Goal: Task Accomplishment & Management: Use online tool/utility

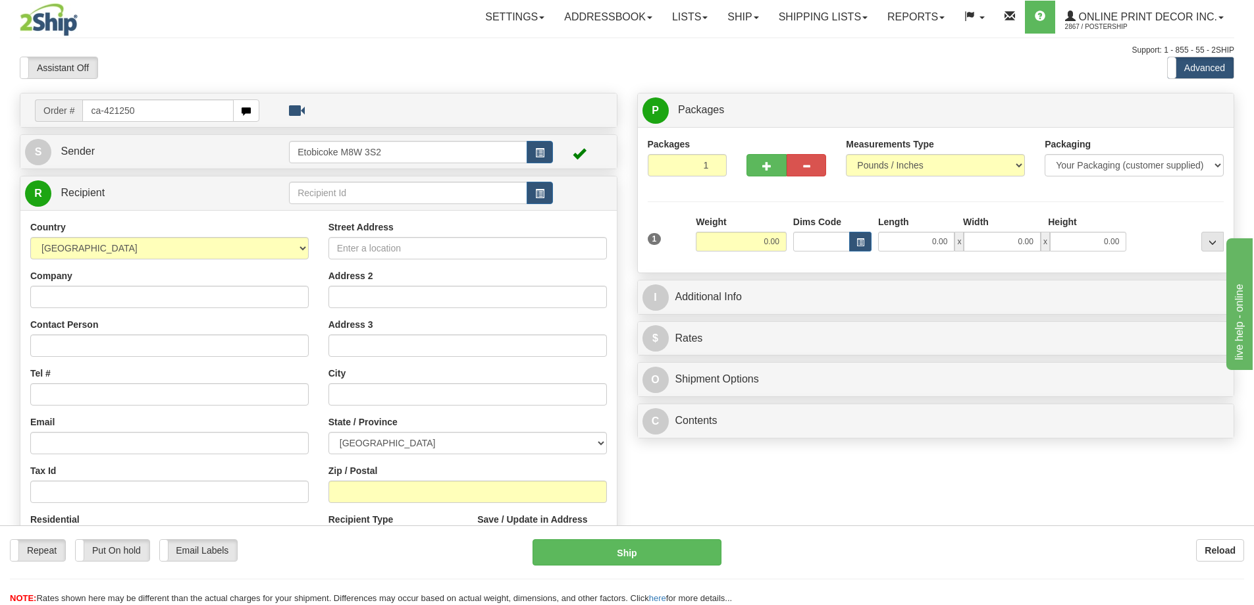
type input "ca-421250"
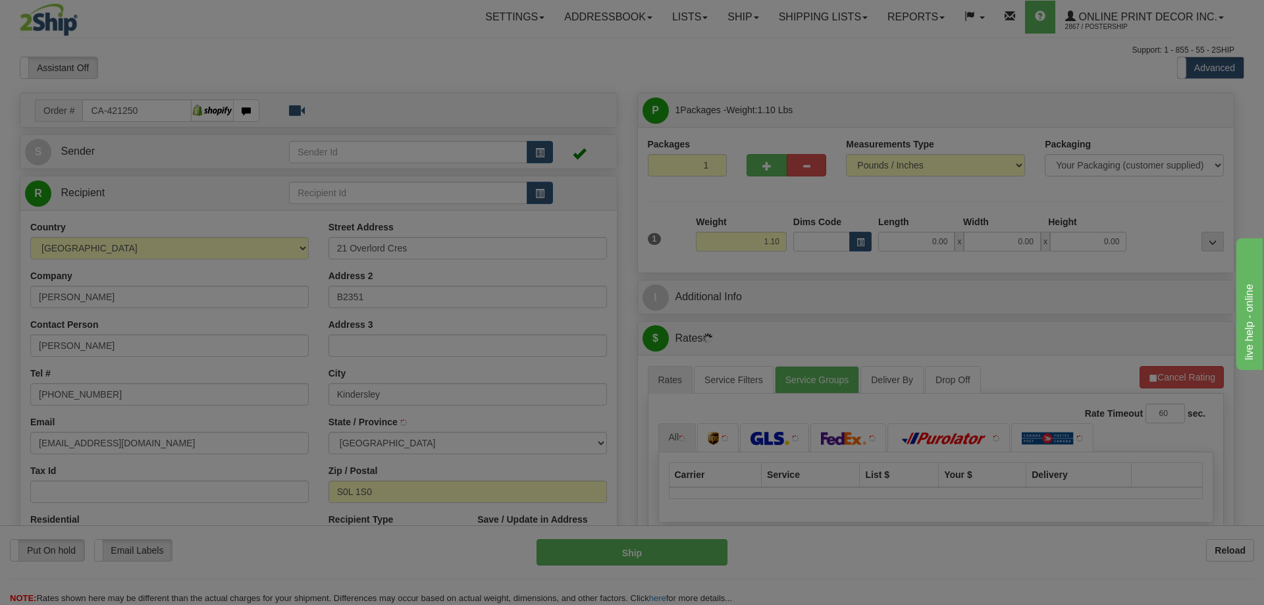
type input "KINDERSLEY"
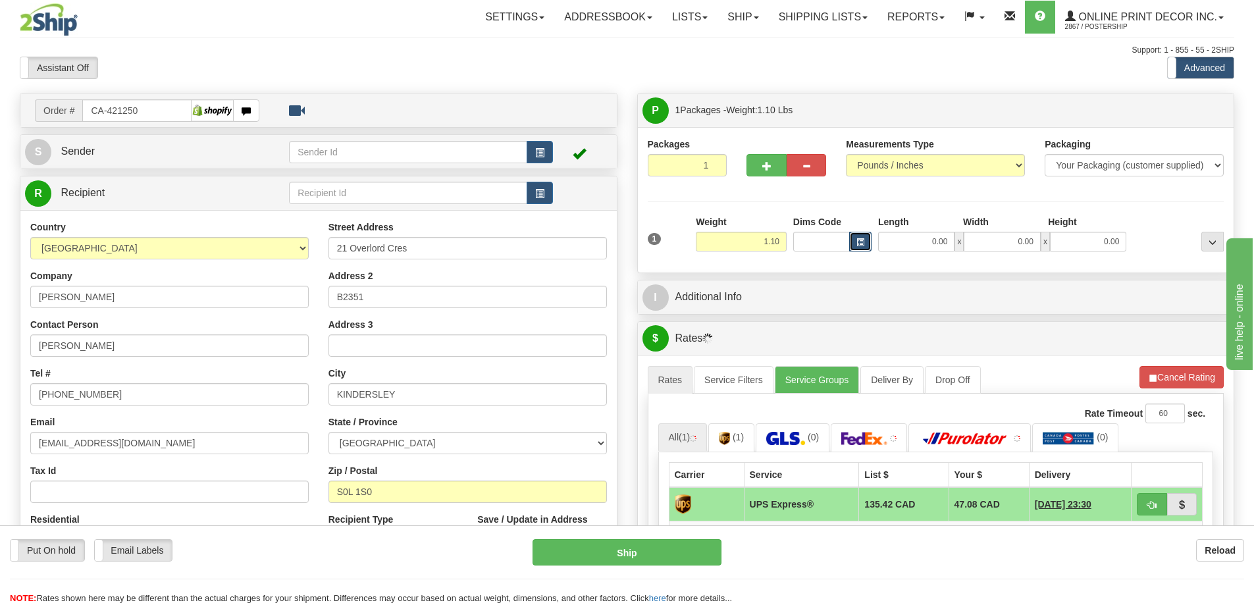
click at [860, 238] on button "button" at bounding box center [860, 242] width 22 height 20
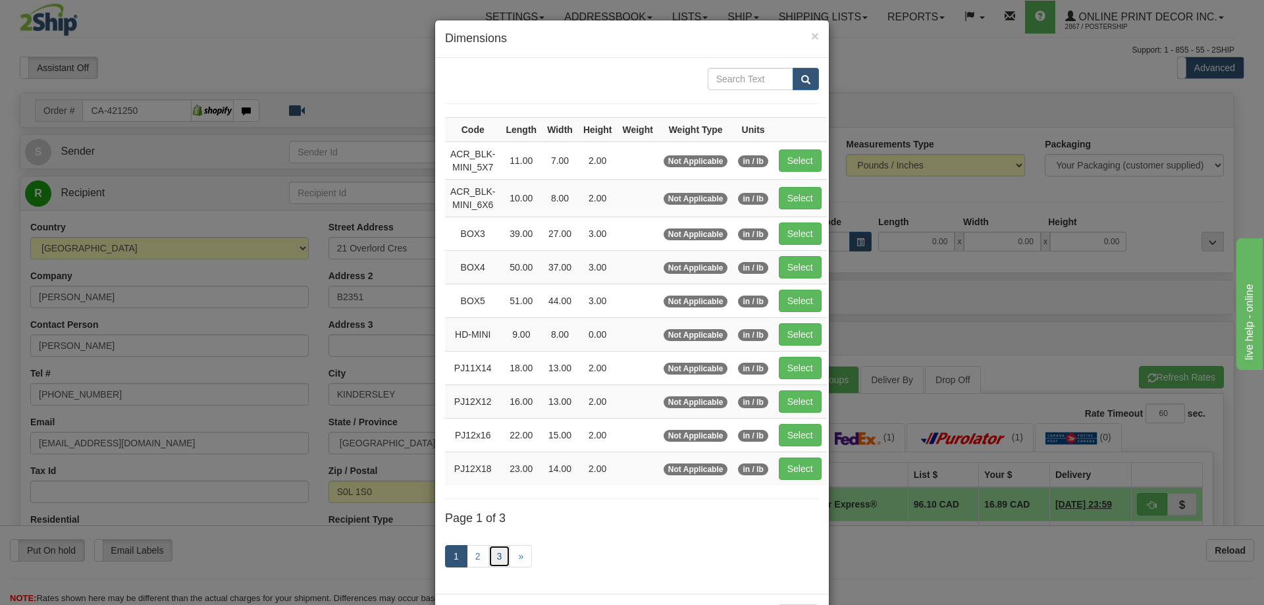
click at [494, 556] on link "3" at bounding box center [499, 556] width 22 height 22
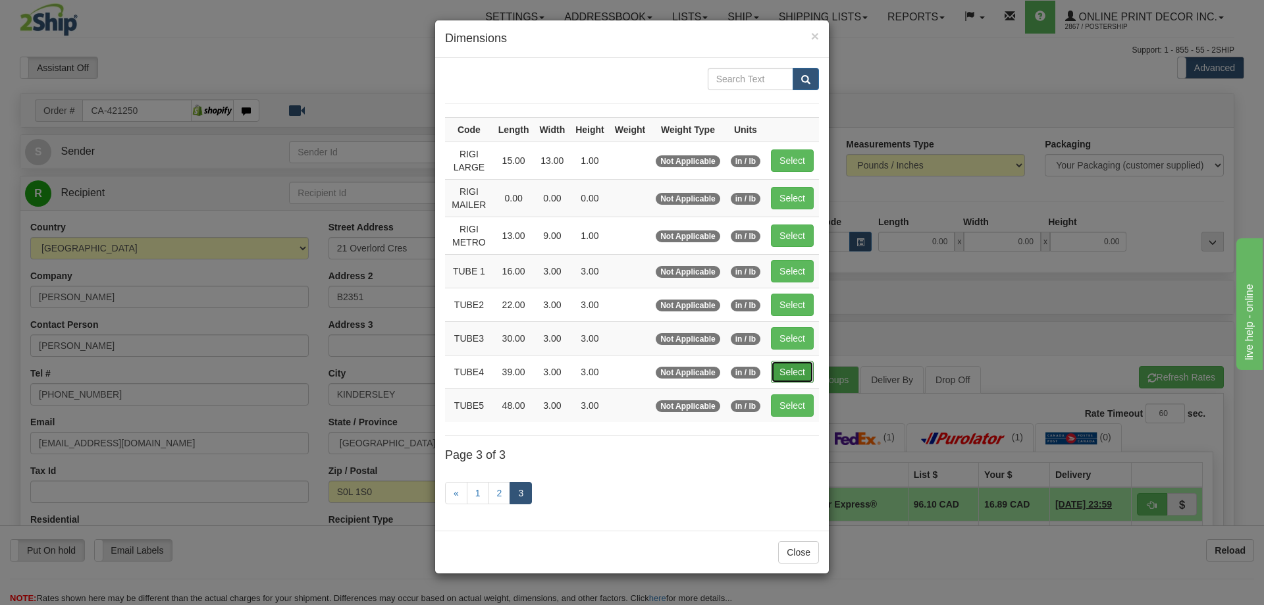
click at [806, 367] on button "Select" at bounding box center [792, 372] width 43 height 22
type input "TUBE4"
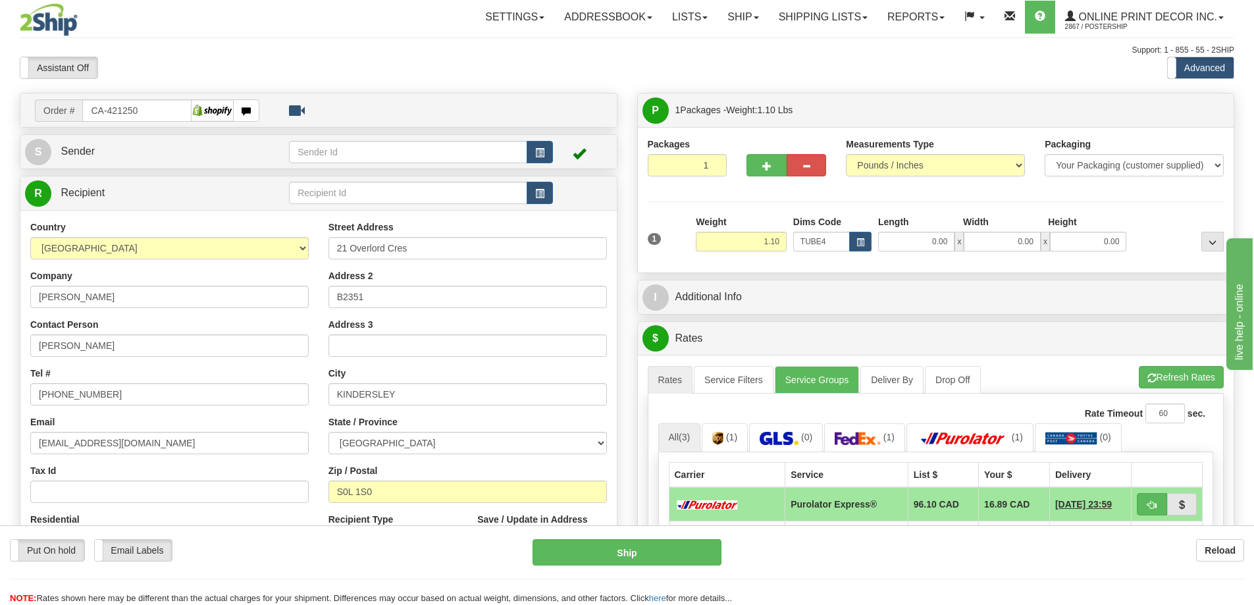
type input "39.00"
type input "3.00"
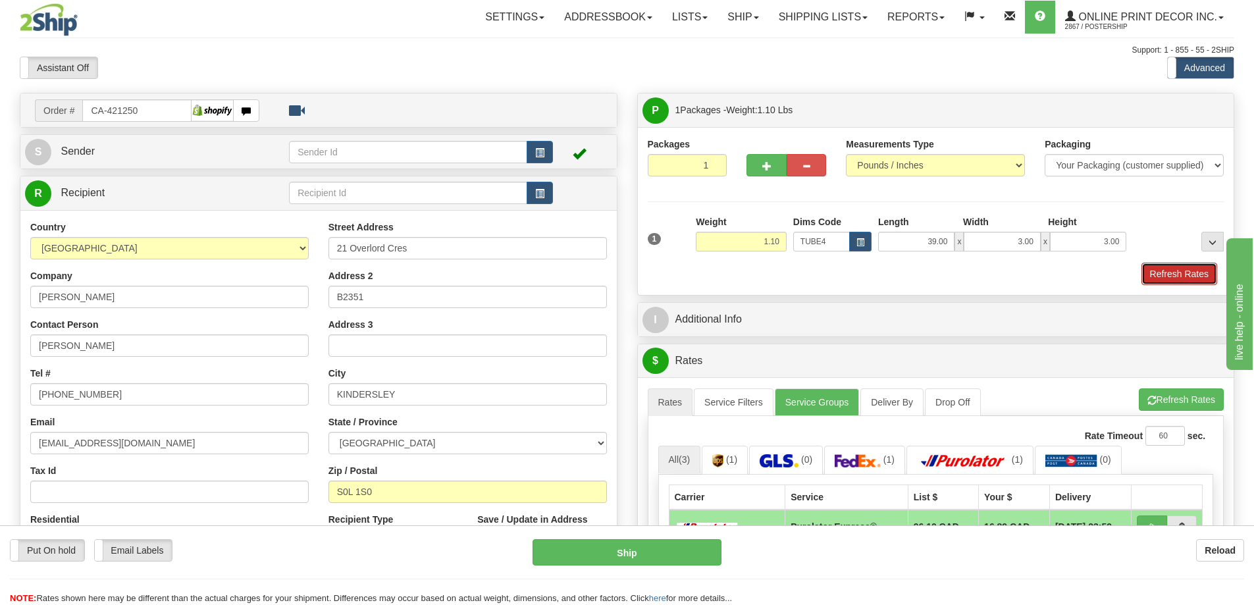
drag, startPoint x: 1173, startPoint y: 272, endPoint x: 1168, endPoint y: 278, distance: 7.0
click at [1172, 272] on button "Refresh Rates" at bounding box center [1179, 274] width 76 height 22
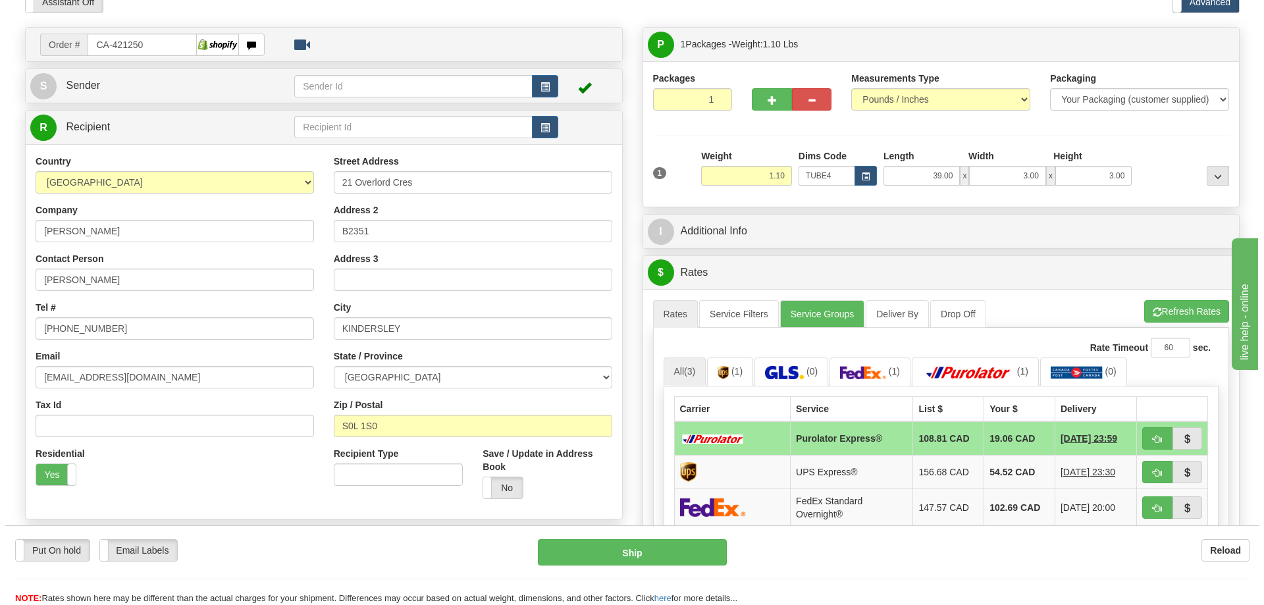
scroll to position [132, 0]
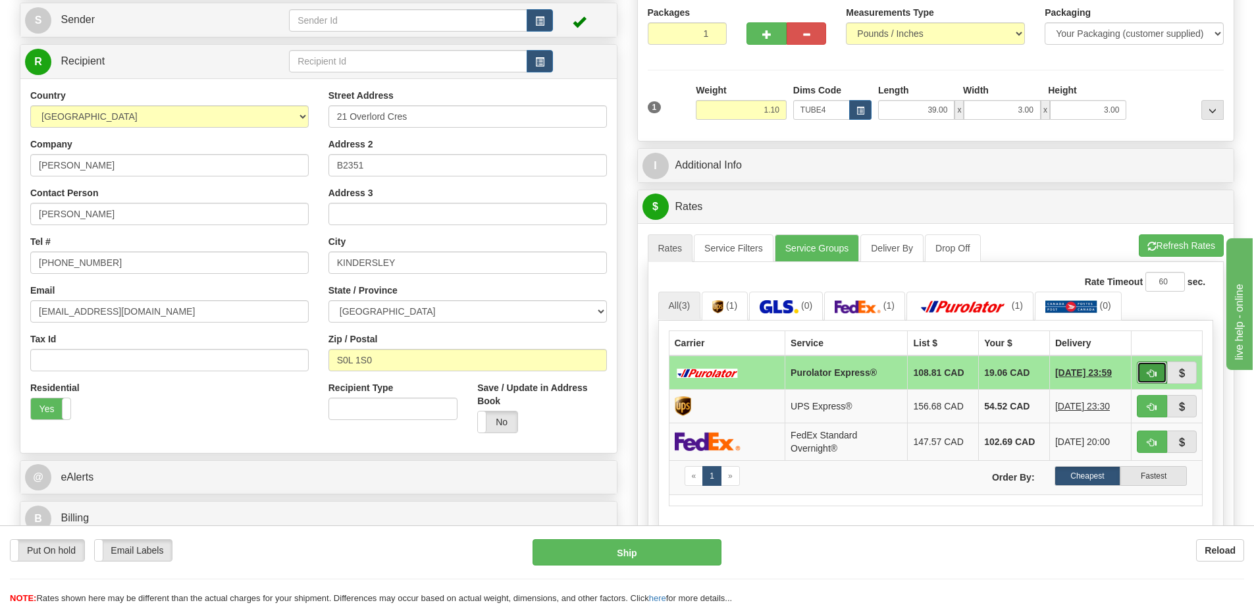
click at [1156, 373] on span "button" at bounding box center [1151, 373] width 9 height 9
type input "202"
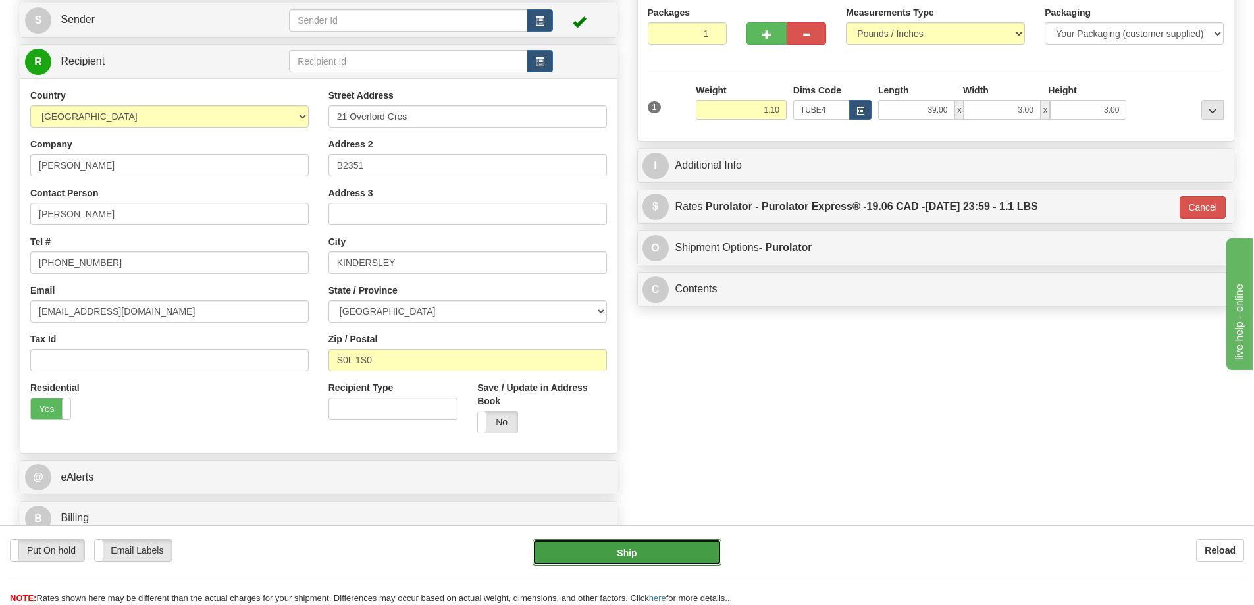
click at [666, 552] on button "Ship" at bounding box center [626, 552] width 189 height 26
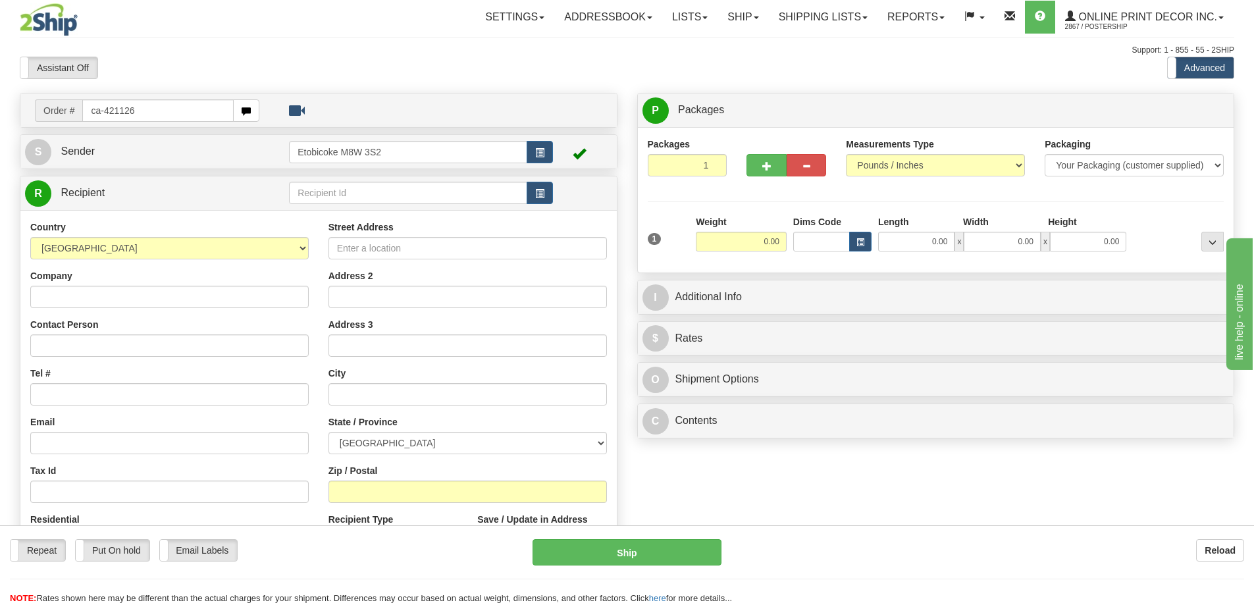
type input "ca-421126"
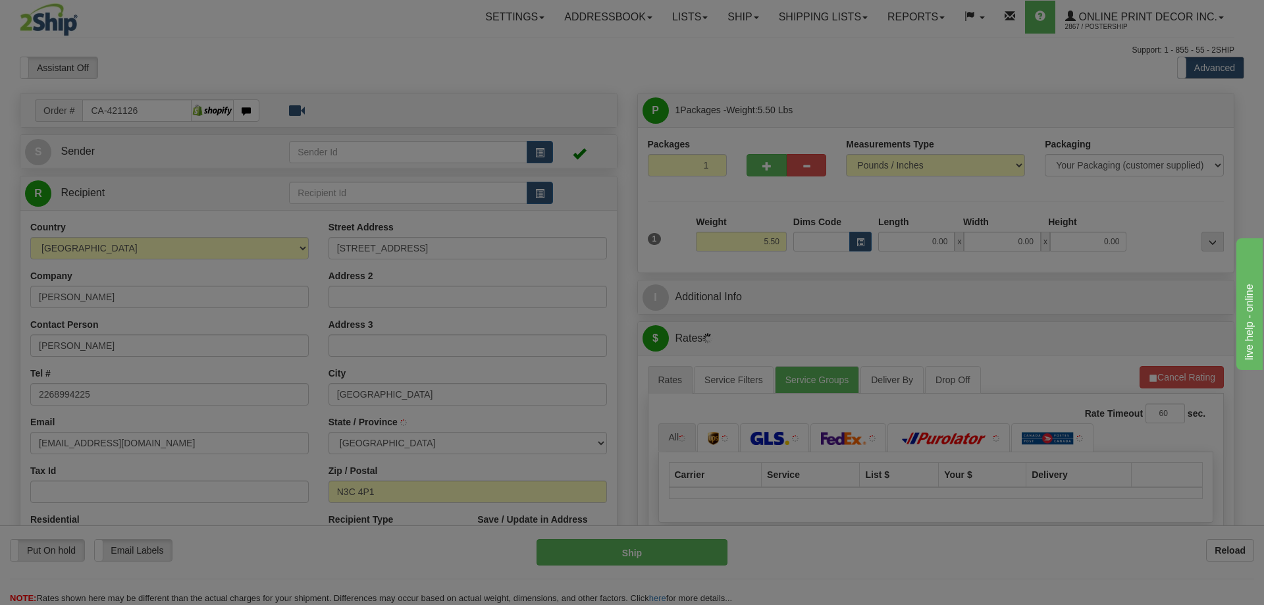
type input "CAMBRIDGE"
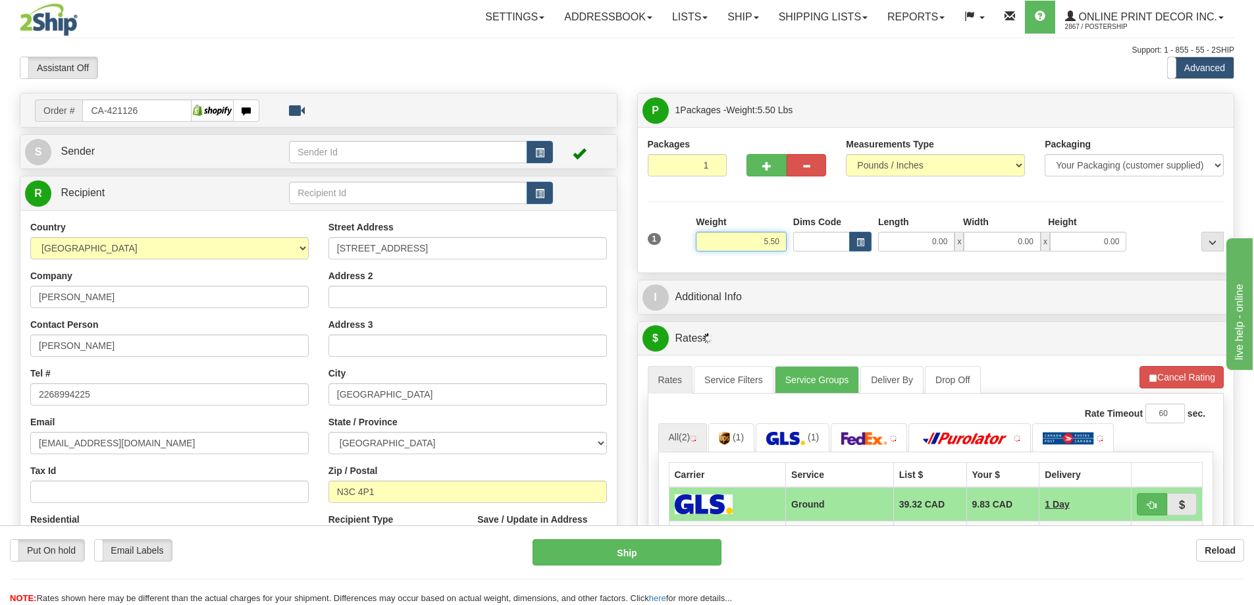
click at [781, 238] on input "5.50" at bounding box center [741, 242] width 91 height 20
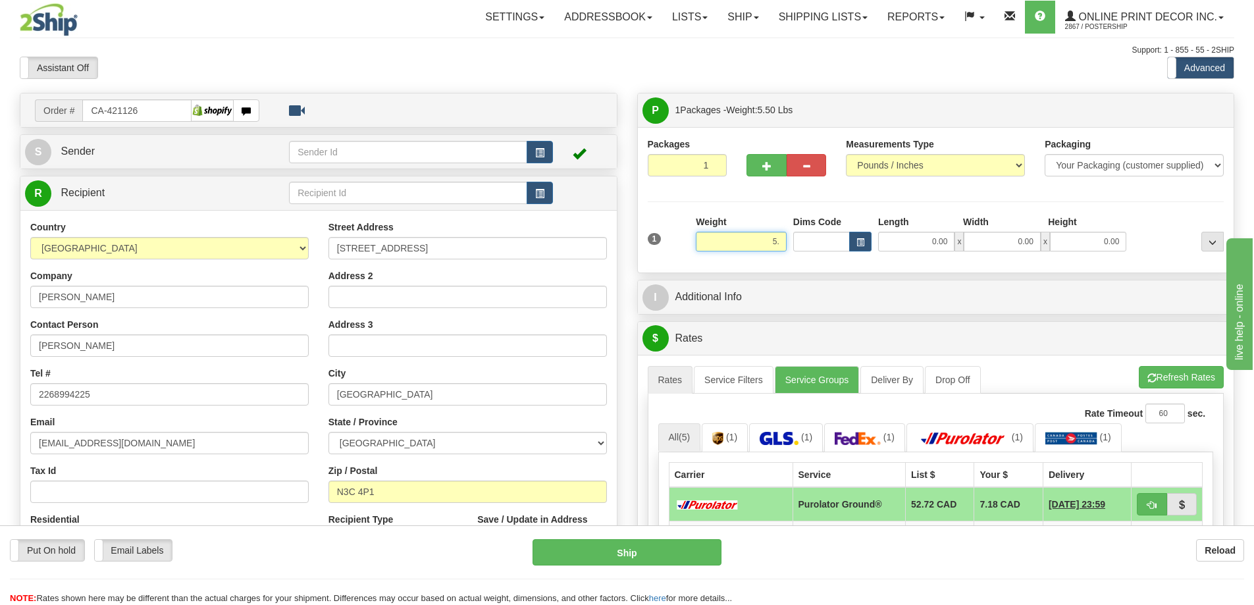
type input "5"
type input "2.00"
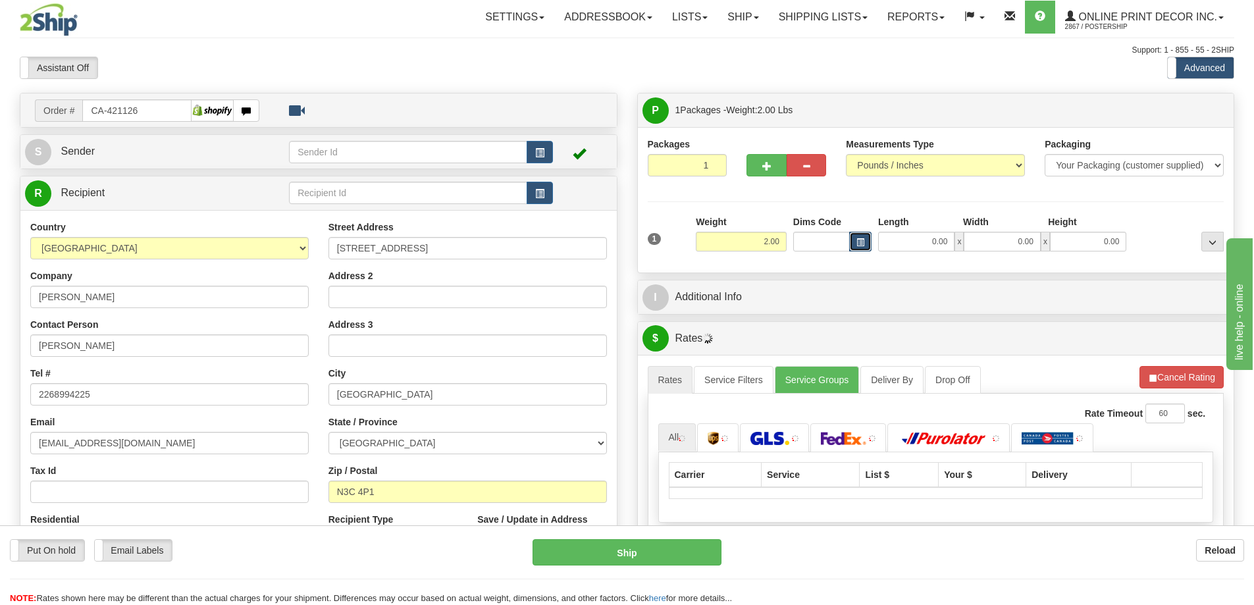
click at [860, 242] on span "button" at bounding box center [860, 242] width 8 height 7
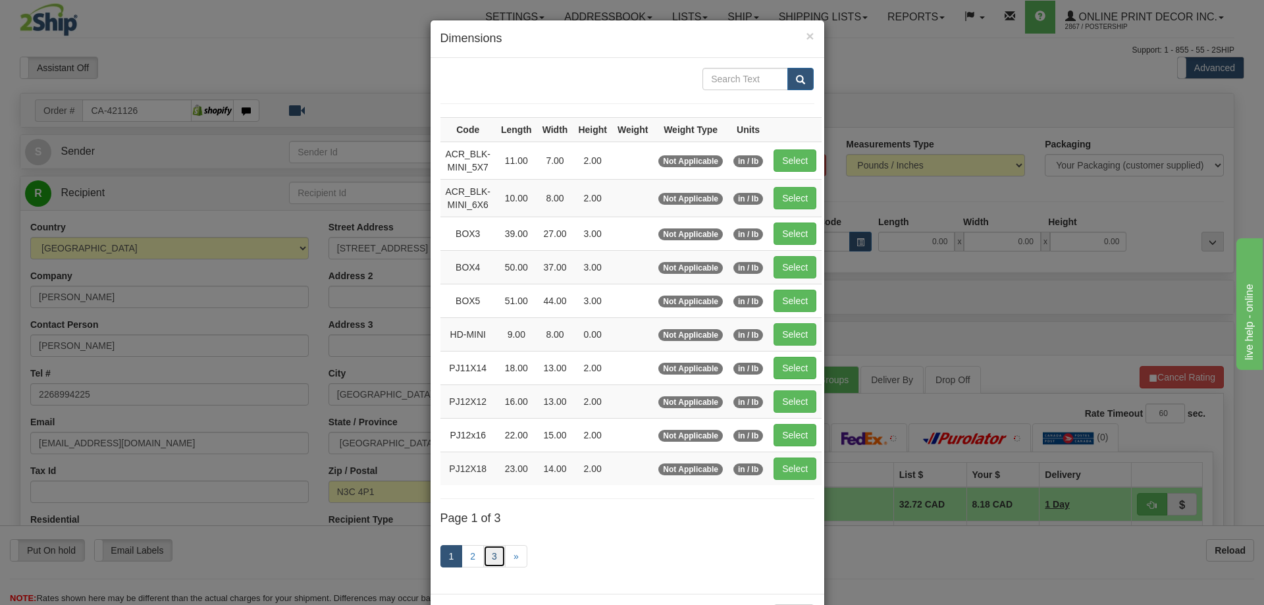
click at [483, 552] on link "3" at bounding box center [494, 556] width 22 height 22
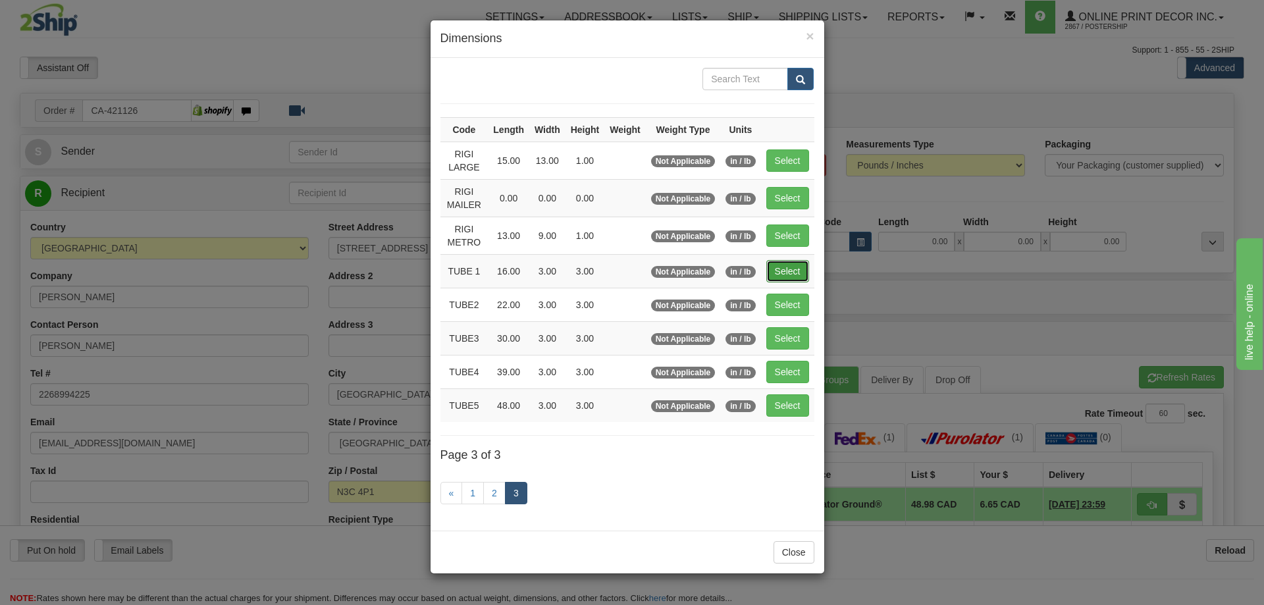
click at [796, 271] on button "Select" at bounding box center [787, 271] width 43 height 22
type input "TUBE 1"
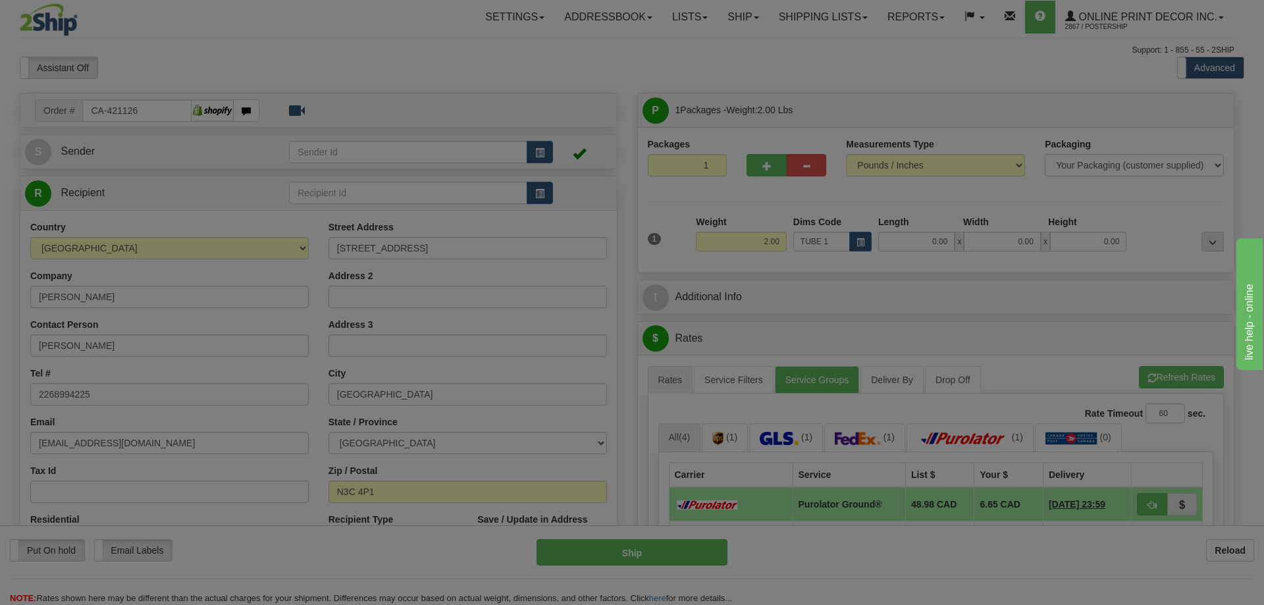
type input "16.00"
type input "3.00"
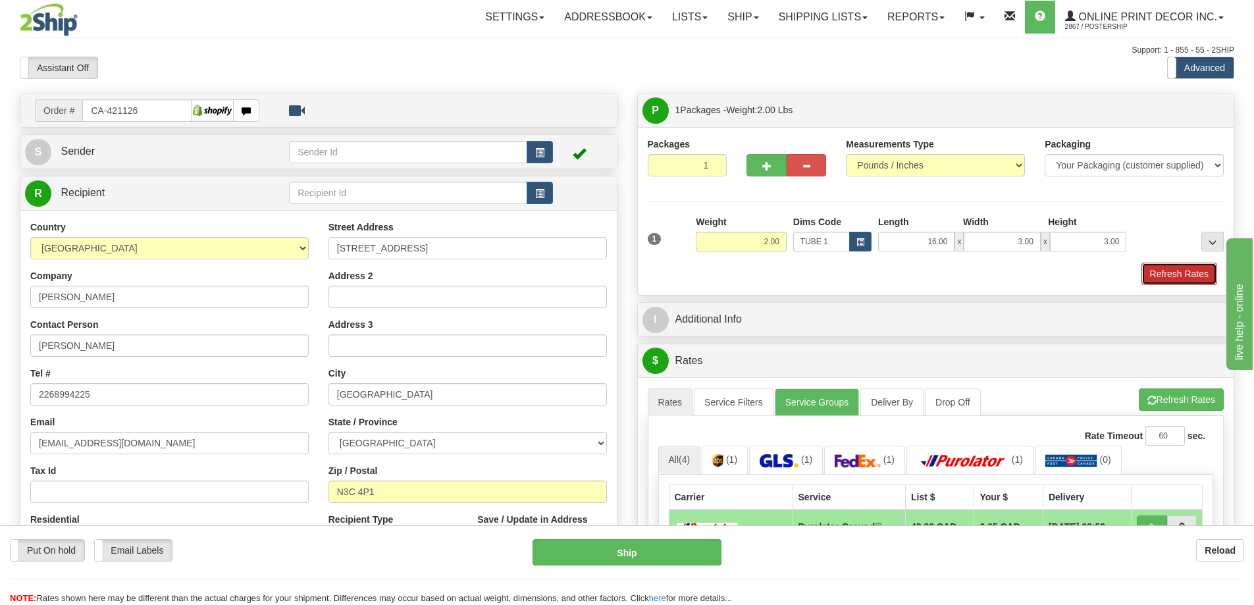
click at [1163, 280] on button "Refresh Rates" at bounding box center [1179, 274] width 76 height 22
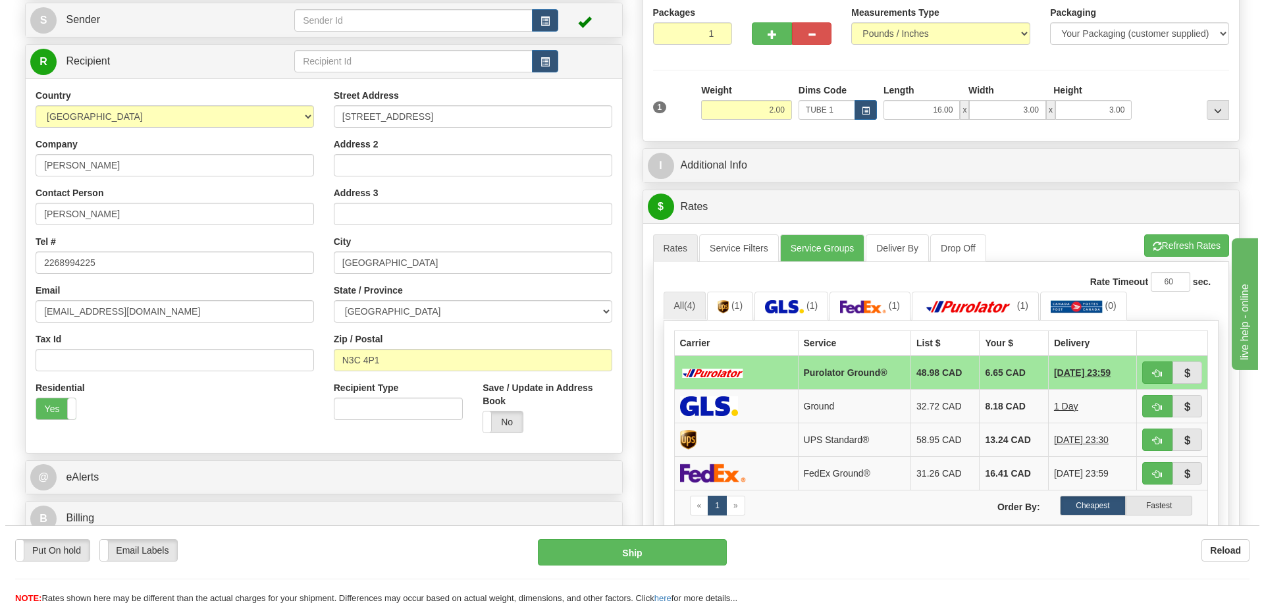
scroll to position [197, 0]
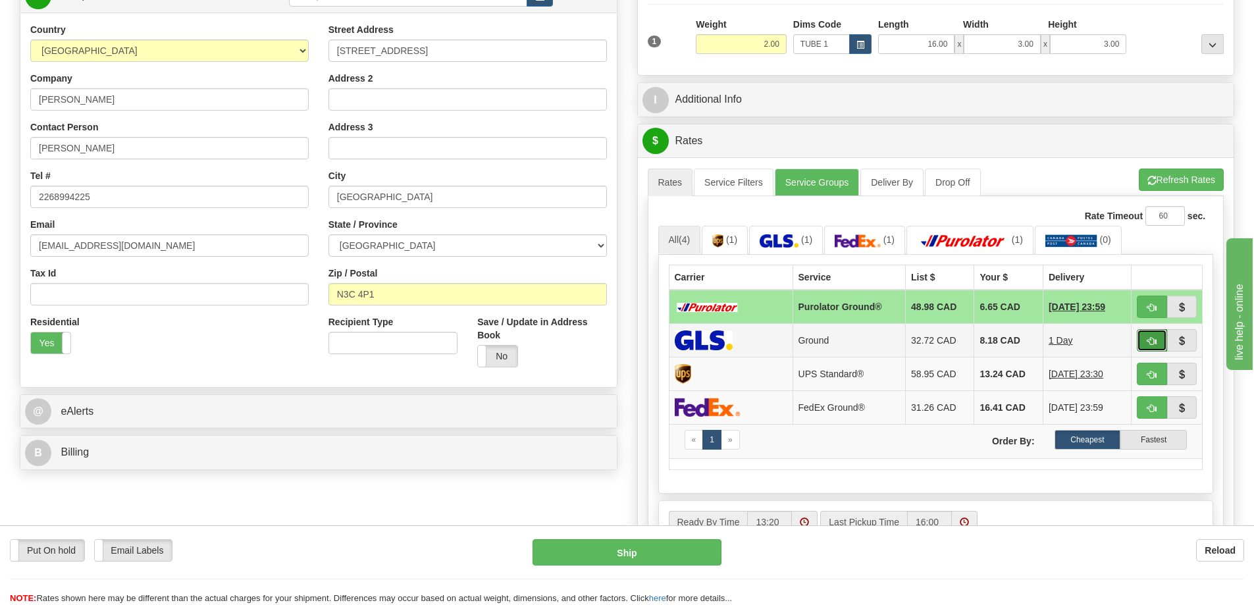
click at [1154, 338] on span "button" at bounding box center [1151, 341] width 9 height 9
type input "1"
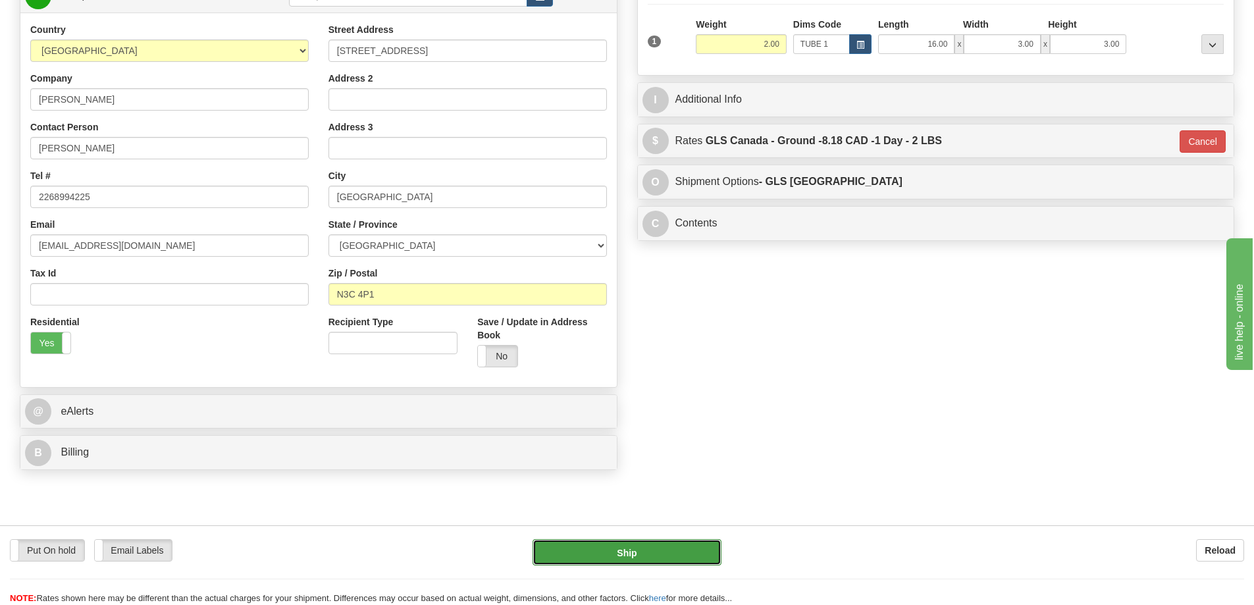
click at [700, 550] on button "Ship" at bounding box center [626, 552] width 189 height 26
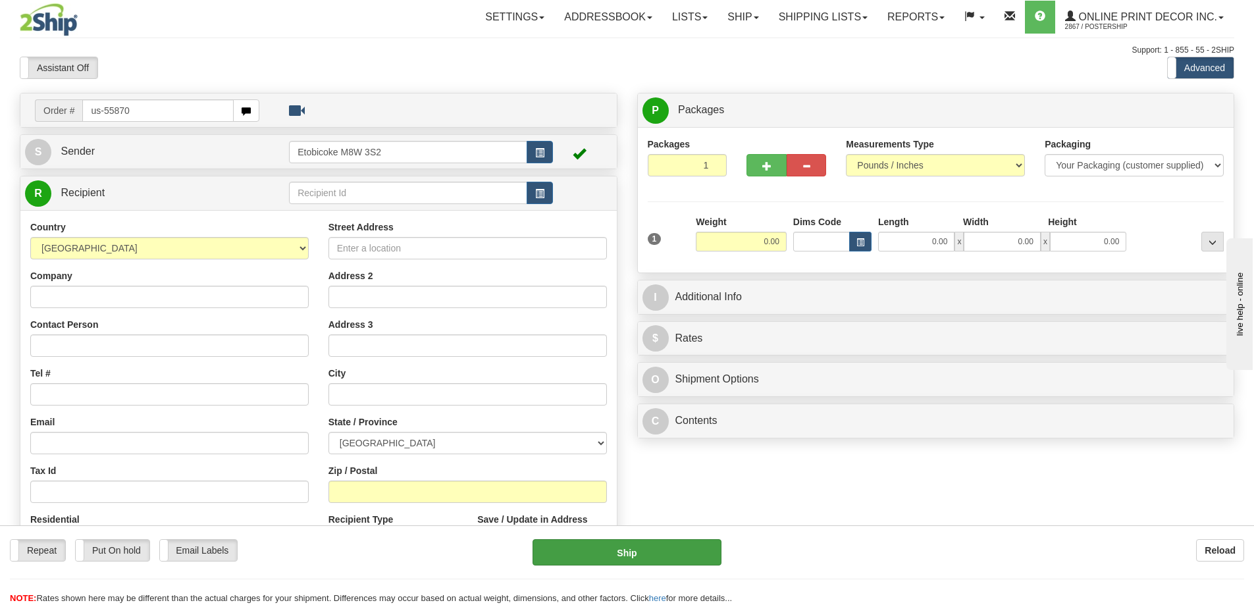
type input "us-55870"
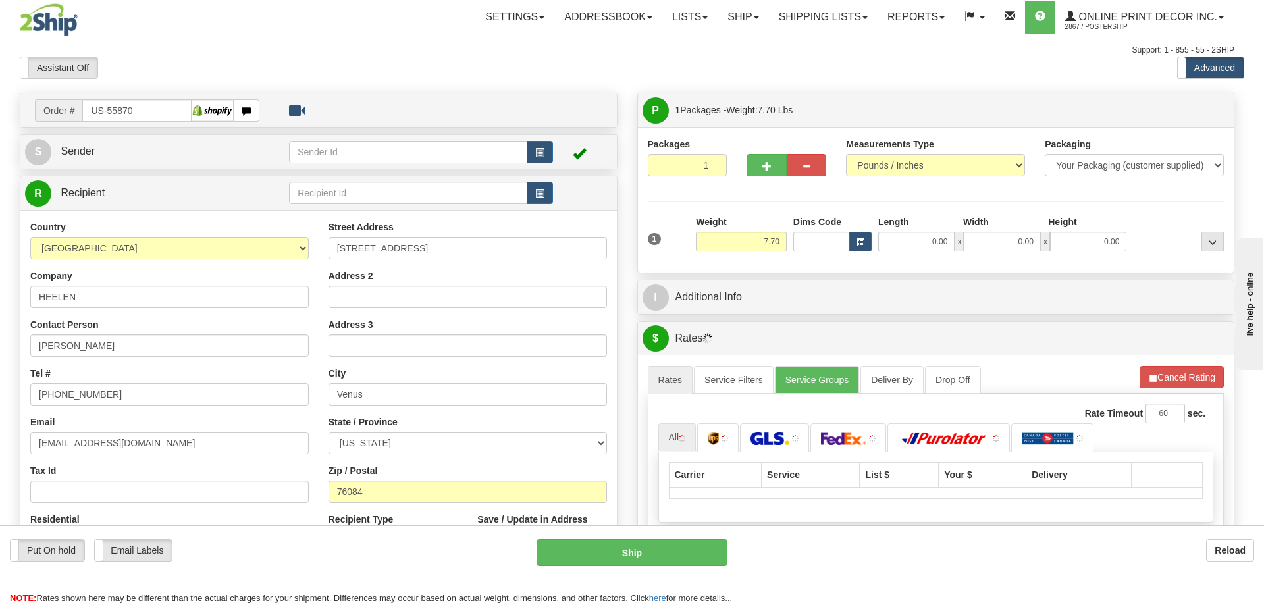
type input "VENUS"
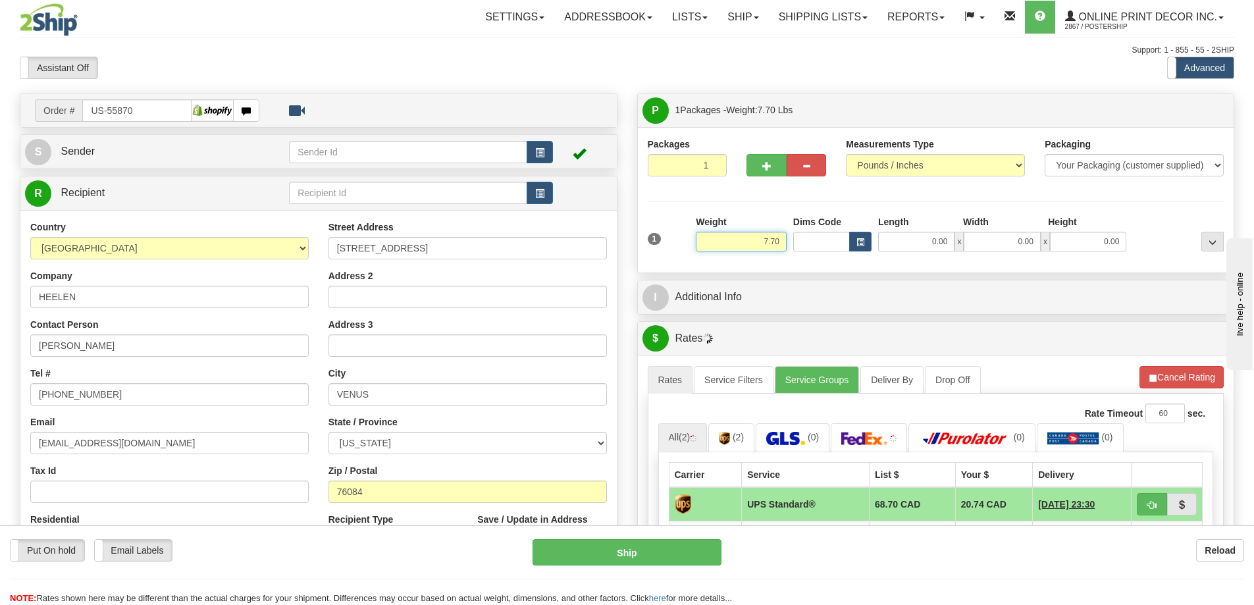
click at [783, 236] on input "7.70" at bounding box center [741, 242] width 91 height 20
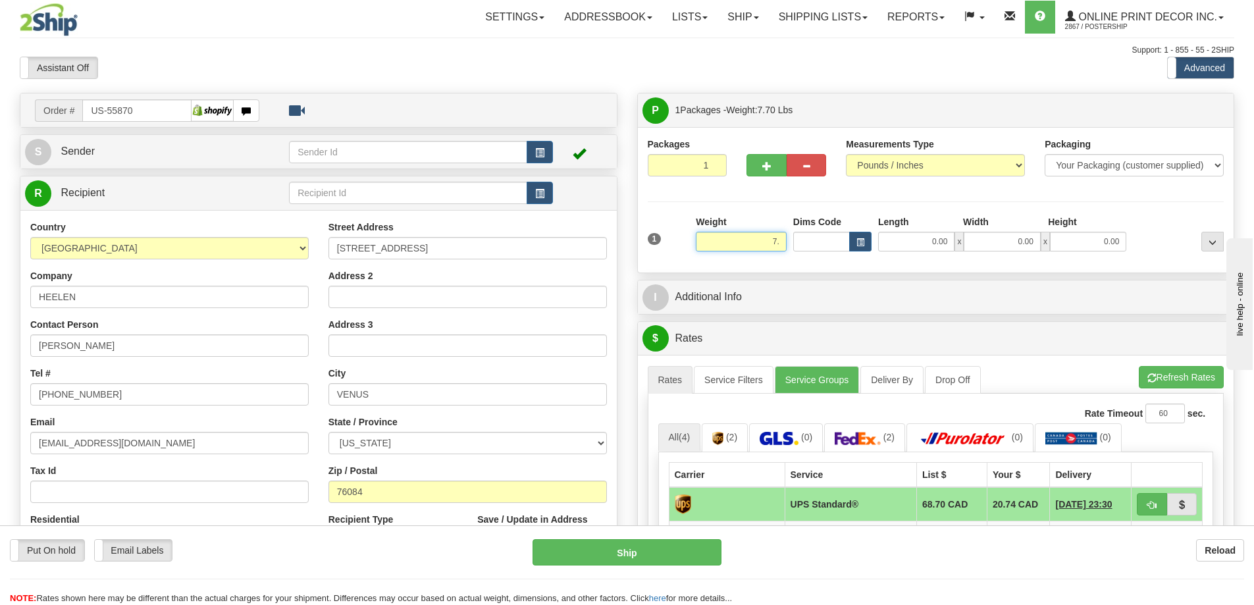
type input "7"
type input "2.00"
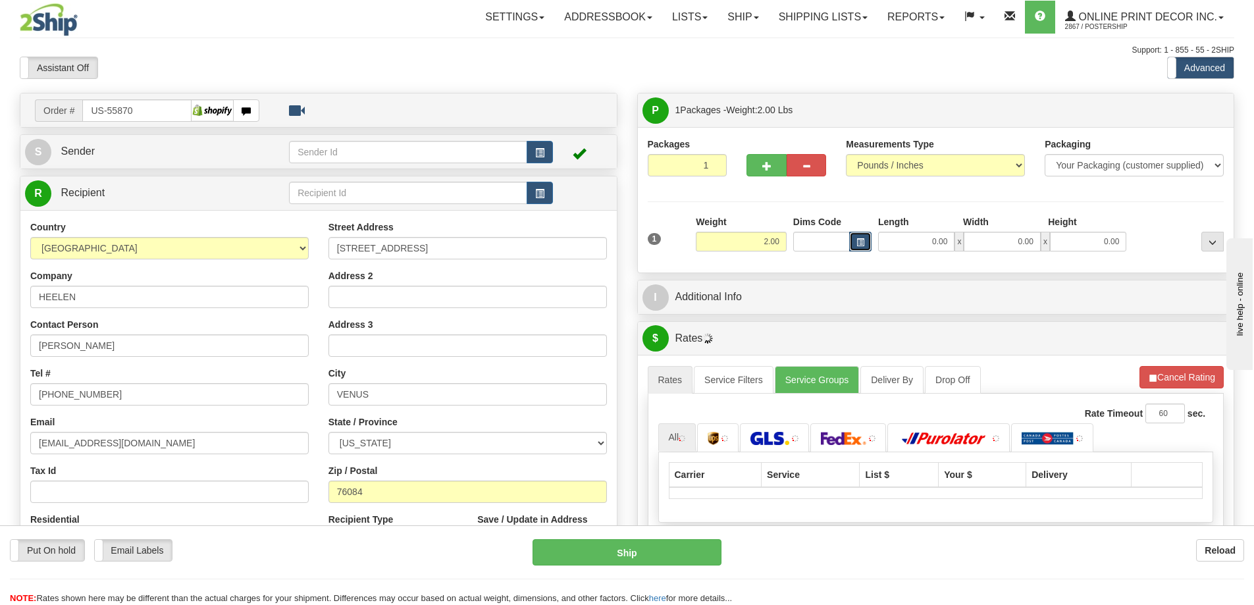
click at [860, 239] on span "button" at bounding box center [860, 242] width 8 height 7
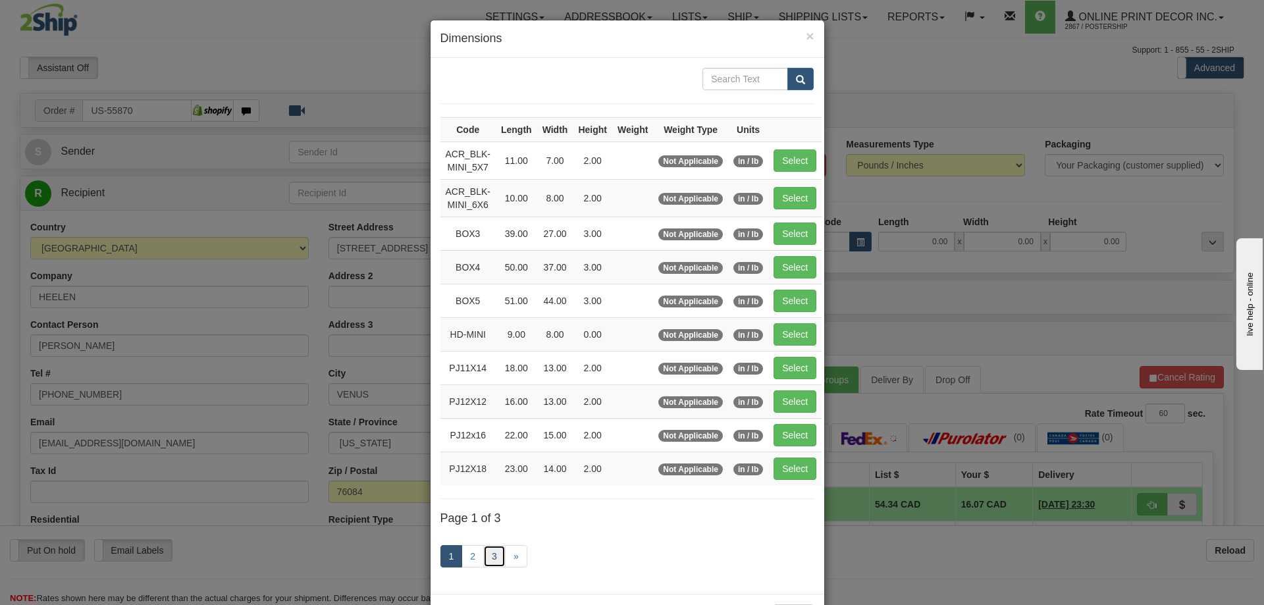
click at [489, 559] on link "3" at bounding box center [494, 556] width 22 height 22
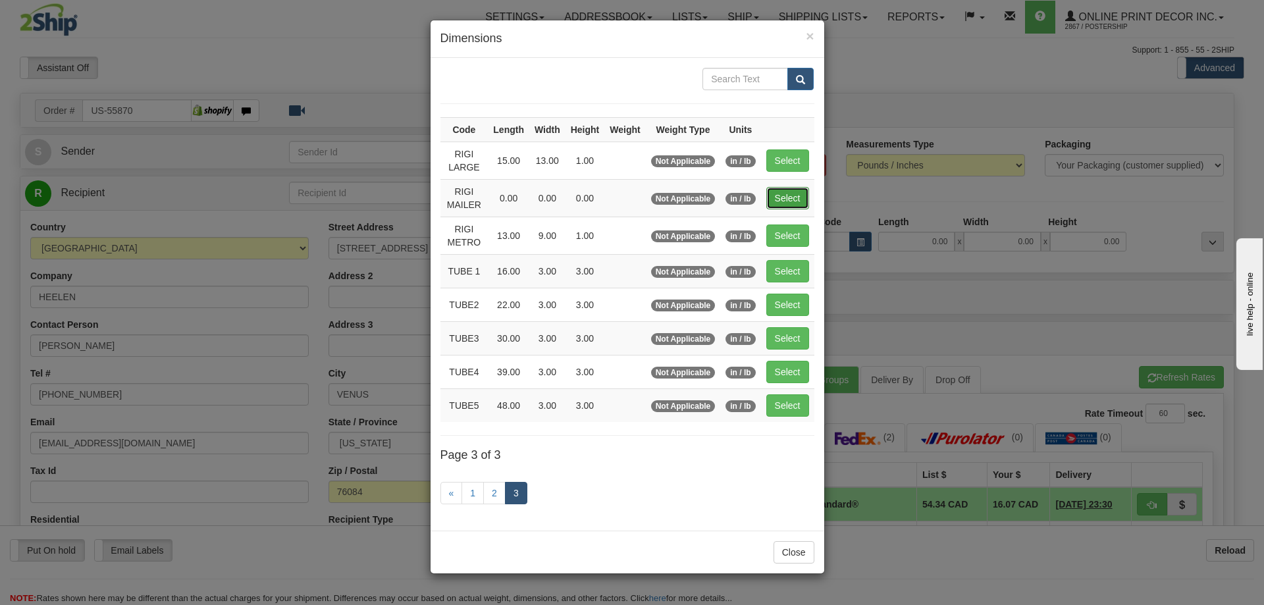
click at [798, 192] on button "Select" at bounding box center [787, 198] width 43 height 22
type input "RIGI MAILER"
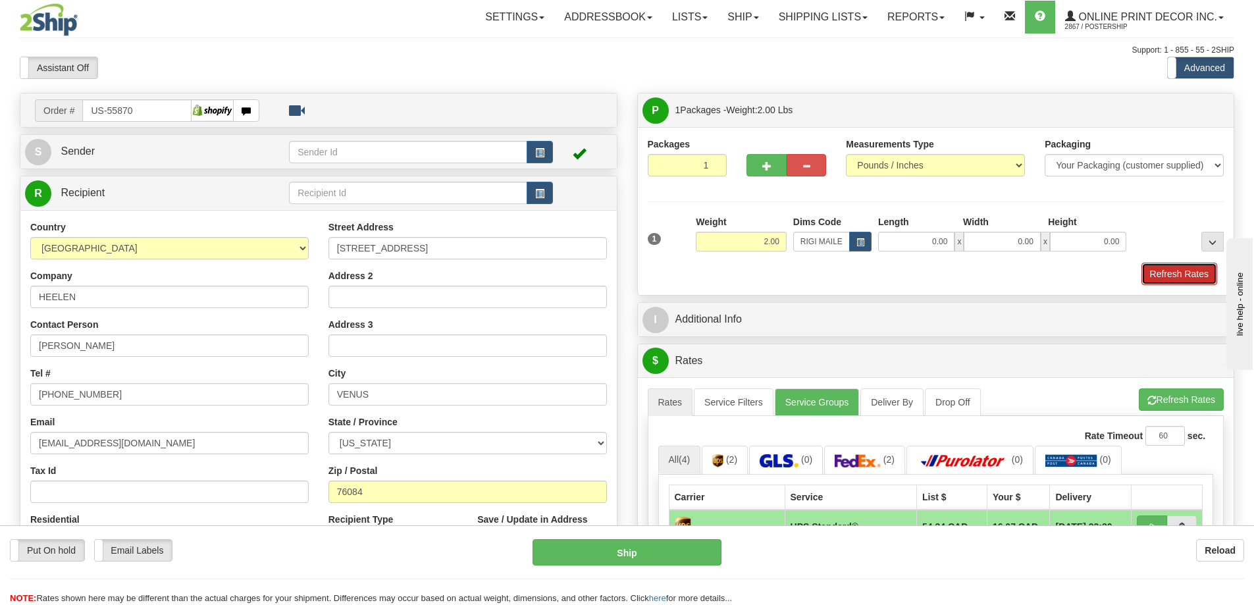
click at [1185, 270] on button "Refresh Rates" at bounding box center [1179, 274] width 76 height 22
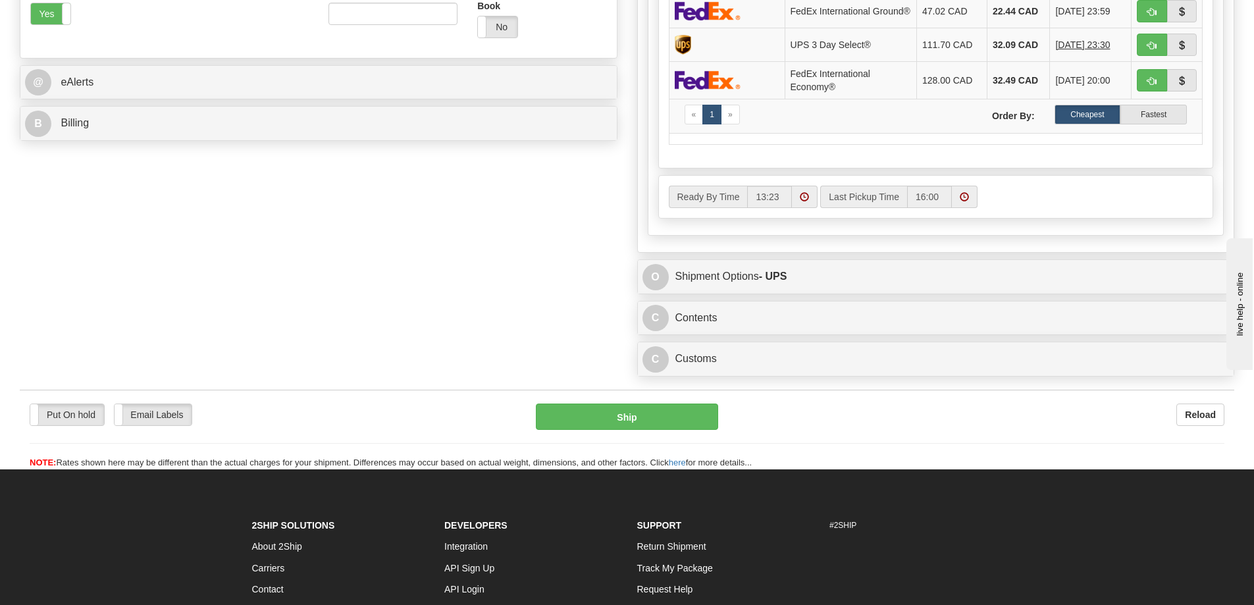
scroll to position [592, 0]
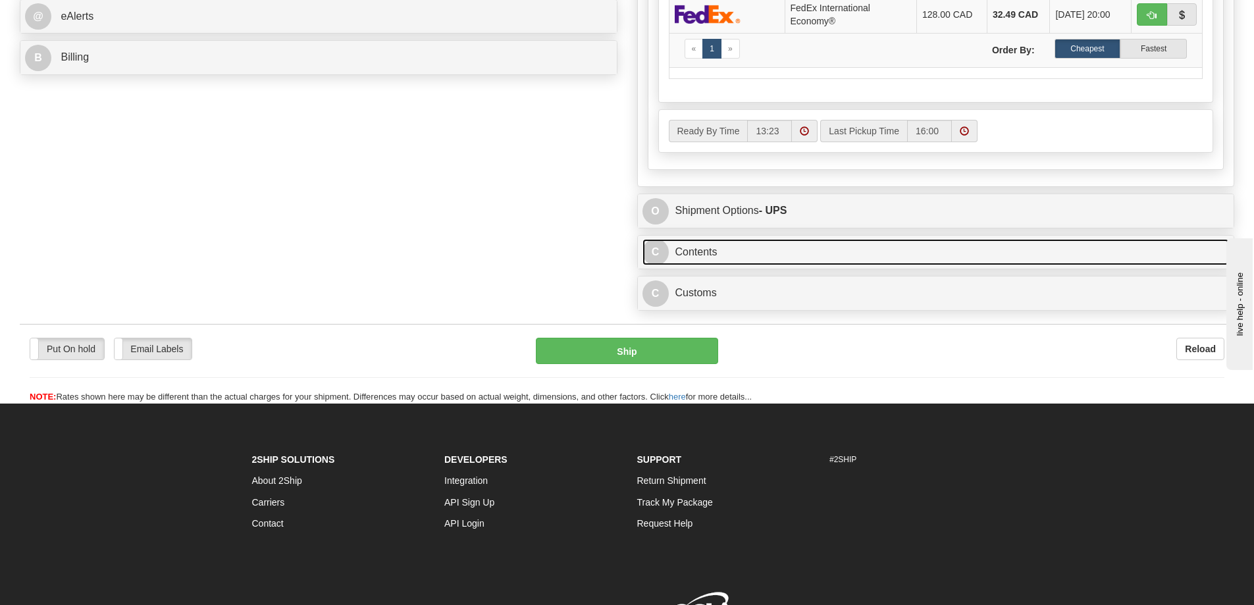
click at [914, 257] on link "C Contents" at bounding box center [935, 252] width 587 height 27
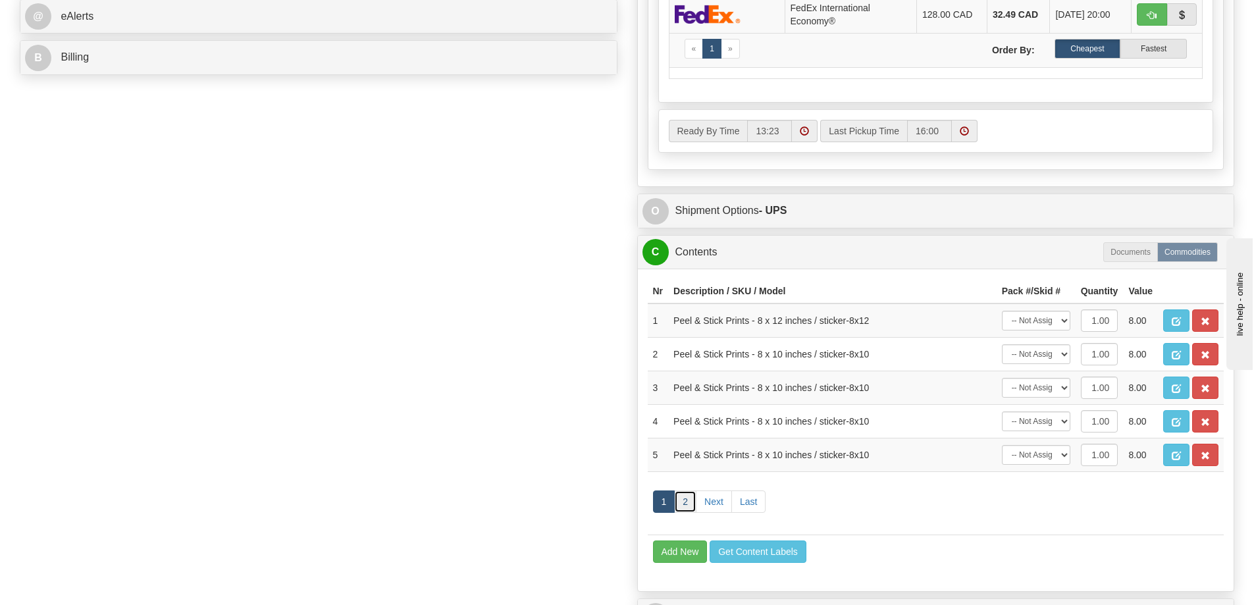
click at [686, 507] on link "2" at bounding box center [685, 501] width 22 height 22
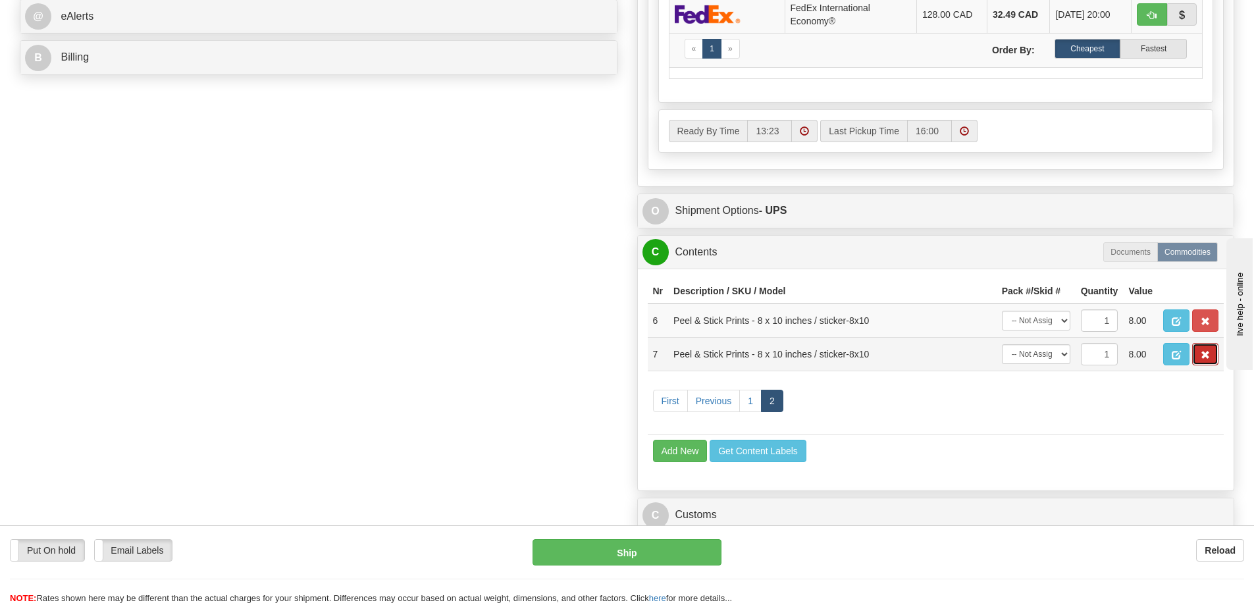
click at [1209, 359] on span "button" at bounding box center [1205, 355] width 9 height 9
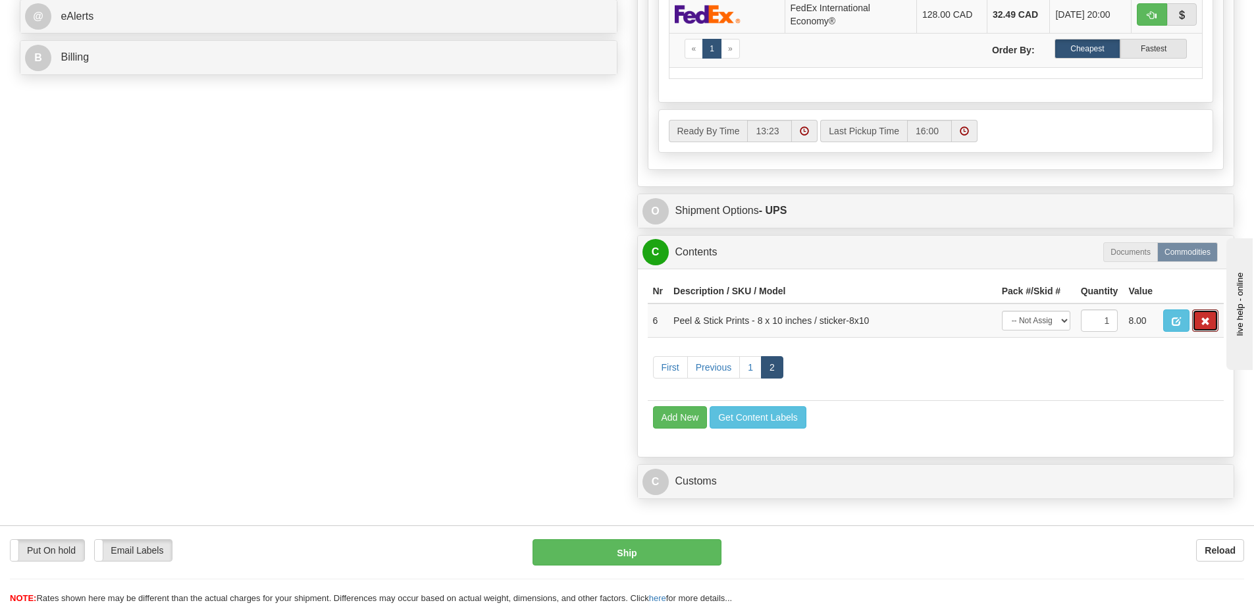
click at [1206, 326] on span "button" at bounding box center [1205, 321] width 9 height 9
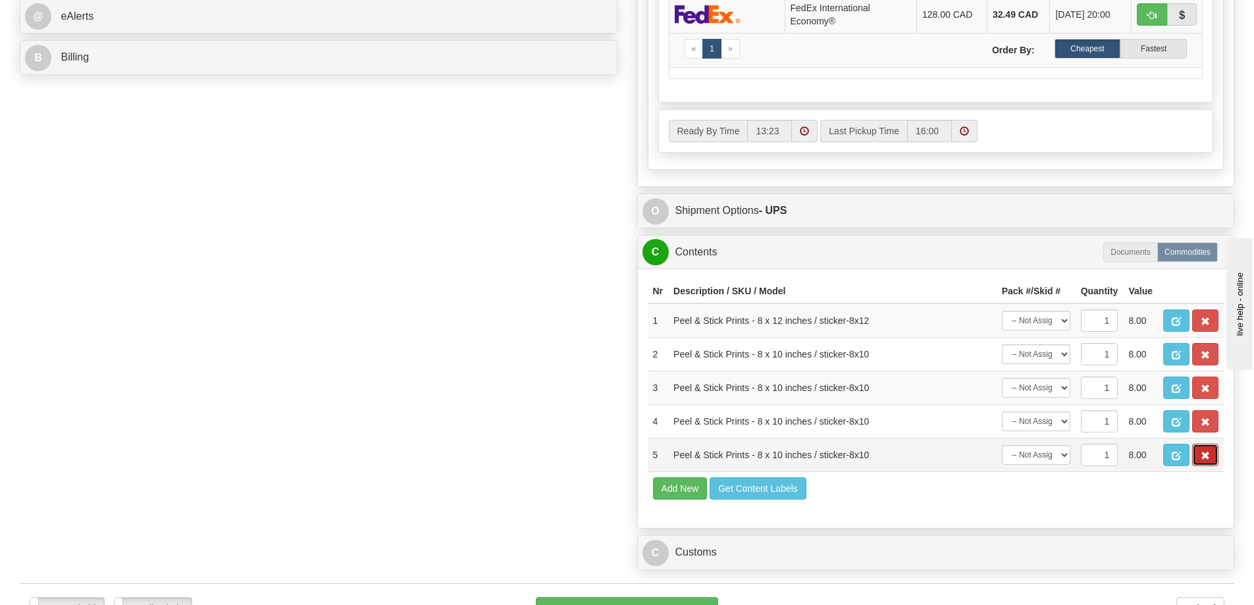
click at [1203, 460] on span "button" at bounding box center [1205, 456] width 9 height 9
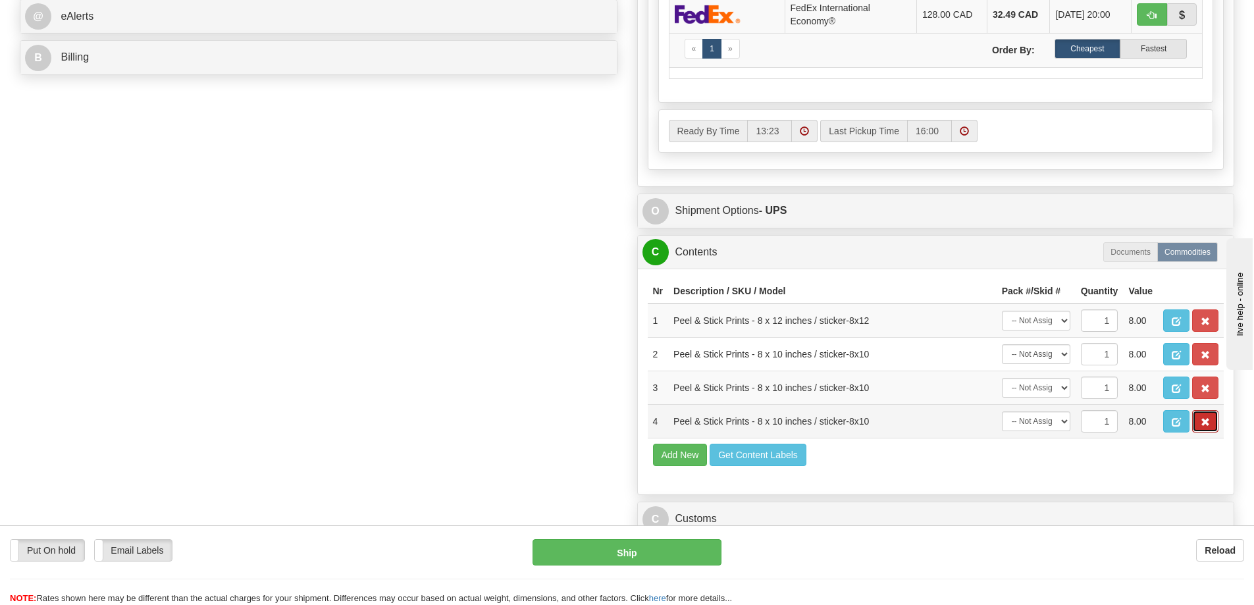
click at [1210, 428] on button "button" at bounding box center [1205, 421] width 26 height 22
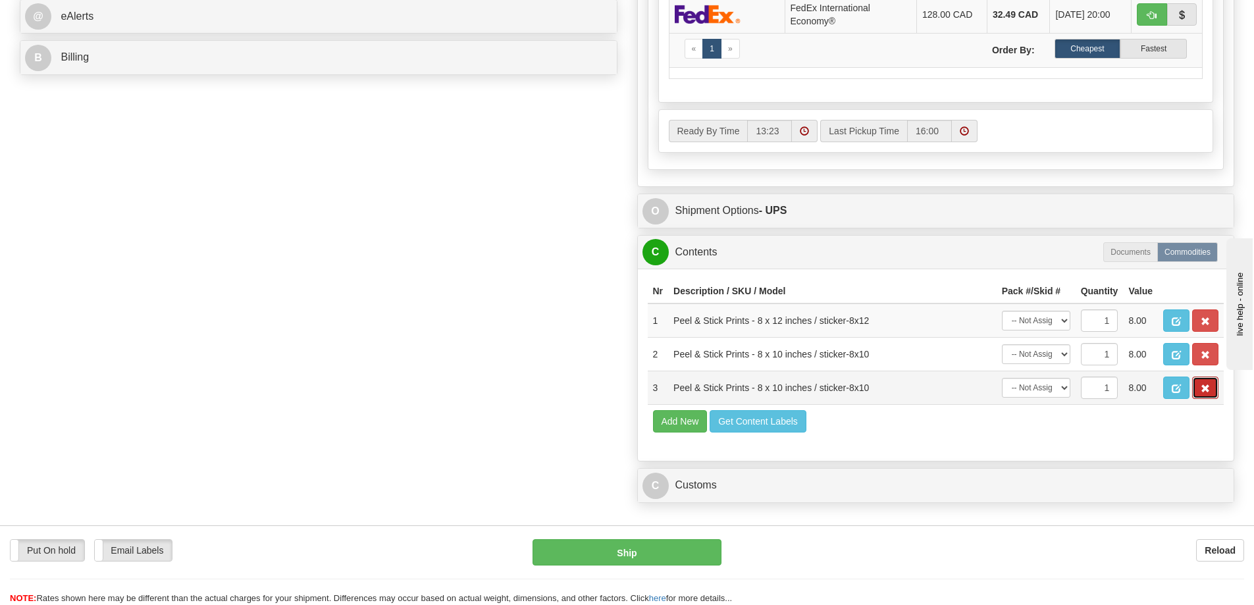
click at [1204, 393] on span "button" at bounding box center [1205, 388] width 9 height 9
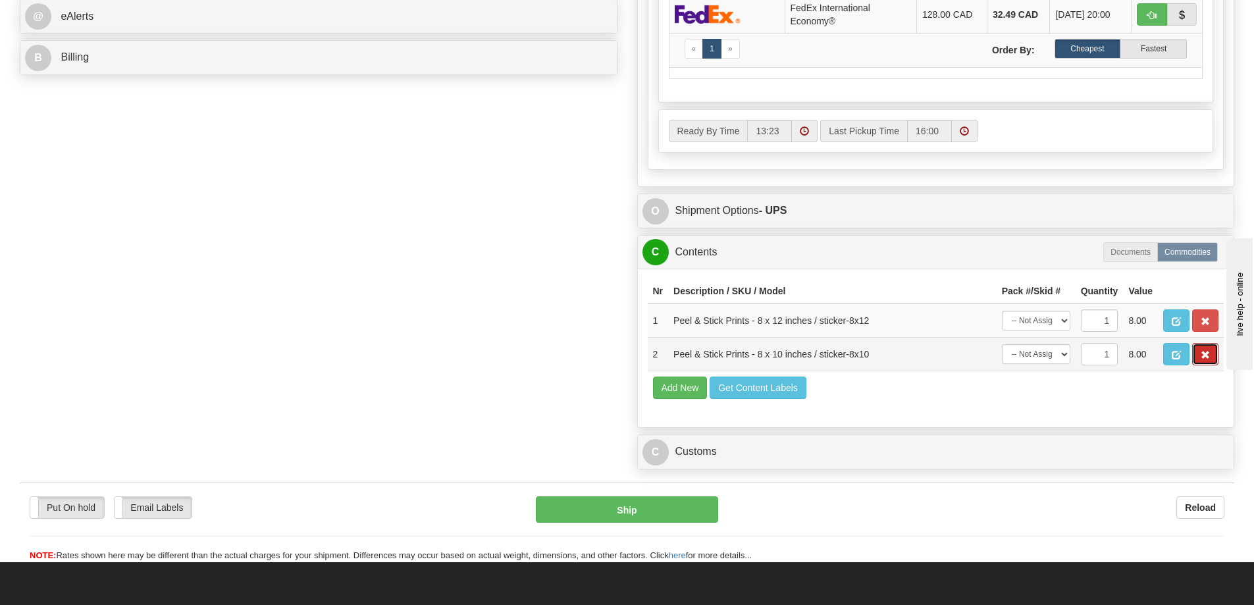
click at [1199, 363] on button "button" at bounding box center [1205, 354] width 26 height 22
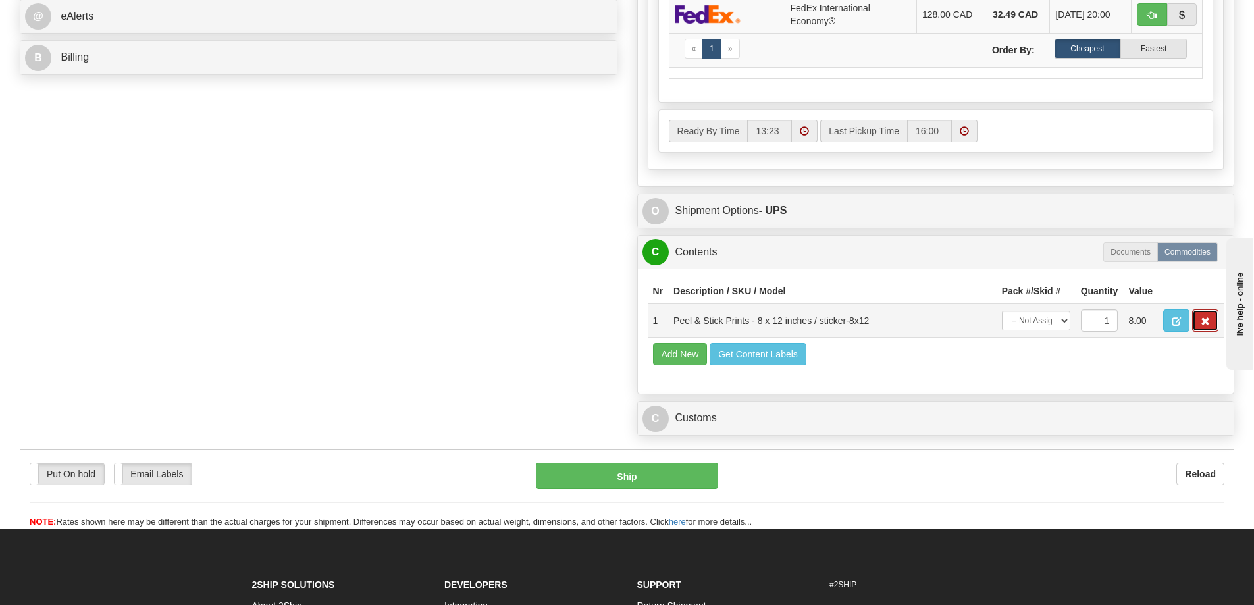
click at [1207, 326] on span "button" at bounding box center [1205, 321] width 9 height 9
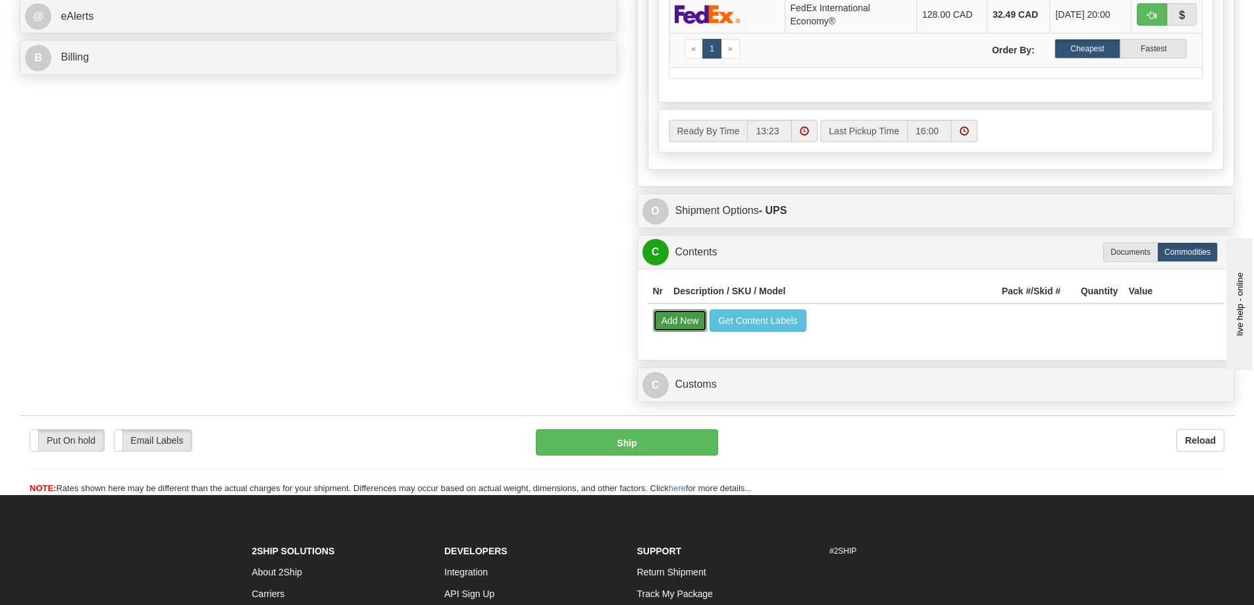
click at [700, 332] on button "Add New" at bounding box center [680, 320] width 55 height 22
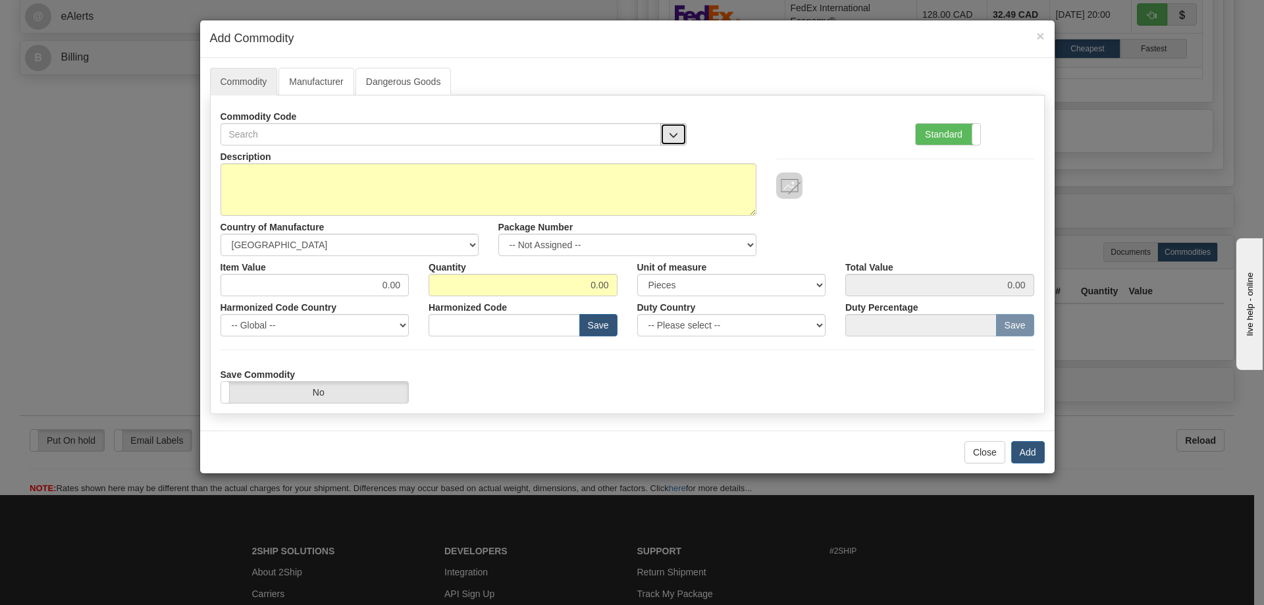
click at [673, 126] on button "button" at bounding box center [673, 134] width 26 height 22
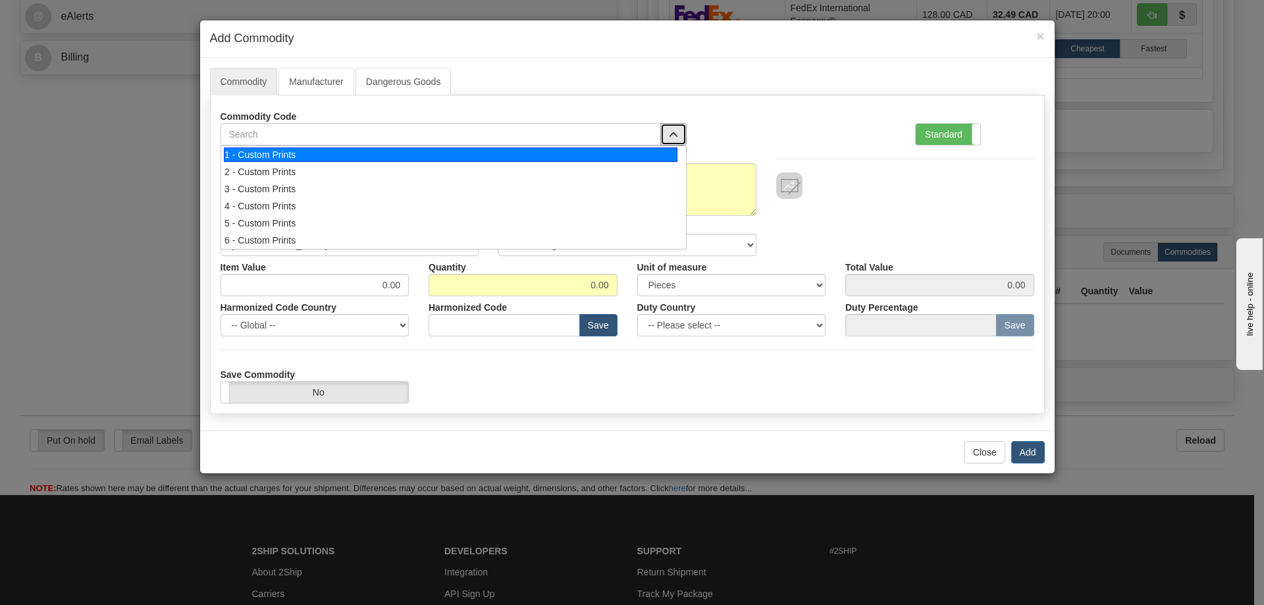
click at [658, 153] on div "1 - Custom Prints" at bounding box center [450, 154] width 453 height 14
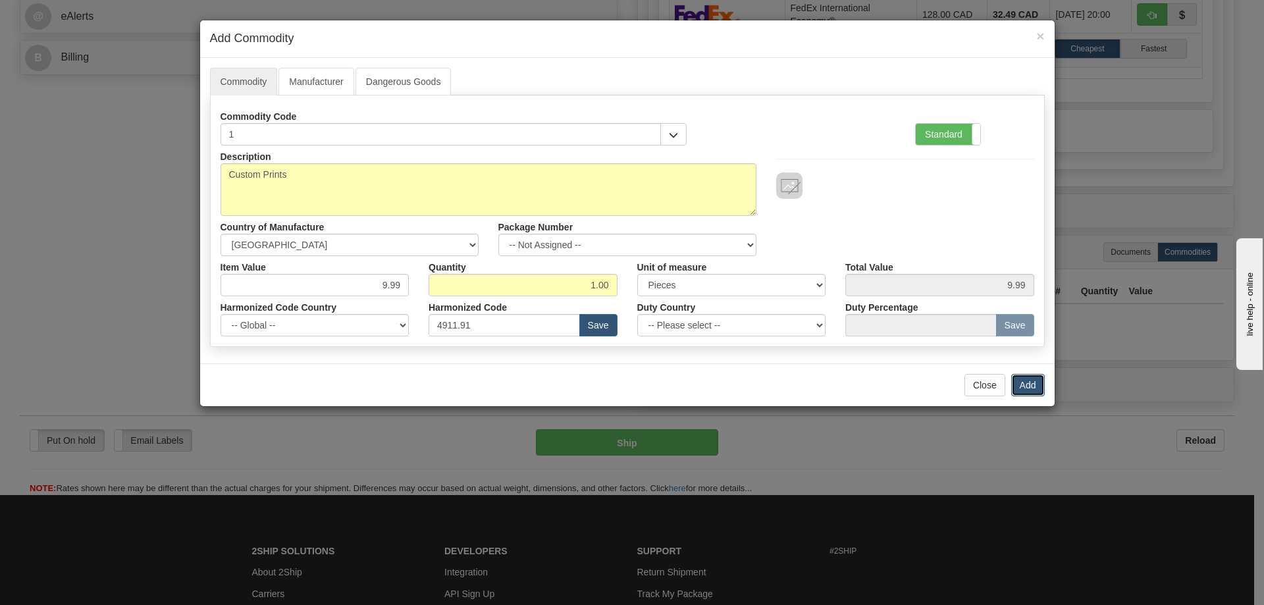
click at [1033, 381] on button "Add" at bounding box center [1028, 385] width 34 height 22
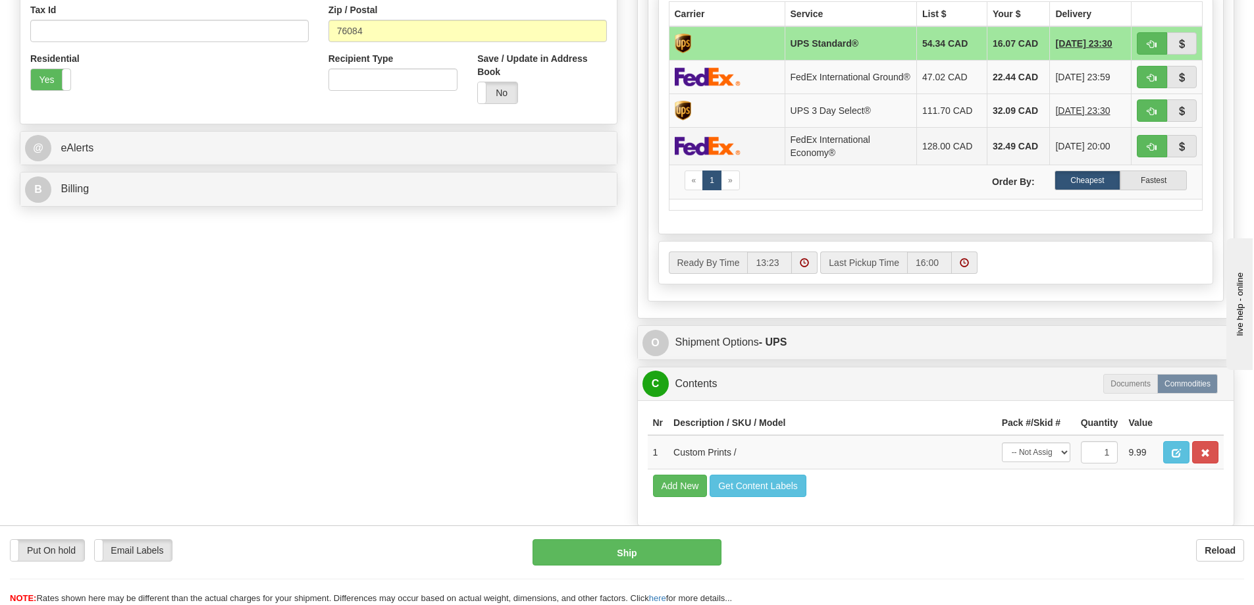
scroll to position [263, 0]
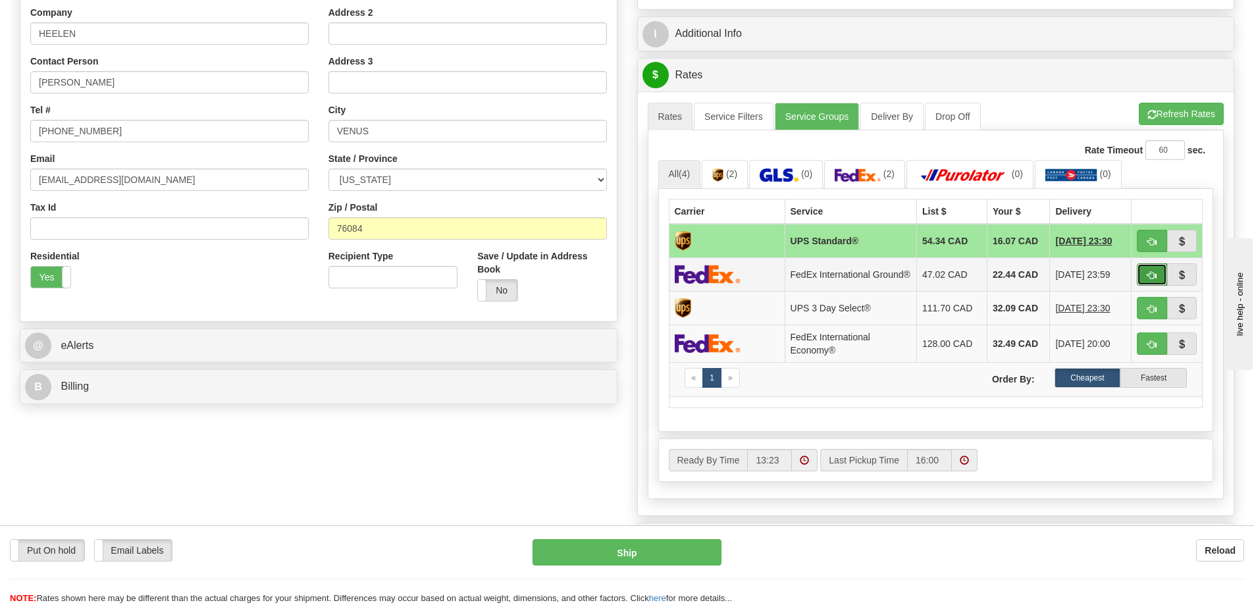
click at [1146, 275] on button "button" at bounding box center [1152, 274] width 30 height 22
type input "92"
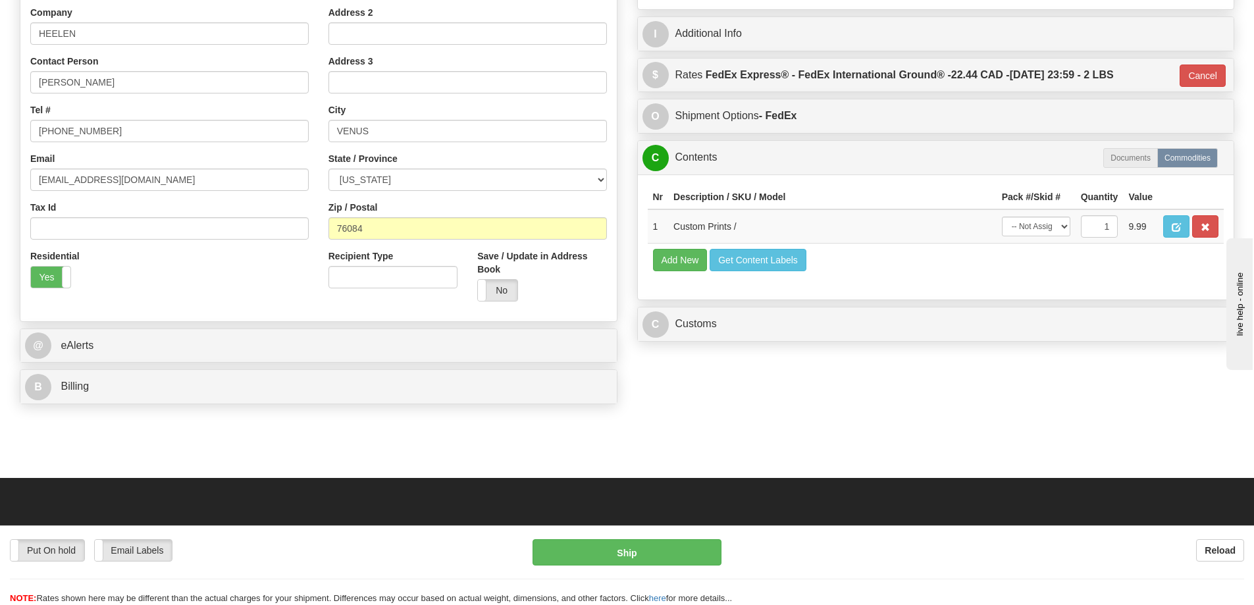
click at [682, 534] on div "Put On hold Put On hold Email Labels Email Labels Edit Reload Ship Reload" at bounding box center [627, 565] width 1254 height 80
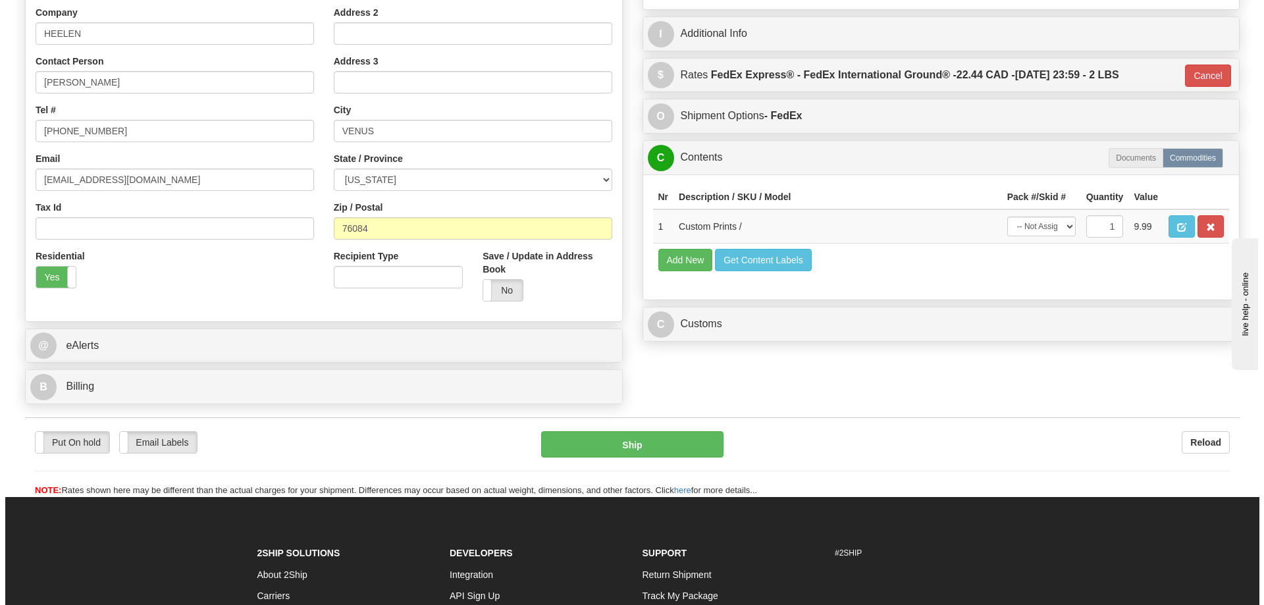
scroll to position [329, 0]
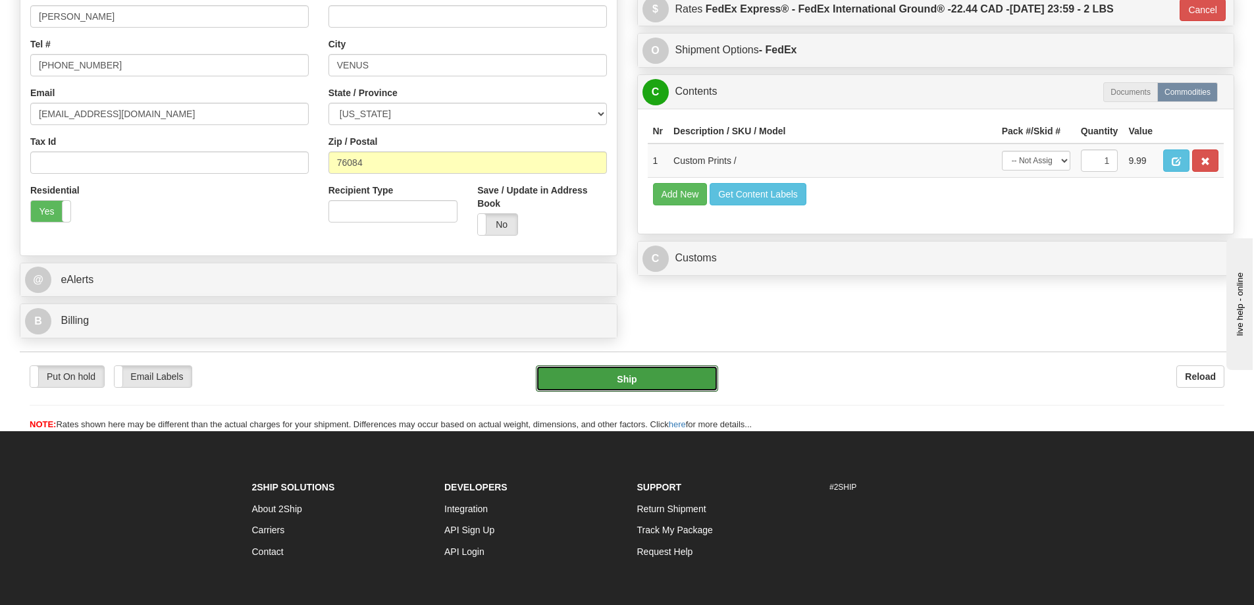
drag, startPoint x: 651, startPoint y: 384, endPoint x: 652, endPoint y: 364, distance: 19.8
click at [652, 364] on div "Put On hold Put On hold Email Labels Email Labels Edit Reload Ship Reload" at bounding box center [627, 391] width 1214 height 80
click at [648, 373] on button "Ship" at bounding box center [627, 378] width 182 height 26
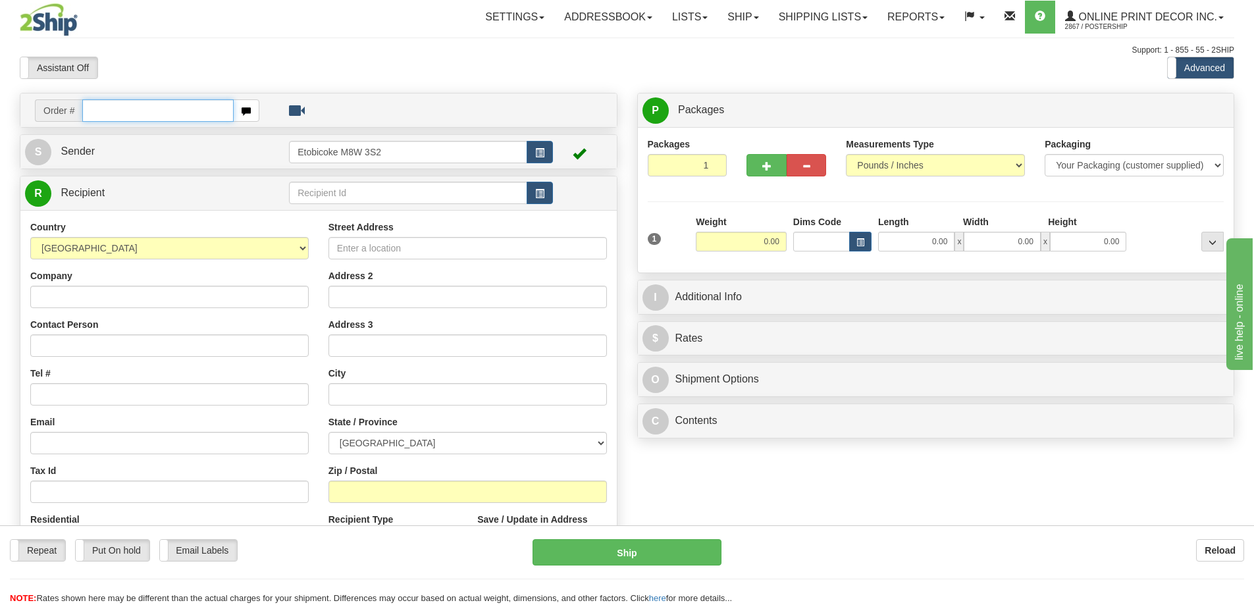
click at [115, 108] on input "text" at bounding box center [157, 110] width 151 height 22
type input "ca-421194"
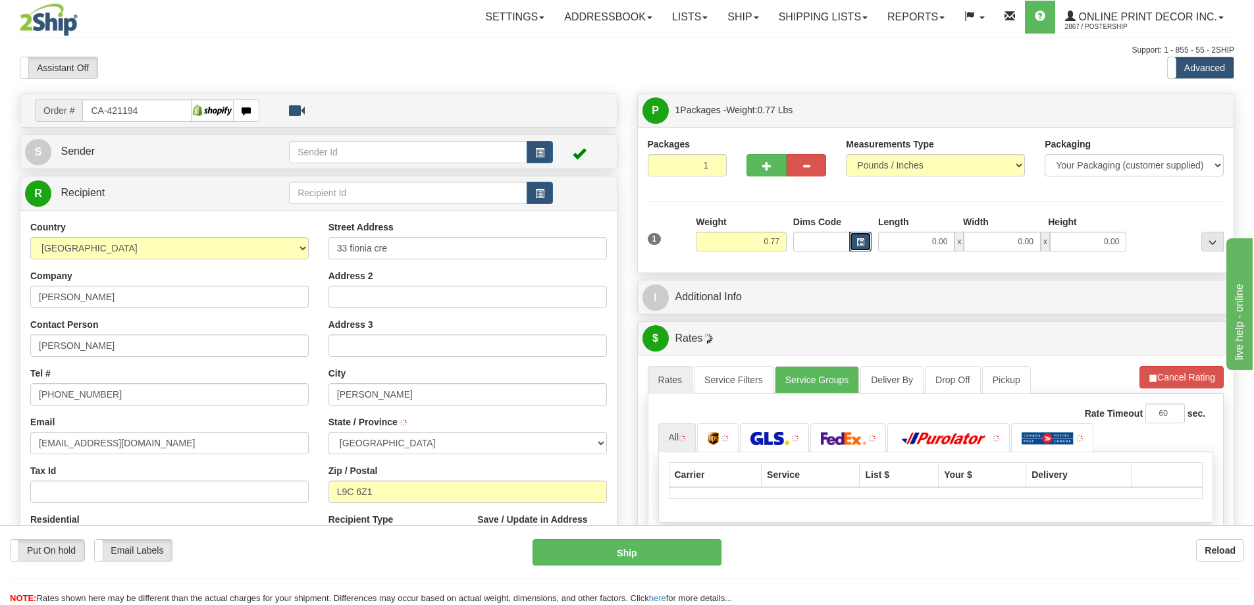
click at [866, 239] on button "button" at bounding box center [860, 242] width 22 height 20
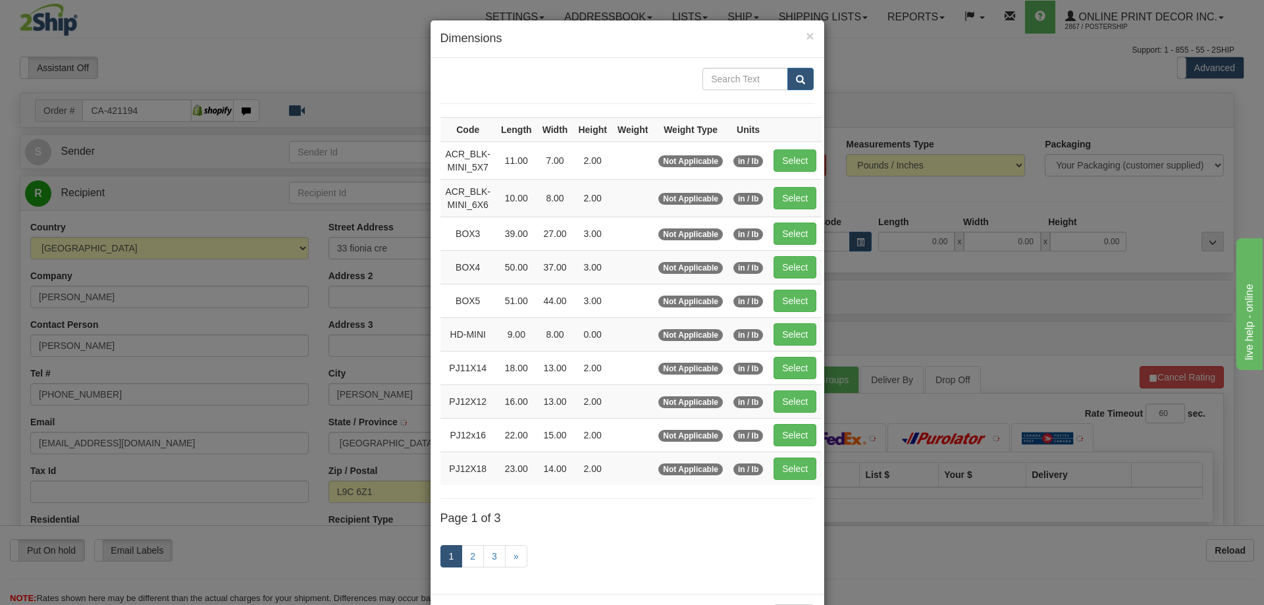
type input "HAMILTON"
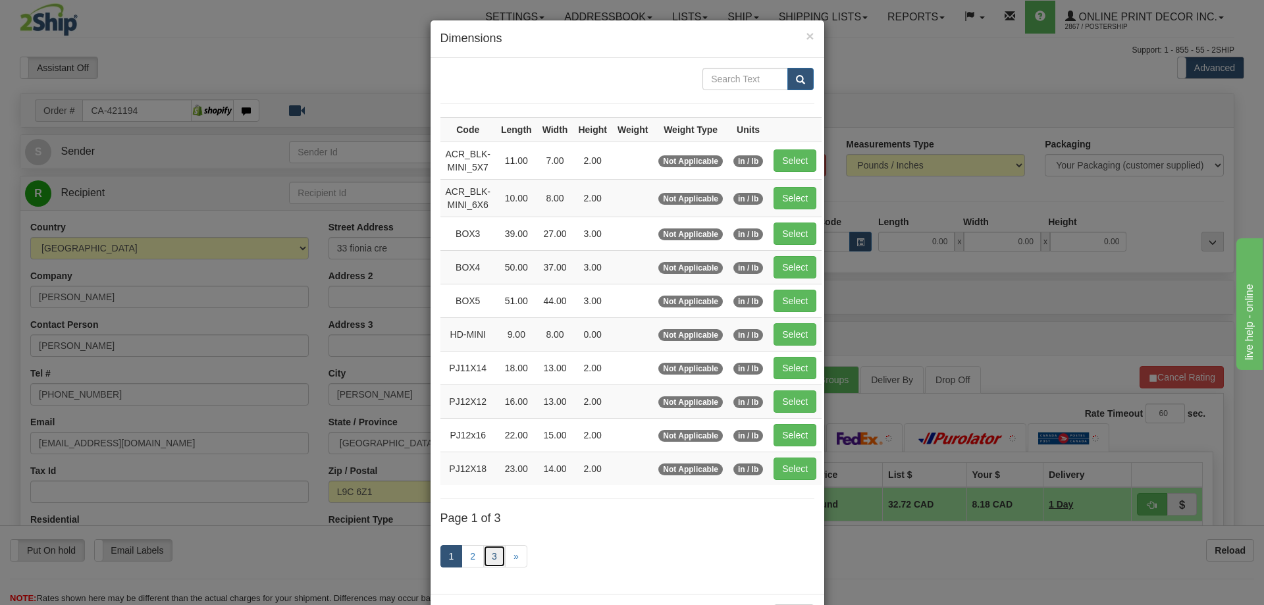
click at [490, 546] on link "3" at bounding box center [494, 556] width 22 height 22
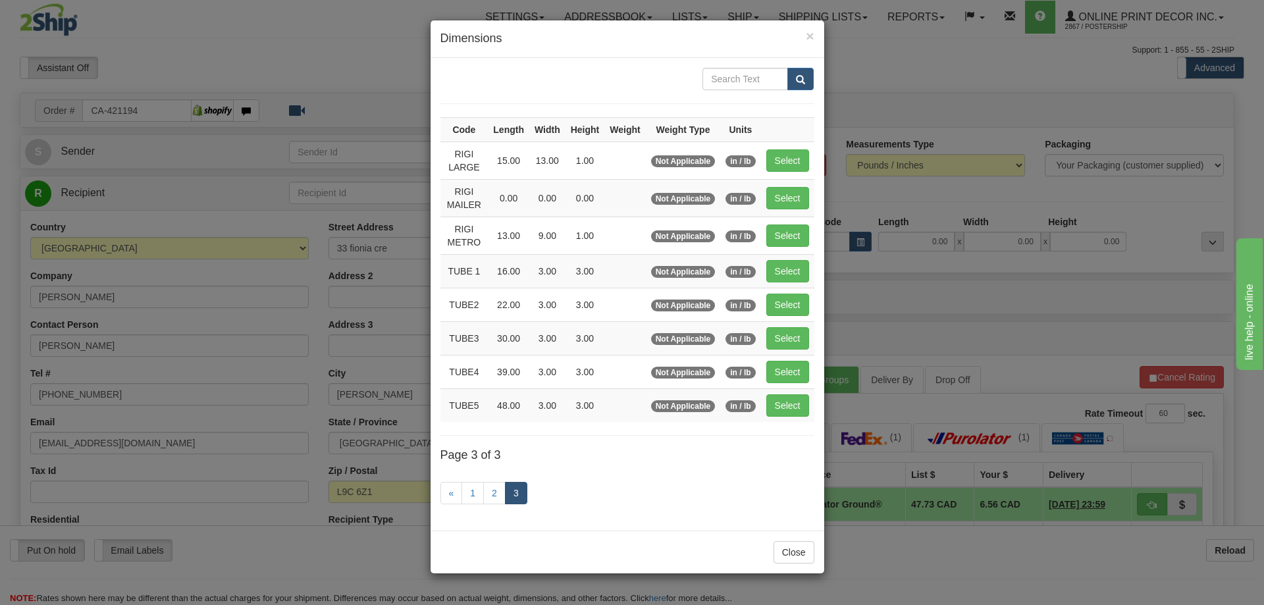
click at [788, 290] on td "Select" at bounding box center [787, 305] width 53 height 34
click at [790, 304] on button "Select" at bounding box center [787, 305] width 43 height 22
type input "TUBE2"
type input "22.00"
type input "3.00"
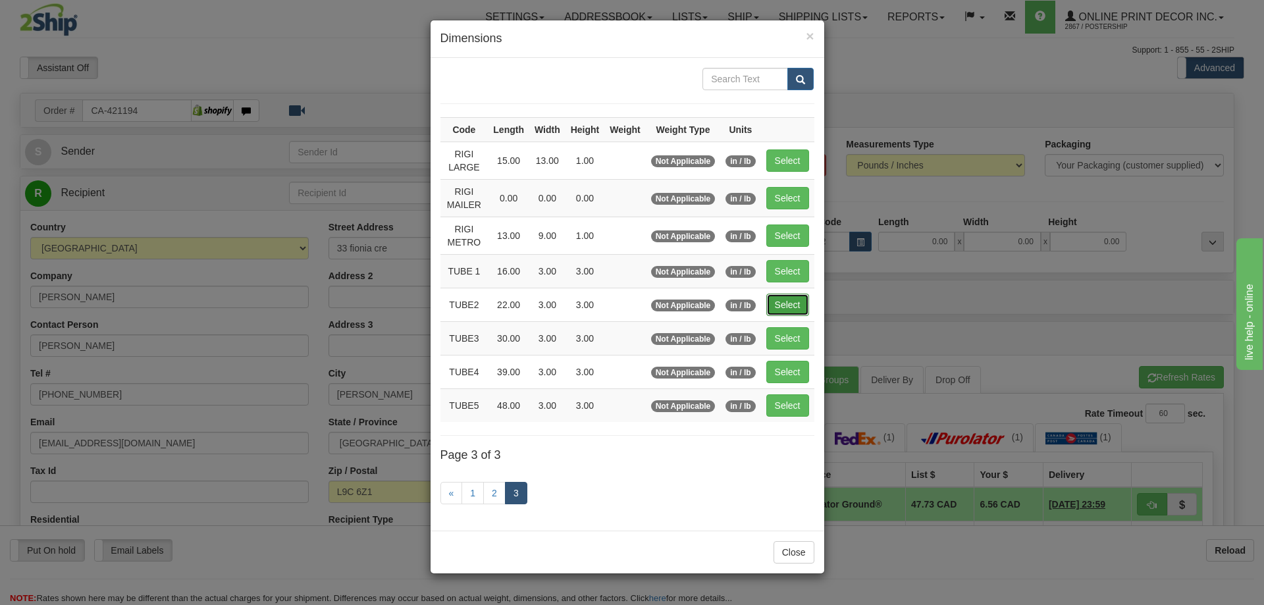
type input "3.00"
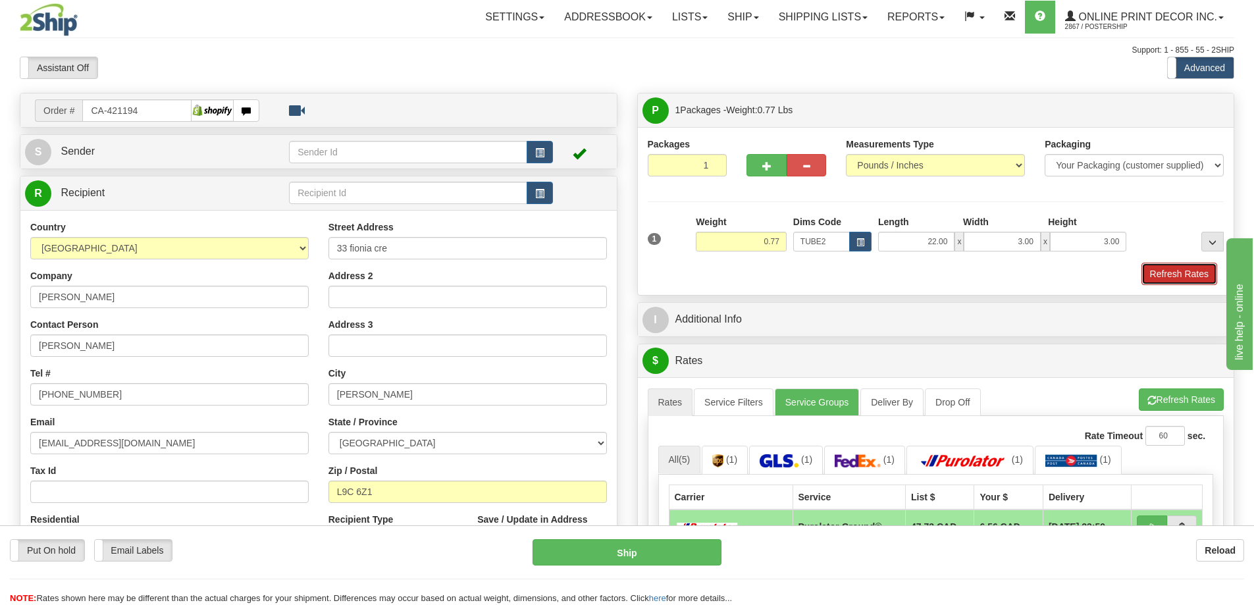
click at [1166, 272] on button "Refresh Rates" at bounding box center [1179, 274] width 76 height 22
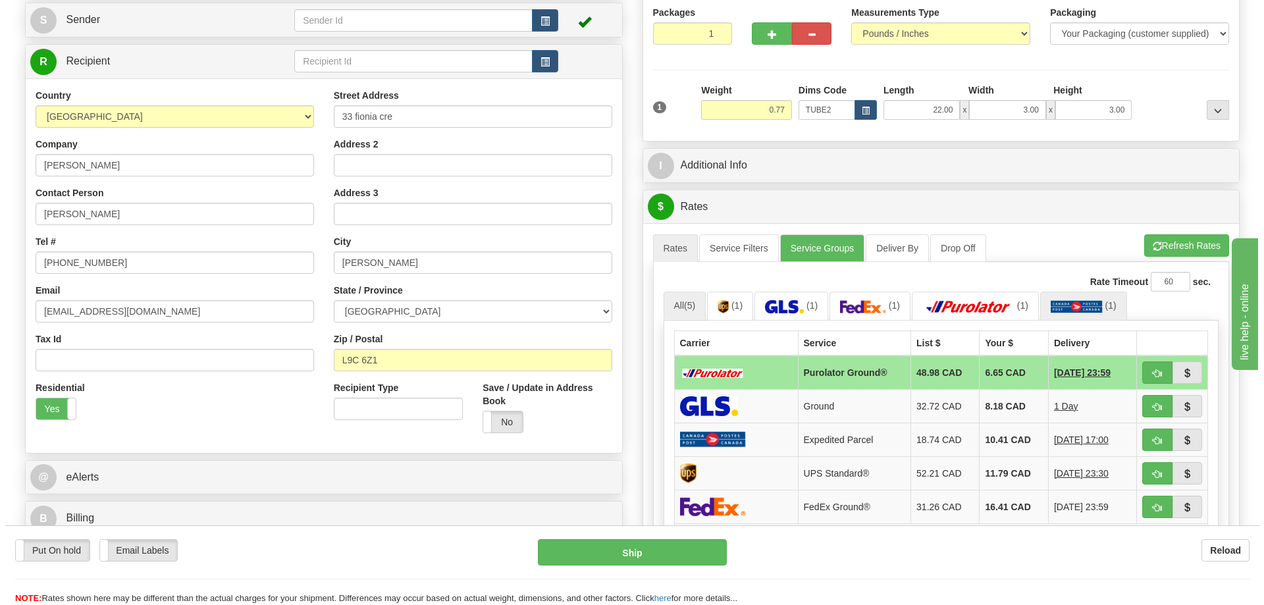
scroll to position [197, 0]
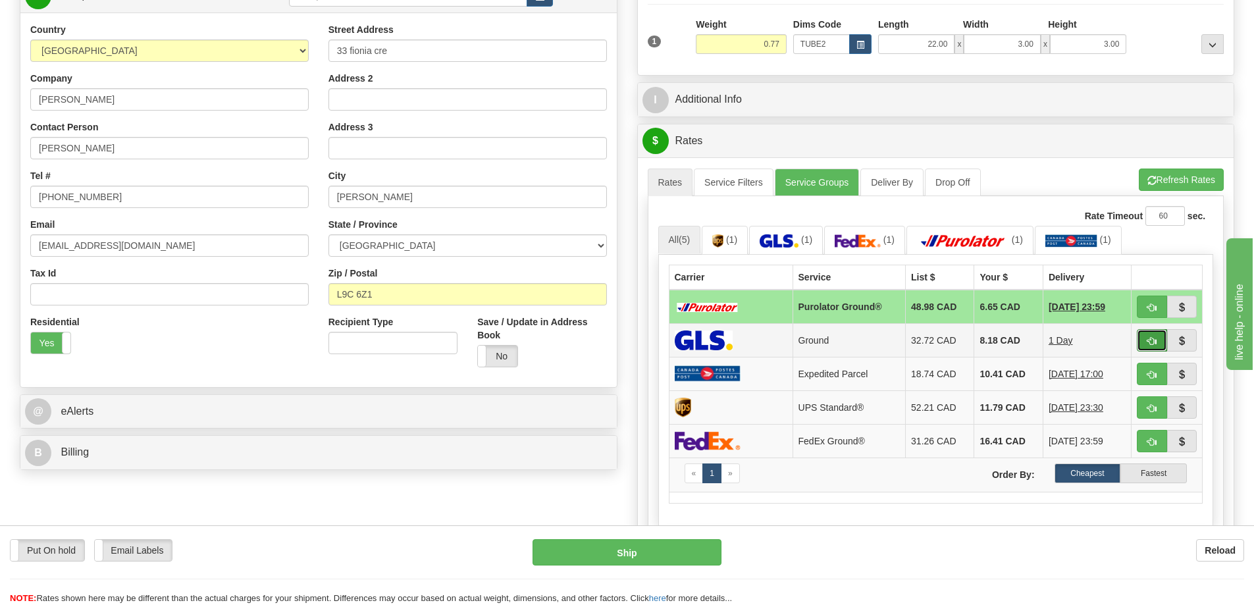
click at [1155, 339] on span "button" at bounding box center [1151, 341] width 9 height 9
type input "1"
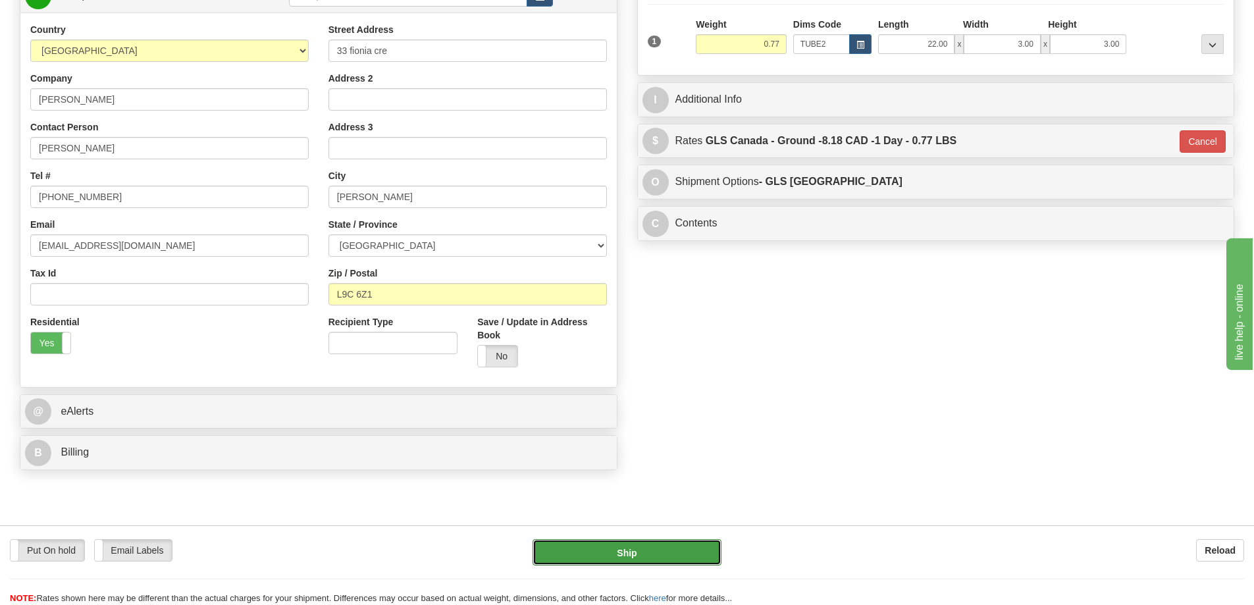
click at [683, 548] on button "Ship" at bounding box center [626, 552] width 189 height 26
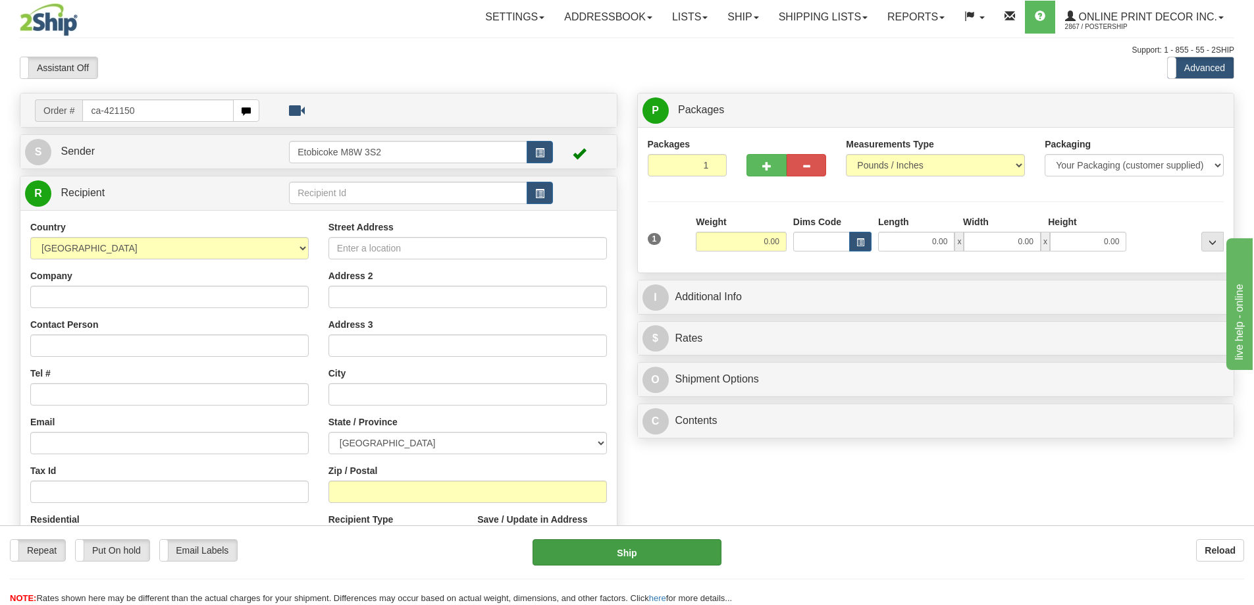
type input "ca-421150"
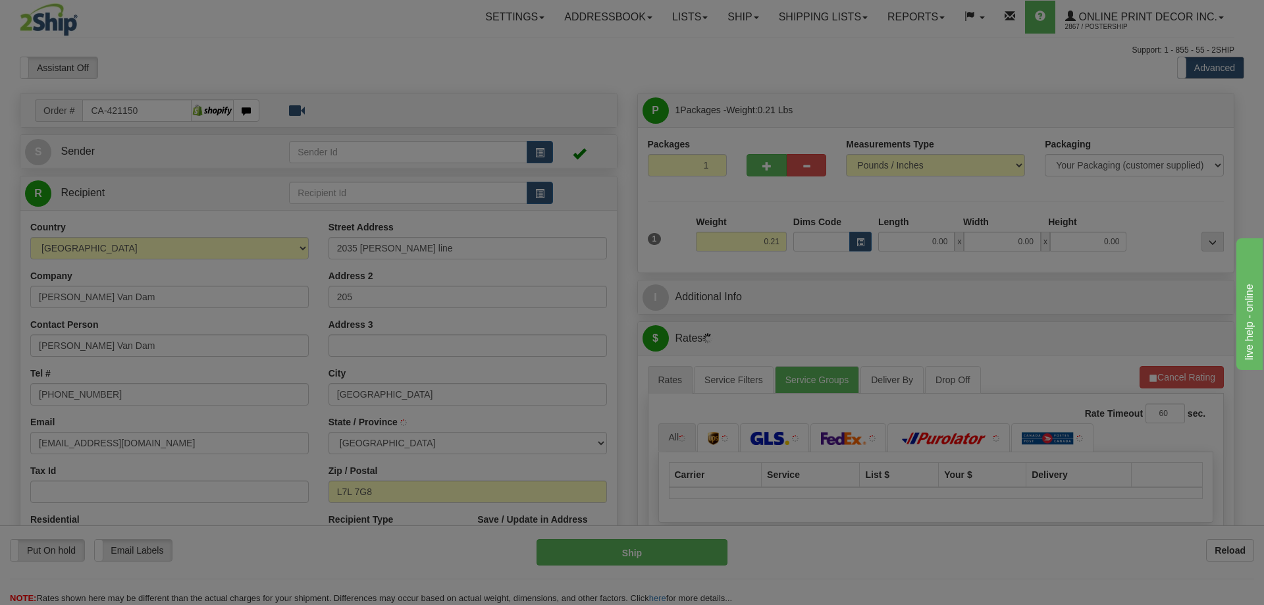
type input "BURLINGTON"
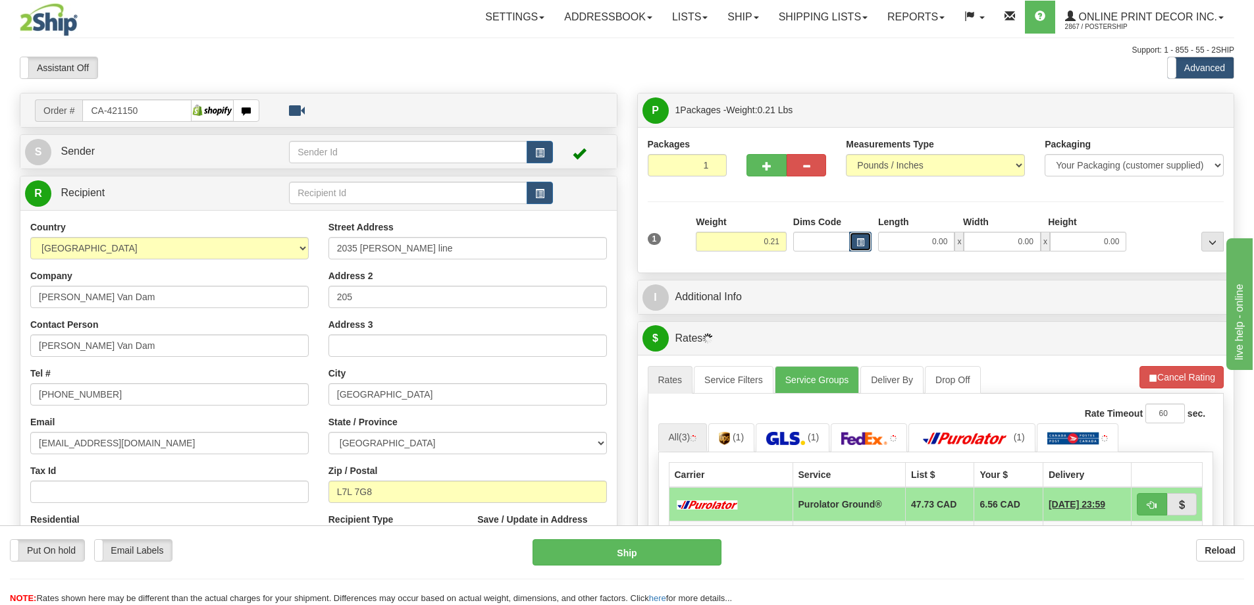
click at [860, 239] on span "button" at bounding box center [860, 242] width 8 height 7
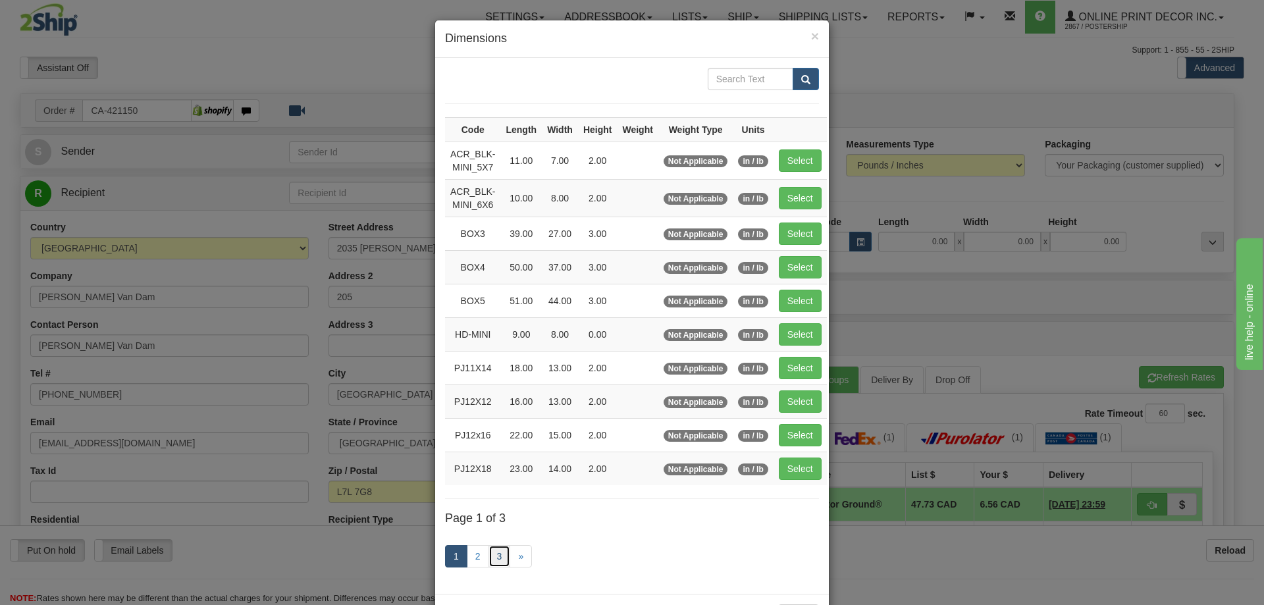
click at [490, 556] on link "3" at bounding box center [499, 556] width 22 height 22
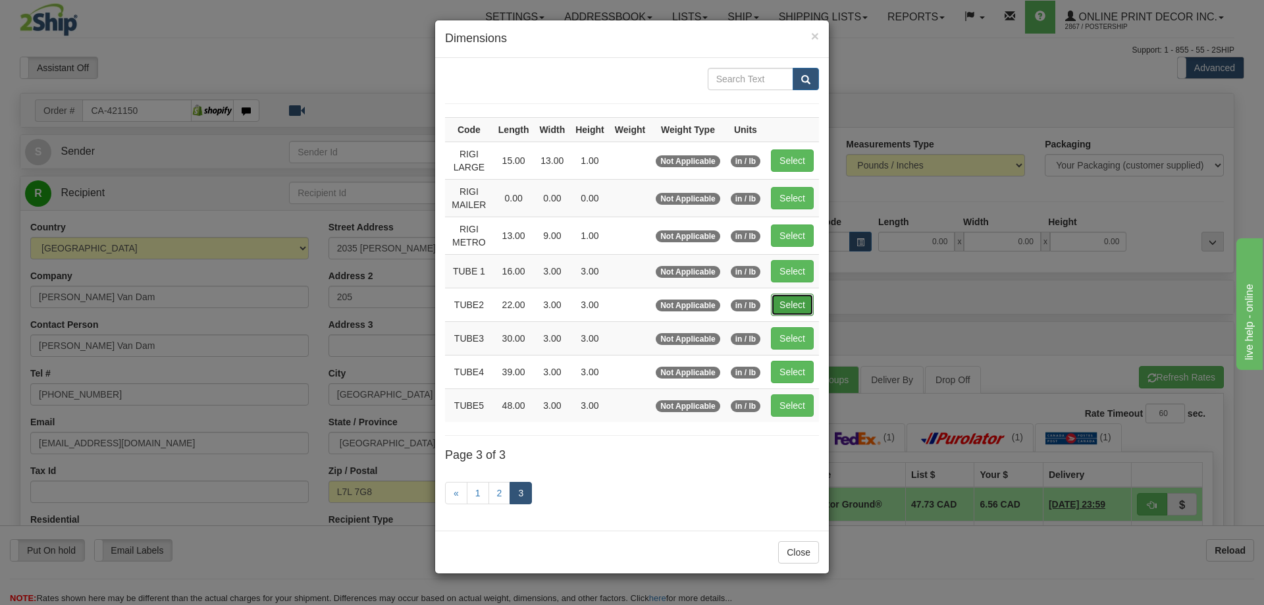
click at [798, 296] on button "Select" at bounding box center [792, 305] width 43 height 22
type input "TUBE2"
type input "22.00"
type input "3.00"
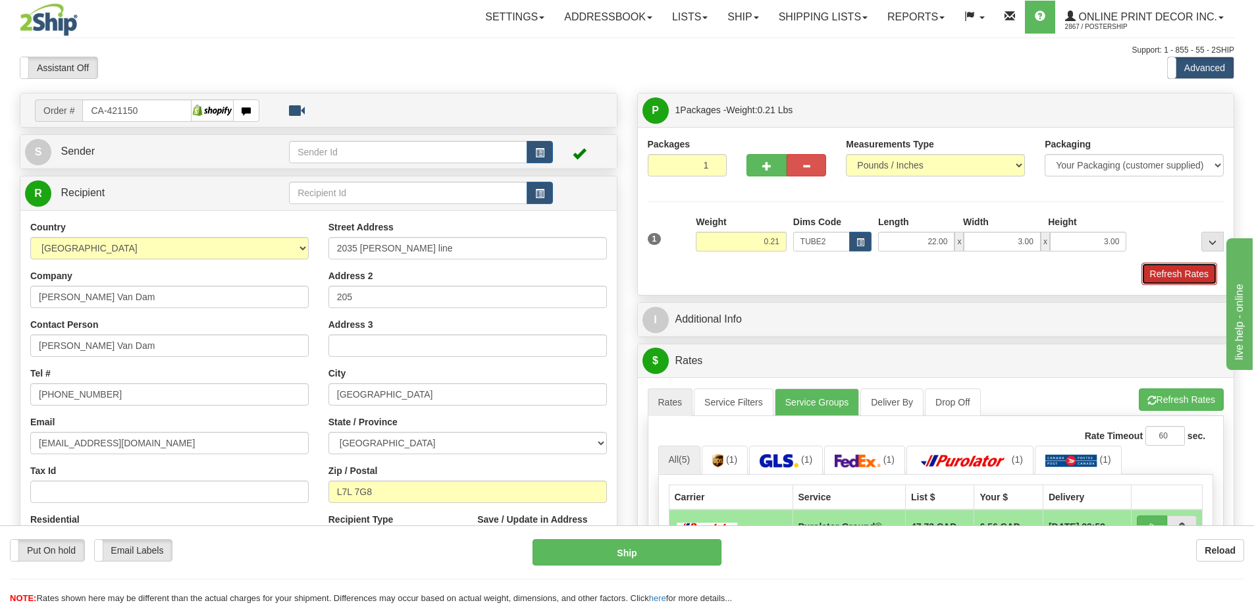
click at [1172, 265] on button "Refresh Rates" at bounding box center [1179, 274] width 76 height 22
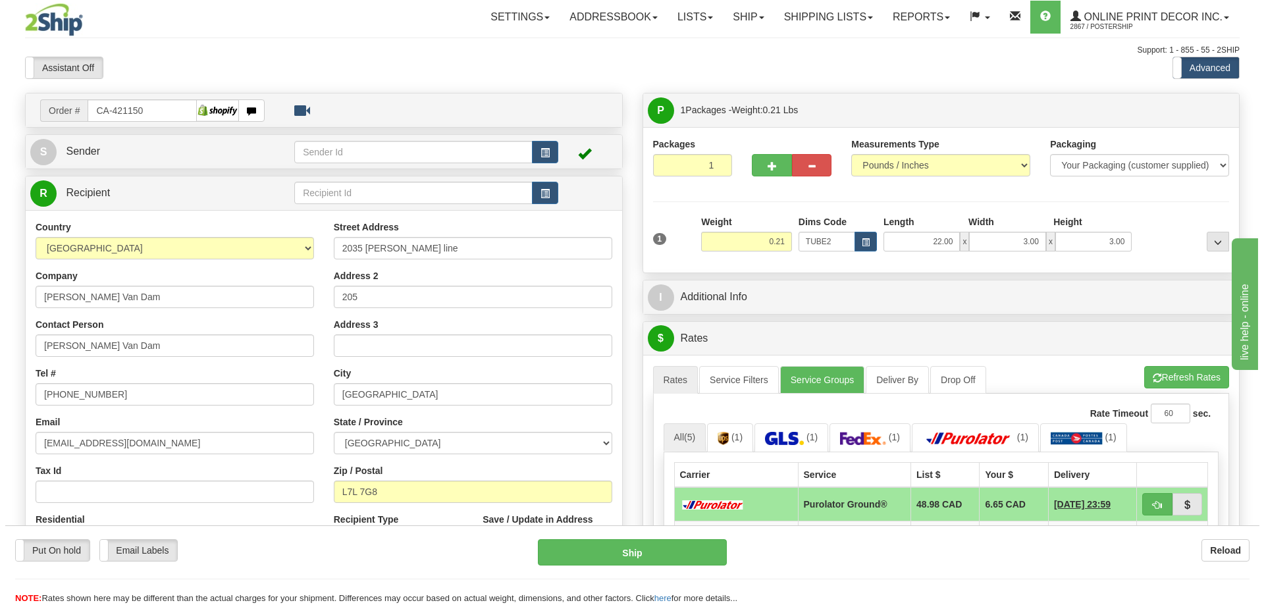
scroll to position [132, 0]
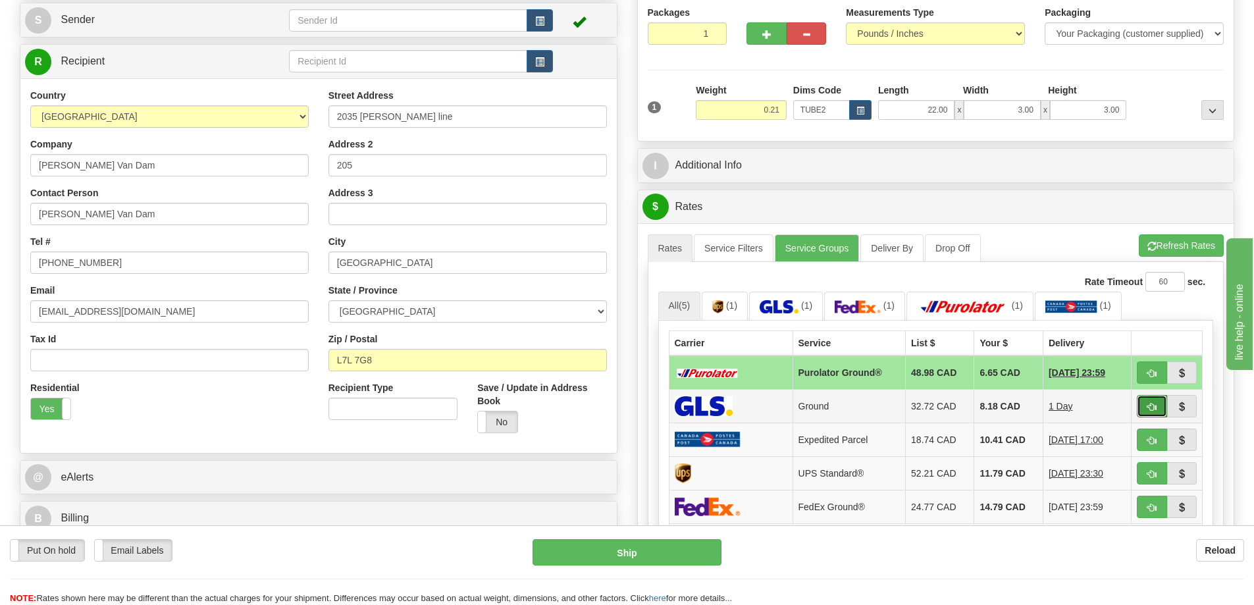
click at [1149, 406] on span "button" at bounding box center [1151, 407] width 9 height 9
type input "1"
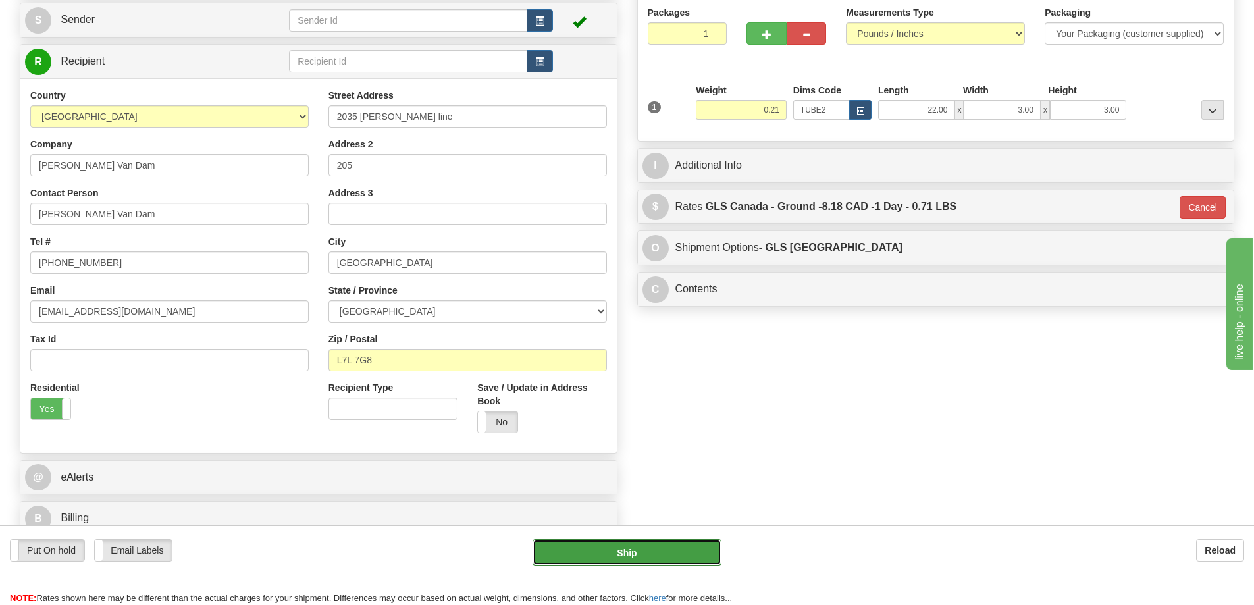
click at [674, 557] on button "Ship" at bounding box center [626, 552] width 189 height 26
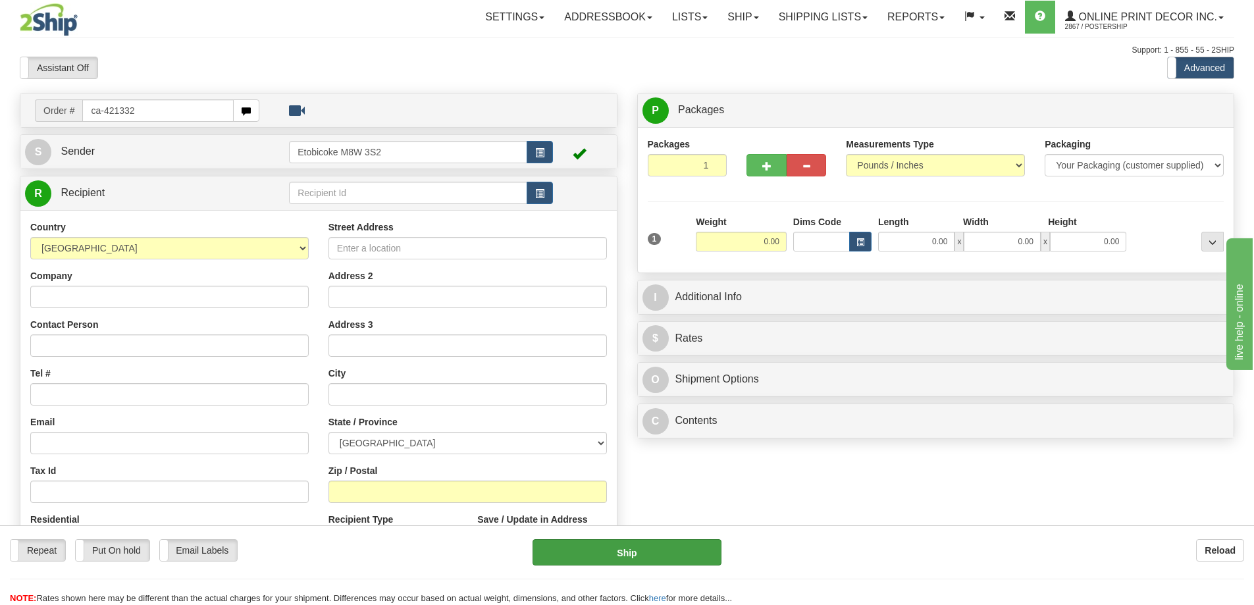
type input "ca-421332"
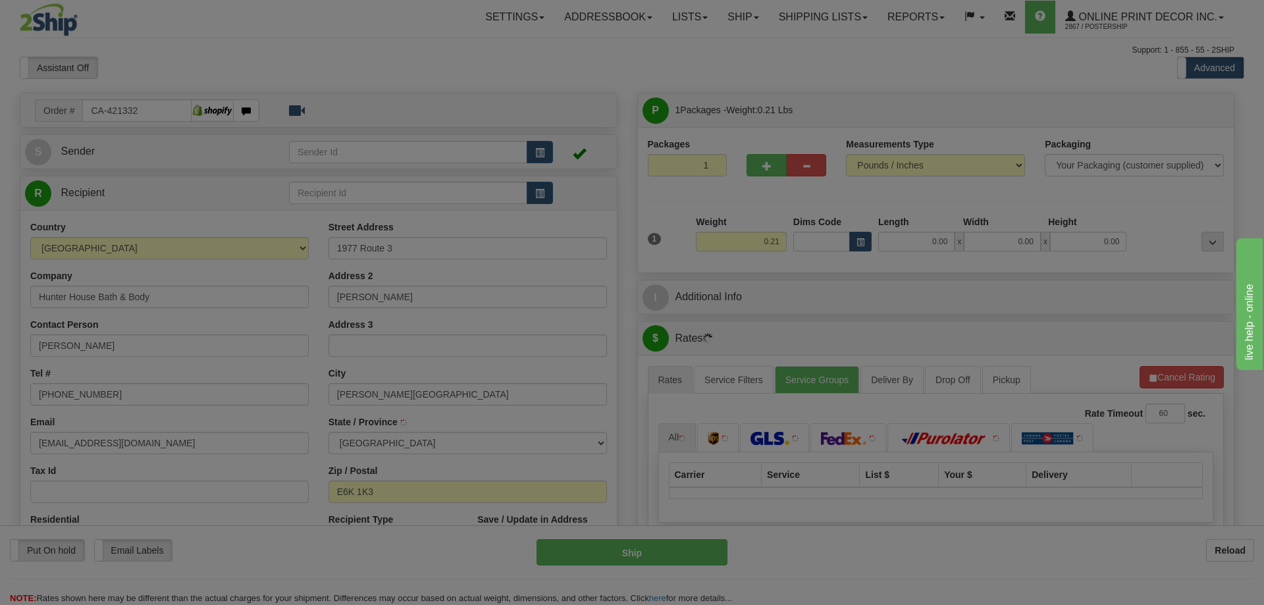
type input "HARVEY STATION"
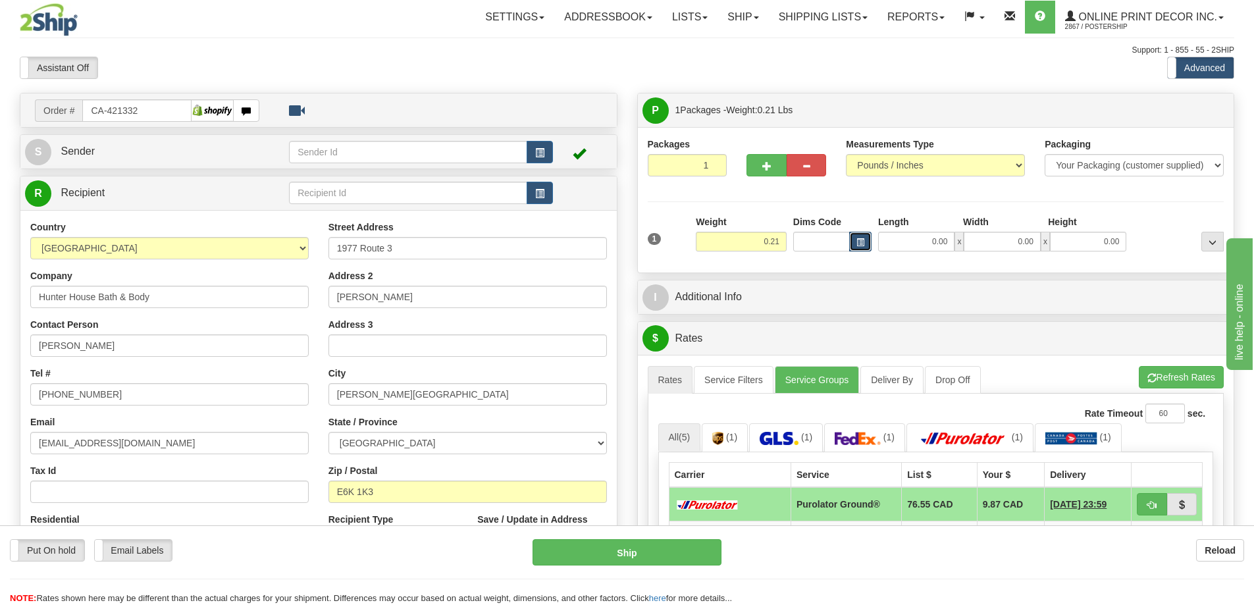
click at [861, 249] on button "button" at bounding box center [860, 242] width 22 height 20
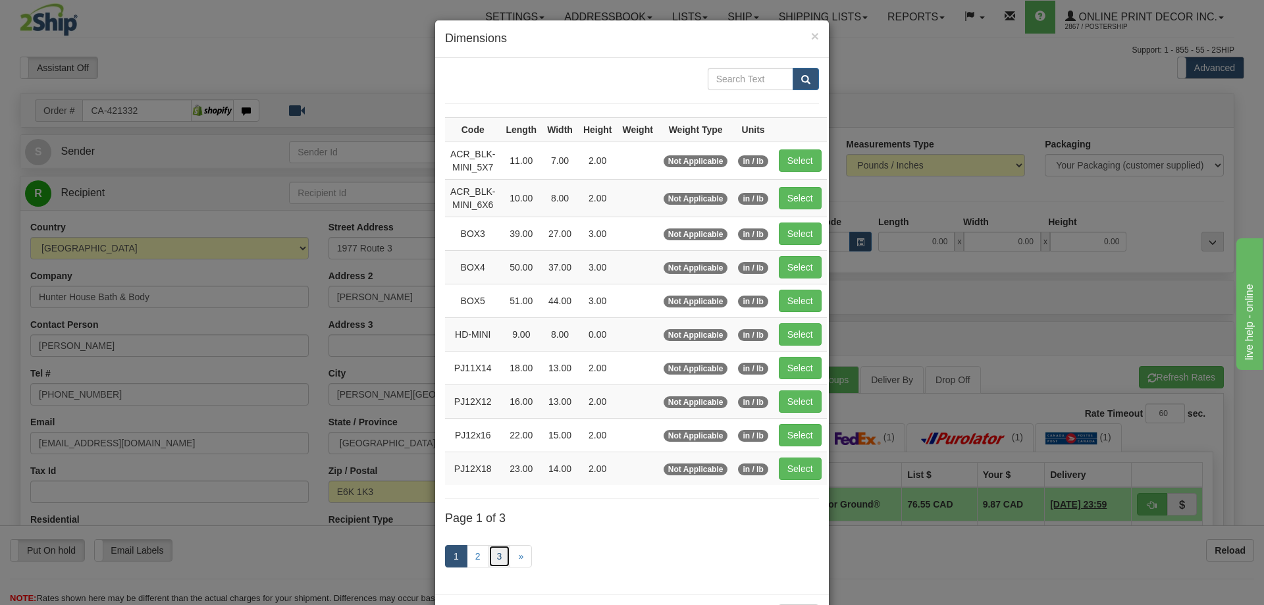
click at [498, 549] on link "3" at bounding box center [499, 556] width 22 height 22
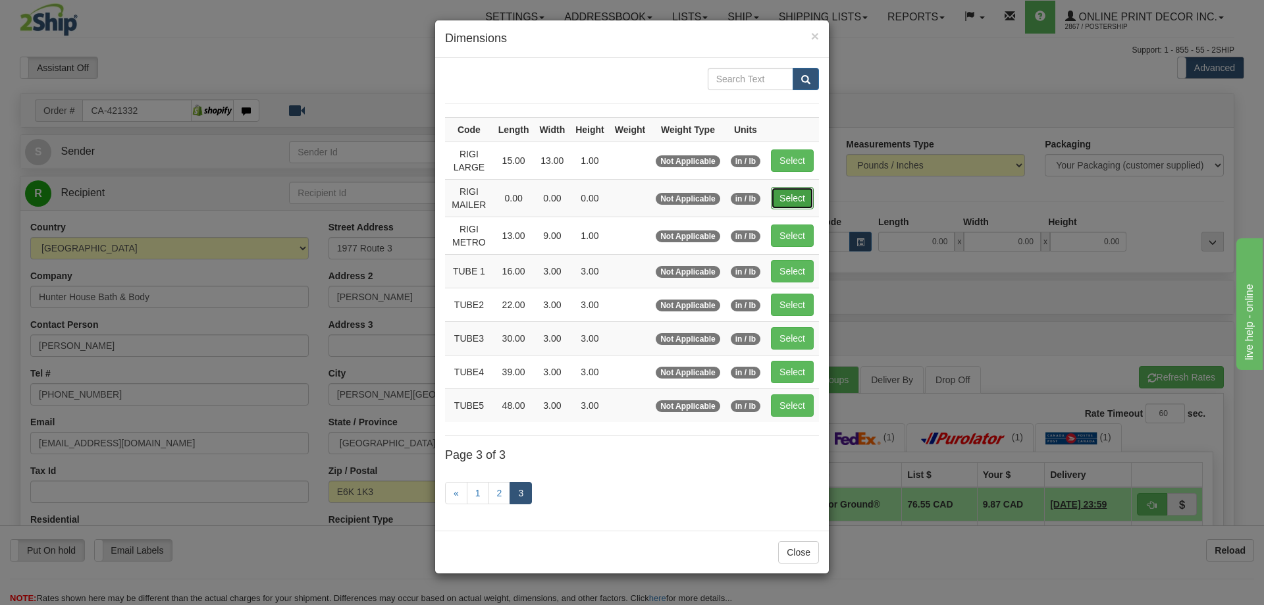
click at [800, 194] on button "Select" at bounding box center [792, 198] width 43 height 22
type input "RIGI MAILER"
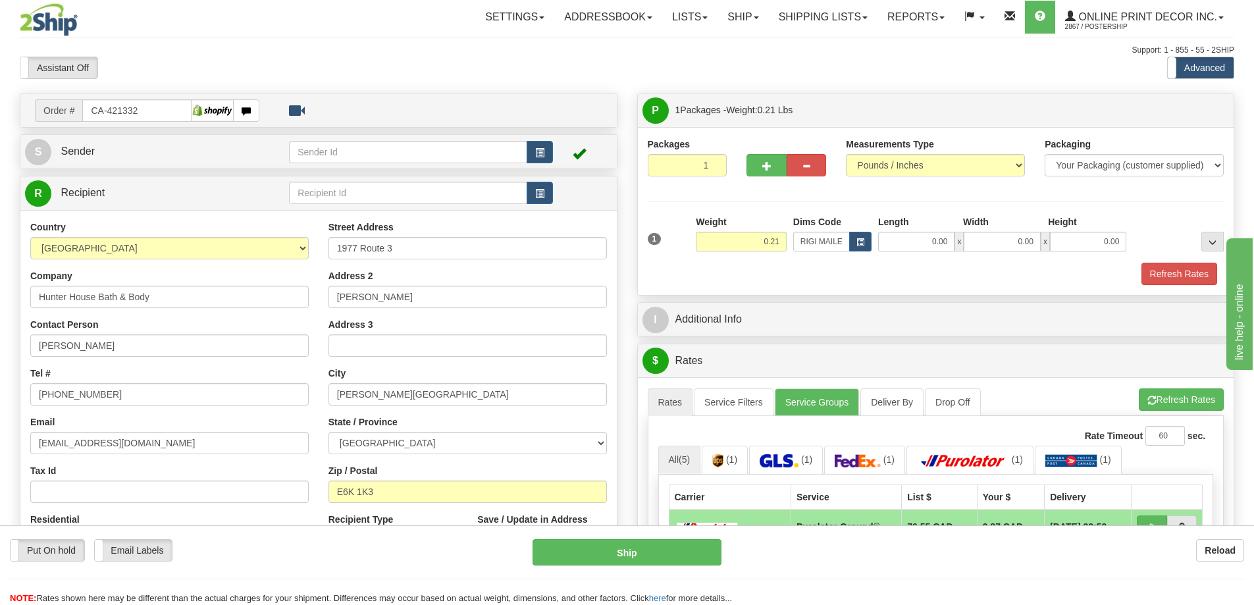
click at [1163, 262] on div at bounding box center [935, 261] width 583 height 1
click at [1172, 275] on button "Refresh Rates" at bounding box center [1179, 274] width 76 height 22
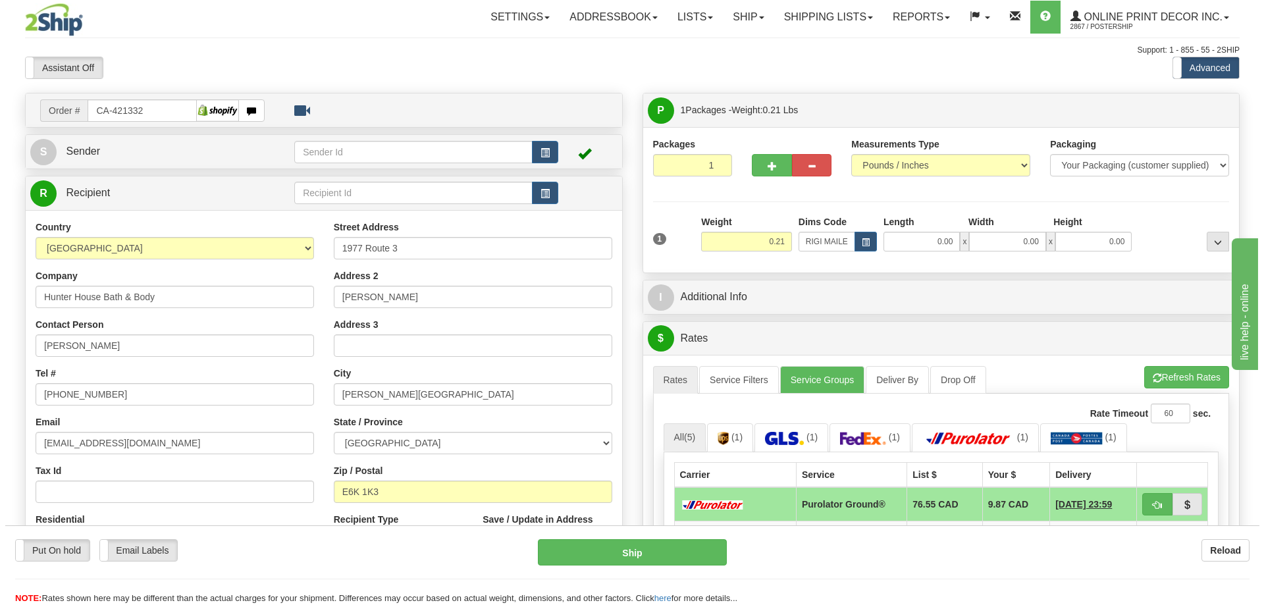
scroll to position [132, 0]
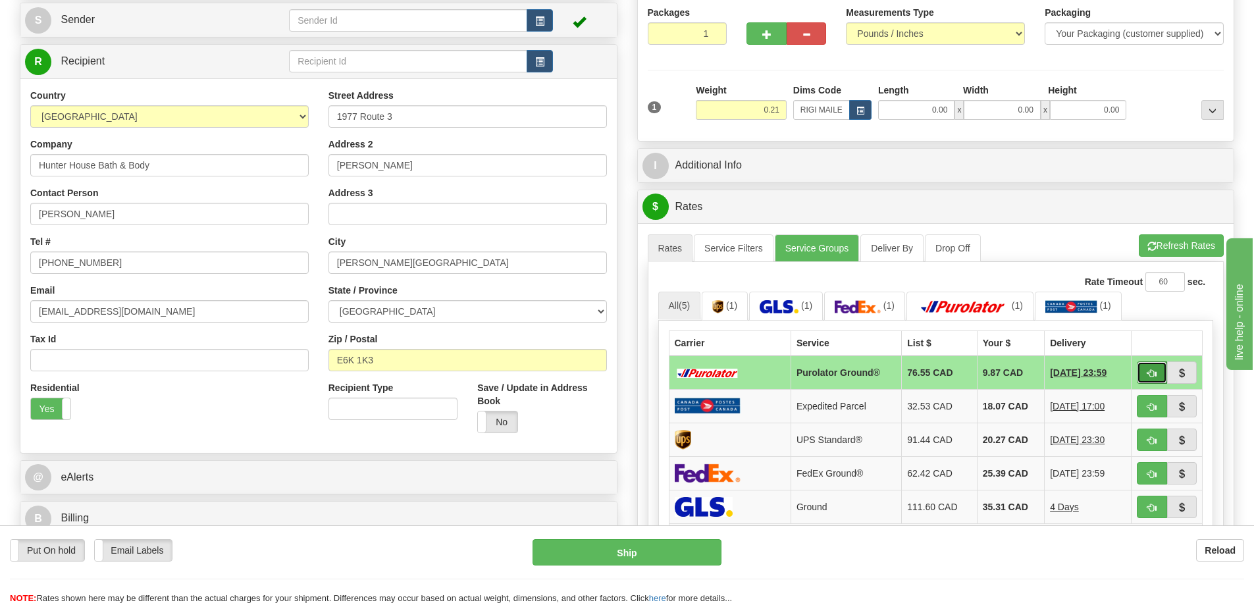
click at [1153, 368] on button "button" at bounding box center [1152, 372] width 30 height 22
type input "260"
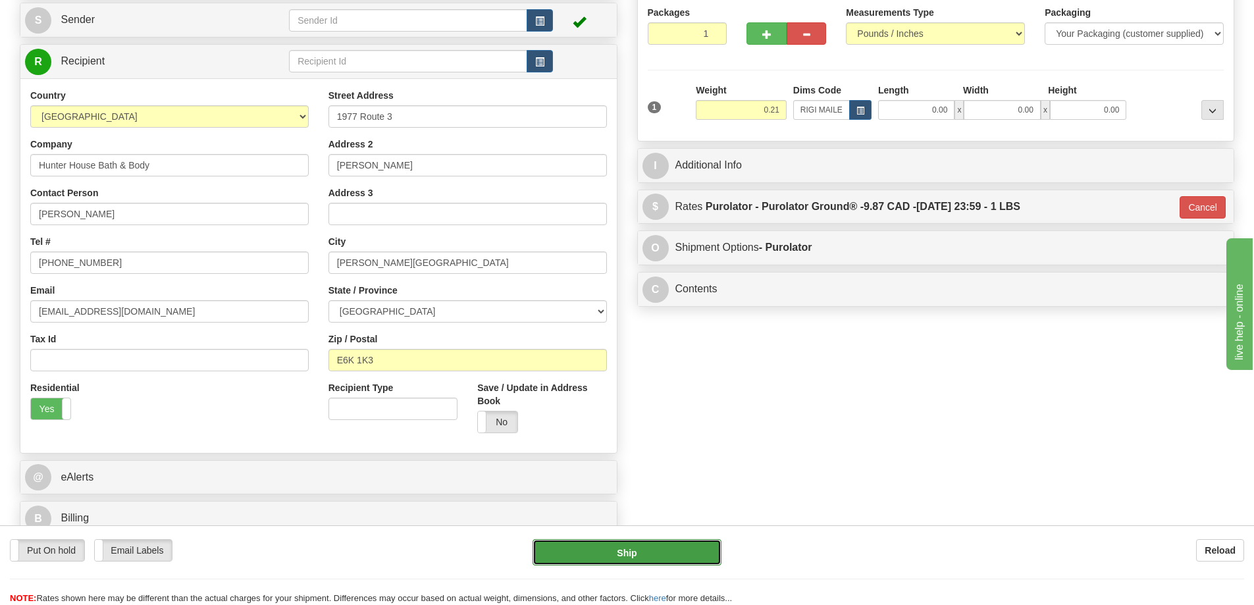
click at [603, 552] on button "Ship" at bounding box center [626, 552] width 189 height 26
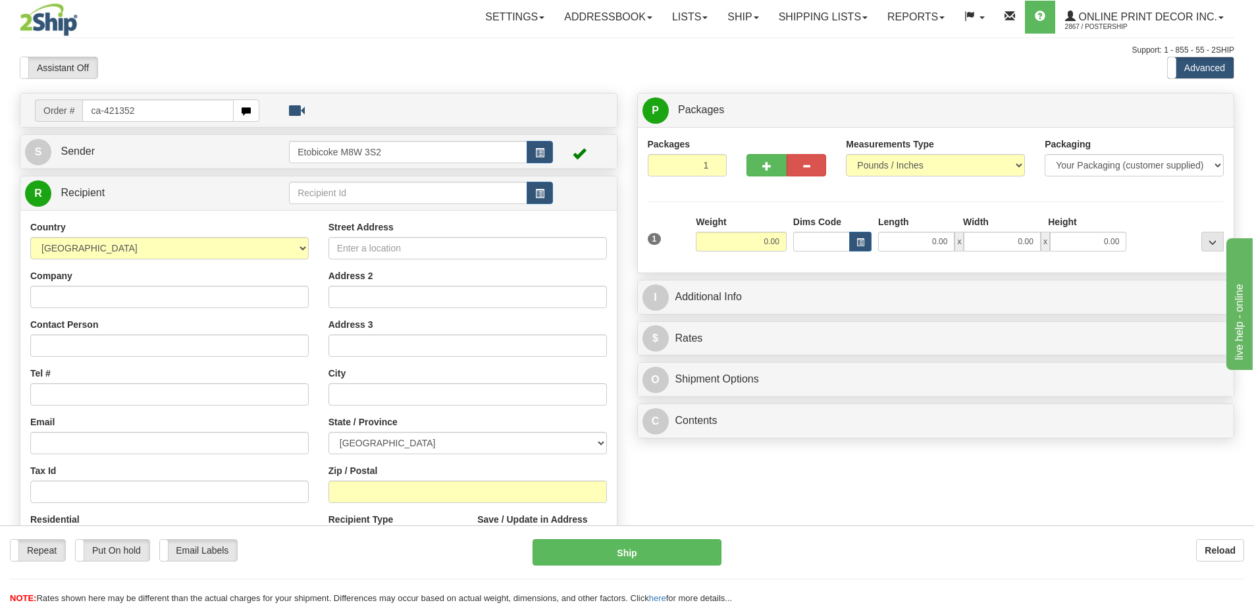
type input "ca-421352"
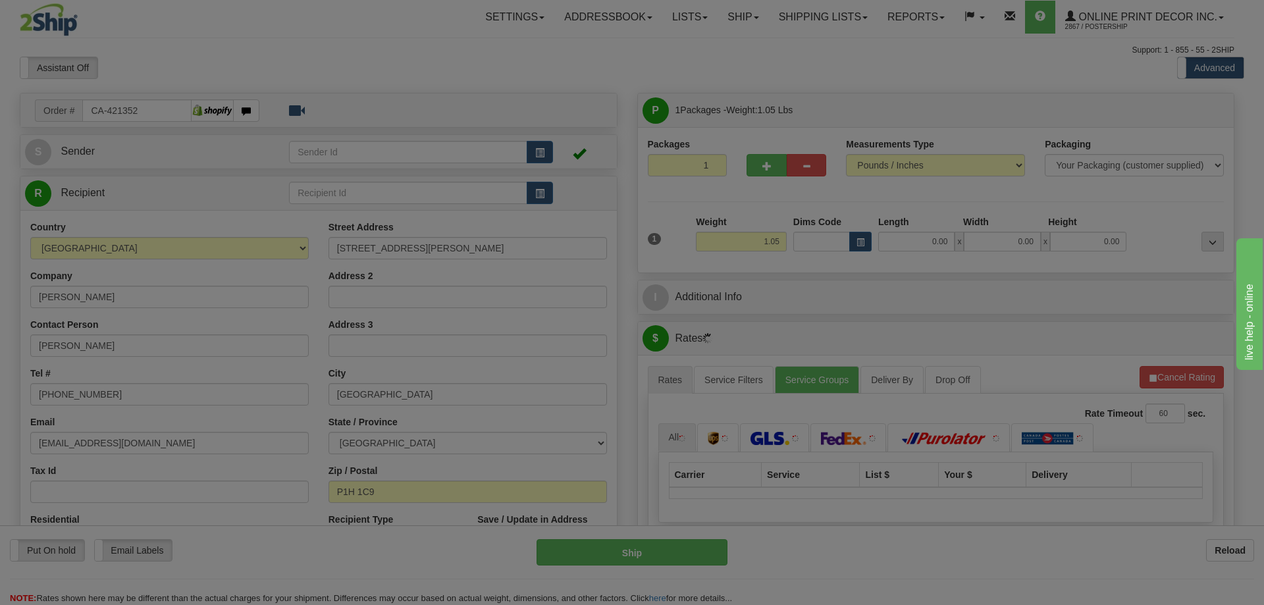
type input "[GEOGRAPHIC_DATA]"
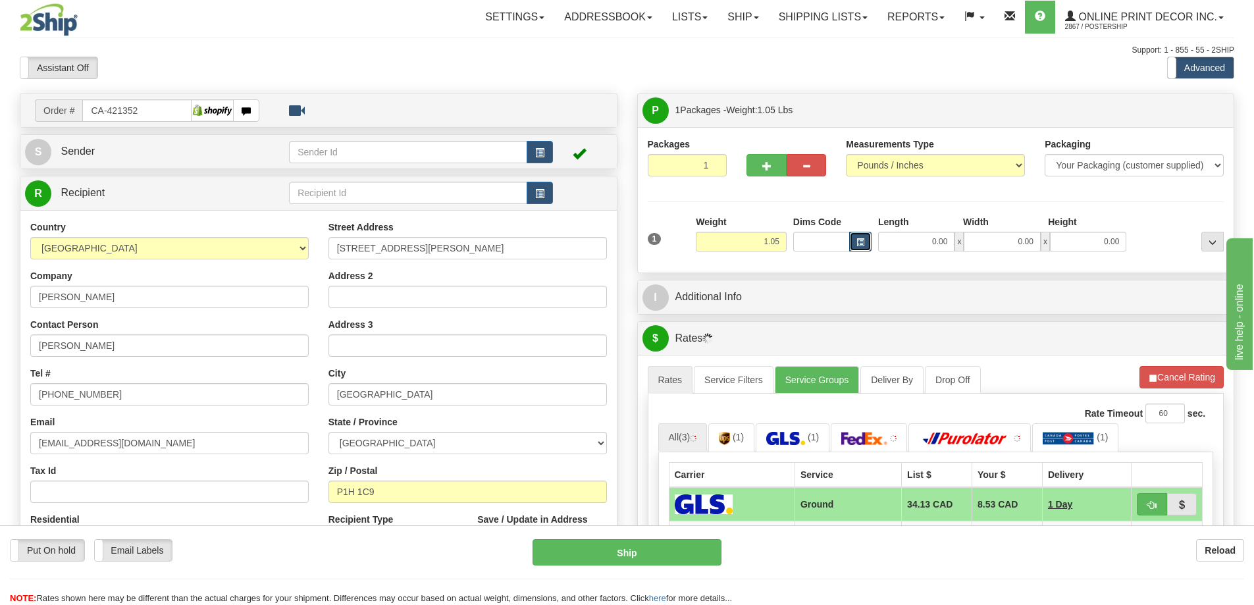
click at [864, 242] on span "button" at bounding box center [860, 242] width 8 height 7
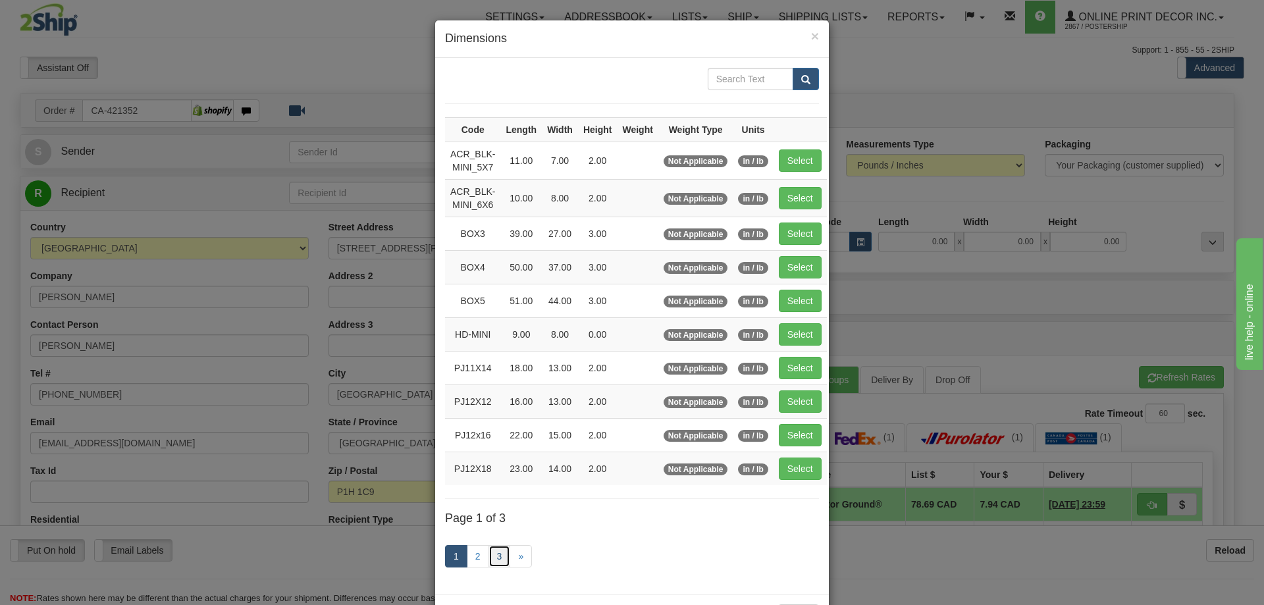
click at [490, 548] on link "3" at bounding box center [499, 556] width 22 height 22
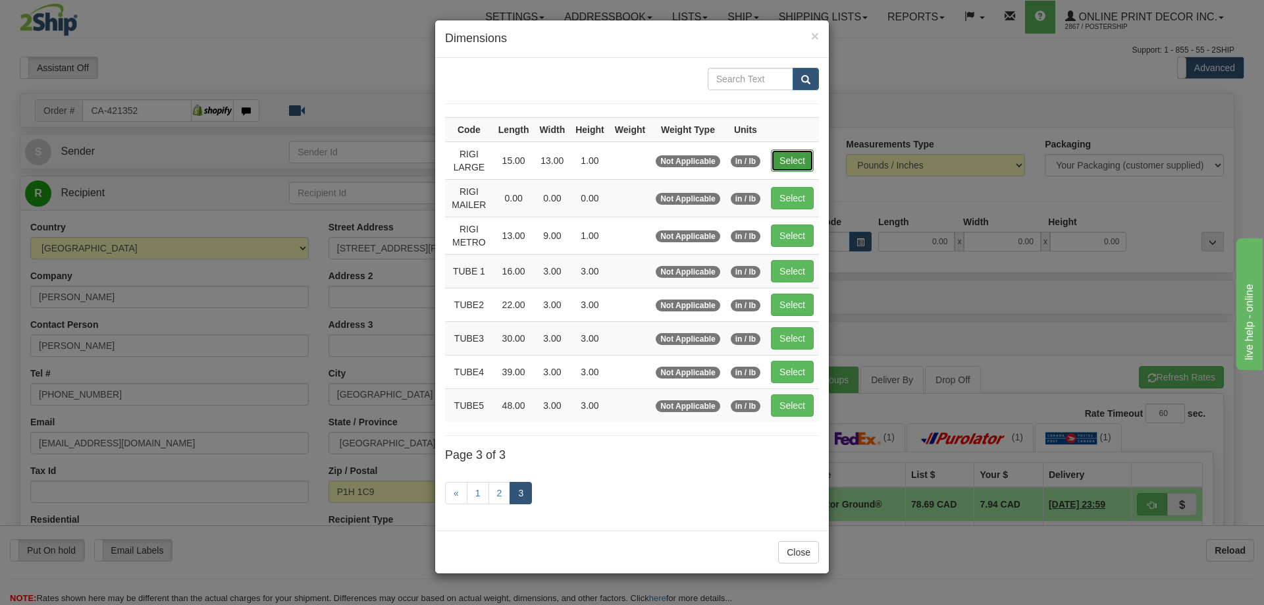
click at [793, 159] on button "Select" at bounding box center [792, 160] width 43 height 22
type input "RIGI LARGE"
type input "15.00"
type input "13.00"
type input "1.00"
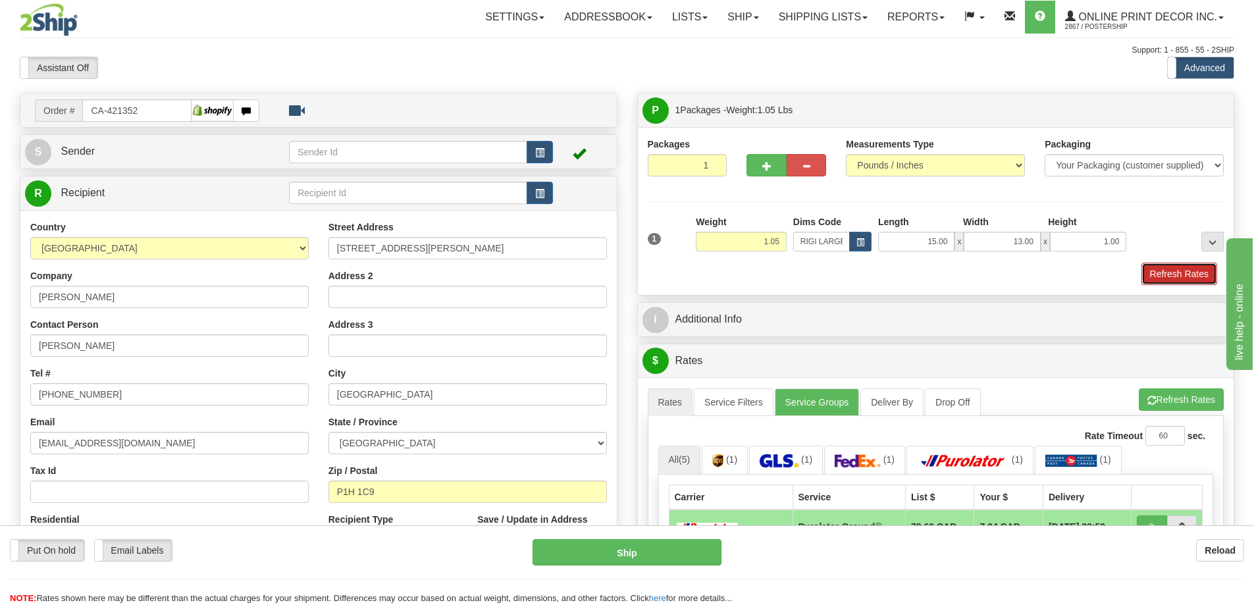
click at [1147, 275] on button "Refresh Rates" at bounding box center [1179, 274] width 76 height 22
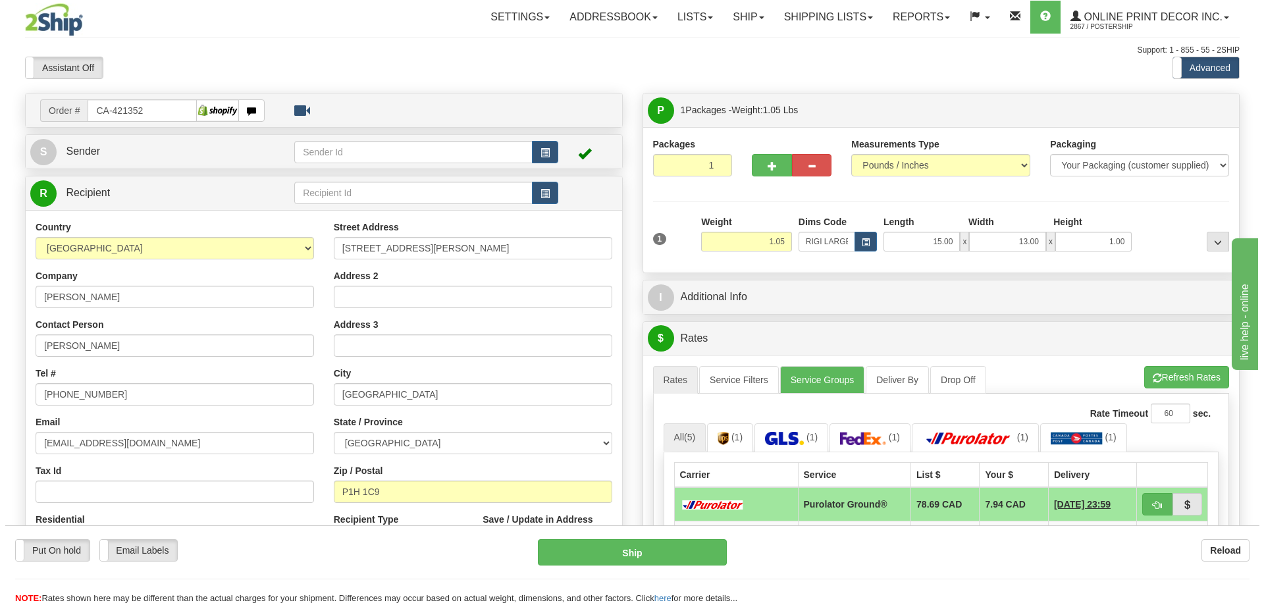
scroll to position [132, 0]
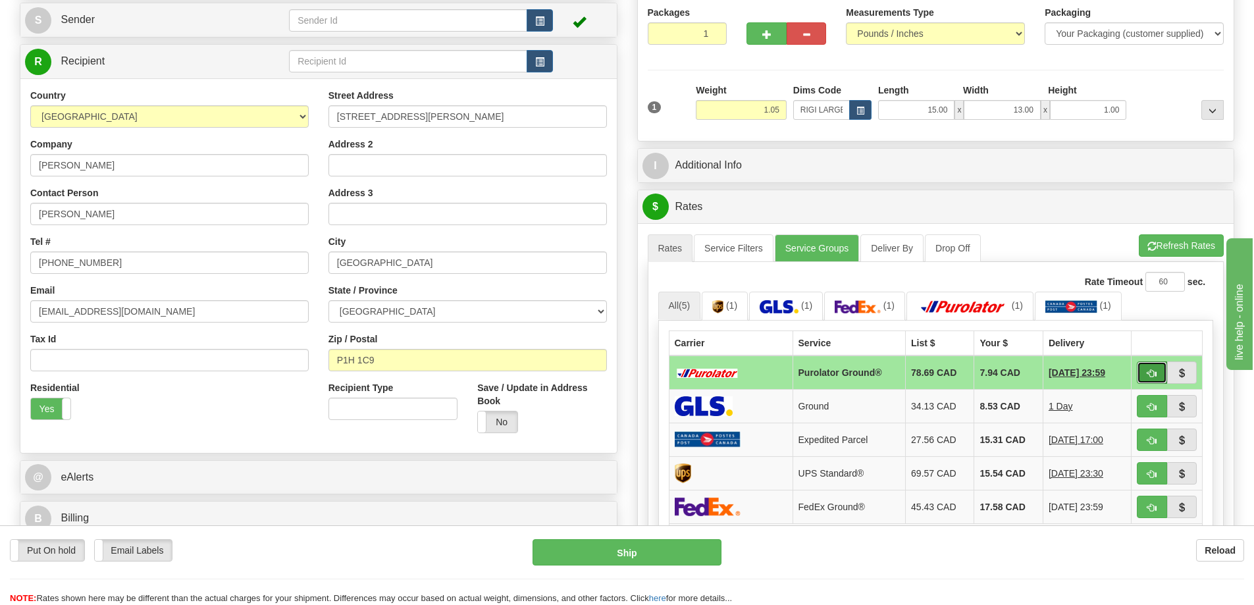
click at [1159, 373] on button "button" at bounding box center [1152, 372] width 30 height 22
type input "260"
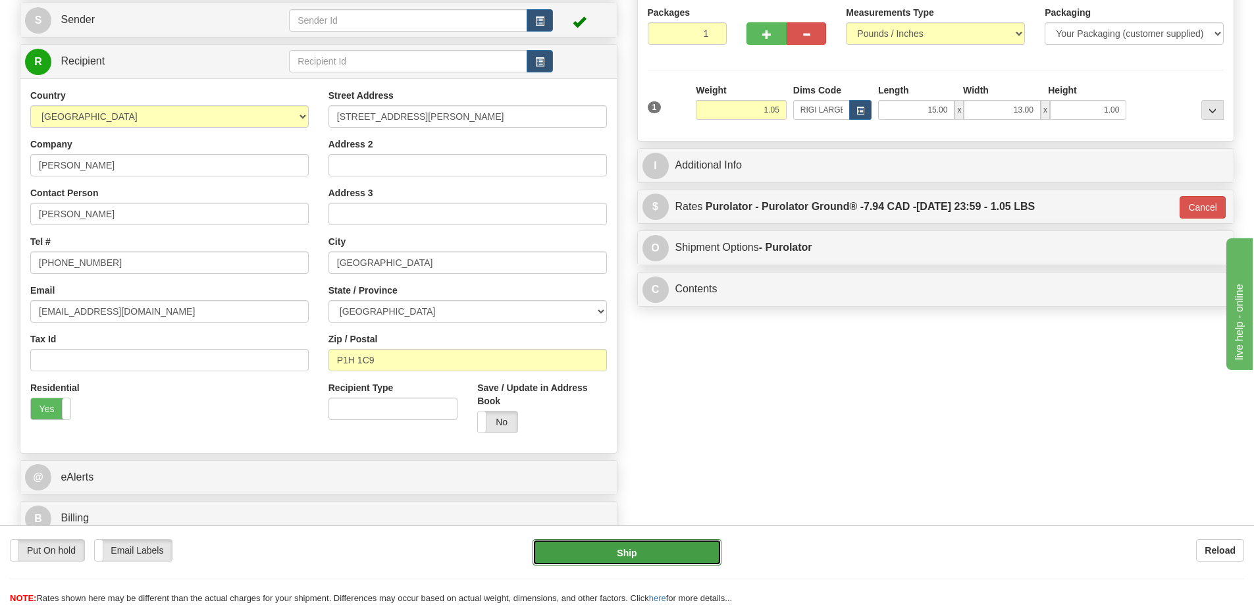
click at [683, 549] on button "Ship" at bounding box center [626, 552] width 189 height 26
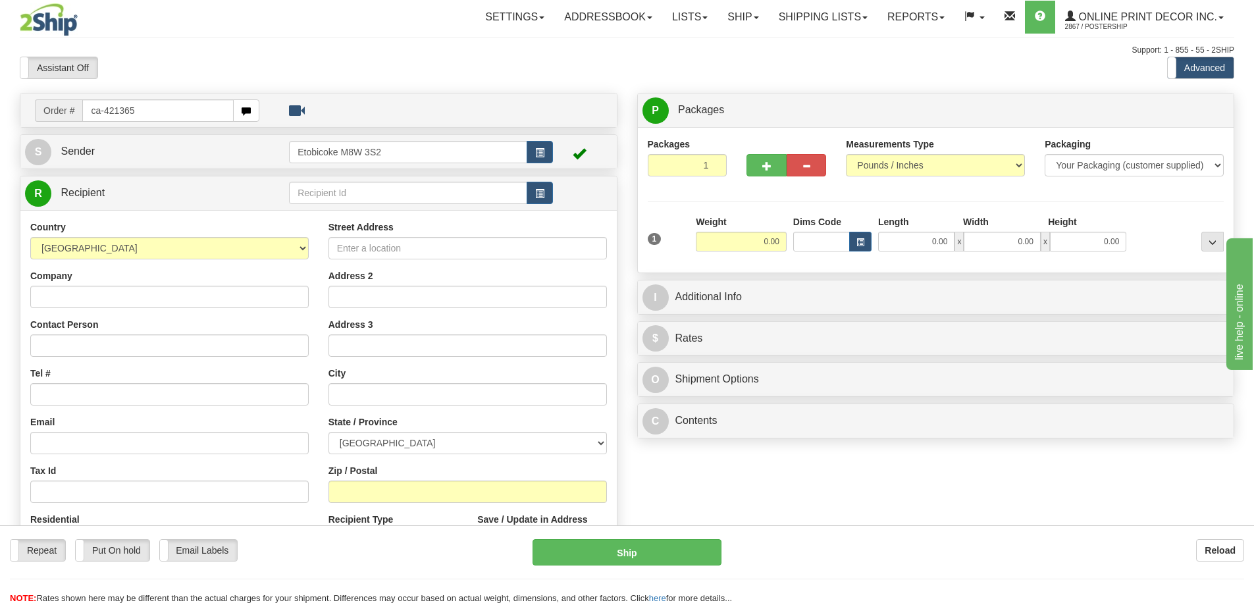
type input "ca-421365"
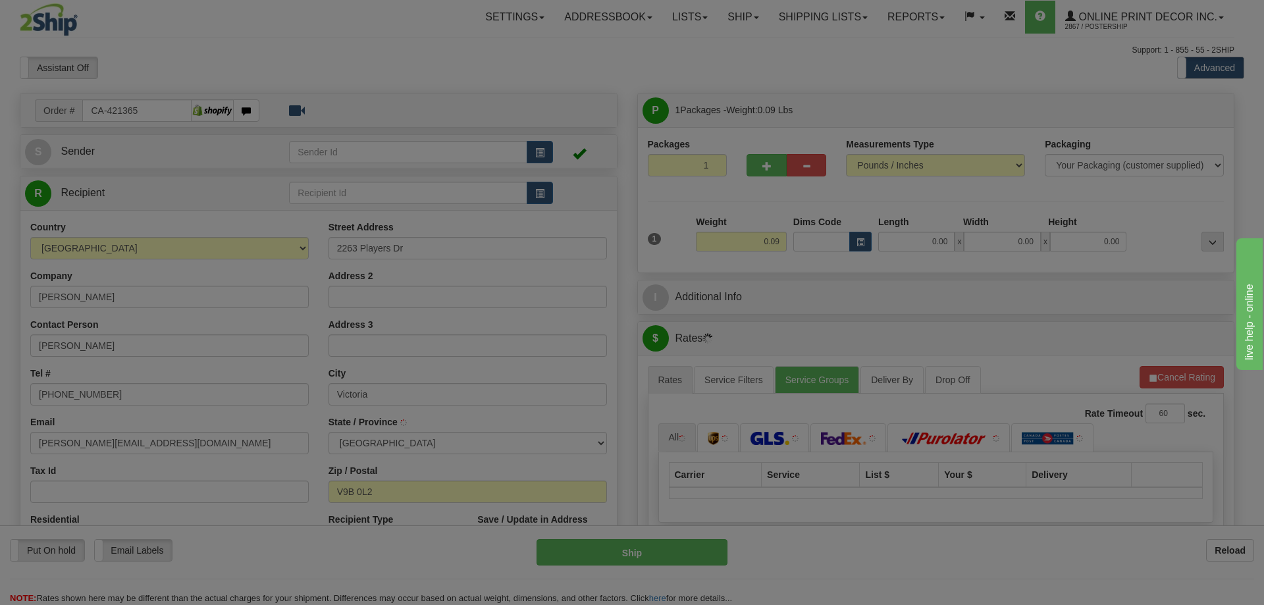
type input "LANGFORD"
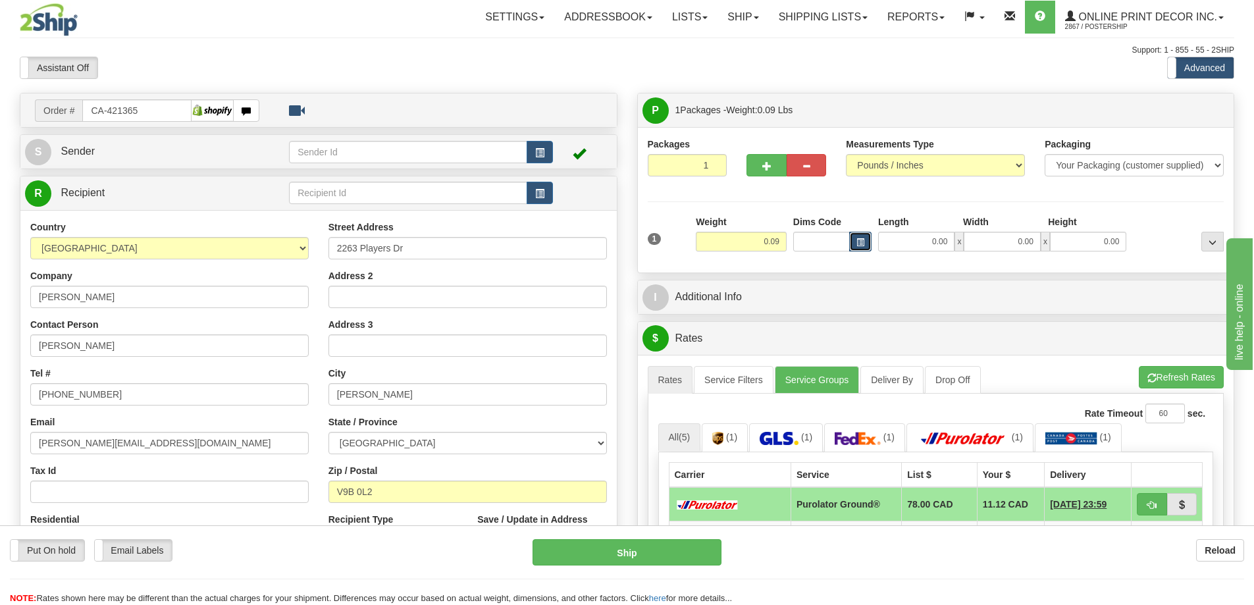
click at [864, 242] on span "button" at bounding box center [860, 242] width 8 height 7
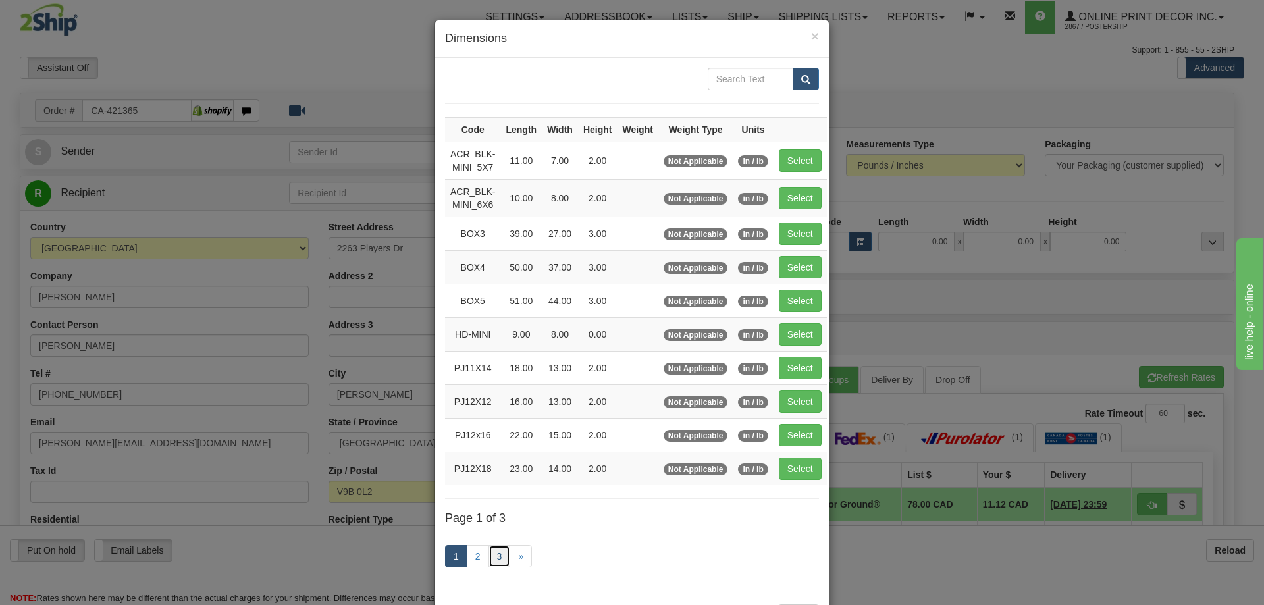
click at [498, 550] on link "3" at bounding box center [499, 556] width 22 height 22
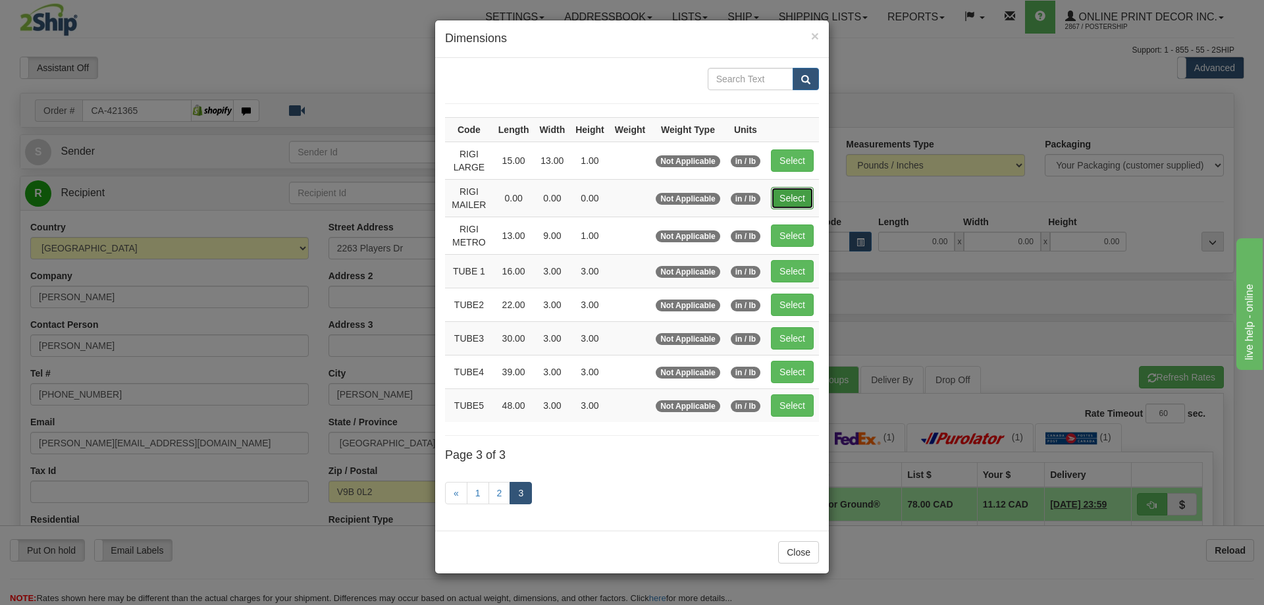
click at [799, 194] on button "Select" at bounding box center [792, 198] width 43 height 22
type input "RIGI MAILER"
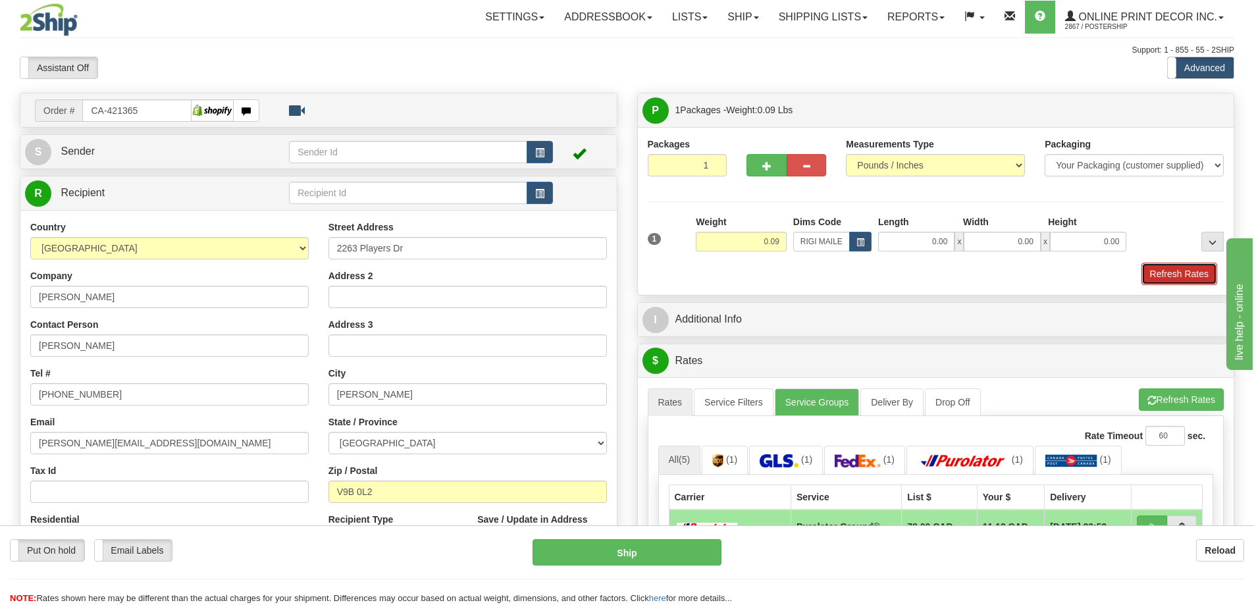
click at [1185, 275] on button "Refresh Rates" at bounding box center [1179, 274] width 76 height 22
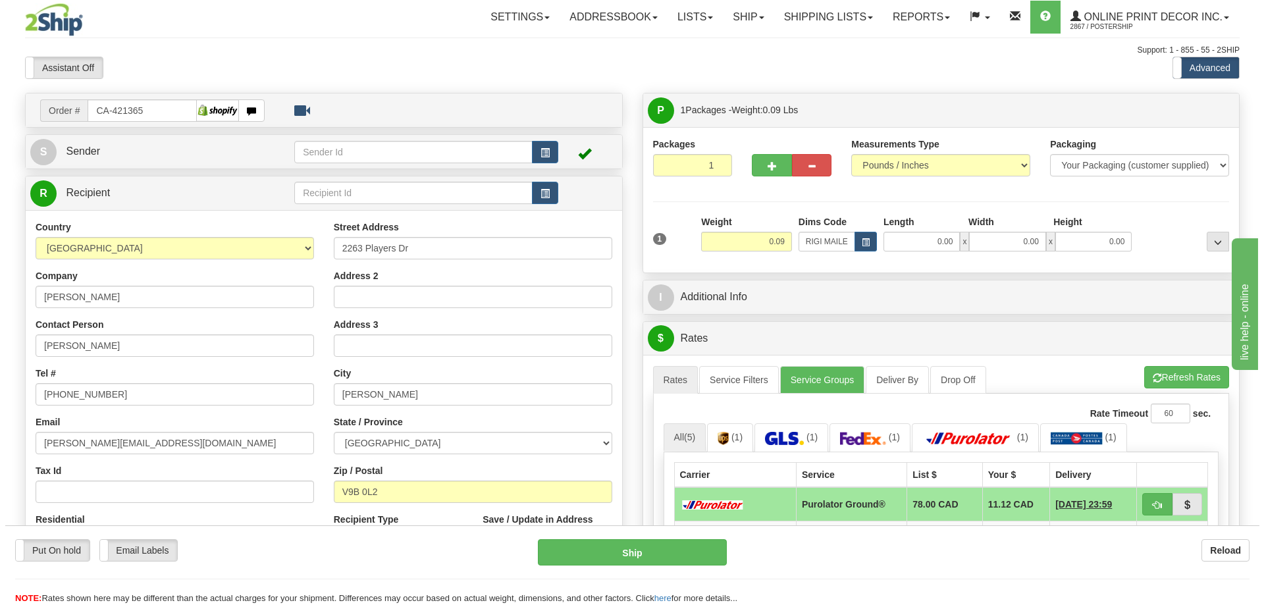
scroll to position [132, 0]
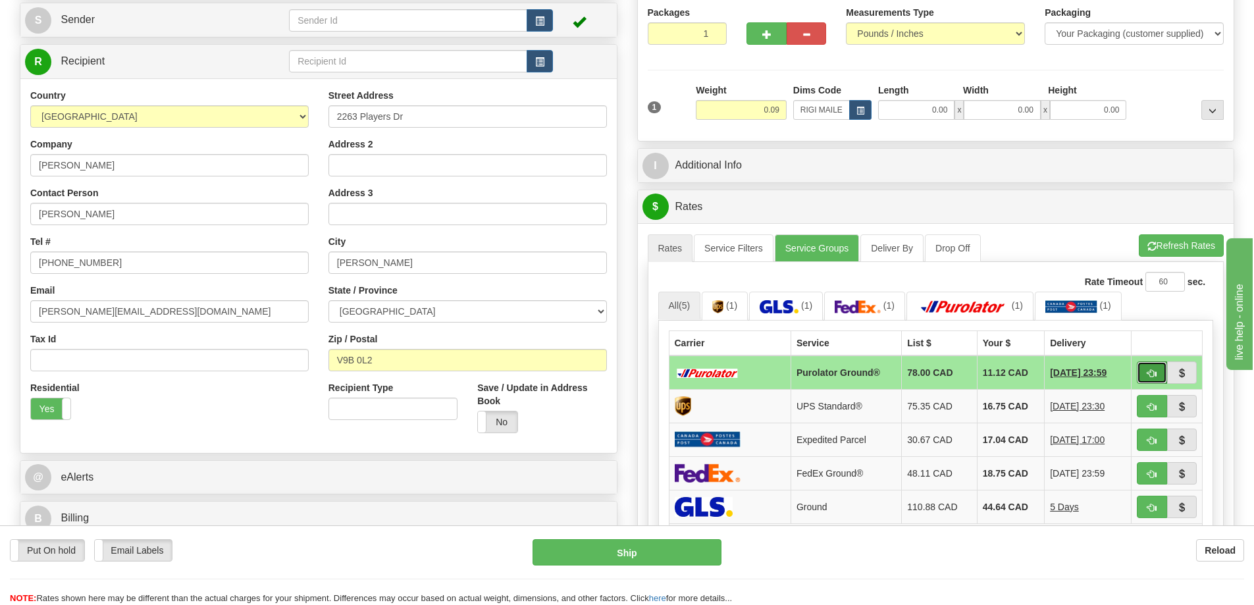
click at [1158, 373] on button "button" at bounding box center [1152, 372] width 30 height 22
type input "260"
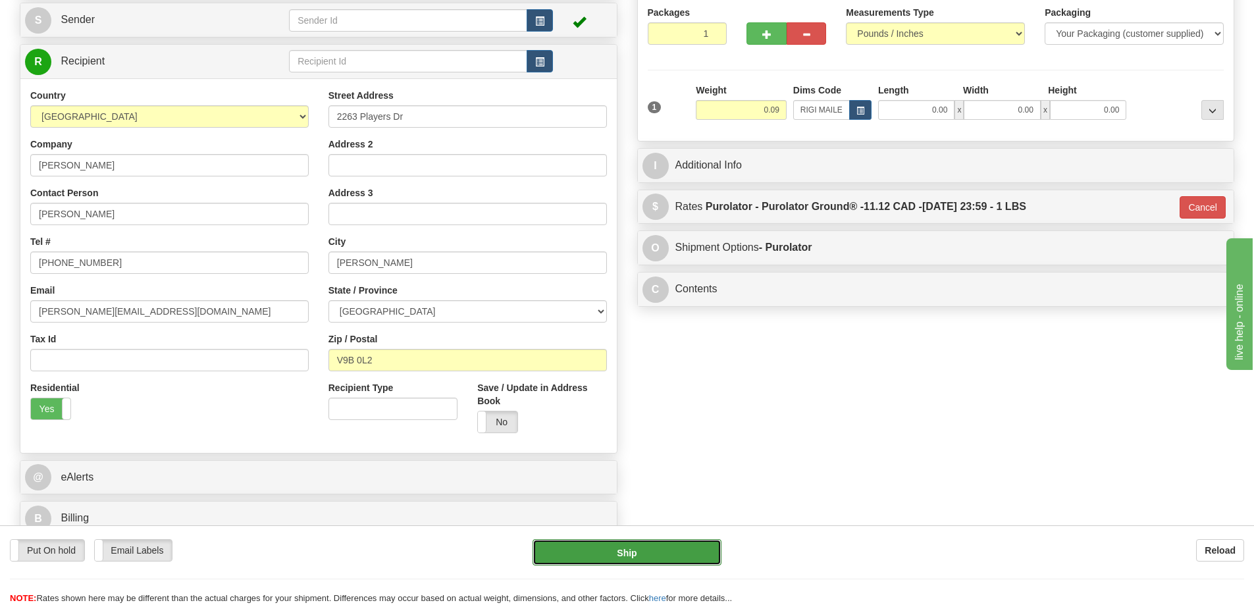
click at [677, 550] on button "Ship" at bounding box center [626, 552] width 189 height 26
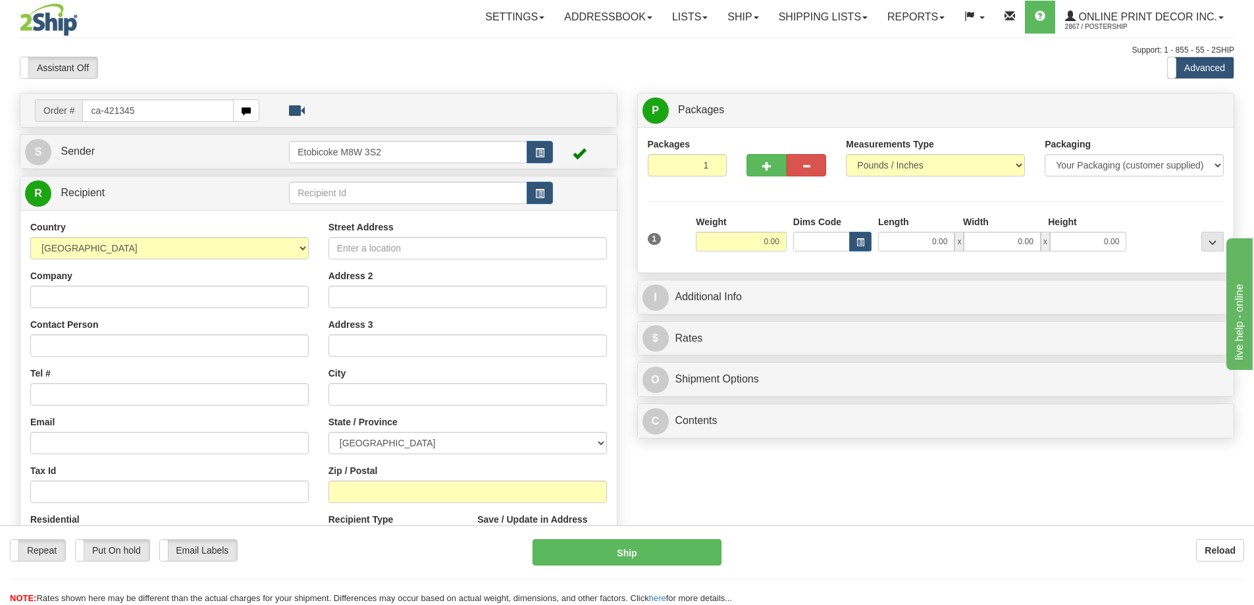
type input "ca-421345"
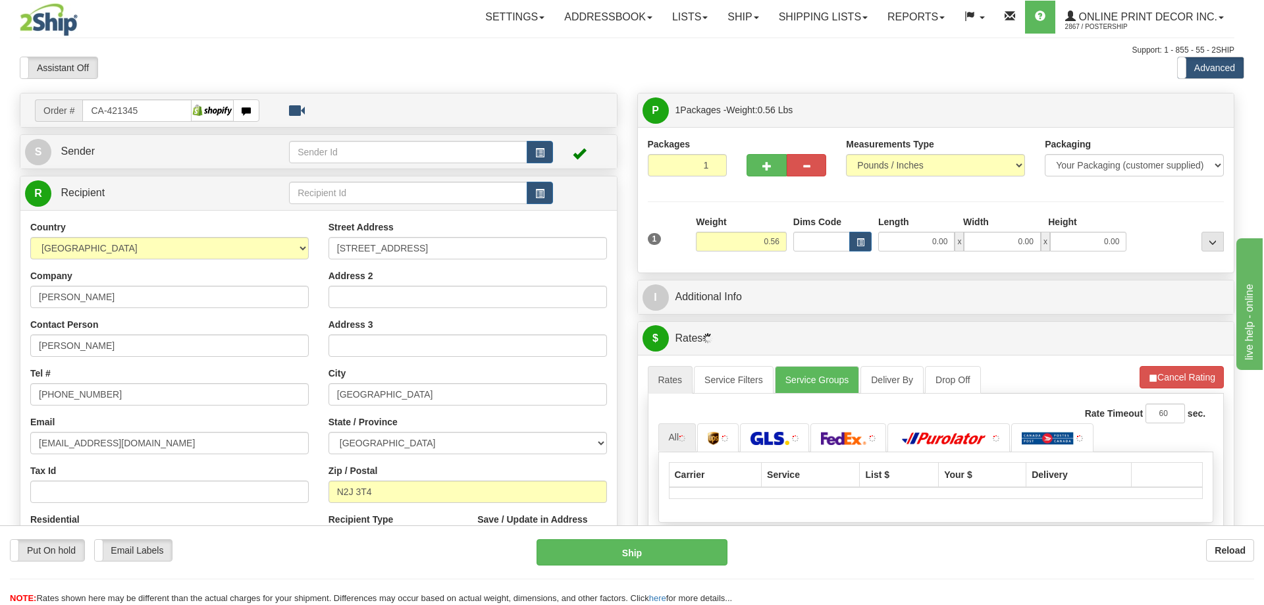
type input "WATERLOO"
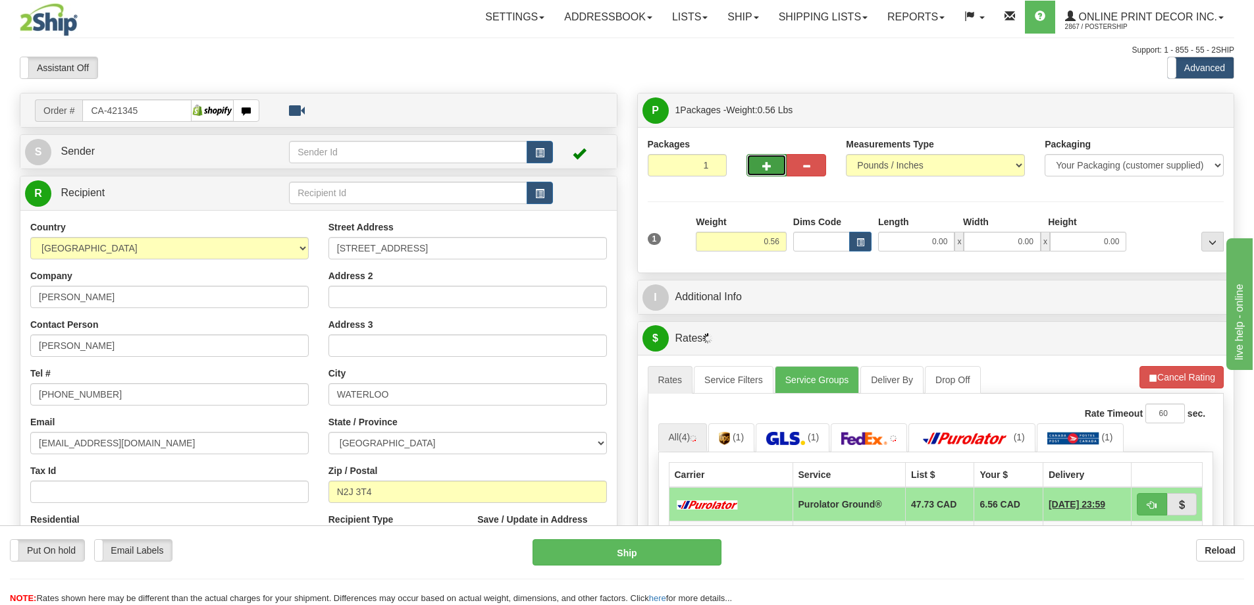
click at [771, 164] on button "button" at bounding box center [765, 165] width 39 height 22
radio input "true"
type input "2"
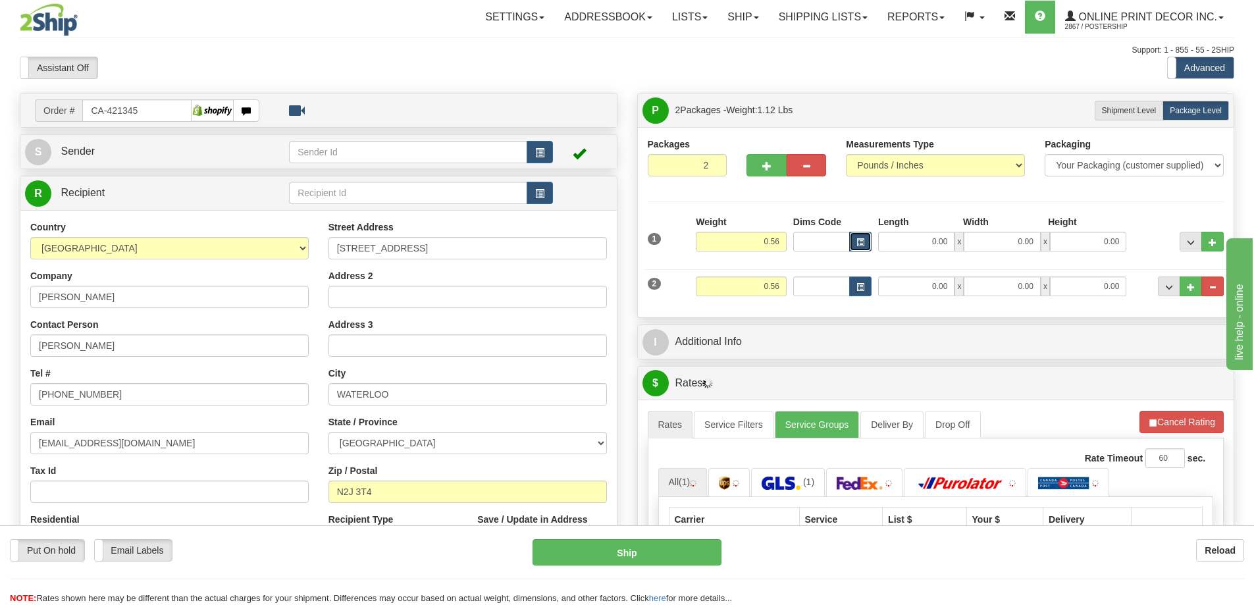
click at [858, 240] on span "button" at bounding box center [860, 242] width 8 height 7
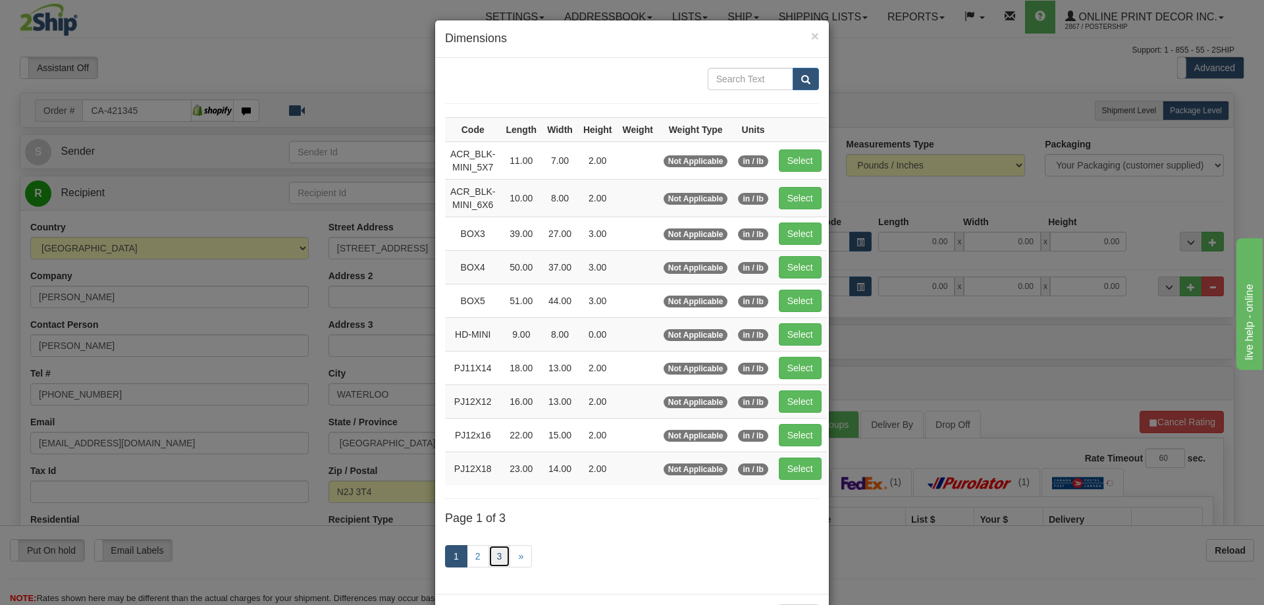
click at [494, 550] on link "3" at bounding box center [499, 556] width 22 height 22
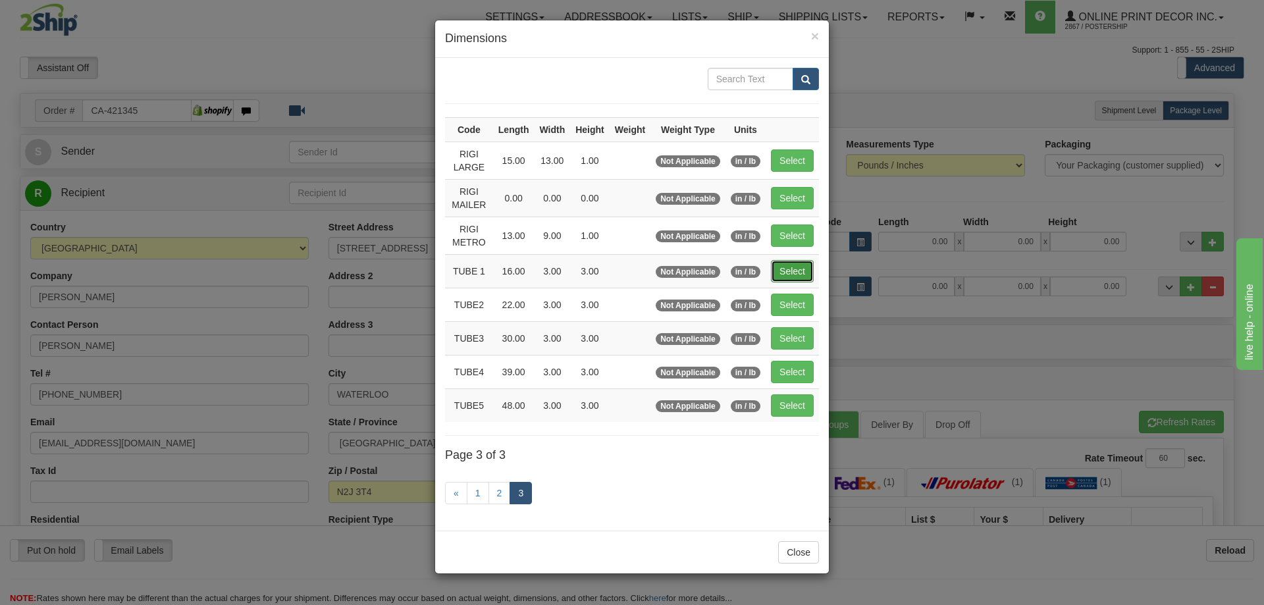
click at [785, 267] on button "Select" at bounding box center [792, 271] width 43 height 22
type input "TUBE 1"
type input "16.00"
type input "3.00"
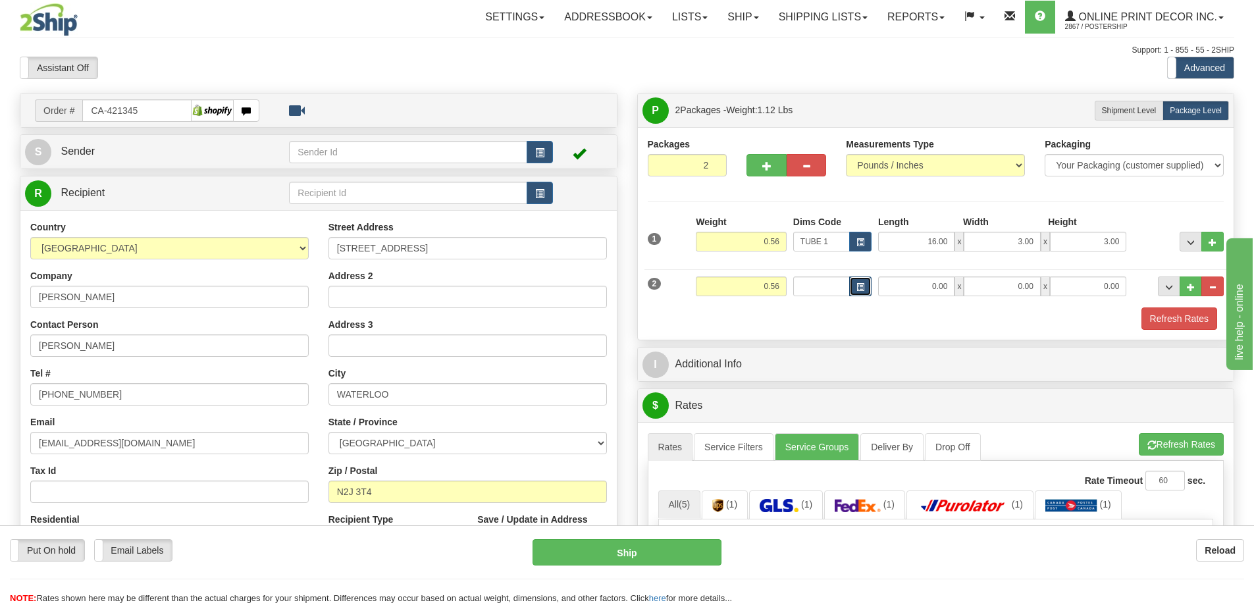
click at [861, 285] on span "button" at bounding box center [860, 287] width 8 height 7
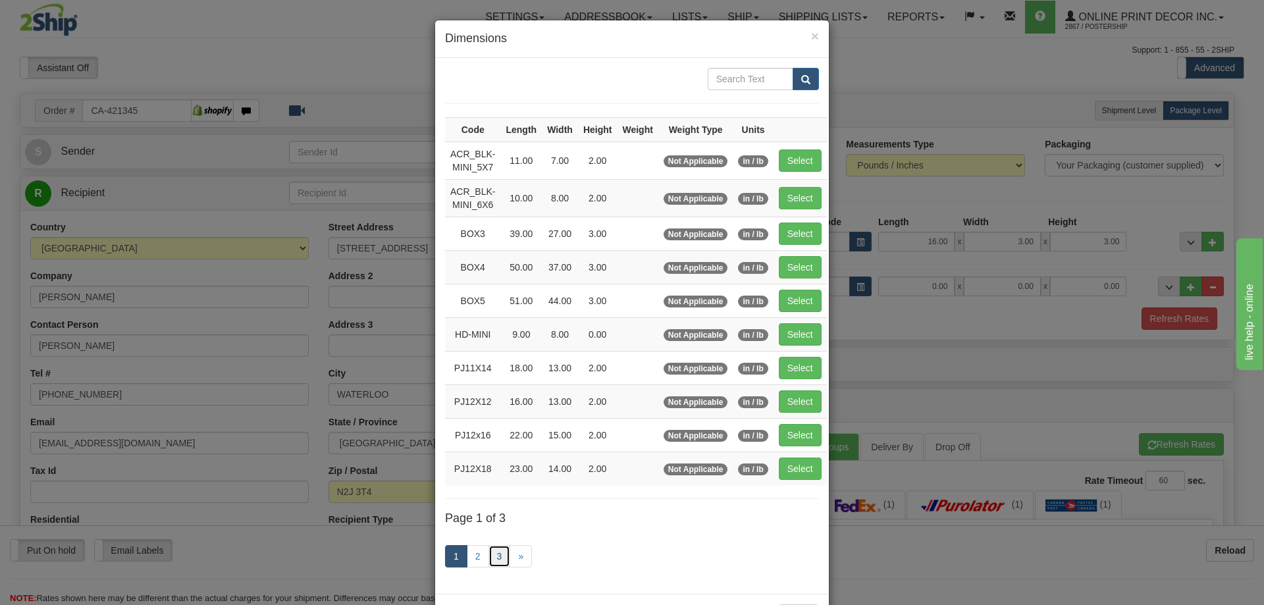
click at [492, 552] on link "3" at bounding box center [499, 556] width 22 height 22
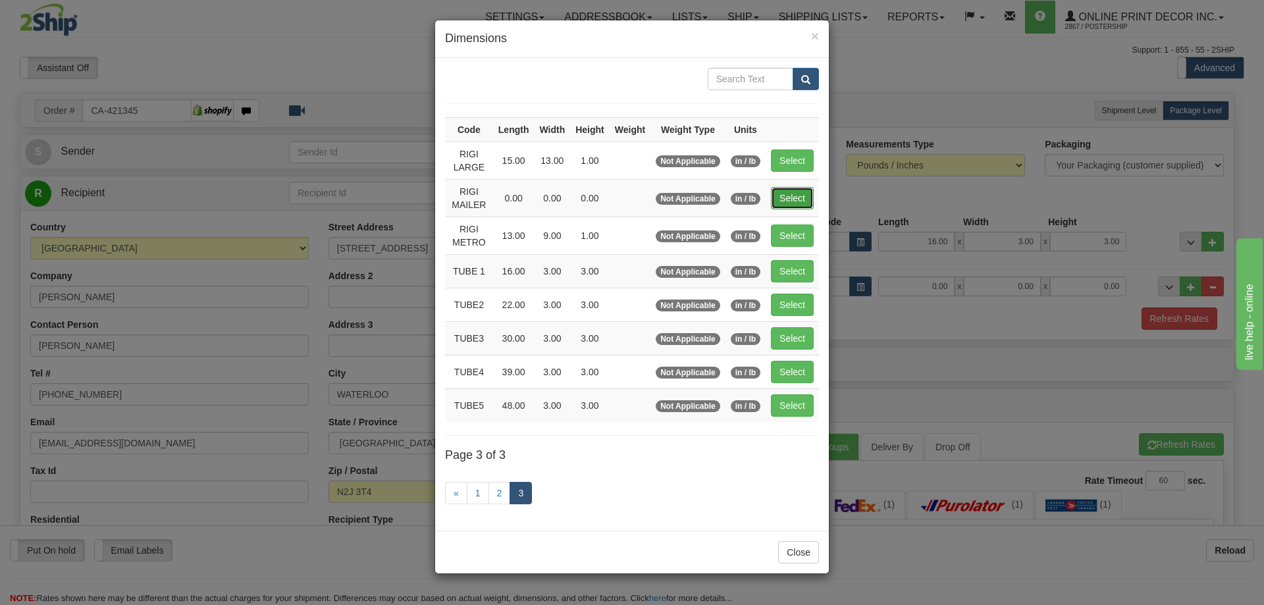
click at [789, 200] on button "Select" at bounding box center [792, 198] width 43 height 22
type input "RIGI MAILER"
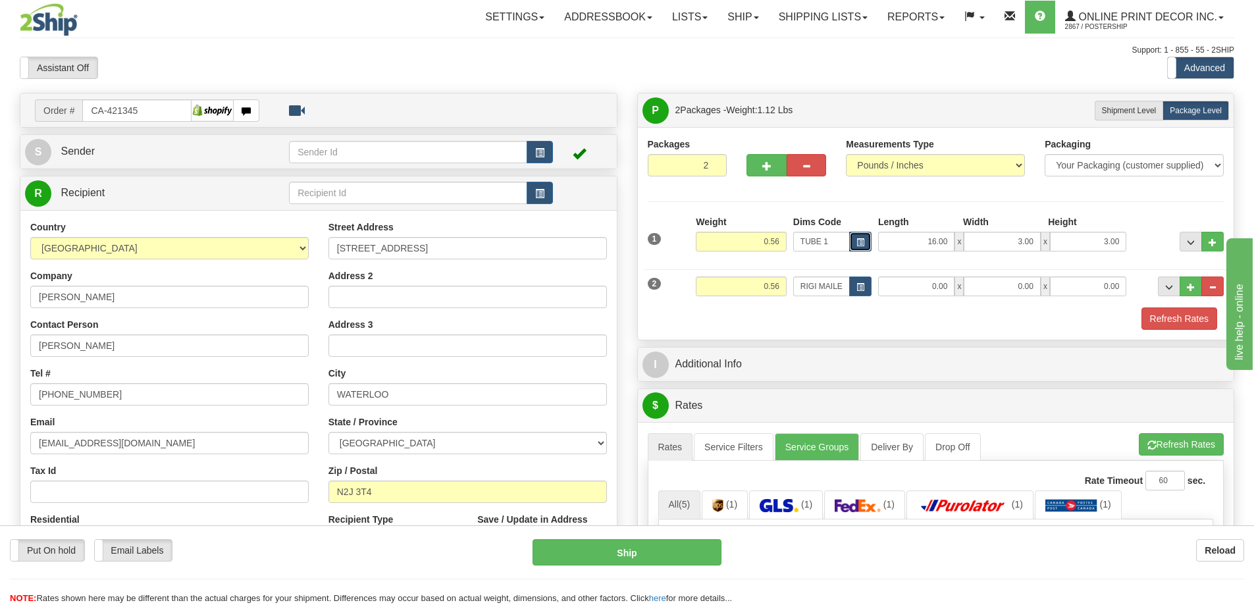
click at [858, 236] on button "button" at bounding box center [860, 242] width 22 height 20
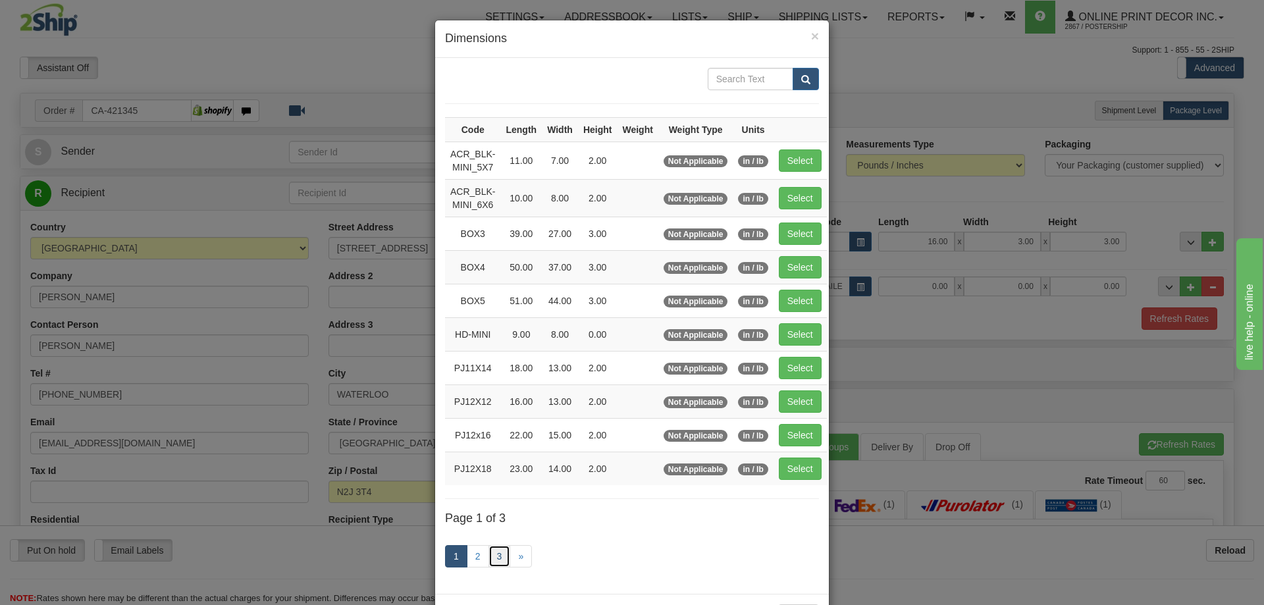
click at [489, 555] on link "3" at bounding box center [499, 556] width 22 height 22
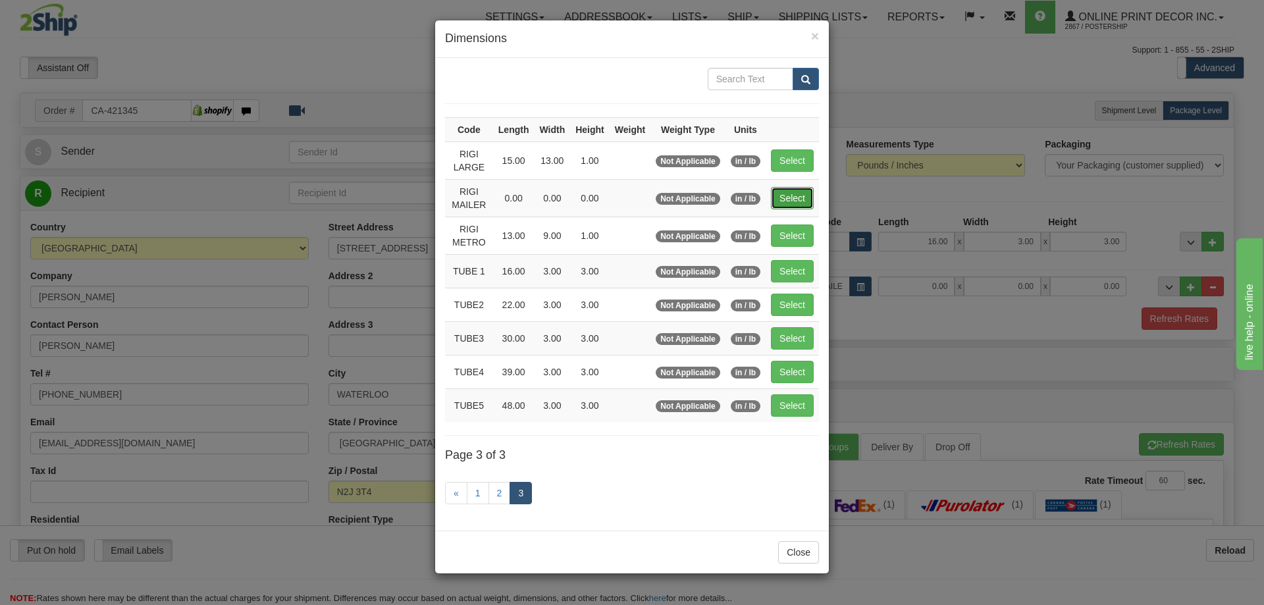
click at [788, 195] on button "Select" at bounding box center [792, 198] width 43 height 22
type input "RIGI MAILER"
type input "0.00"
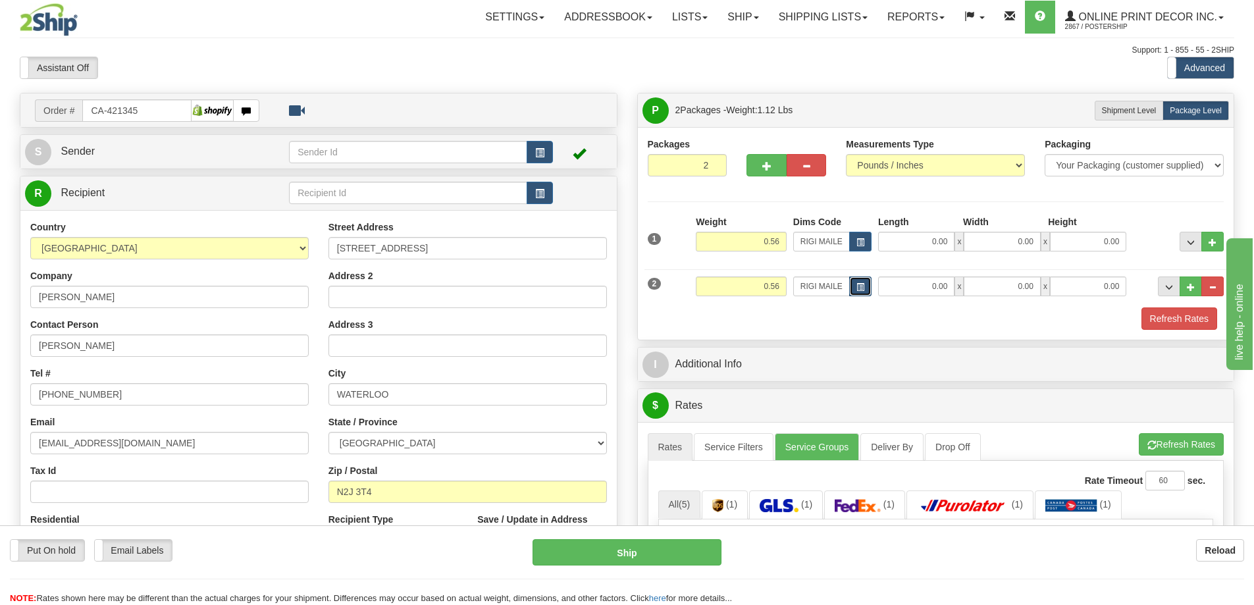
click at [854, 282] on button "button" at bounding box center [860, 286] width 22 height 20
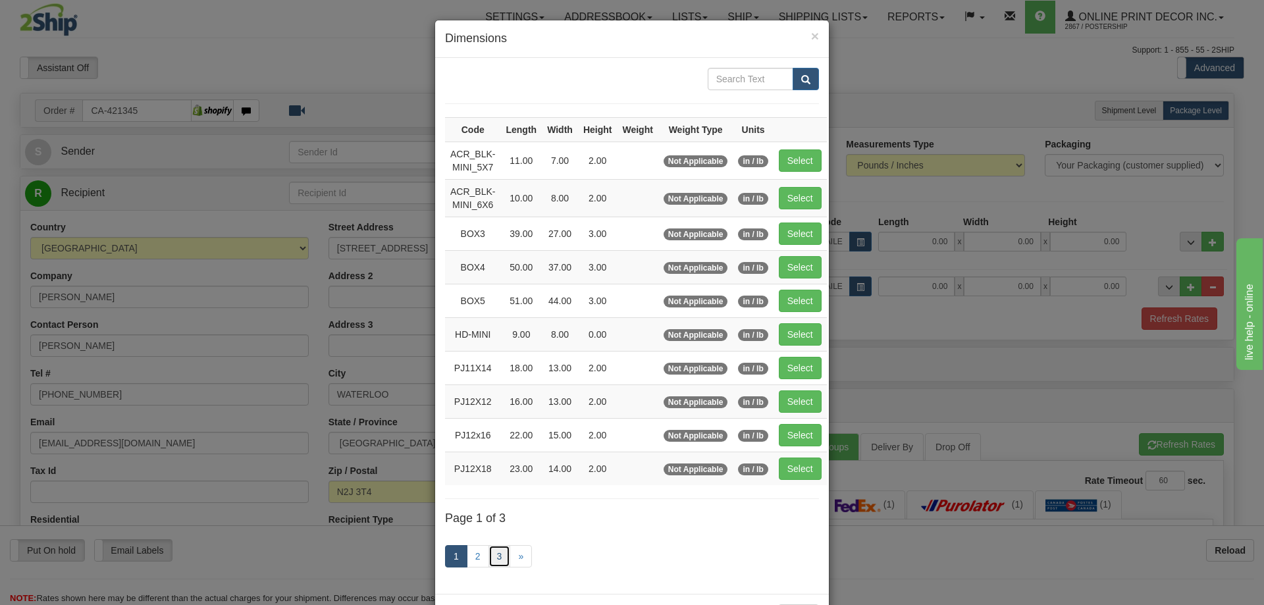
click at [494, 554] on link "3" at bounding box center [499, 556] width 22 height 22
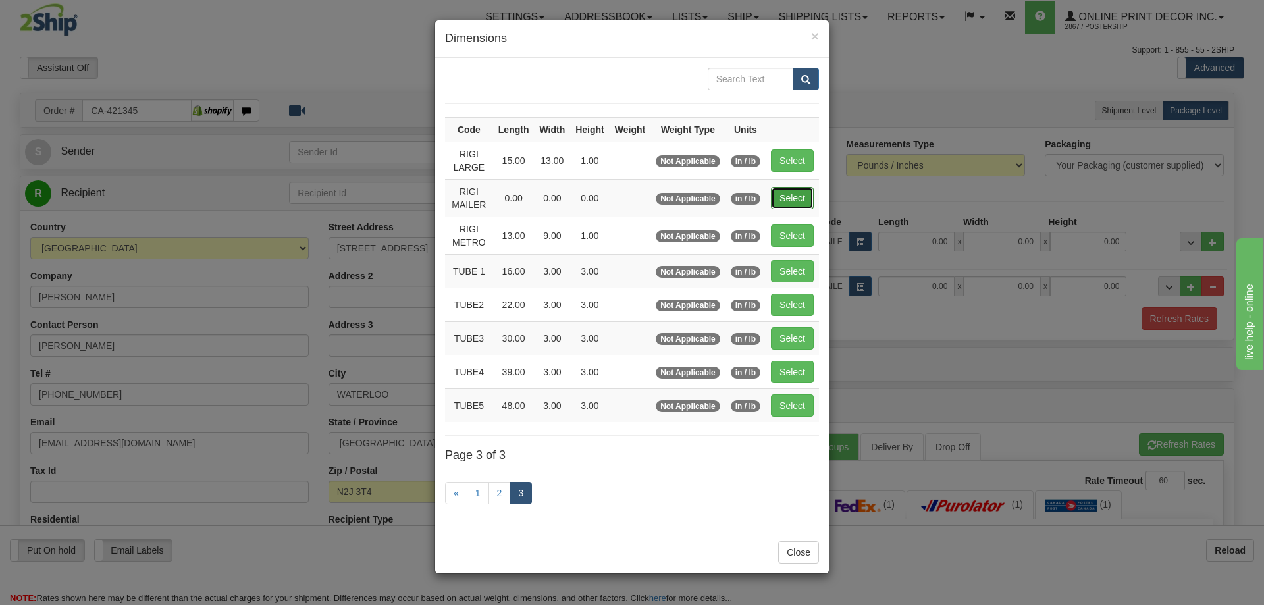
click at [795, 195] on button "Select" at bounding box center [792, 198] width 43 height 22
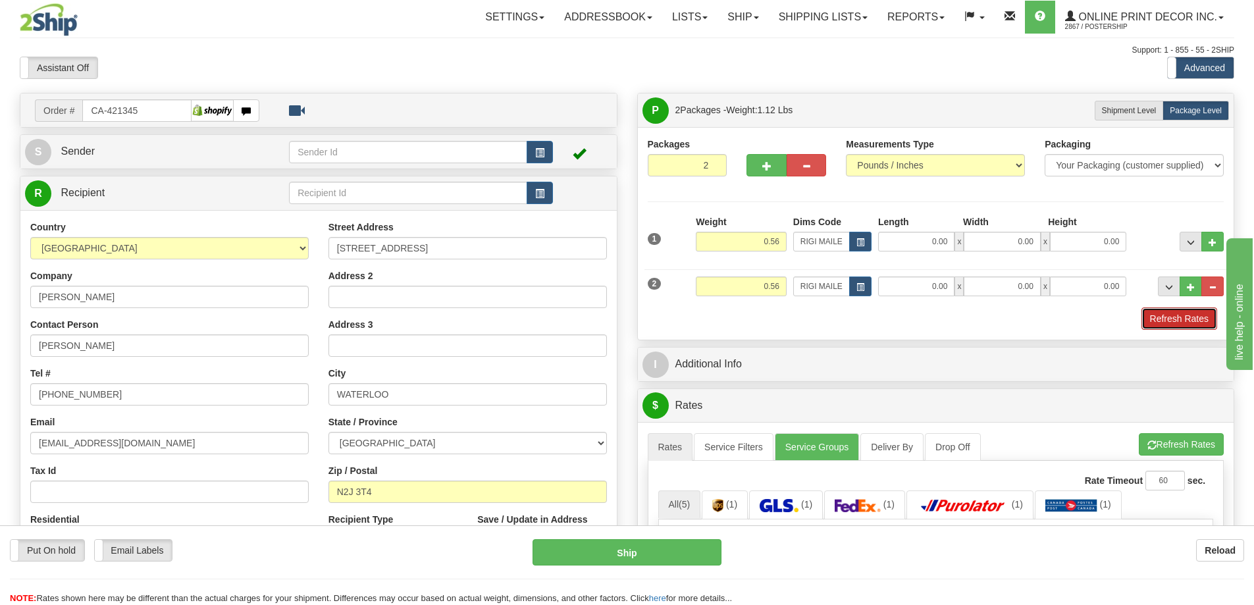
click at [1199, 318] on button "Refresh Rates" at bounding box center [1179, 318] width 76 height 22
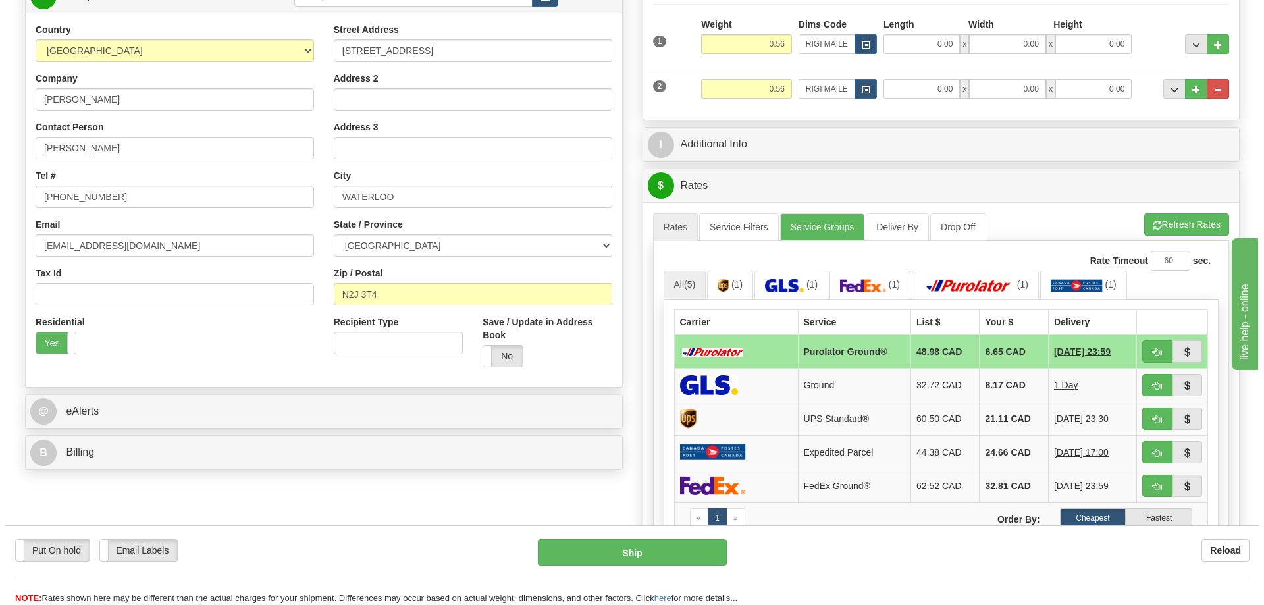
scroll to position [263, 0]
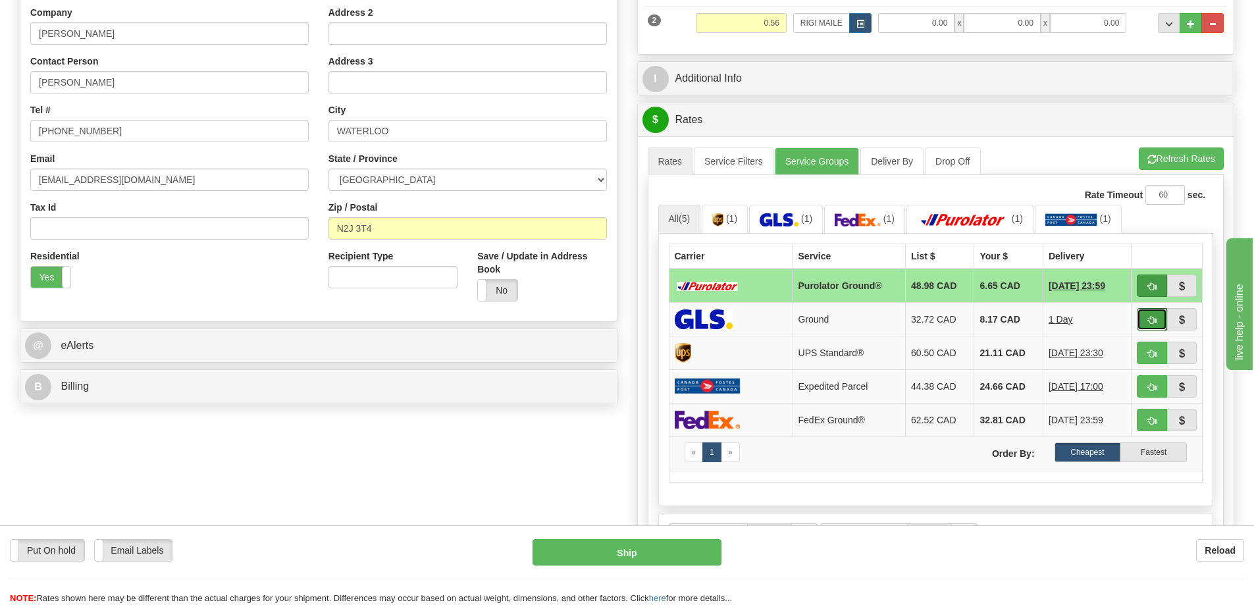
drag, startPoint x: 1147, startPoint y: 320, endPoint x: 1156, endPoint y: 293, distance: 28.5
click at [1156, 294] on tbody "Purolator Ground® 48.98 CAD 6.65 CAD 08/29/2025 23:59 Ground 32.72 CAD 8.17 CAD…" at bounding box center [936, 370] width 534 height 203
click at [1156, 291] on span "button" at bounding box center [1151, 286] width 9 height 9
type input "260"
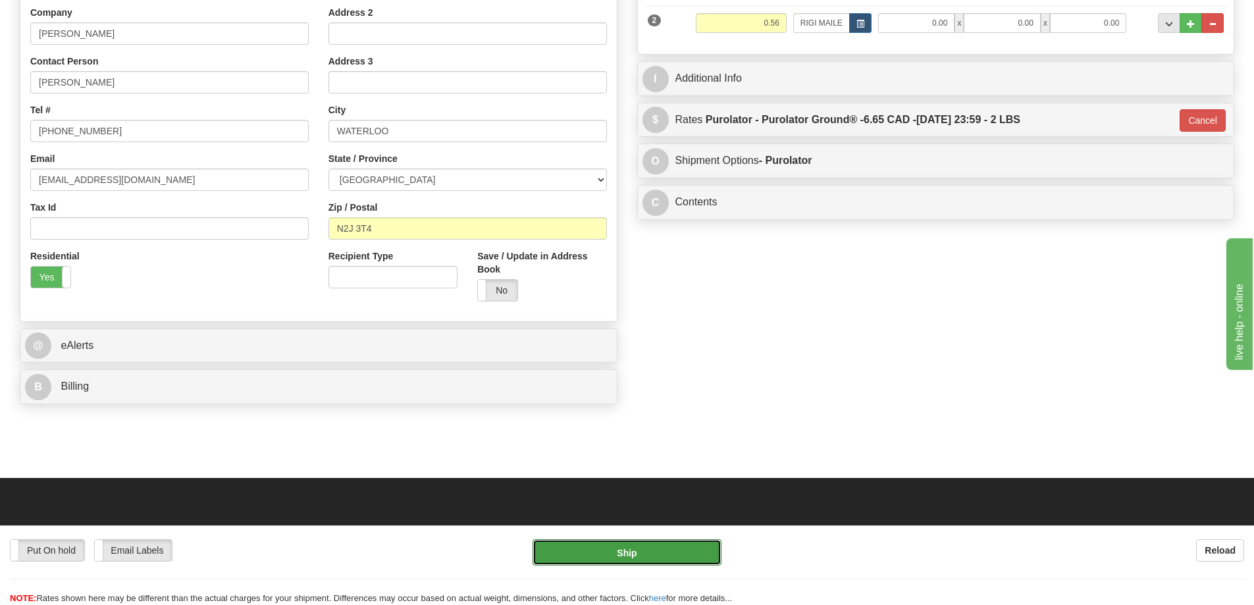
click at [634, 556] on button "Ship" at bounding box center [626, 552] width 189 height 26
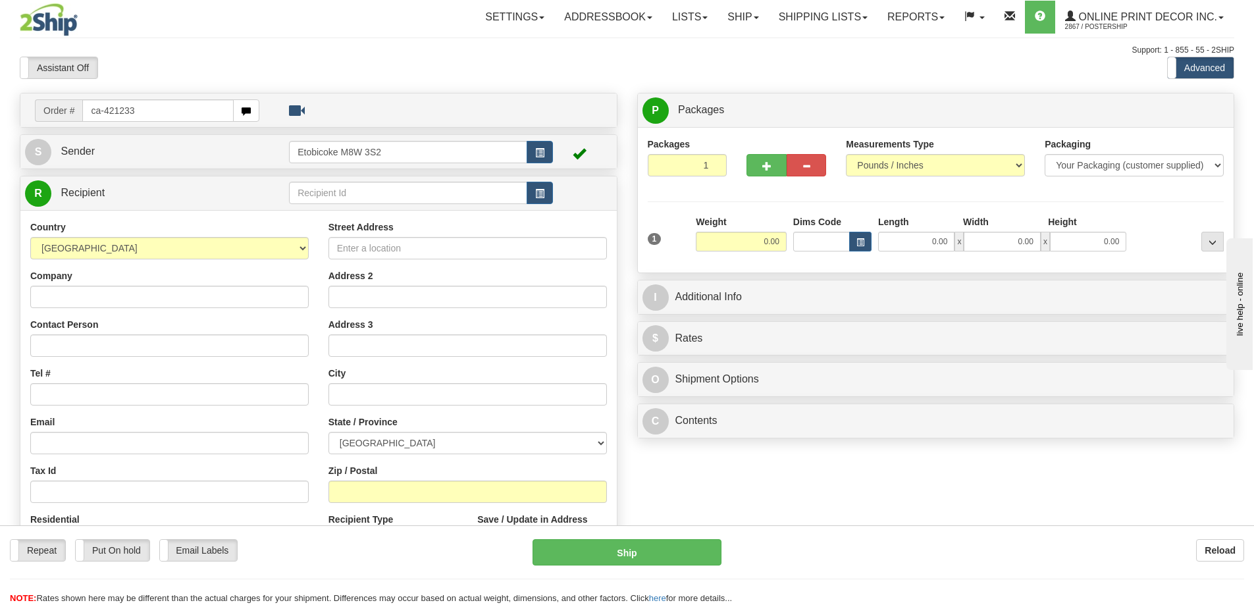
type input "ca-421233"
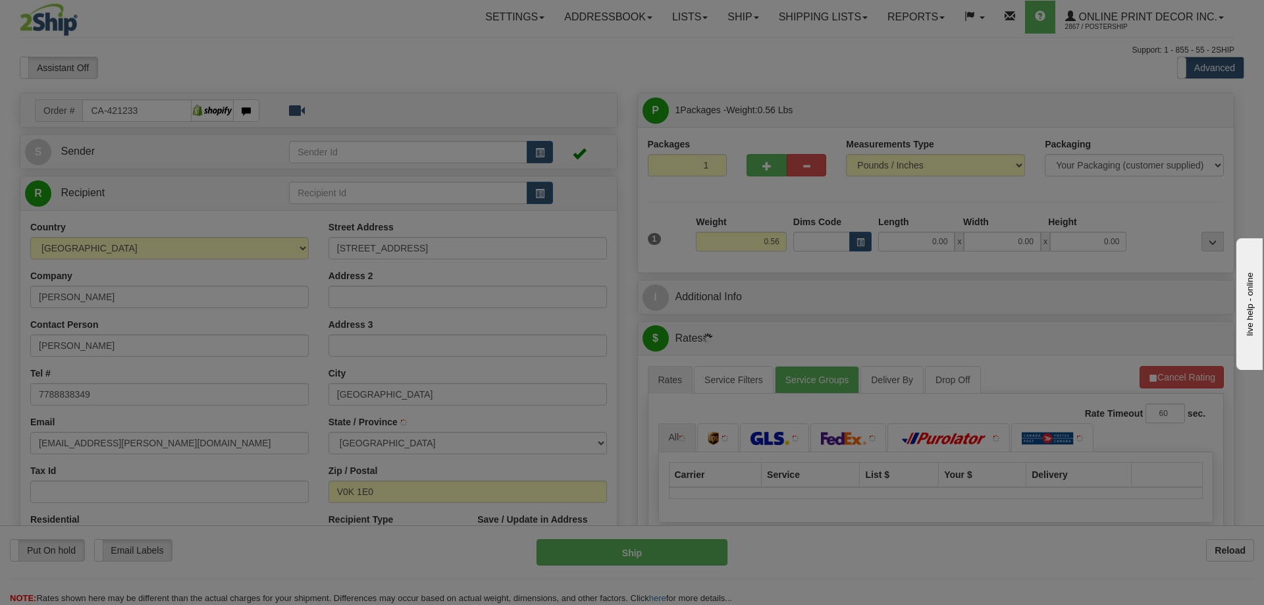
type input "[GEOGRAPHIC_DATA]"
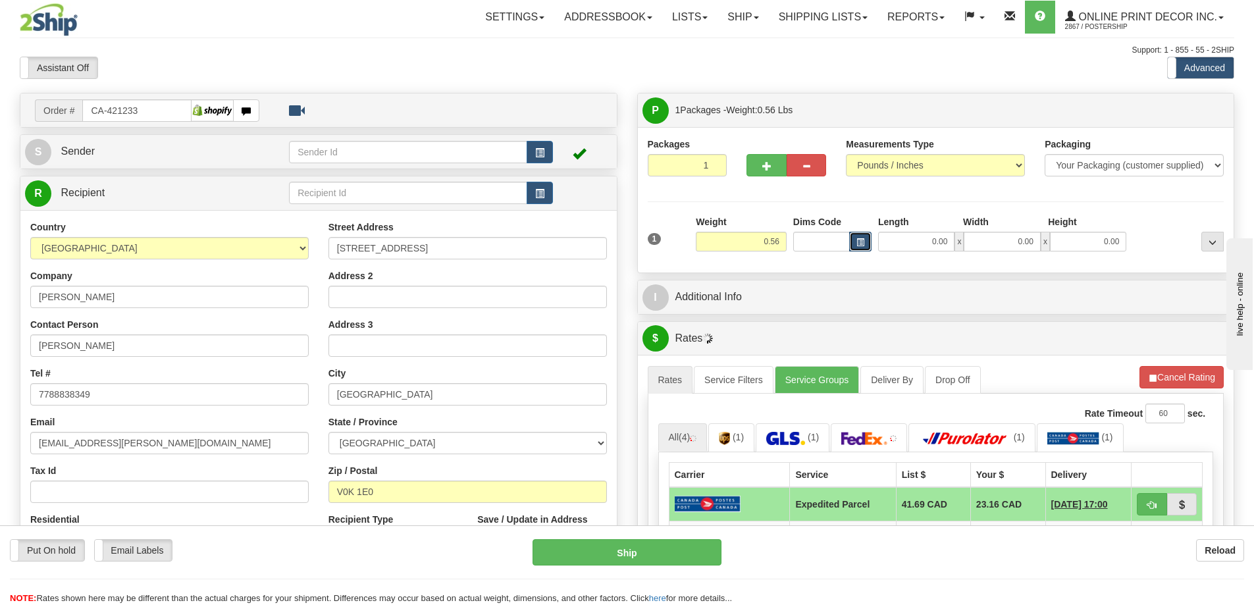
click at [860, 240] on span "button" at bounding box center [860, 242] width 8 height 7
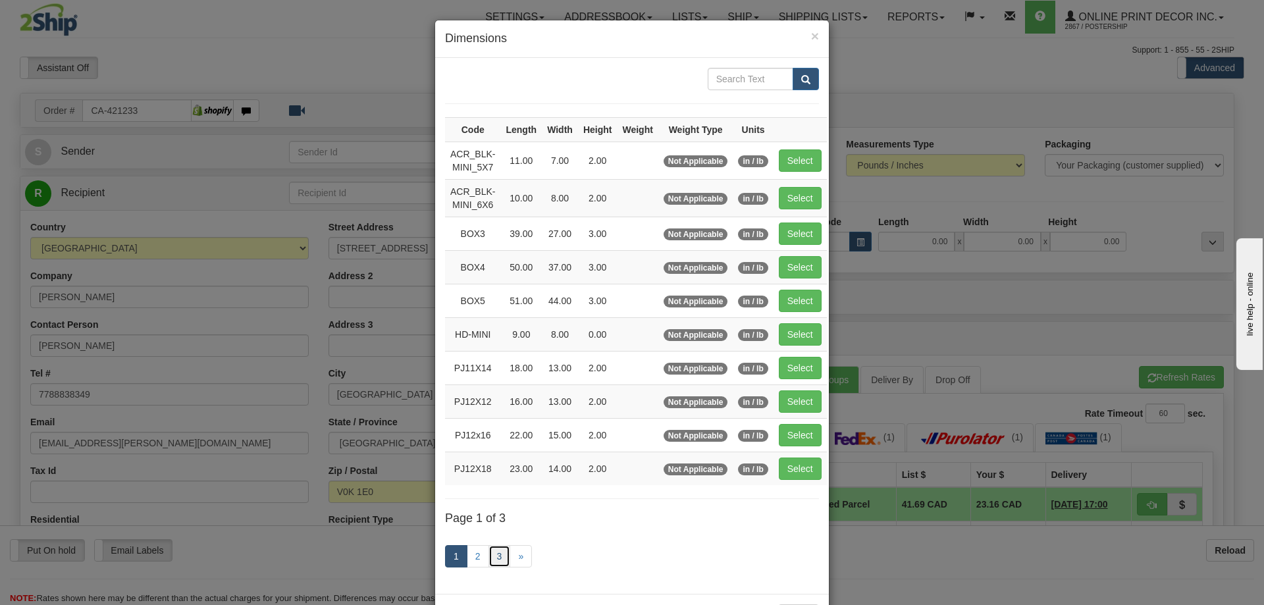
click at [488, 548] on link "3" at bounding box center [499, 556] width 22 height 22
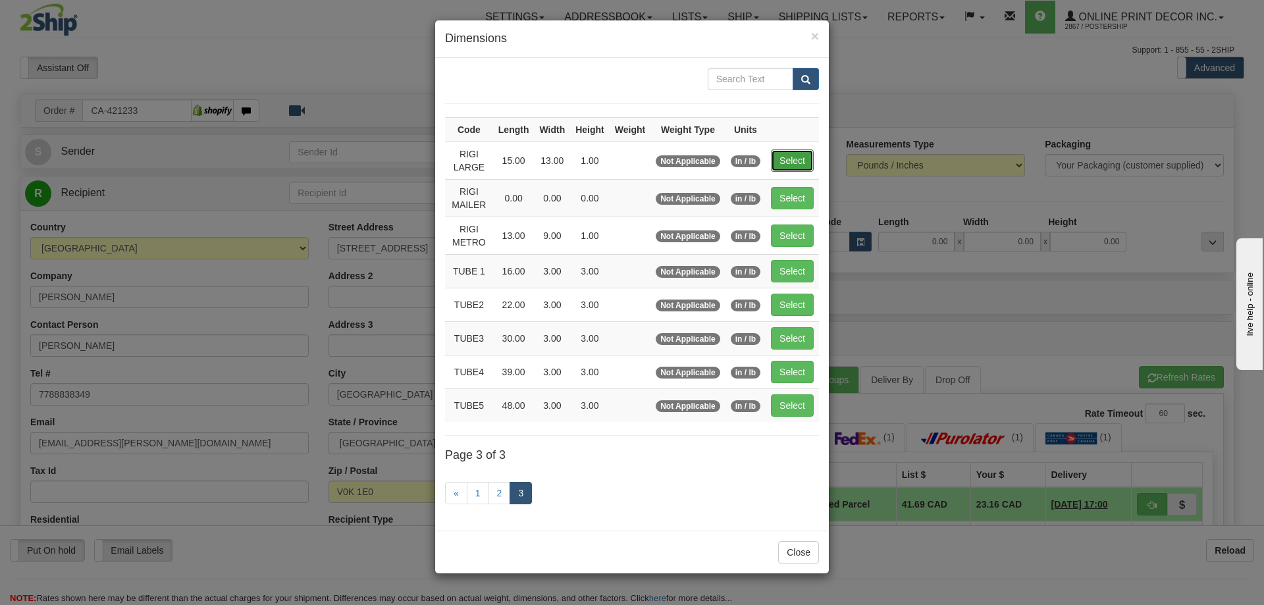
click at [794, 157] on button "Select" at bounding box center [792, 160] width 43 height 22
type input "RIGI LARGE"
type input "15.00"
type input "13.00"
type input "1.00"
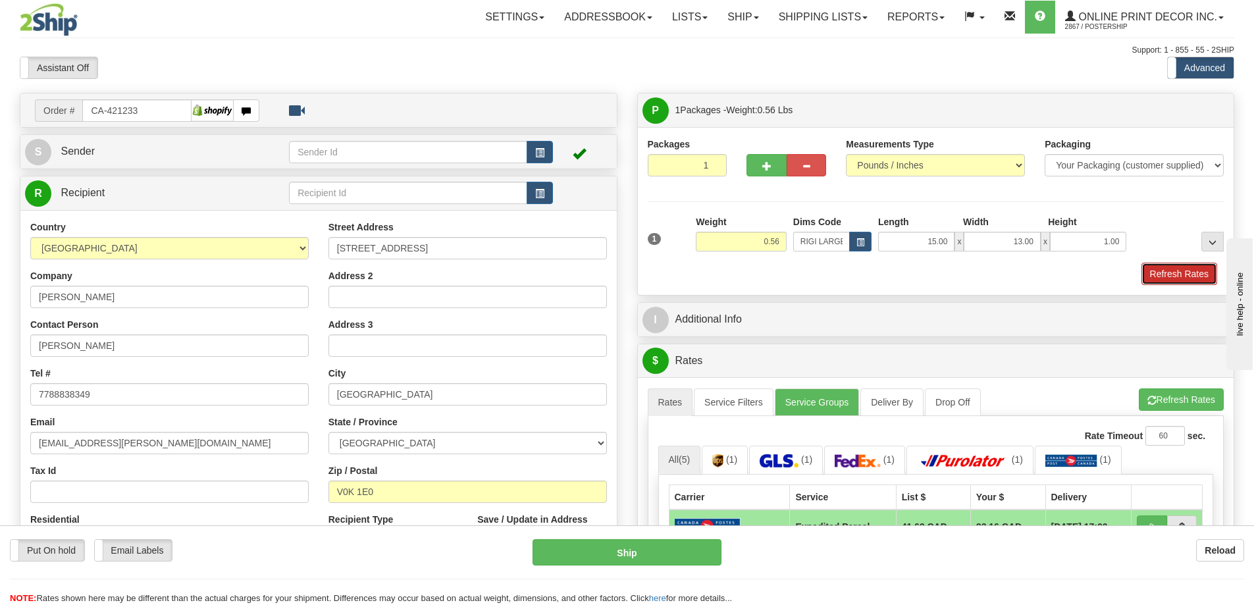
click at [1192, 272] on button "Refresh Rates" at bounding box center [1179, 274] width 76 height 22
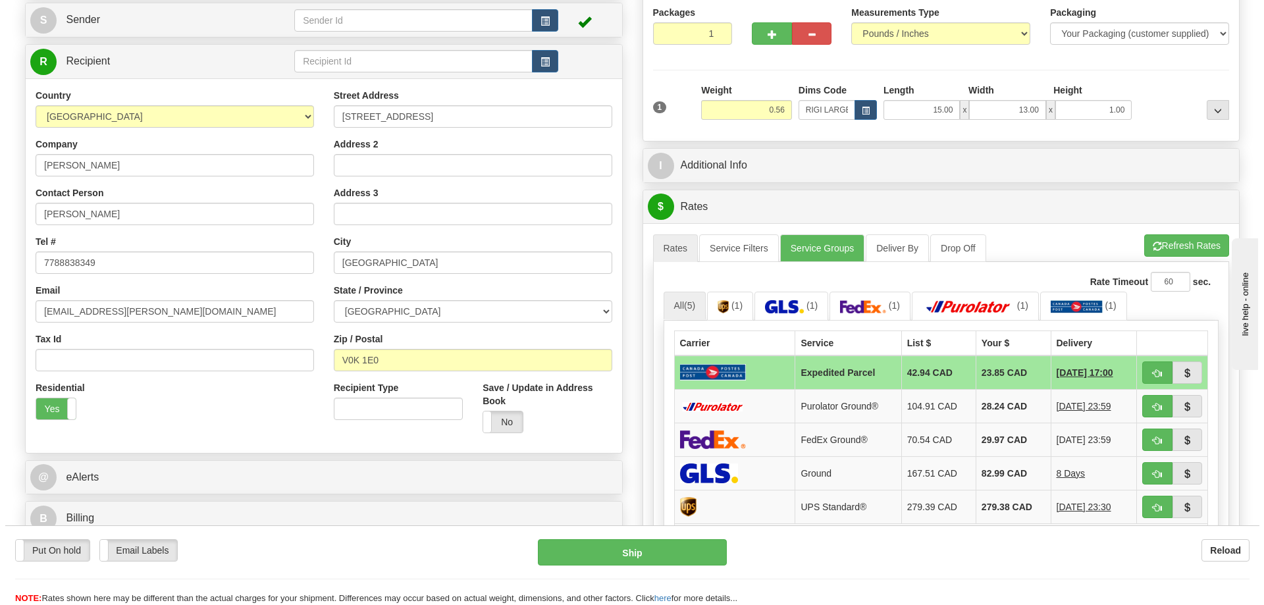
scroll to position [197, 0]
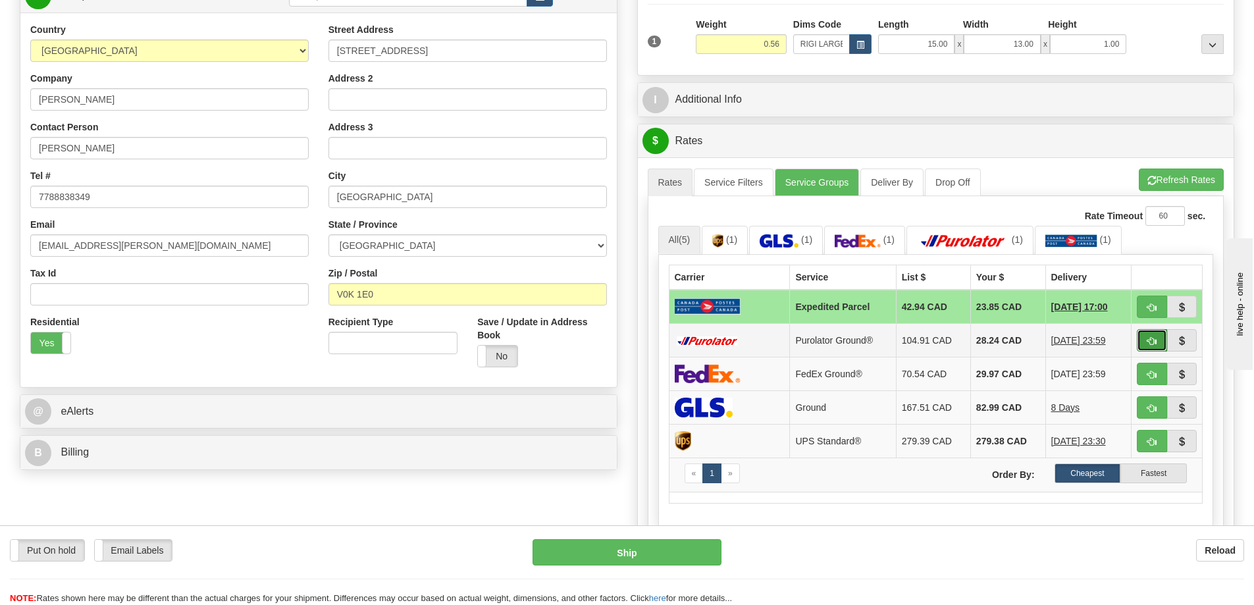
click at [1144, 340] on button "button" at bounding box center [1152, 340] width 30 height 22
type input "260"
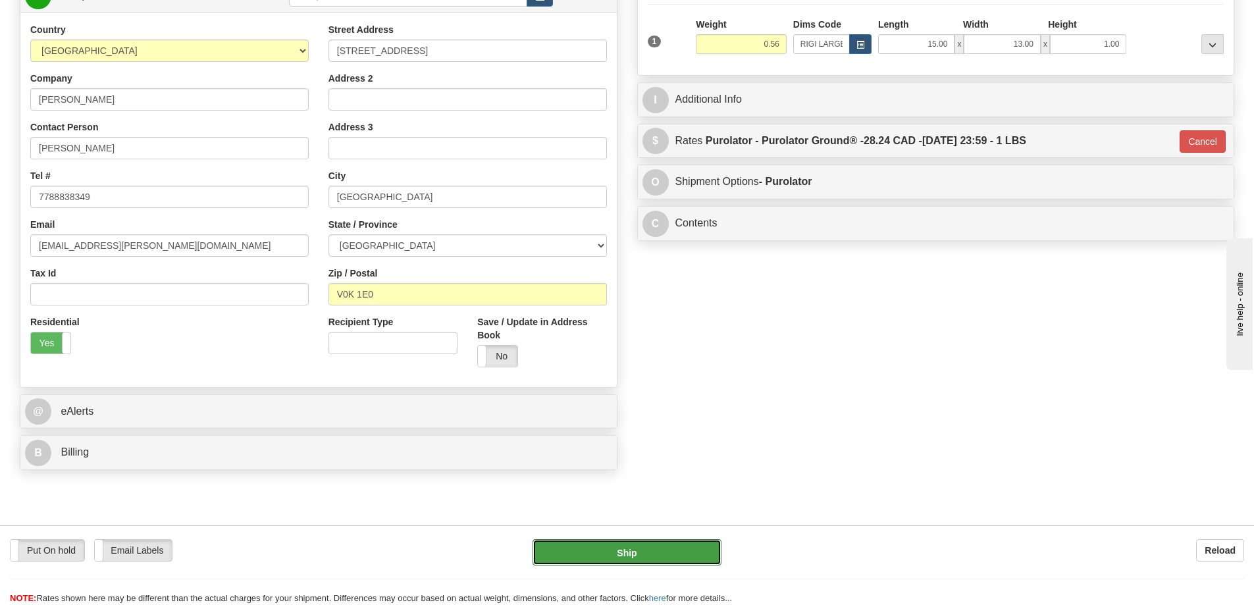
click at [668, 546] on button "Ship" at bounding box center [626, 552] width 189 height 26
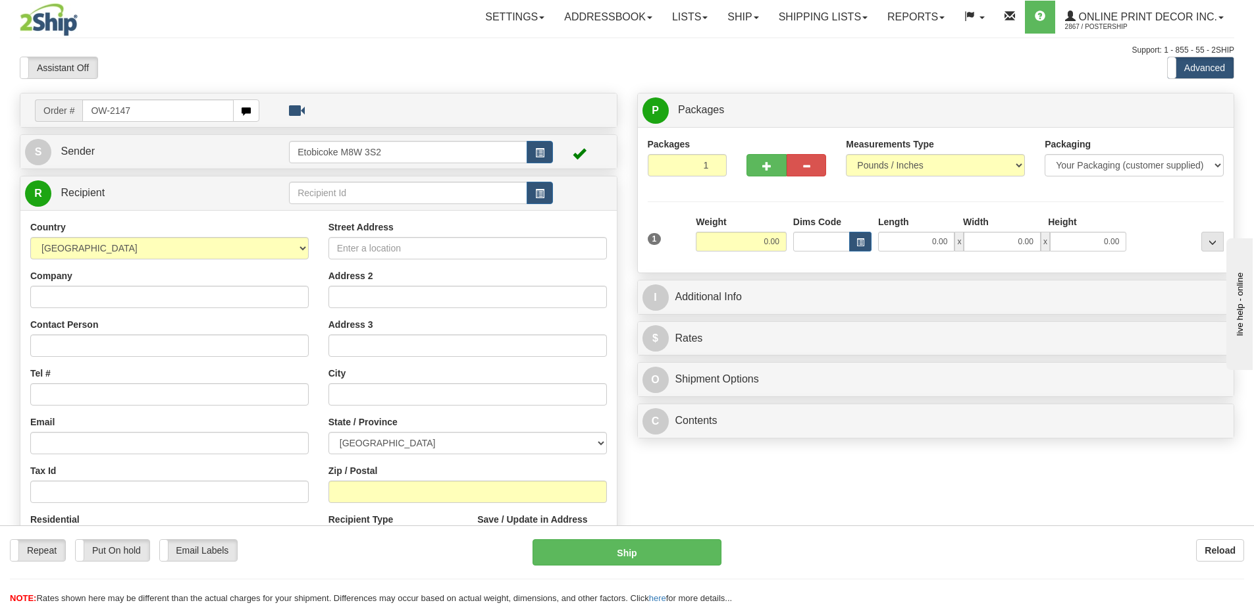
type input "OW-2147"
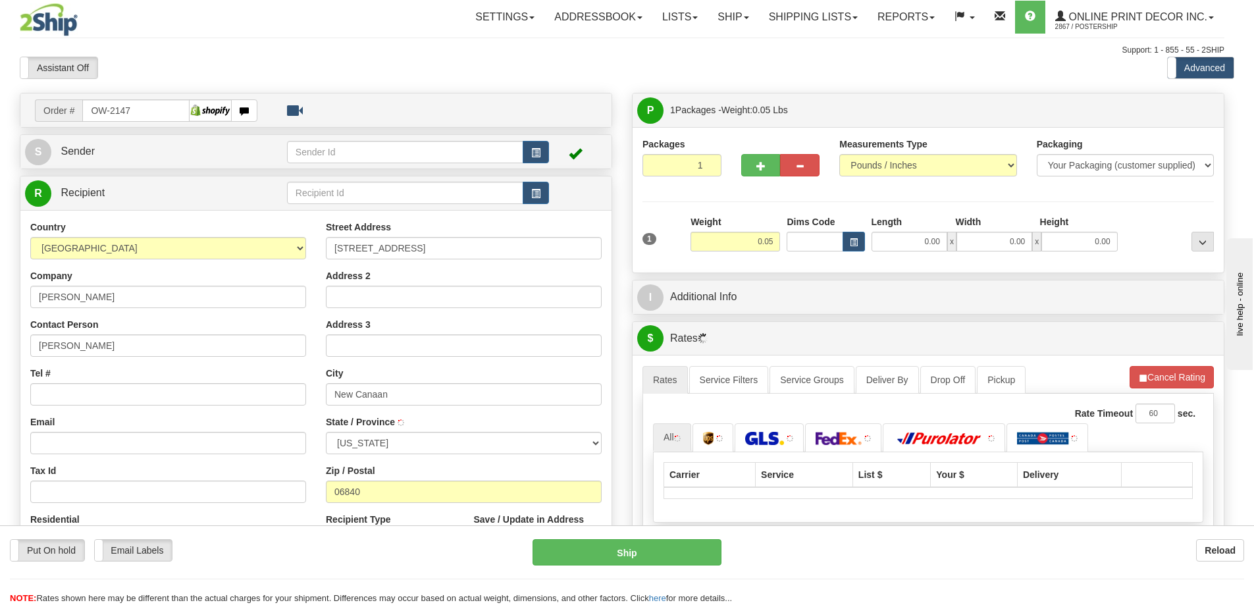
type input "NEW CANAAN"
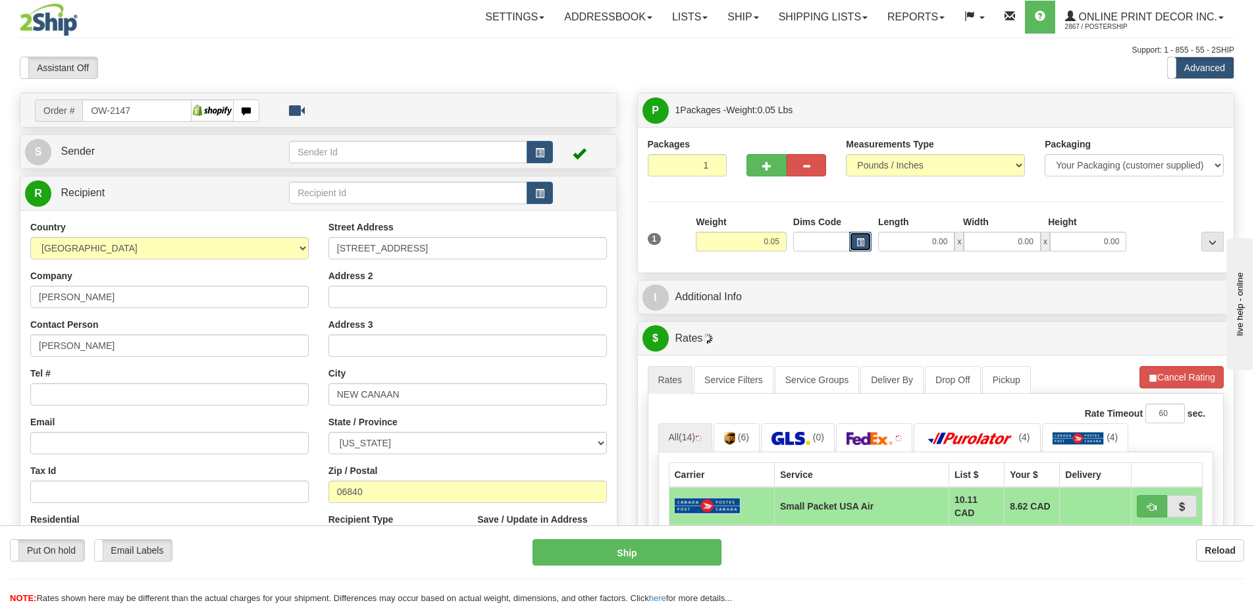
click at [853, 238] on button "button" at bounding box center [860, 242] width 22 height 20
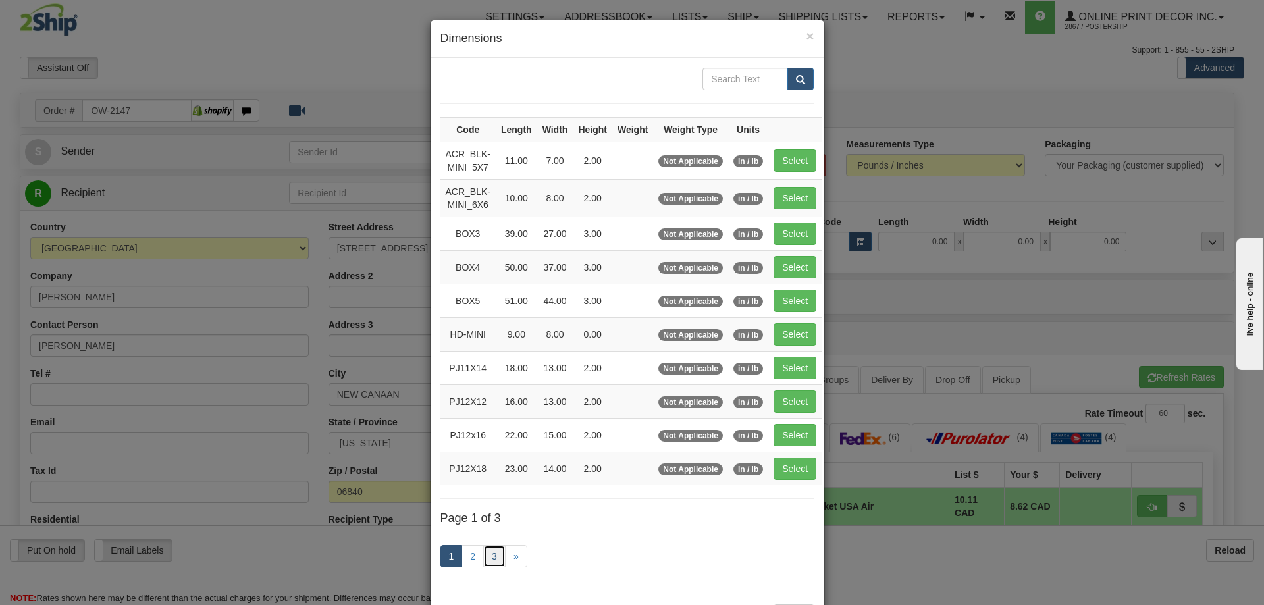
click at [491, 550] on link "3" at bounding box center [494, 556] width 22 height 22
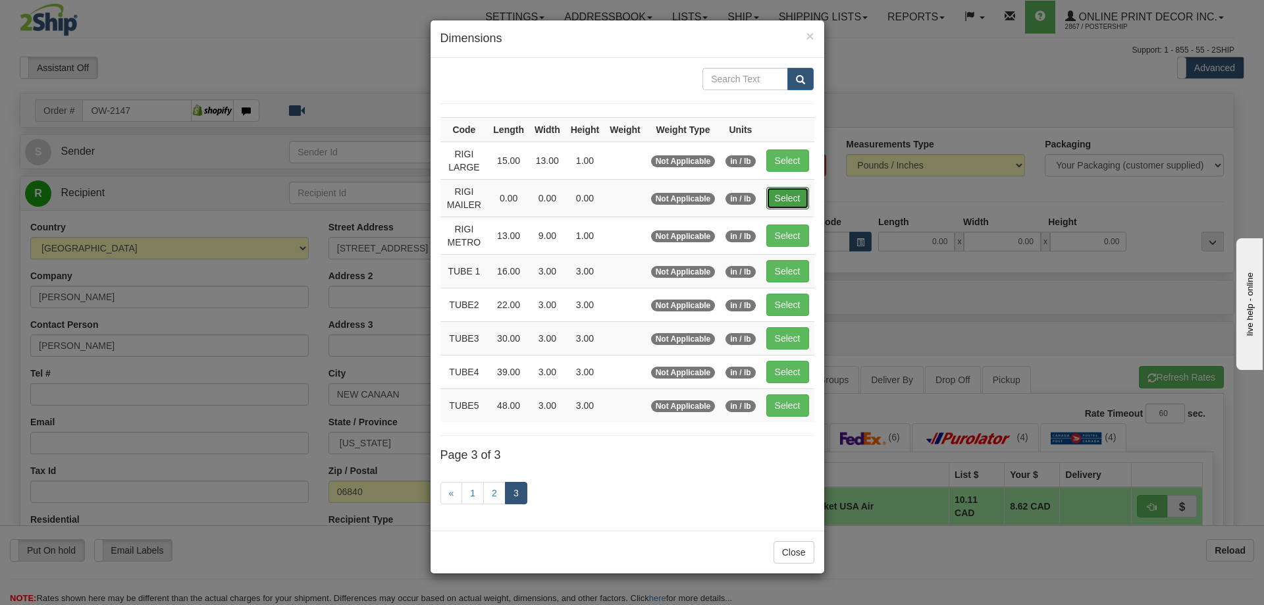
click at [789, 188] on button "Select" at bounding box center [787, 198] width 43 height 22
type input "RIGI MAILER"
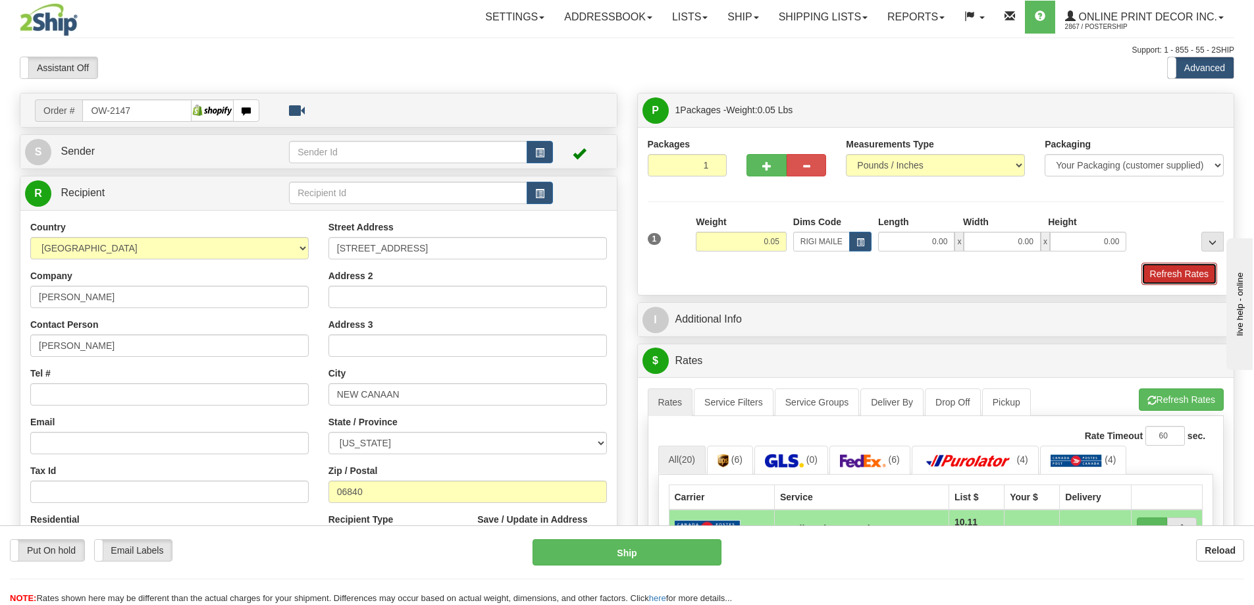
click at [1166, 267] on button "Refresh Rates" at bounding box center [1179, 274] width 76 height 22
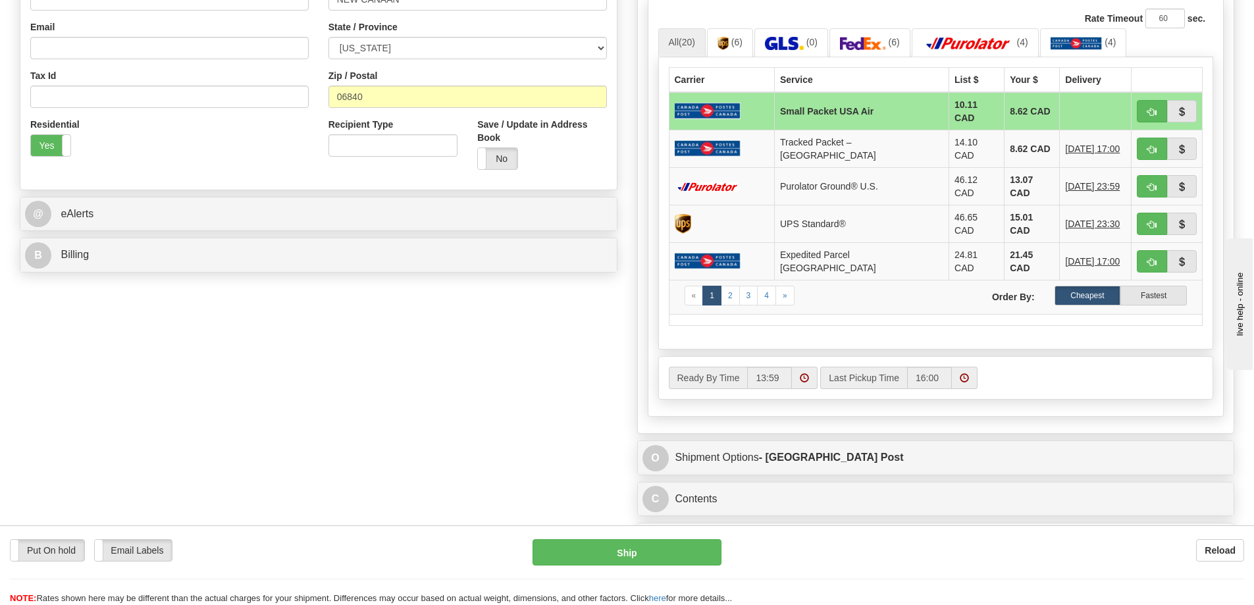
scroll to position [527, 0]
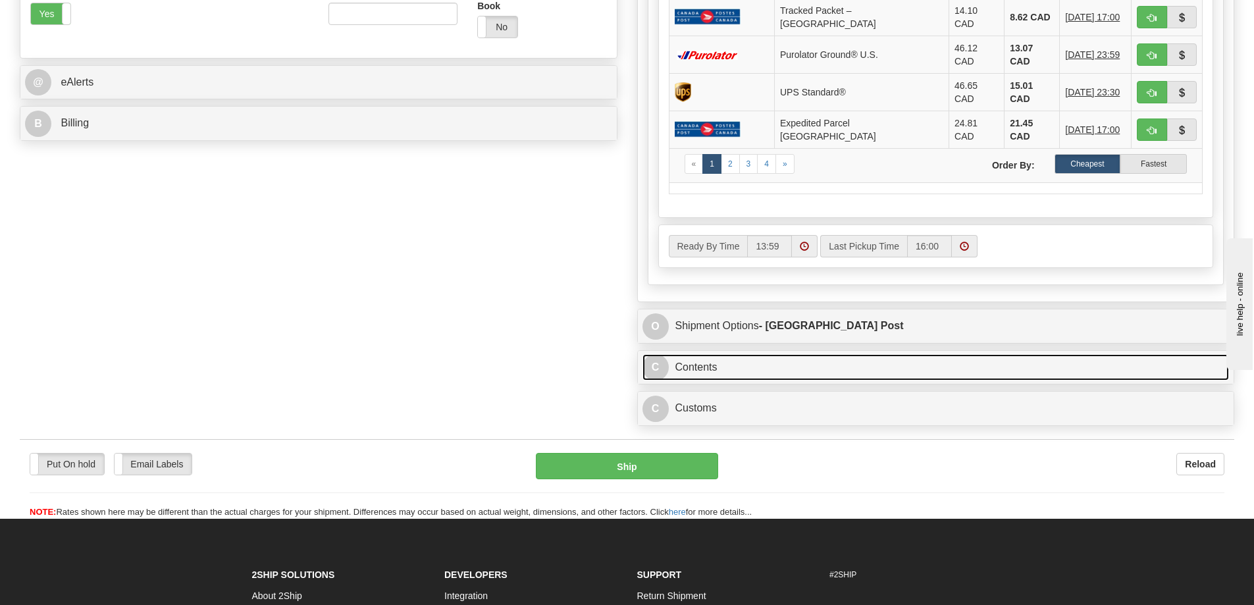
click at [889, 354] on link "C Contents" at bounding box center [935, 367] width 587 height 27
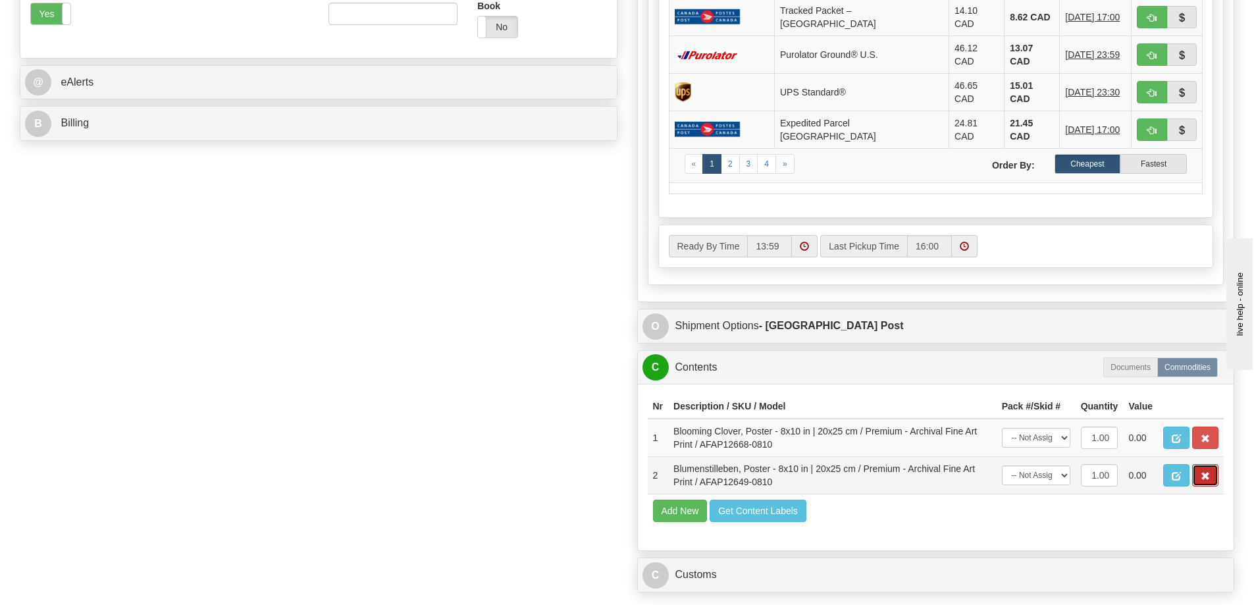
click at [1206, 472] on span "button" at bounding box center [1205, 476] width 9 height 9
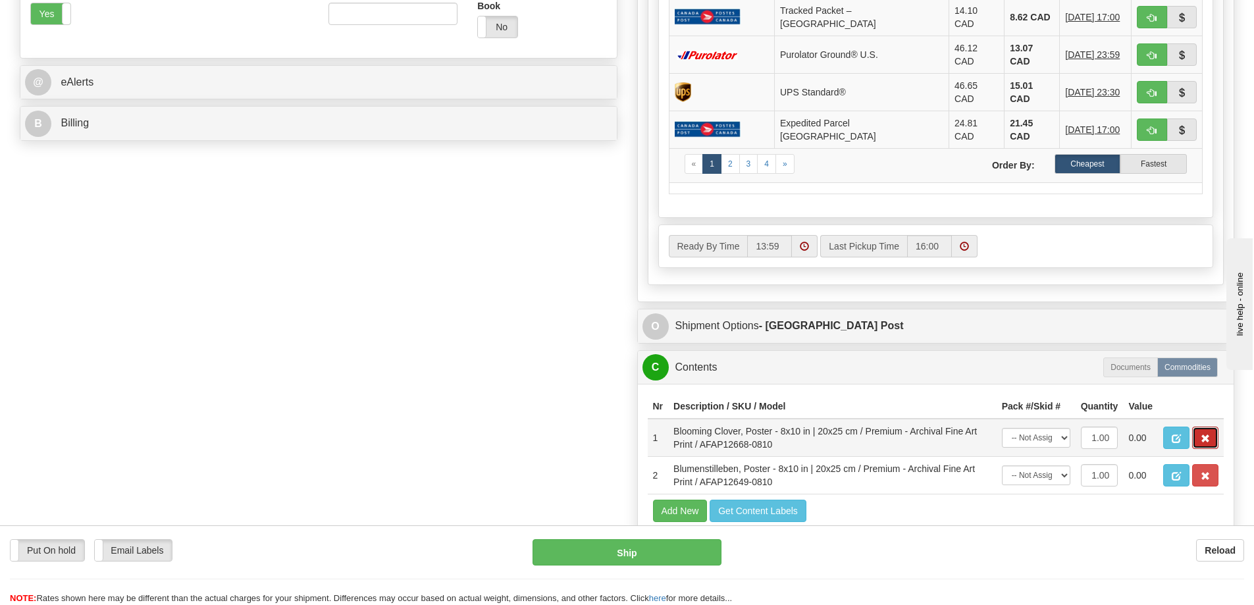
click at [1204, 434] on span "button" at bounding box center [1205, 438] width 9 height 9
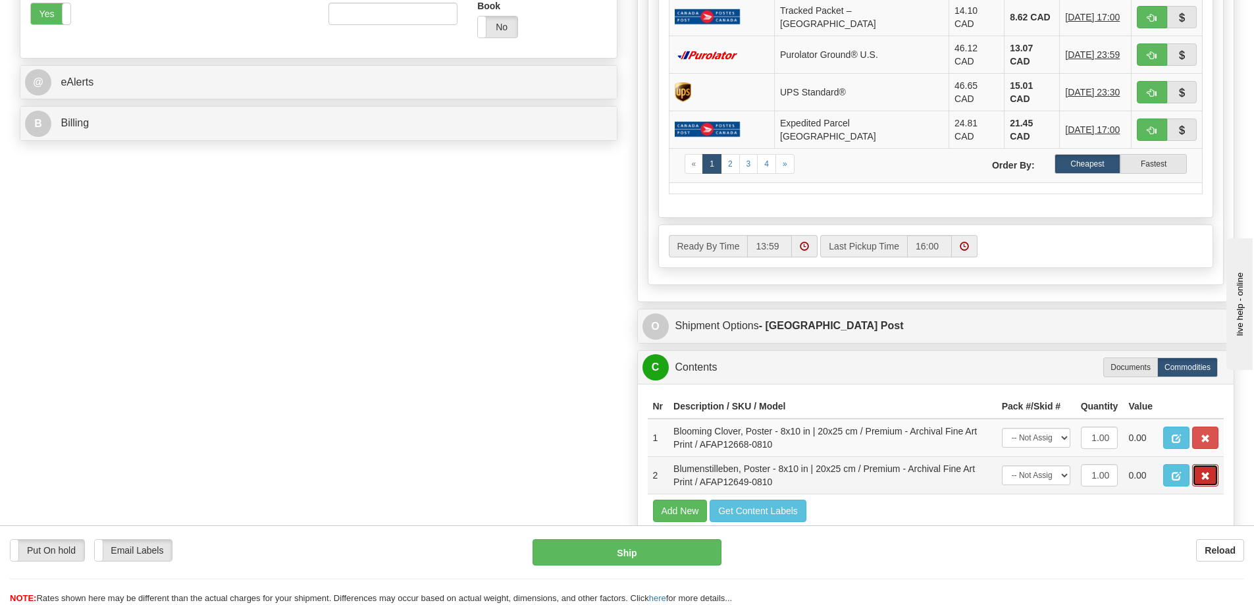
click at [1206, 472] on span "button" at bounding box center [1205, 476] width 9 height 9
click at [1210, 464] on button "button" at bounding box center [1205, 475] width 26 height 22
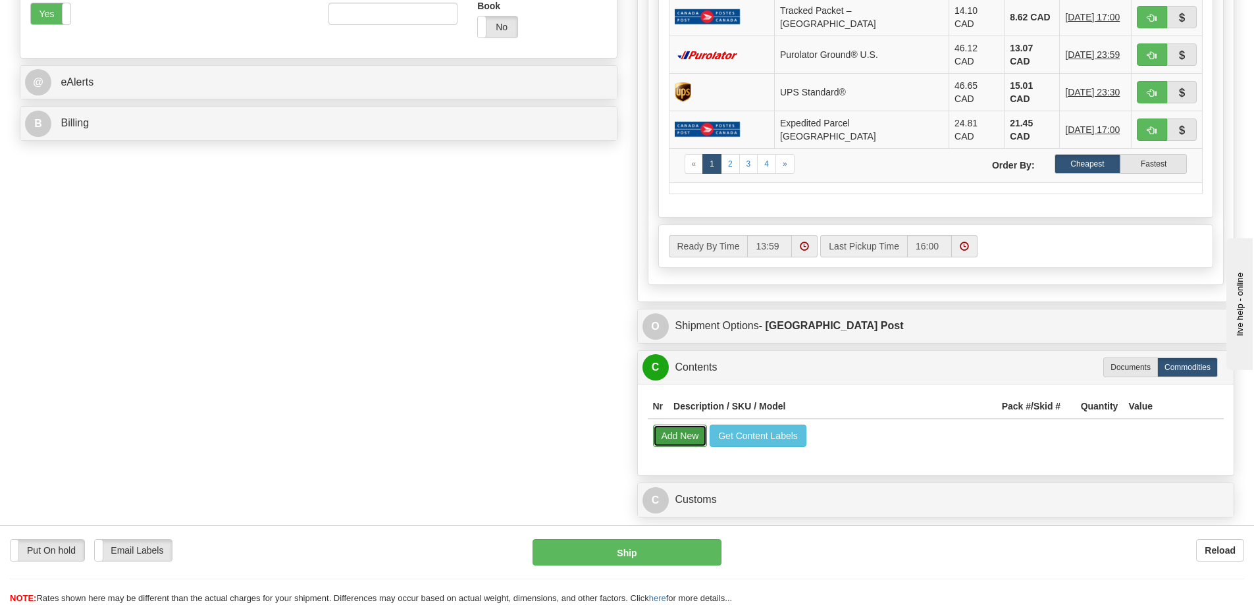
click at [676, 425] on button "Add New" at bounding box center [680, 436] width 55 height 22
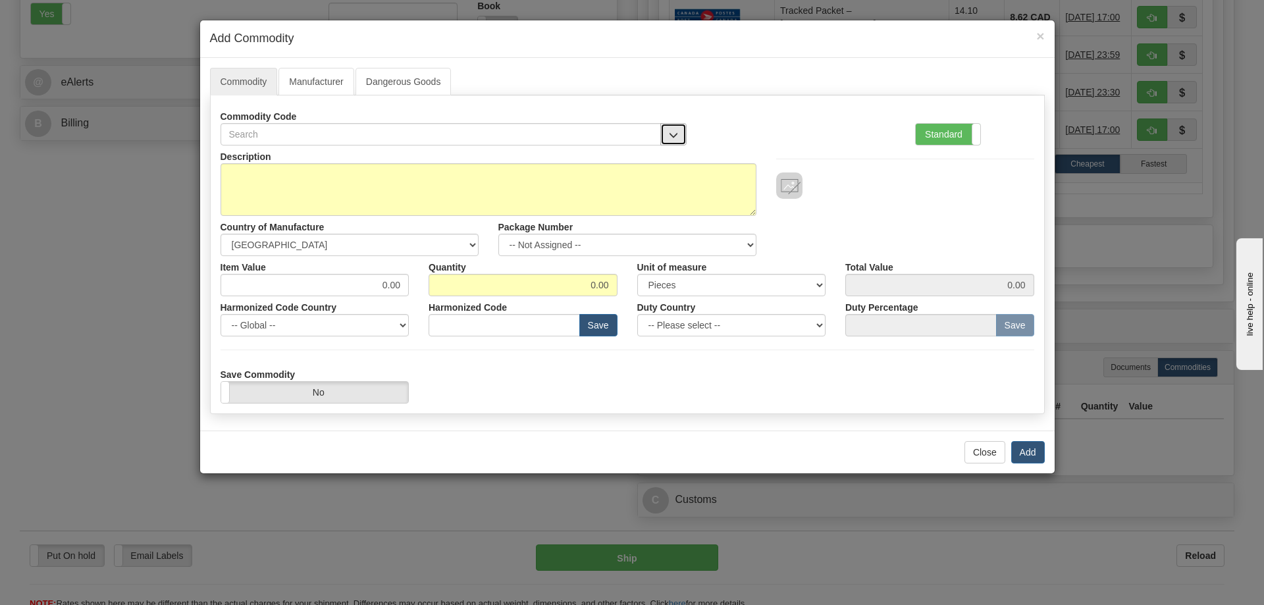
click at [672, 133] on span "button" at bounding box center [673, 135] width 9 height 9
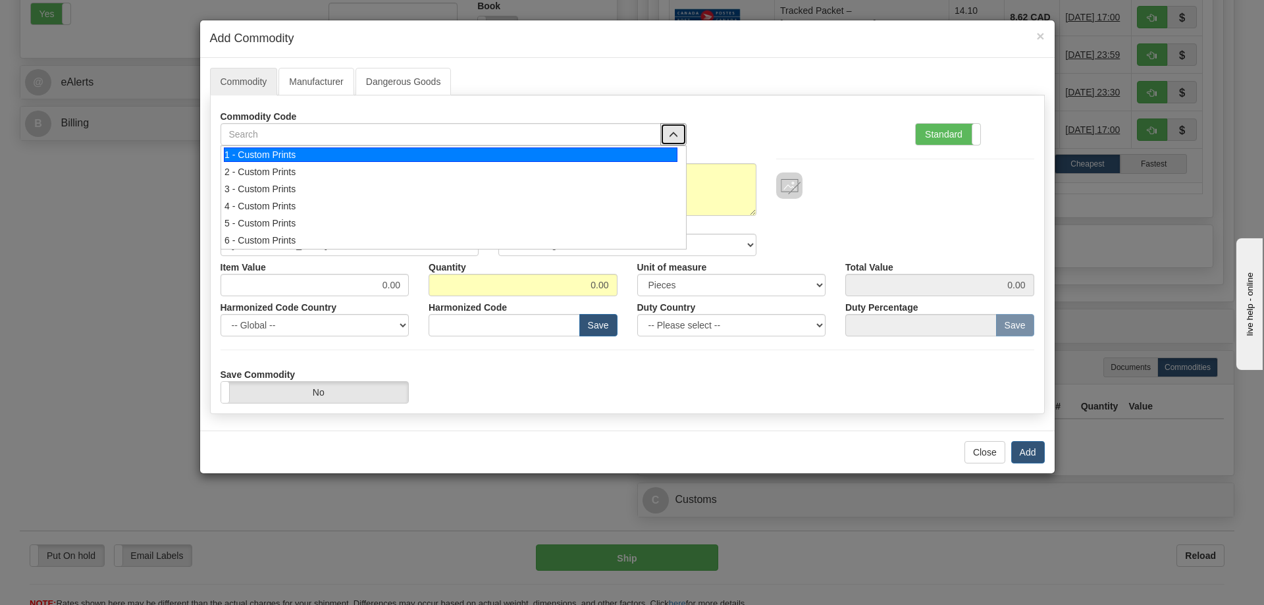
click at [659, 150] on div "1 - Custom Prints" at bounding box center [450, 154] width 453 height 14
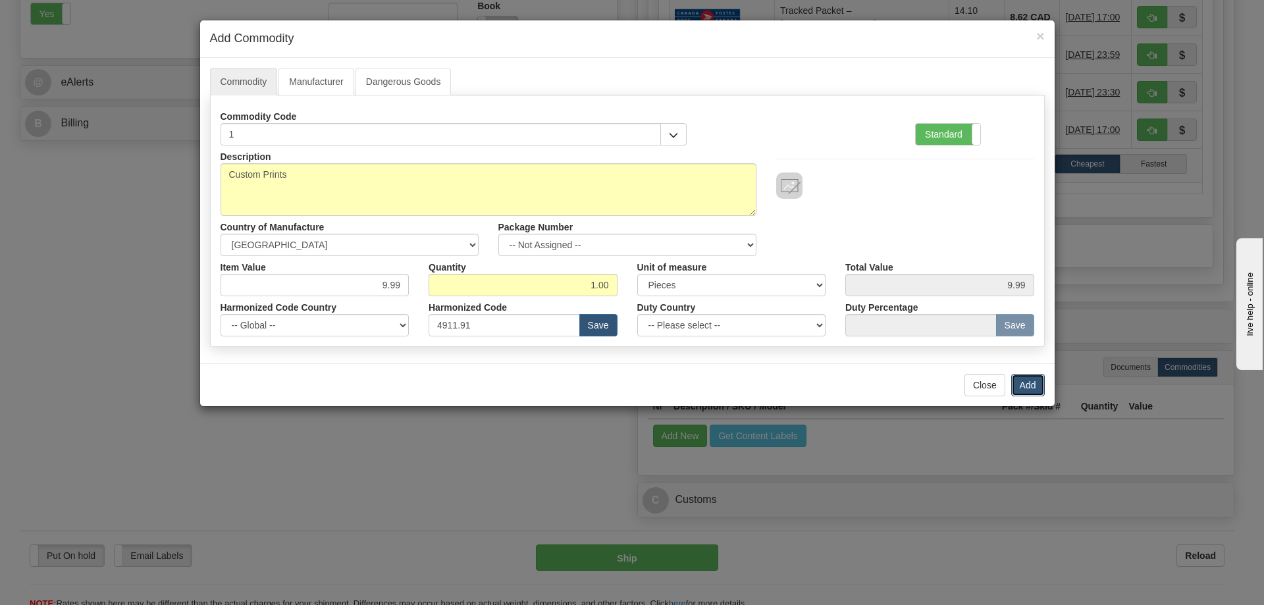
click at [1028, 383] on button "Add" at bounding box center [1028, 385] width 34 height 22
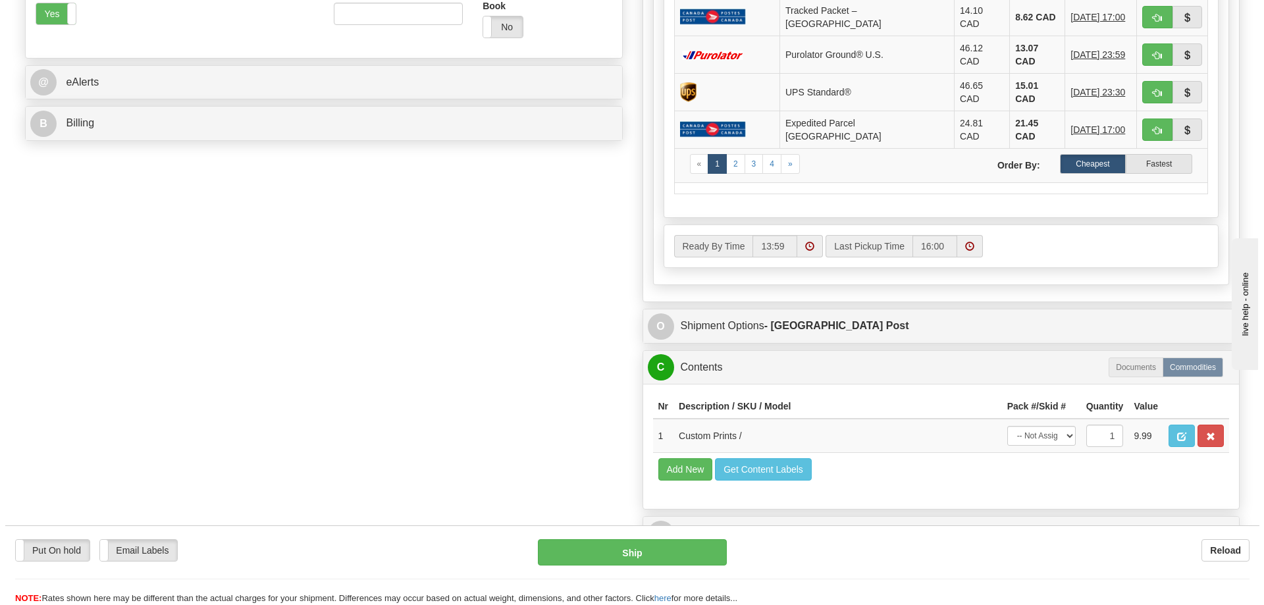
scroll to position [395, 0]
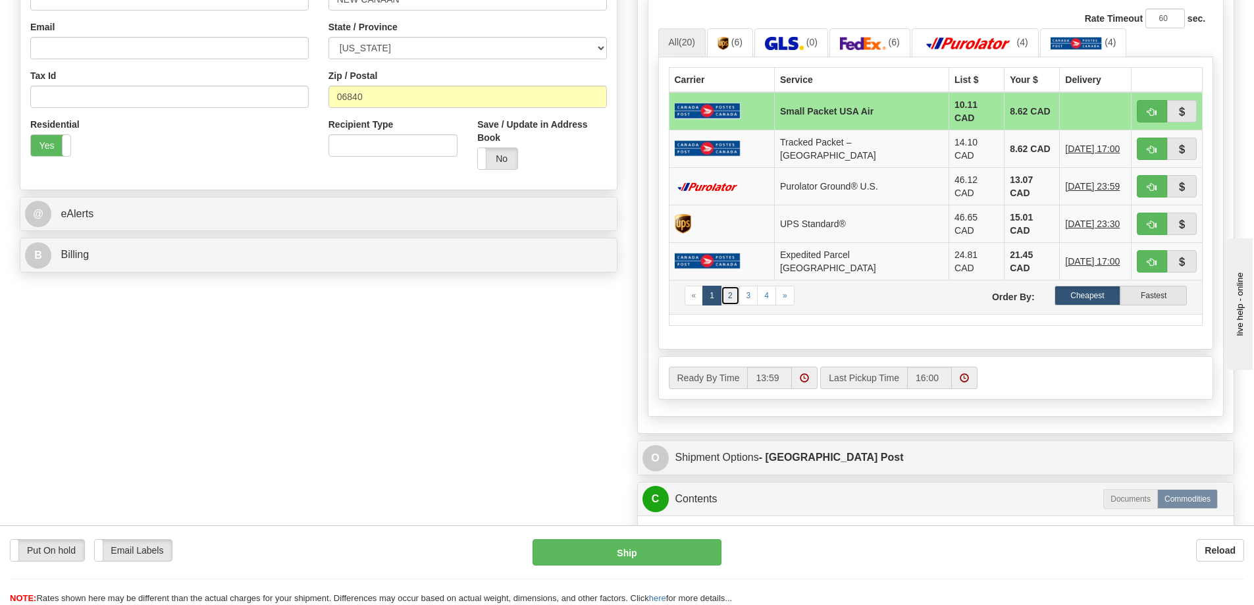
click at [727, 286] on link "2" at bounding box center [730, 296] width 19 height 20
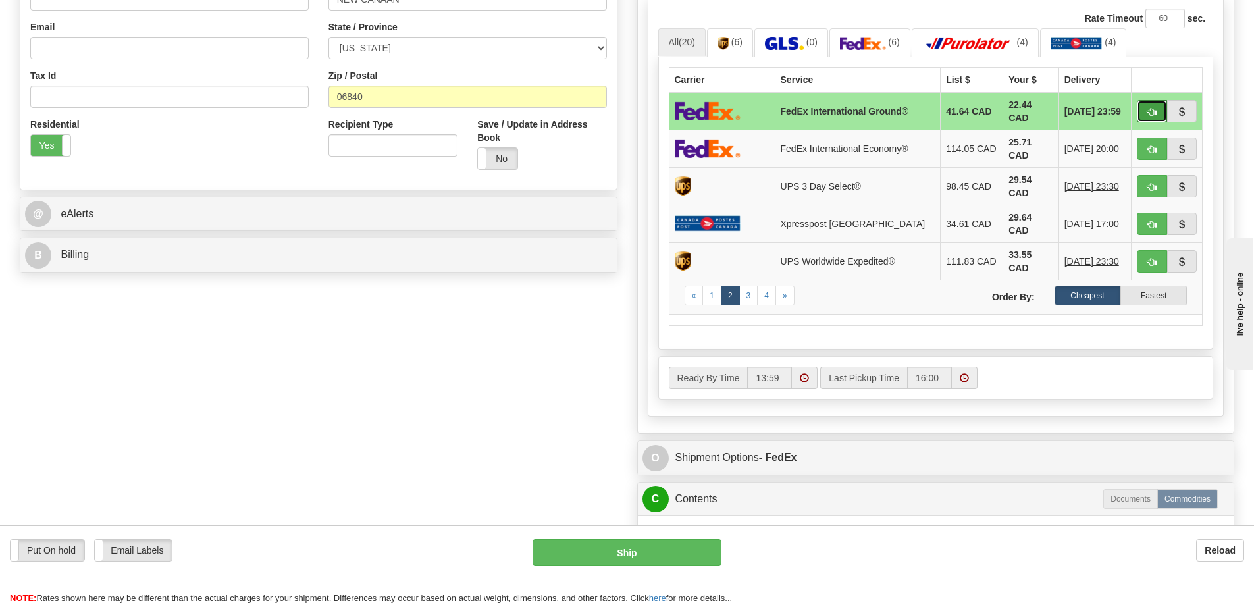
click at [1148, 108] on button "button" at bounding box center [1152, 111] width 30 height 22
type input "92"
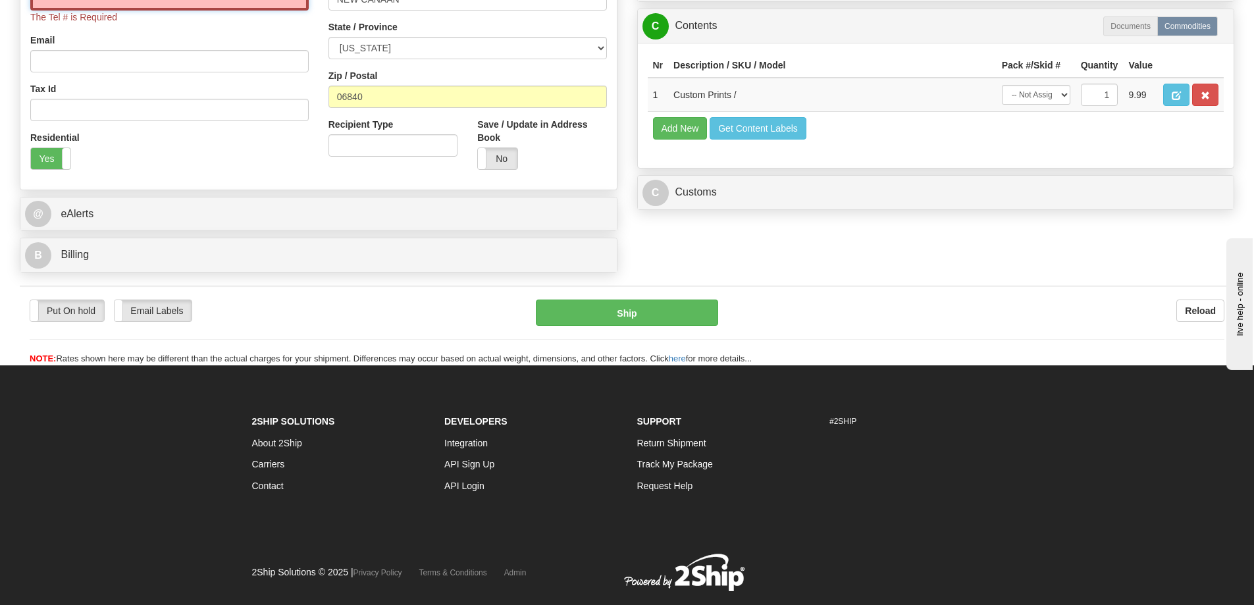
type input "18773353312"
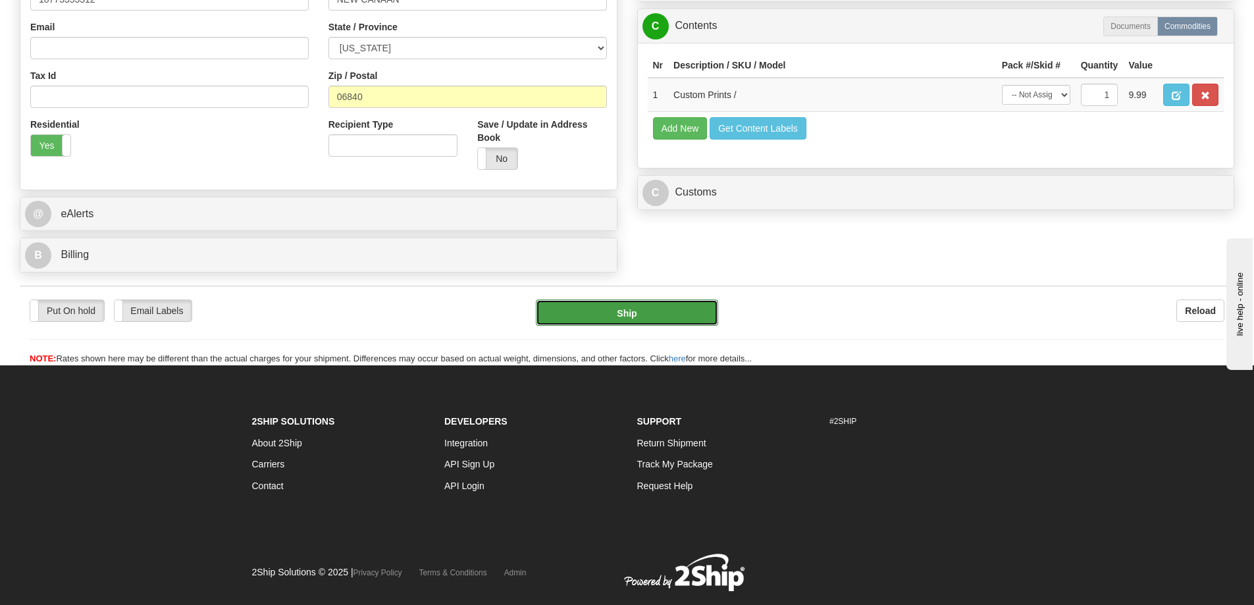
click at [665, 309] on button "Ship" at bounding box center [627, 312] width 182 height 26
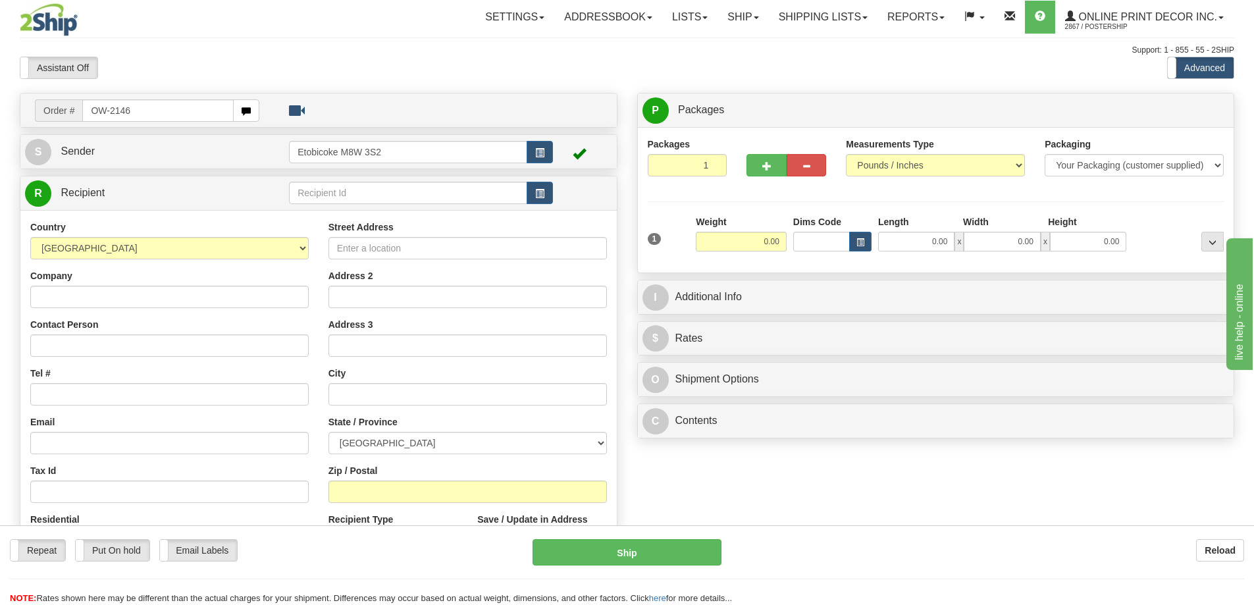
type input "OW-2146"
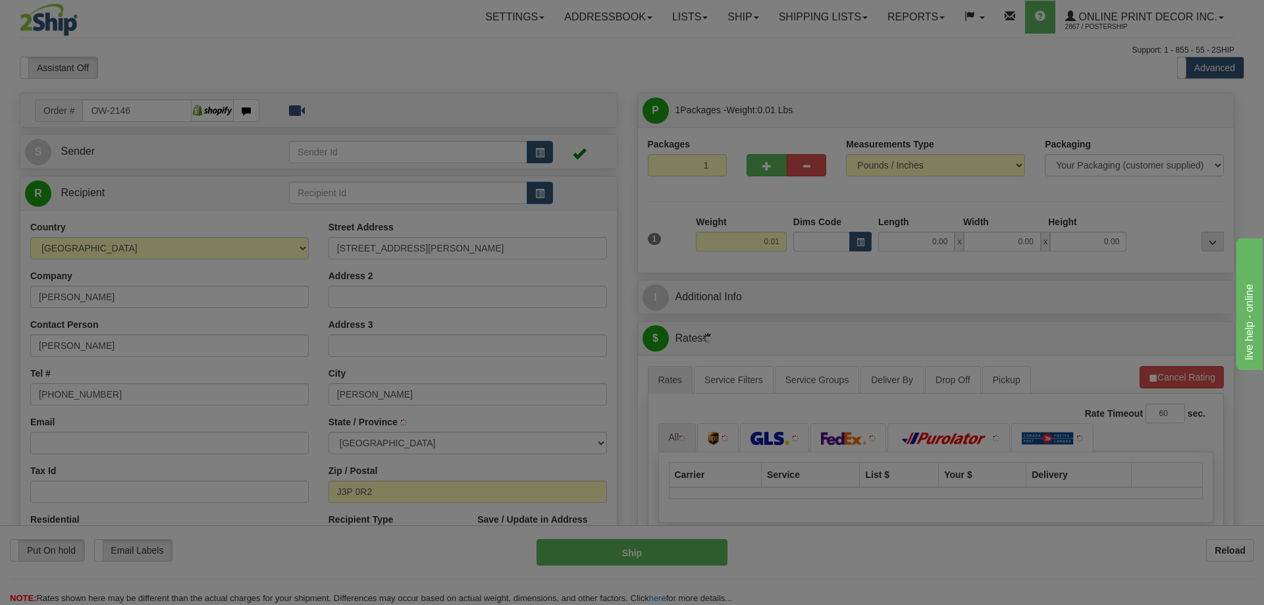
type input "[PERSON_NAME]"
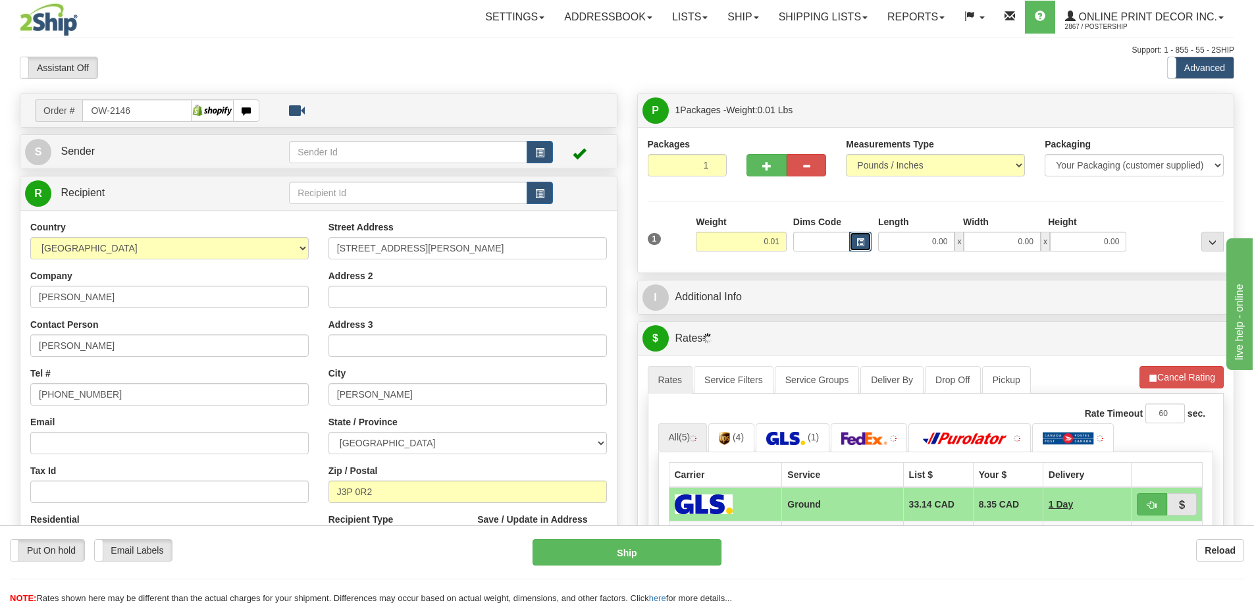
click at [856, 240] on span "button" at bounding box center [860, 242] width 8 height 7
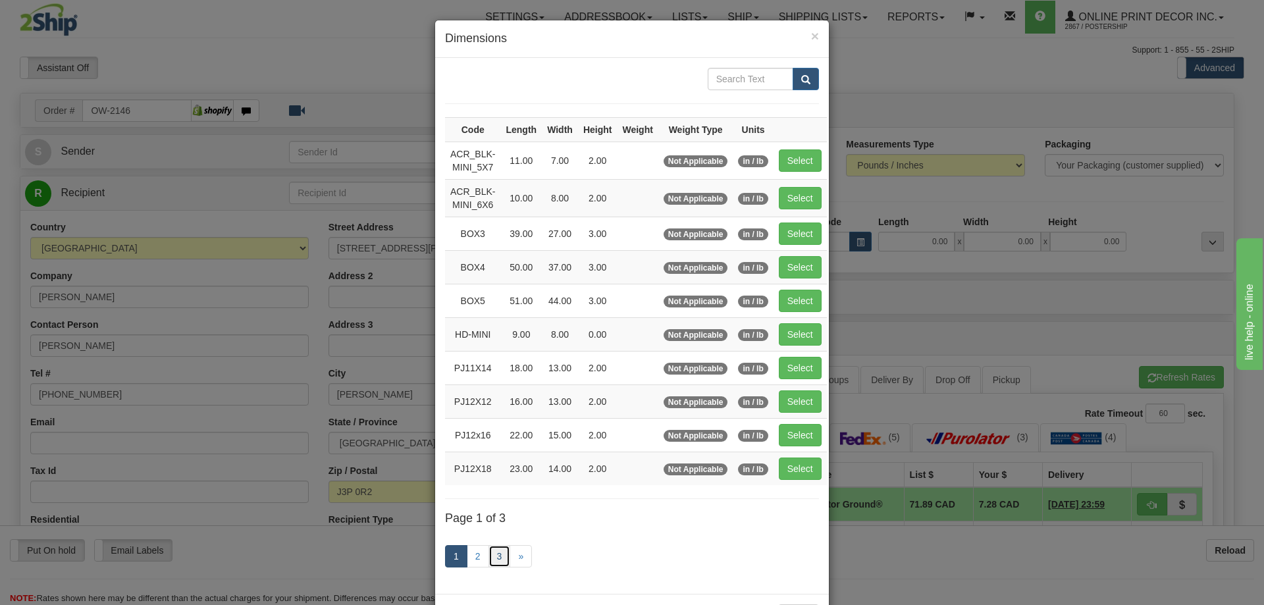
click at [489, 552] on link "3" at bounding box center [499, 556] width 22 height 22
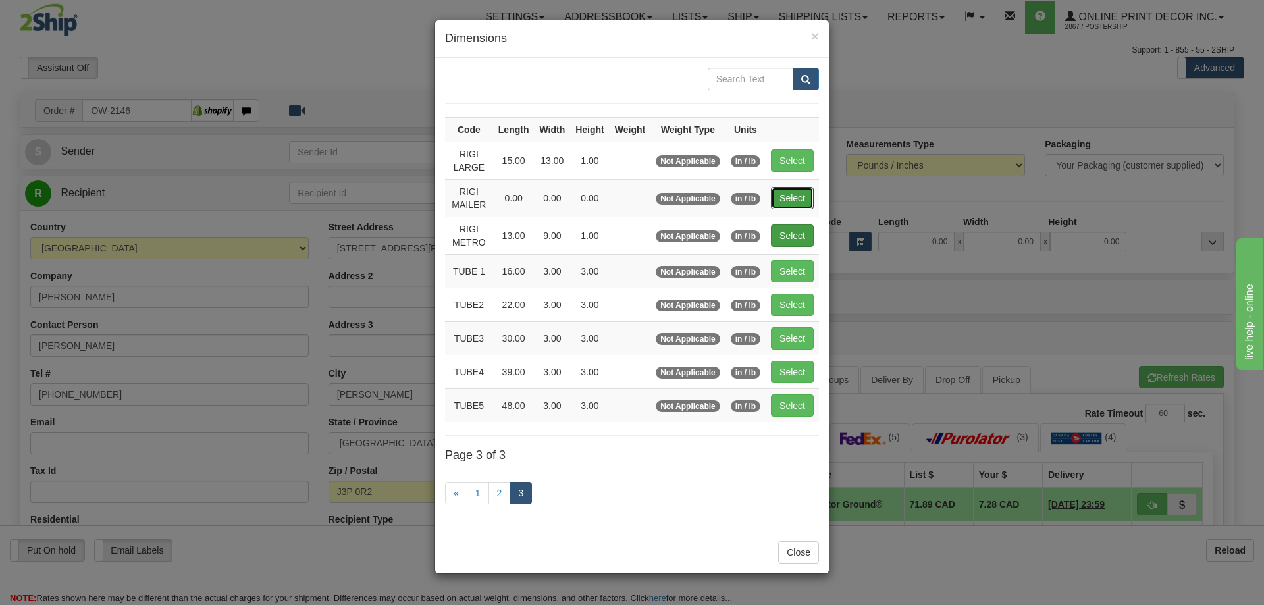
click at [790, 198] on button "Select" at bounding box center [792, 198] width 43 height 22
type input "RIGI MAILER"
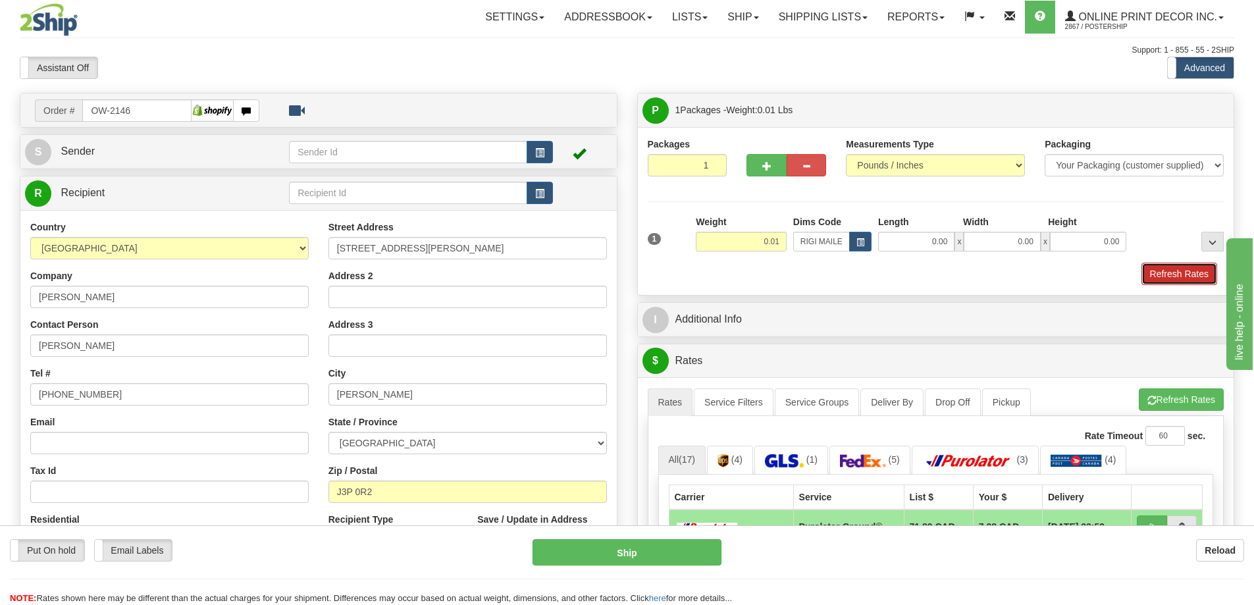
click at [1174, 277] on button "Refresh Rates" at bounding box center [1179, 274] width 76 height 22
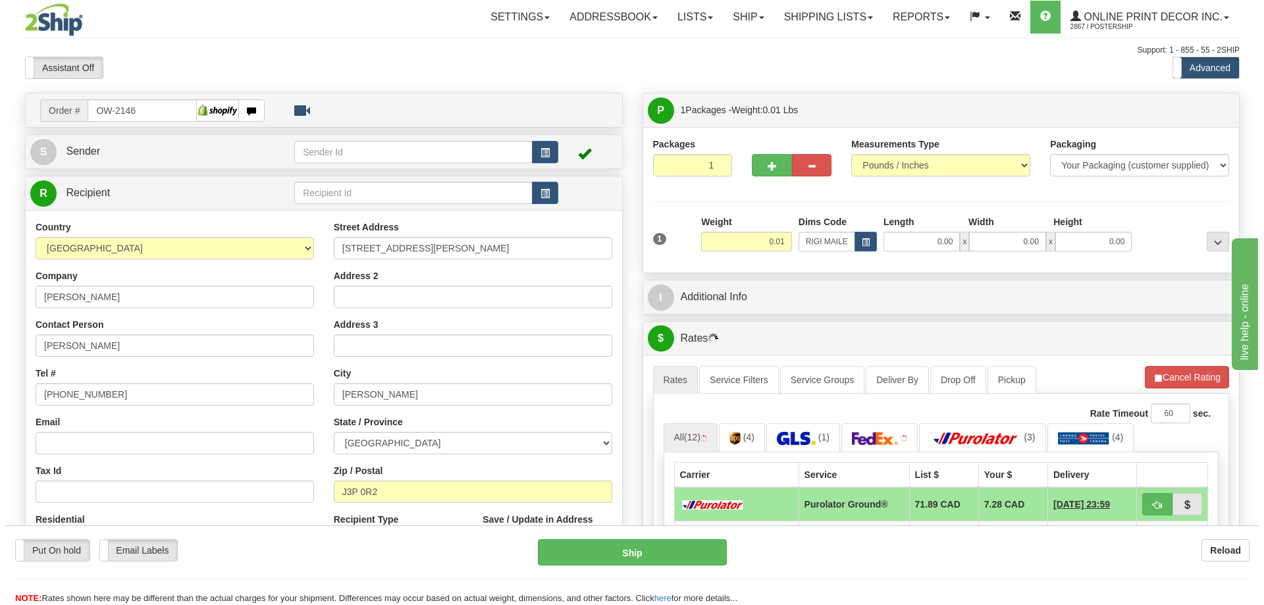
scroll to position [132, 0]
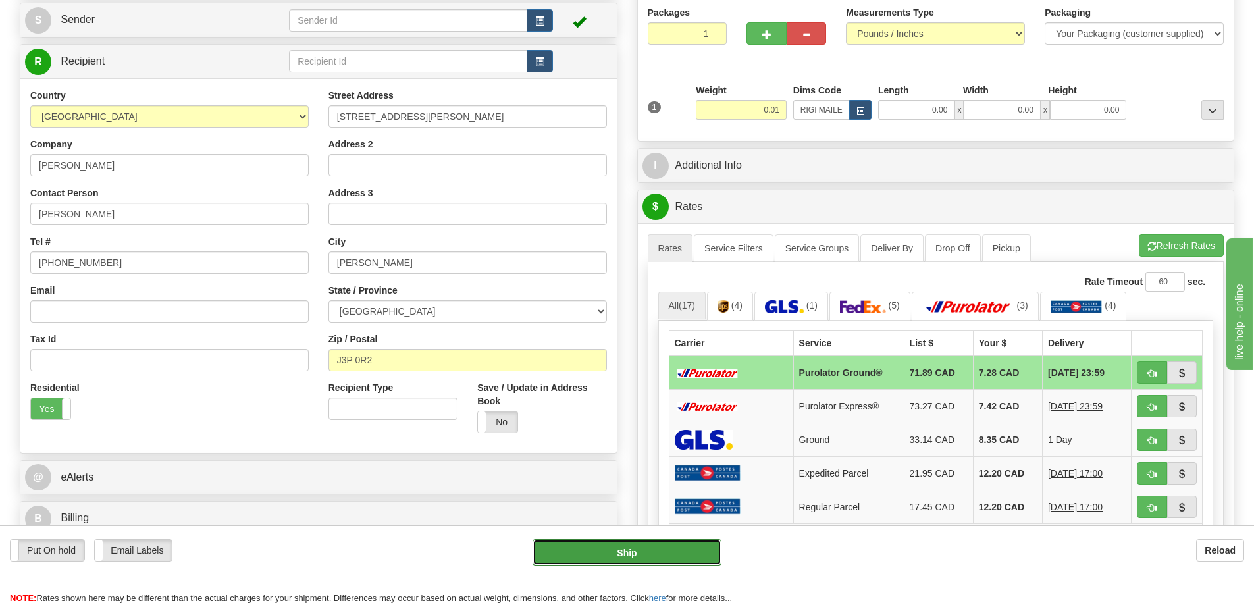
click at [694, 540] on button "Ship" at bounding box center [626, 552] width 189 height 26
type input "260"
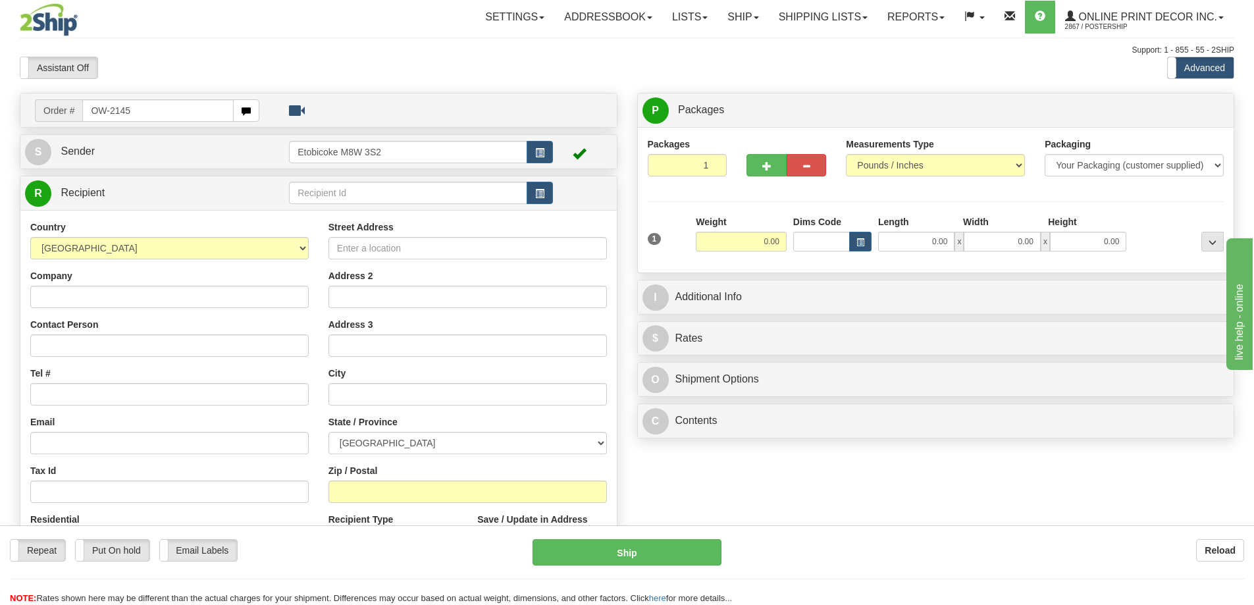
type input "OW-2145"
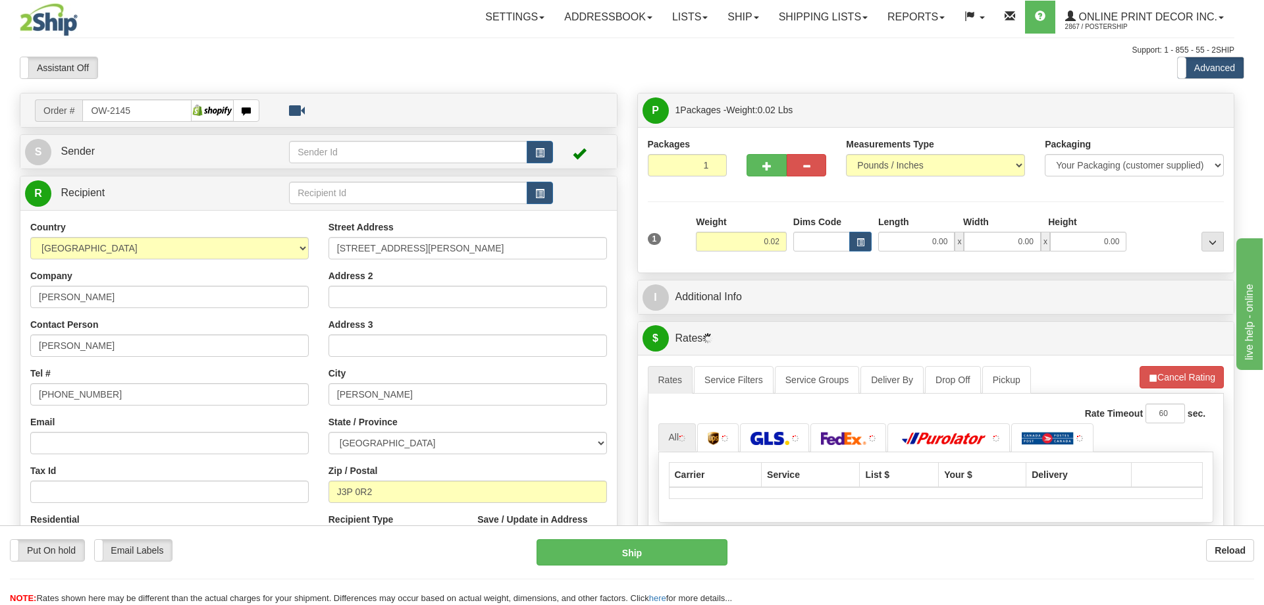
type input "[PERSON_NAME]"
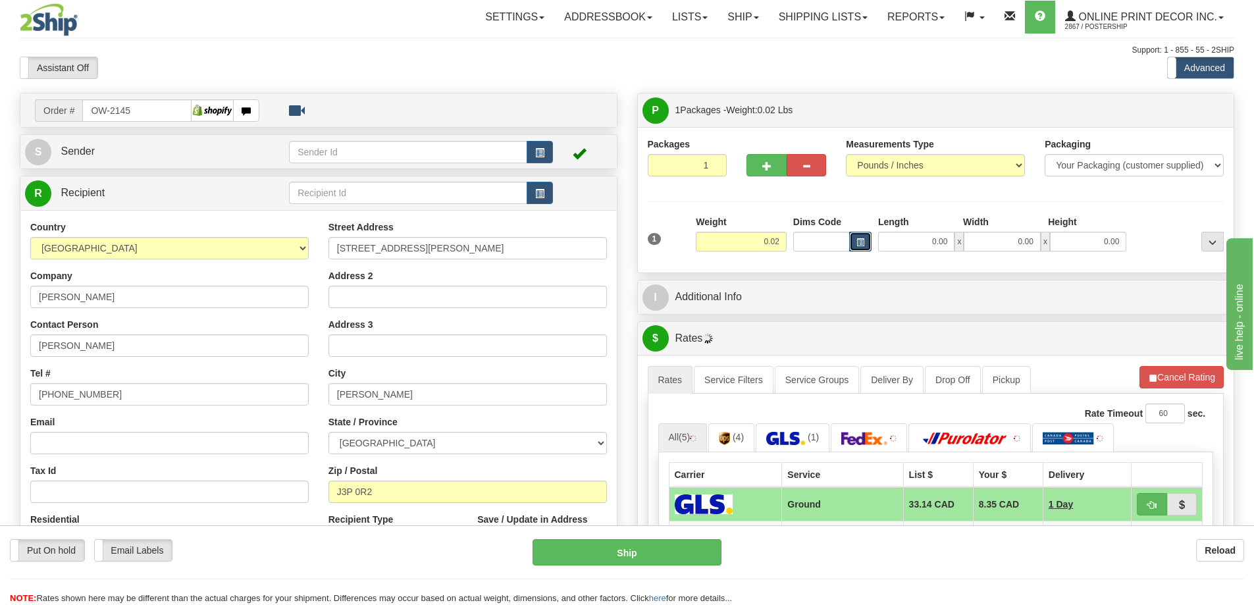
click at [860, 240] on span "button" at bounding box center [860, 242] width 8 height 7
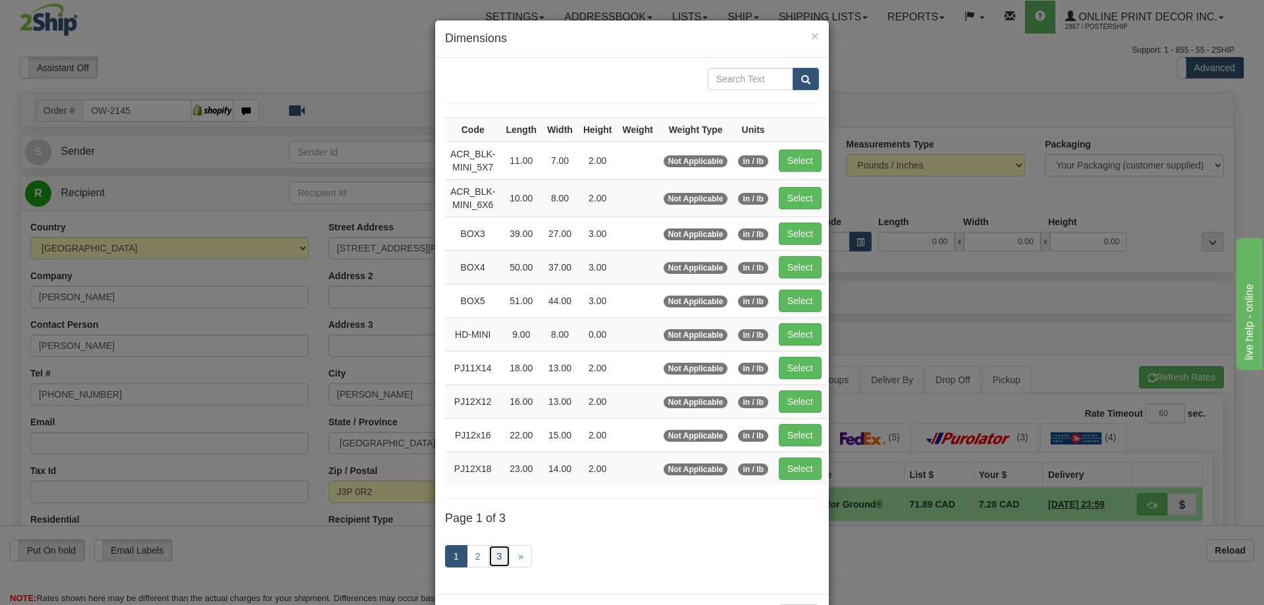
click at [504, 550] on link "3" at bounding box center [499, 556] width 22 height 22
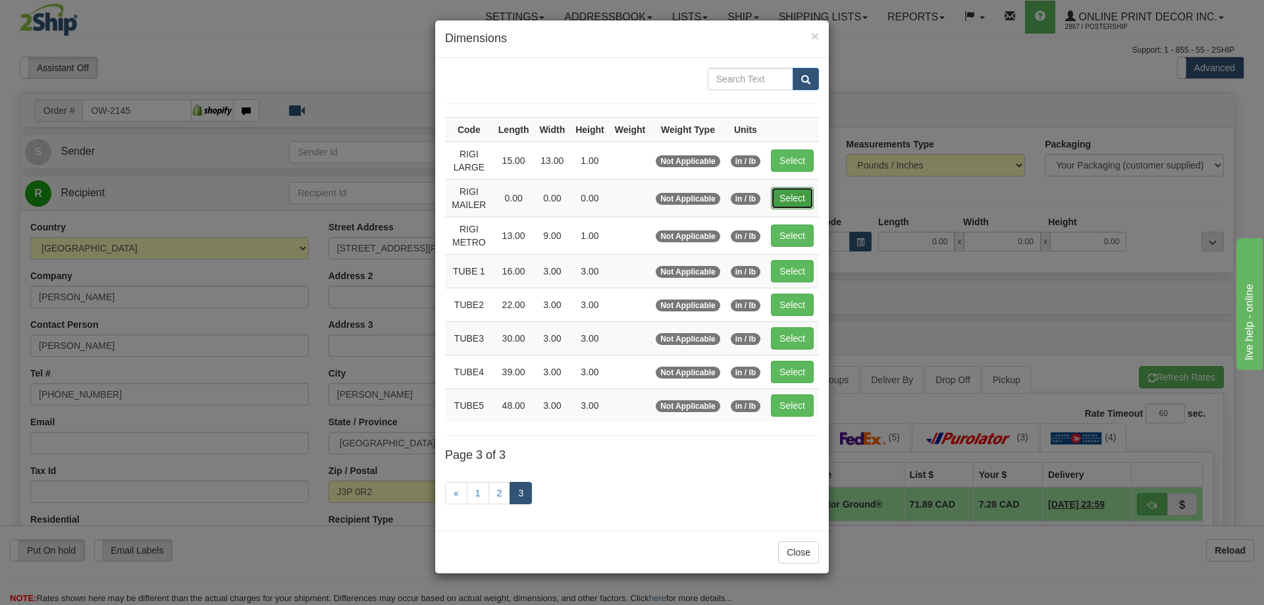
click at [797, 199] on button "Select" at bounding box center [792, 198] width 43 height 22
type input "RIGI MAILER"
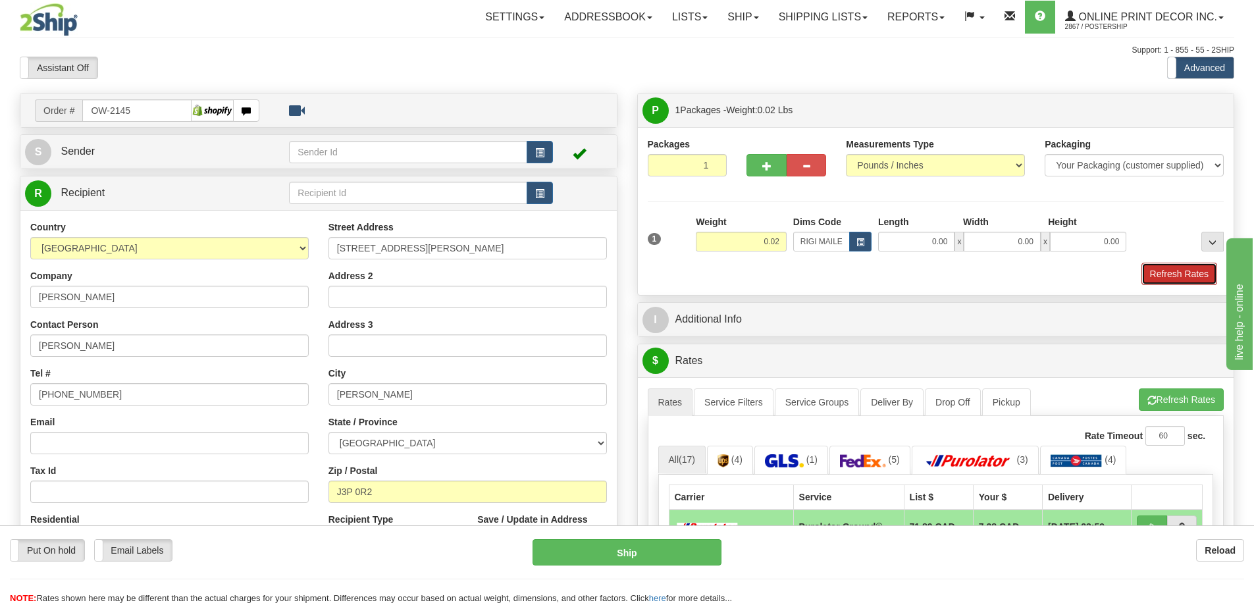
click at [1197, 277] on button "Refresh Rates" at bounding box center [1179, 274] width 76 height 22
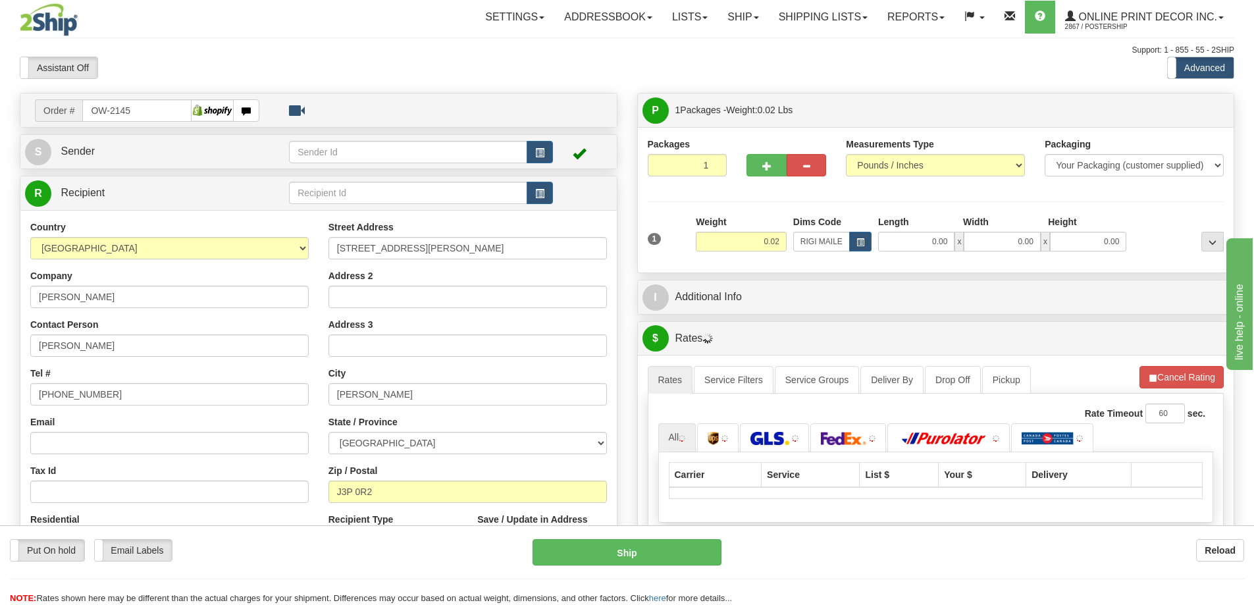
click at [1189, 272] on div "Packages 1 1 Measurements Type" at bounding box center [936, 199] width 596 height 145
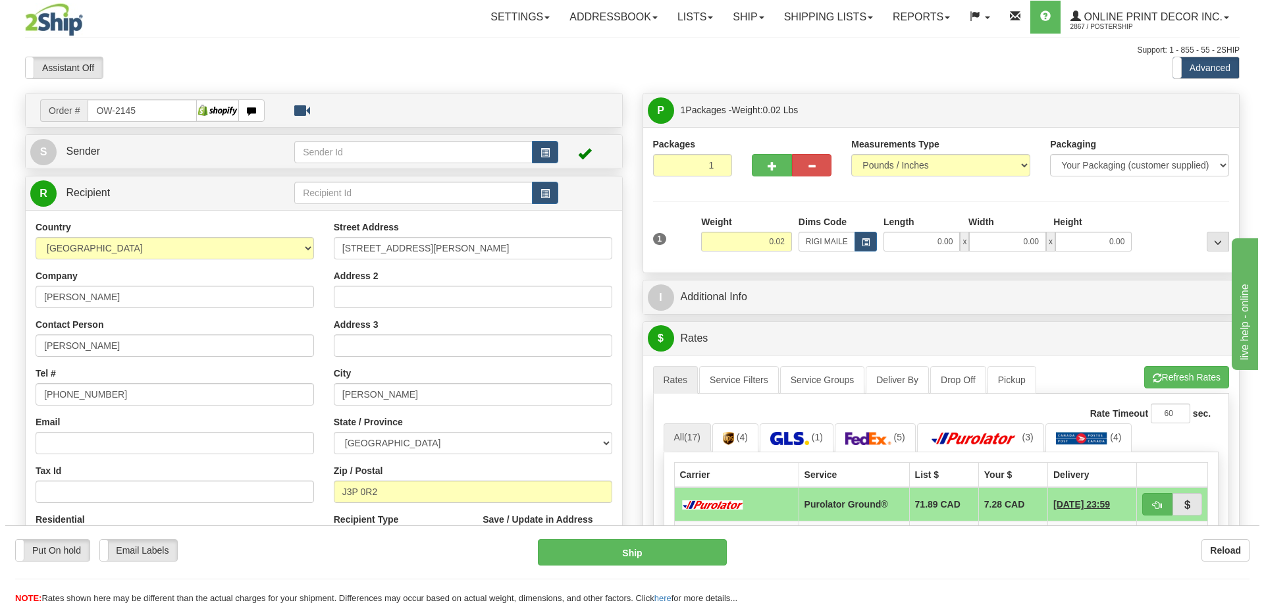
scroll to position [132, 0]
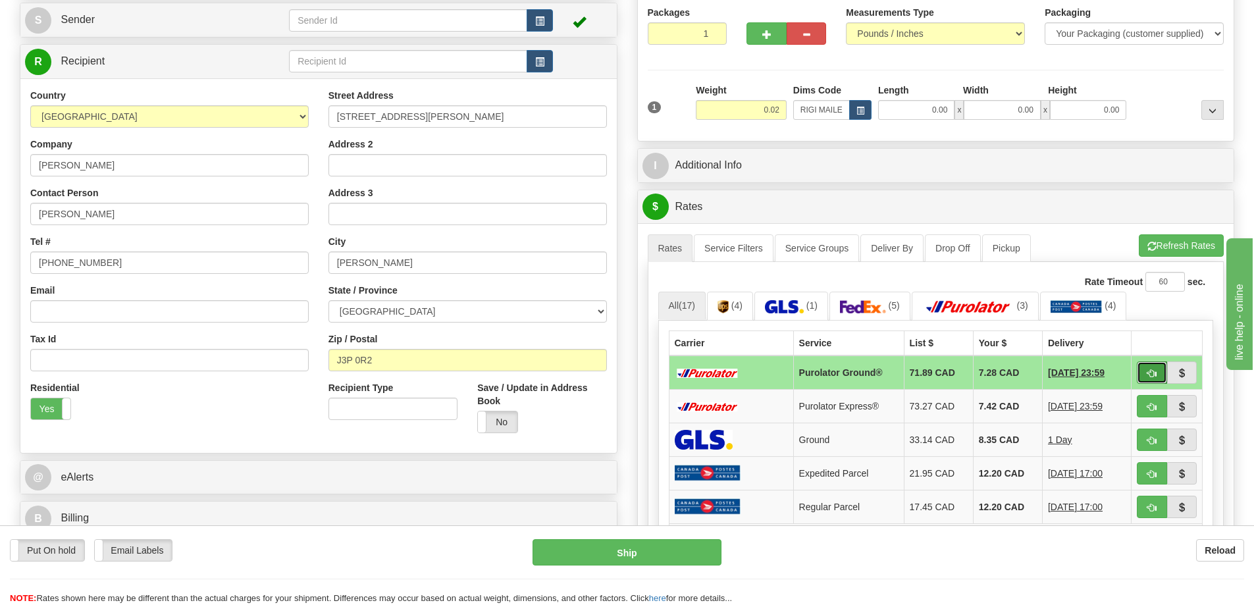
click at [1146, 375] on button "button" at bounding box center [1152, 372] width 30 height 22
type input "260"
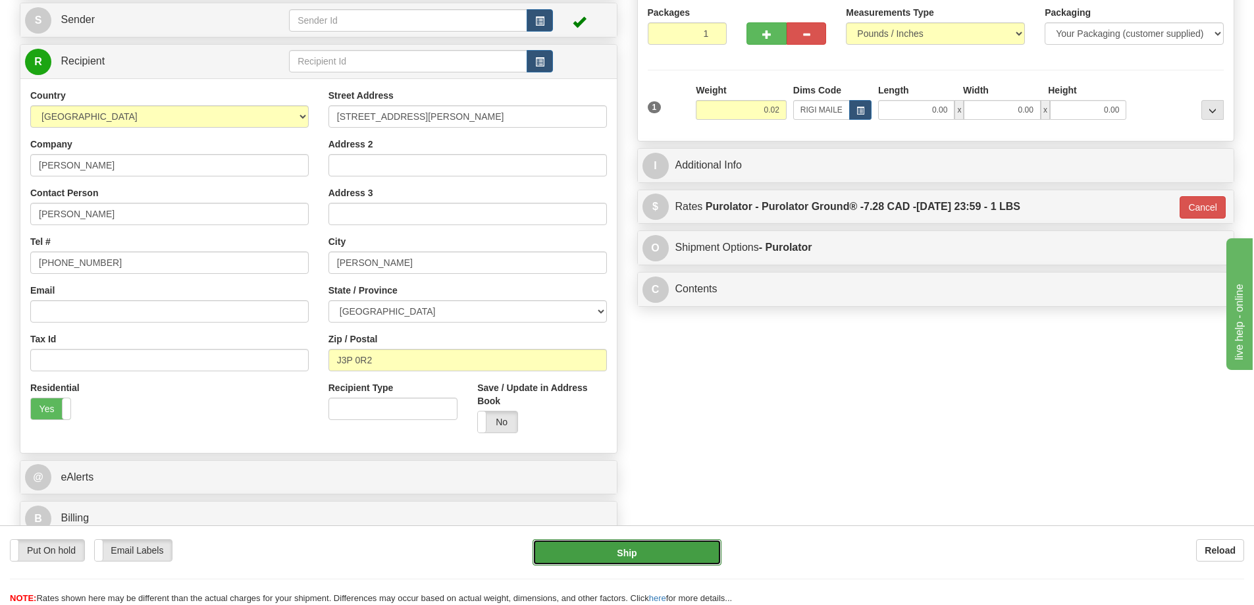
click at [669, 554] on button "Ship" at bounding box center [626, 552] width 189 height 26
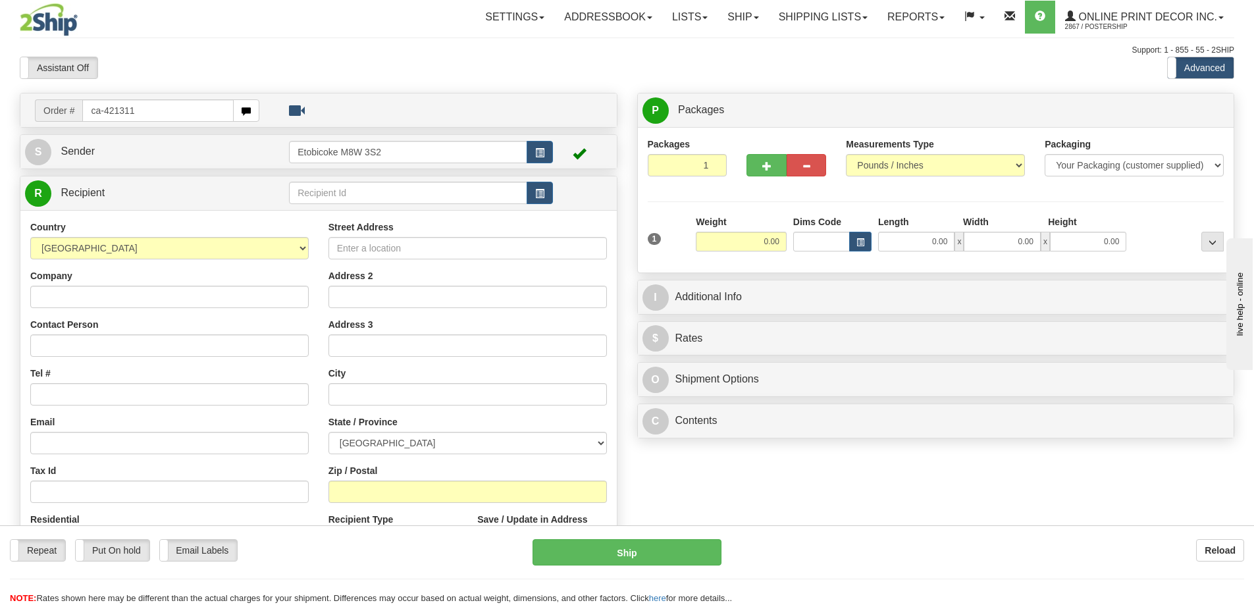
type input "ca-421311"
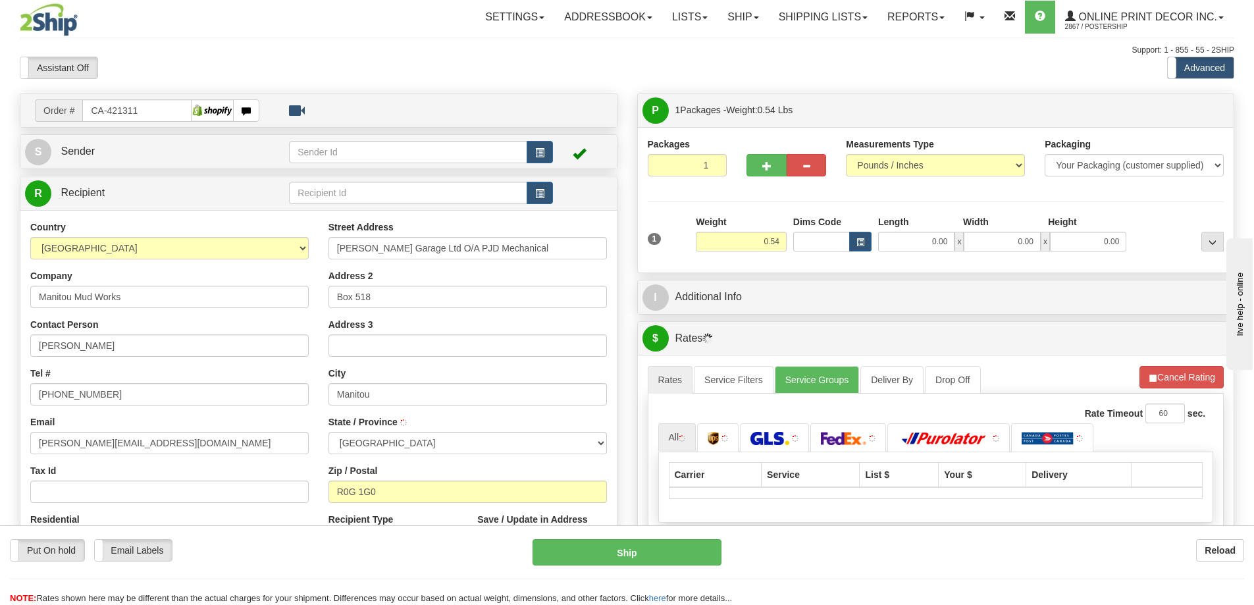
type input "MANITOU"
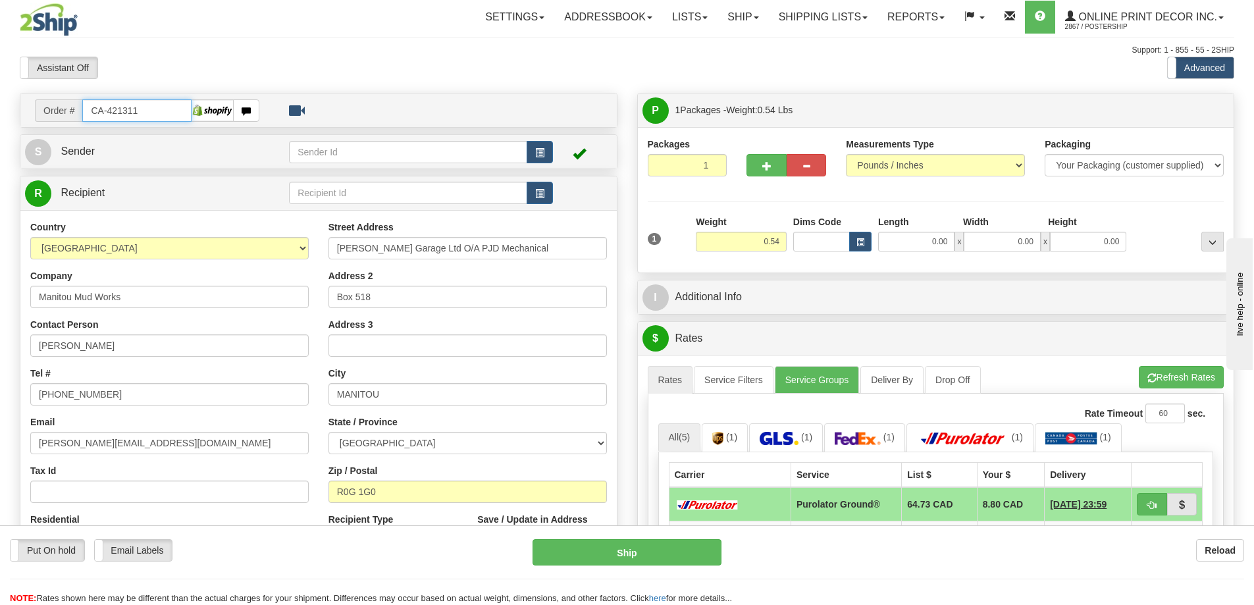
click at [162, 101] on input "CA-421311" at bounding box center [136, 110] width 109 height 22
type input "C"
type input "ca-421258"
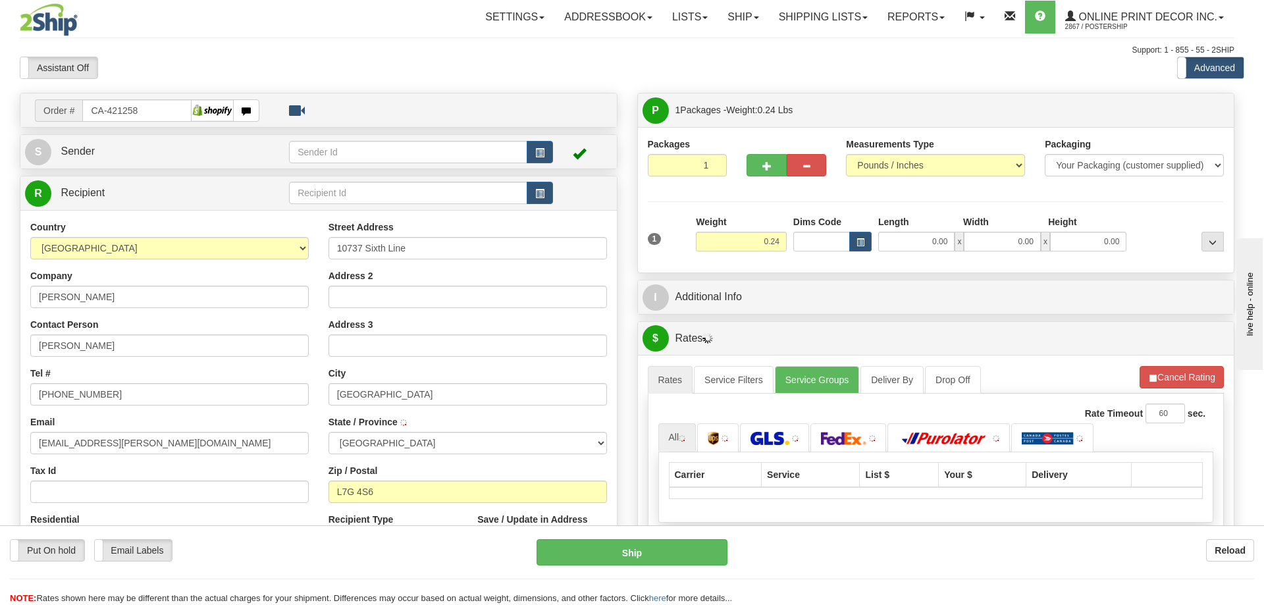
type input "[GEOGRAPHIC_DATA]"
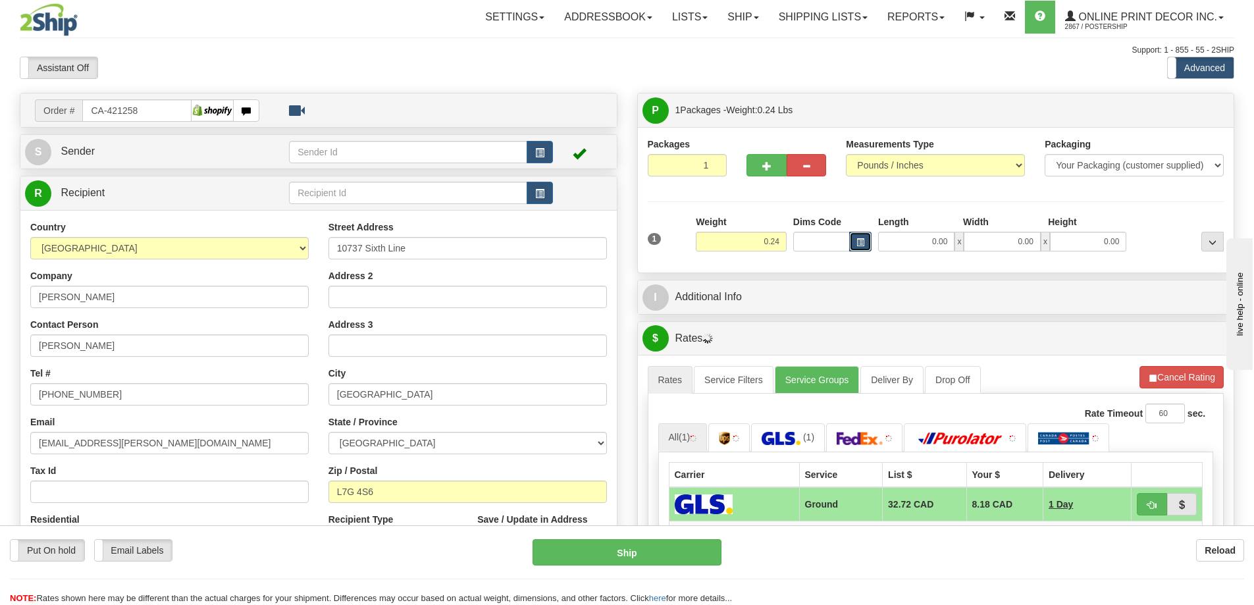
click at [858, 243] on span "button" at bounding box center [860, 242] width 8 height 7
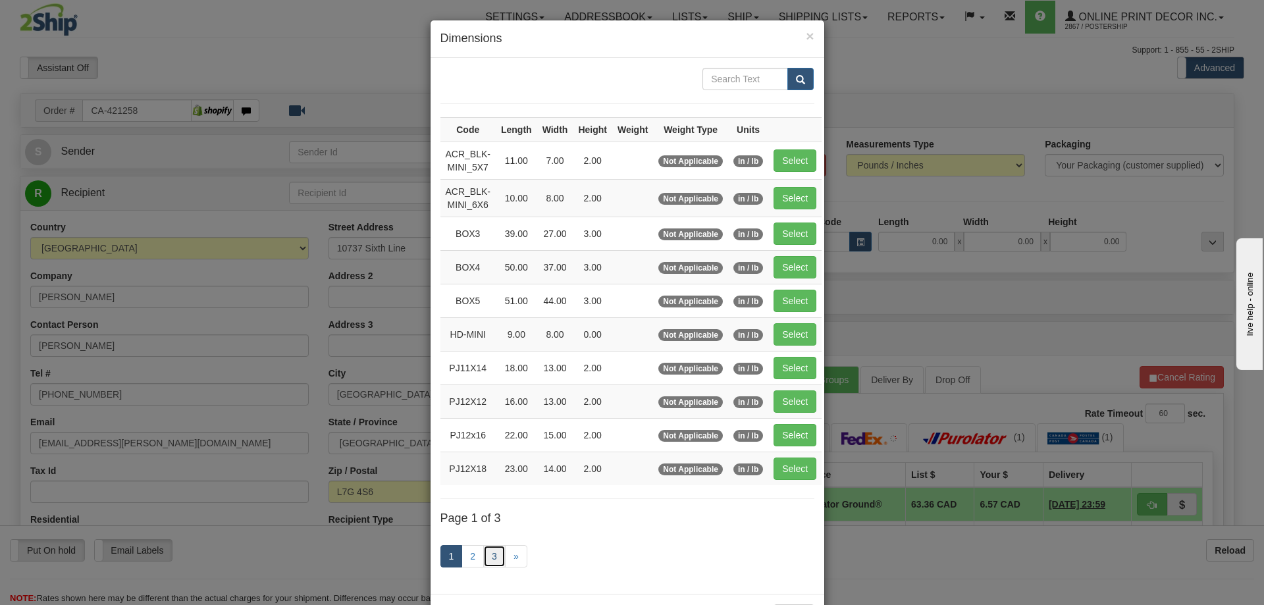
click at [489, 555] on link "3" at bounding box center [494, 556] width 22 height 22
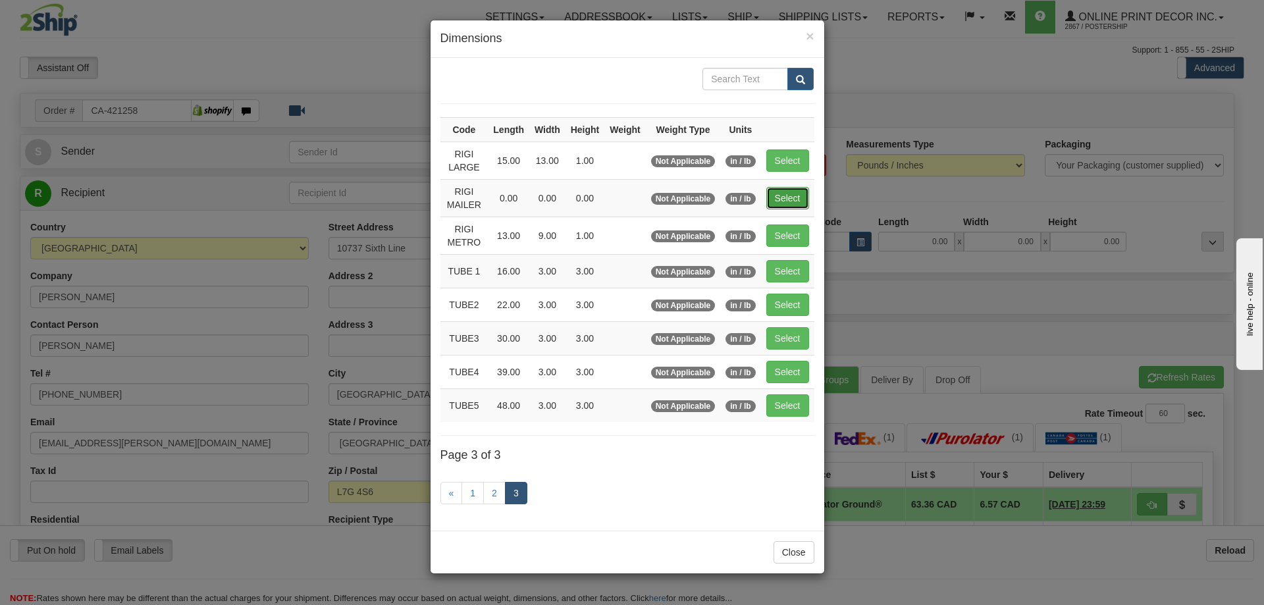
click at [790, 200] on button "Select" at bounding box center [787, 198] width 43 height 22
type input "RIGI MAILER"
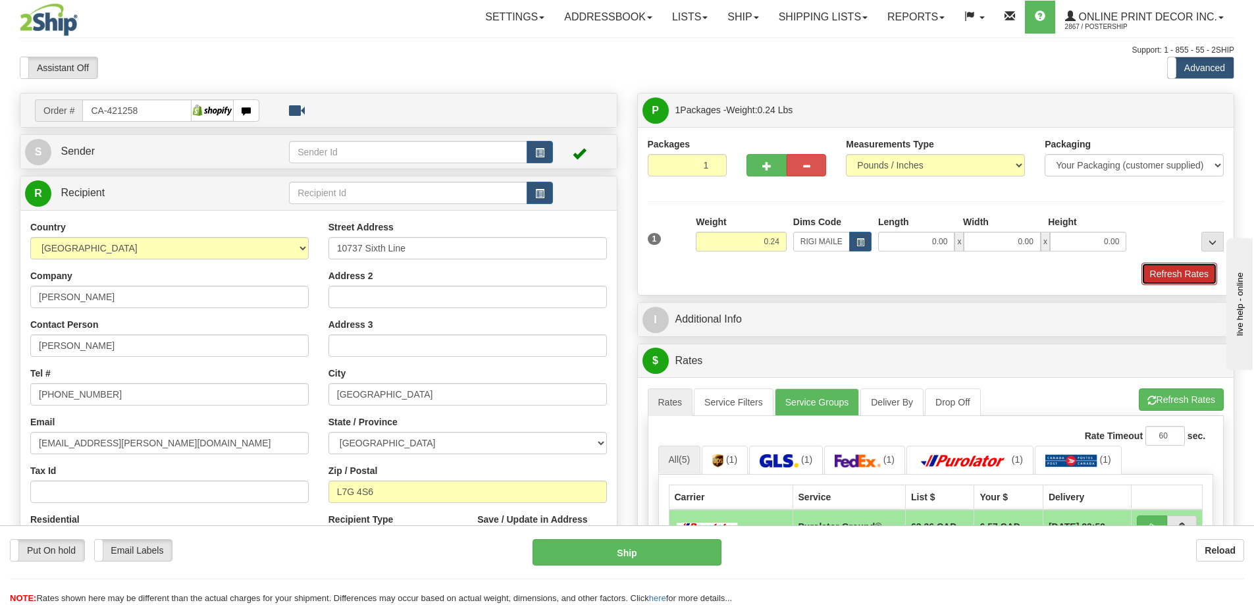
click at [1183, 269] on button "Refresh Rates" at bounding box center [1179, 274] width 76 height 22
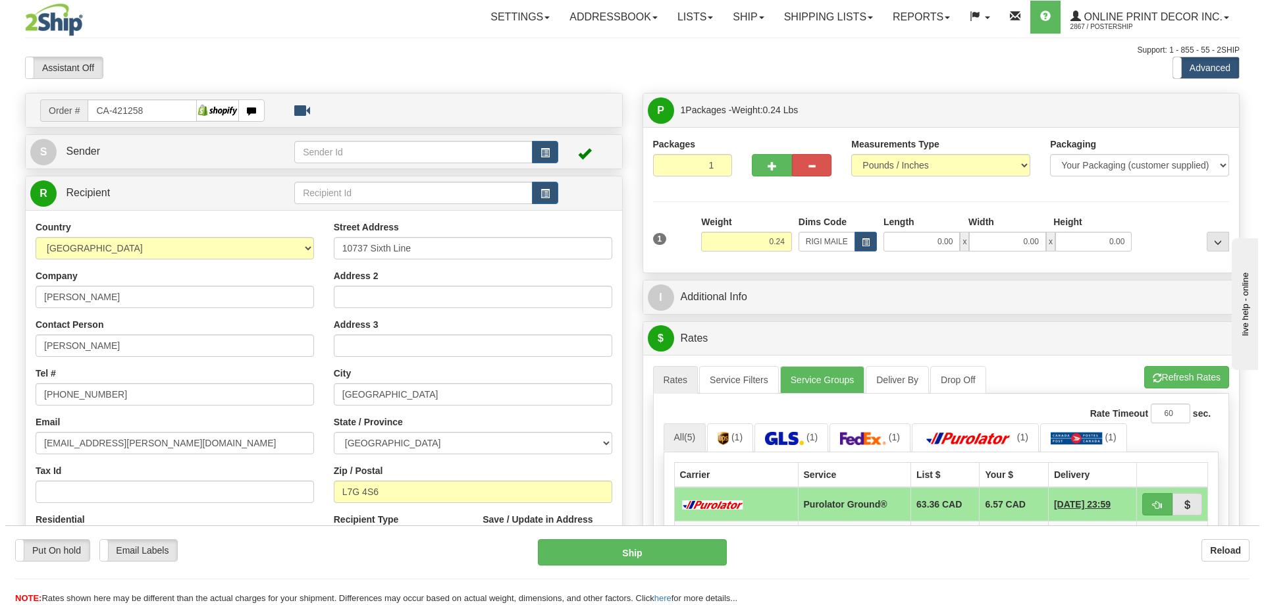
scroll to position [66, 0]
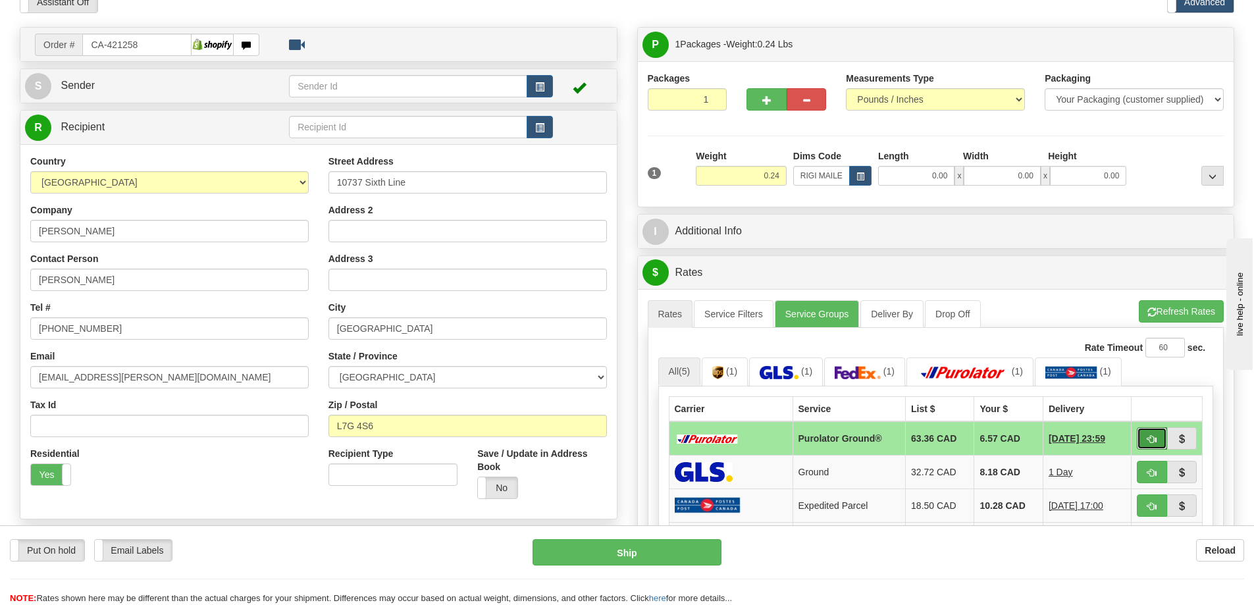
click at [1152, 430] on button "button" at bounding box center [1152, 438] width 30 height 22
type input "260"
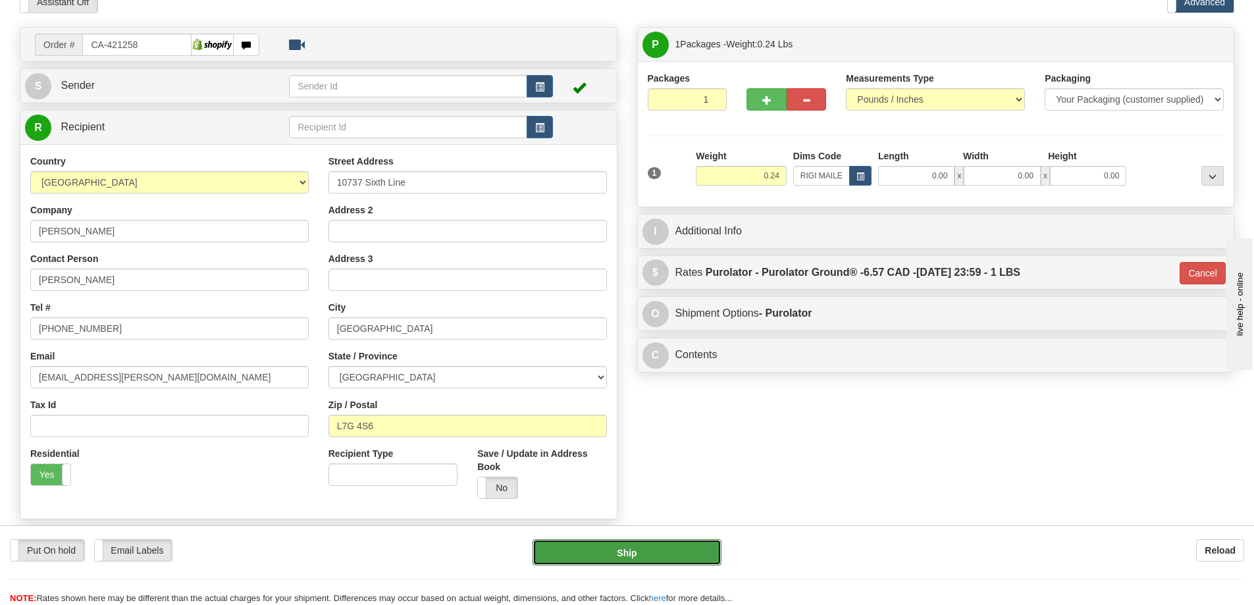
click at [632, 556] on button "Ship" at bounding box center [626, 552] width 189 height 26
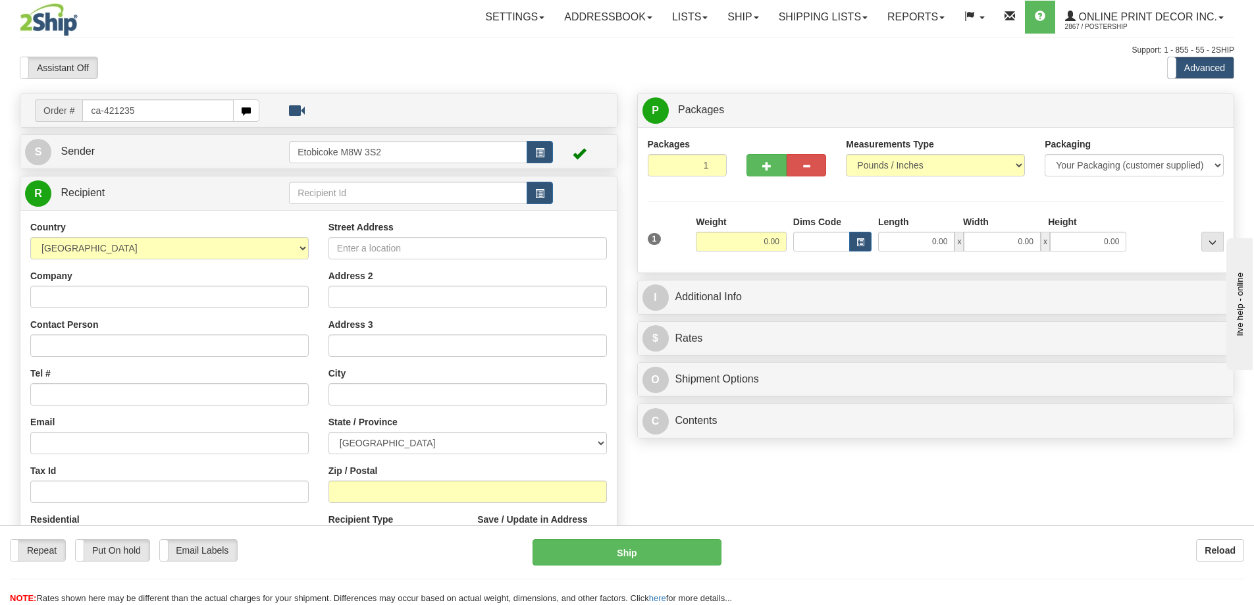
type input "ca-421235"
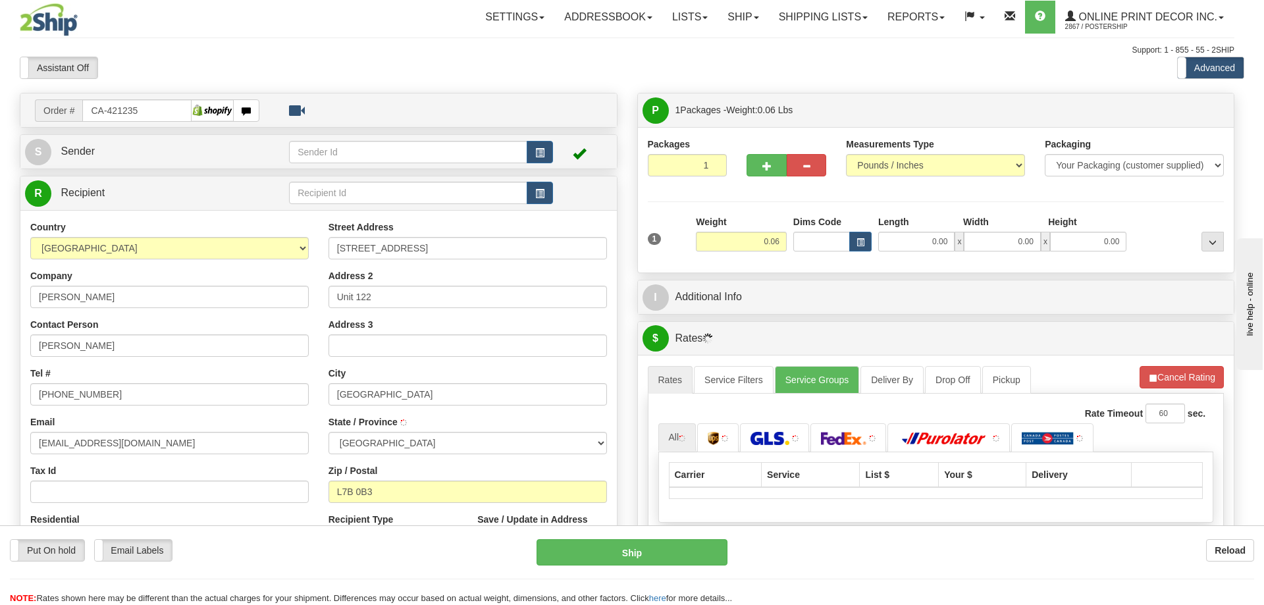
type input "KING CITY"
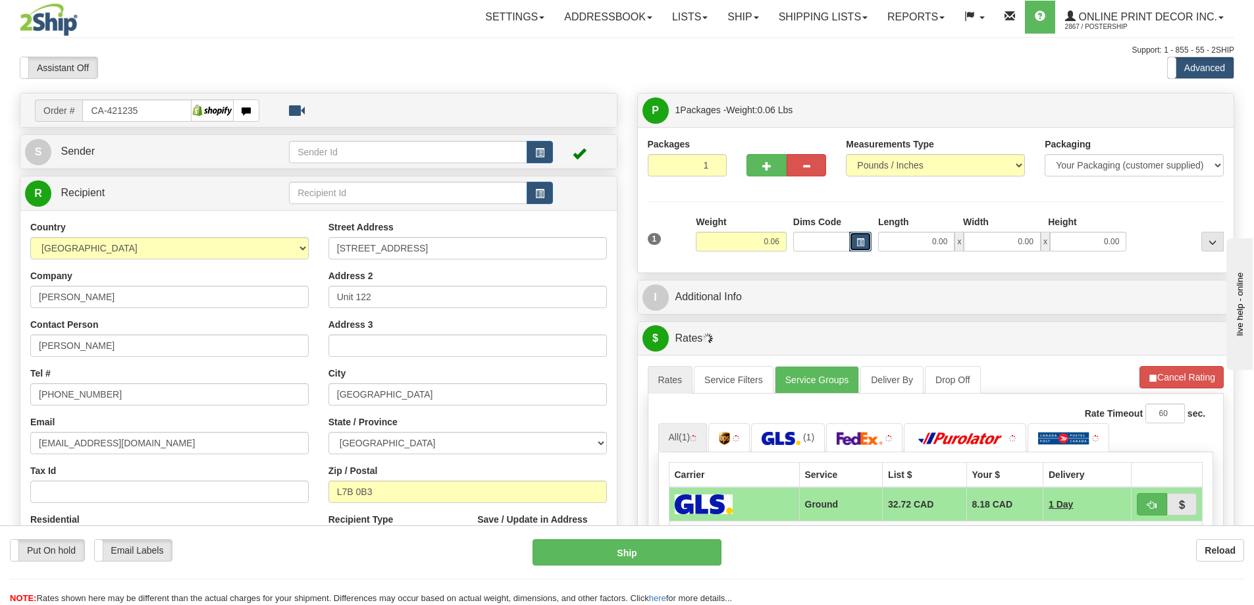
click at [856, 241] on span "button" at bounding box center [860, 242] width 8 height 7
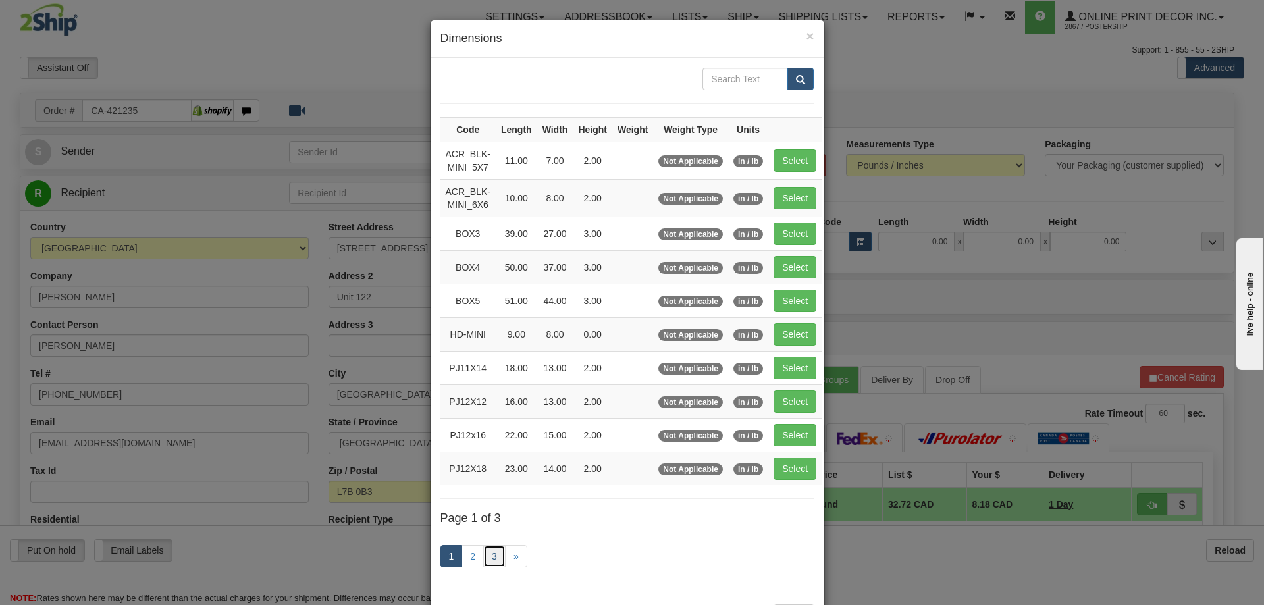
click at [491, 554] on link "3" at bounding box center [494, 556] width 22 height 22
click at [485, 556] on link "3" at bounding box center [494, 556] width 22 height 22
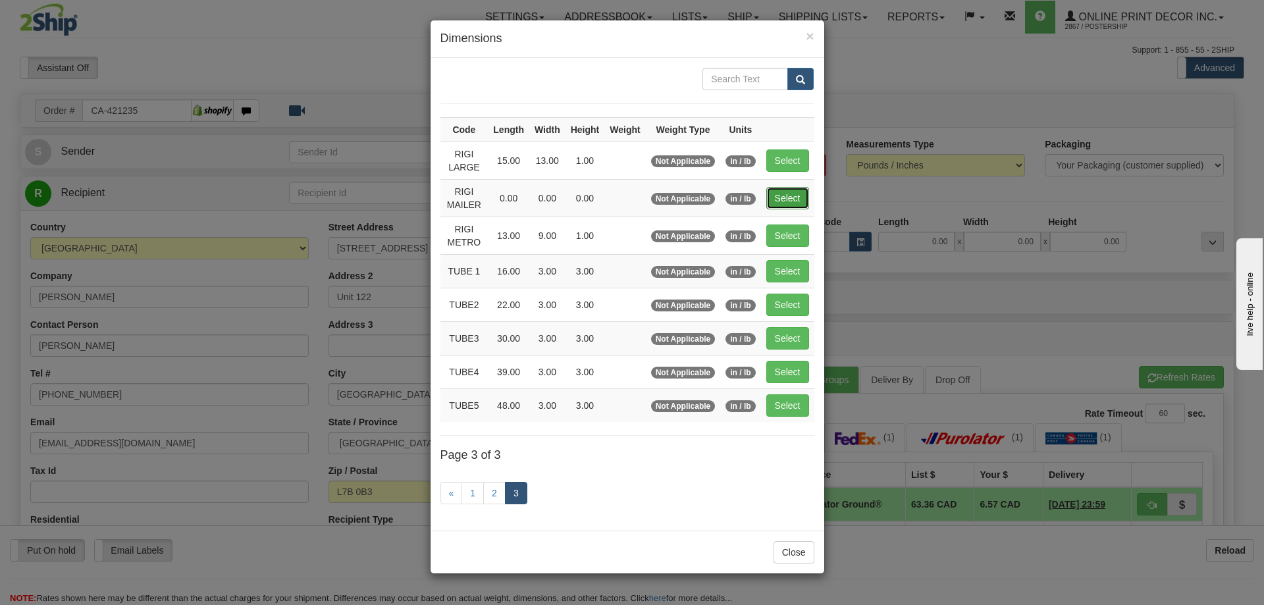
click at [785, 190] on button "Select" at bounding box center [787, 198] width 43 height 22
type input "RIGI MAILER"
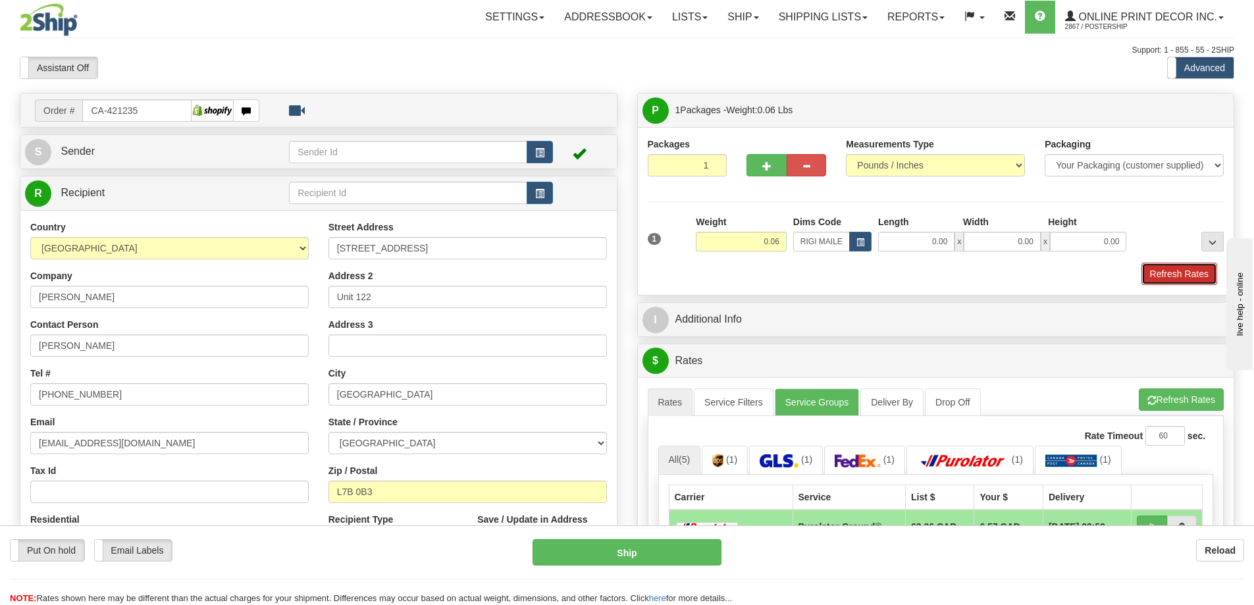
click at [1162, 277] on button "Refresh Rates" at bounding box center [1179, 274] width 76 height 22
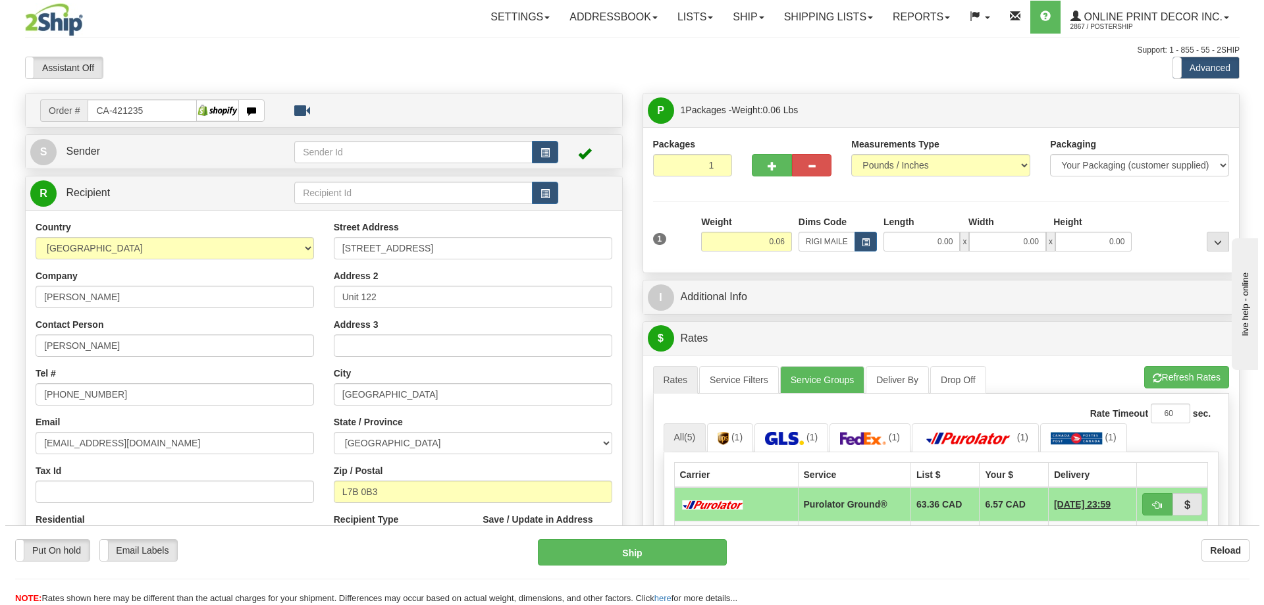
scroll to position [132, 0]
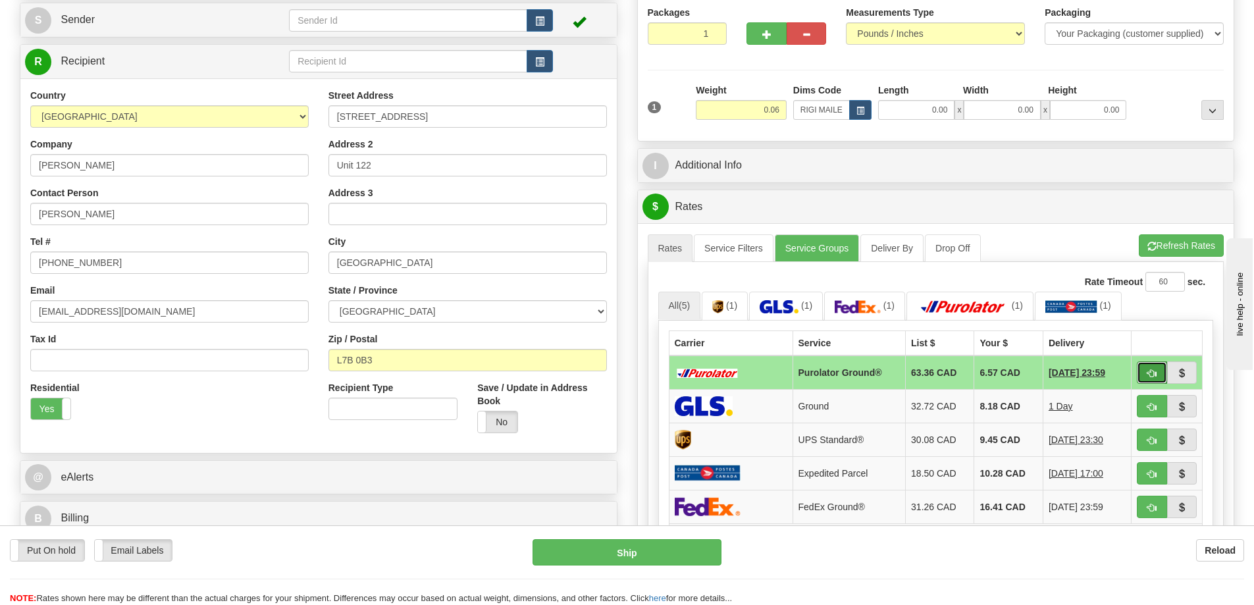
drag, startPoint x: 1153, startPoint y: 370, endPoint x: 1145, endPoint y: 367, distance: 9.0
click at [1152, 370] on button "button" at bounding box center [1152, 372] width 30 height 22
type input "260"
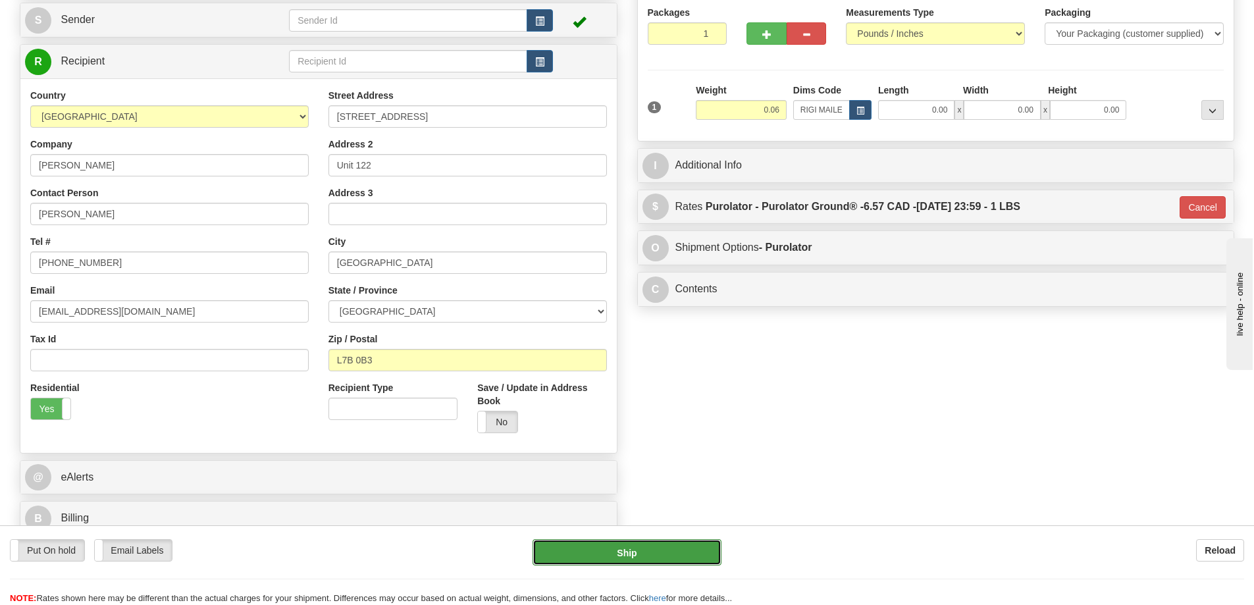
click at [622, 554] on button "Ship" at bounding box center [626, 552] width 189 height 26
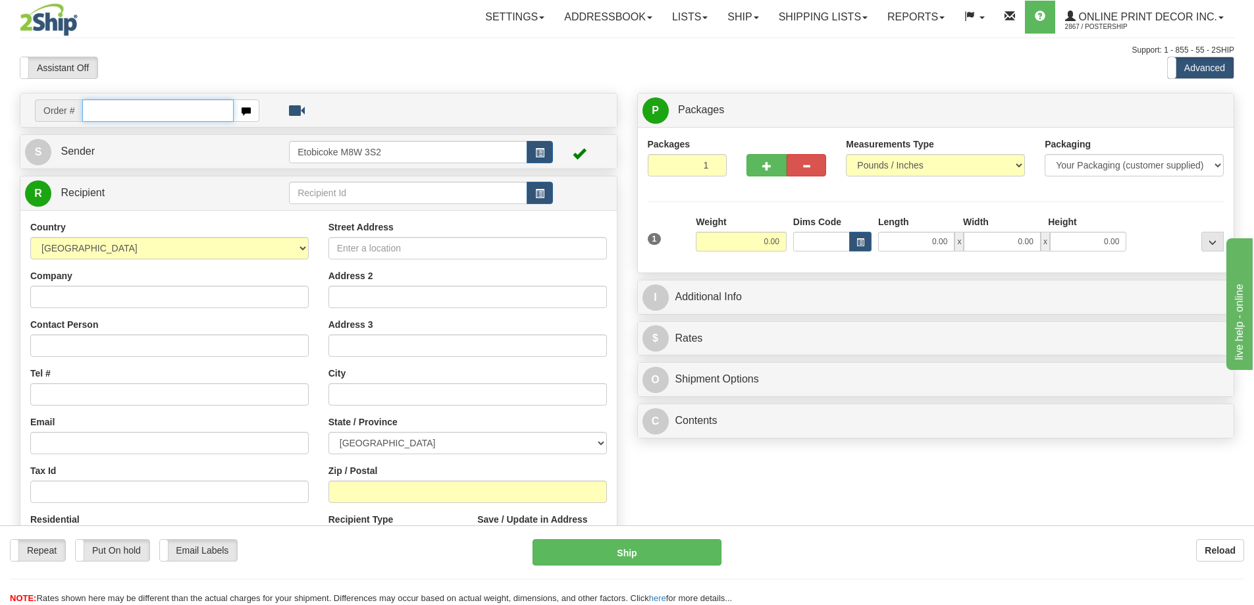
click at [108, 109] on input "text" at bounding box center [157, 110] width 151 height 22
type input "ca-421315"
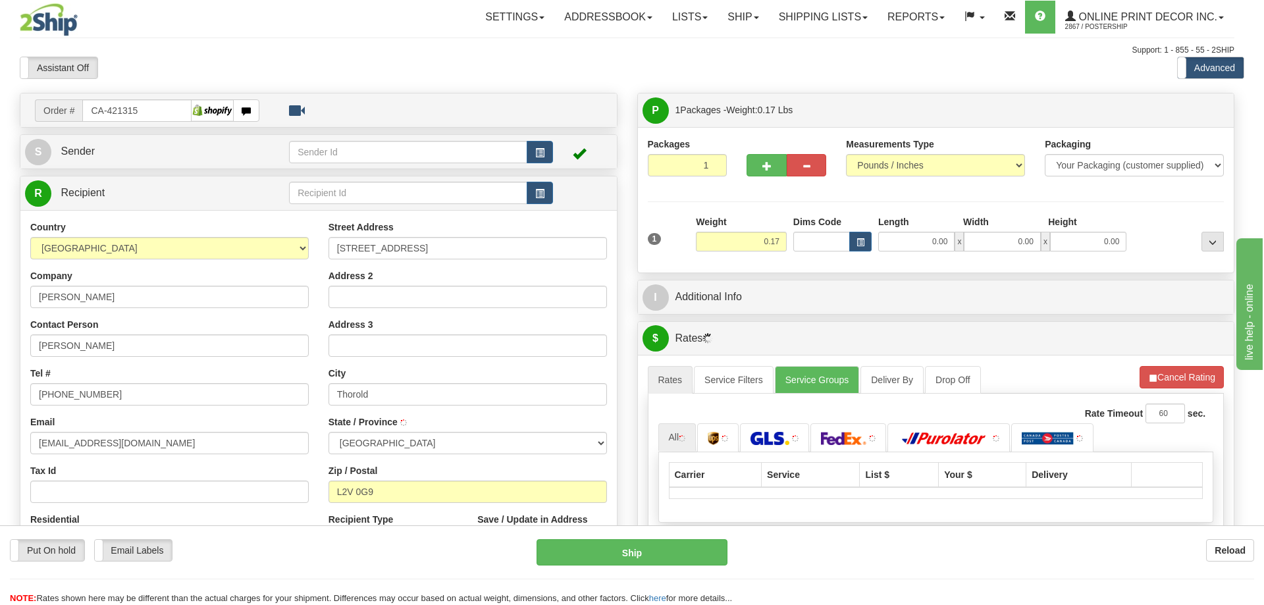
type input "THOROLD"
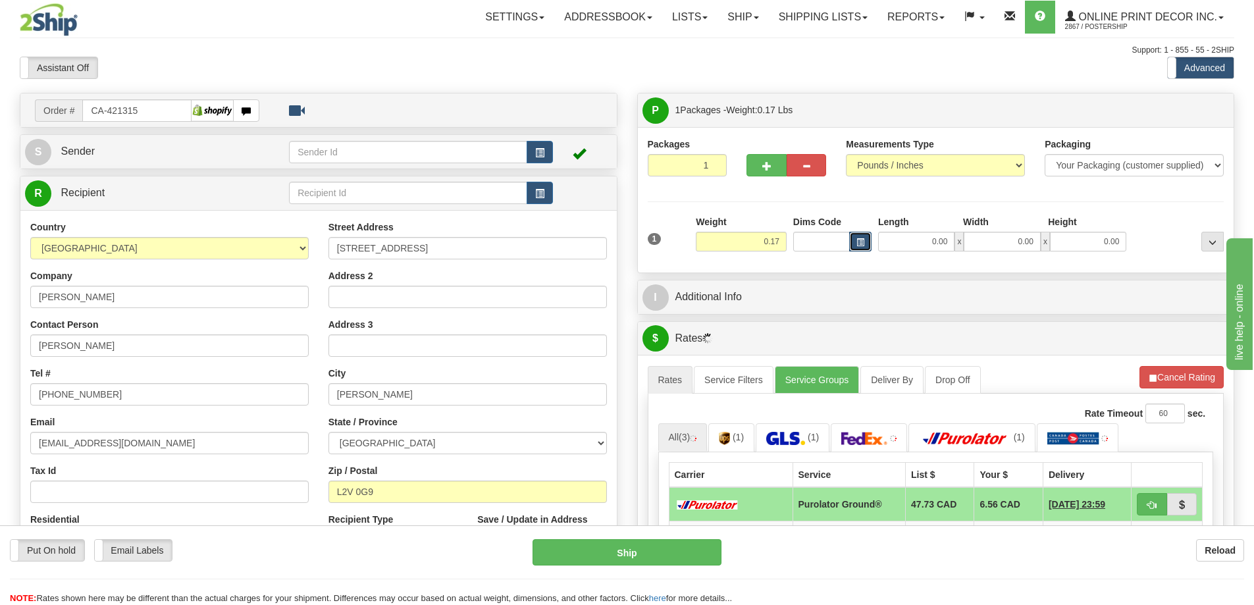
click at [855, 242] on button "button" at bounding box center [860, 242] width 22 height 20
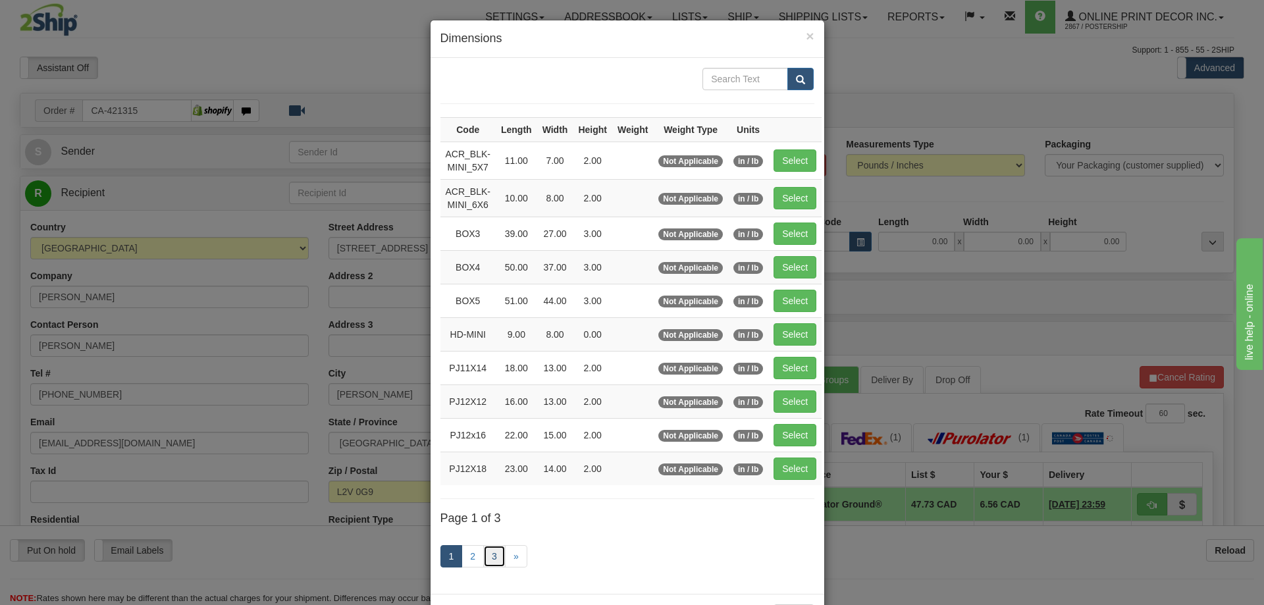
click at [493, 550] on link "3" at bounding box center [494, 556] width 22 height 22
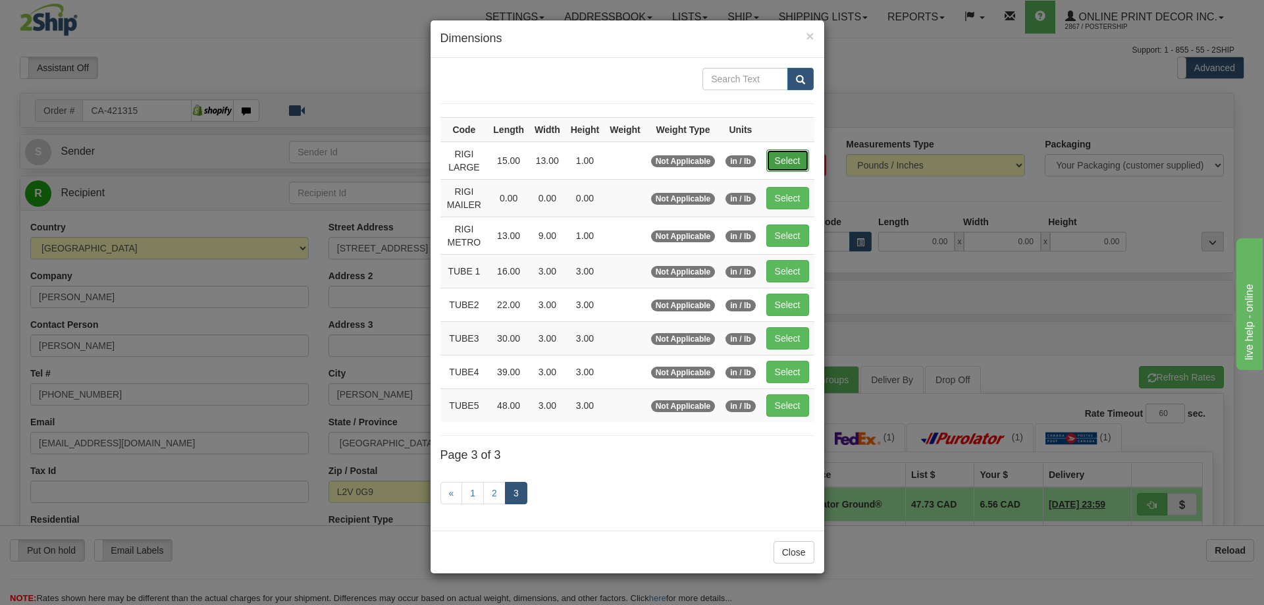
click at [796, 152] on button "Select" at bounding box center [787, 160] width 43 height 22
type input "RIGI LARGE"
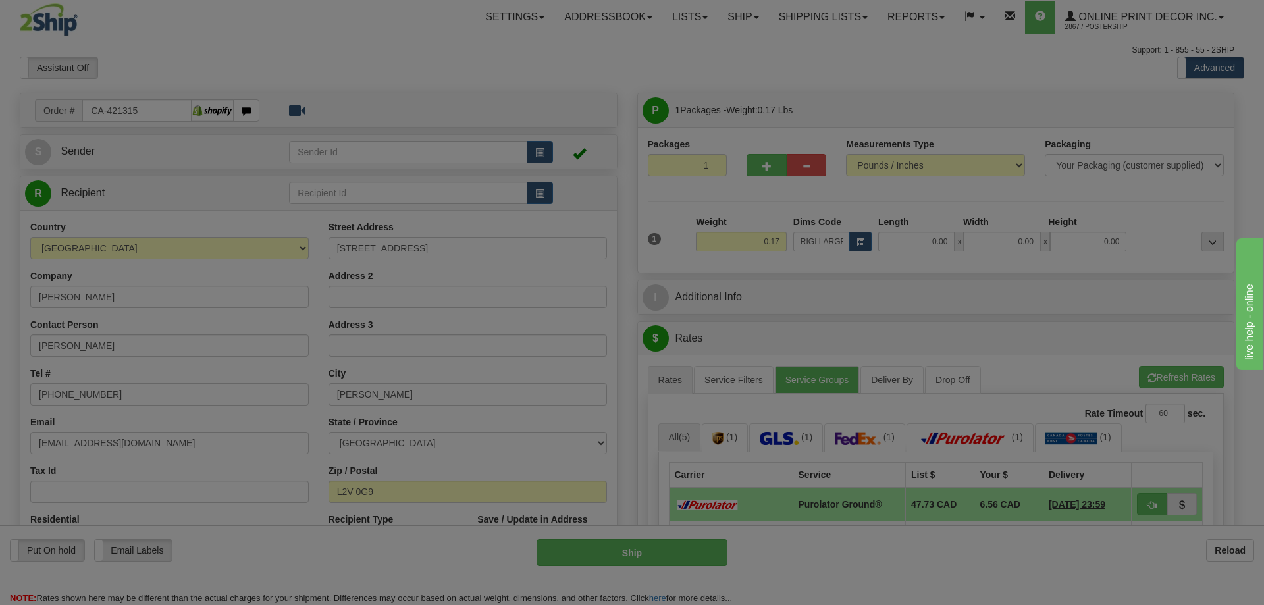
type input "15.00"
type input "13.00"
type input "1.00"
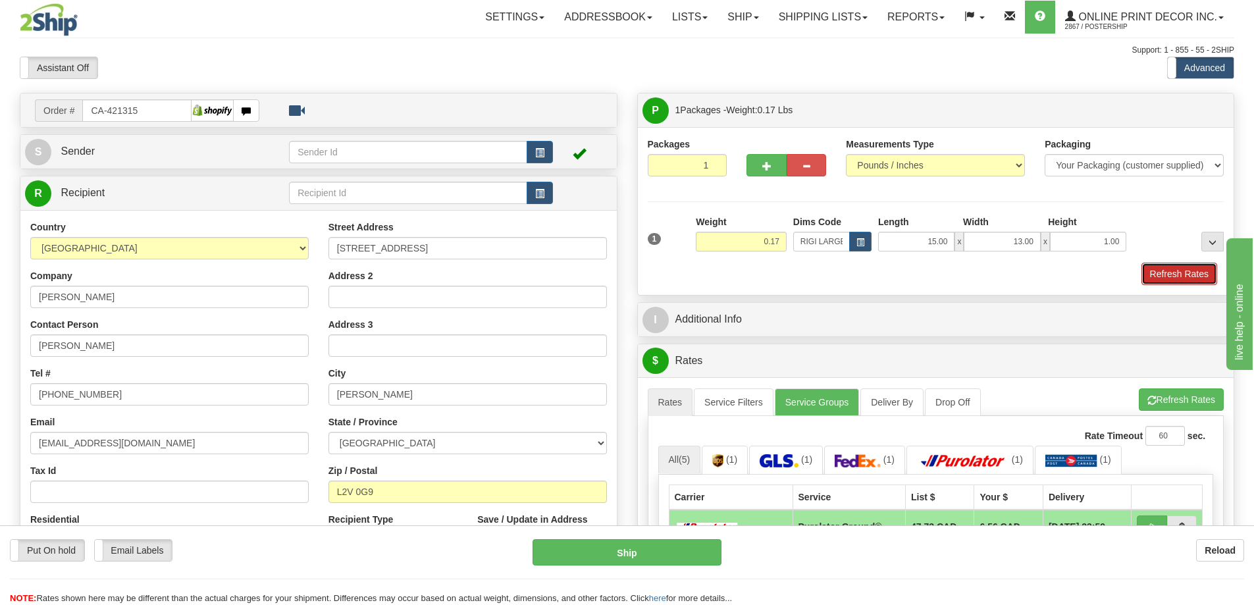
click at [1164, 273] on button "Refresh Rates" at bounding box center [1179, 274] width 76 height 22
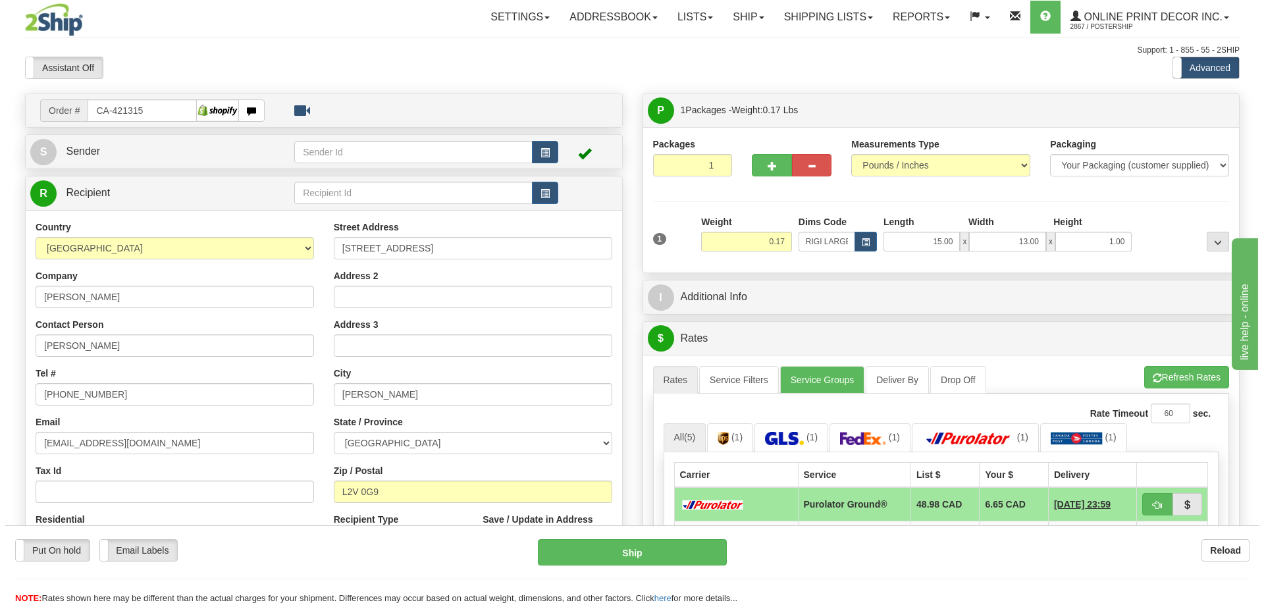
scroll to position [132, 0]
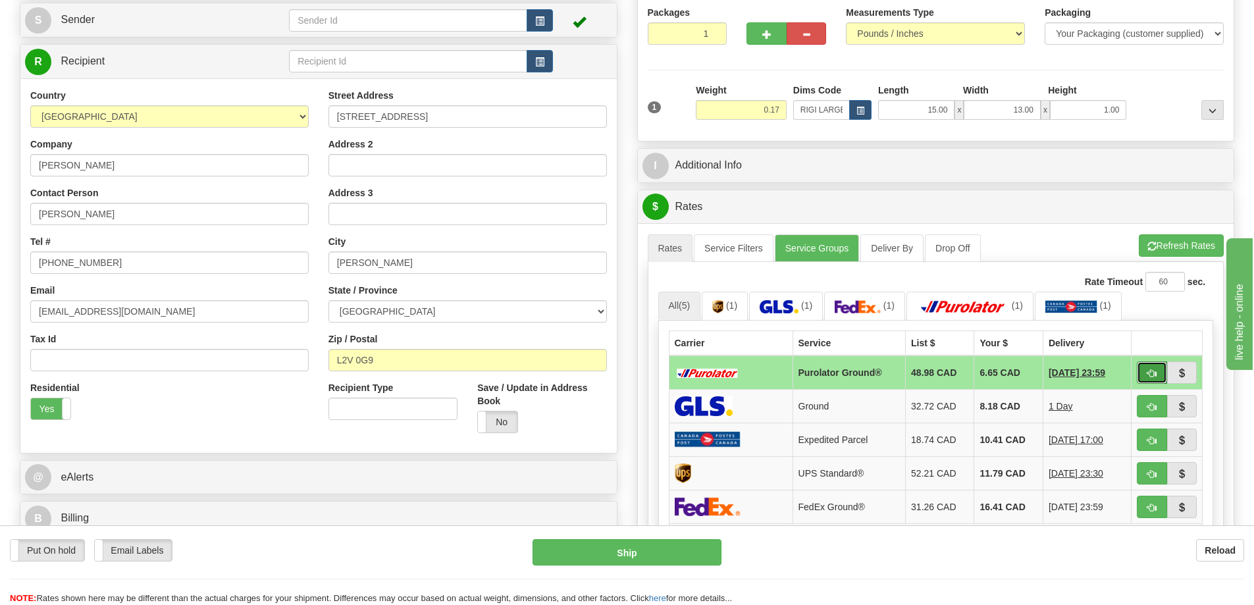
click at [1153, 369] on button "button" at bounding box center [1152, 372] width 30 height 22
type input "260"
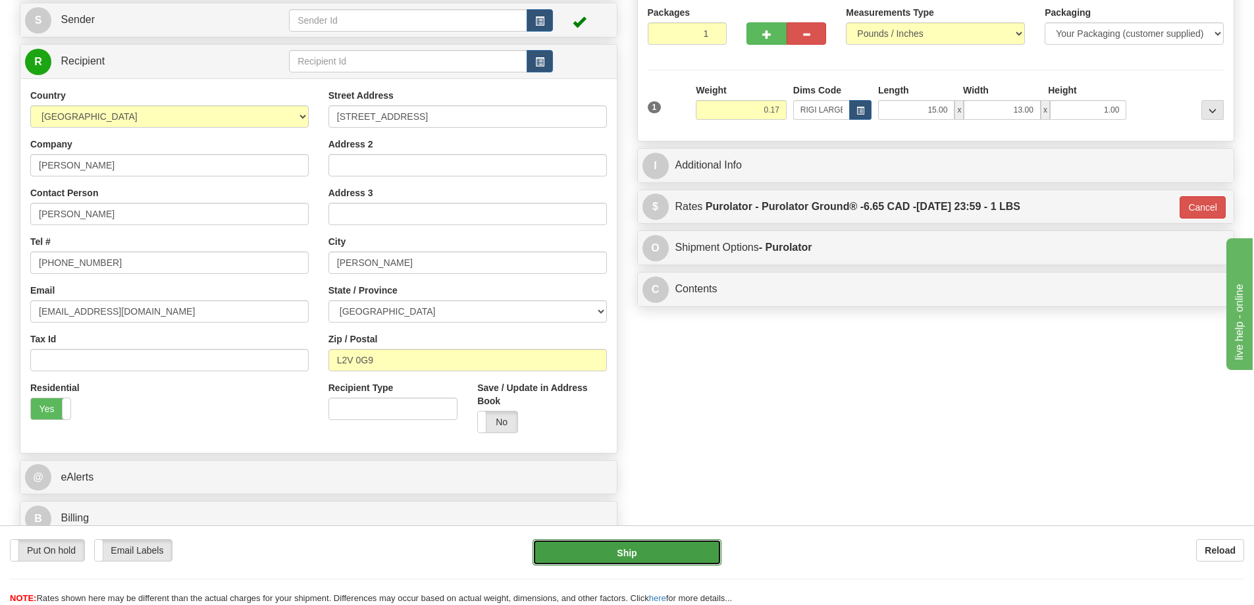
click at [634, 555] on button "Ship" at bounding box center [626, 552] width 189 height 26
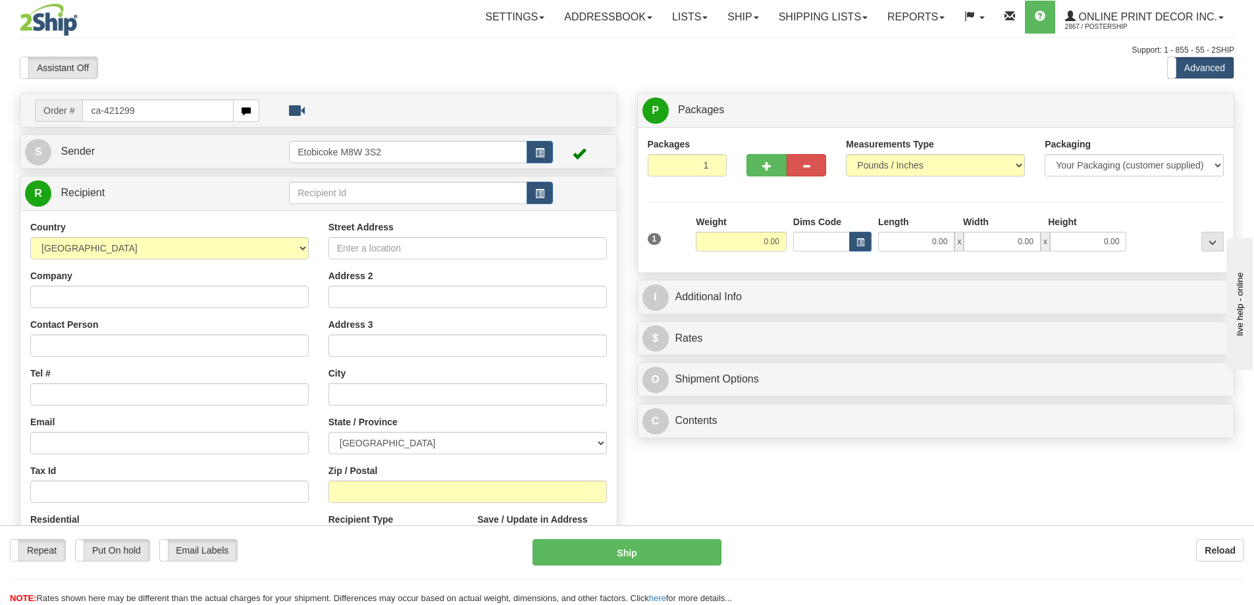
type input "ca-421299"
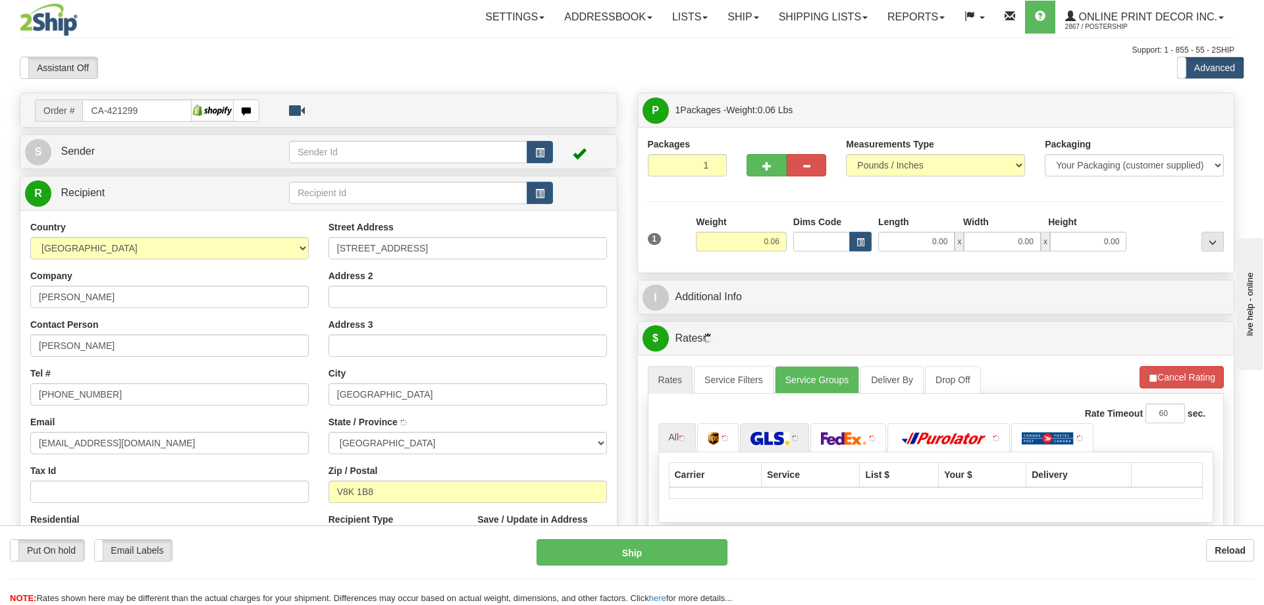
type input "[GEOGRAPHIC_DATA]"
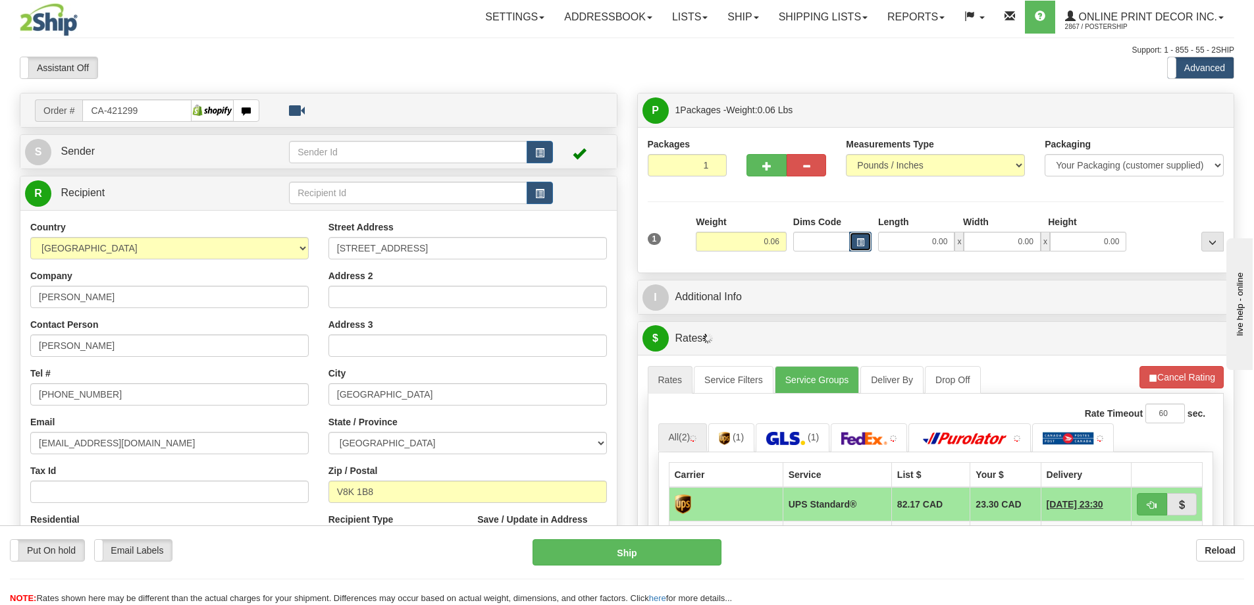
click at [855, 240] on button "button" at bounding box center [860, 242] width 22 height 20
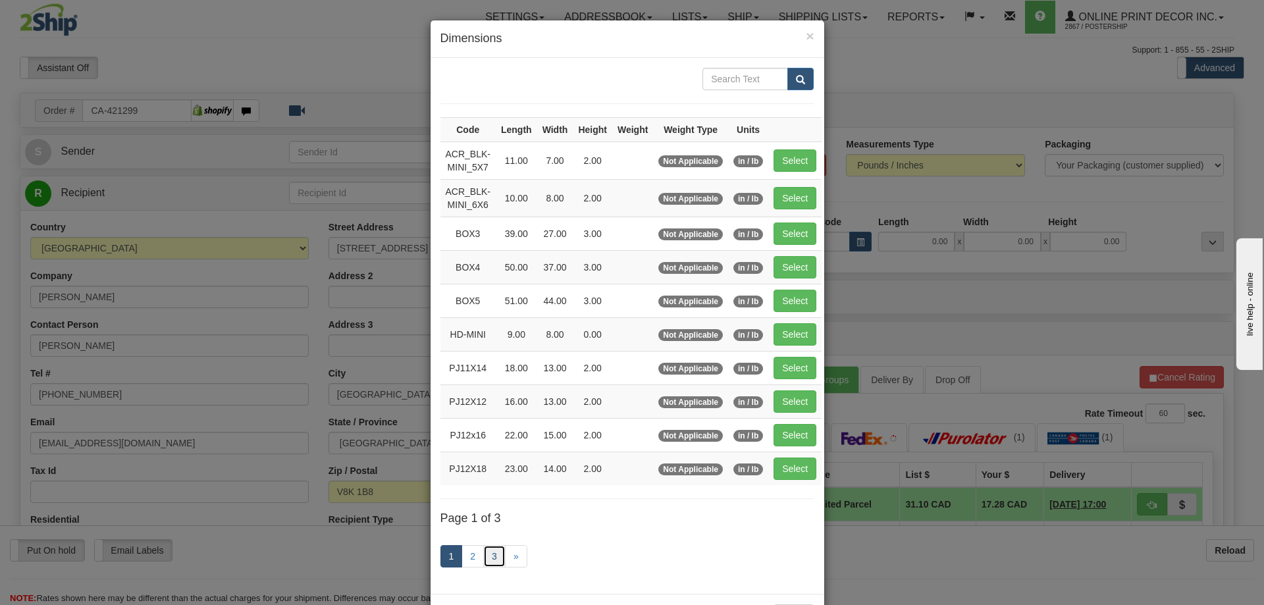
click at [484, 550] on link "3" at bounding box center [494, 556] width 22 height 22
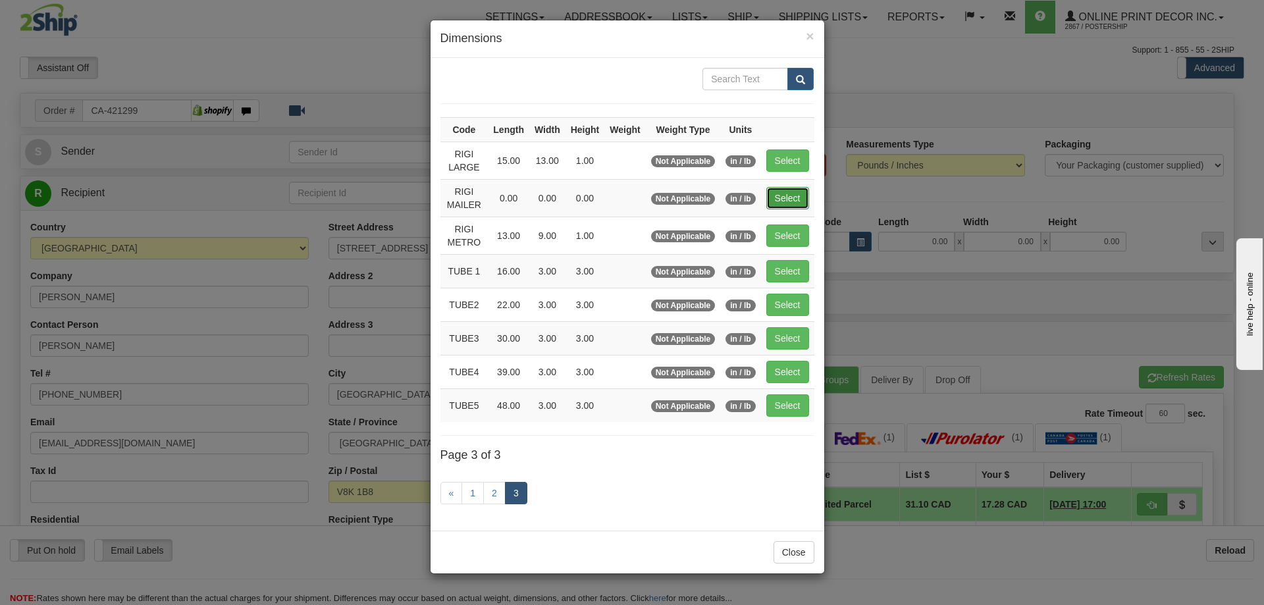
click at [771, 195] on button "Select" at bounding box center [787, 198] width 43 height 22
type input "RIGI MAILER"
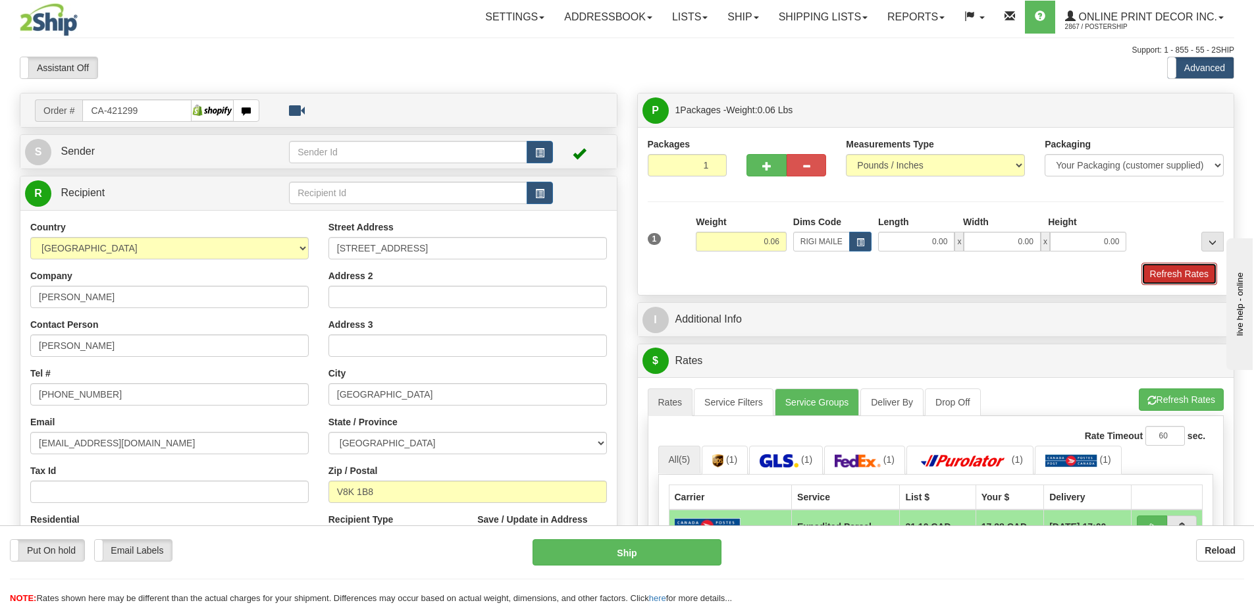
click at [1170, 274] on button "Refresh Rates" at bounding box center [1179, 274] width 76 height 22
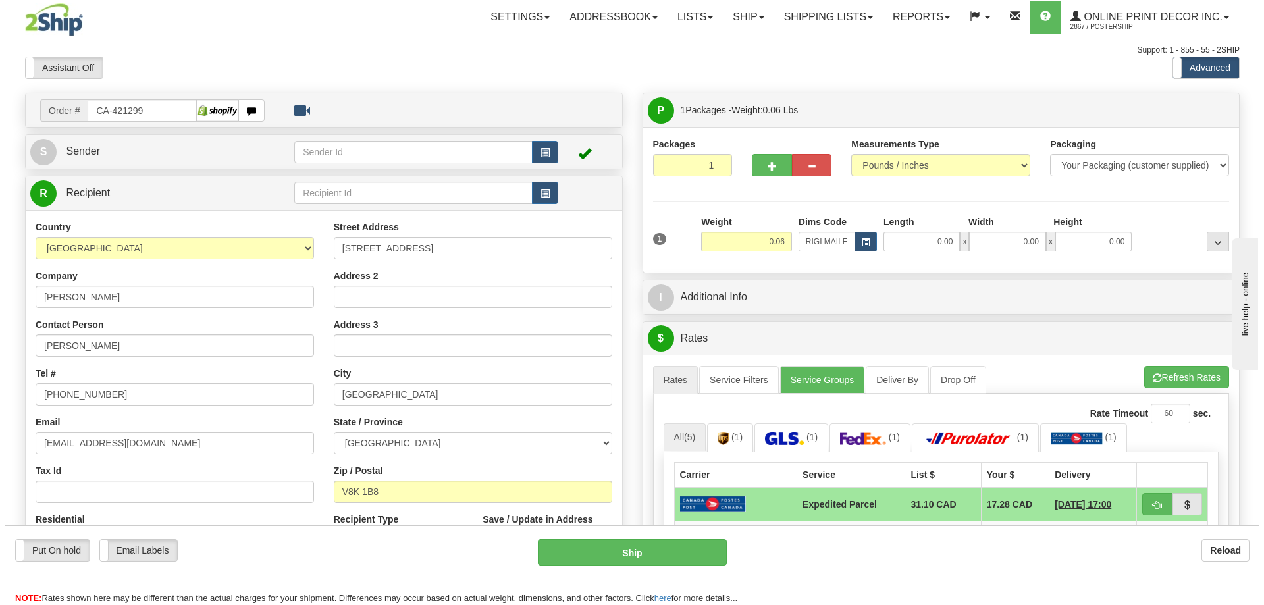
scroll to position [132, 0]
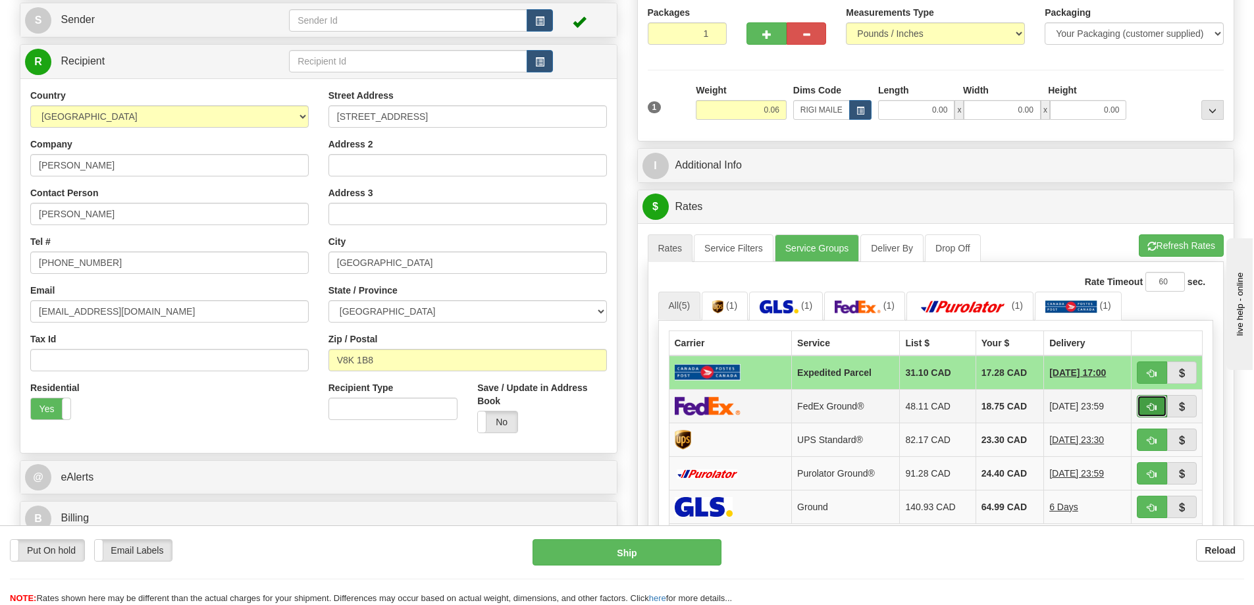
click at [1143, 405] on button "button" at bounding box center [1152, 406] width 30 height 22
type input "92"
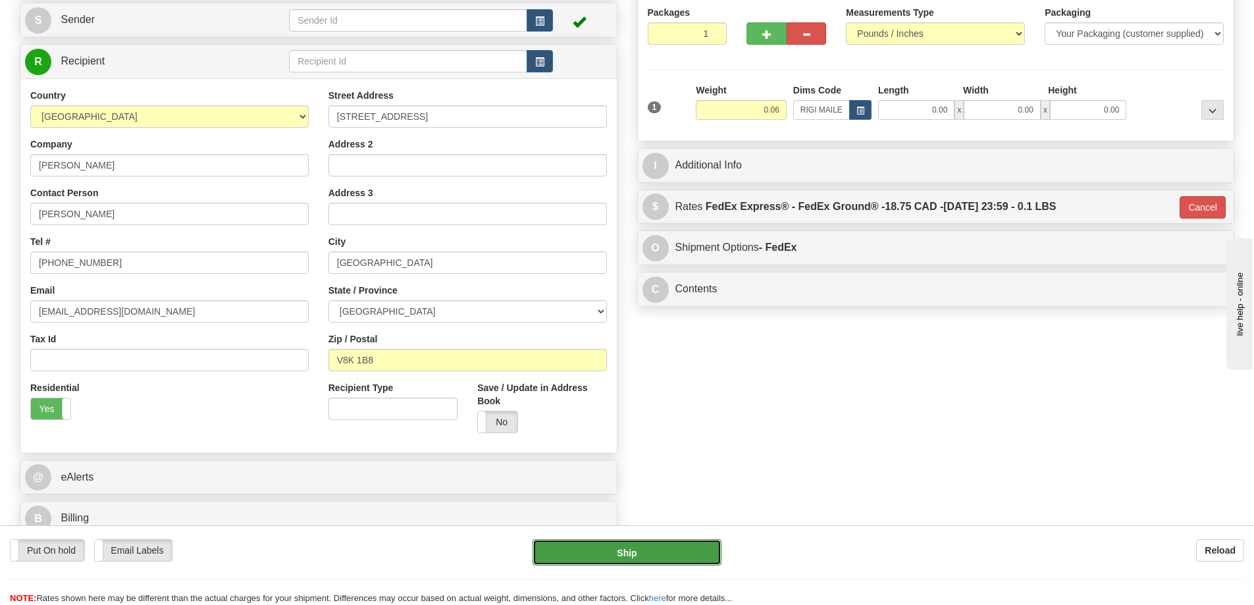
click at [663, 552] on button "Ship" at bounding box center [626, 552] width 189 height 26
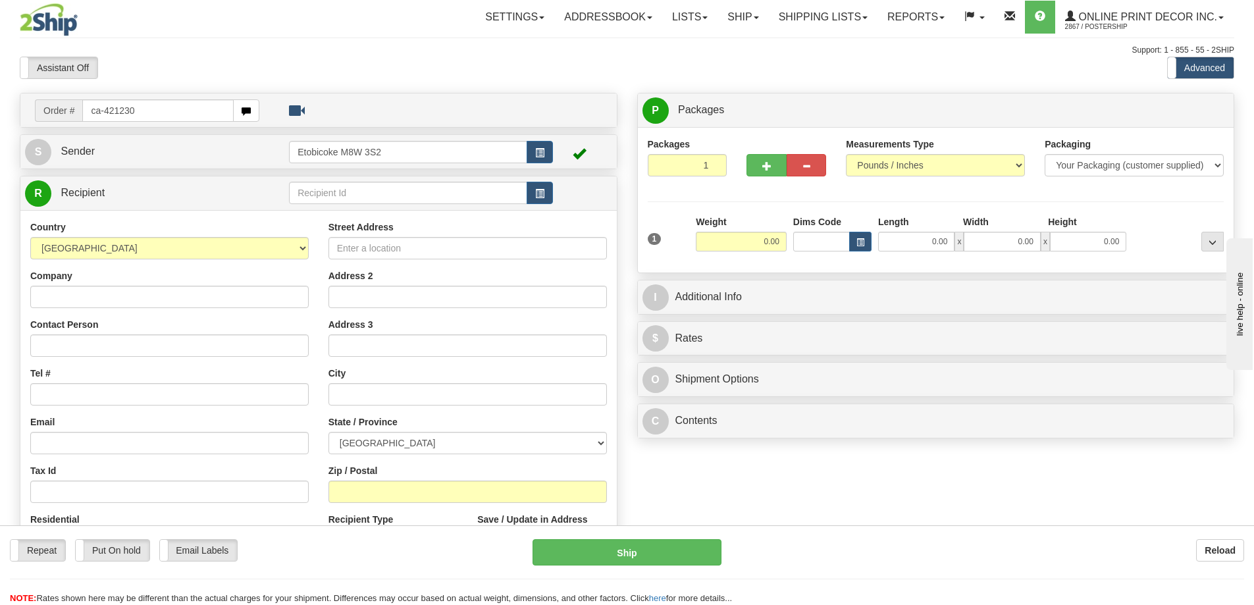
type input "ca-421230"
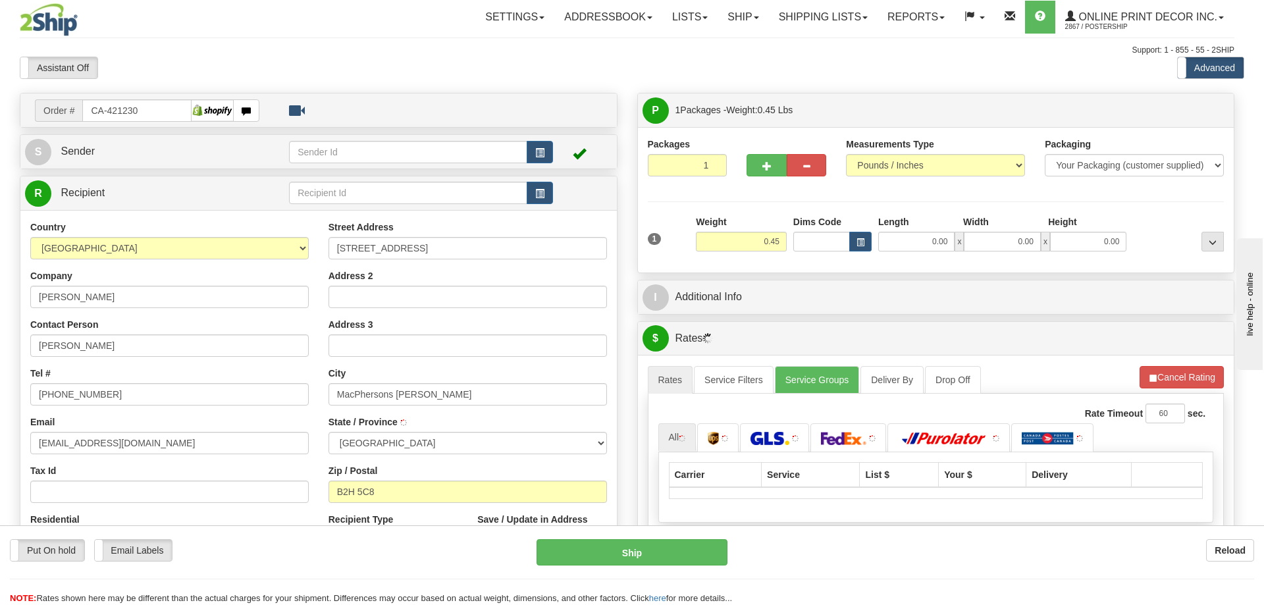
type input "MCPHERSONS [PERSON_NAME]"
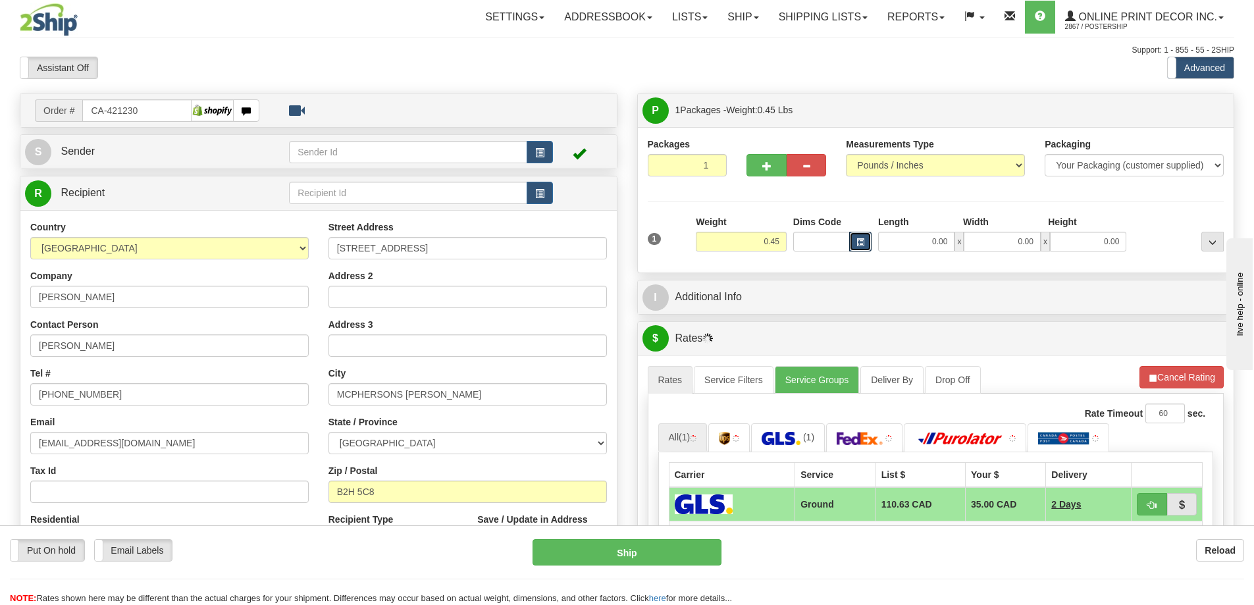
click at [862, 242] on span "button" at bounding box center [860, 242] width 8 height 7
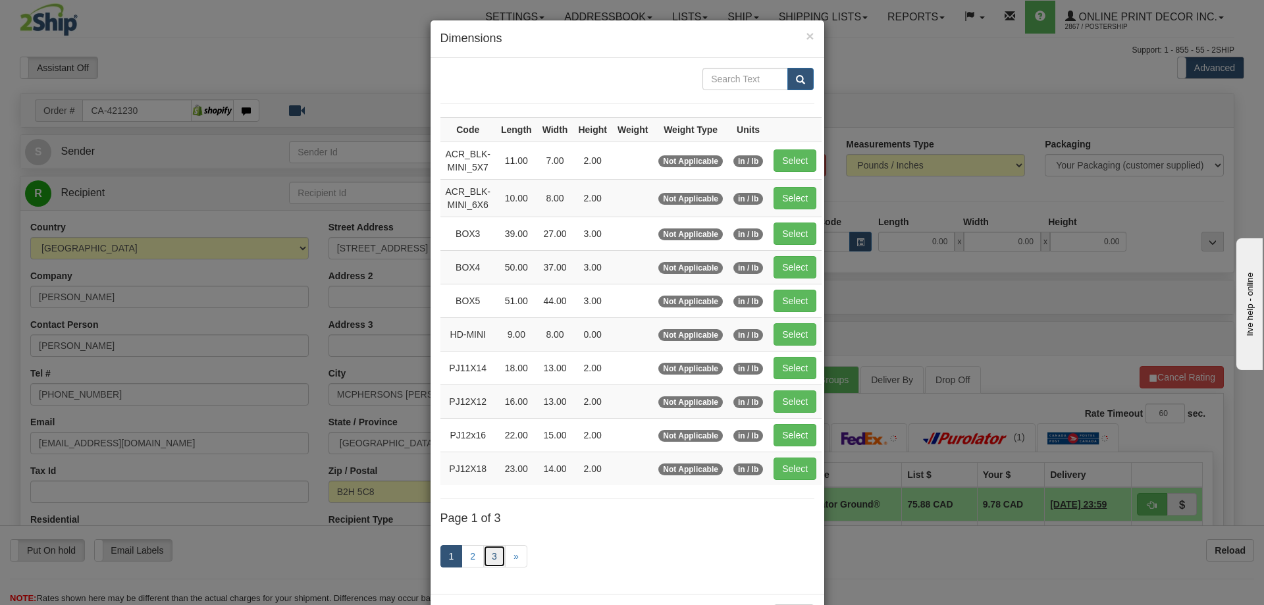
click at [486, 552] on link "3" at bounding box center [494, 556] width 22 height 22
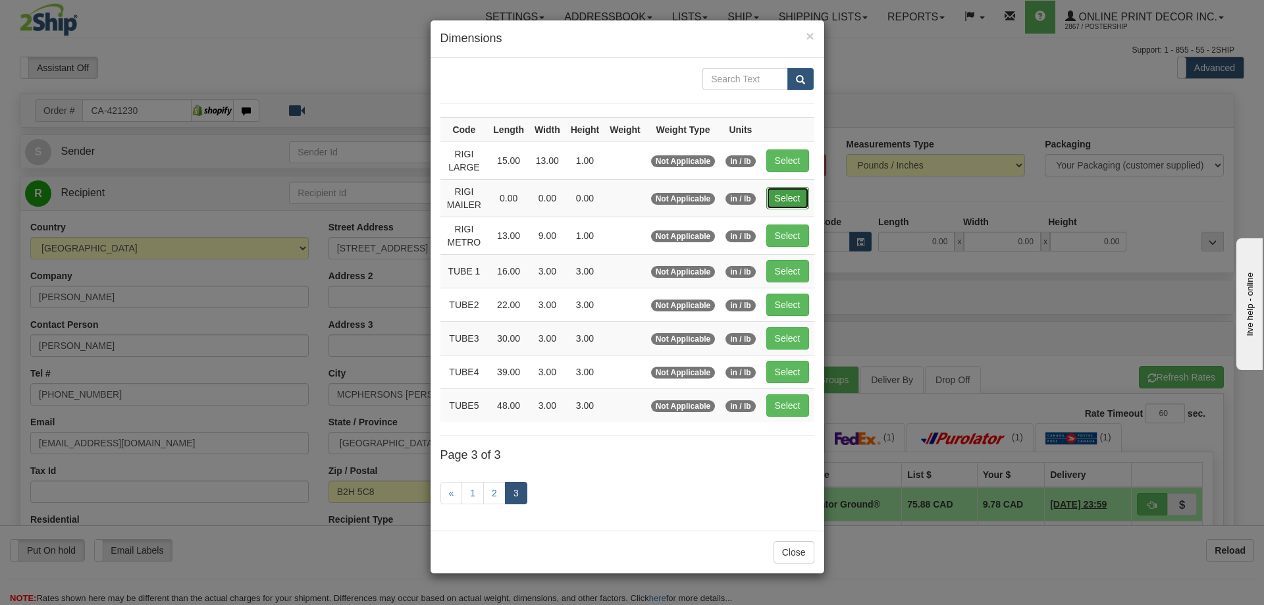
click at [799, 199] on button "Select" at bounding box center [787, 198] width 43 height 22
type input "RIGI MAILER"
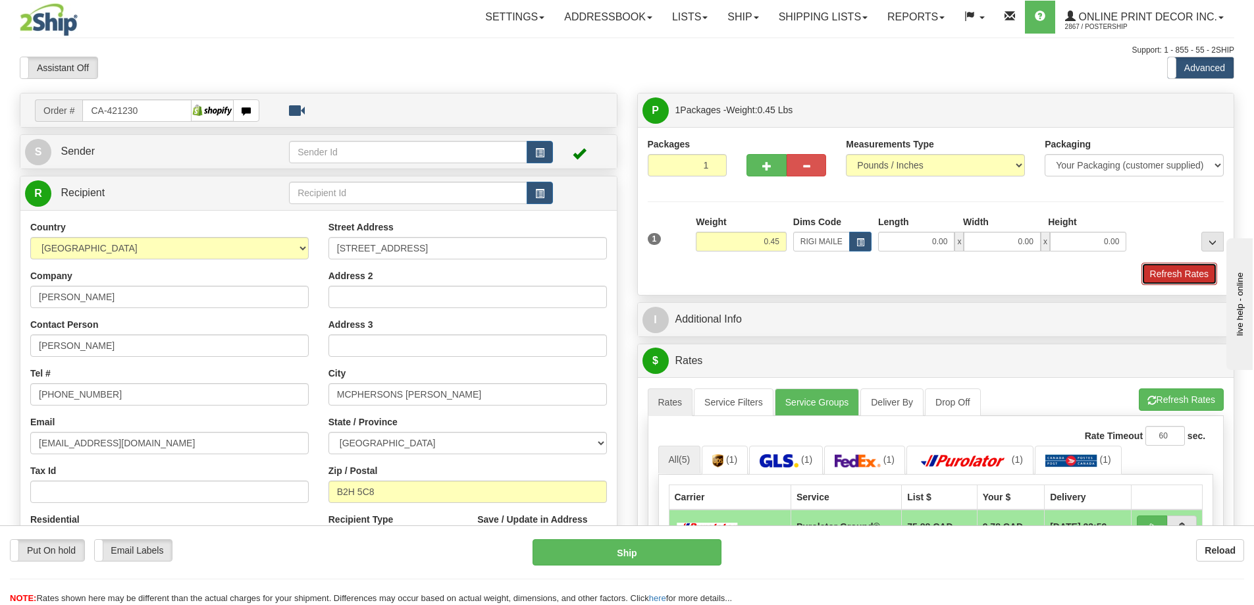
click at [1201, 277] on button "Refresh Rates" at bounding box center [1179, 274] width 76 height 22
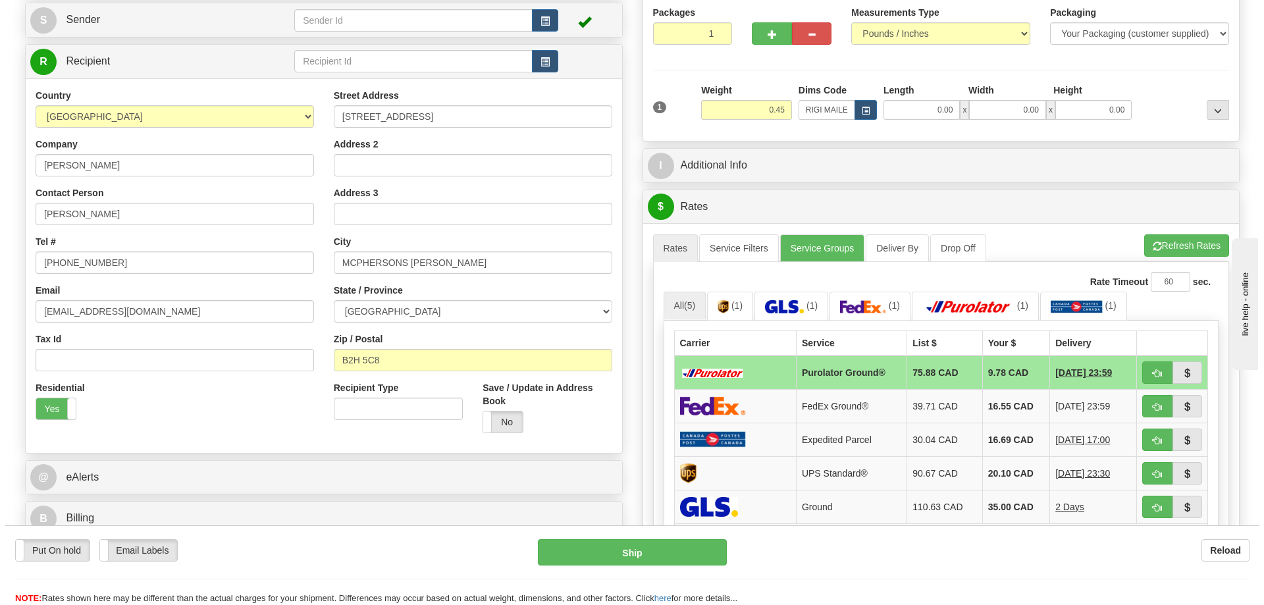
scroll to position [197, 0]
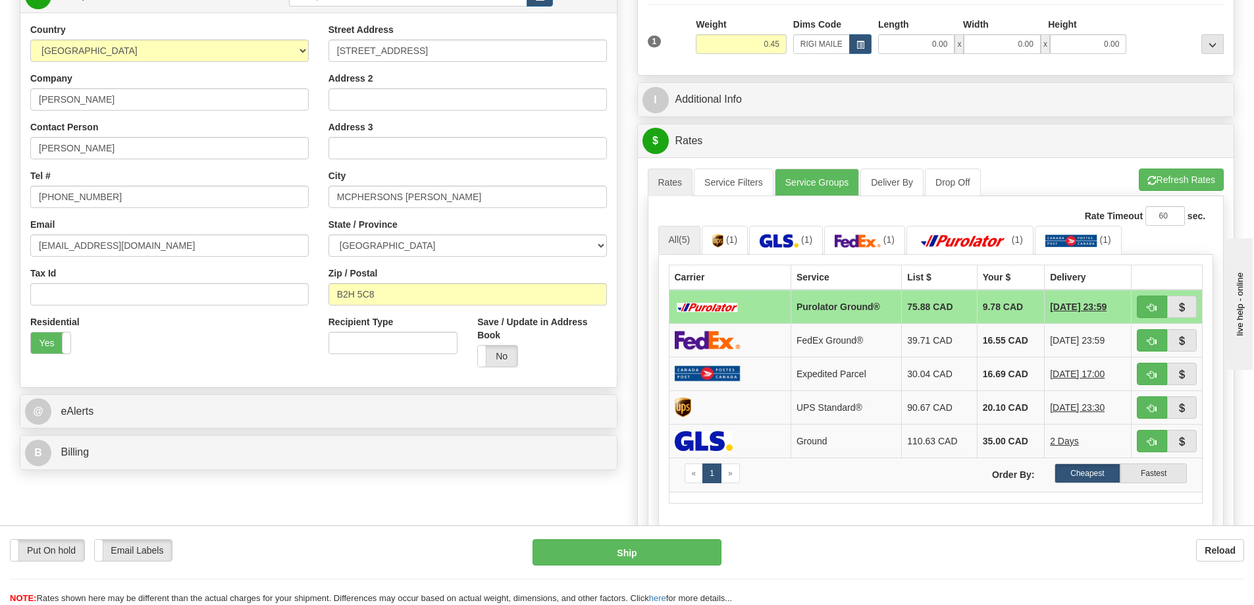
click at [1151, 297] on td at bounding box center [1166, 307] width 71 height 34
click at [1136, 307] on td at bounding box center [1166, 307] width 71 height 34
click at [1143, 307] on button "button" at bounding box center [1152, 307] width 30 height 22
type input "260"
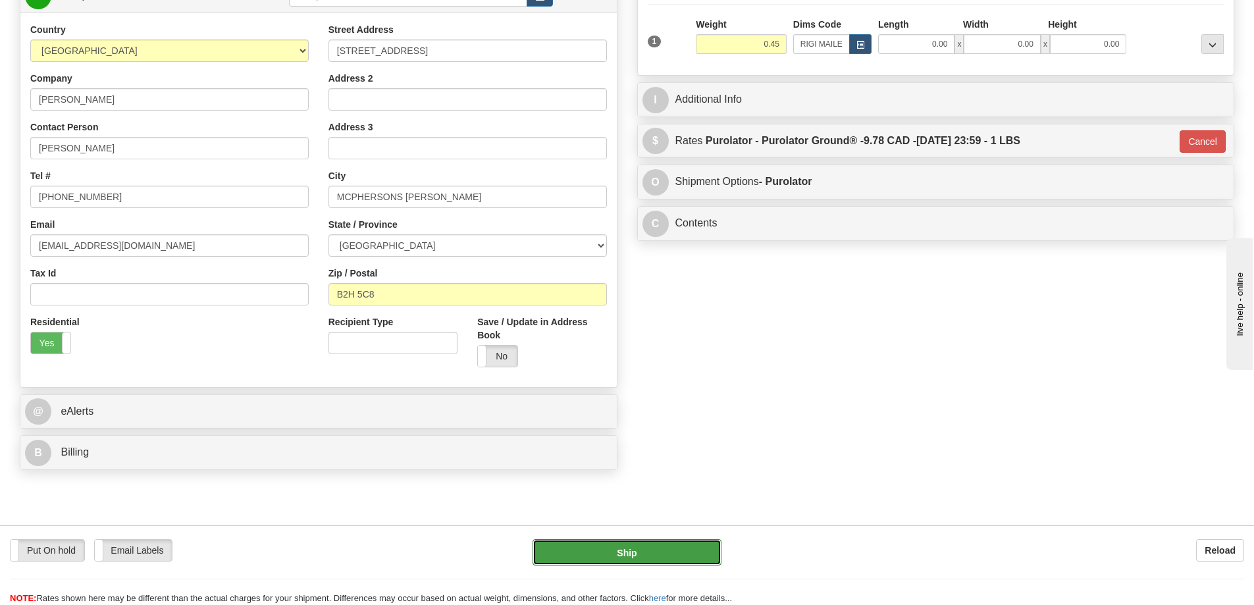
click at [610, 556] on button "Ship" at bounding box center [626, 552] width 189 height 26
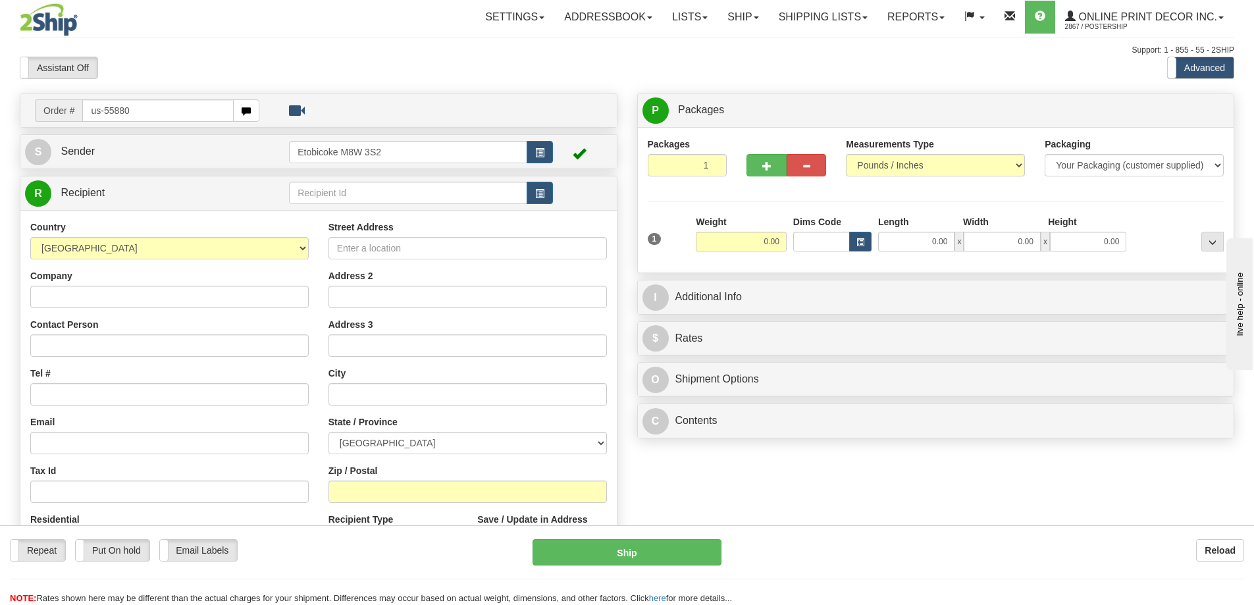
type input "us-55880"
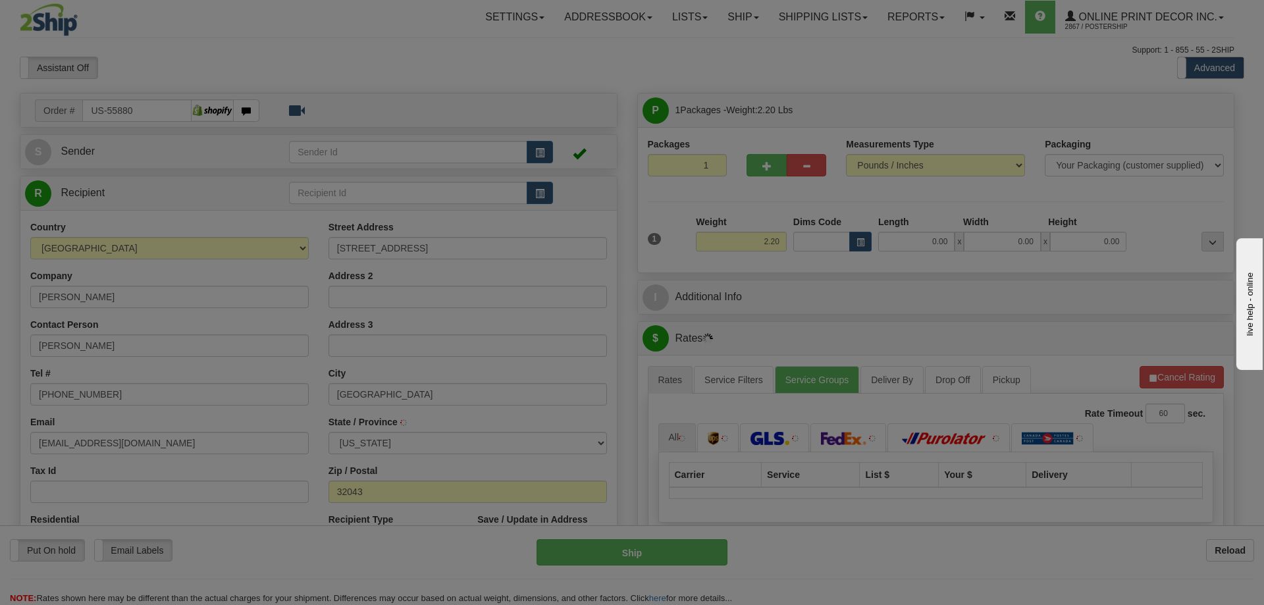
type input "GREEN COVE SPRINGS"
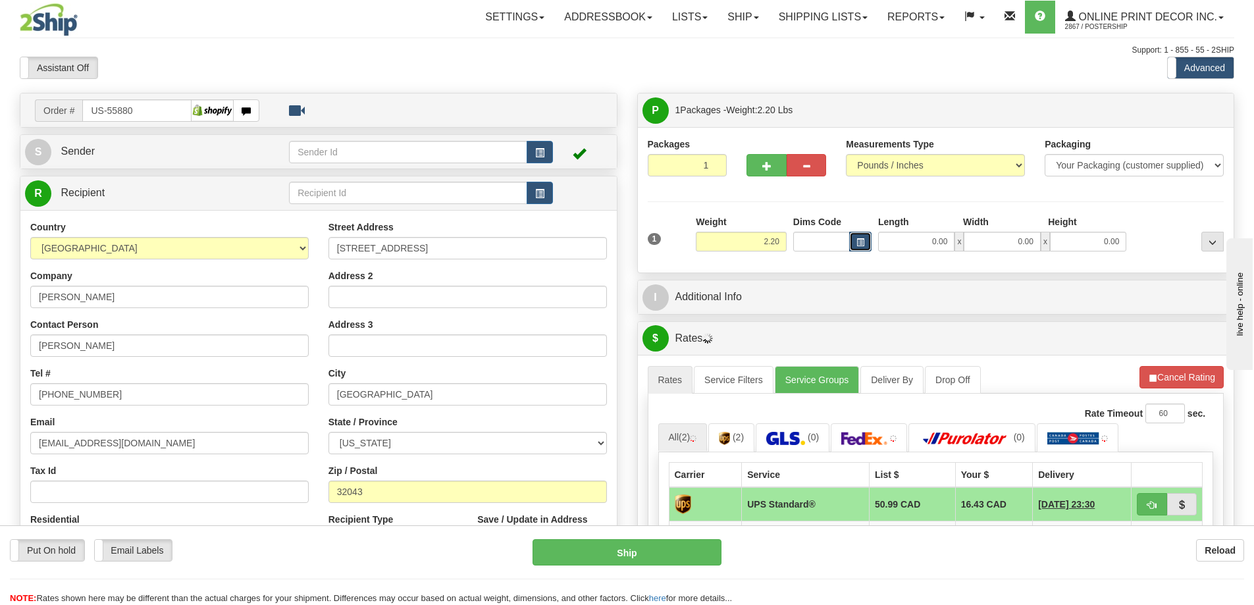
click at [865, 244] on button "button" at bounding box center [860, 242] width 22 height 20
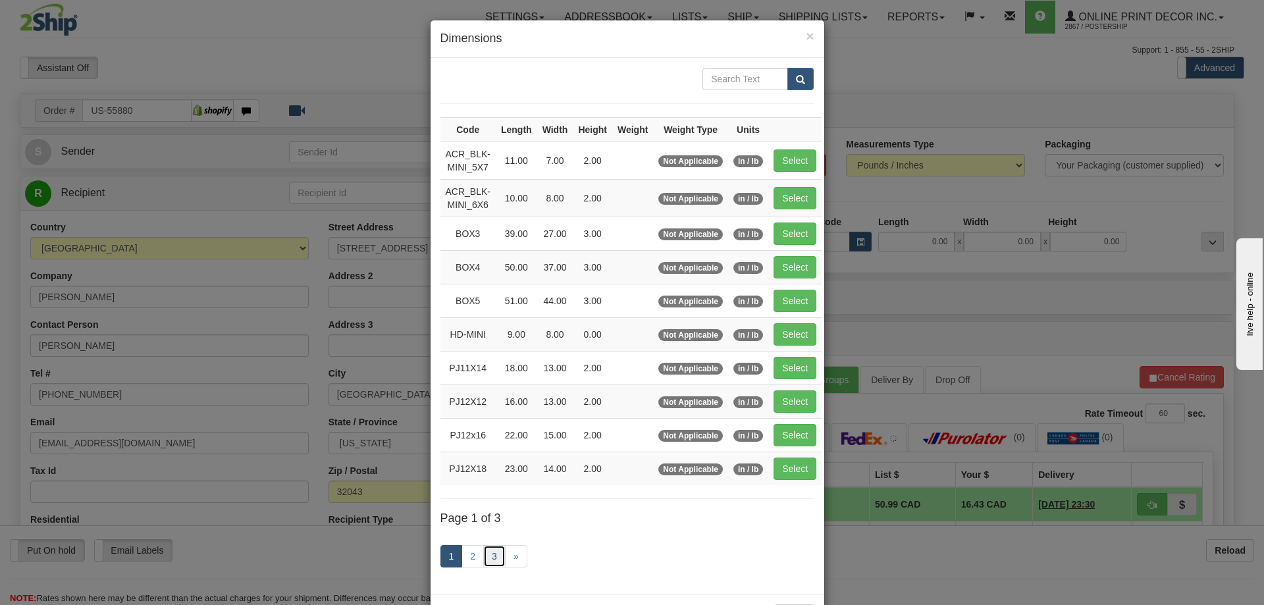
click at [494, 552] on link "3" at bounding box center [494, 556] width 22 height 22
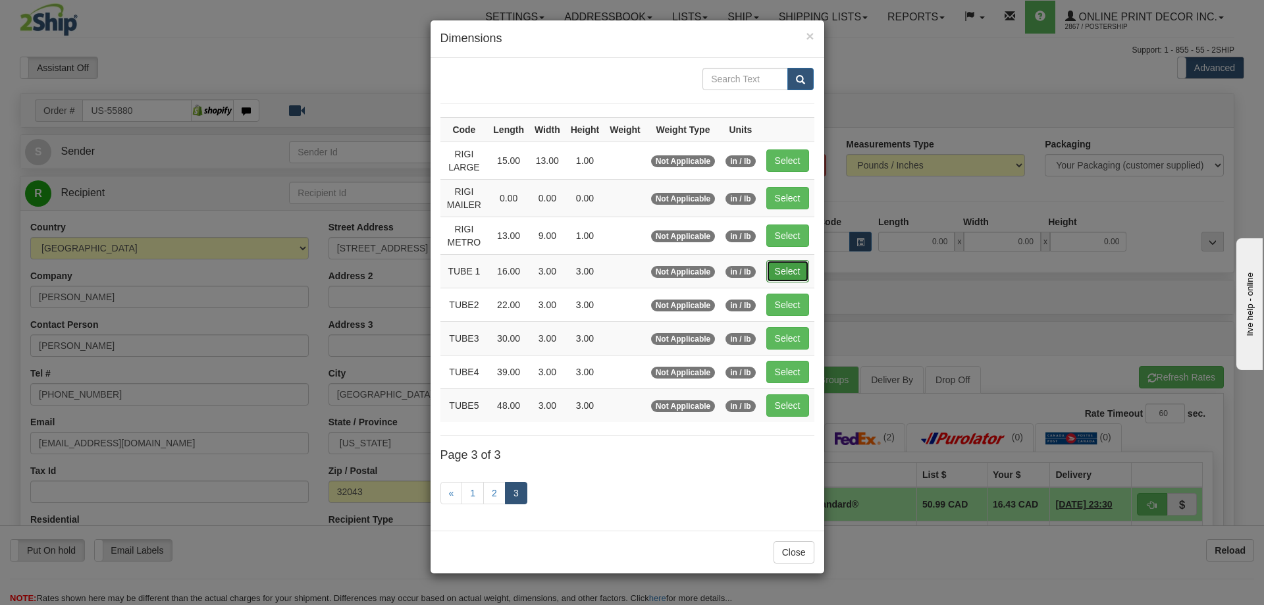
click at [795, 269] on button "Select" at bounding box center [787, 271] width 43 height 22
type input "TUBE 1"
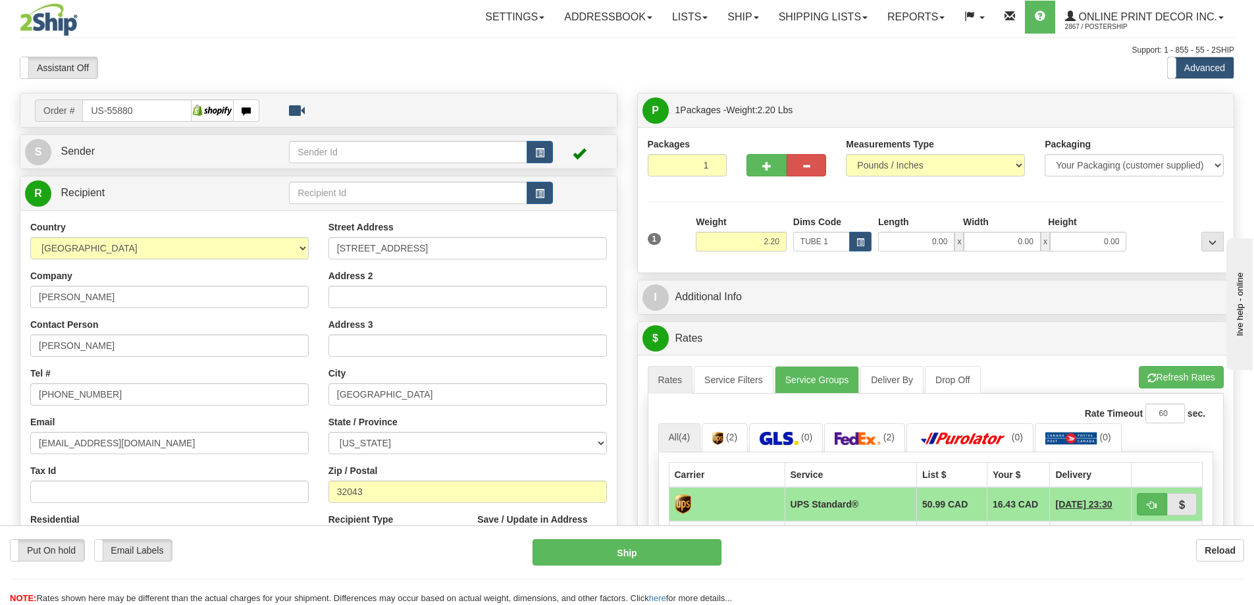
type input "16.00"
type input "3.00"
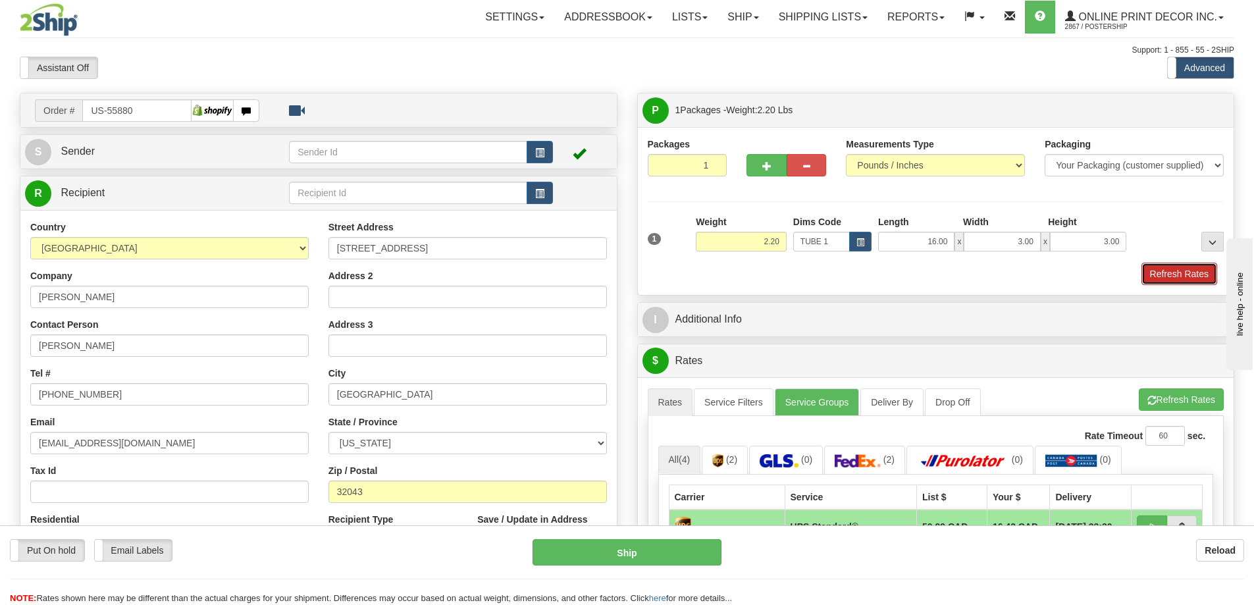
click at [1173, 275] on button "Refresh Rates" at bounding box center [1179, 274] width 76 height 22
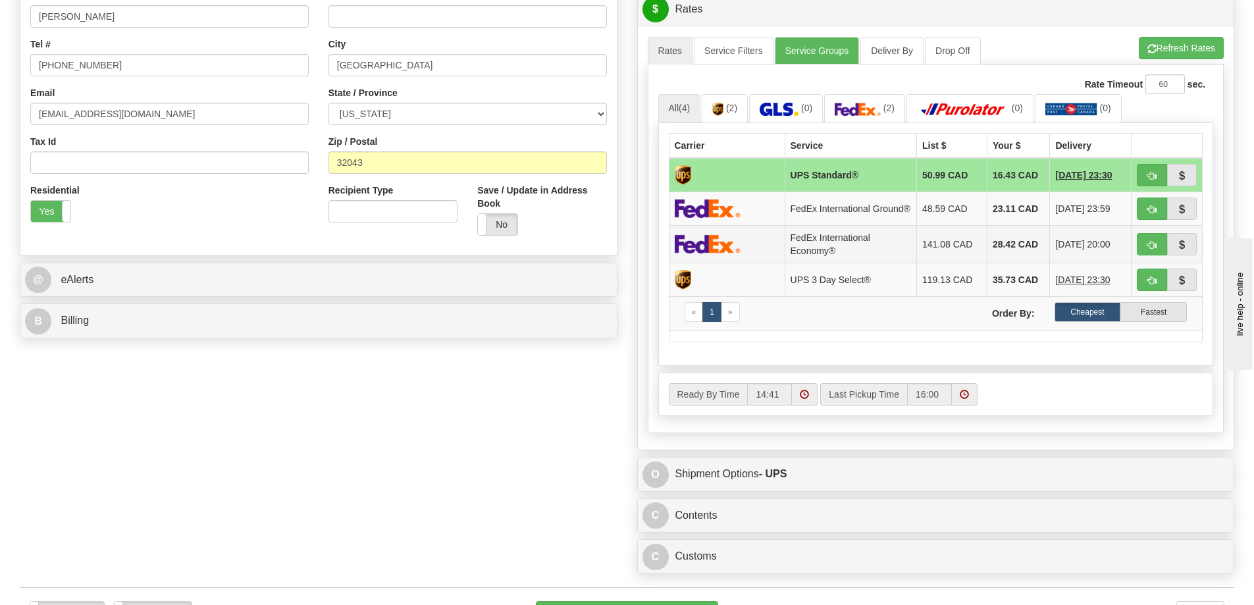
scroll to position [461, 0]
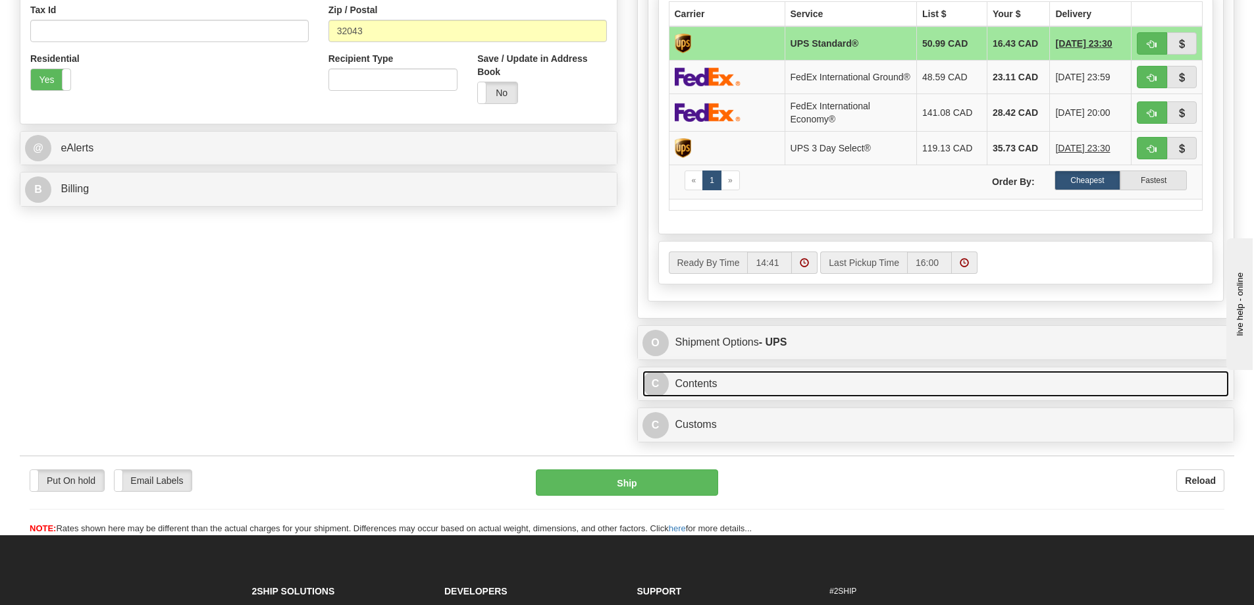
click at [923, 380] on link "C Contents" at bounding box center [935, 384] width 587 height 27
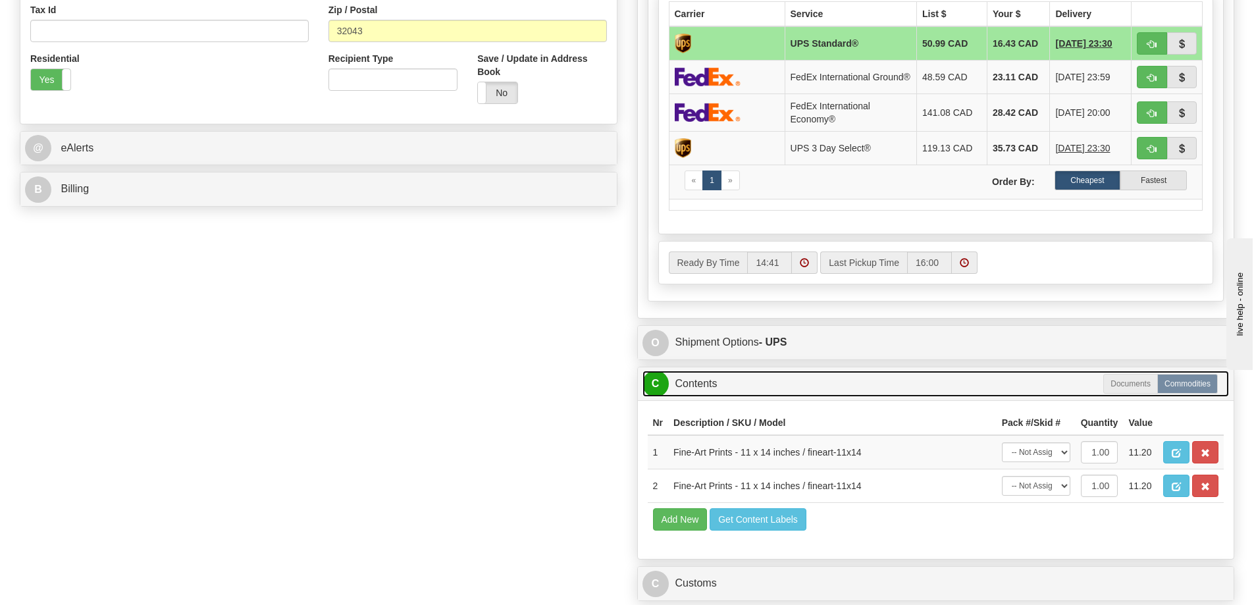
scroll to position [527, 0]
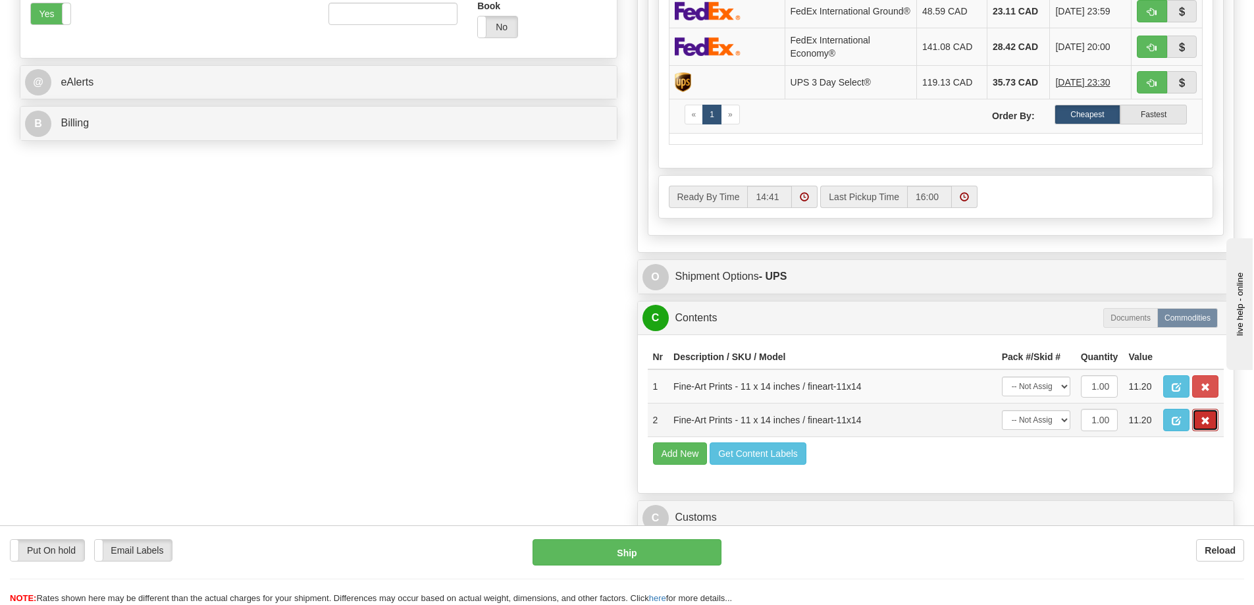
click at [1206, 423] on button "button" at bounding box center [1205, 420] width 26 height 22
click at [1209, 425] on span "button" at bounding box center [1205, 421] width 9 height 9
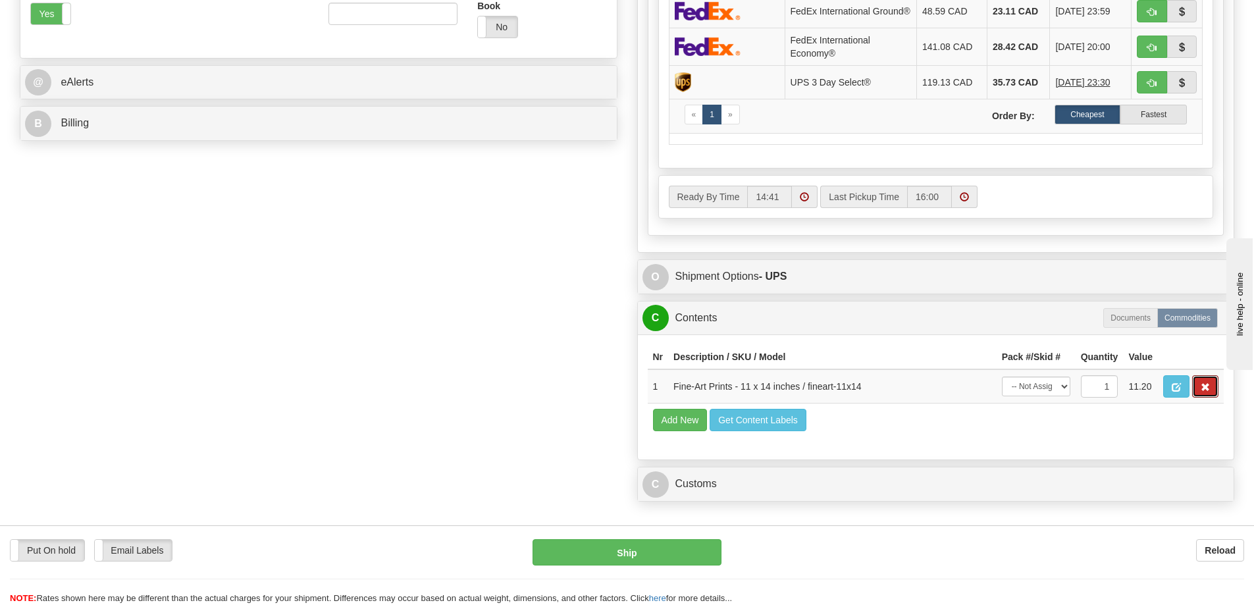
click at [1204, 392] on span "button" at bounding box center [1205, 387] width 9 height 9
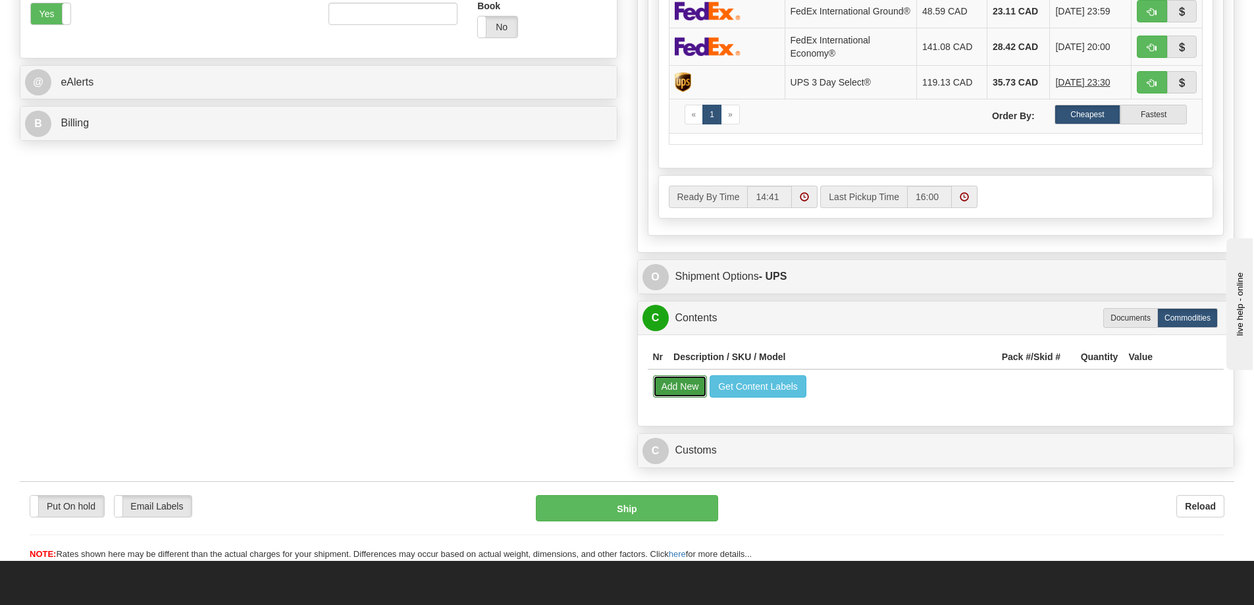
click at [682, 397] on button "Add New" at bounding box center [680, 386] width 55 height 22
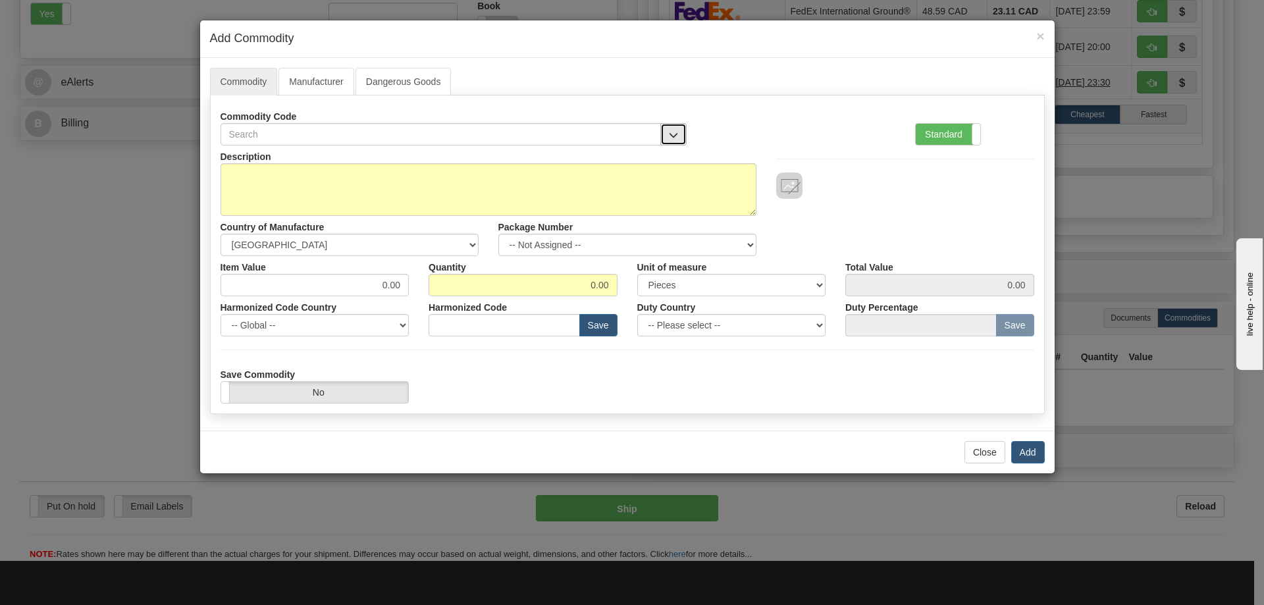
click at [673, 131] on span "button" at bounding box center [673, 135] width 9 height 9
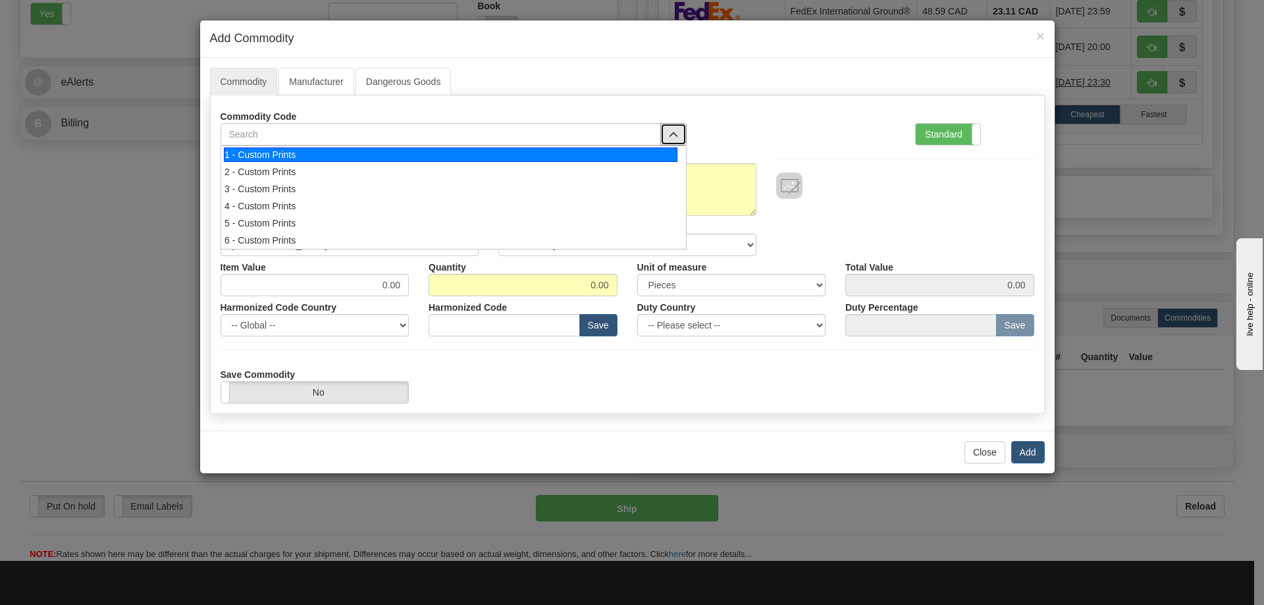
click at [640, 159] on div "1 - Custom Prints" at bounding box center [450, 154] width 453 height 14
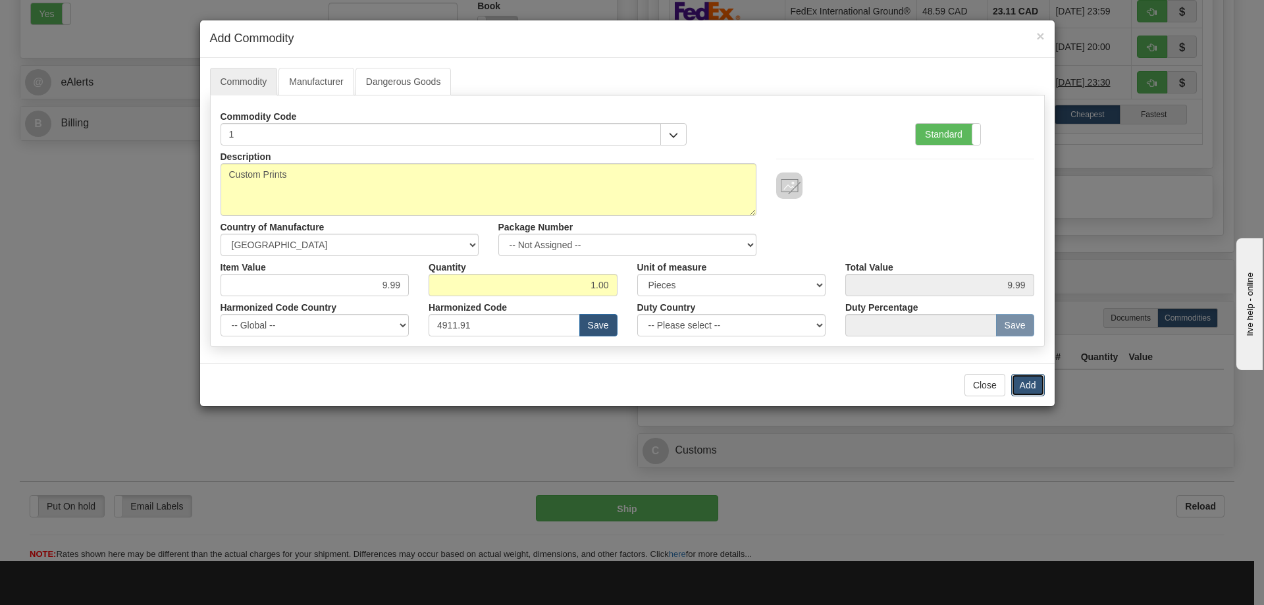
click at [1031, 388] on button "Add" at bounding box center [1028, 385] width 34 height 22
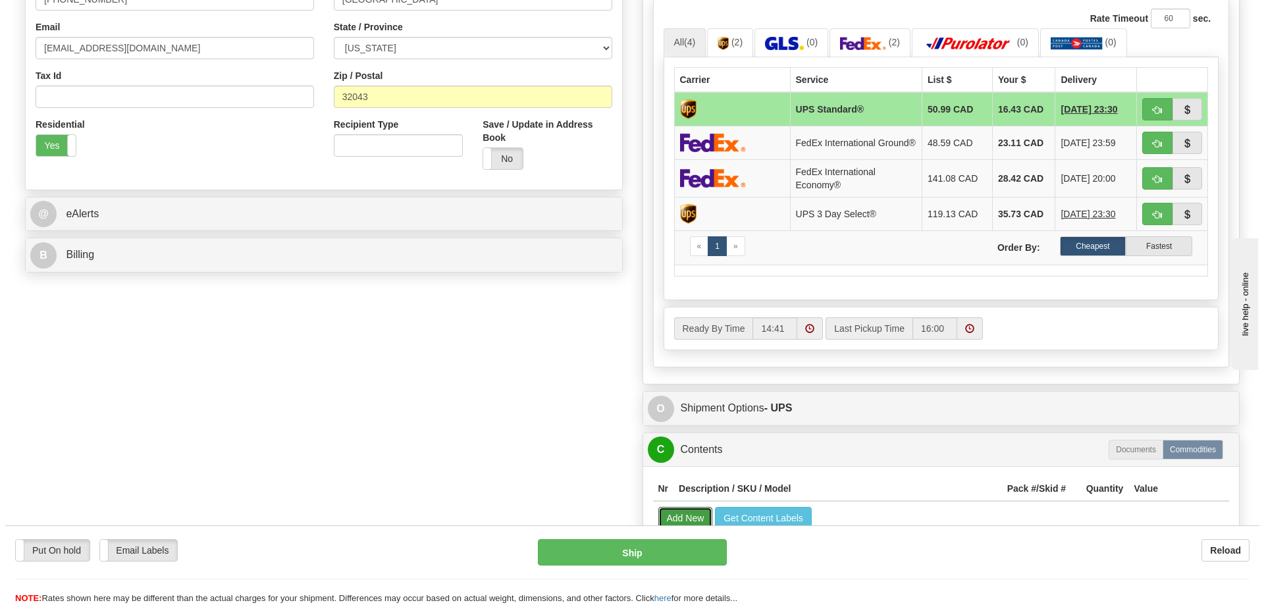
scroll to position [263, 0]
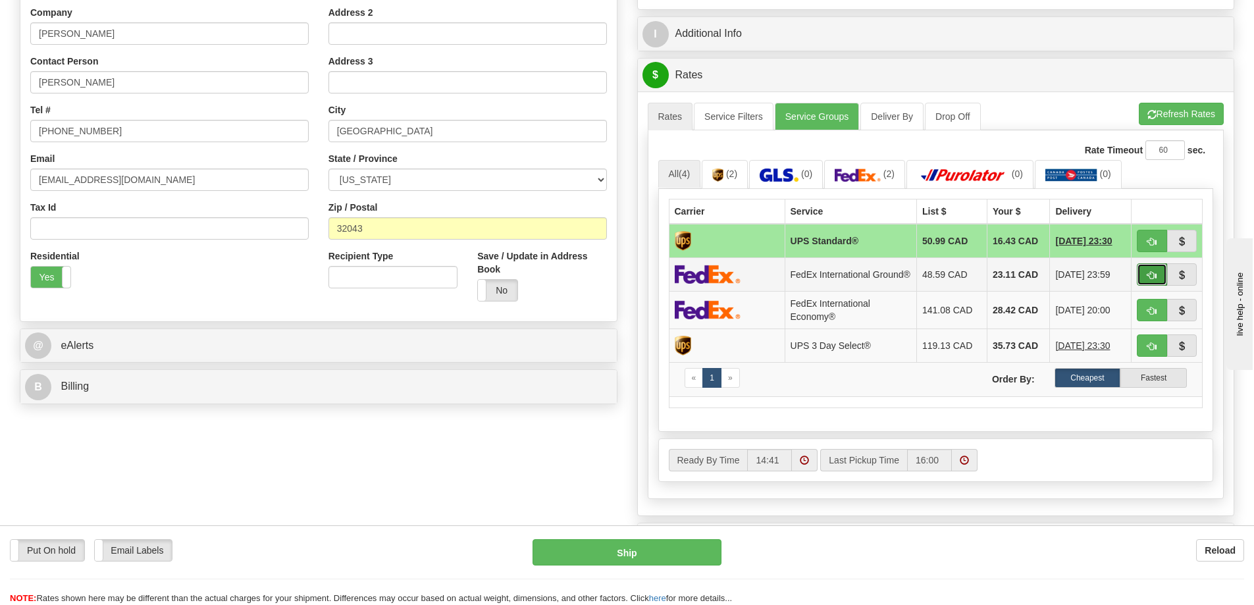
click at [1151, 274] on span "button" at bounding box center [1151, 275] width 9 height 9
type input "92"
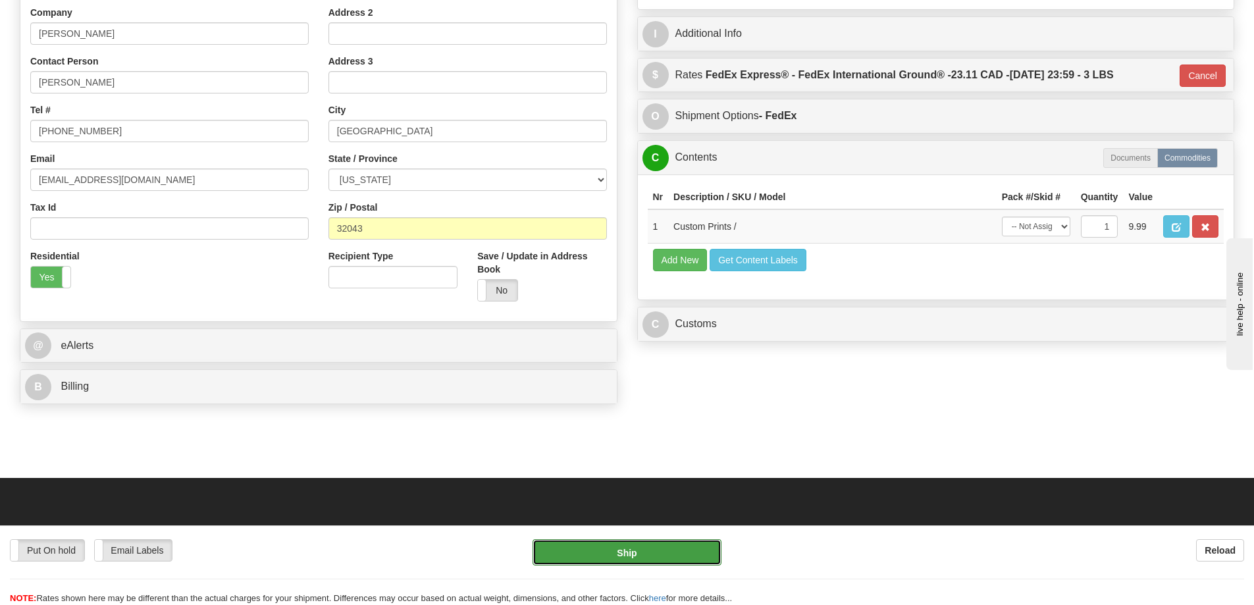
click at [656, 548] on button "Ship" at bounding box center [626, 552] width 189 height 26
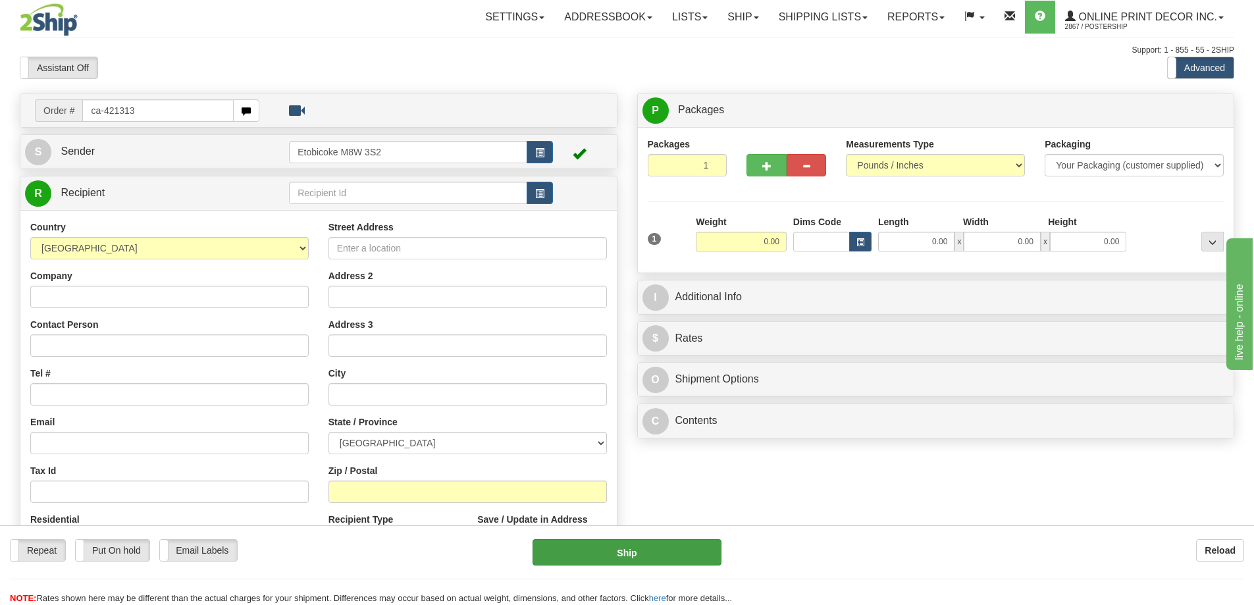
type input "ca-421313"
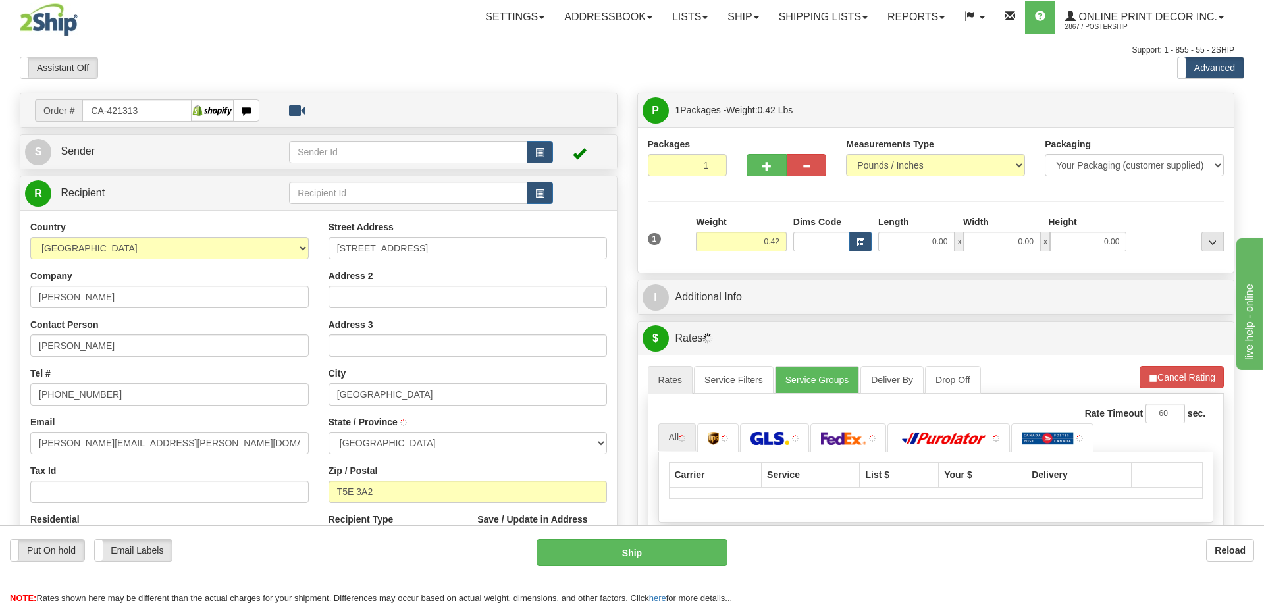
type input "EDMONTON"
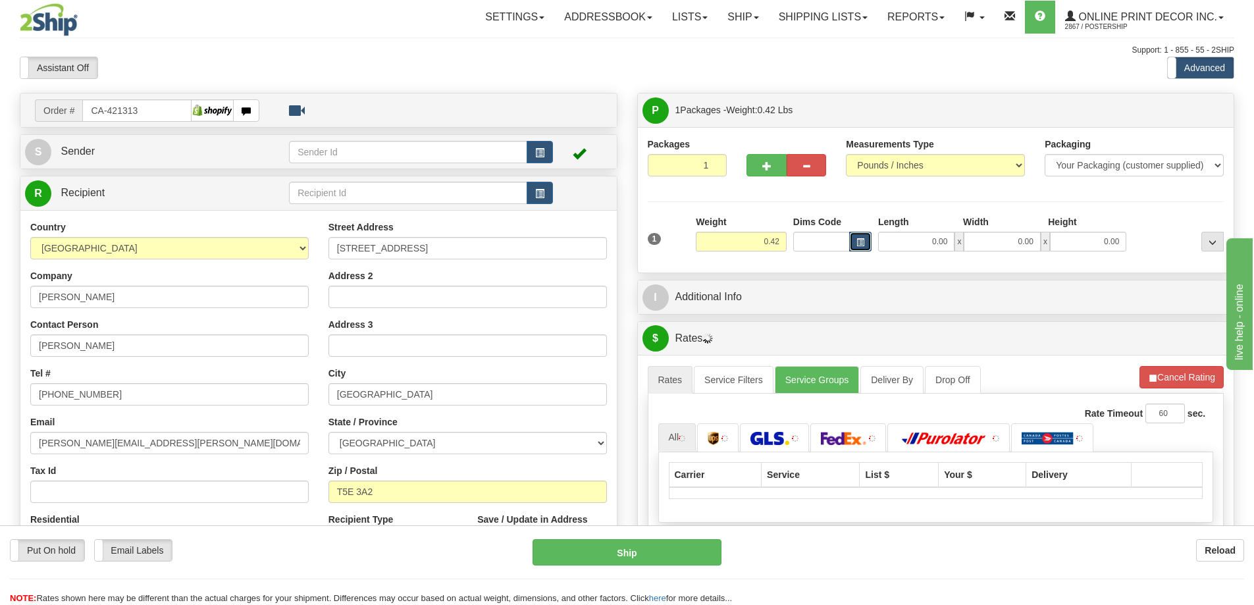
click at [852, 244] on button "button" at bounding box center [860, 242] width 22 height 20
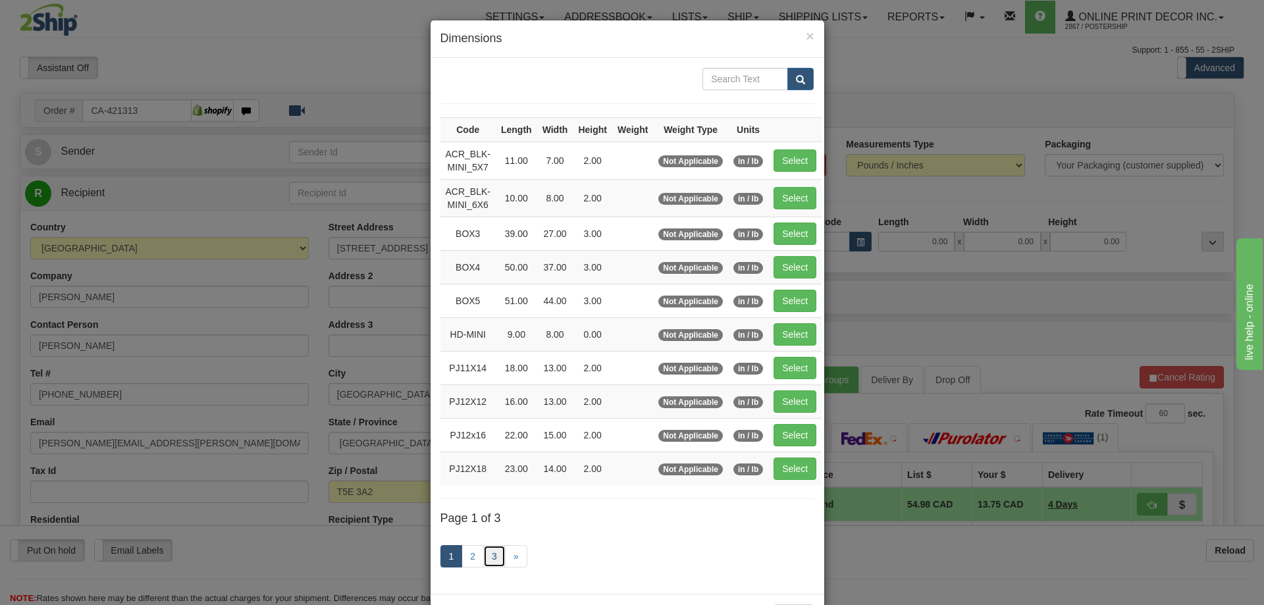
click at [493, 551] on link "3" at bounding box center [494, 556] width 22 height 22
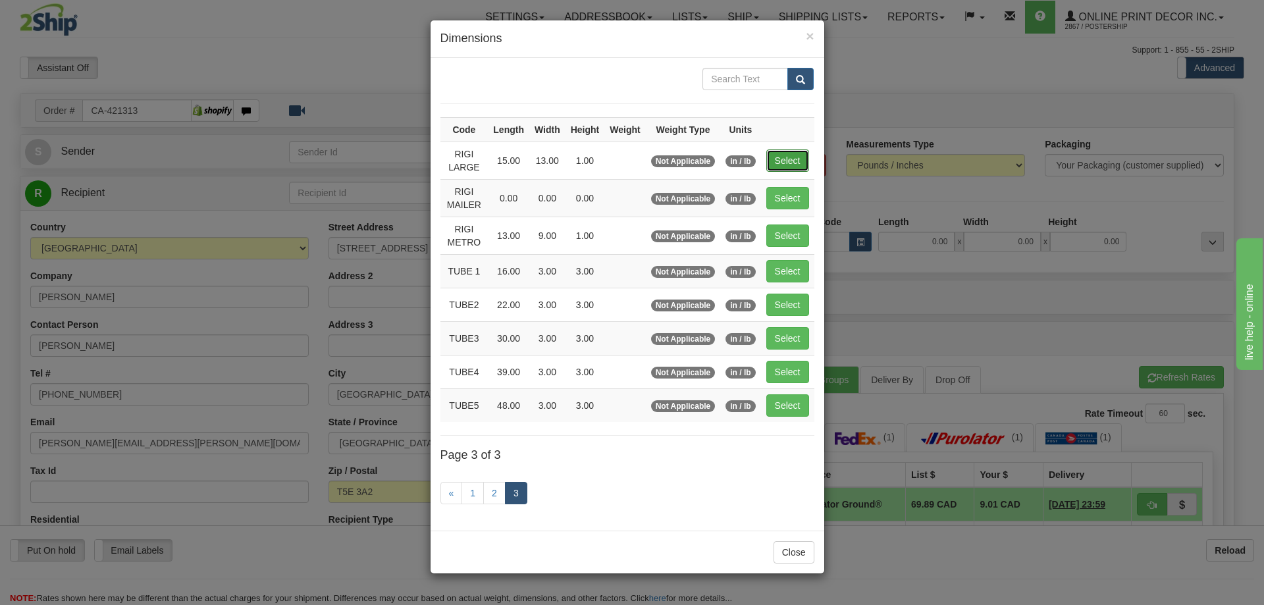
click at [791, 150] on button "Select" at bounding box center [787, 160] width 43 height 22
type input "RIGI LARGE"
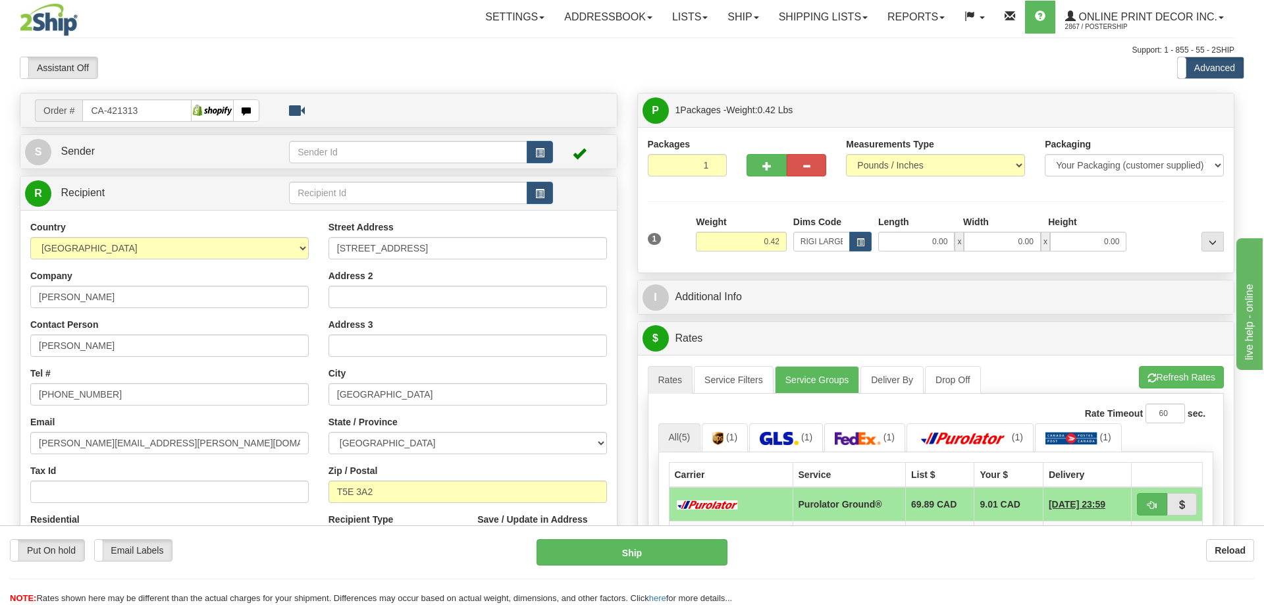
type input "15.00"
type input "13.00"
type input "1.00"
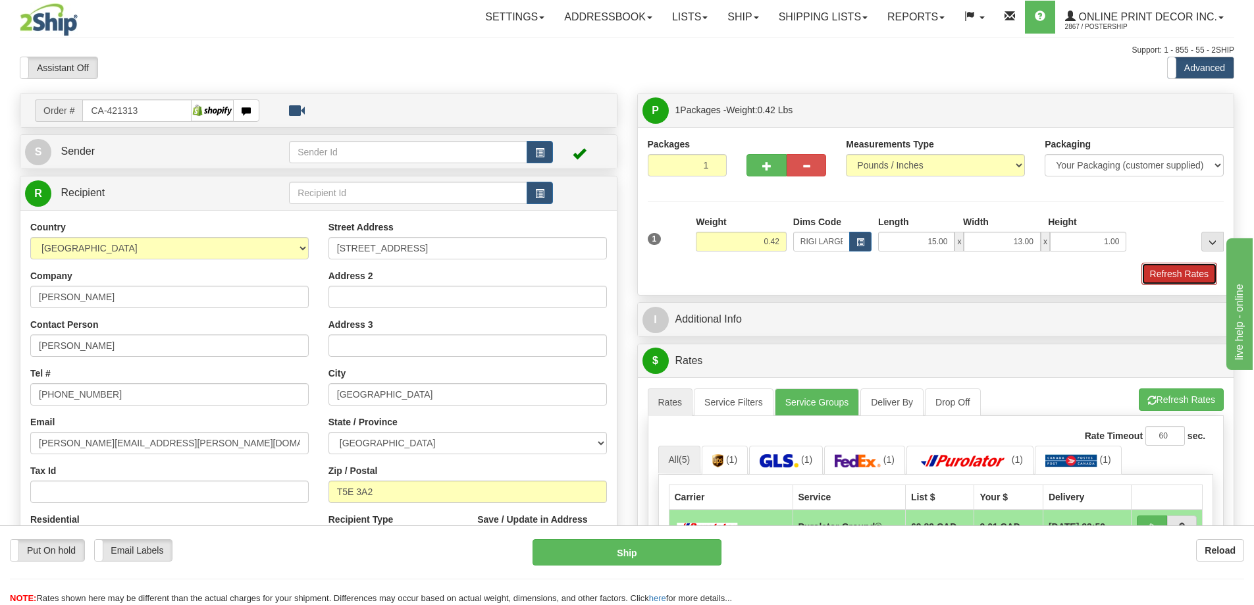
drag, startPoint x: 1188, startPoint y: 274, endPoint x: 1076, endPoint y: 298, distance: 114.5
click at [1189, 274] on button "Refresh Rates" at bounding box center [1179, 274] width 76 height 22
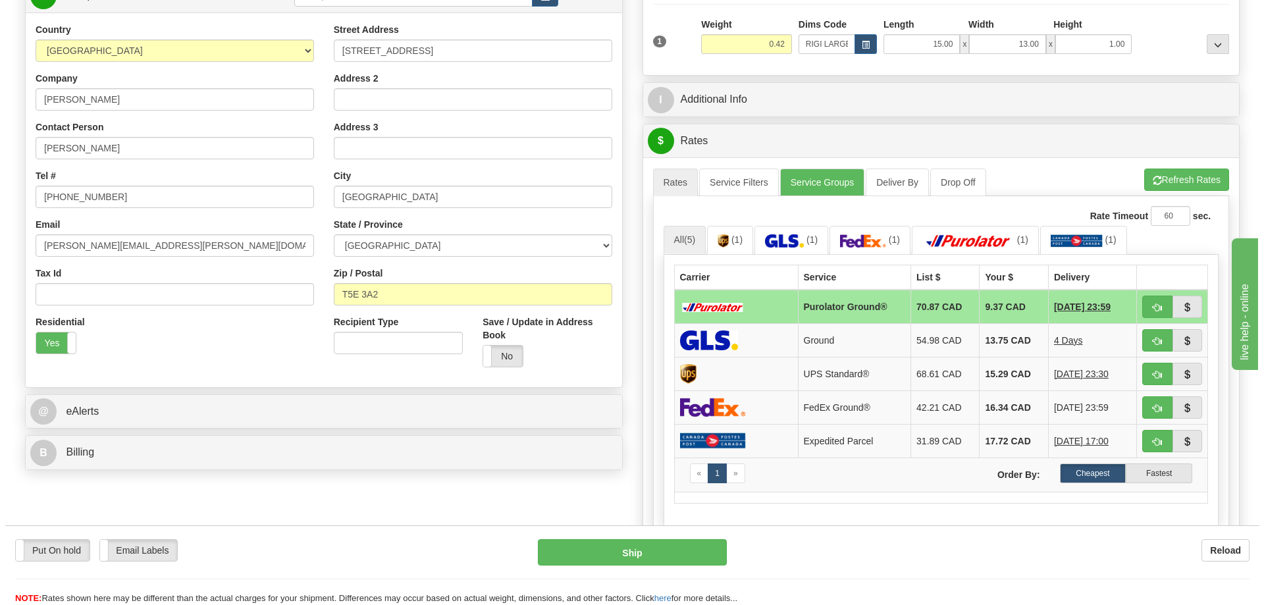
scroll to position [263, 0]
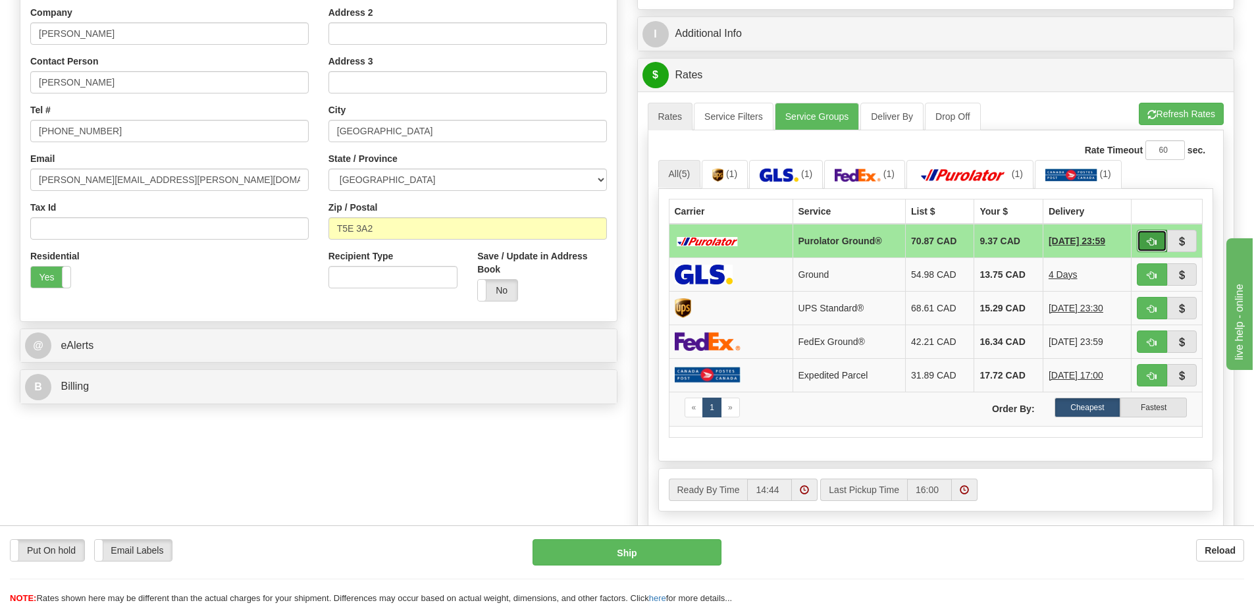
click at [1147, 238] on button "button" at bounding box center [1152, 241] width 30 height 22
type input "260"
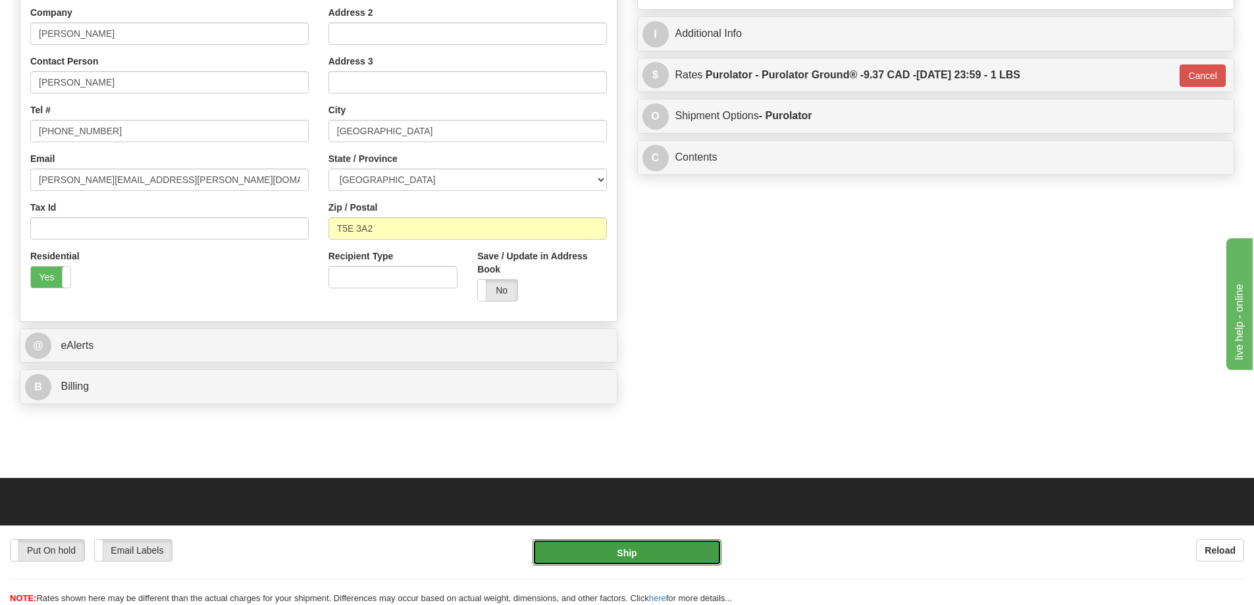
click at [642, 541] on button "Ship" at bounding box center [626, 552] width 189 height 26
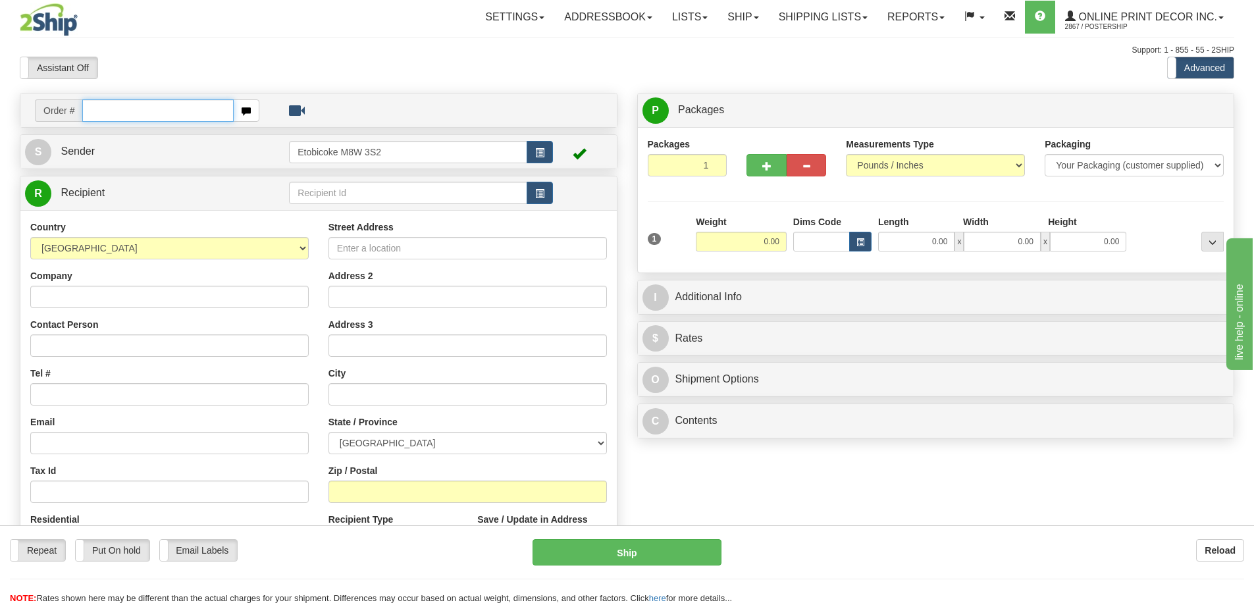
click at [132, 113] on input "text" at bounding box center [157, 110] width 151 height 22
type input "ca-421309"
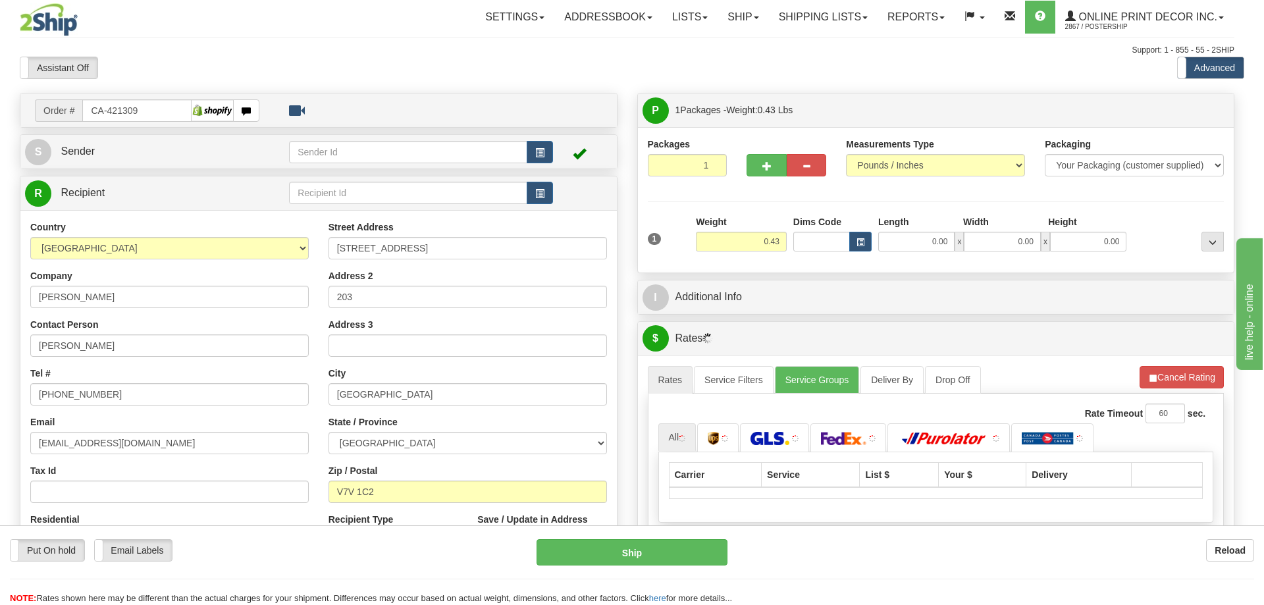
type input "[GEOGRAPHIC_DATA]"
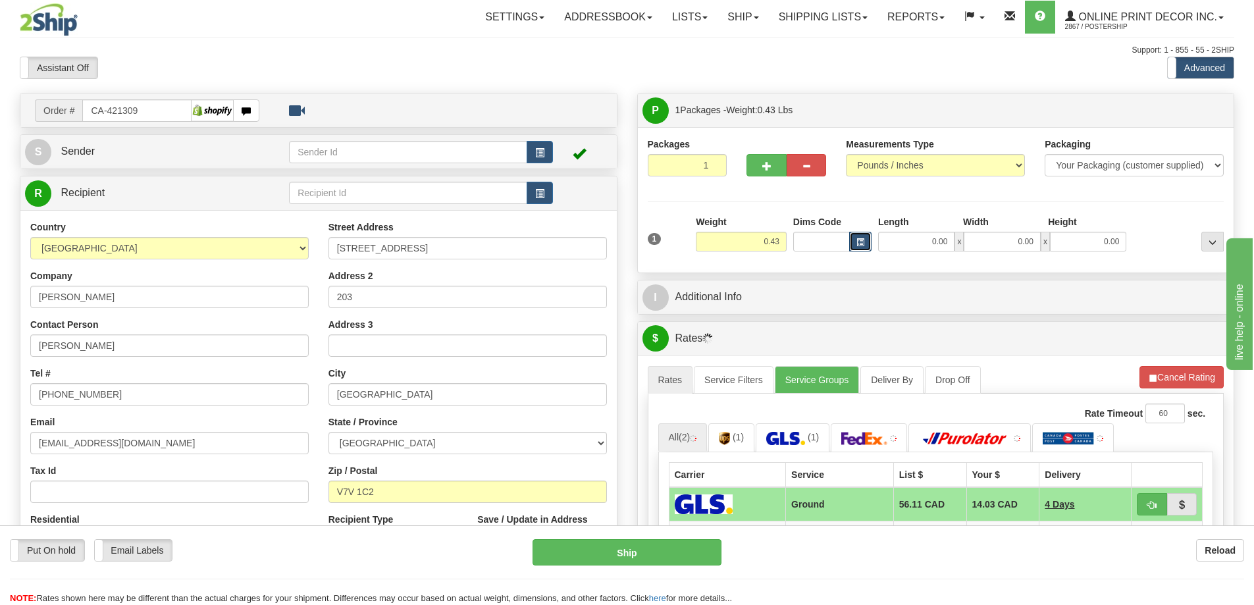
click at [865, 238] on button "button" at bounding box center [860, 242] width 22 height 20
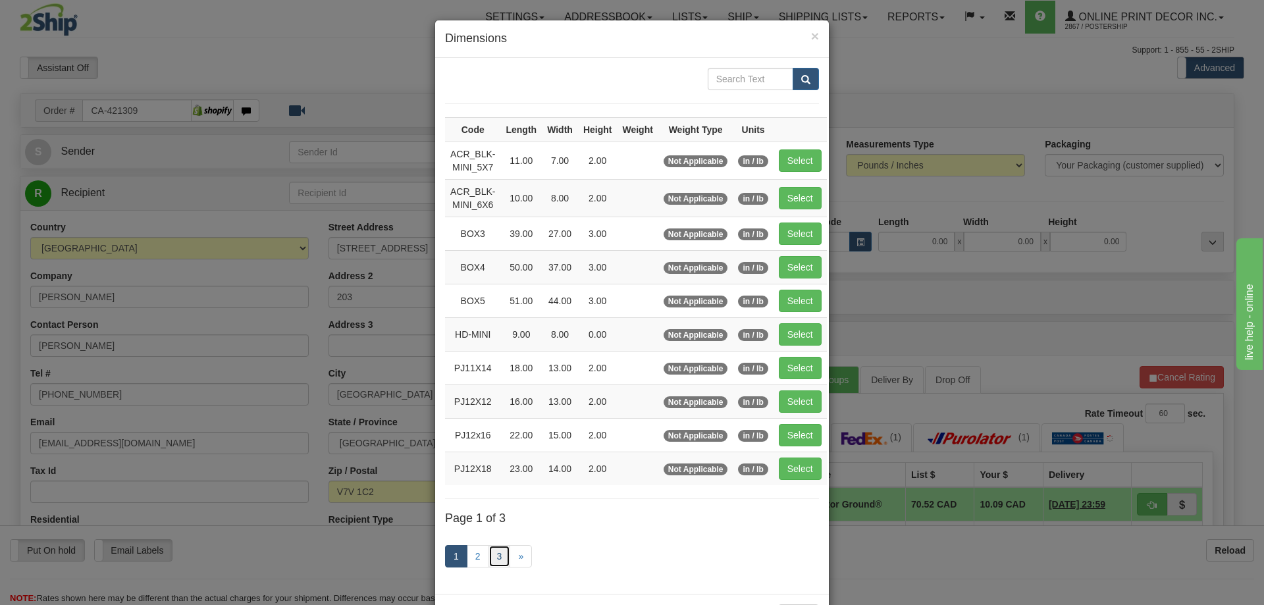
click at [496, 556] on link "3" at bounding box center [499, 556] width 22 height 22
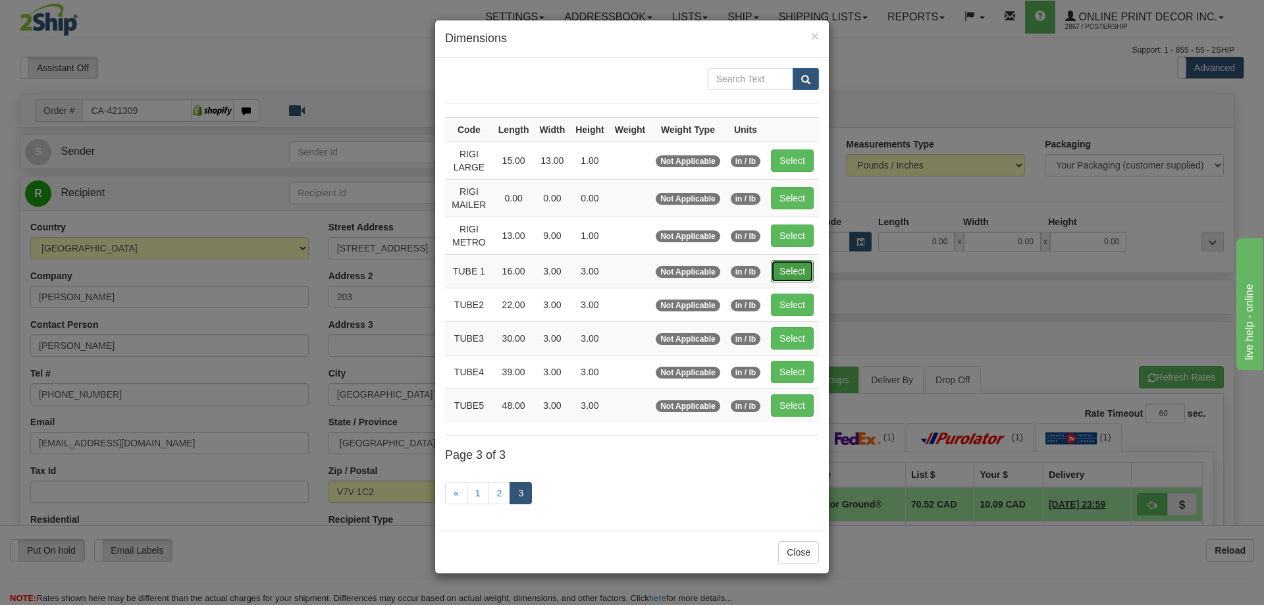
click at [792, 266] on button "Select" at bounding box center [792, 271] width 43 height 22
type input "TUBE 1"
type input "16.00"
type input "3.00"
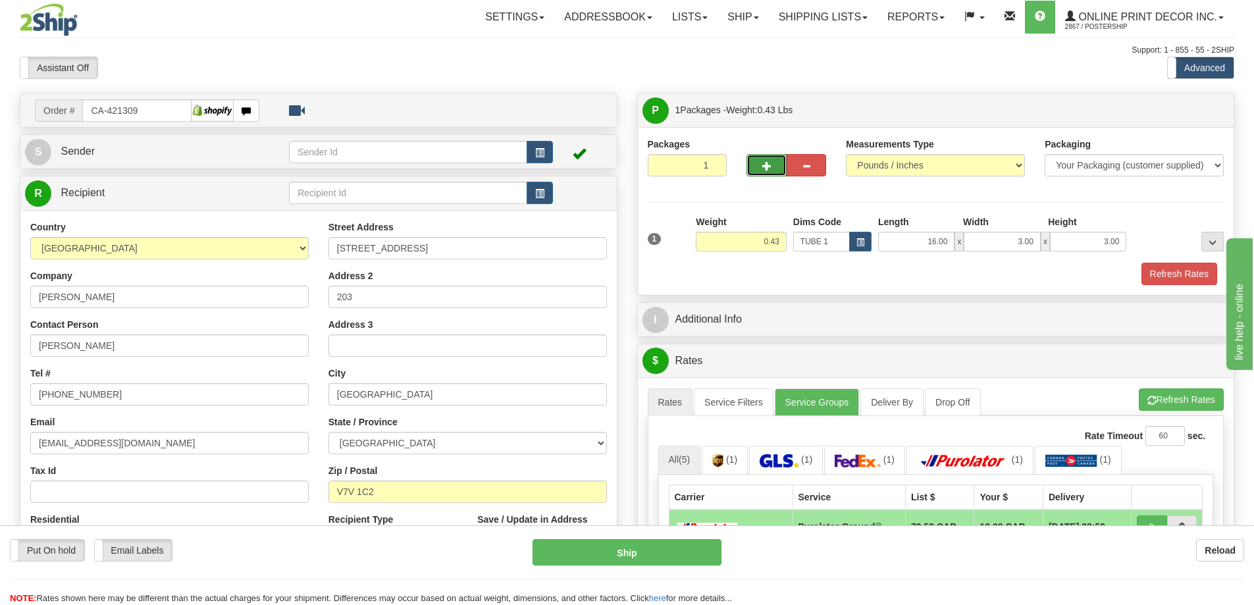
click at [767, 170] on span "button" at bounding box center [766, 166] width 9 height 9
radio input "true"
type input "2"
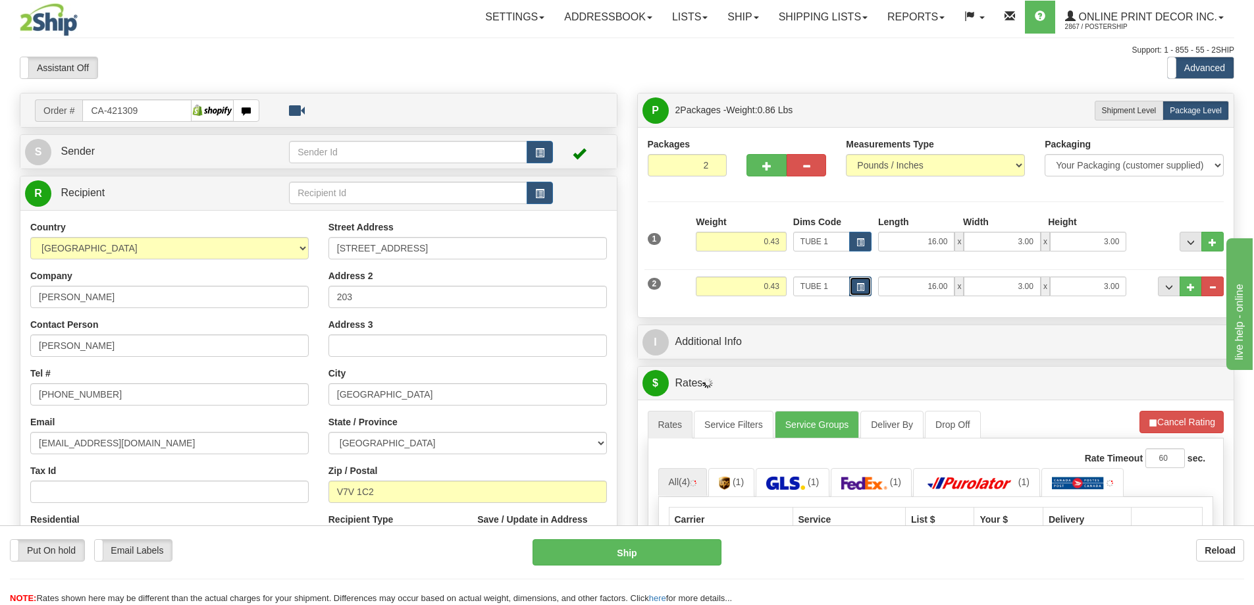
click at [861, 280] on button "button" at bounding box center [860, 286] width 22 height 20
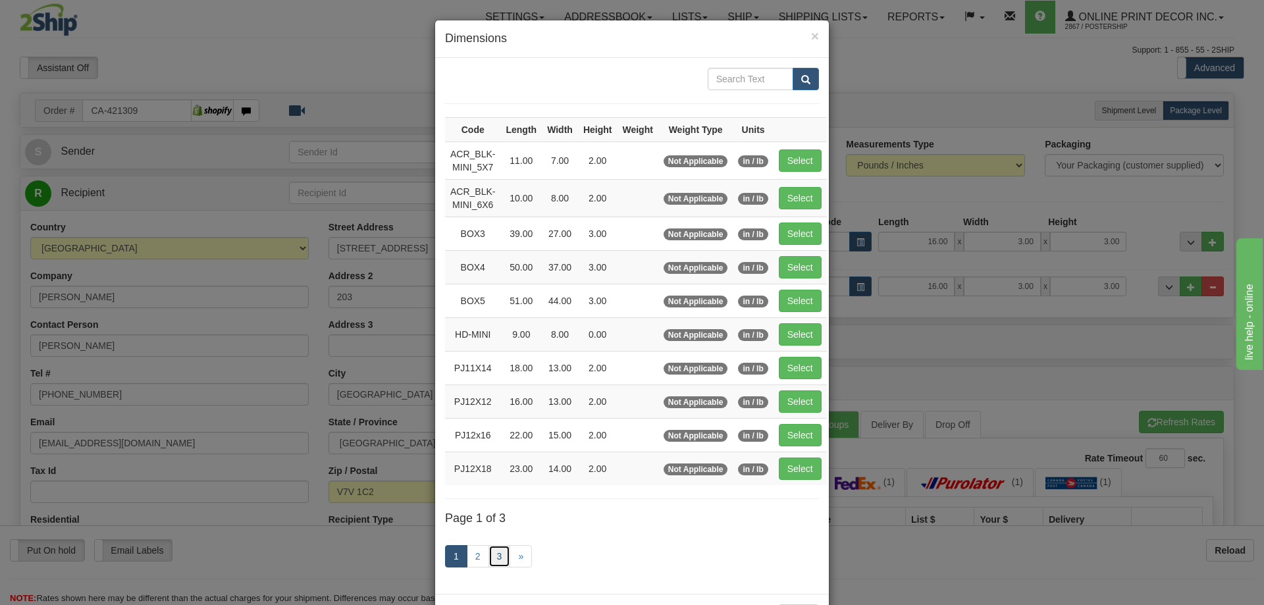
click at [490, 548] on link "3" at bounding box center [499, 556] width 22 height 22
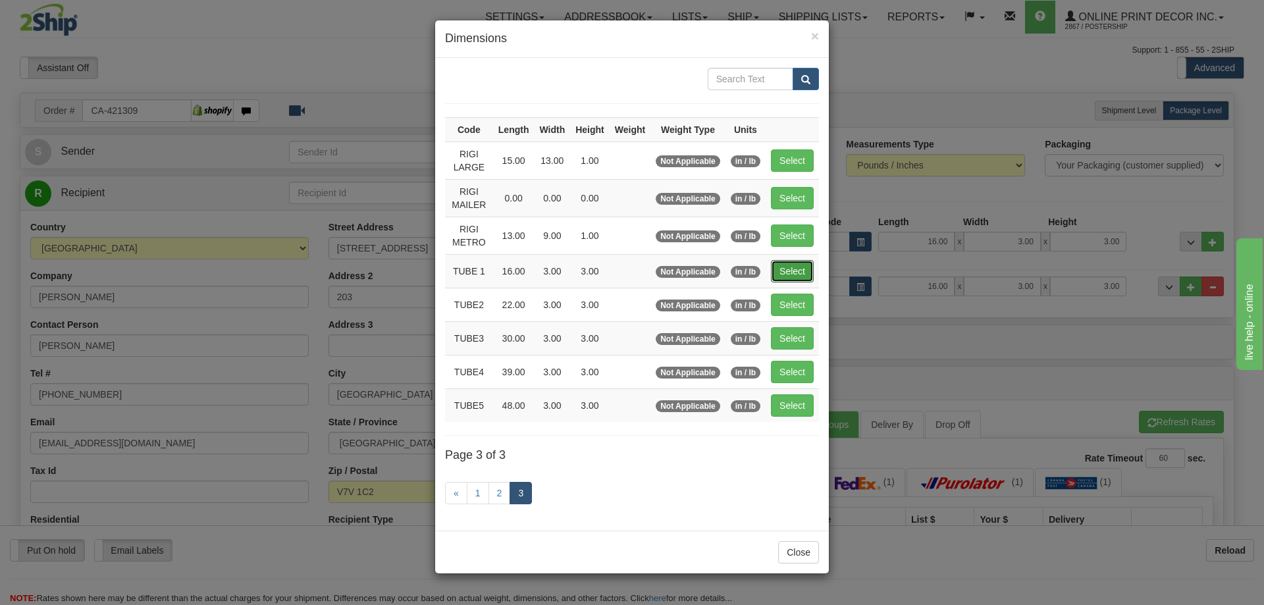
drag, startPoint x: 789, startPoint y: 265, endPoint x: 800, endPoint y: 265, distance: 11.2
click at [794, 265] on button "Select" at bounding box center [792, 271] width 43 height 22
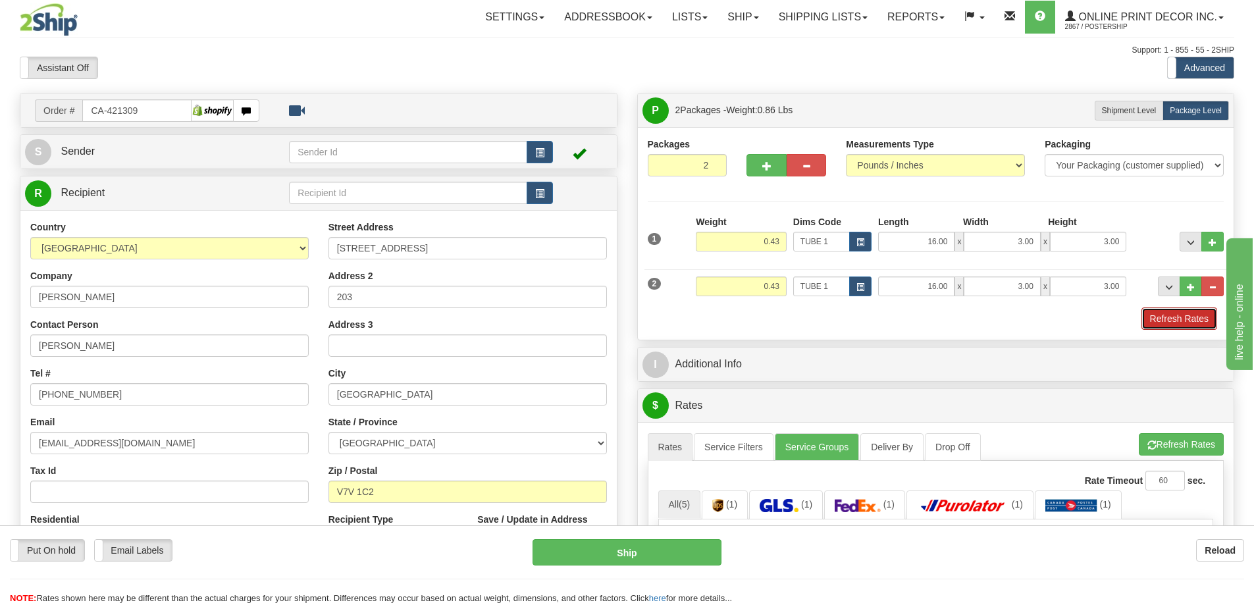
click at [1191, 324] on button "Refresh Rates" at bounding box center [1179, 318] width 76 height 22
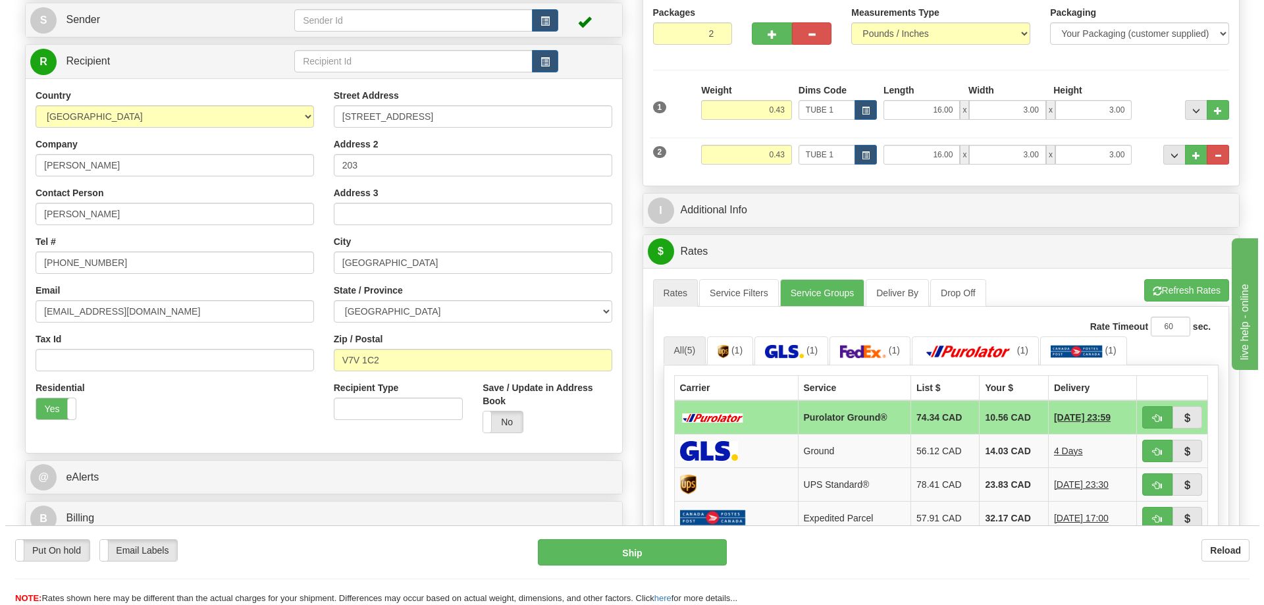
scroll to position [197, 0]
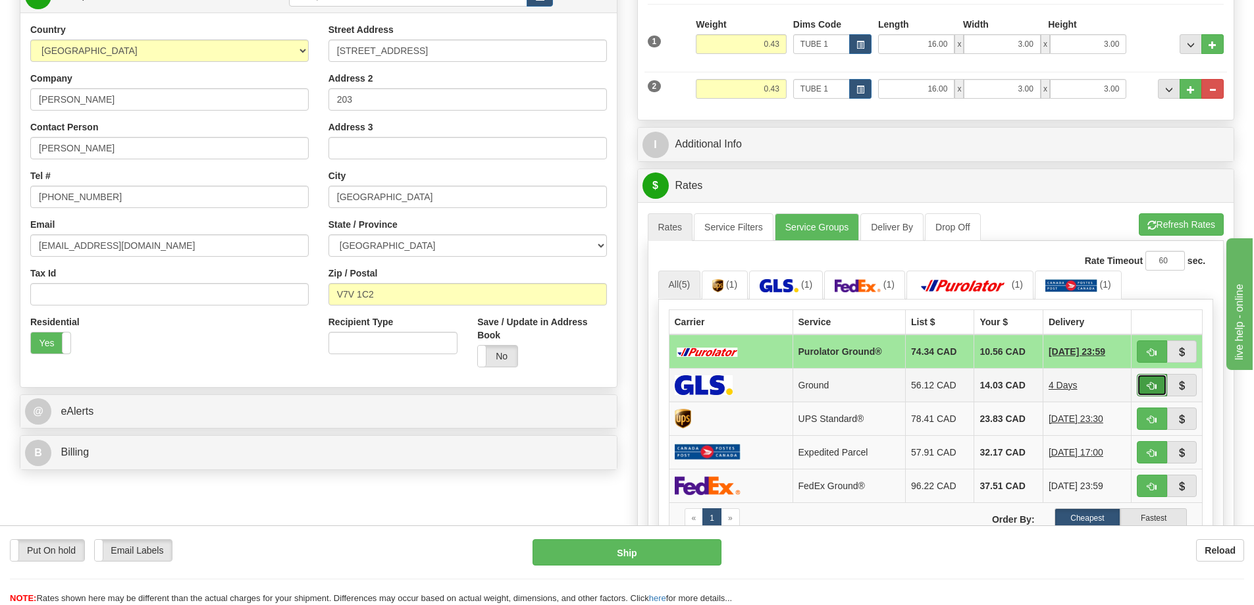
click at [1161, 379] on button "button" at bounding box center [1152, 385] width 30 height 22
type input "1"
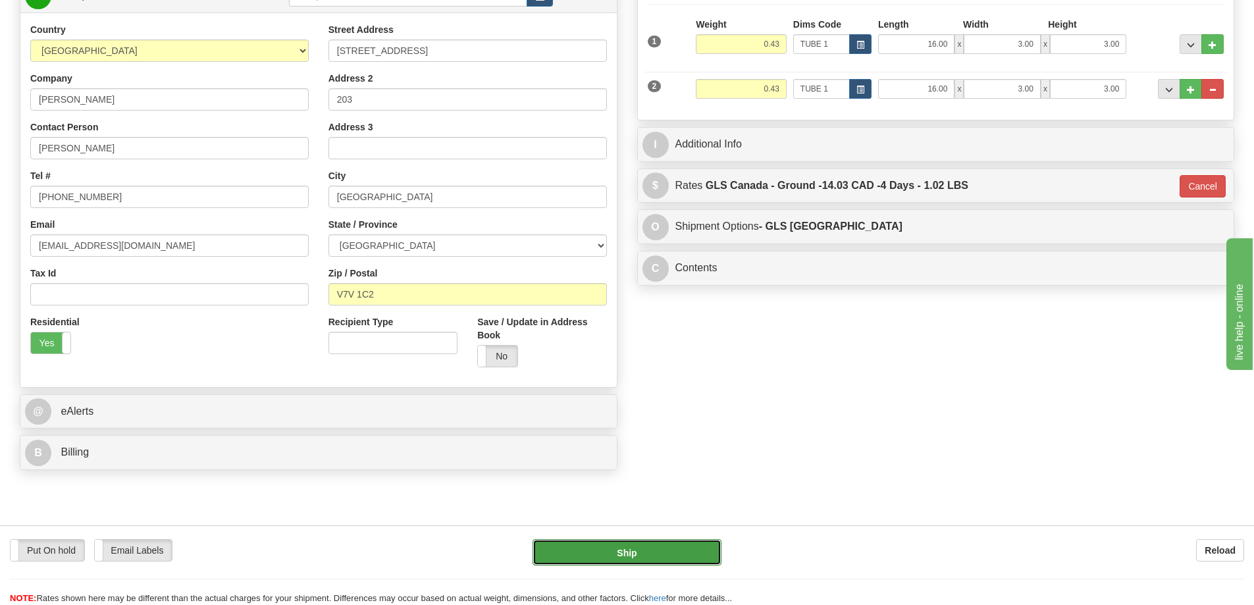
click at [682, 552] on button "Ship" at bounding box center [626, 552] width 189 height 26
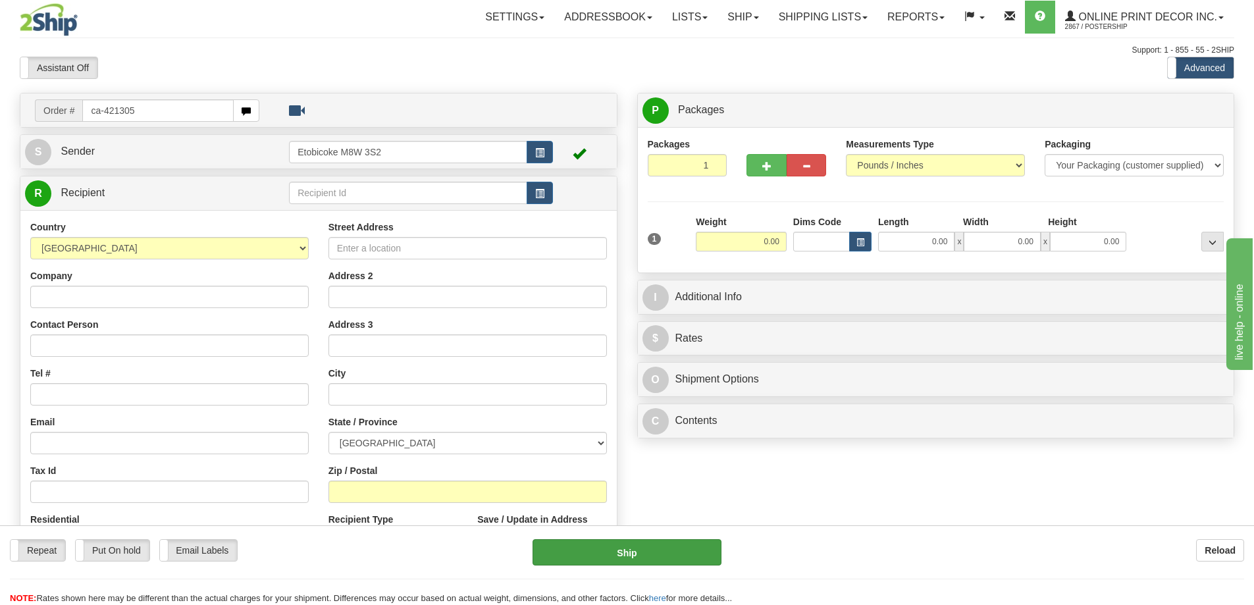
type input "ca-421305"
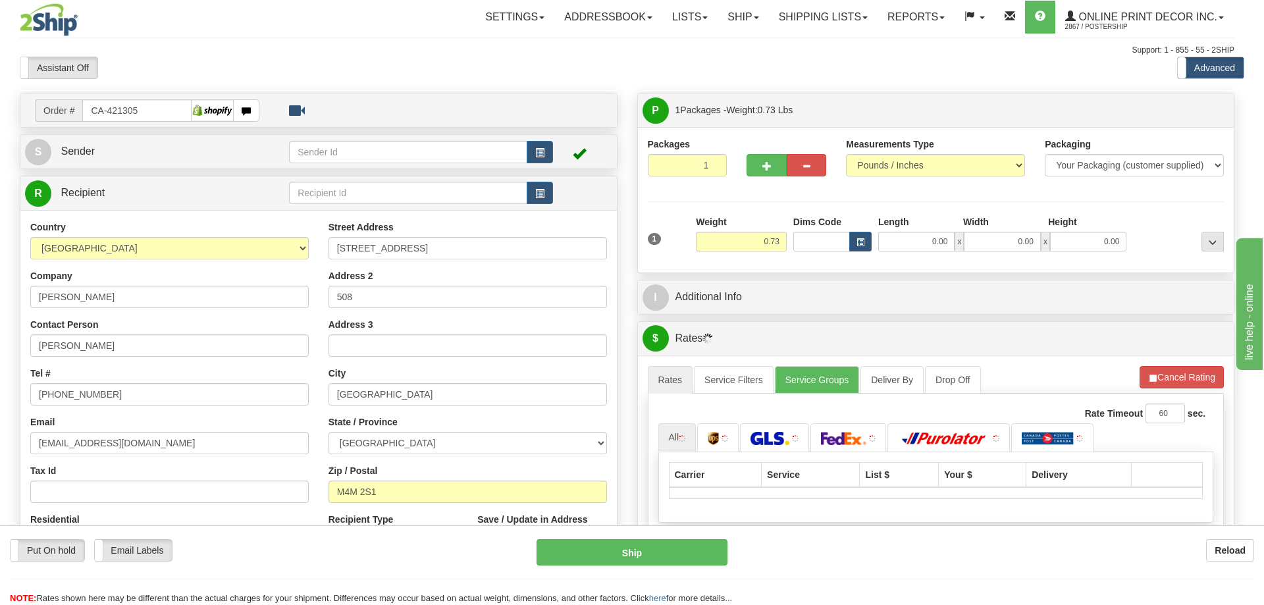
type input "[GEOGRAPHIC_DATA]"
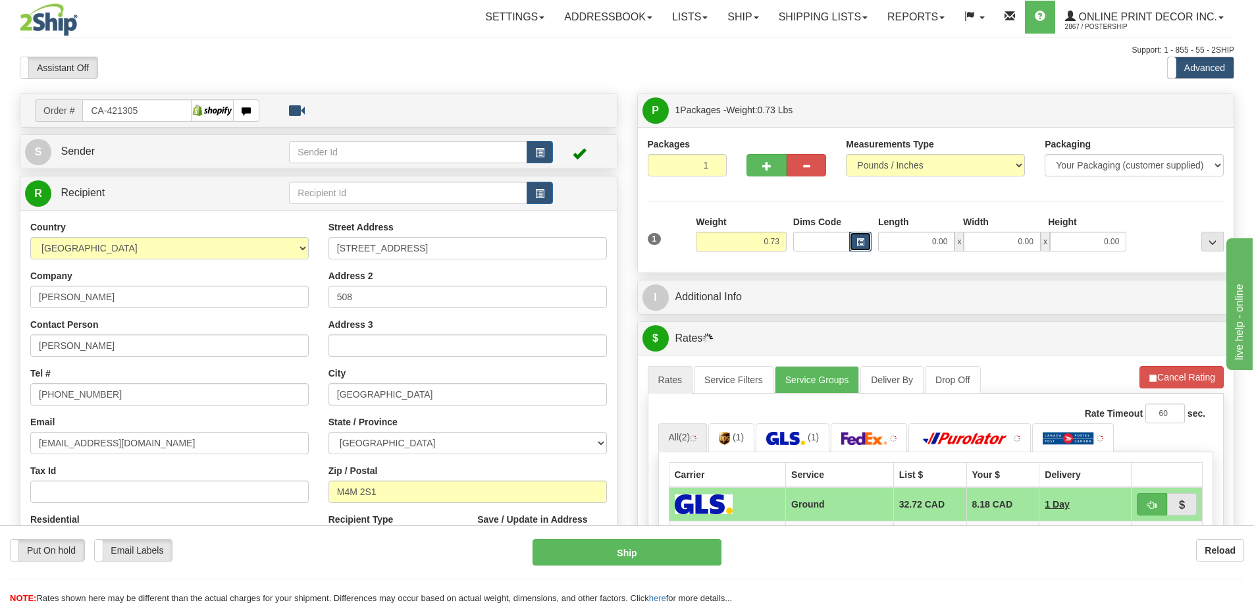
click at [860, 236] on button "button" at bounding box center [860, 242] width 22 height 20
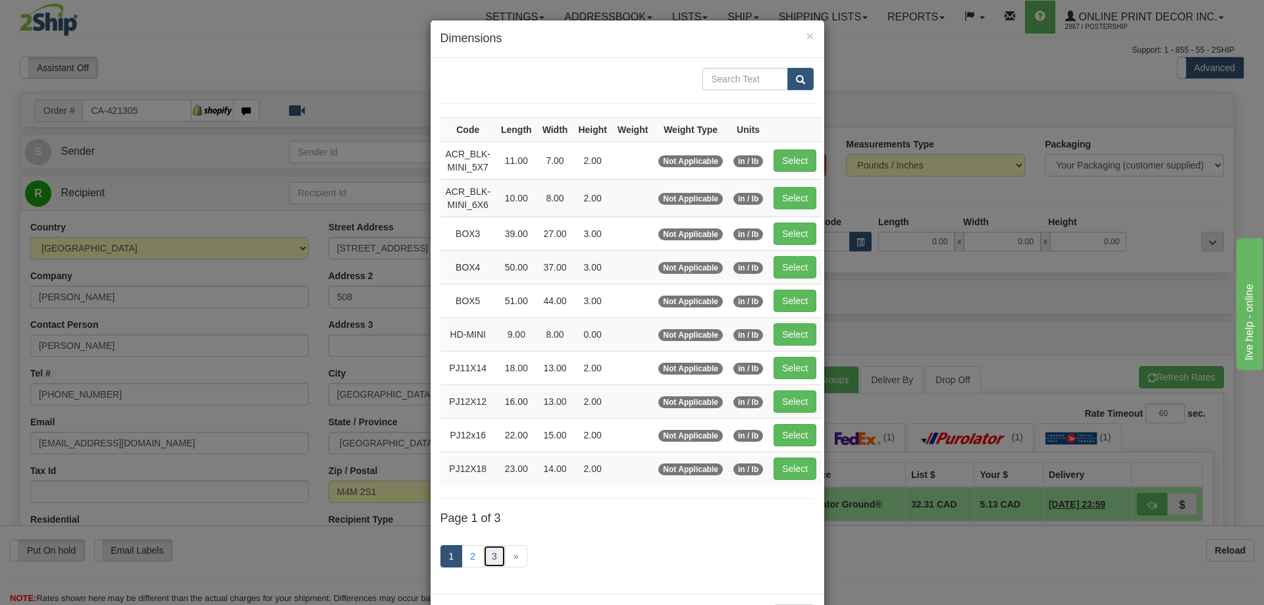
click at [496, 552] on link "3" at bounding box center [494, 556] width 22 height 22
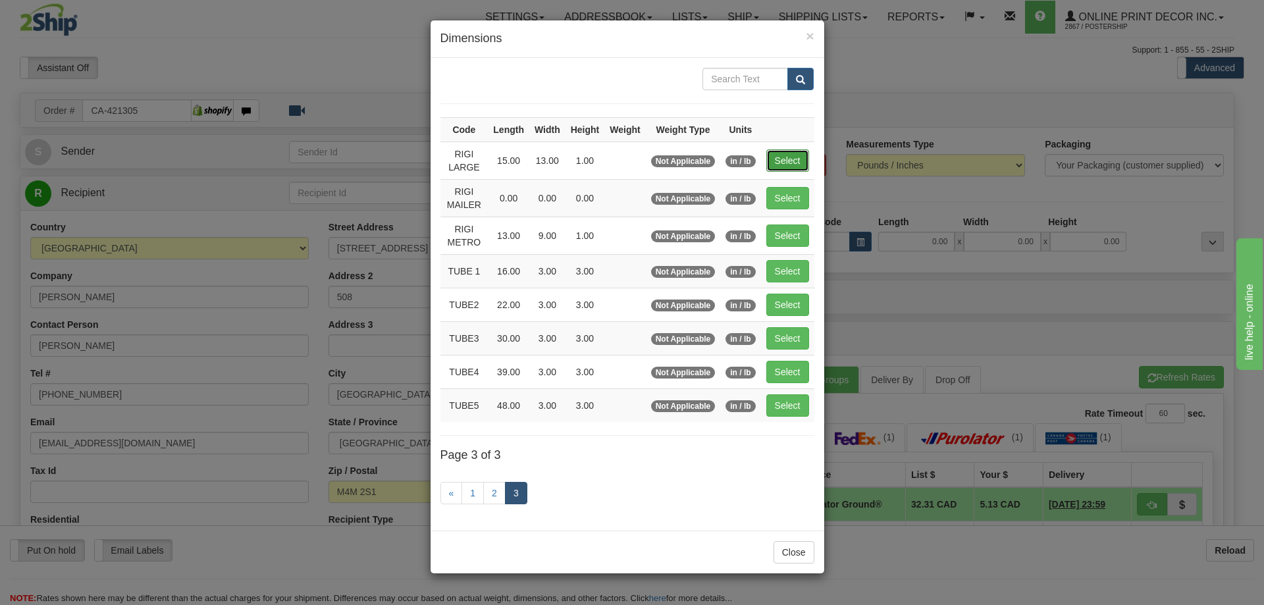
click at [792, 159] on button "Select" at bounding box center [787, 160] width 43 height 22
type input "RIGI LARGE"
type input "15.00"
type input "13.00"
type input "1.00"
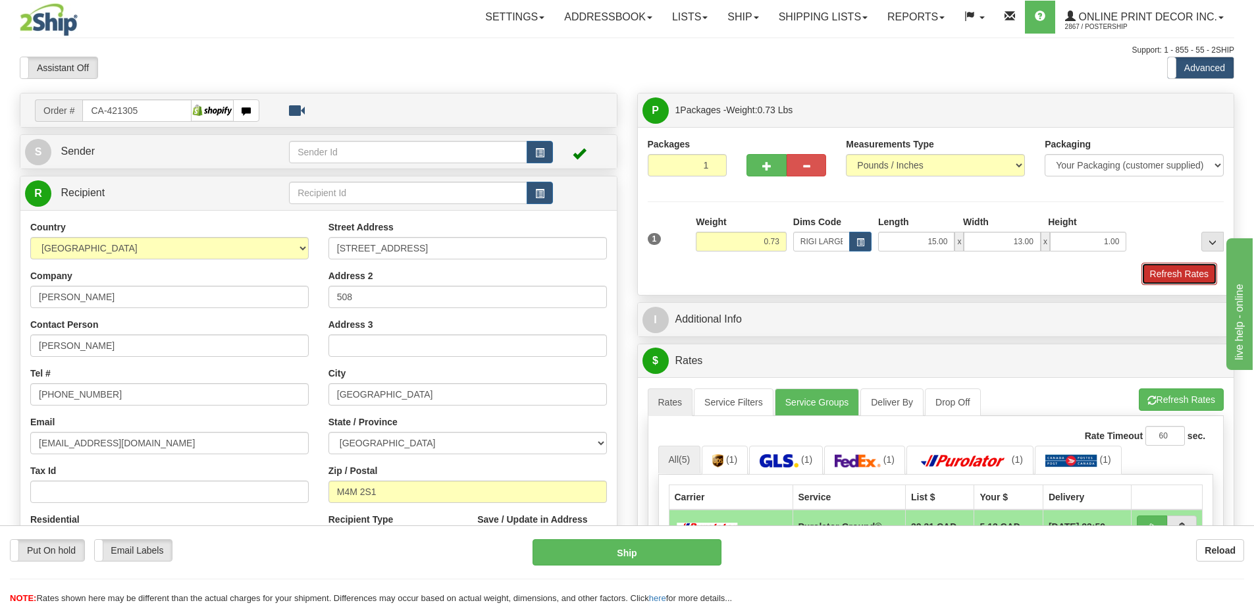
click at [1165, 276] on button "Refresh Rates" at bounding box center [1179, 274] width 76 height 22
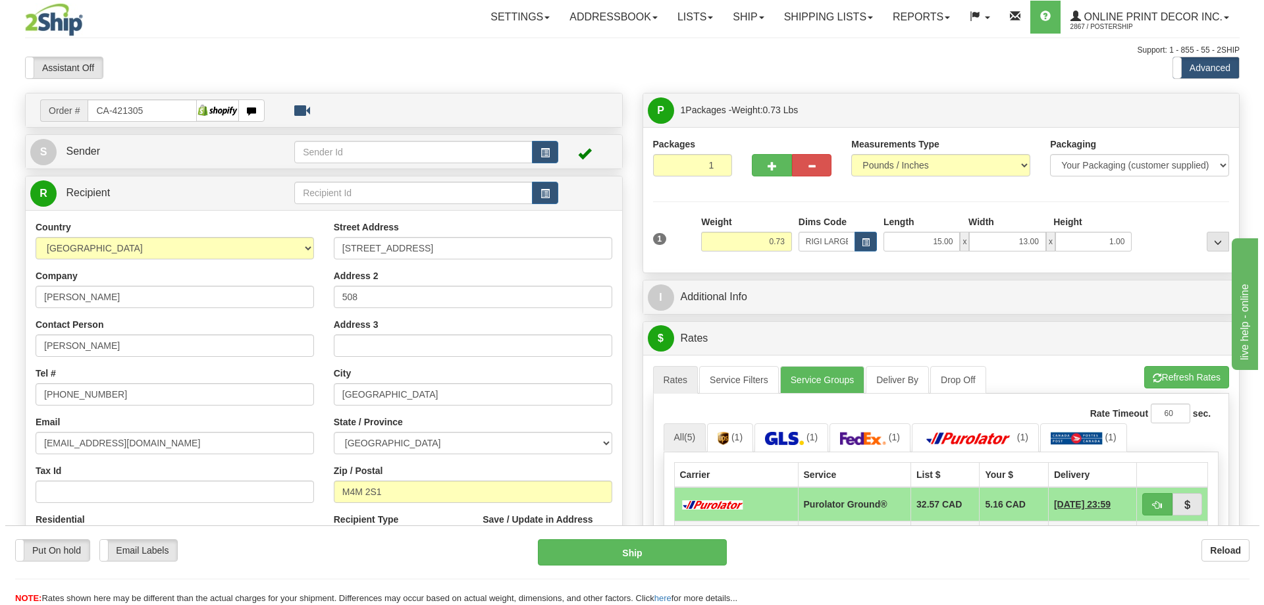
scroll to position [132, 0]
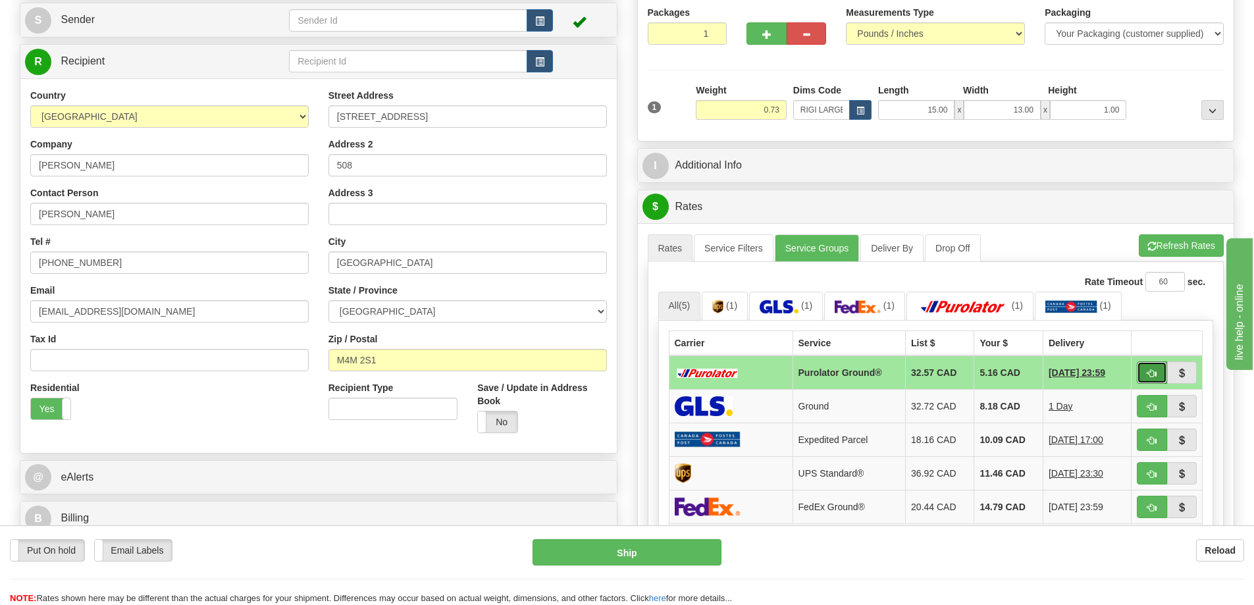
click at [1144, 375] on button "button" at bounding box center [1152, 372] width 30 height 22
type input "260"
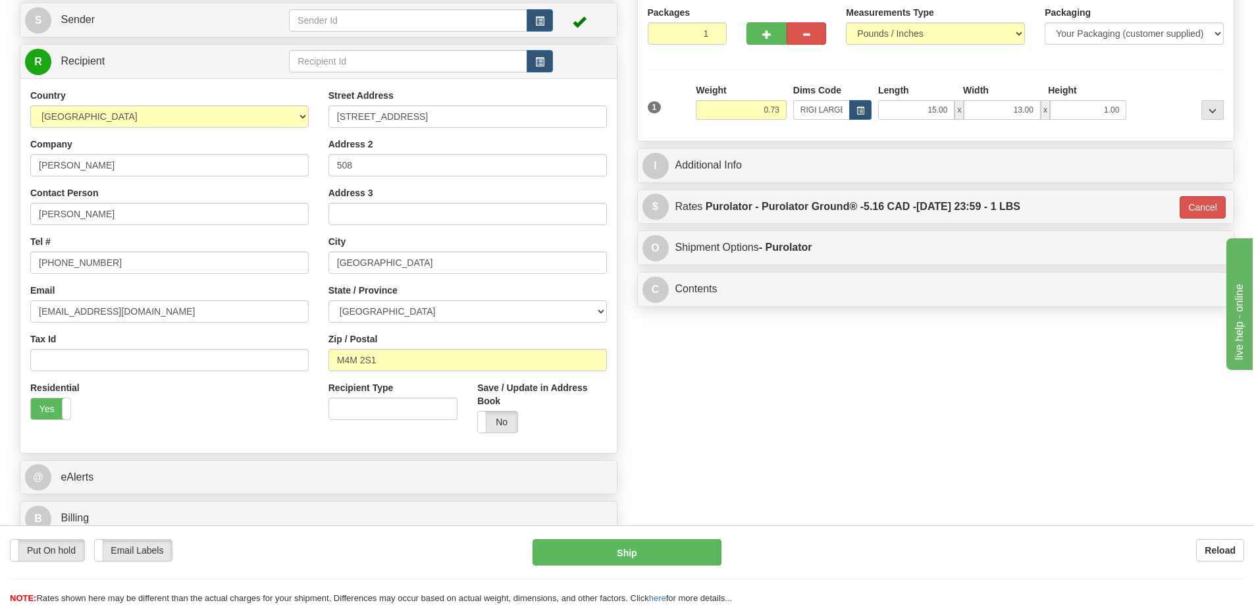
click at [696, 531] on div "Put On hold Put On hold Email Labels Email Labels Edit Reload Ship Reload" at bounding box center [627, 565] width 1254 height 80
click at [695, 553] on button "Ship" at bounding box center [626, 552] width 189 height 26
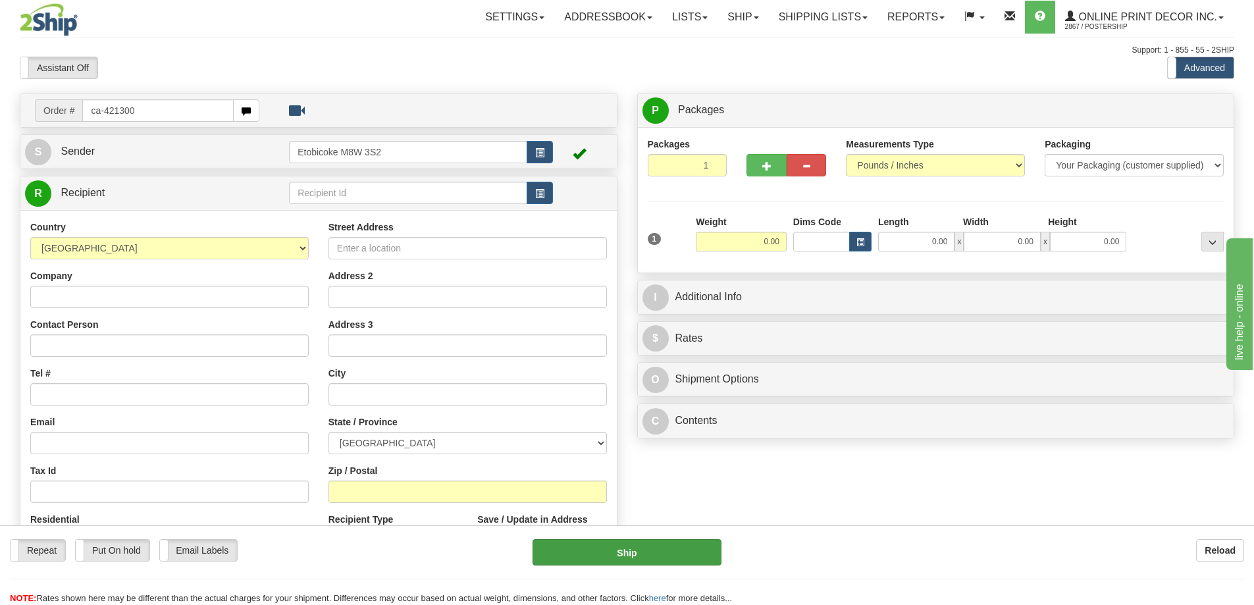
type input "ca-421300"
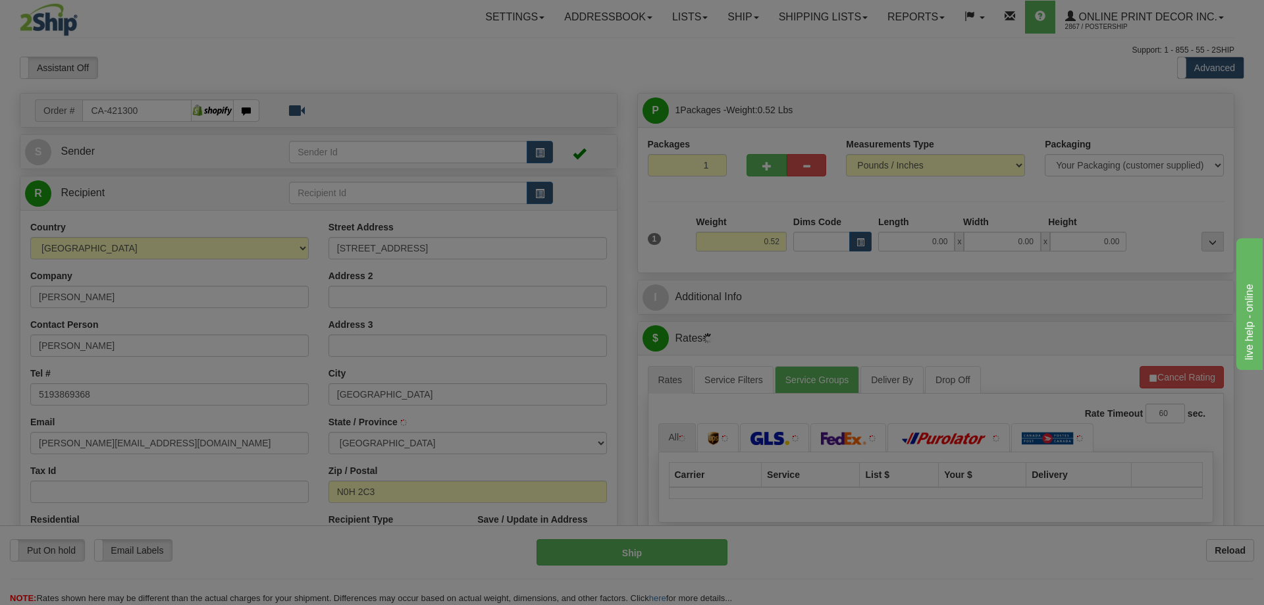
type input "PORT ELGIN"
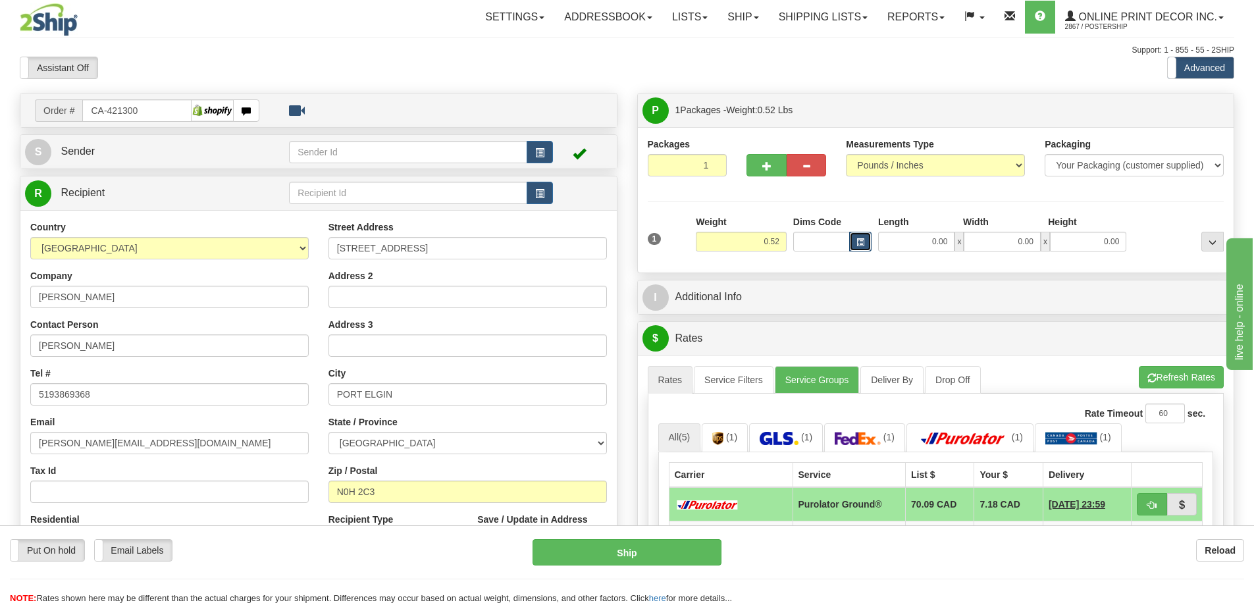
click at [858, 240] on span "button" at bounding box center [860, 242] width 8 height 7
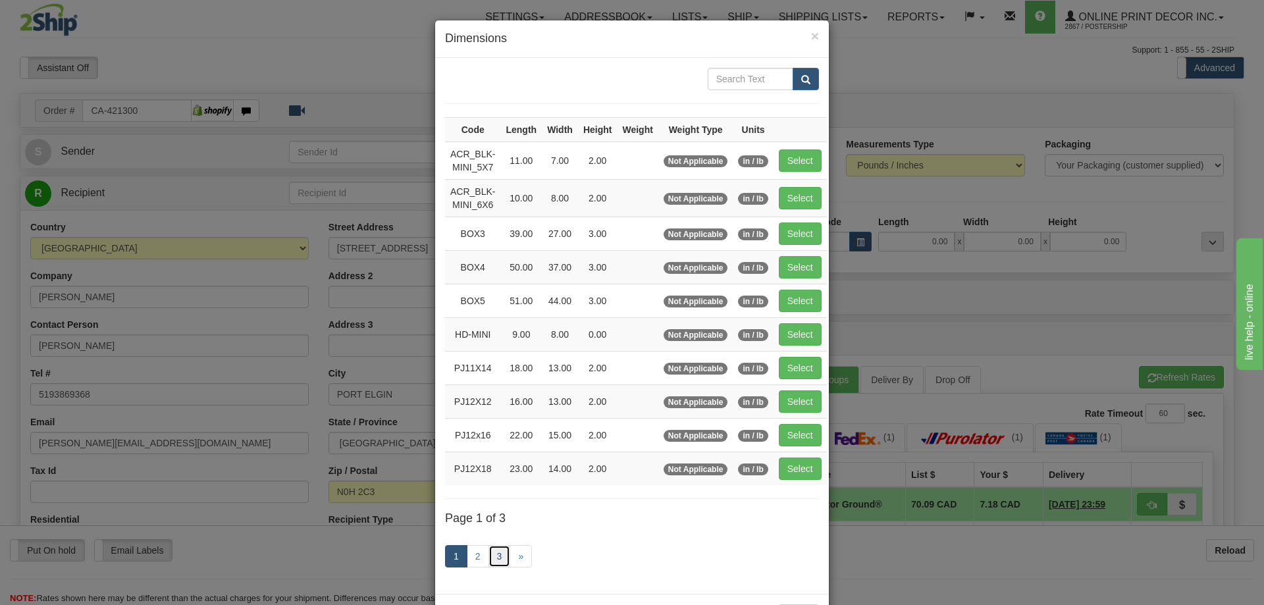
click at [491, 560] on link "3" at bounding box center [499, 556] width 22 height 22
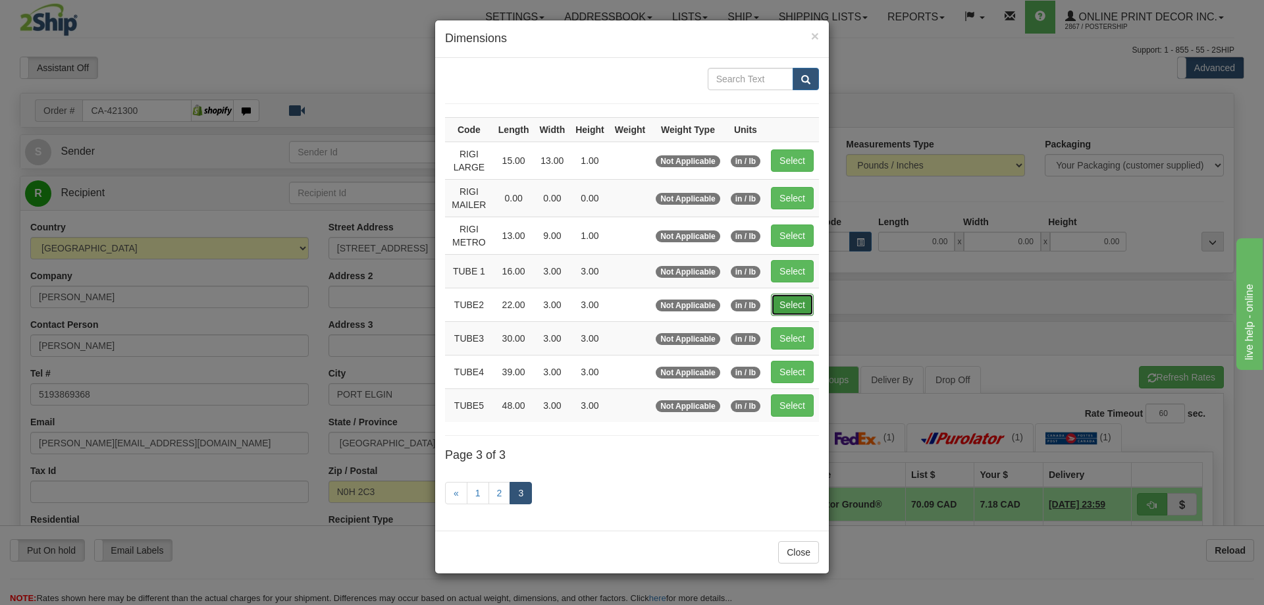
click at [808, 304] on button "Select" at bounding box center [792, 305] width 43 height 22
type input "TUBE2"
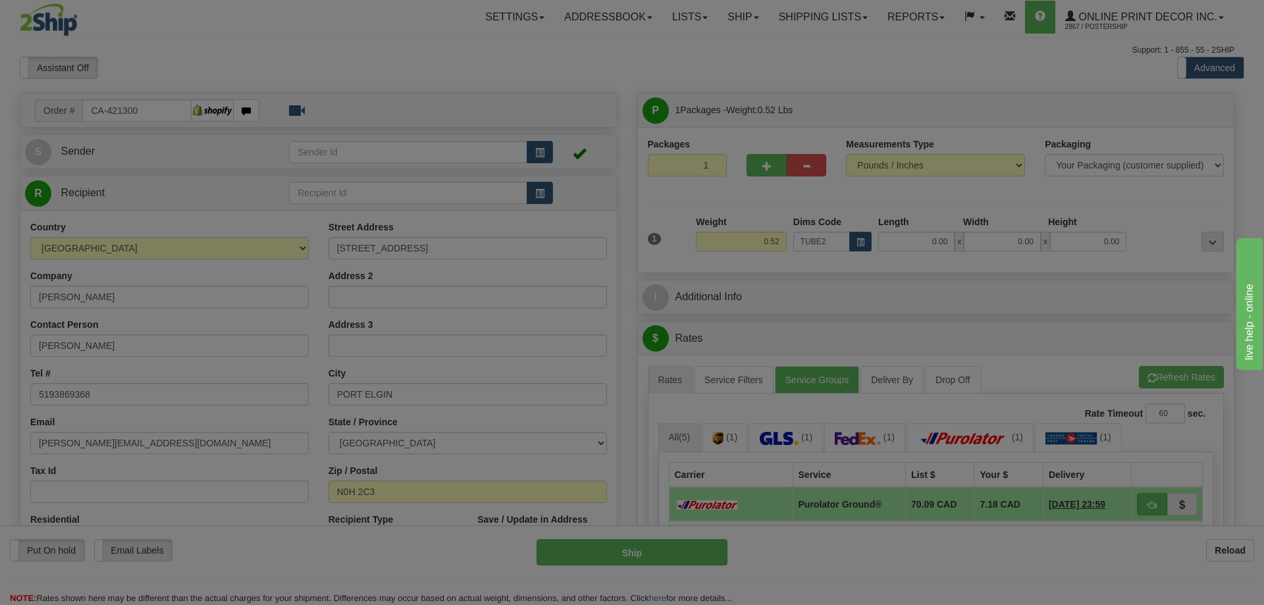
type input "22.00"
type input "3.00"
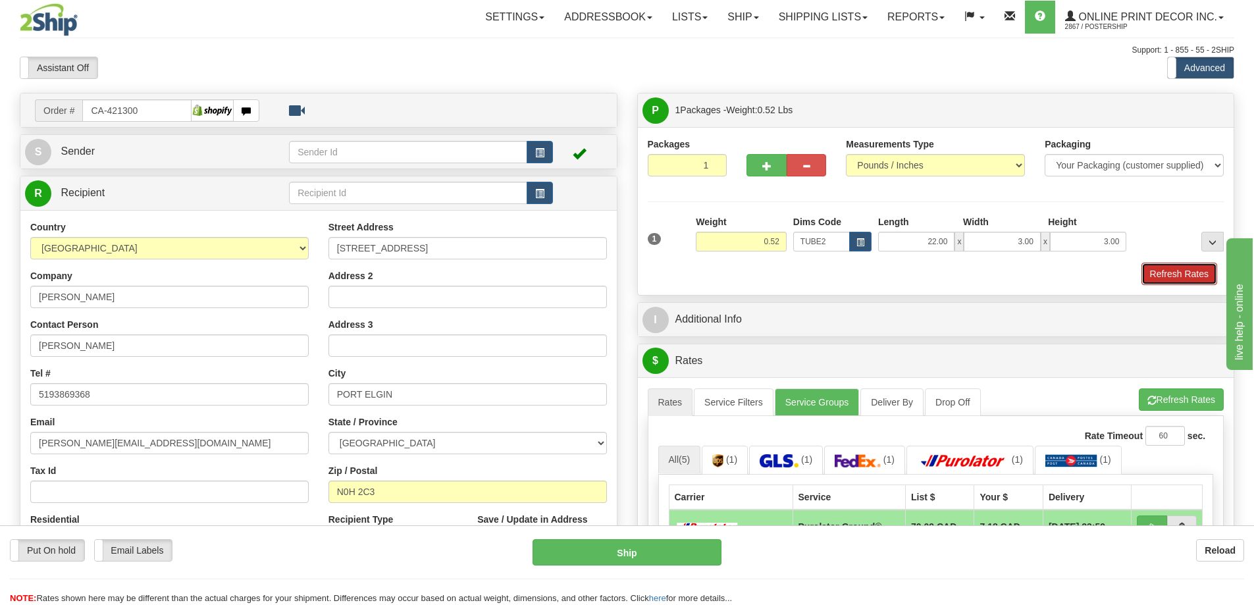
click at [1151, 274] on button "Refresh Rates" at bounding box center [1179, 274] width 76 height 22
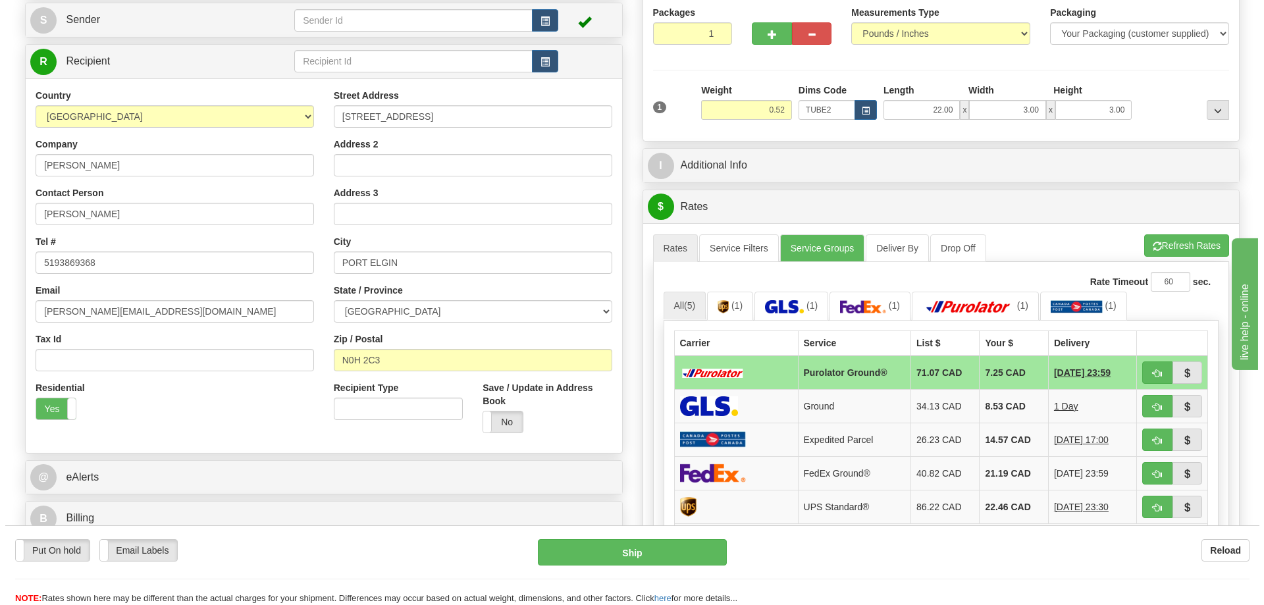
scroll to position [197, 0]
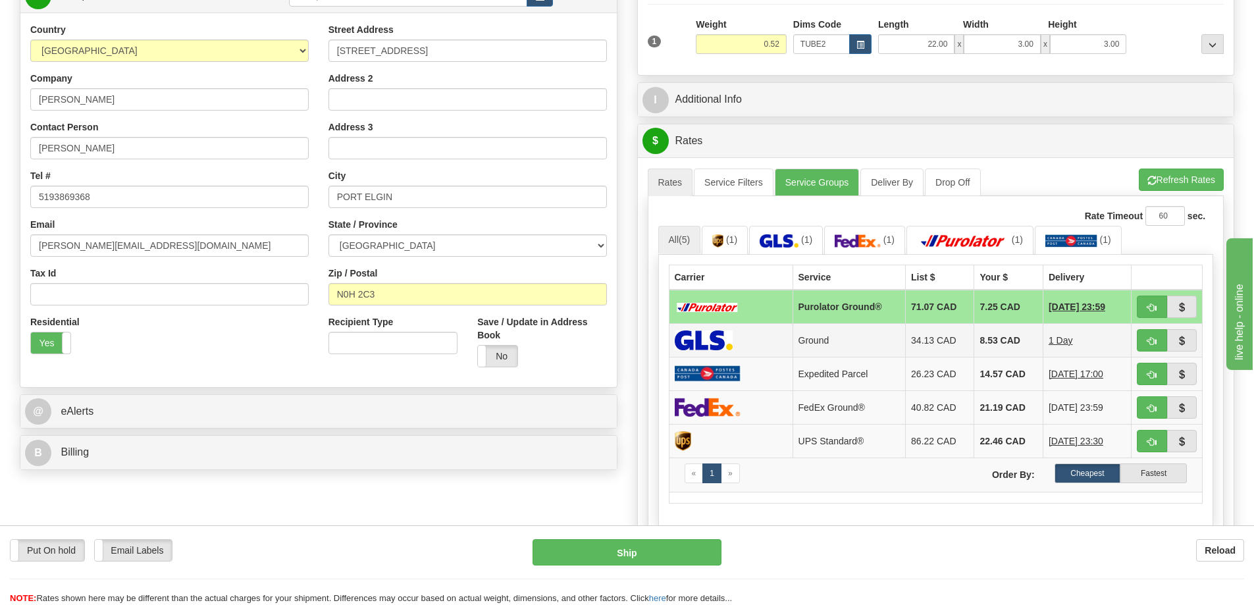
click at [1135, 336] on td at bounding box center [1166, 340] width 71 height 34
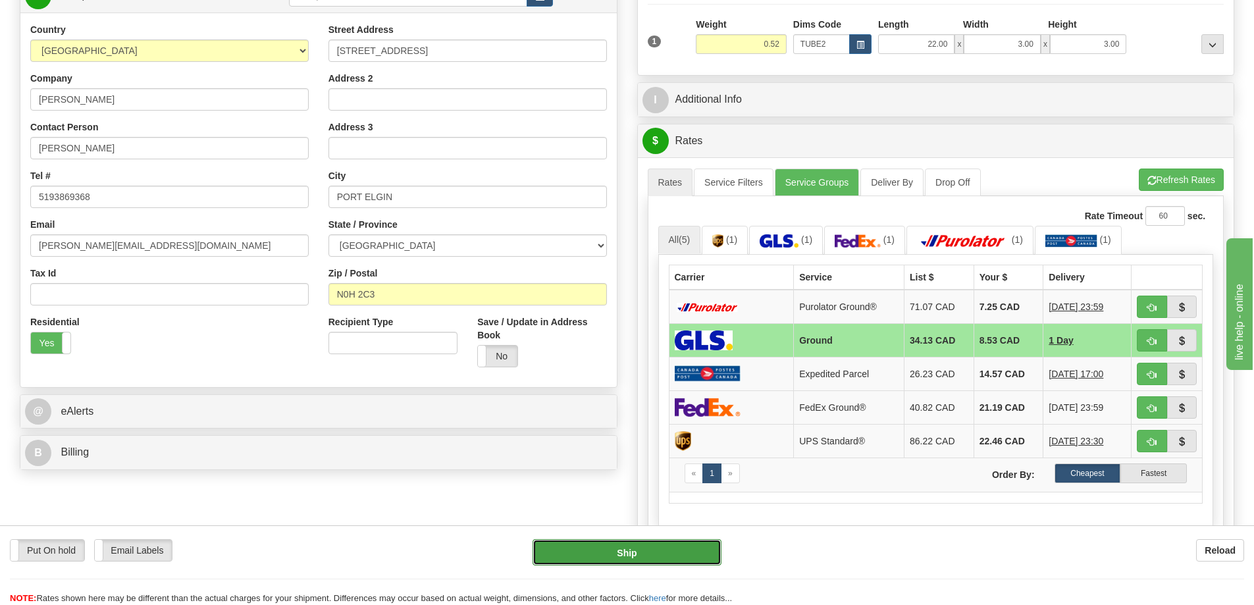
drag, startPoint x: 678, startPoint y: 557, endPoint x: 675, endPoint y: 550, distance: 8.0
click at [675, 550] on button "Ship" at bounding box center [626, 552] width 189 height 26
type input "1"
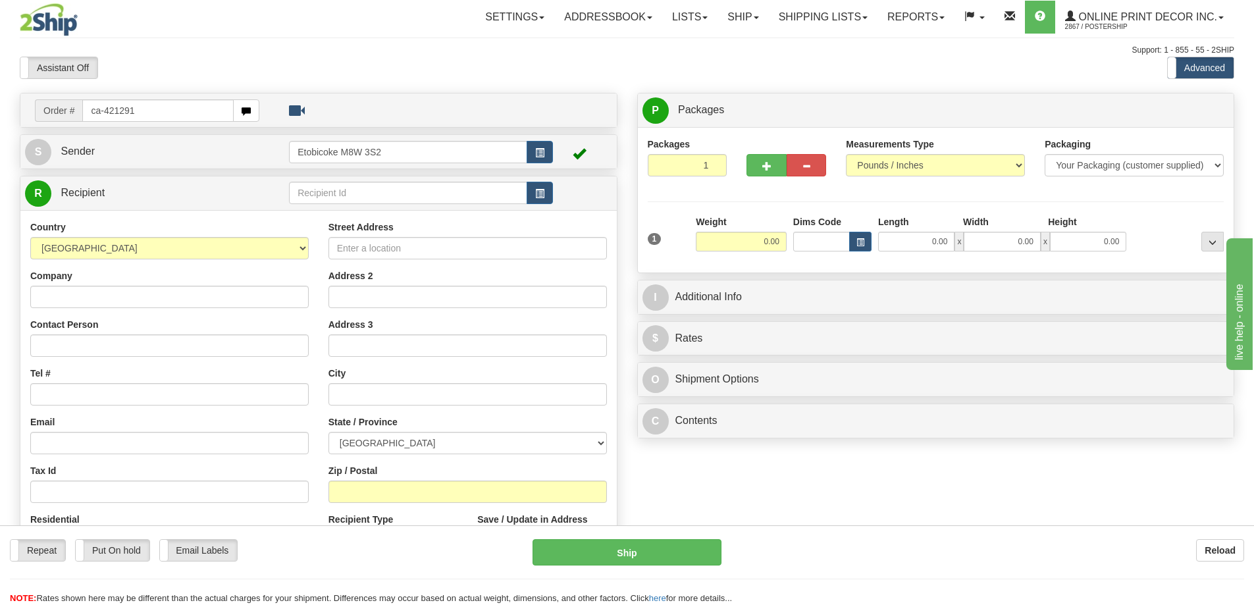
type input "ca-421291"
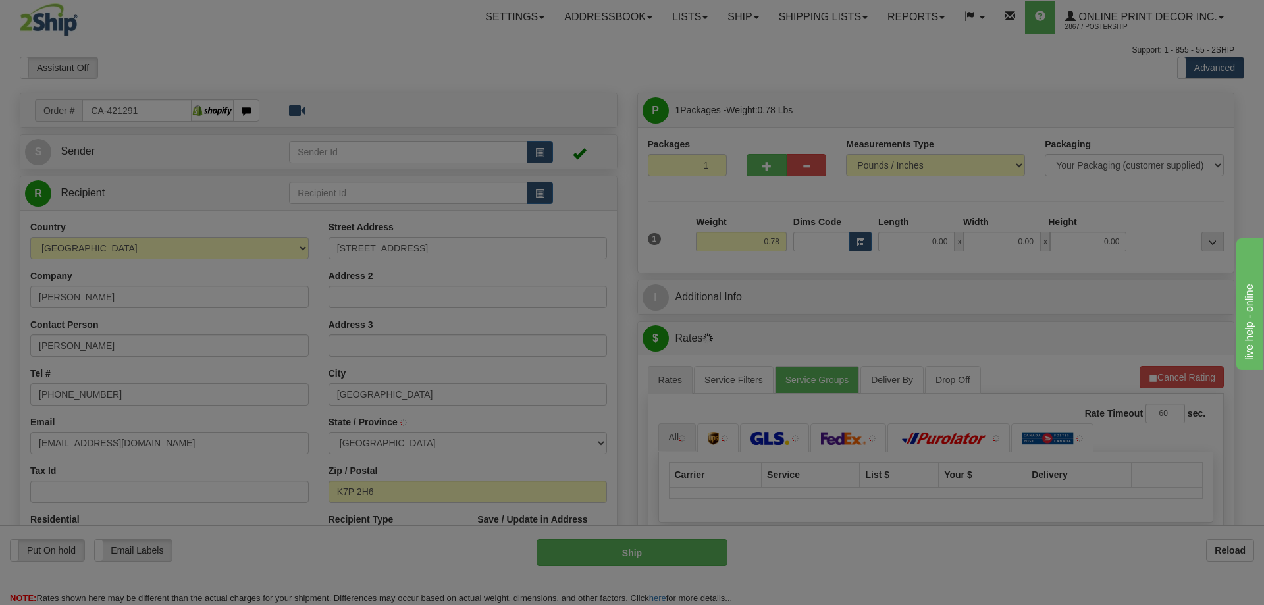
type input "[GEOGRAPHIC_DATA]"
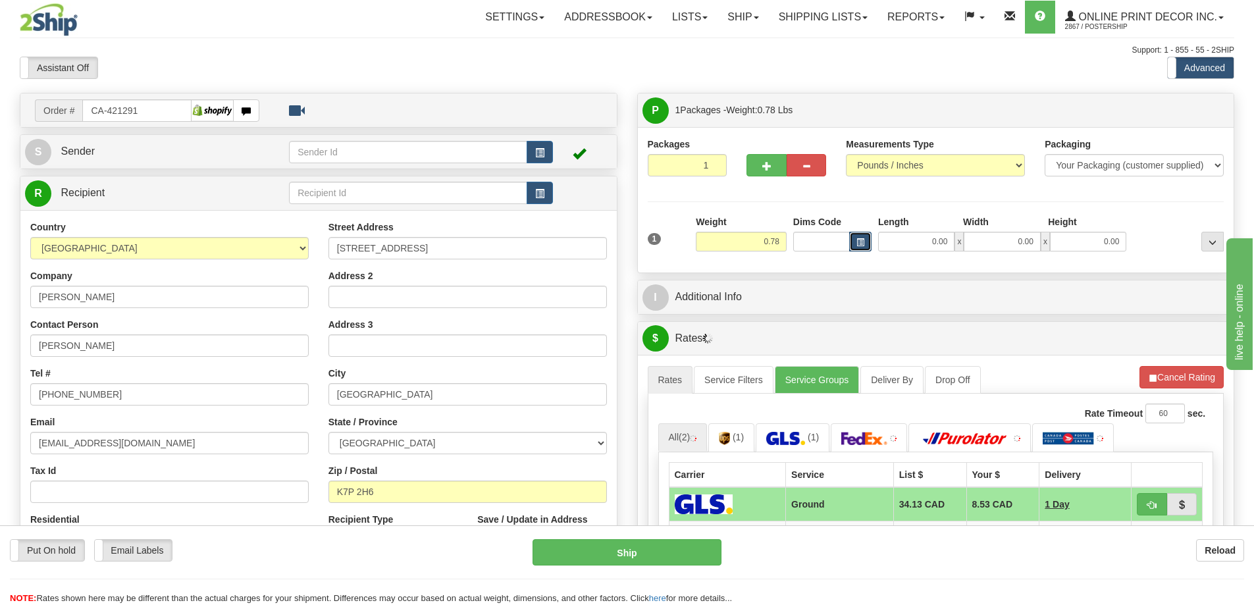
click at [867, 240] on button "button" at bounding box center [860, 242] width 22 height 20
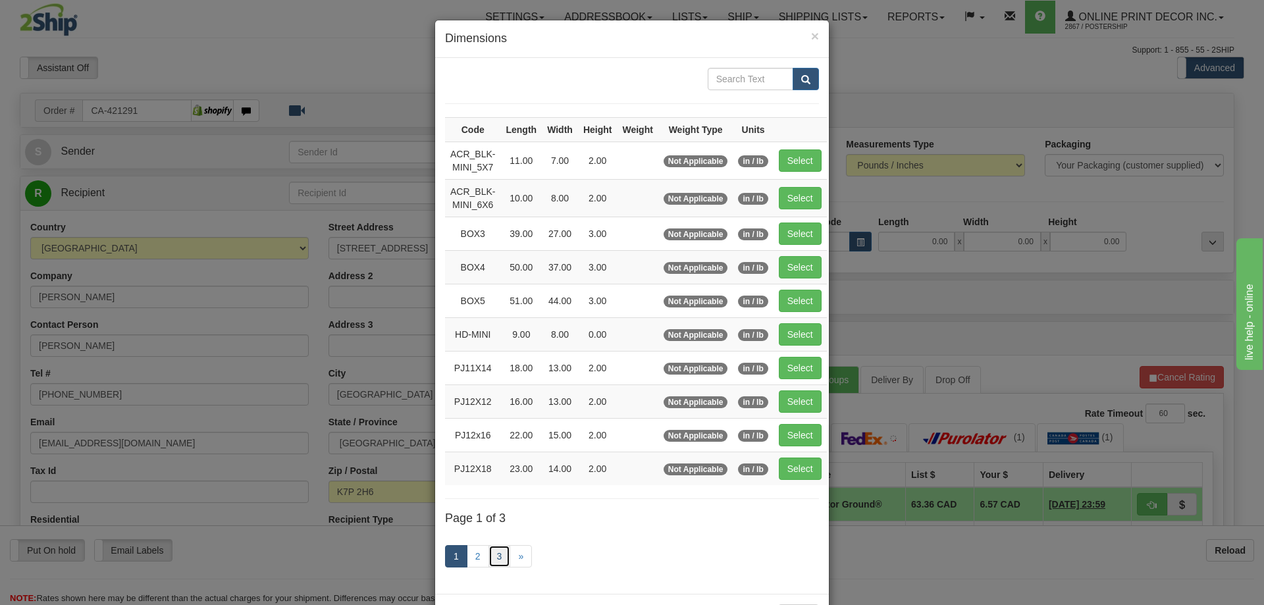
drag, startPoint x: 490, startPoint y: 554, endPoint x: 481, endPoint y: 544, distance: 12.6
click at [489, 554] on link "3" at bounding box center [499, 556] width 22 height 22
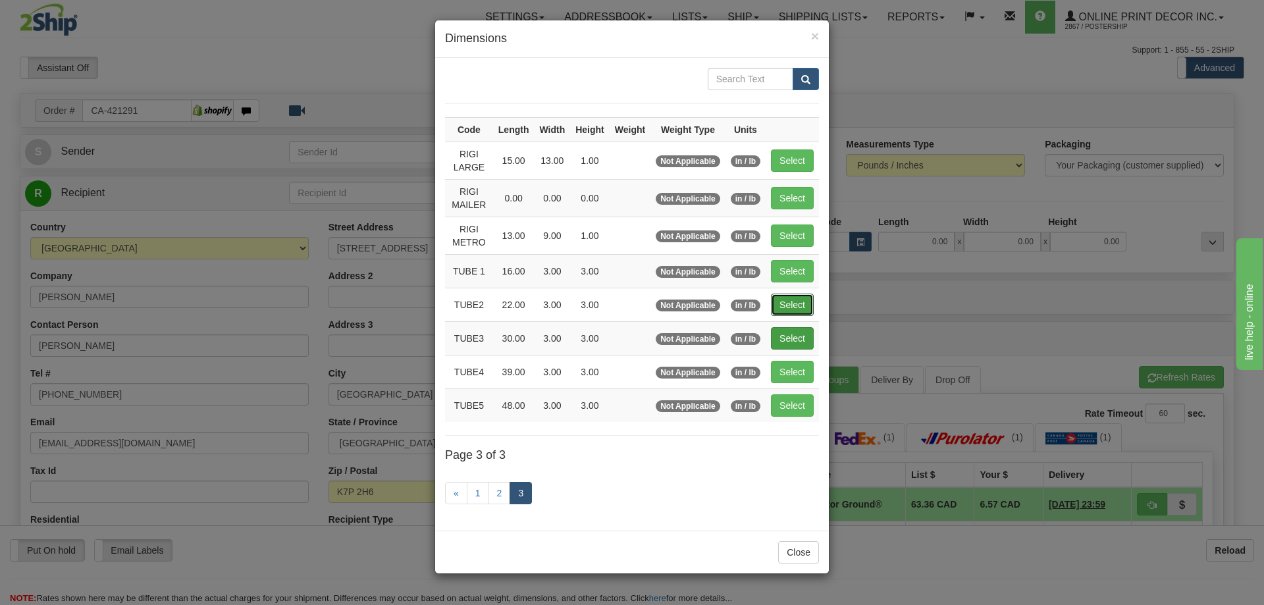
click at [787, 305] on button "Select" at bounding box center [792, 305] width 43 height 22
type input "TUBE2"
type input "22.00"
type input "3.00"
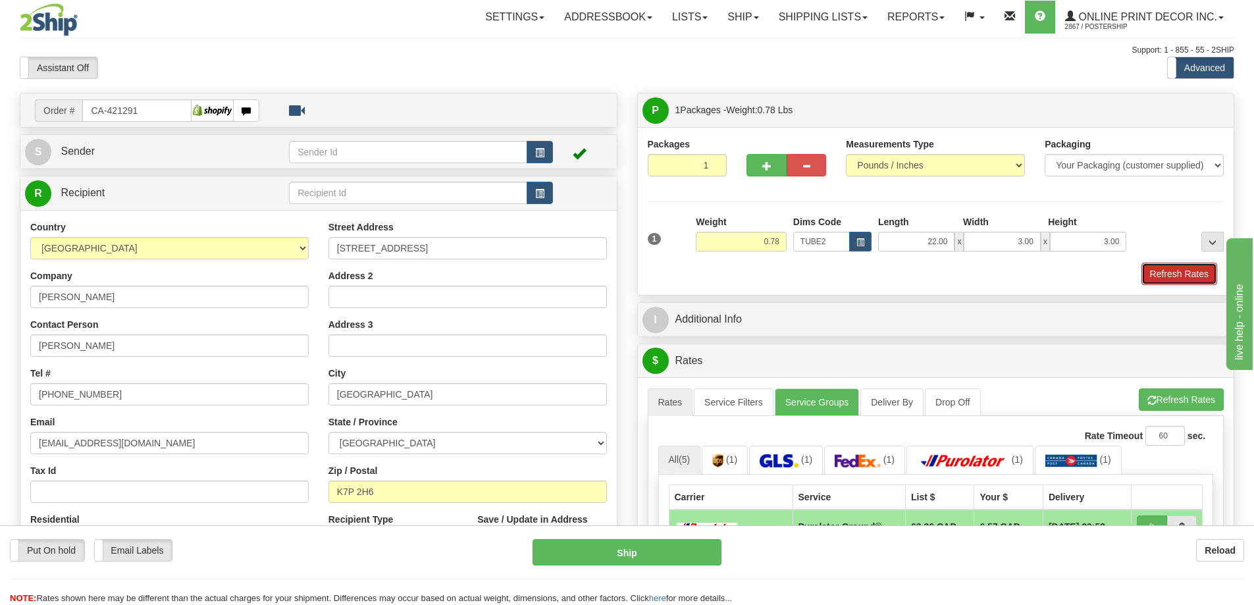
click at [1167, 268] on button "Refresh Rates" at bounding box center [1179, 274] width 76 height 22
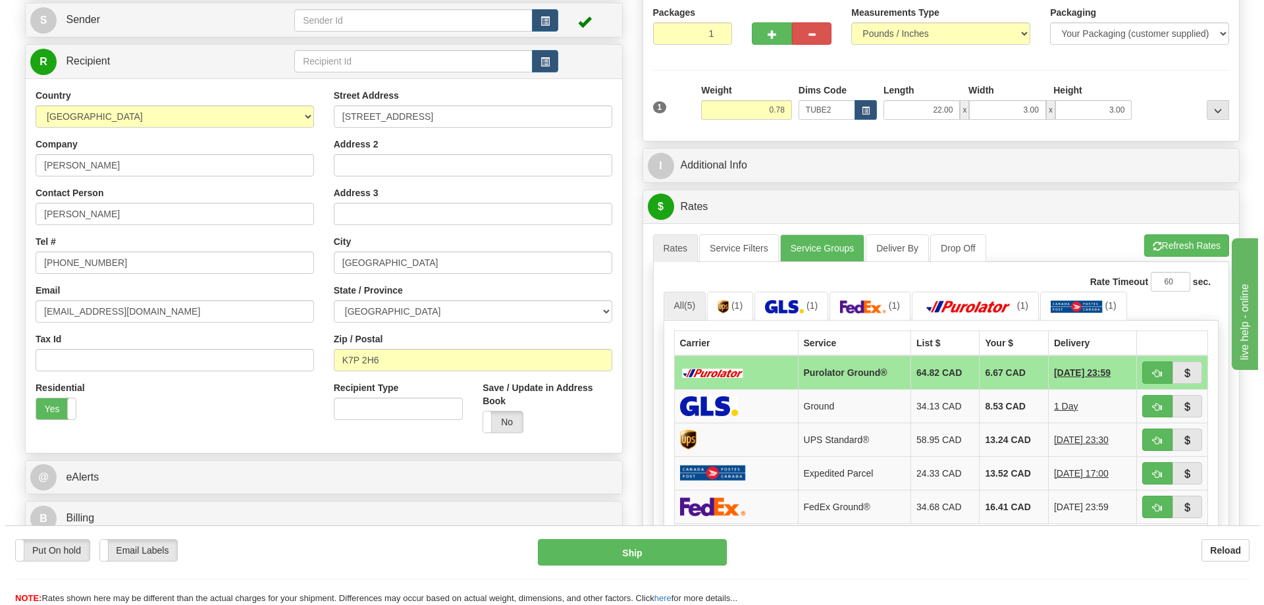
scroll to position [197, 0]
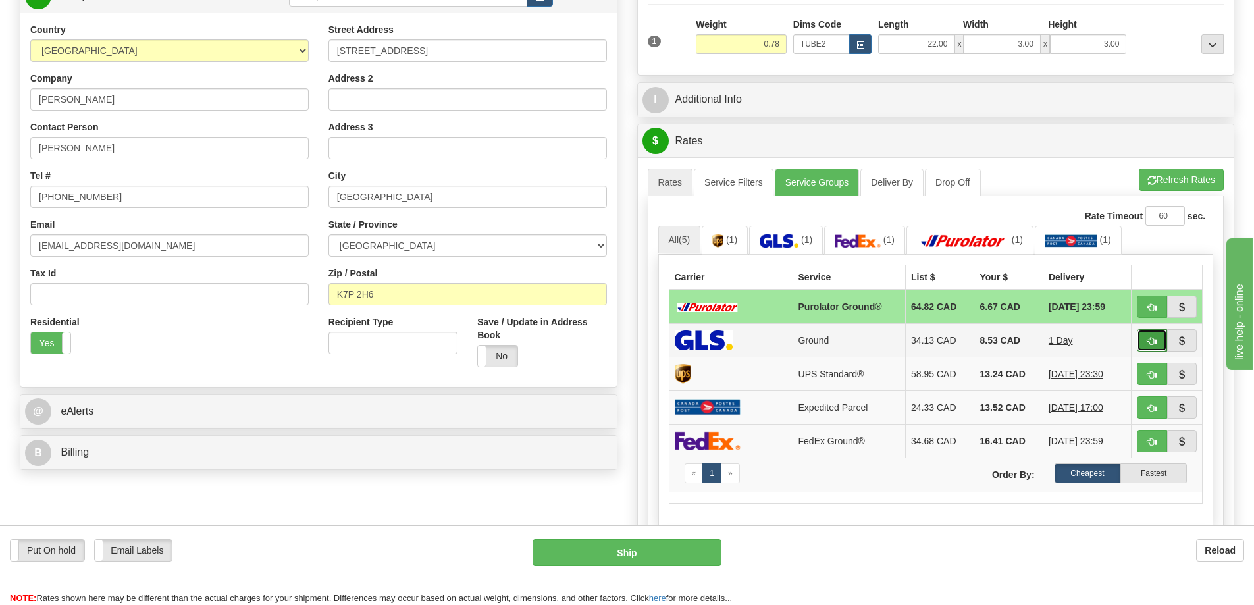
click at [1143, 336] on button "button" at bounding box center [1152, 340] width 30 height 22
type input "1"
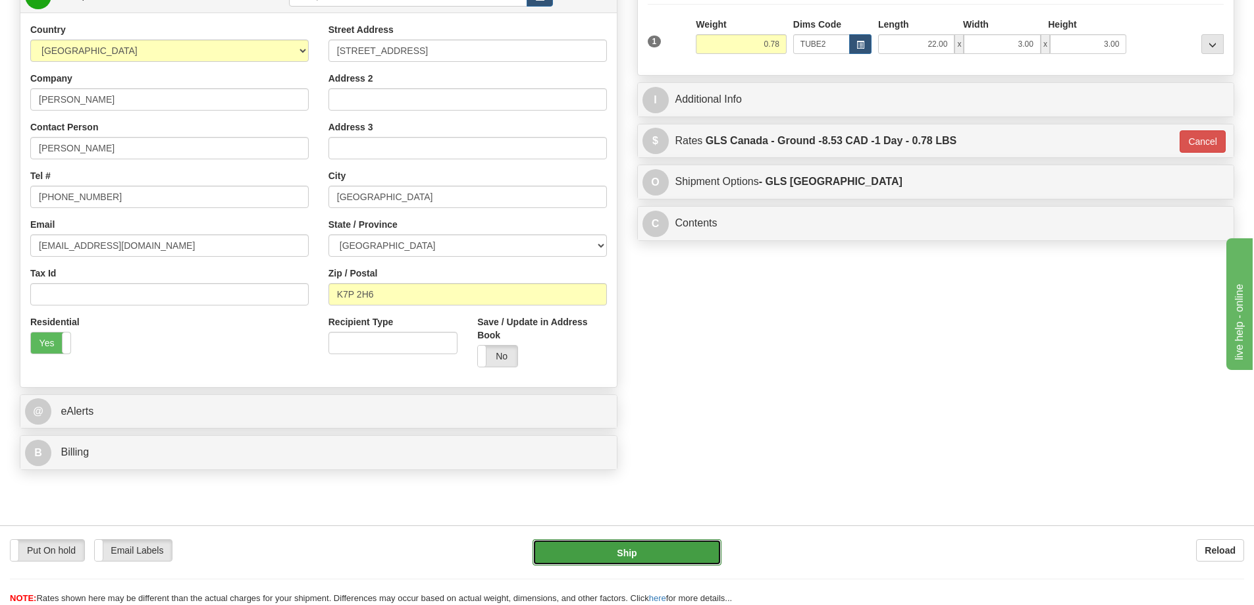
click at [696, 550] on button "Ship" at bounding box center [626, 552] width 189 height 26
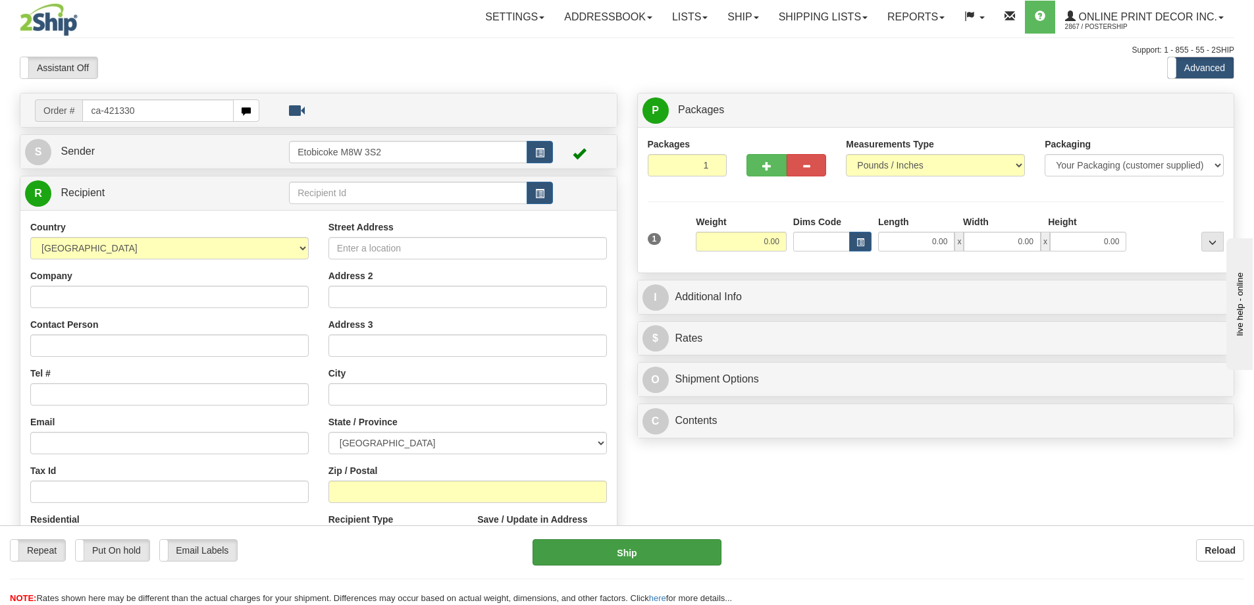
type input "ca-421330"
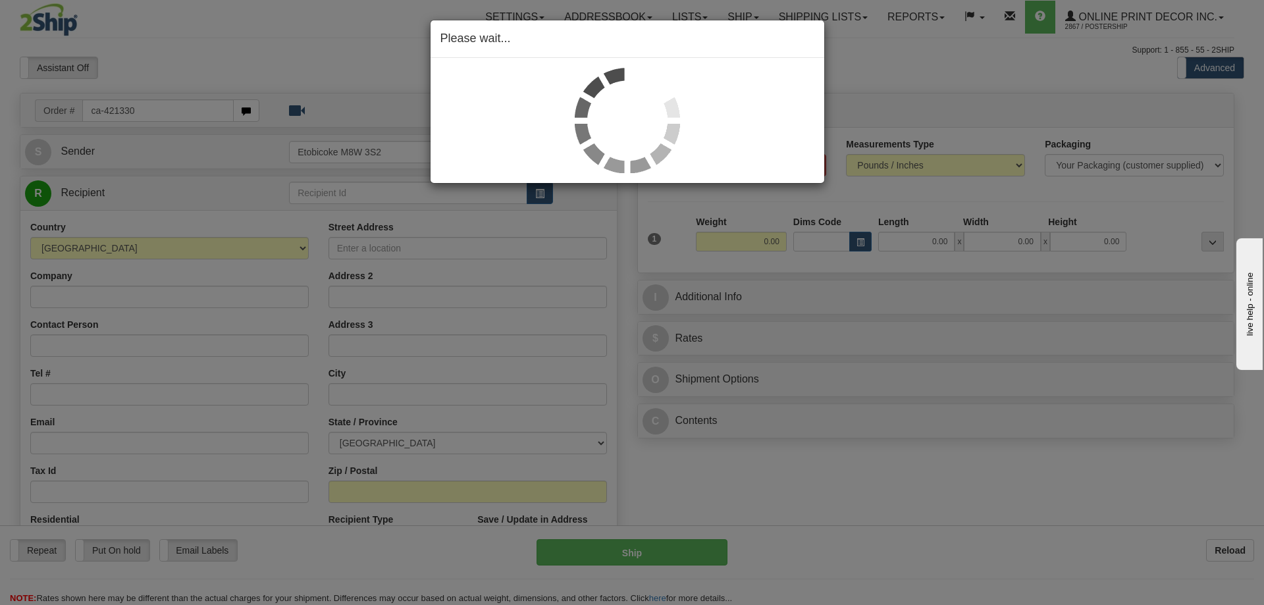
click at [862, 240] on div "Please wait..." at bounding box center [632, 302] width 1264 height 605
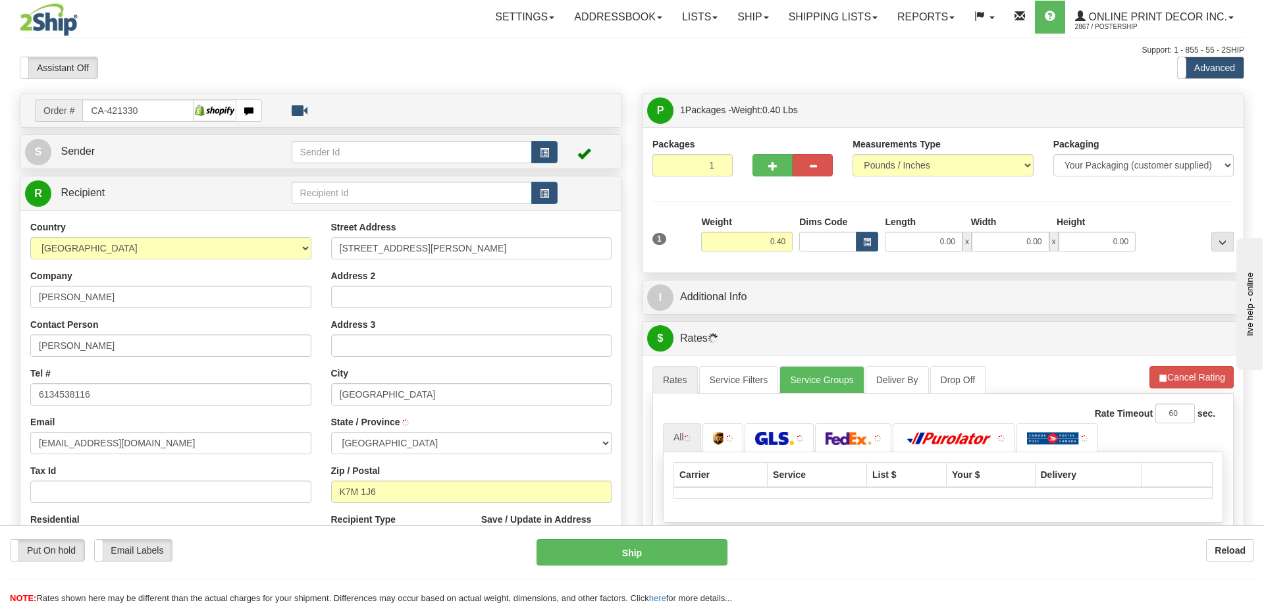
type input "KINGSTON"
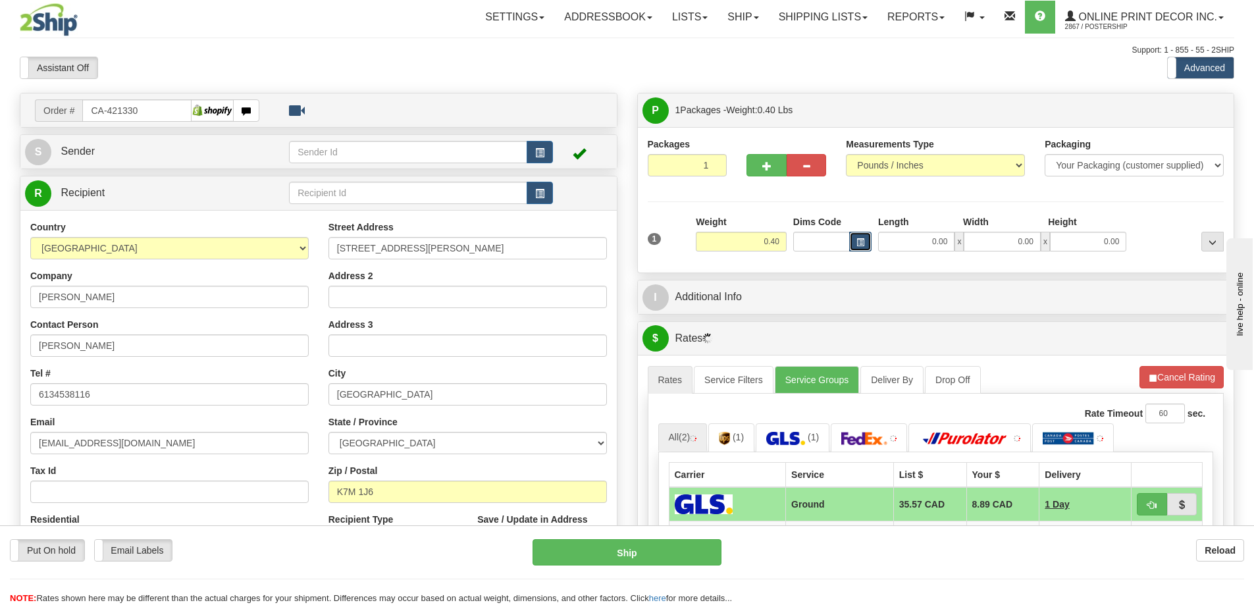
click at [857, 244] on span "button" at bounding box center [860, 242] width 8 height 7
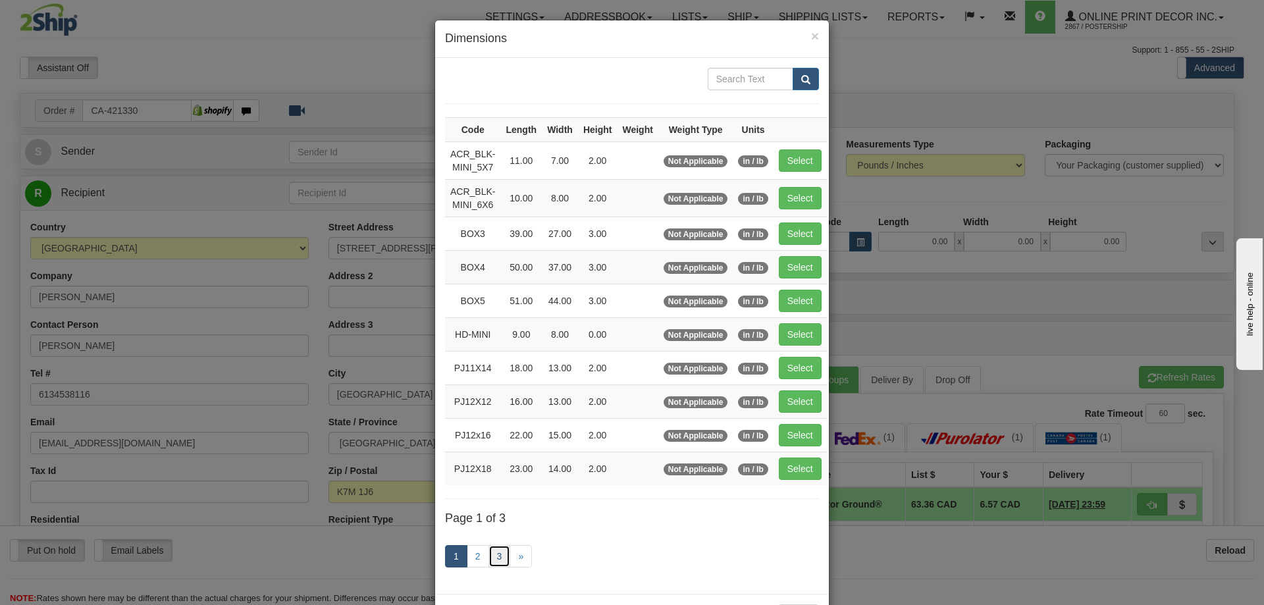
click at [498, 548] on link "3" at bounding box center [499, 556] width 22 height 22
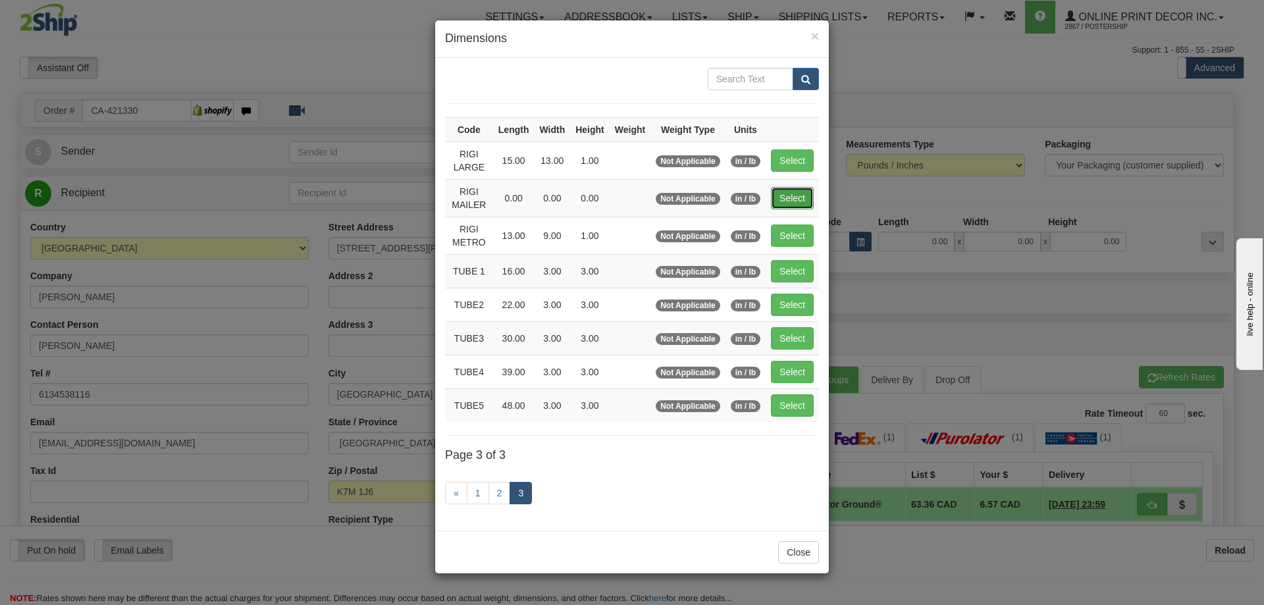
click at [777, 200] on button "Select" at bounding box center [792, 198] width 43 height 22
type input "RIGI MAILER"
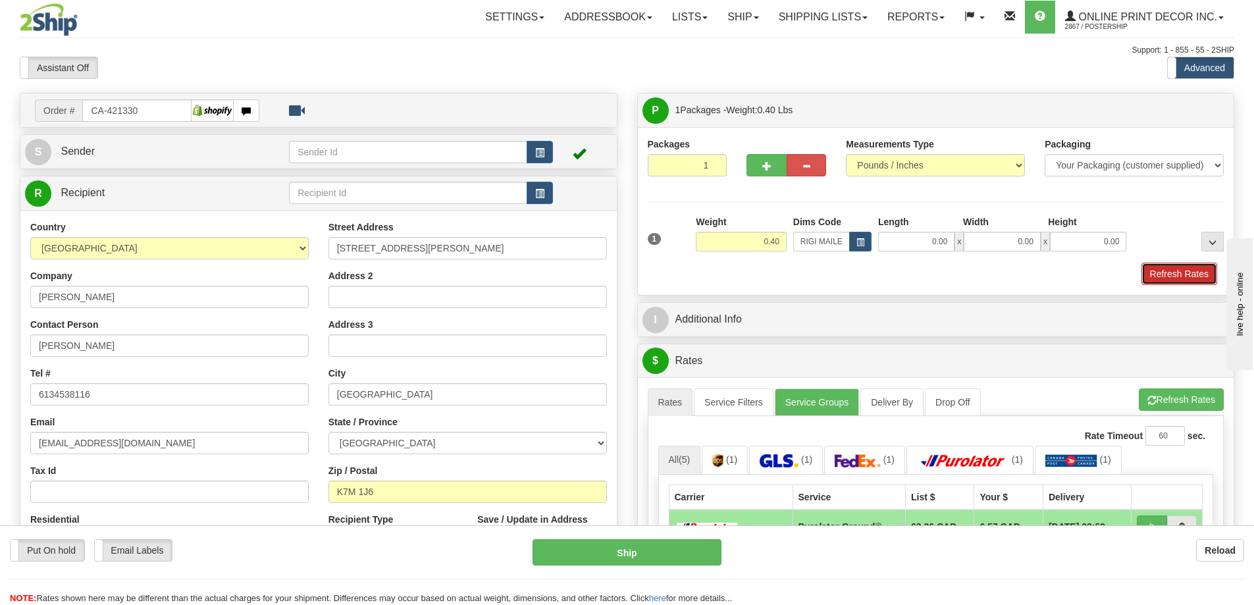
click at [1166, 278] on button "Refresh Rates" at bounding box center [1179, 274] width 76 height 22
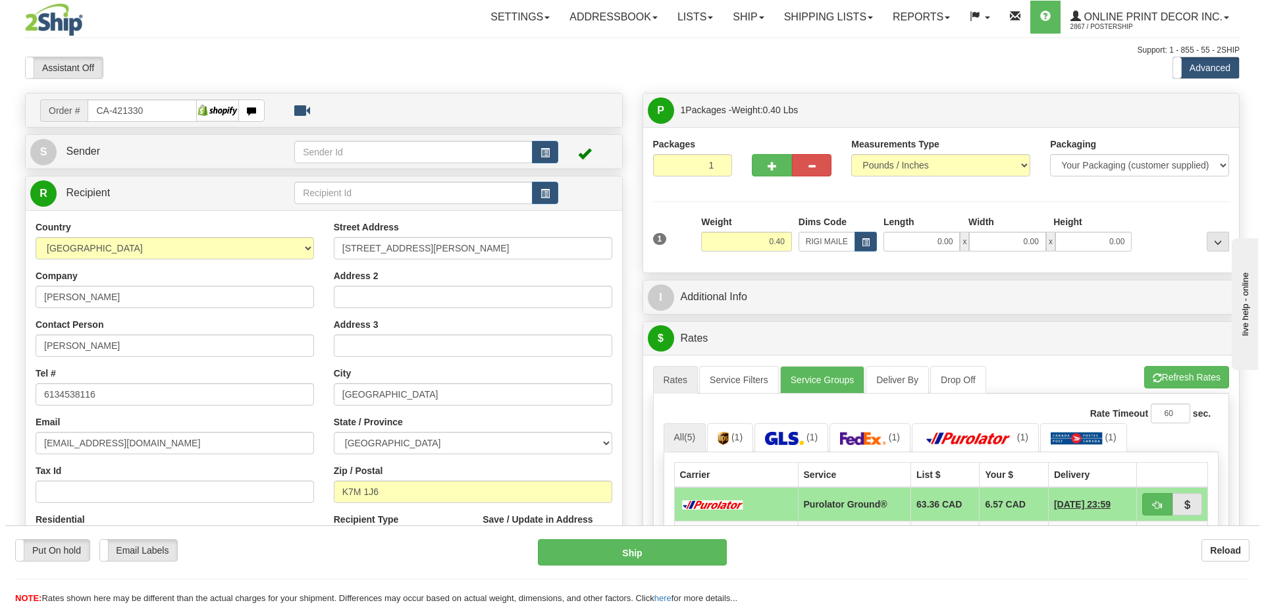
scroll to position [132, 0]
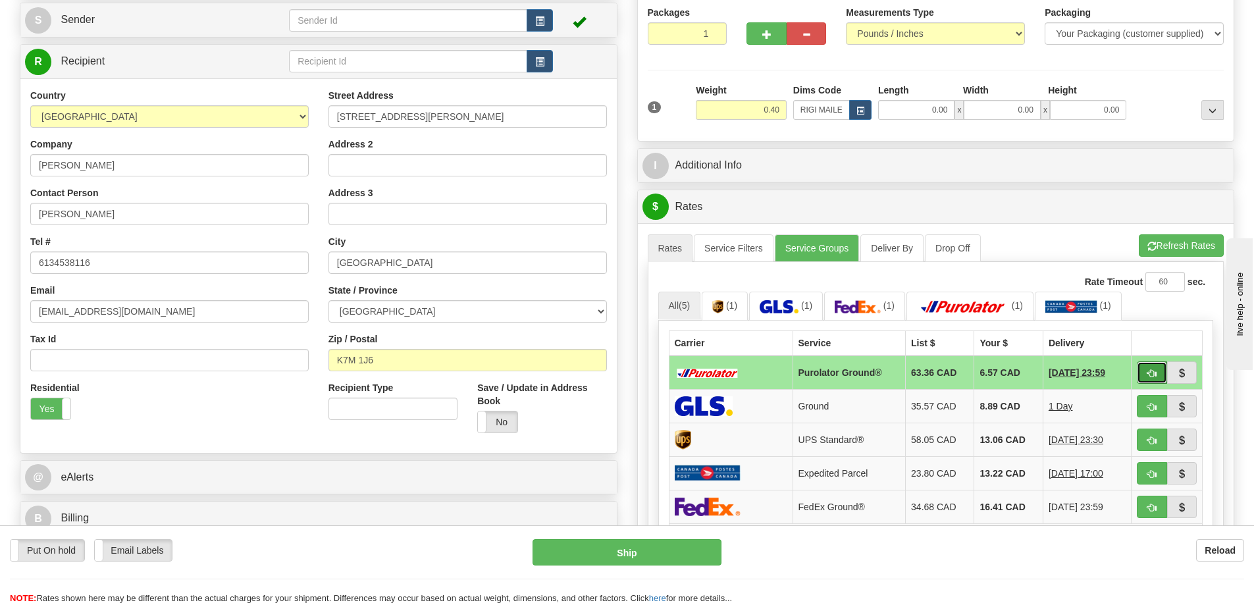
click at [1156, 371] on span "button" at bounding box center [1151, 373] width 9 height 9
type input "260"
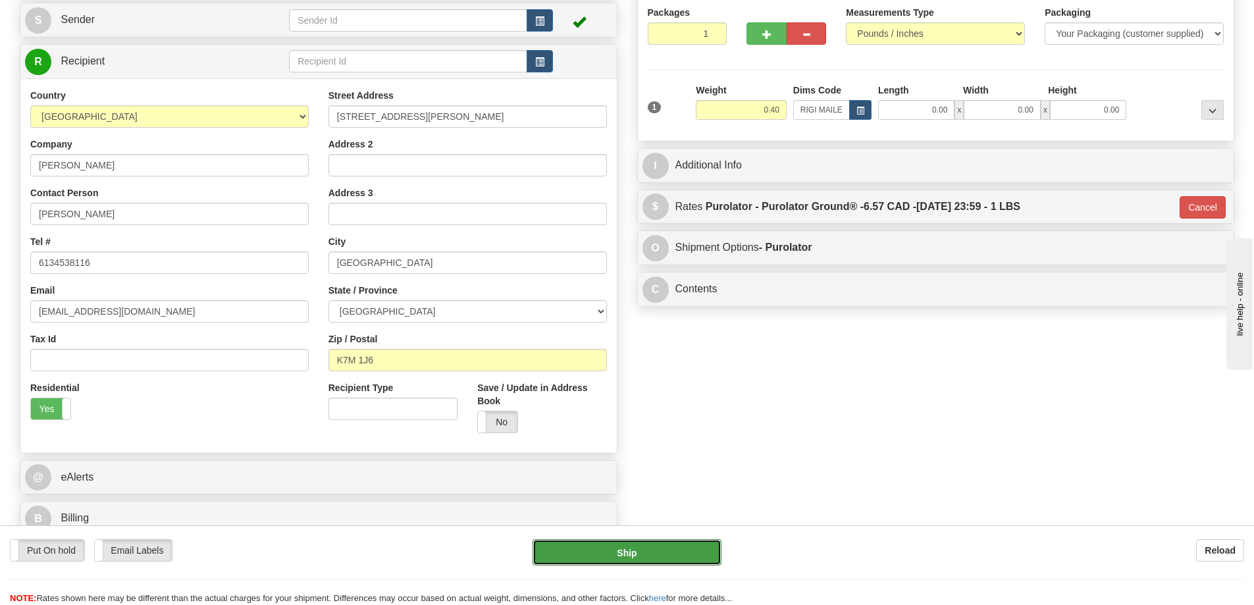
click at [600, 544] on button "Ship" at bounding box center [626, 552] width 189 height 26
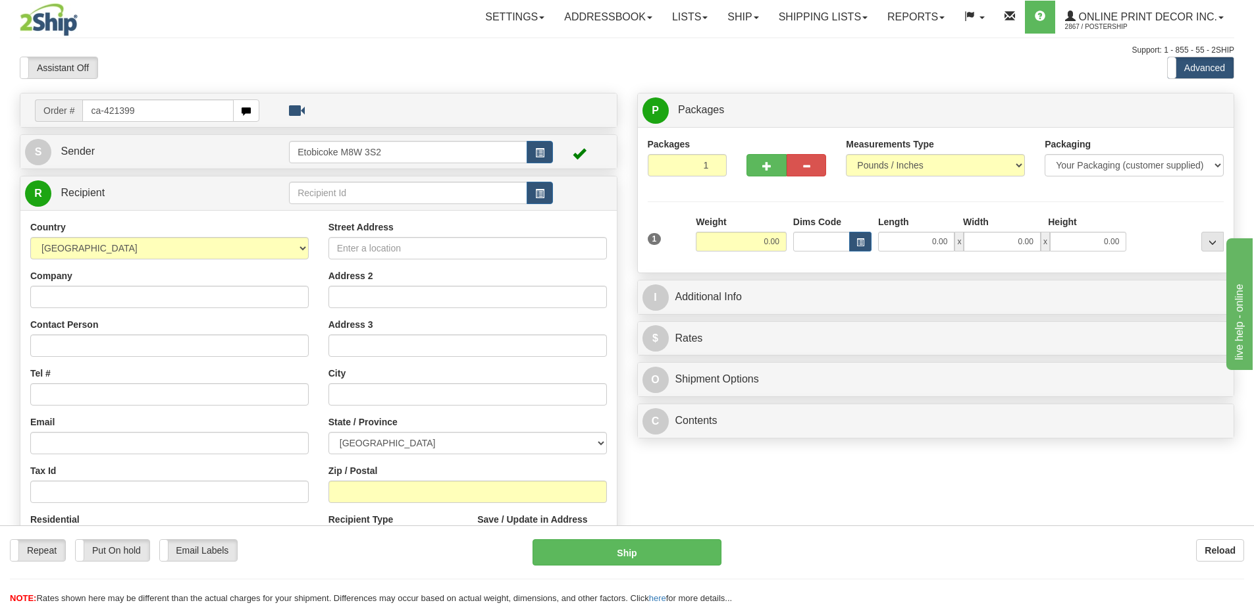
type input "ca-421399"
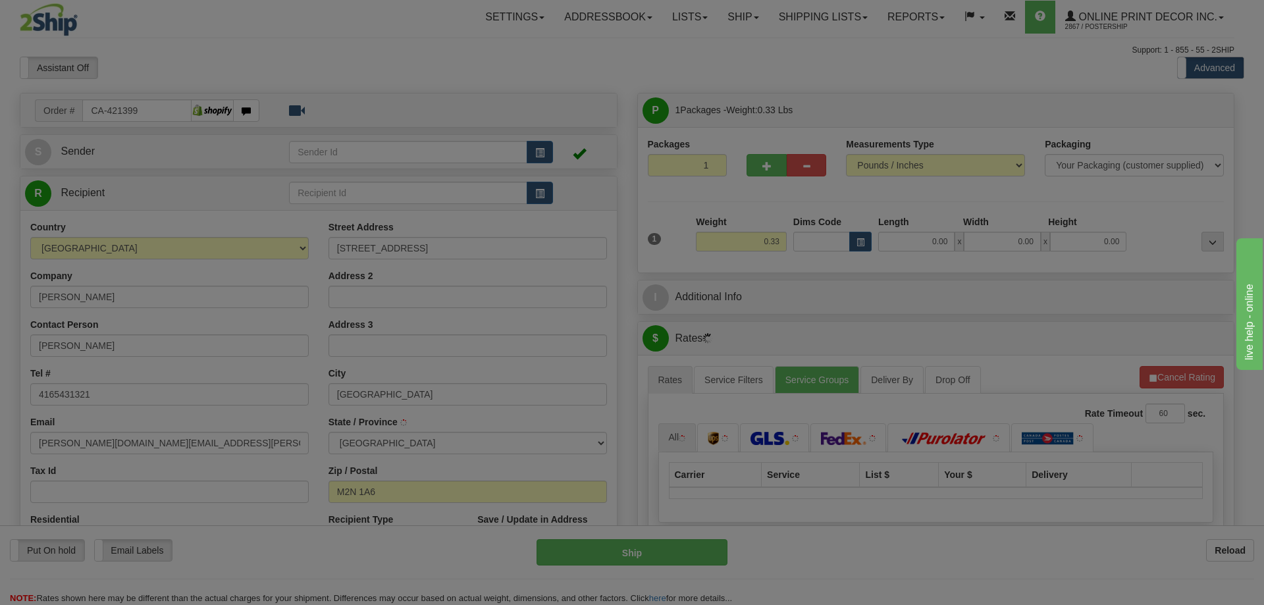
type input "[GEOGRAPHIC_DATA]"
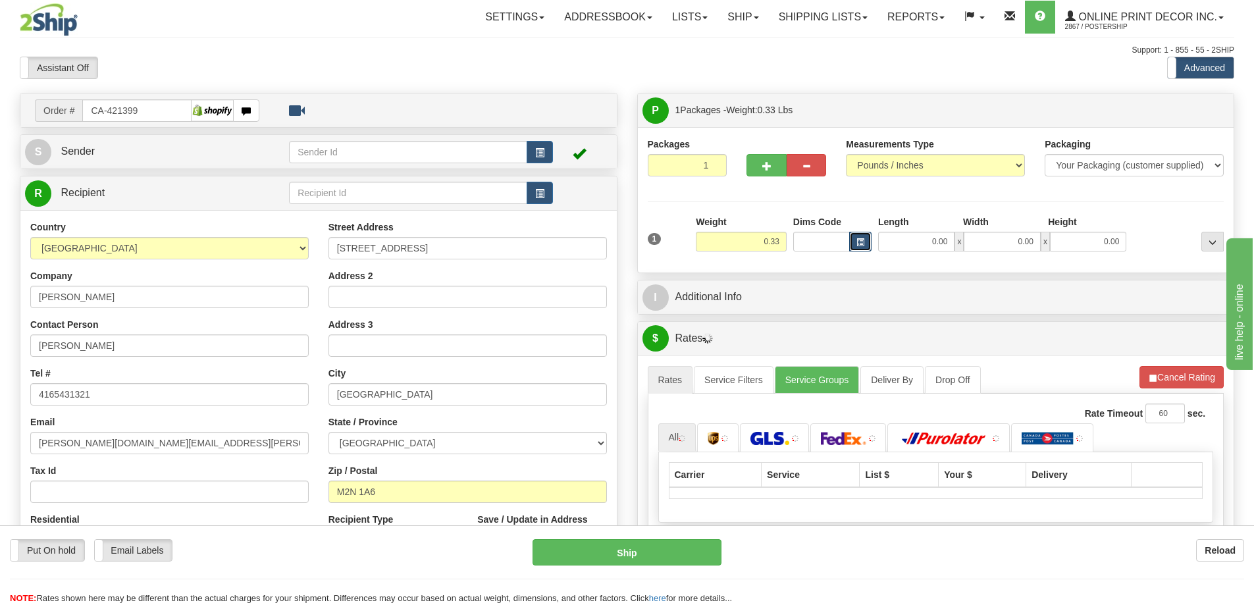
click at [864, 239] on span "button" at bounding box center [860, 242] width 8 height 7
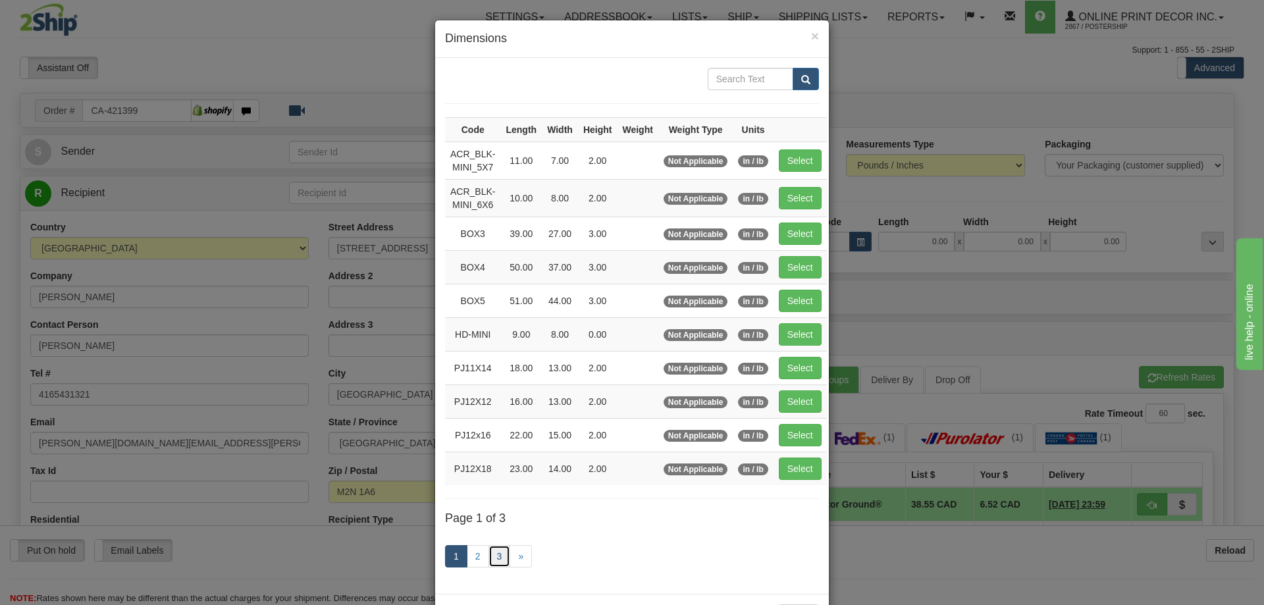
click at [497, 556] on link "3" at bounding box center [499, 556] width 22 height 22
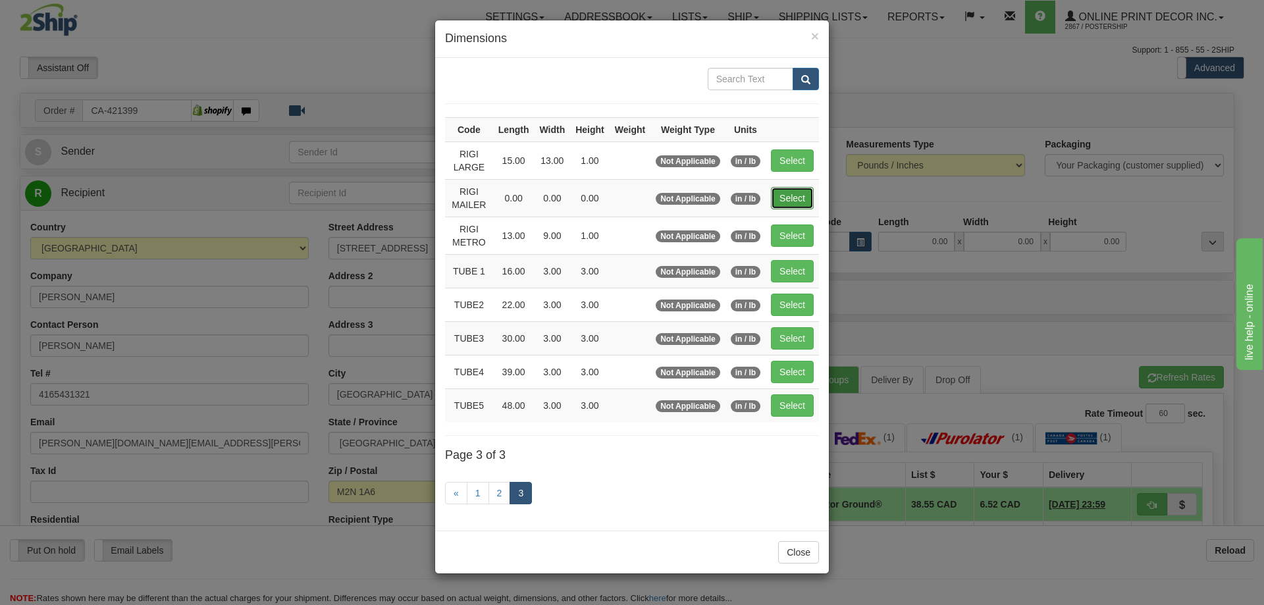
click at [798, 192] on button "Select" at bounding box center [792, 198] width 43 height 22
type input "RIGI MAILER"
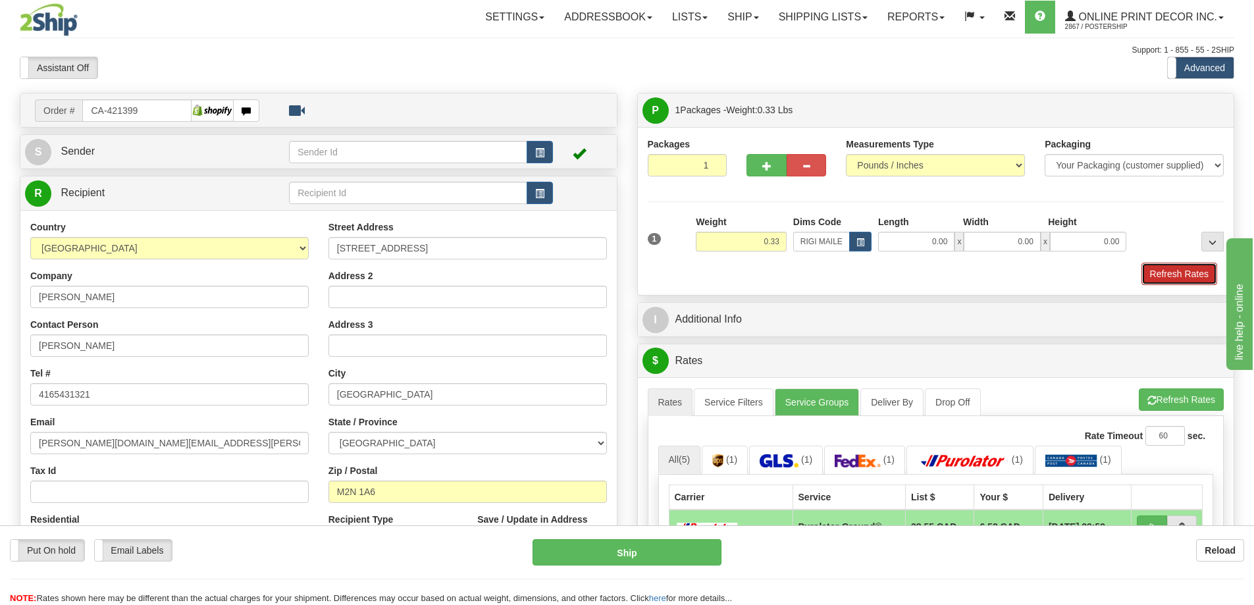
click at [1181, 275] on button "Refresh Rates" at bounding box center [1179, 274] width 76 height 22
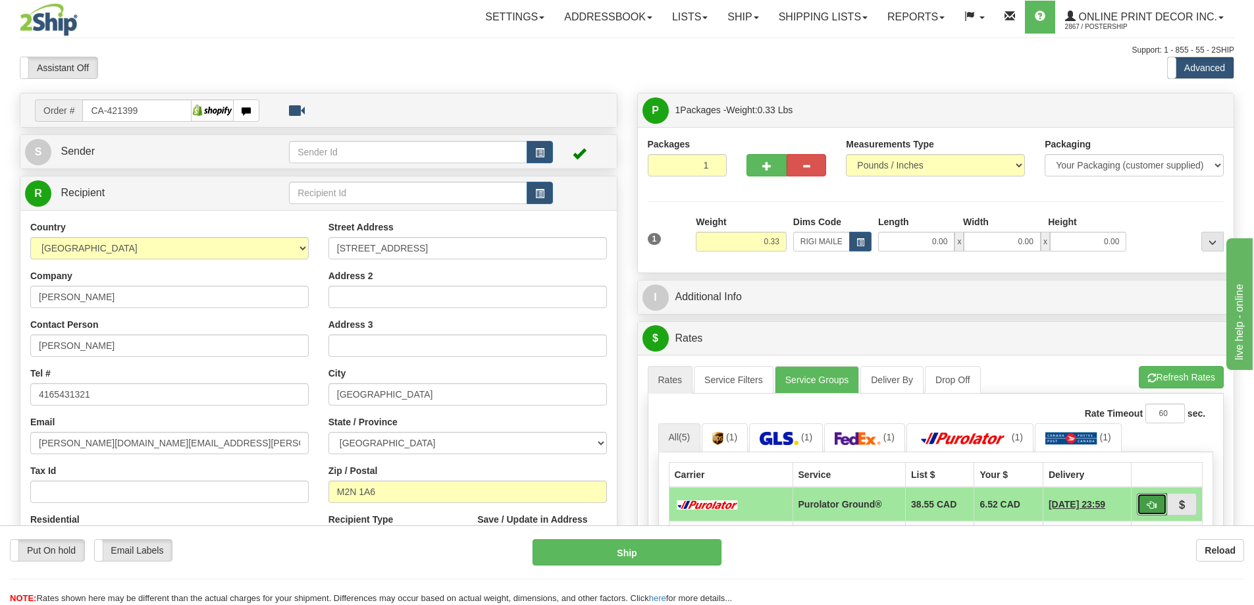
click at [1150, 505] on span "button" at bounding box center [1151, 505] width 9 height 9
type input "260"
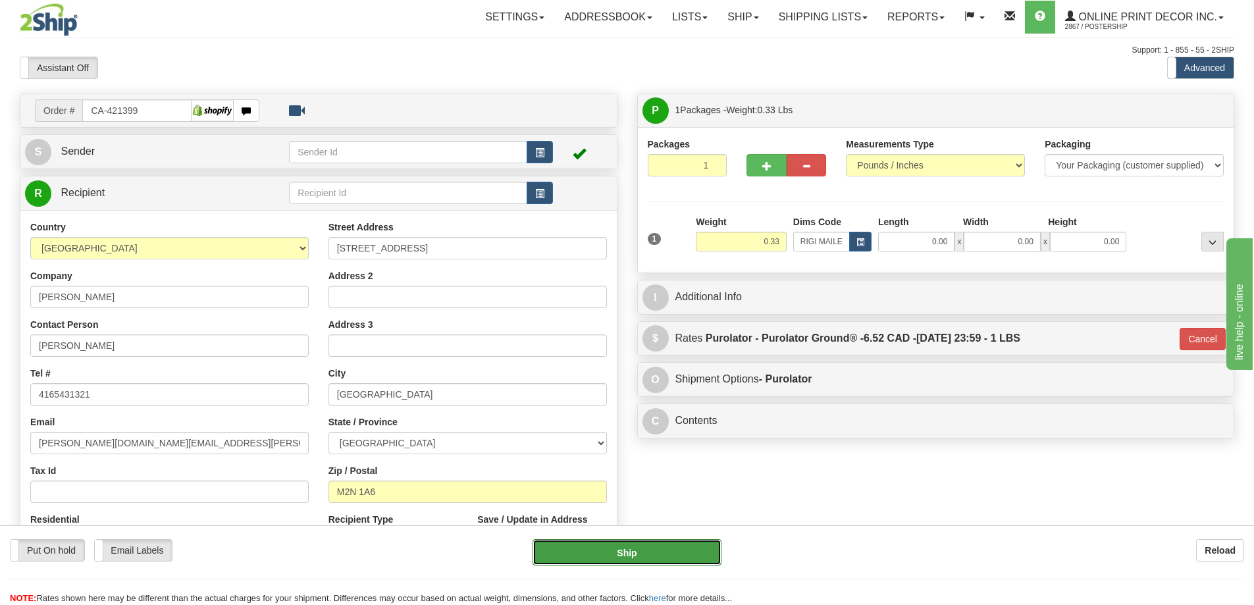
click at [675, 550] on button "Ship" at bounding box center [626, 552] width 189 height 26
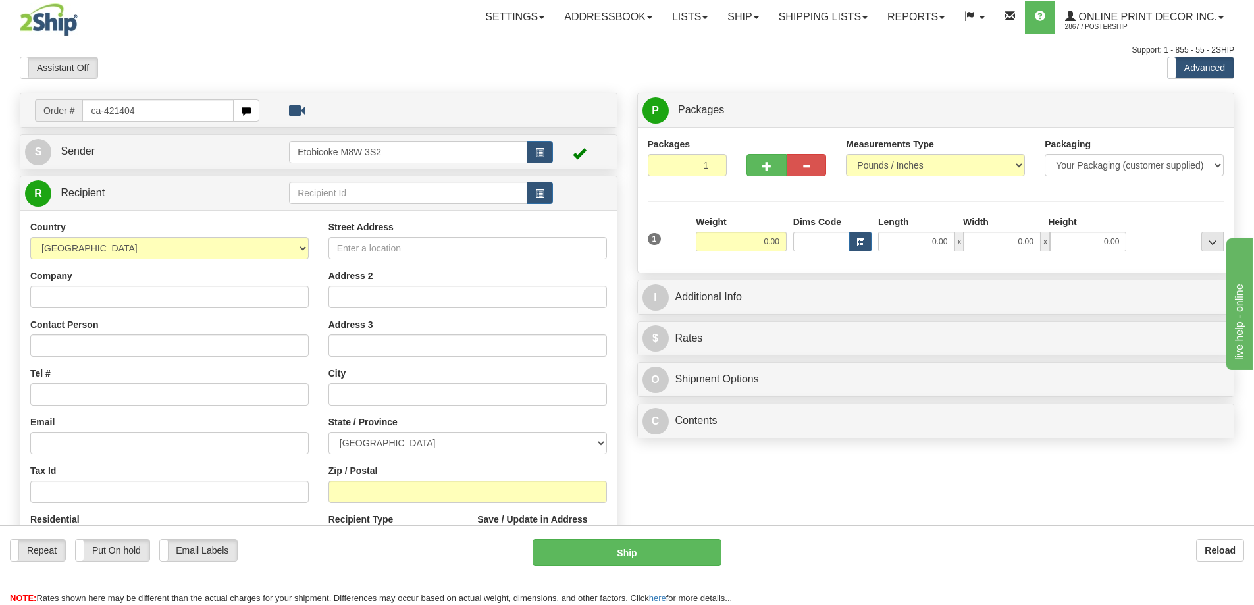
type input "ca-421404"
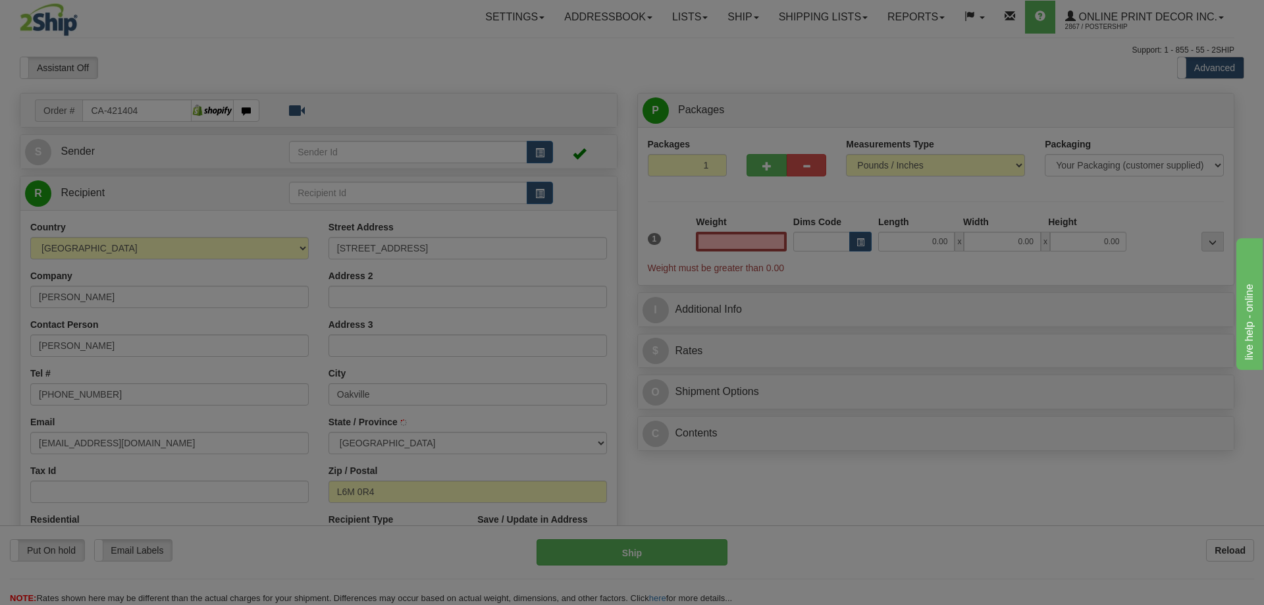
type input "OAKVILLE"
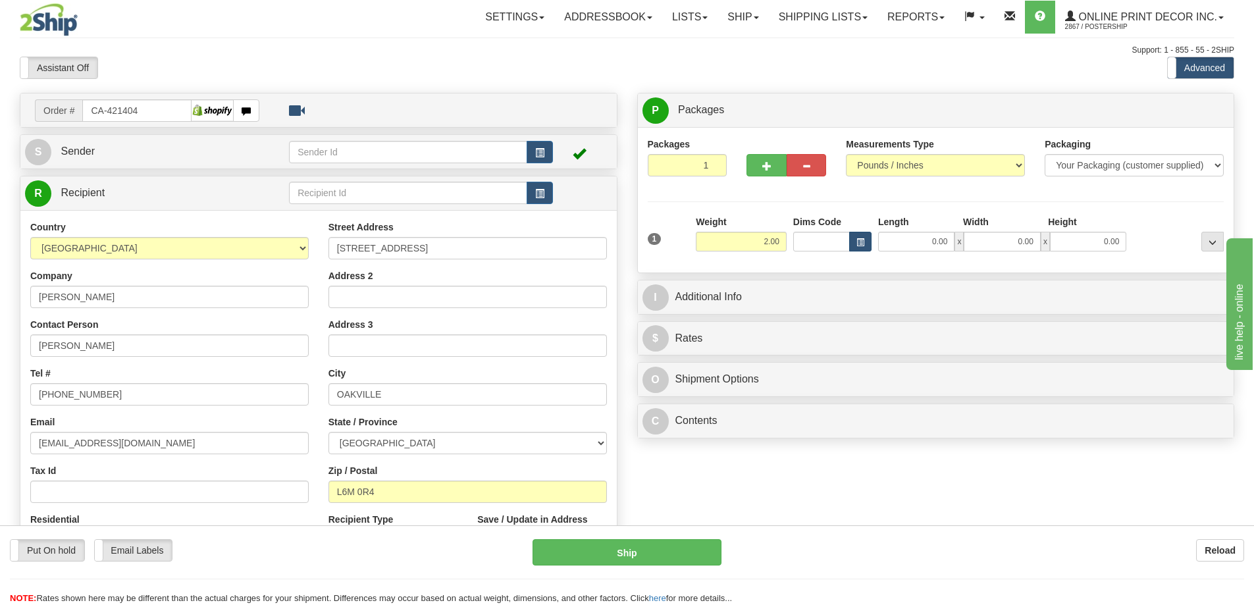
type input "2.00"
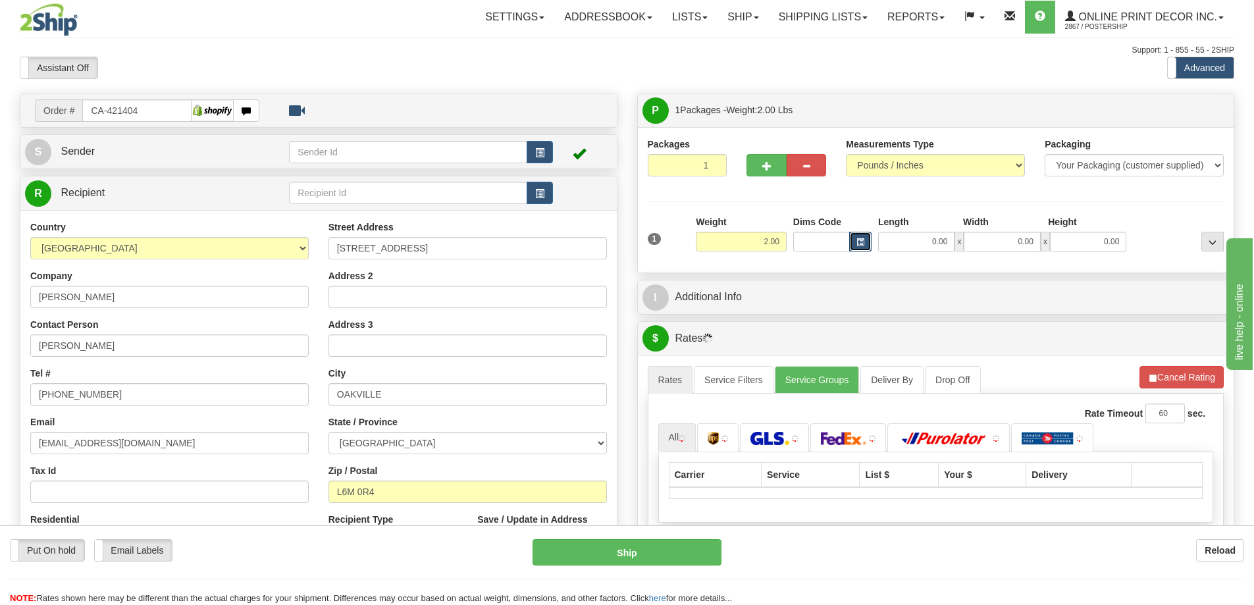
click at [864, 239] on span "button" at bounding box center [860, 242] width 8 height 7
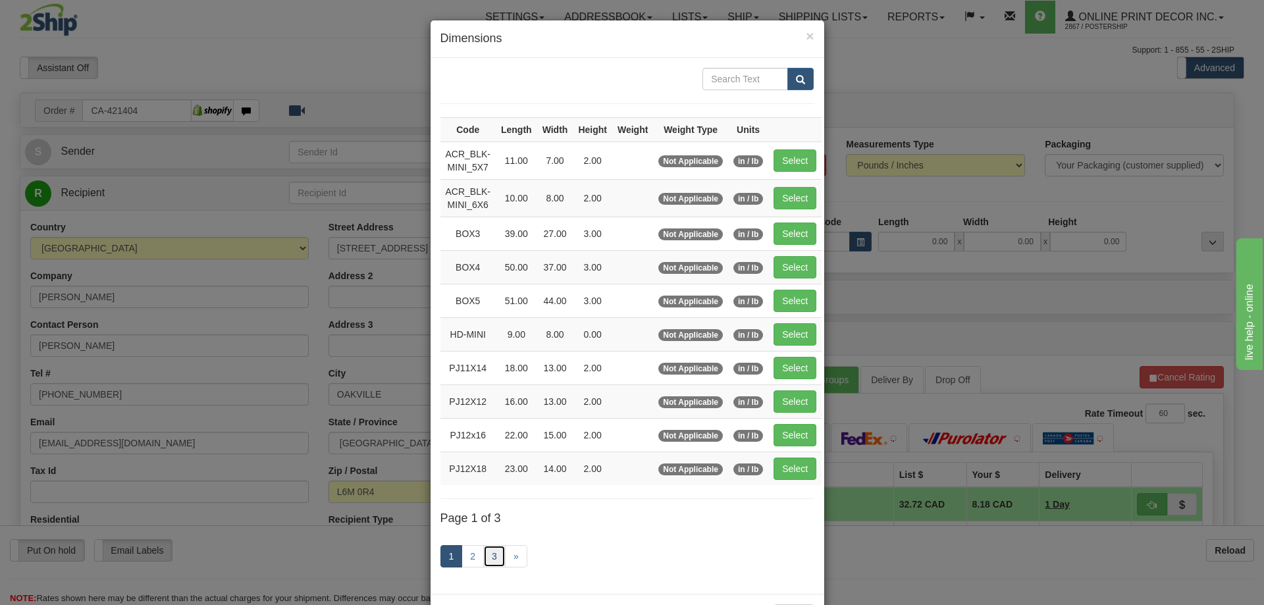
click at [488, 556] on link "3" at bounding box center [494, 556] width 22 height 22
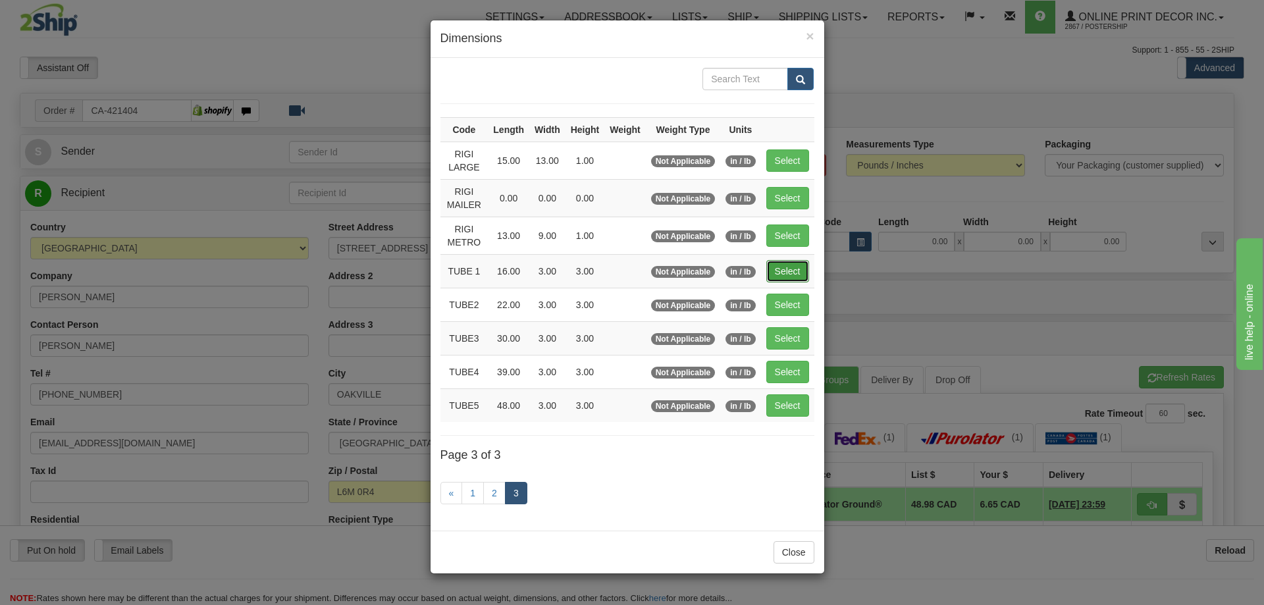
click at [805, 263] on button "Select" at bounding box center [787, 271] width 43 height 22
type input "TUBE 1"
type input "16.00"
type input "3.00"
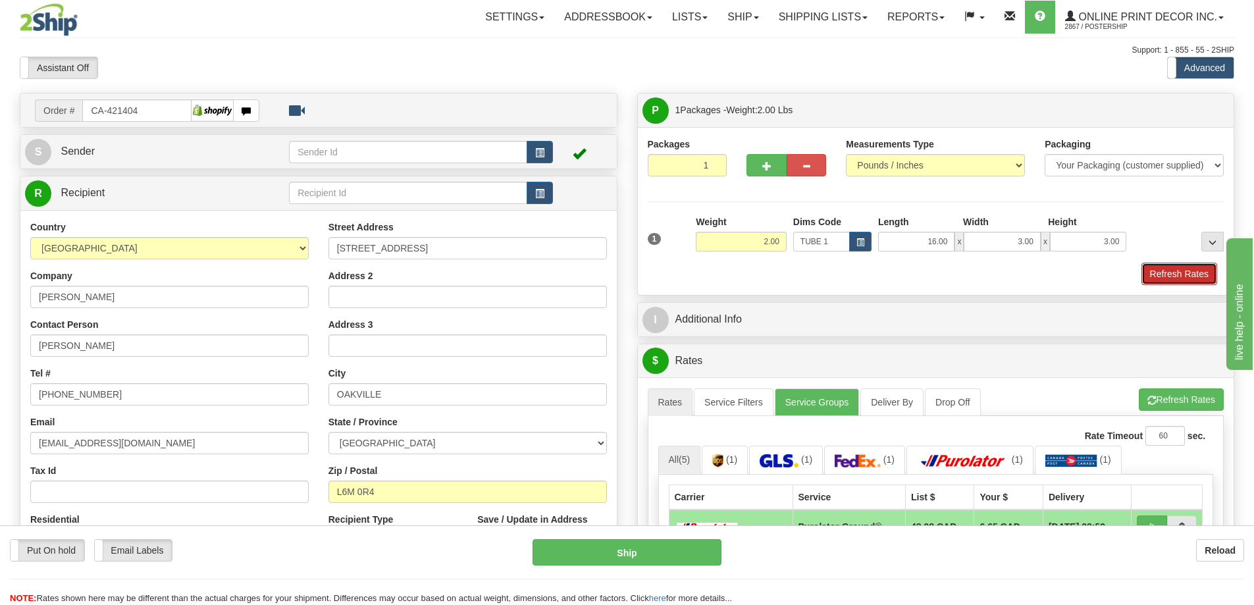
click at [1184, 280] on button "Refresh Rates" at bounding box center [1179, 274] width 76 height 22
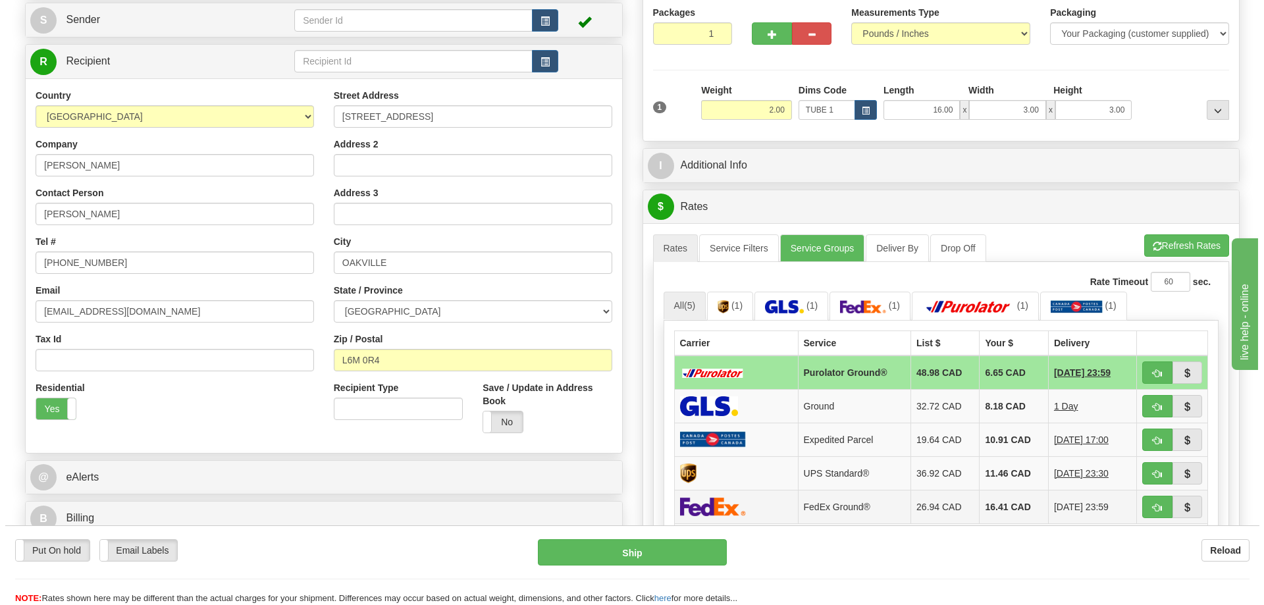
scroll to position [263, 0]
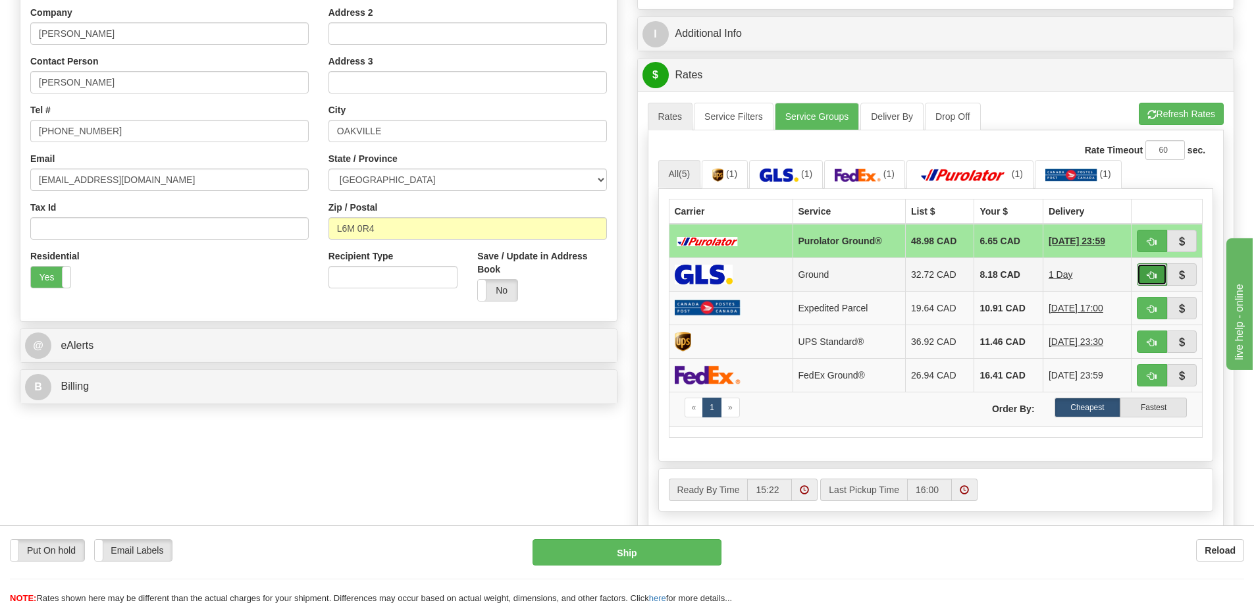
click at [1145, 270] on button "button" at bounding box center [1152, 274] width 30 height 22
type input "1"
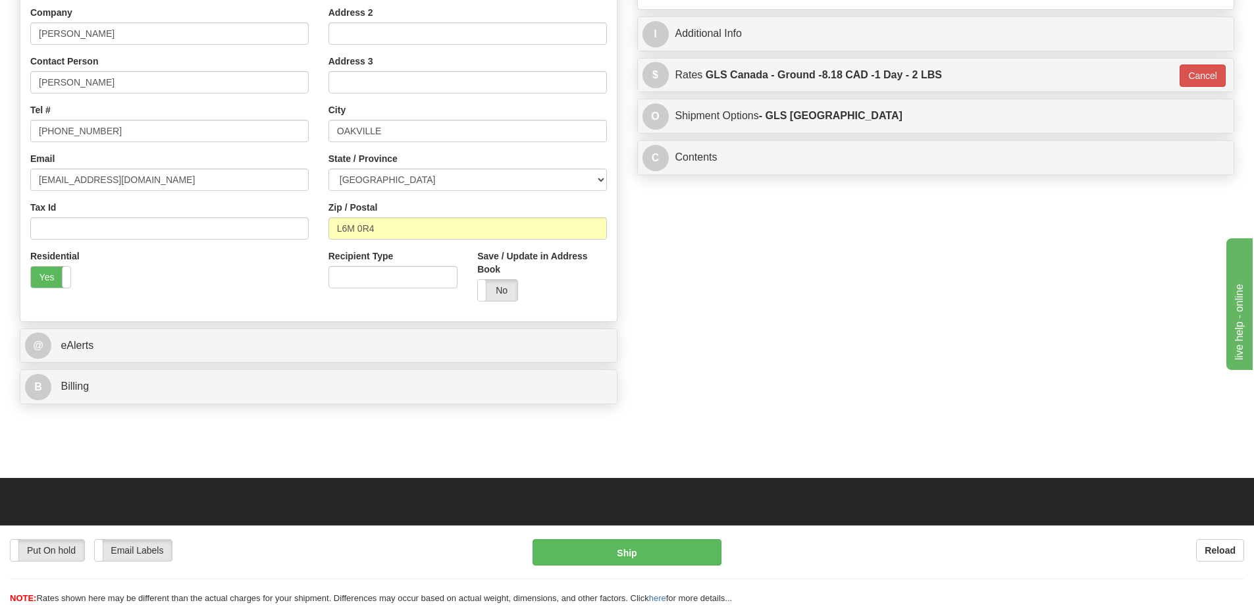
click at [698, 538] on div "Put On hold Put On hold Email Labels Email Labels Edit Reload Ship Reload" at bounding box center [627, 565] width 1254 height 80
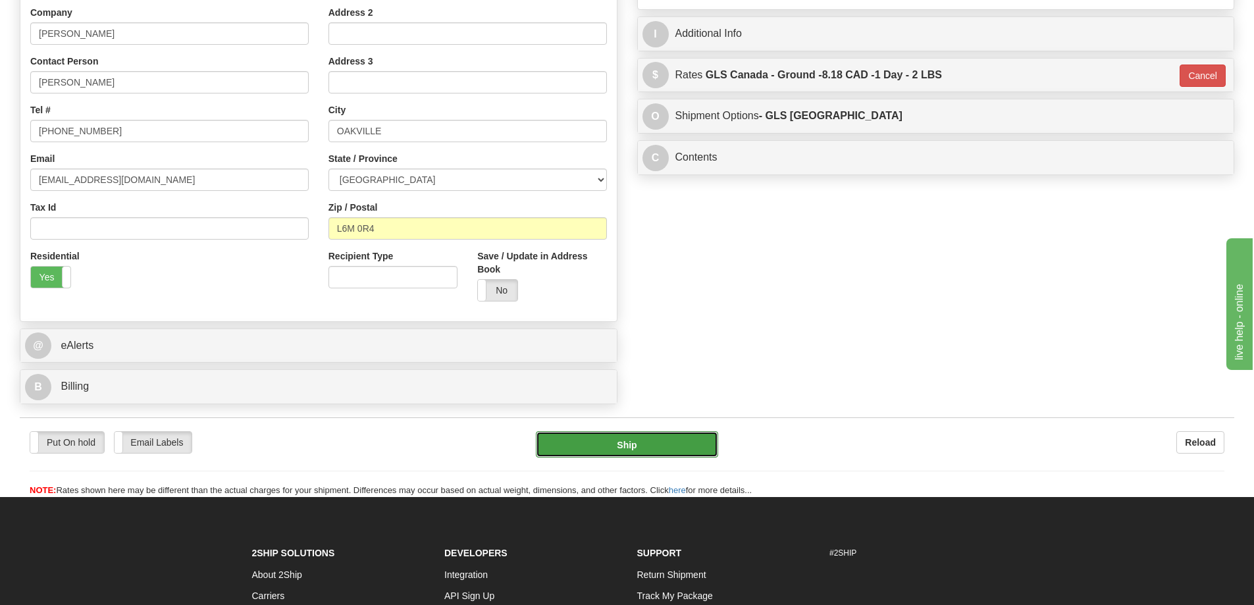
click at [663, 446] on button "Ship" at bounding box center [627, 444] width 182 height 26
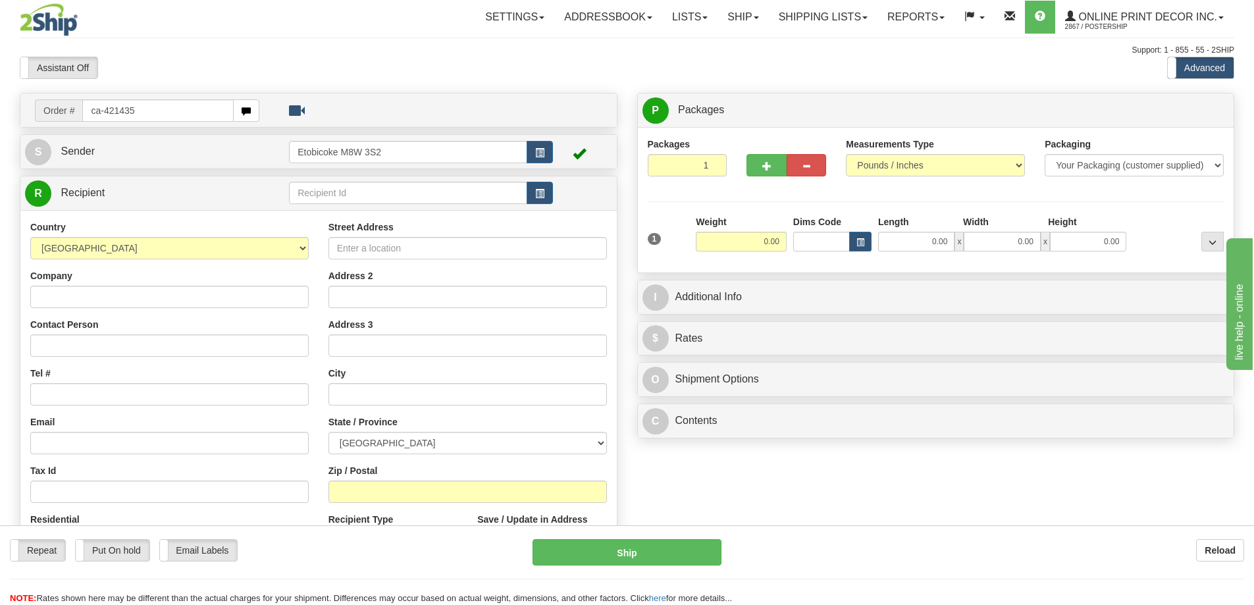
type input "ca-421435"
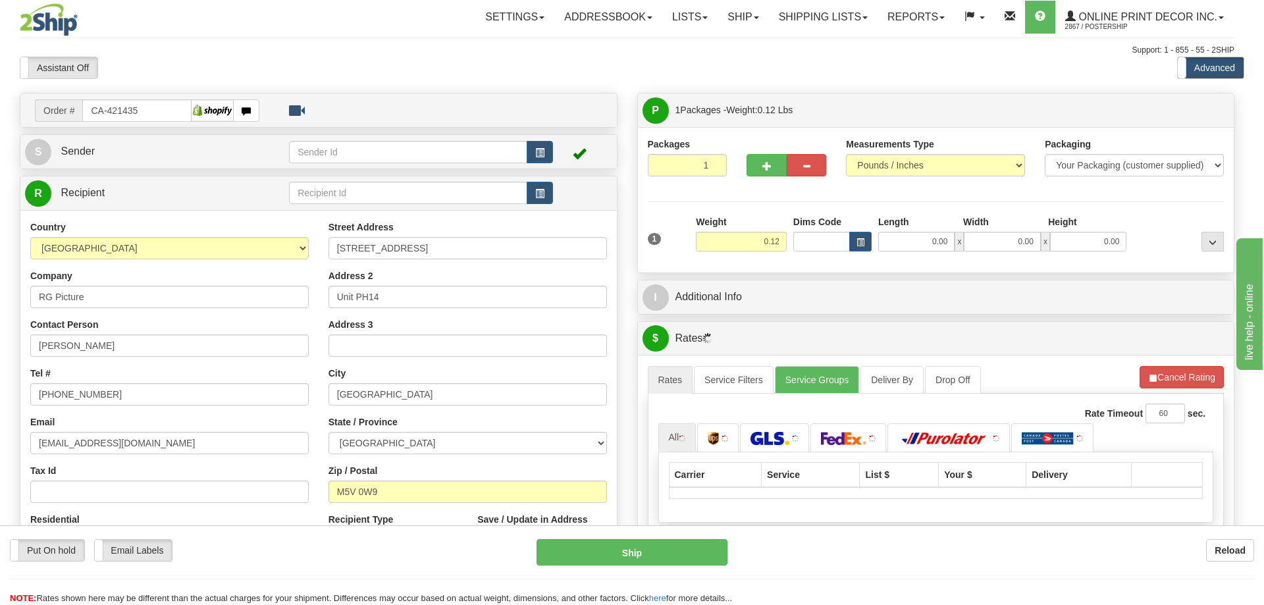
type input "[GEOGRAPHIC_DATA]"
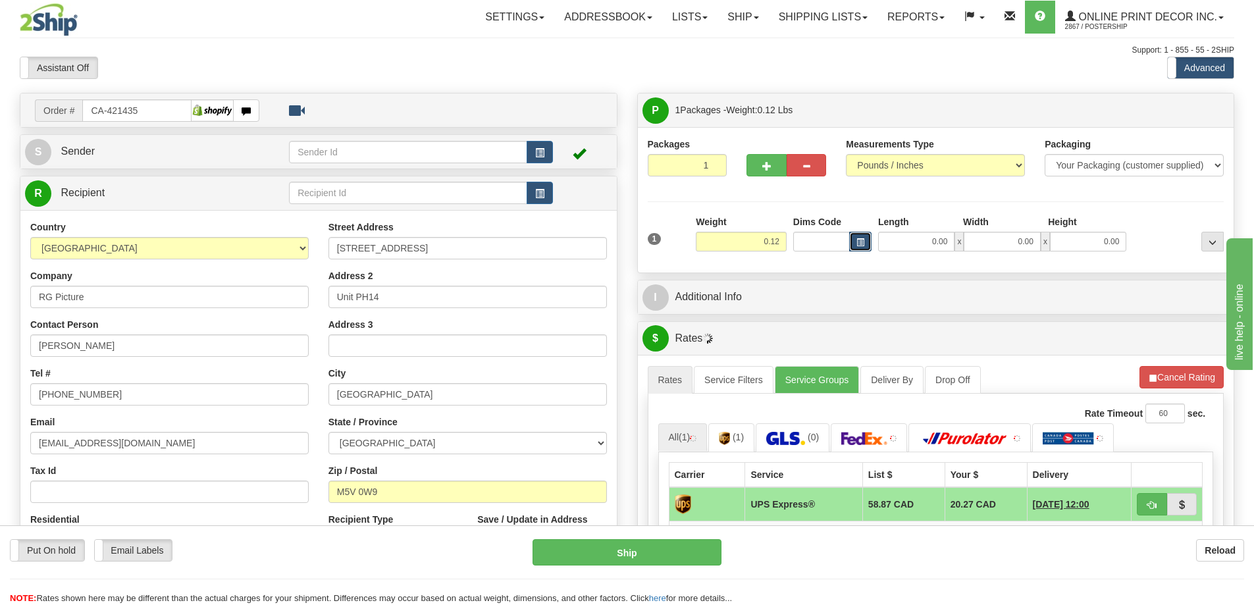
click at [860, 251] on button "button" at bounding box center [860, 242] width 22 height 20
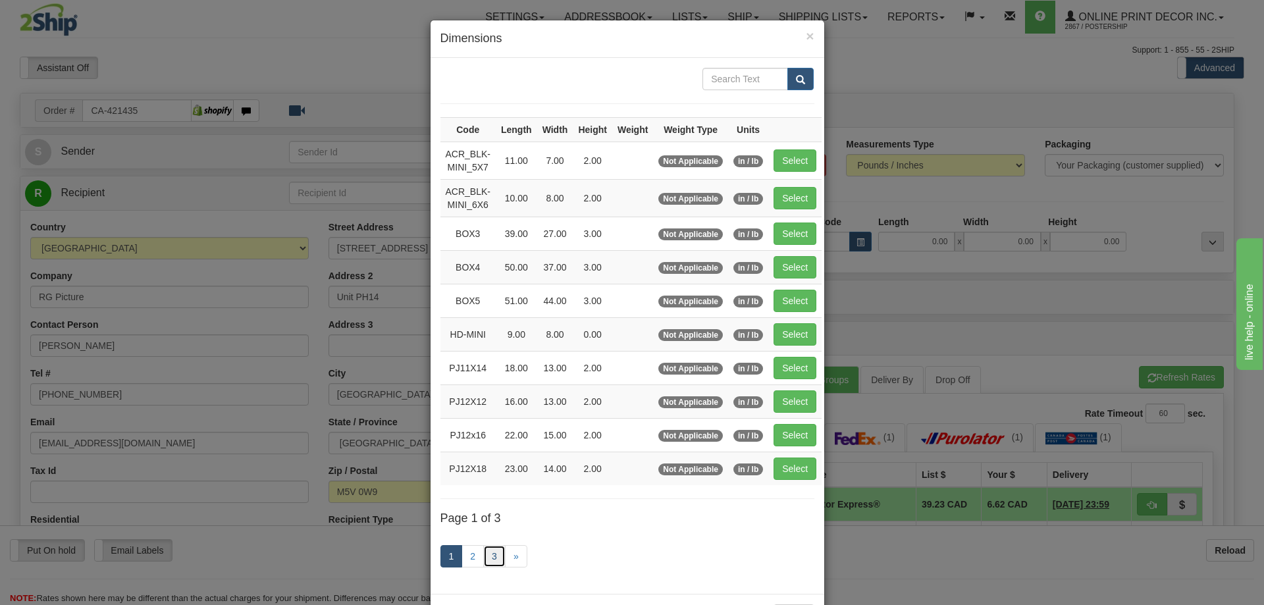
click at [494, 554] on link "3" at bounding box center [494, 556] width 22 height 22
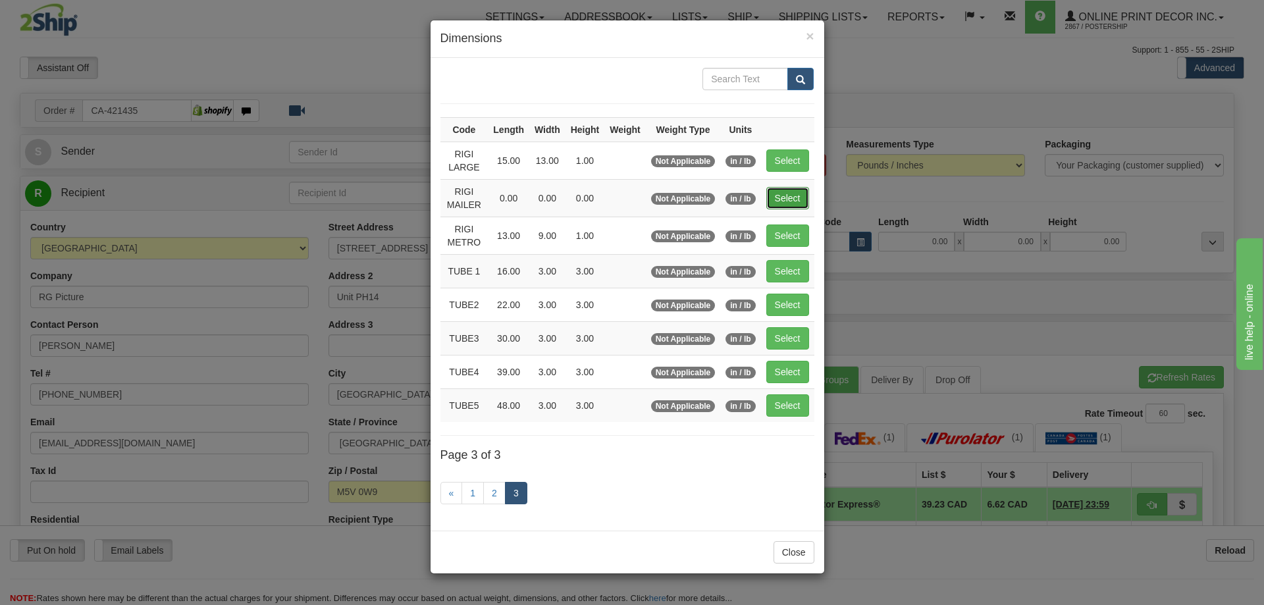
click at [775, 201] on button "Select" at bounding box center [787, 198] width 43 height 22
type input "RIGI MAILER"
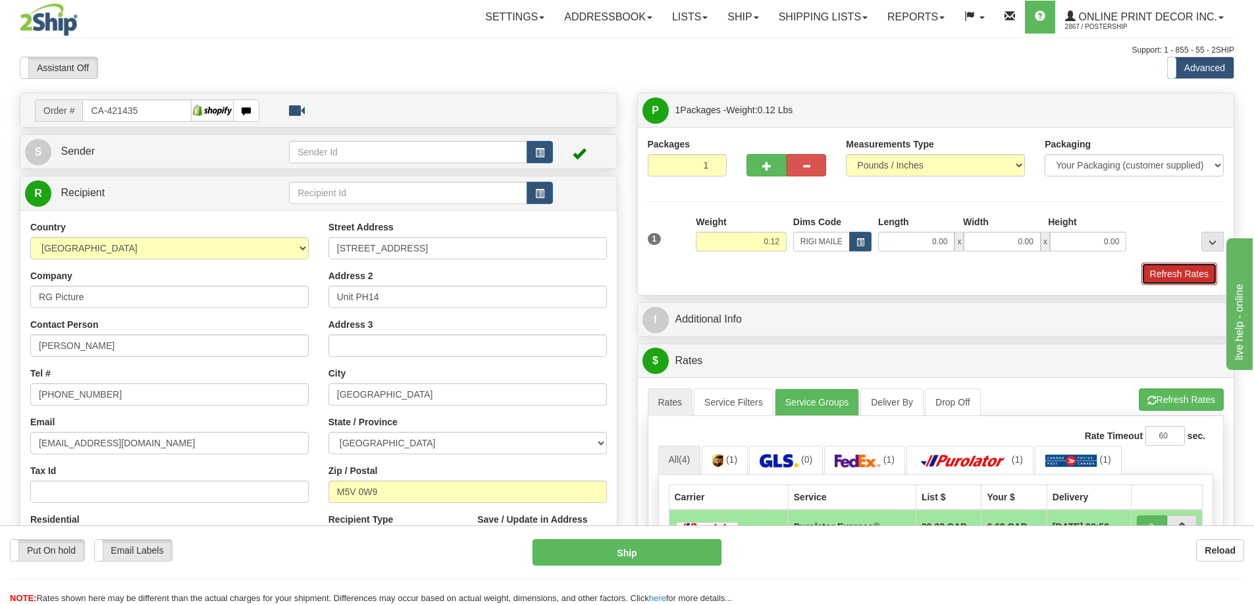
click at [1168, 267] on button "Refresh Rates" at bounding box center [1179, 274] width 76 height 22
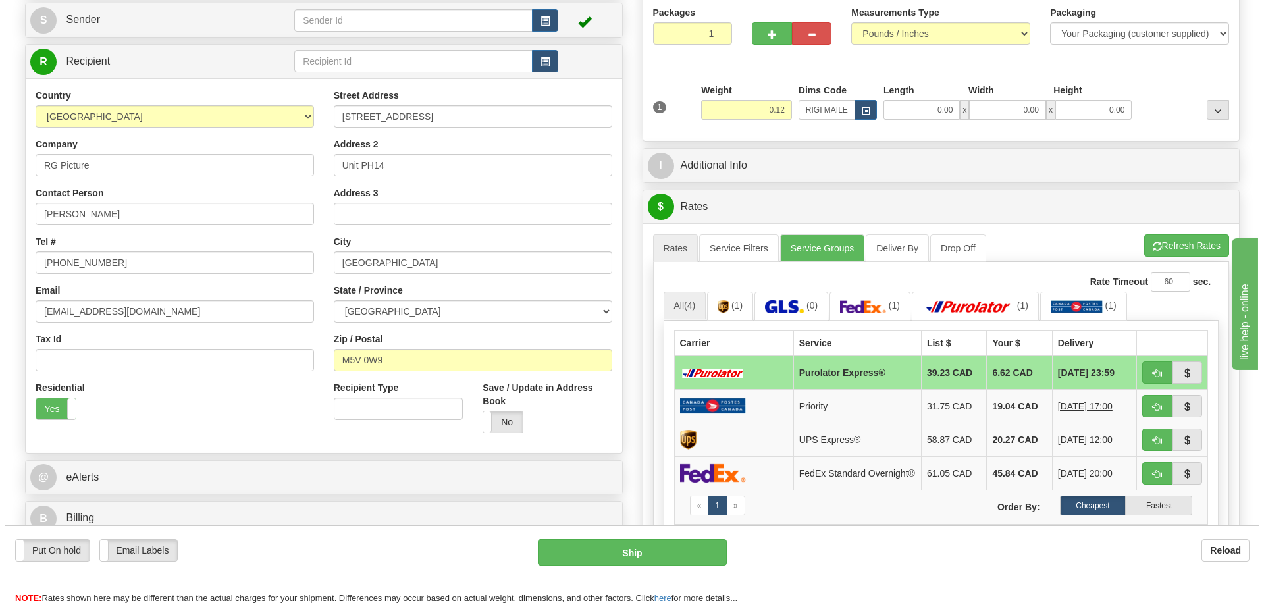
scroll to position [197, 0]
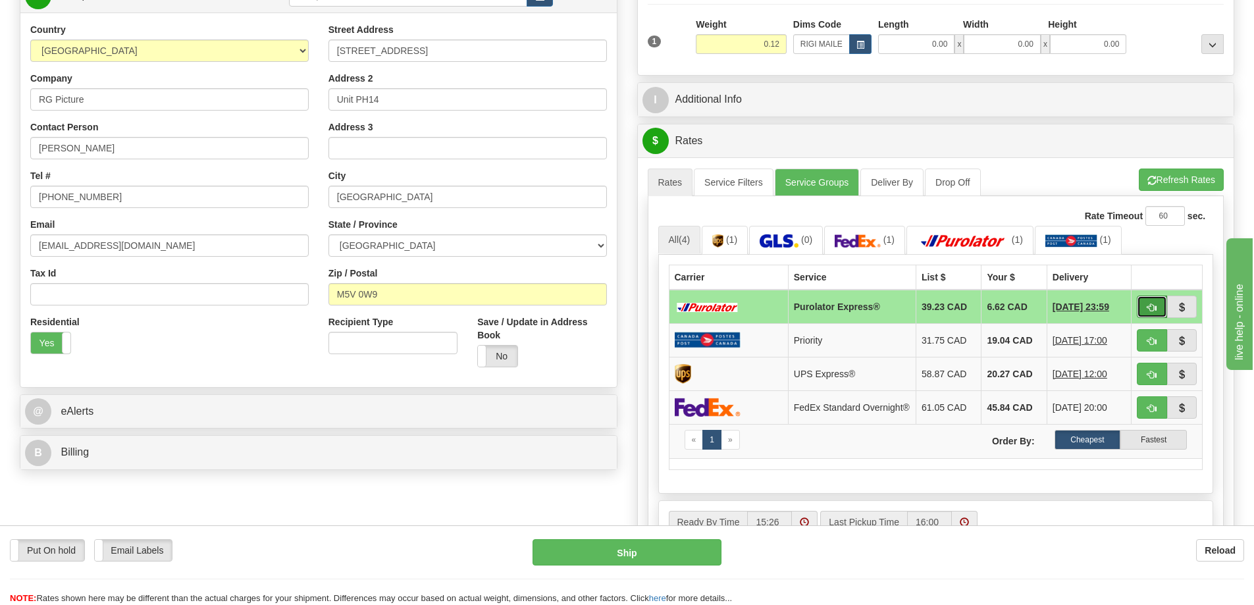
click at [1152, 306] on button "button" at bounding box center [1152, 307] width 30 height 22
type input "202"
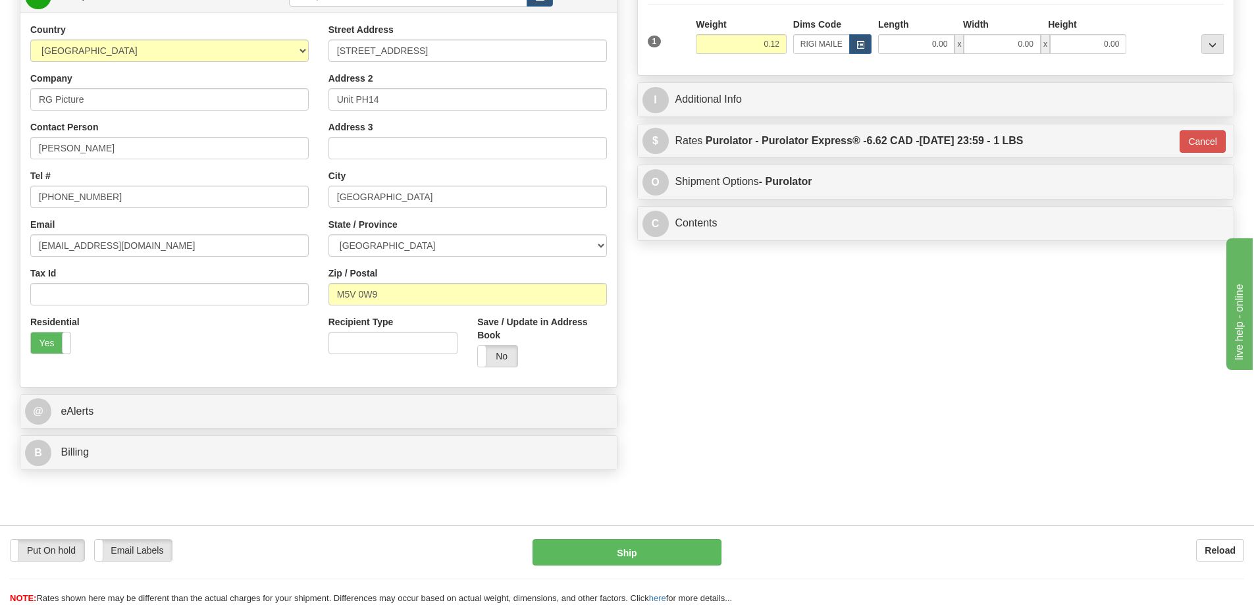
click at [683, 536] on div "Put On hold Put On hold Email Labels Email Labels Edit Reload Ship Reload" at bounding box center [627, 565] width 1254 height 80
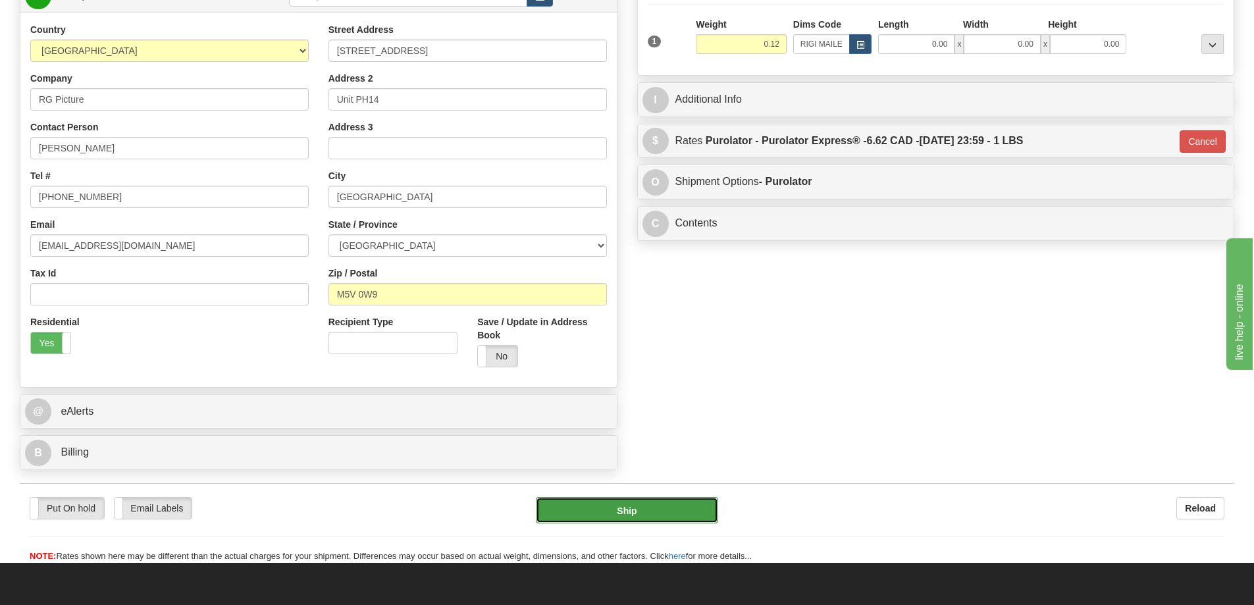
click at [696, 511] on button "Ship" at bounding box center [627, 510] width 182 height 26
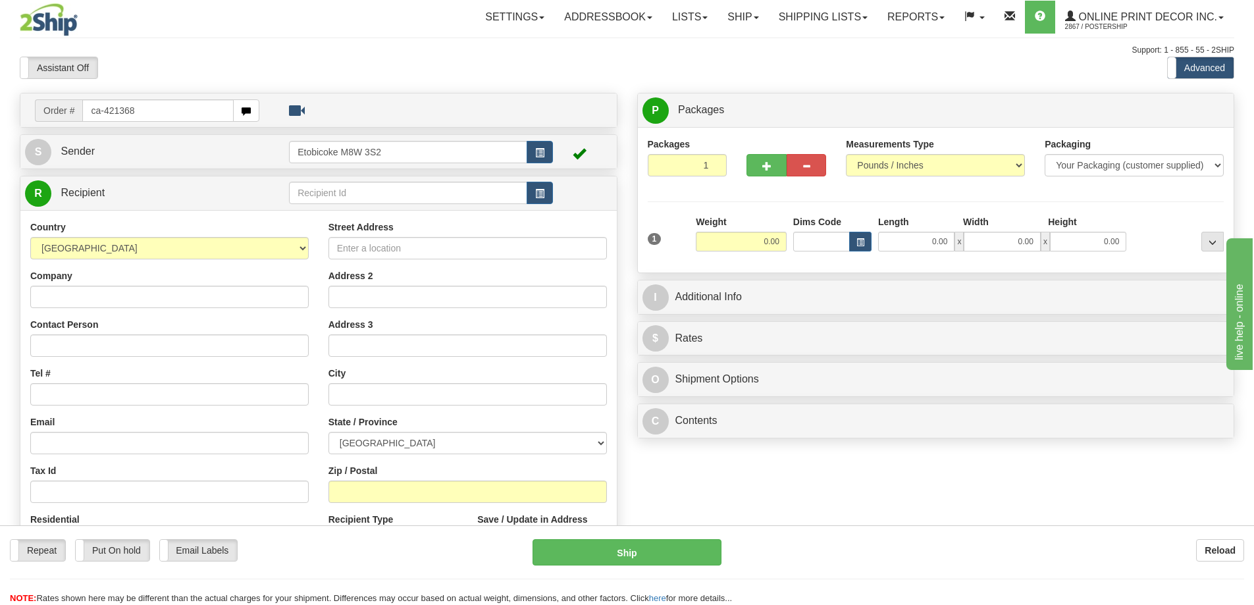
type input "ca-421368"
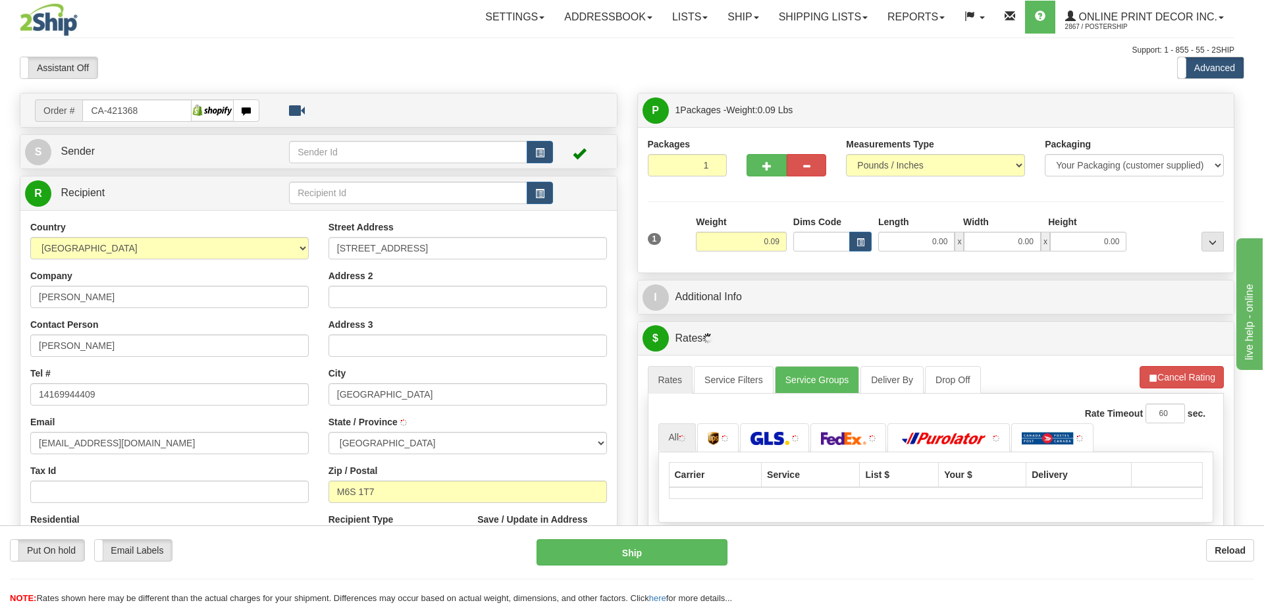
type input "[GEOGRAPHIC_DATA]"
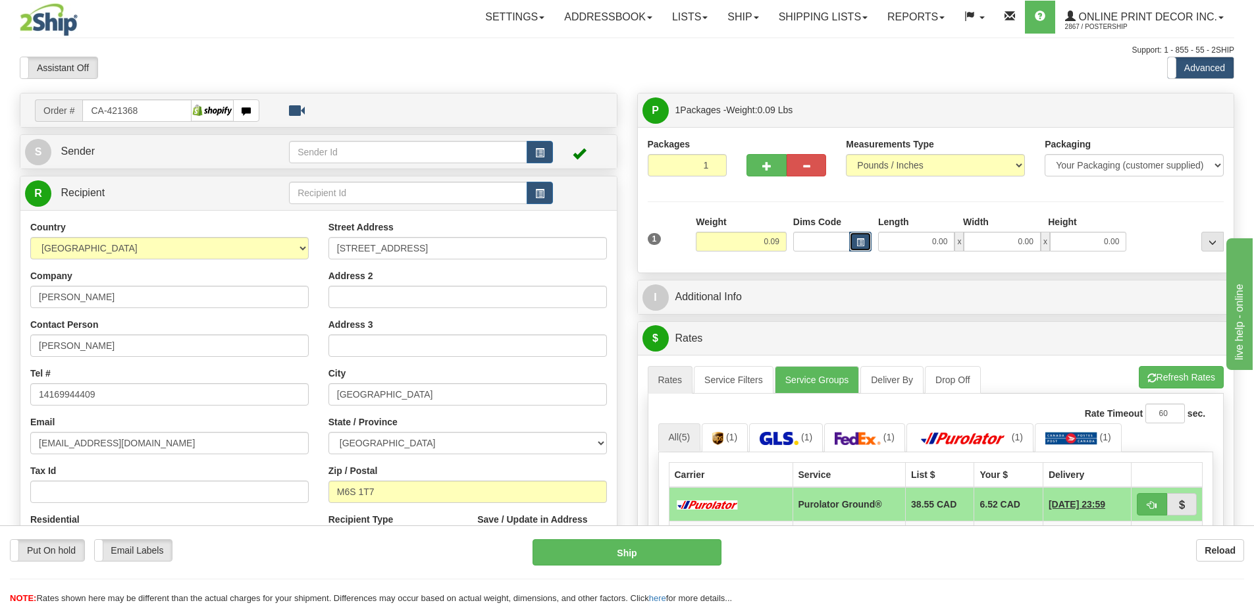
click at [856, 236] on button "button" at bounding box center [860, 242] width 22 height 20
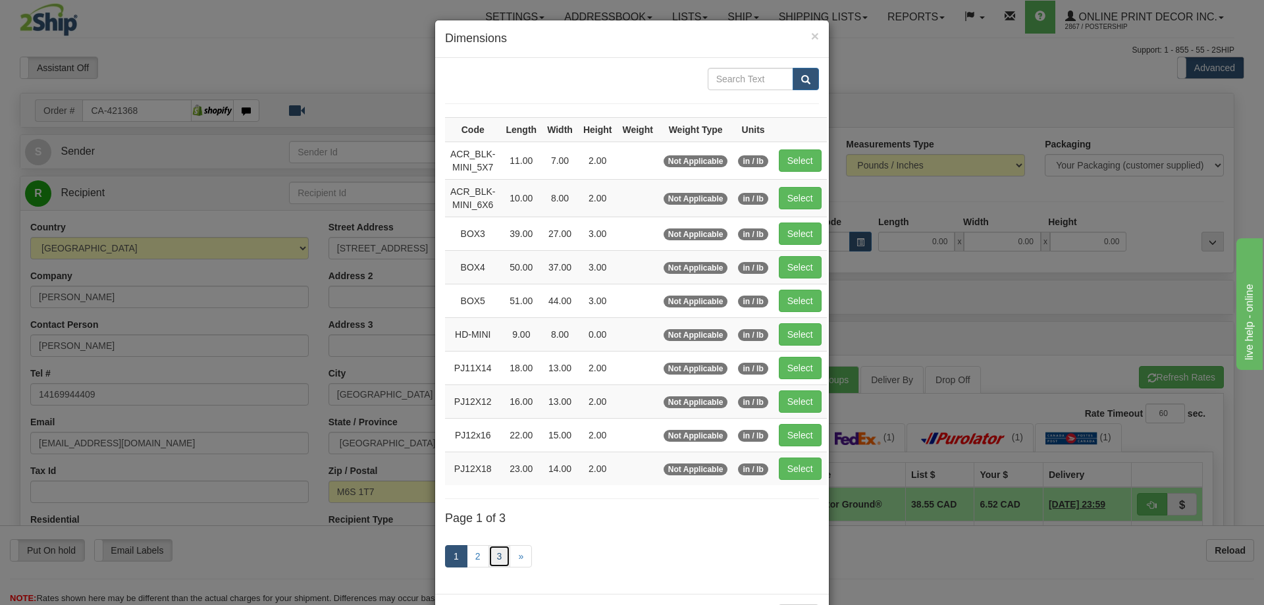
click at [494, 555] on link "3" at bounding box center [499, 556] width 22 height 22
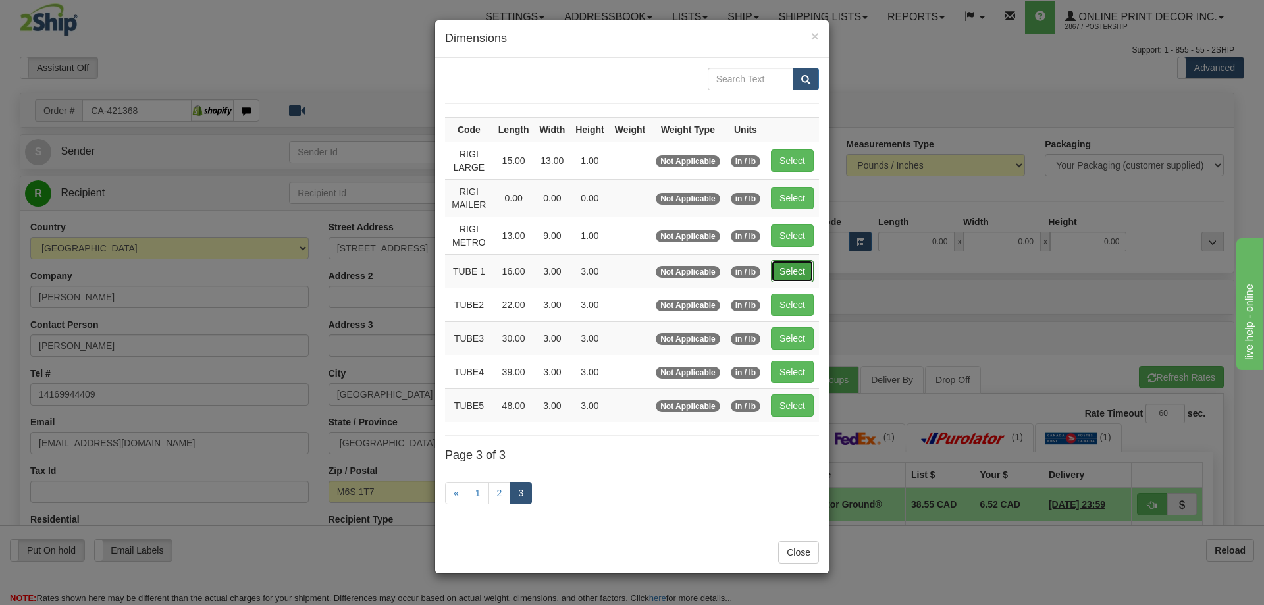
click at [804, 270] on button "Select" at bounding box center [792, 271] width 43 height 22
type input "TUBE 1"
type input "16.00"
type input "3.00"
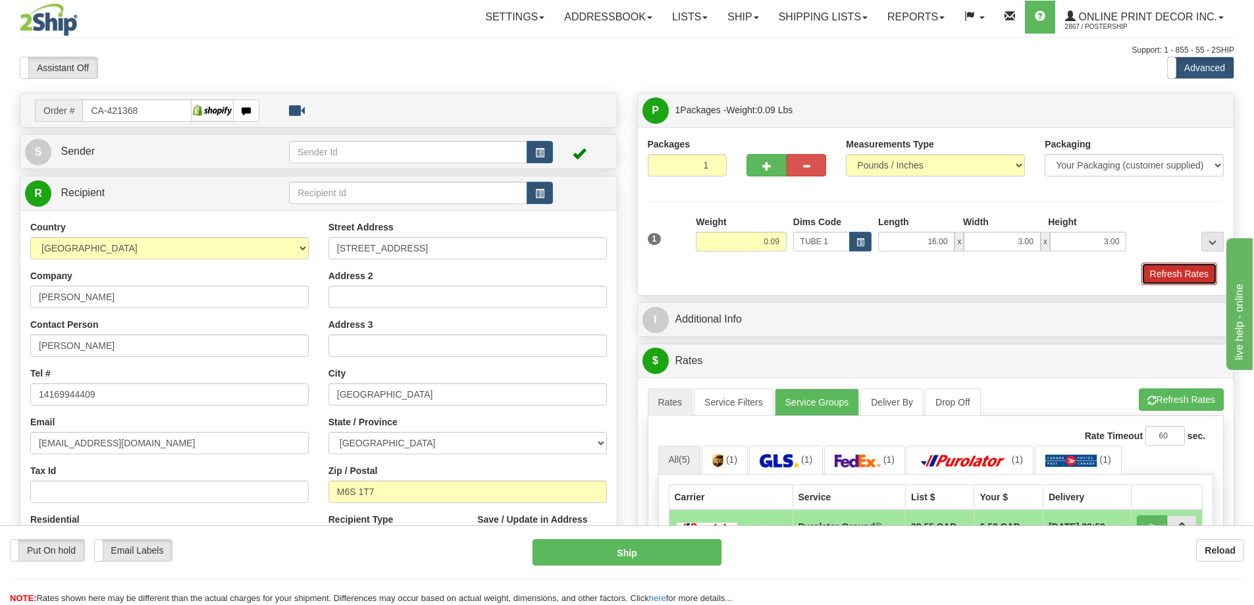
click at [1164, 272] on button "Refresh Rates" at bounding box center [1179, 274] width 76 height 22
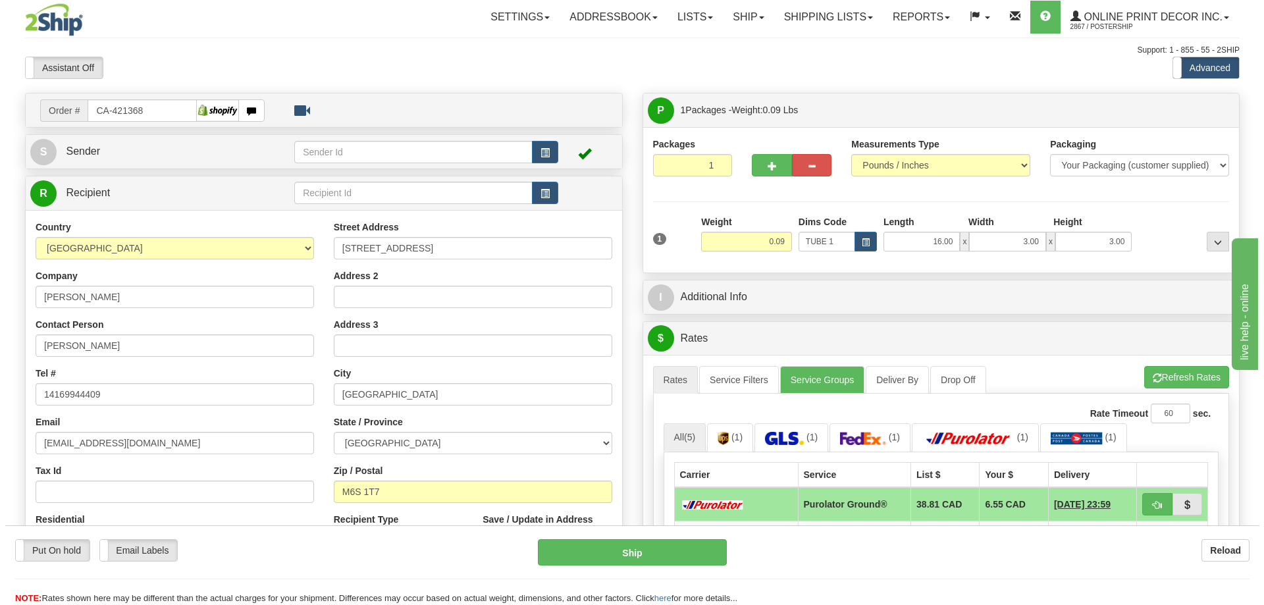
scroll to position [197, 0]
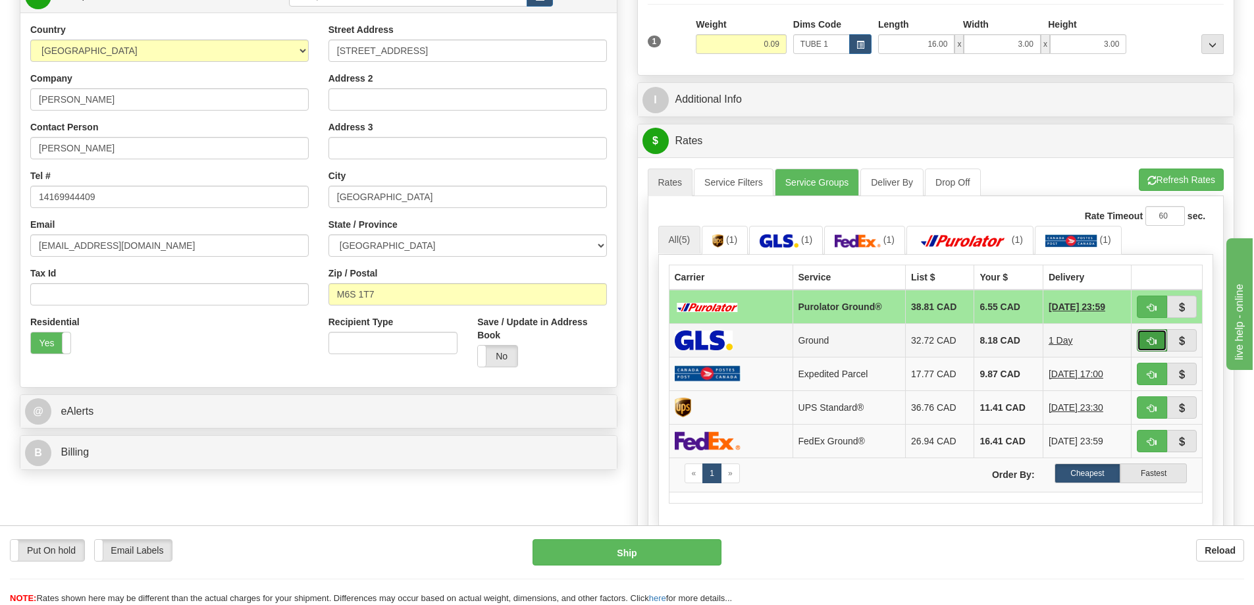
click at [1154, 333] on button "button" at bounding box center [1152, 340] width 30 height 22
type input "1"
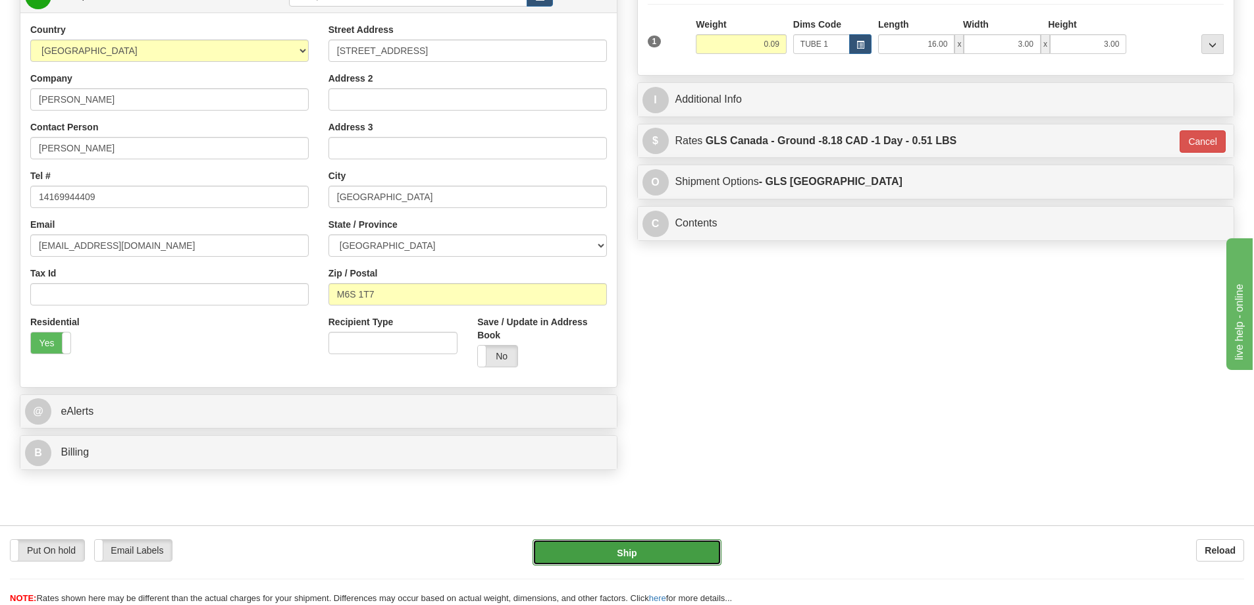
click at [706, 551] on button "Ship" at bounding box center [626, 552] width 189 height 26
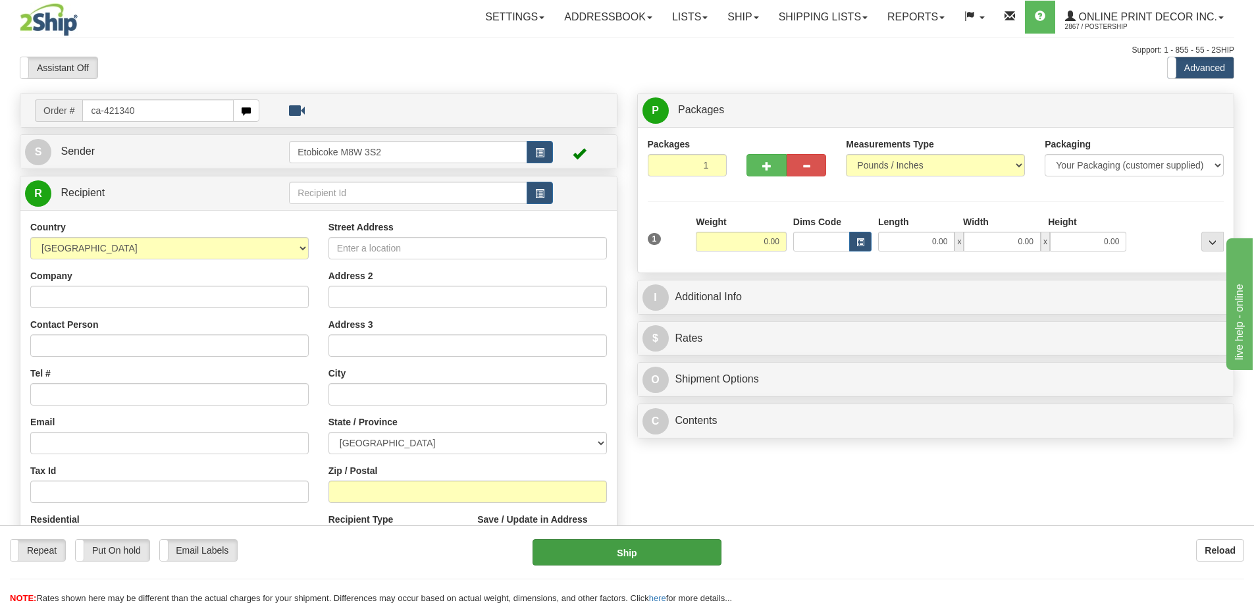
type input "ca-421340"
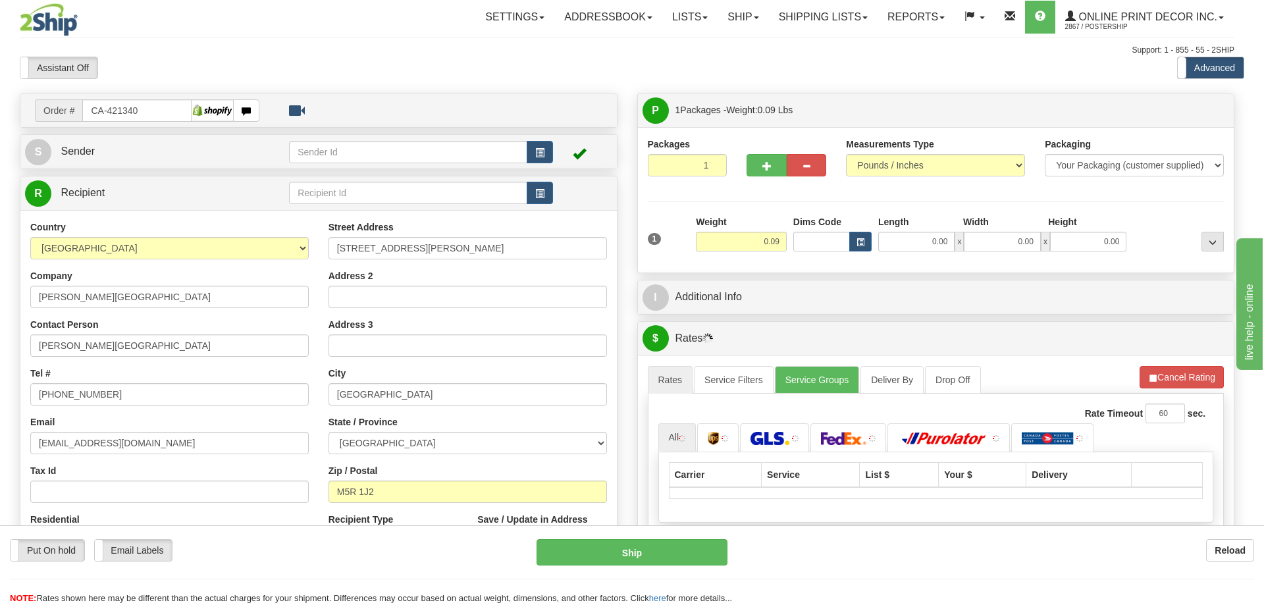
type input "[GEOGRAPHIC_DATA]"
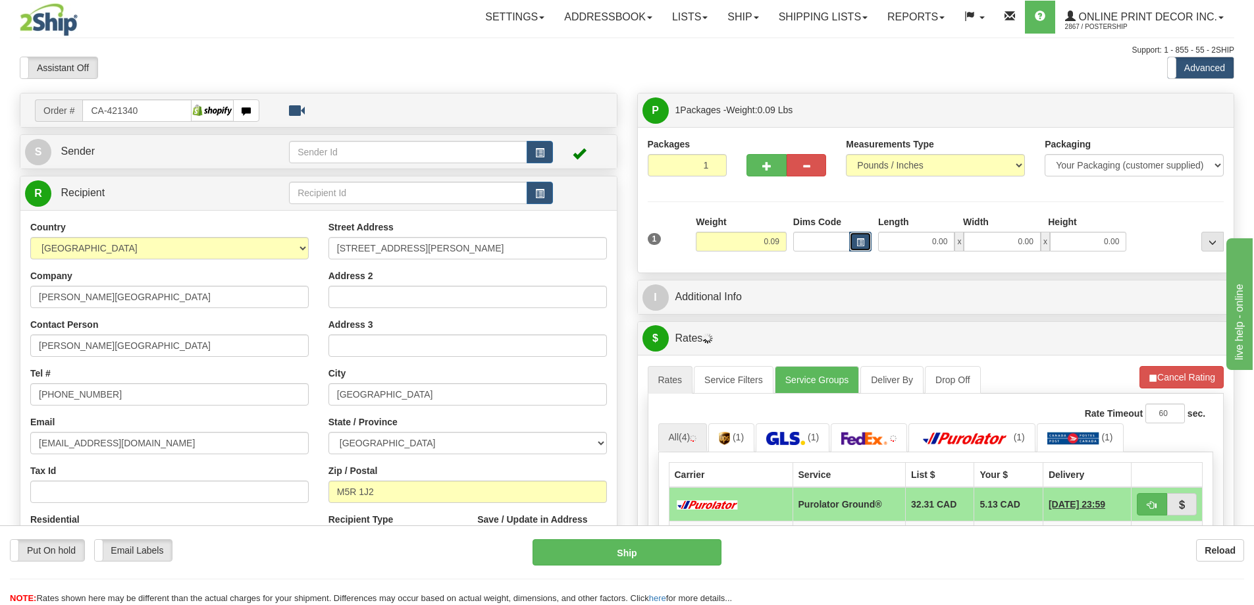
click at [861, 241] on span "button" at bounding box center [860, 242] width 8 height 7
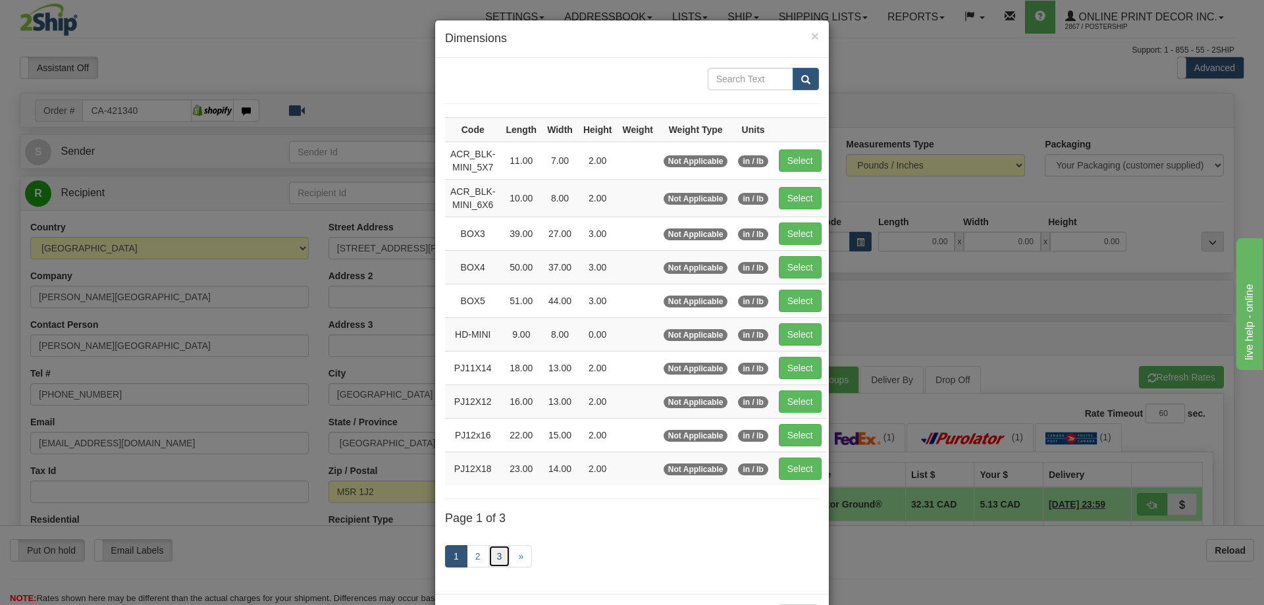
click at [489, 552] on link "3" at bounding box center [499, 556] width 22 height 22
click at [494, 555] on link "3" at bounding box center [499, 556] width 22 height 22
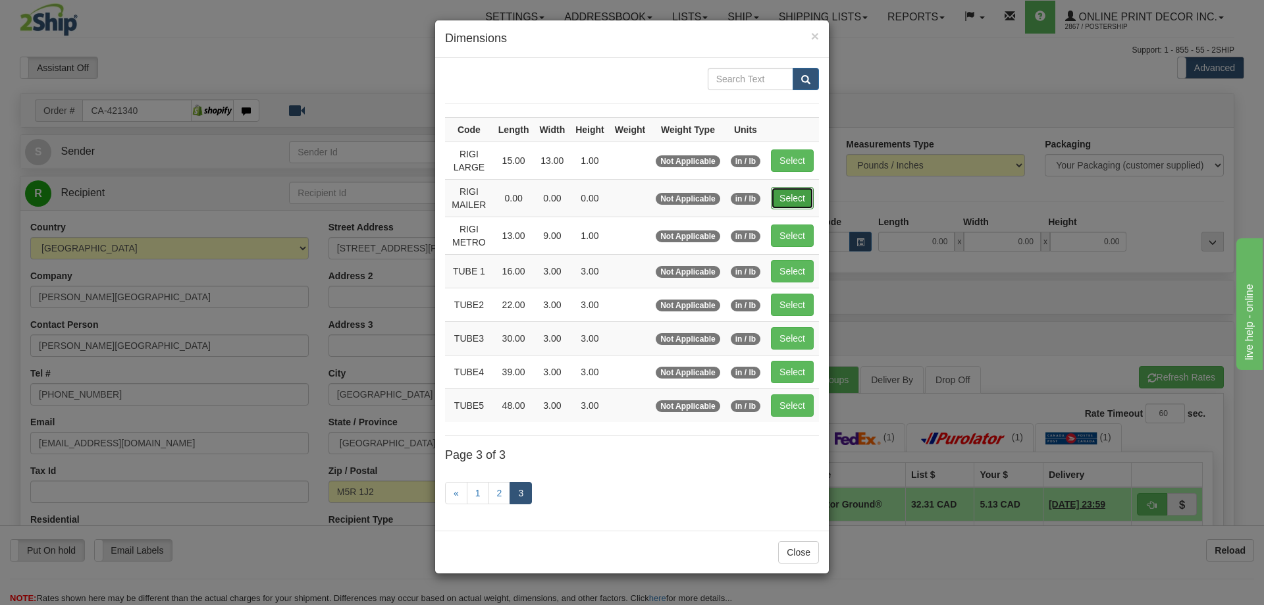
click at [794, 197] on button "Select" at bounding box center [792, 198] width 43 height 22
type input "RIGI MAILER"
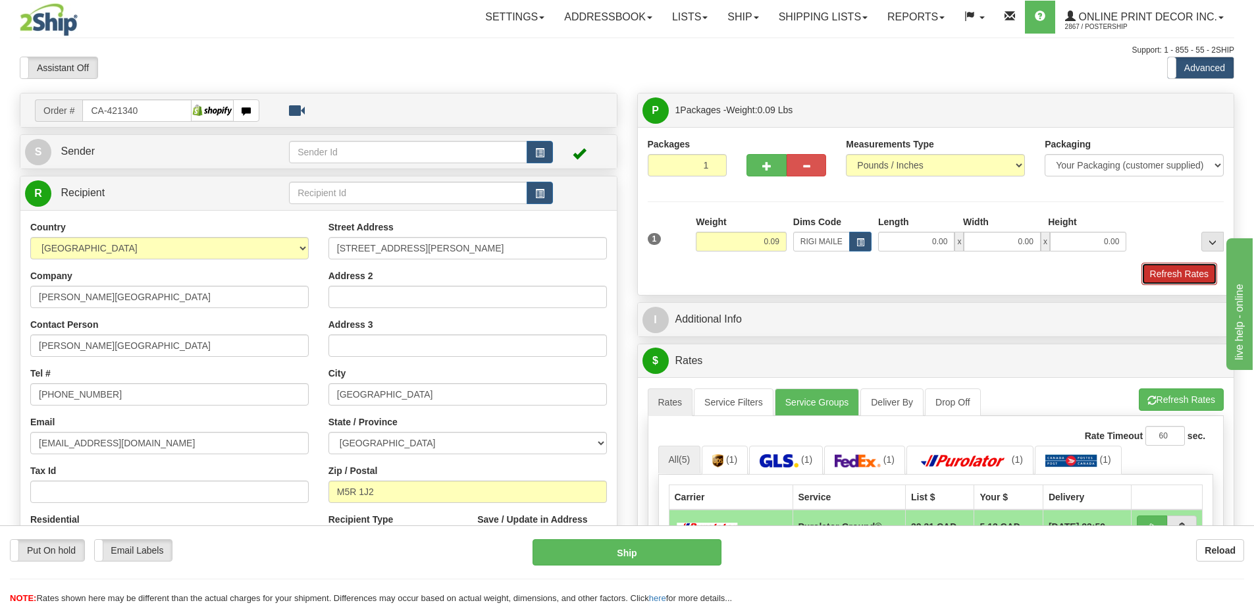
click at [1179, 273] on button "Refresh Rates" at bounding box center [1179, 274] width 76 height 22
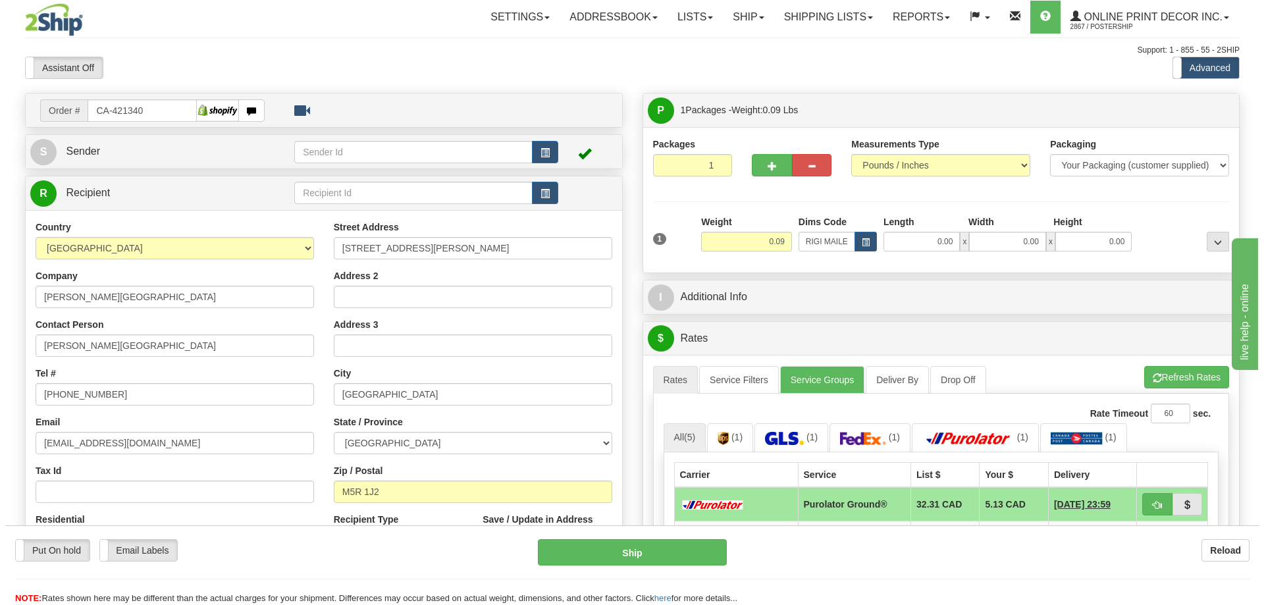
scroll to position [132, 0]
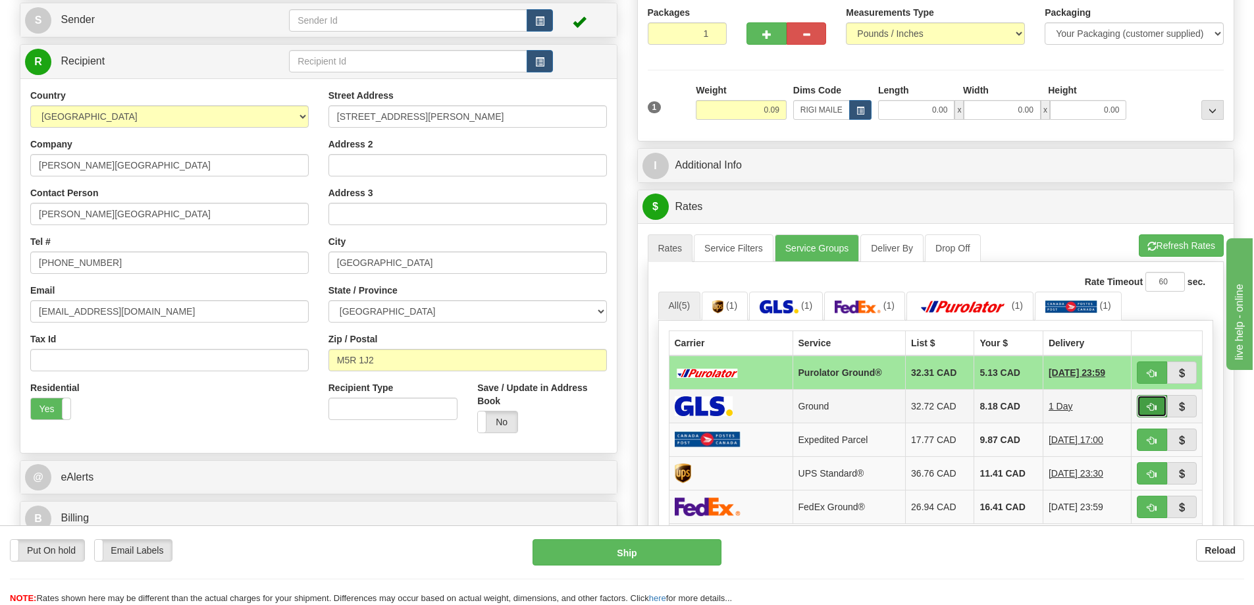
click at [1149, 402] on button "button" at bounding box center [1152, 406] width 30 height 22
type input "1"
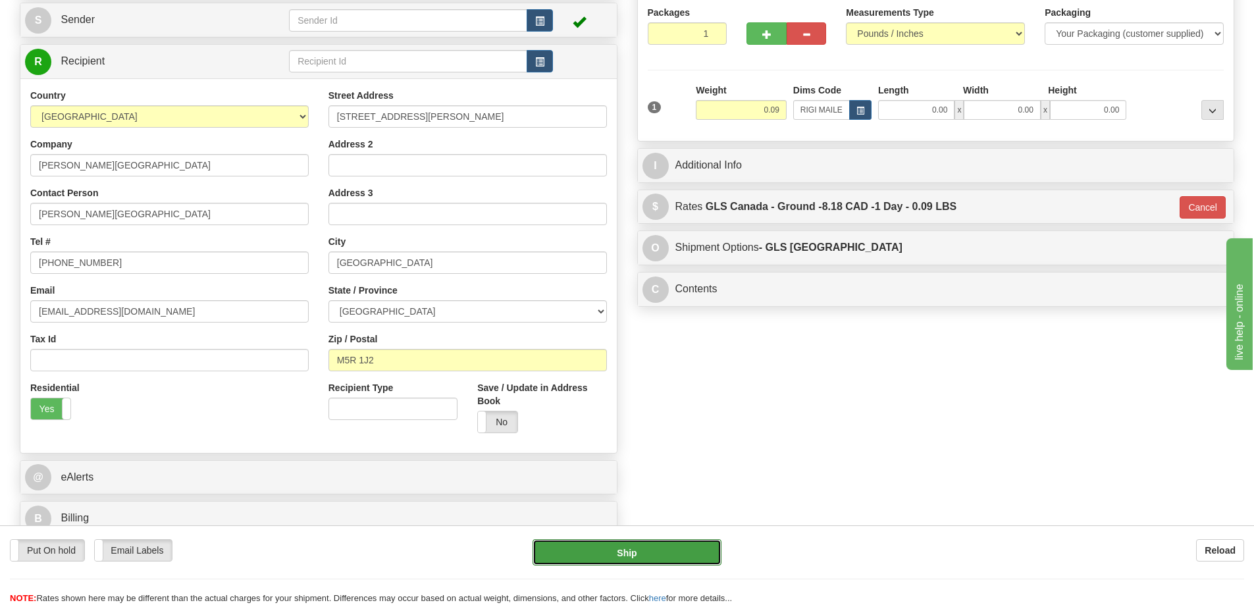
click at [671, 552] on button "Ship" at bounding box center [626, 552] width 189 height 26
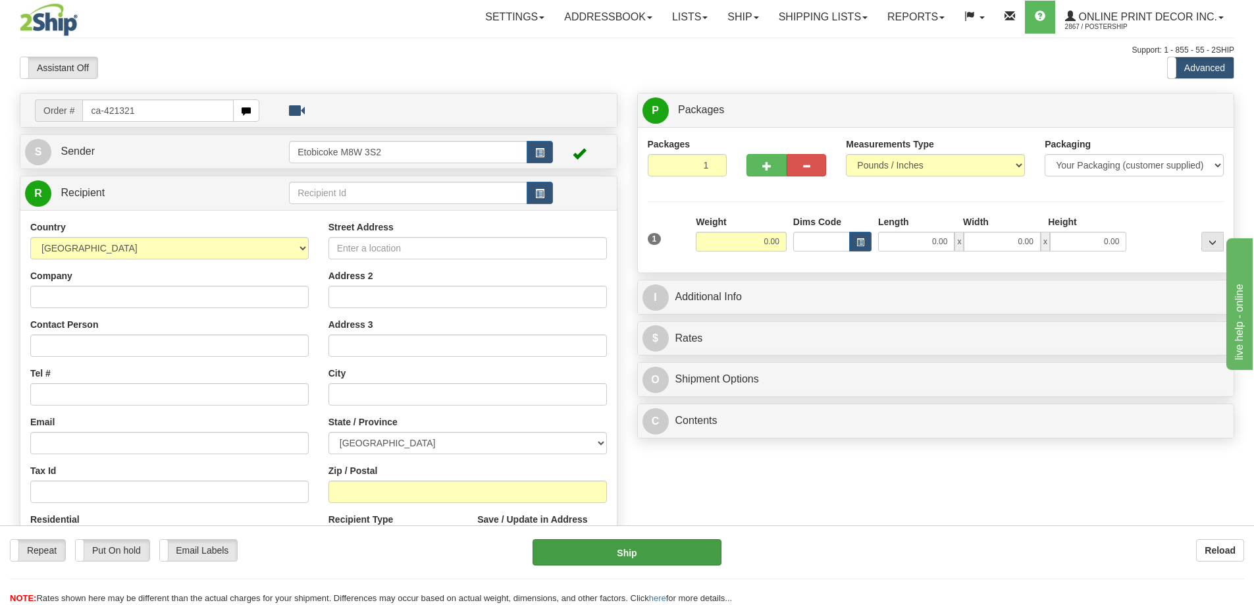
type input "ca-421321"
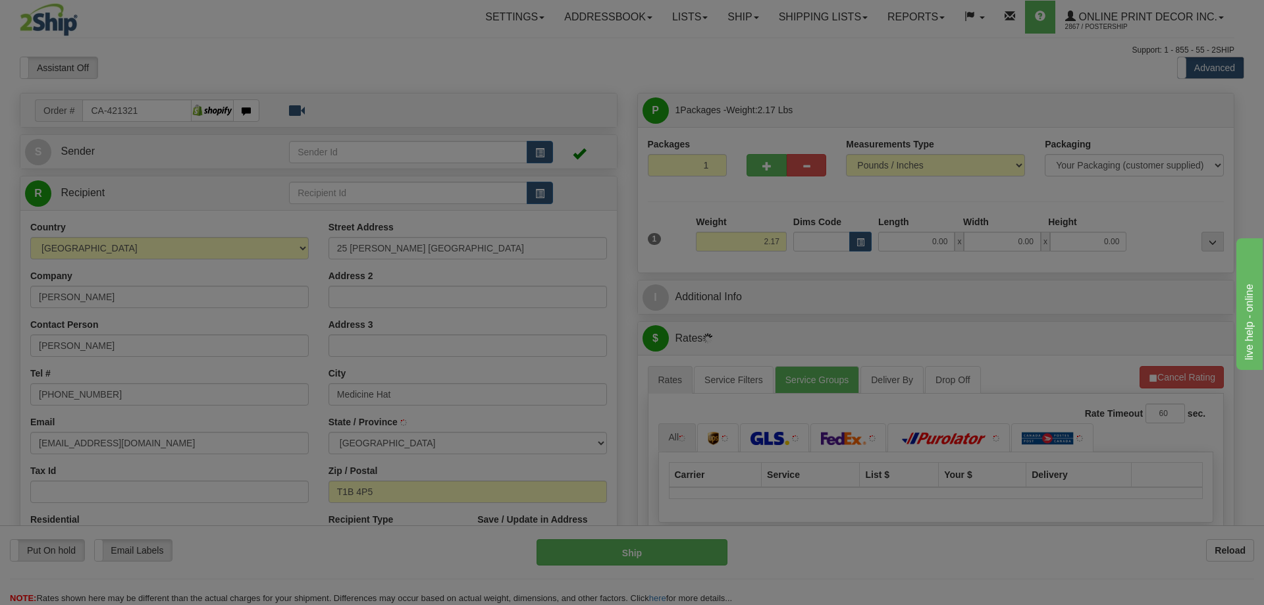
type input "MEDICINE HAT"
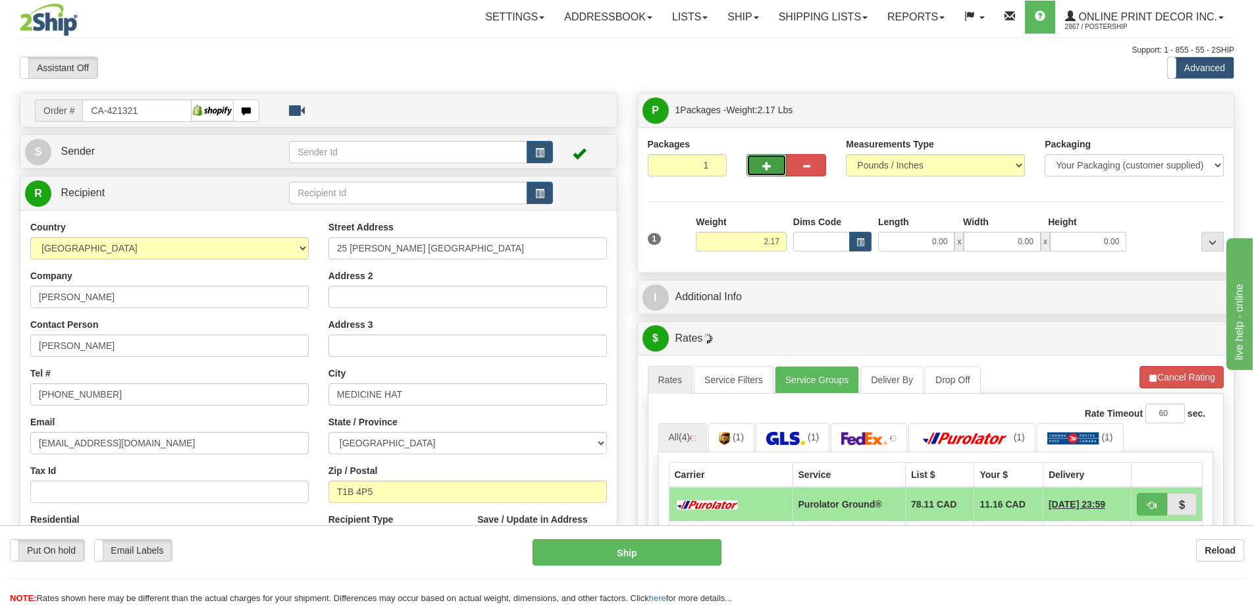
click at [765, 163] on span "button" at bounding box center [766, 166] width 9 height 9
radio input "true"
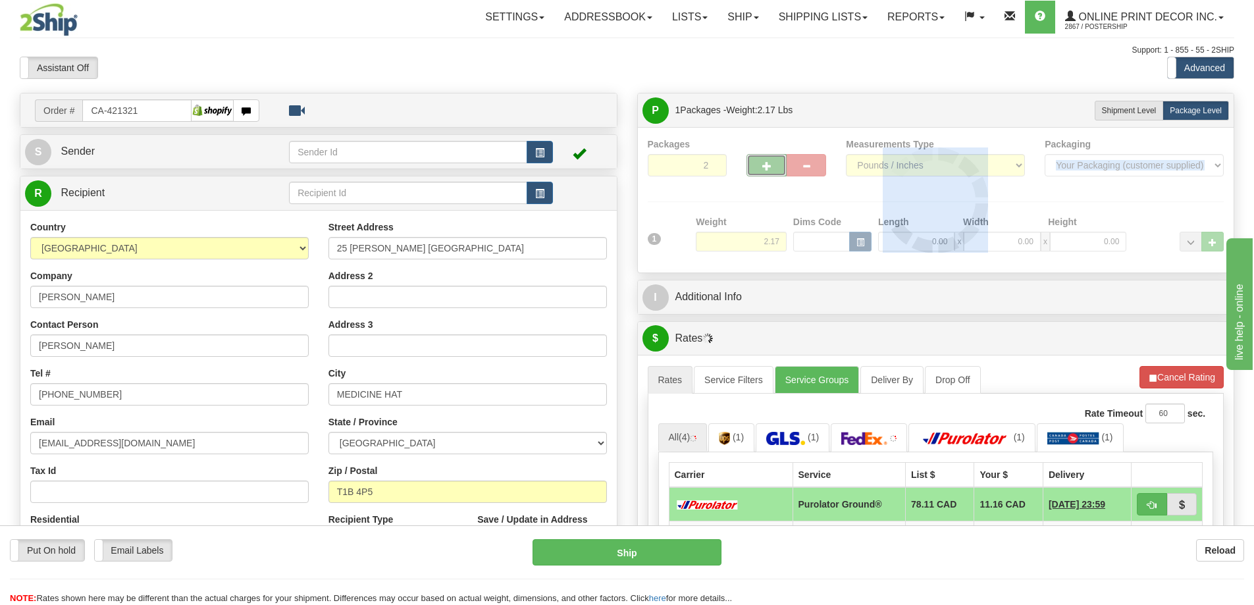
click at [764, 163] on div at bounding box center [936, 200] width 577 height 125
click at [764, 163] on div "Packages 2 1 Measurements Type" at bounding box center [936, 200] width 577 height 125
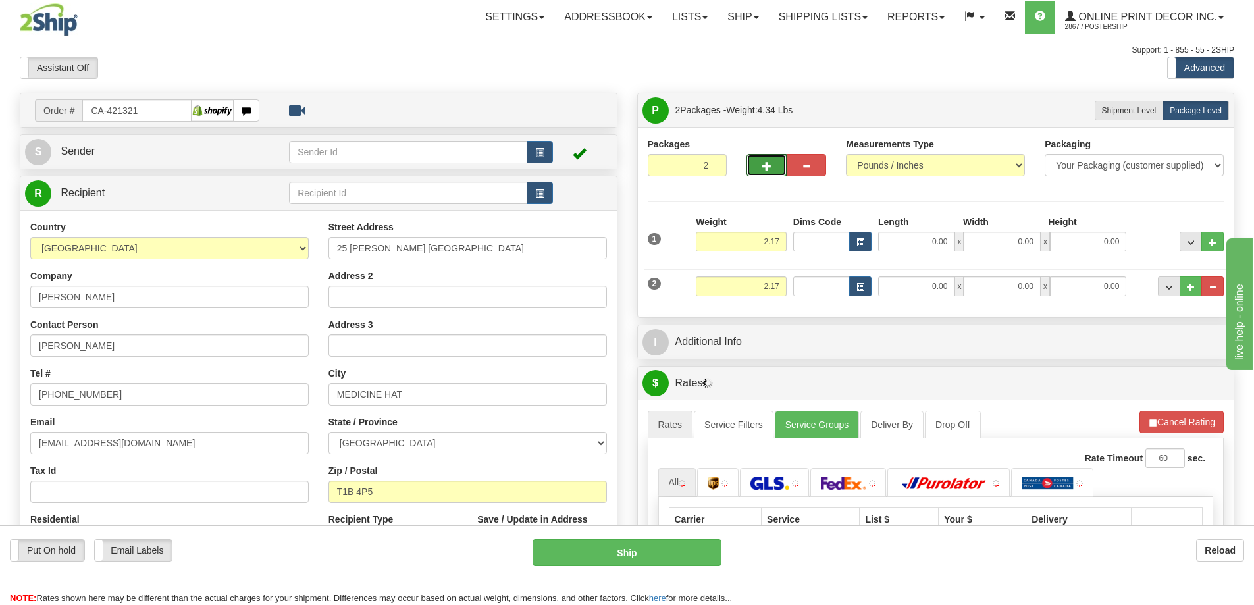
click at [764, 163] on span "button" at bounding box center [766, 166] width 9 height 9
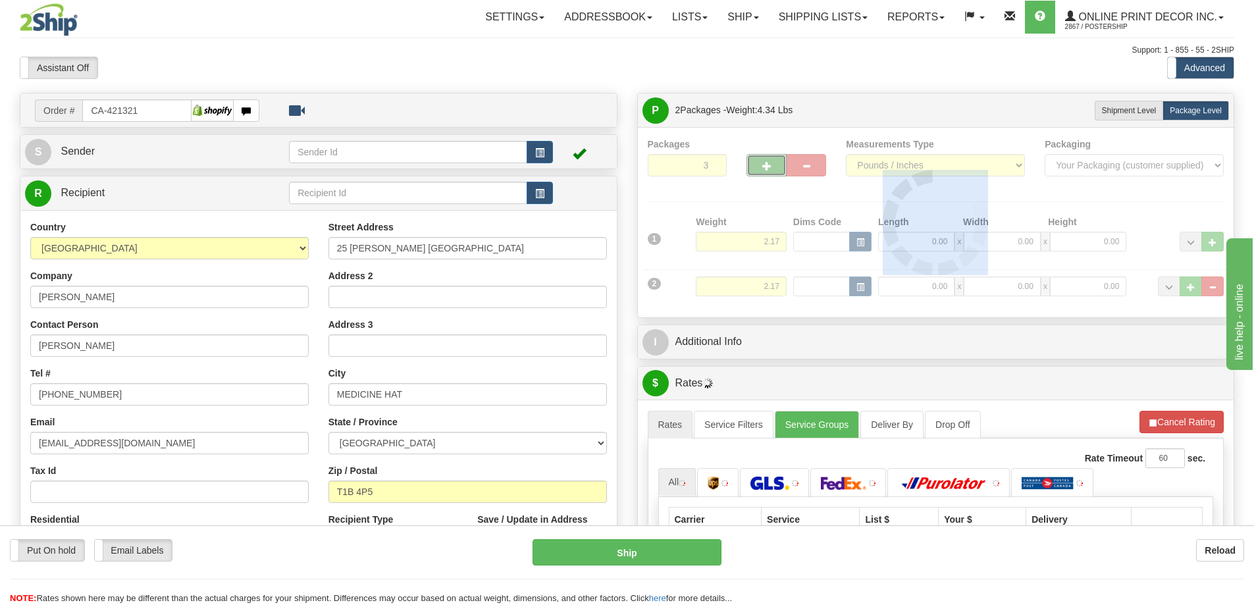
click at [764, 163] on div at bounding box center [936, 223] width 577 height 170
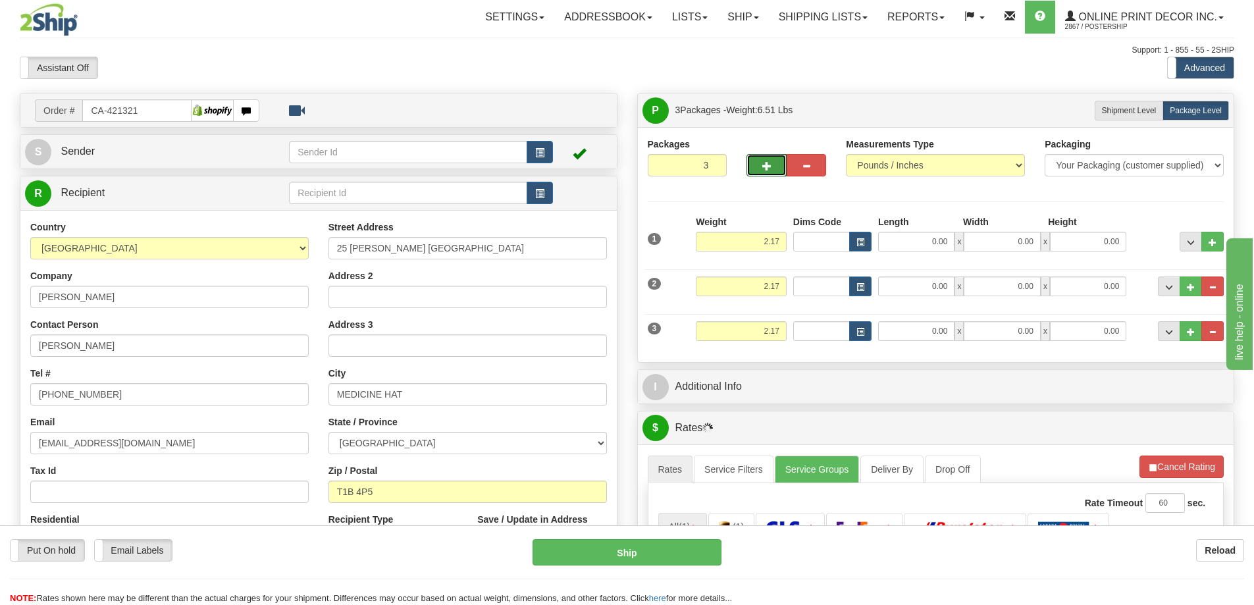
click at [764, 163] on span "button" at bounding box center [766, 166] width 9 height 9
type input "4"
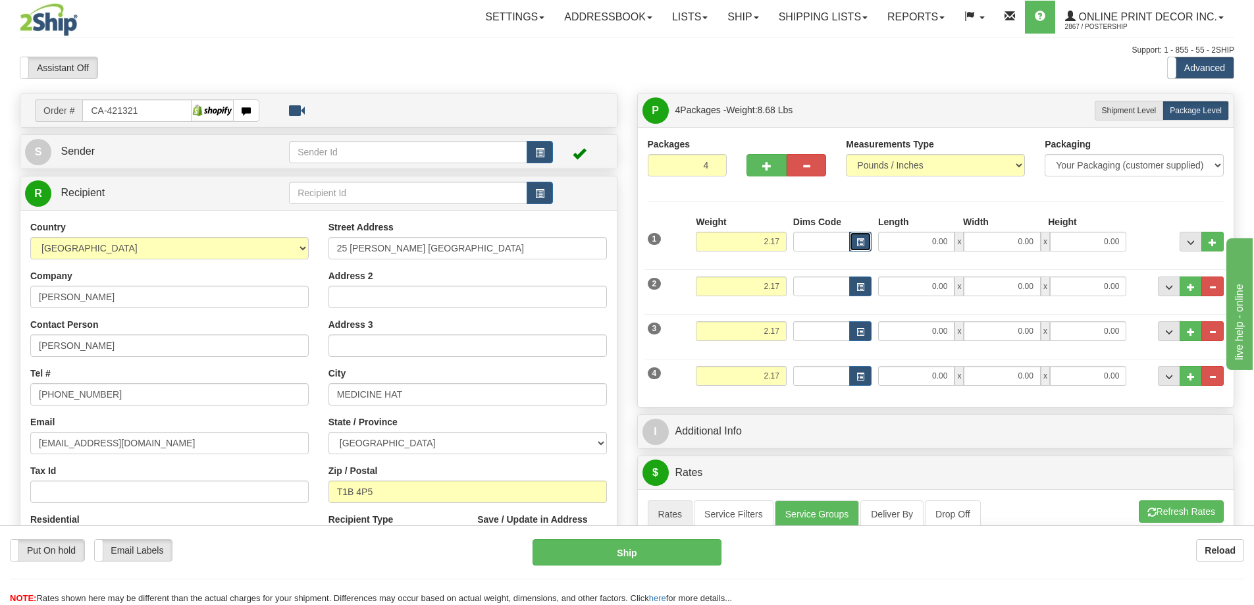
click at [860, 239] on span "button" at bounding box center [860, 242] width 8 height 7
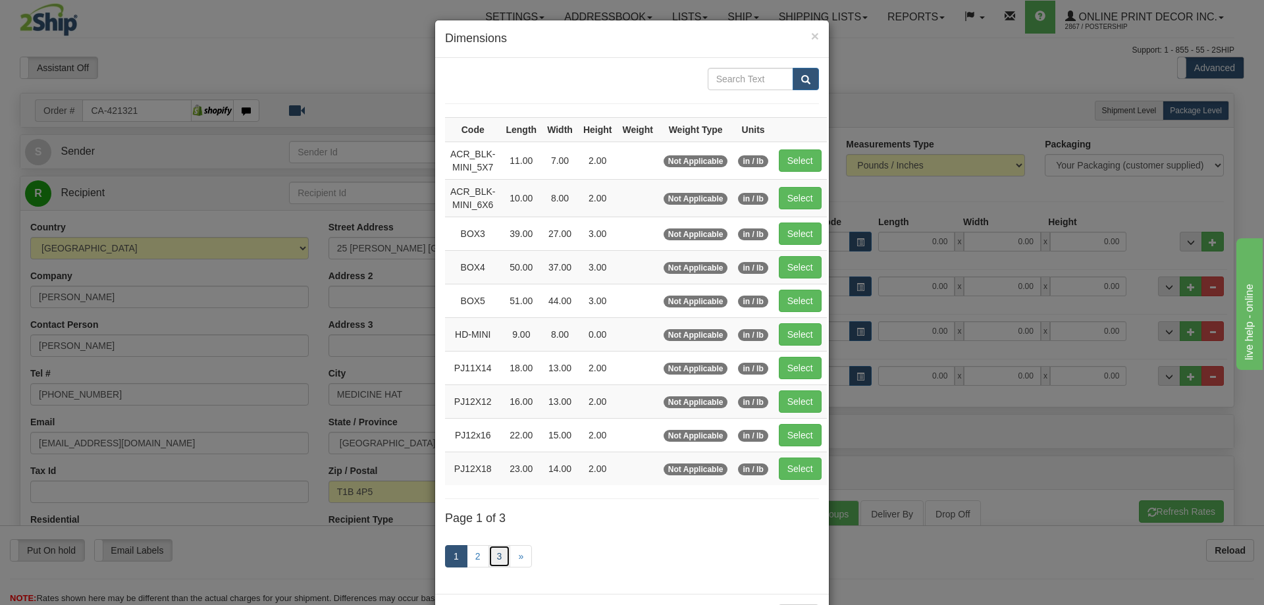
click at [495, 552] on link "3" at bounding box center [499, 556] width 22 height 22
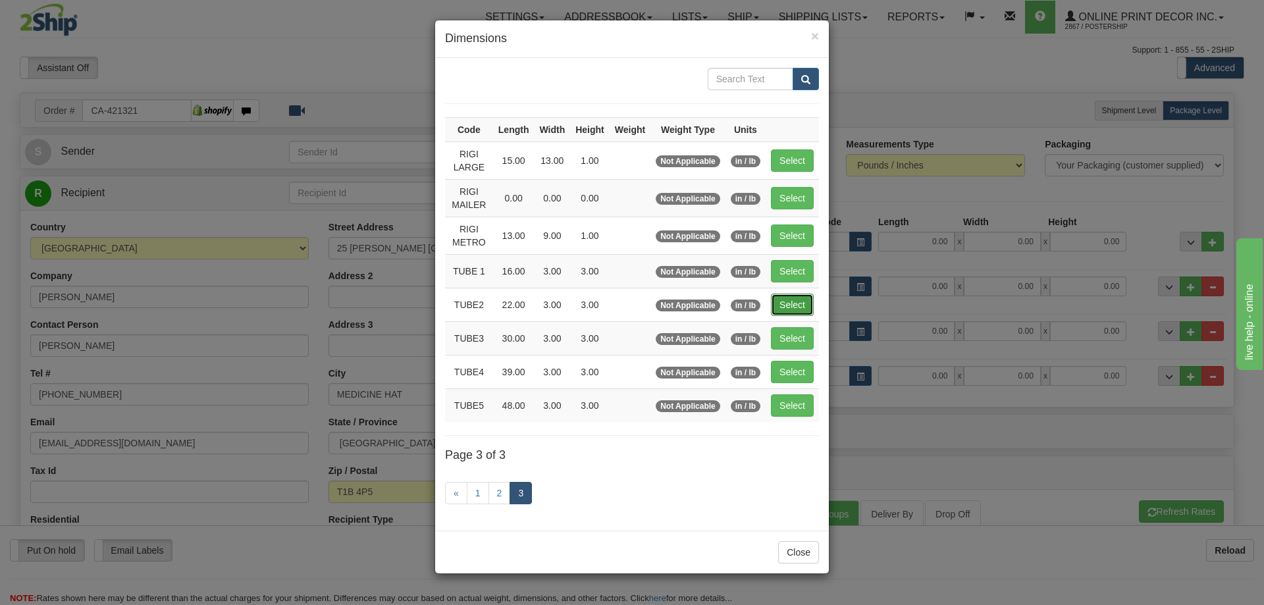
click at [785, 297] on button "Select" at bounding box center [792, 305] width 43 height 22
type input "TUBE2"
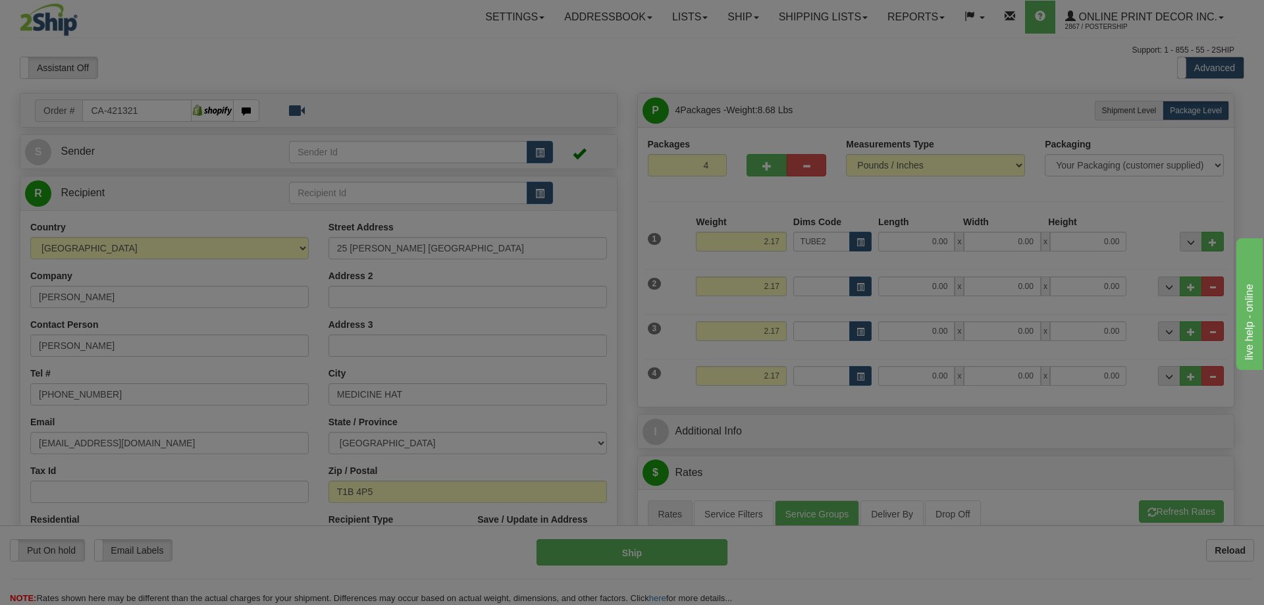
type input "22.00"
type input "3.00"
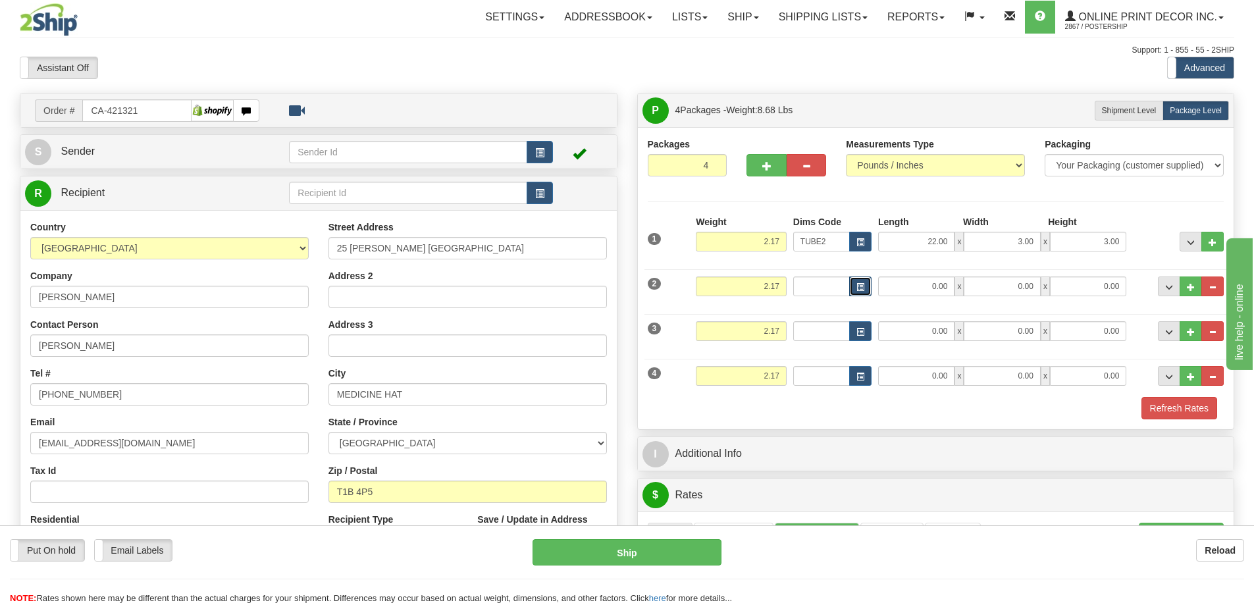
click at [857, 284] on span "button" at bounding box center [860, 287] width 8 height 7
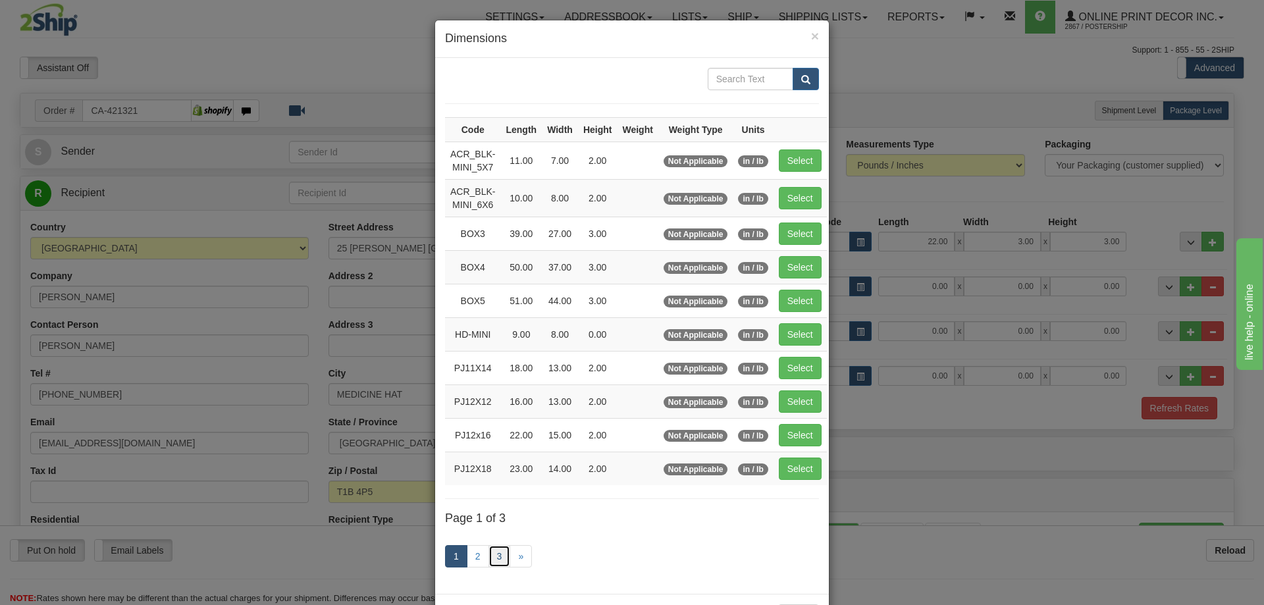
click at [497, 554] on link "3" at bounding box center [499, 556] width 22 height 22
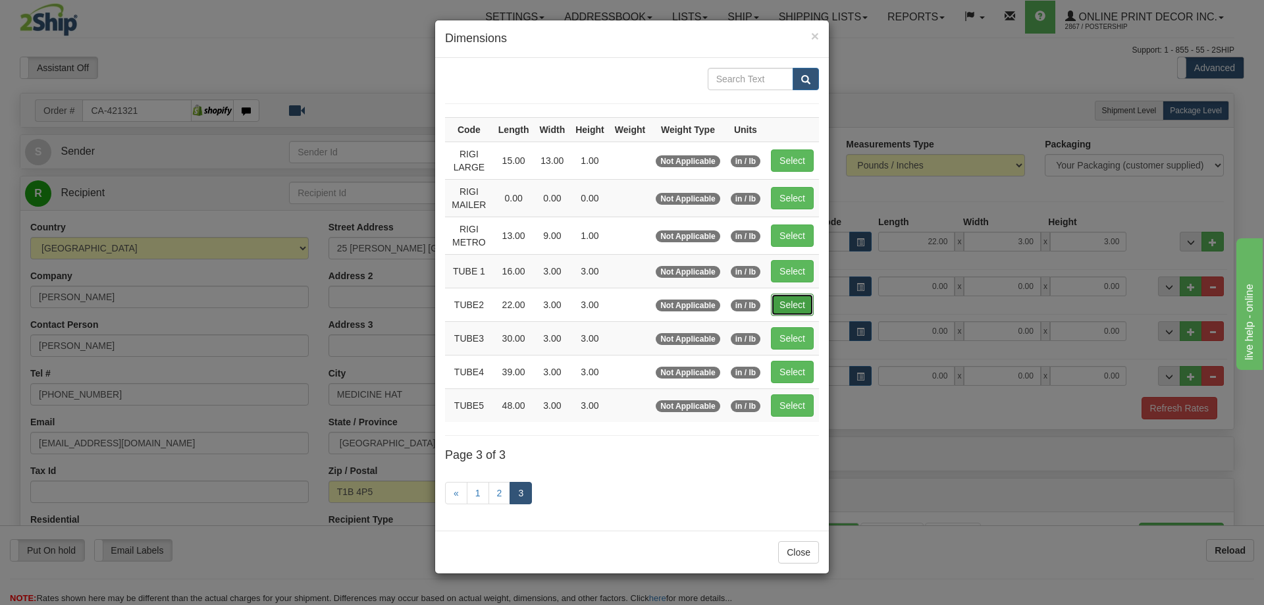
click at [790, 306] on button "Select" at bounding box center [792, 305] width 43 height 22
type input "TUBE2"
type input "22.00"
type input "3.00"
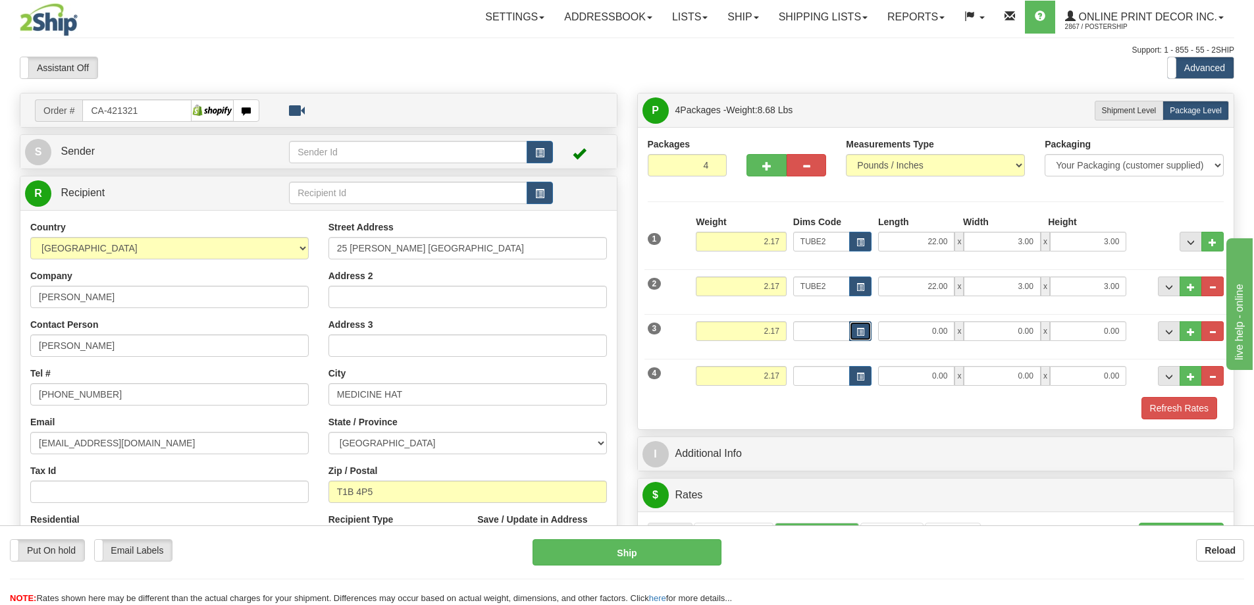
click at [866, 336] on button "button" at bounding box center [860, 331] width 22 height 20
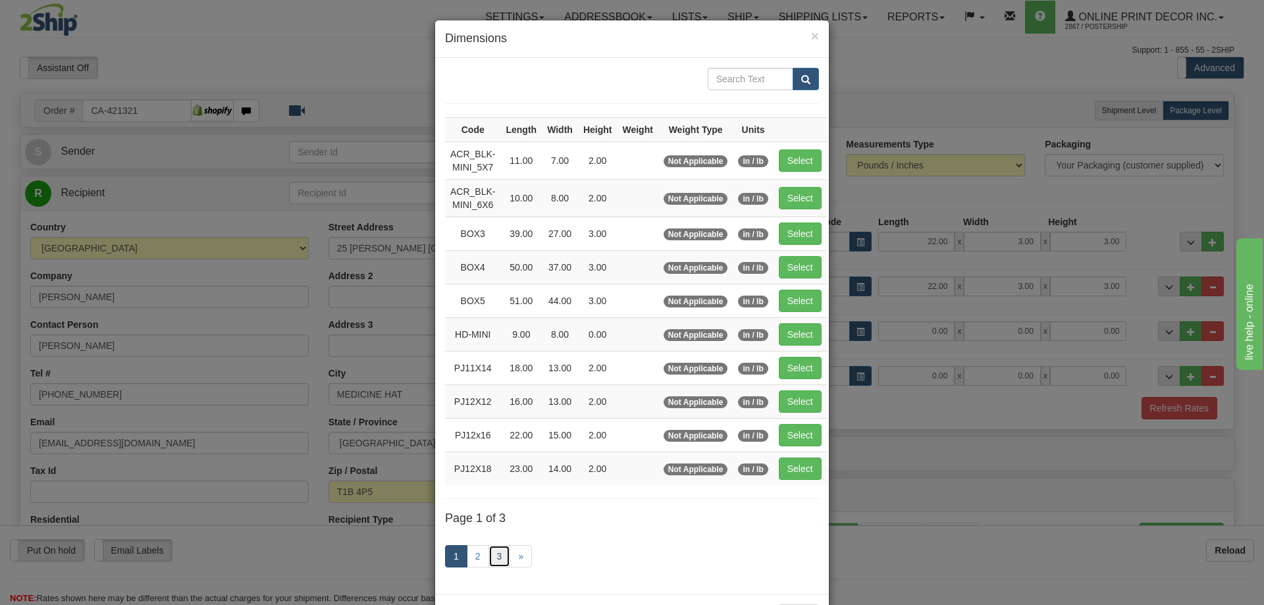
click at [497, 549] on link "3" at bounding box center [499, 556] width 22 height 22
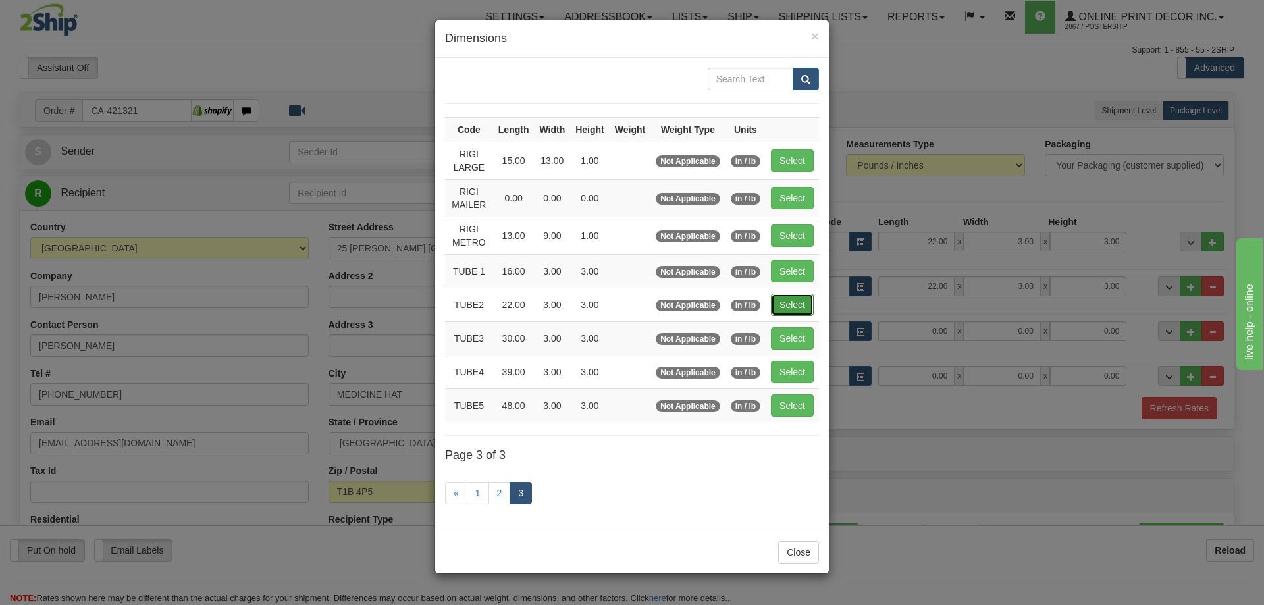
click at [788, 297] on button "Select" at bounding box center [792, 305] width 43 height 22
type input "TUBE2"
type input "22.00"
type input "3.00"
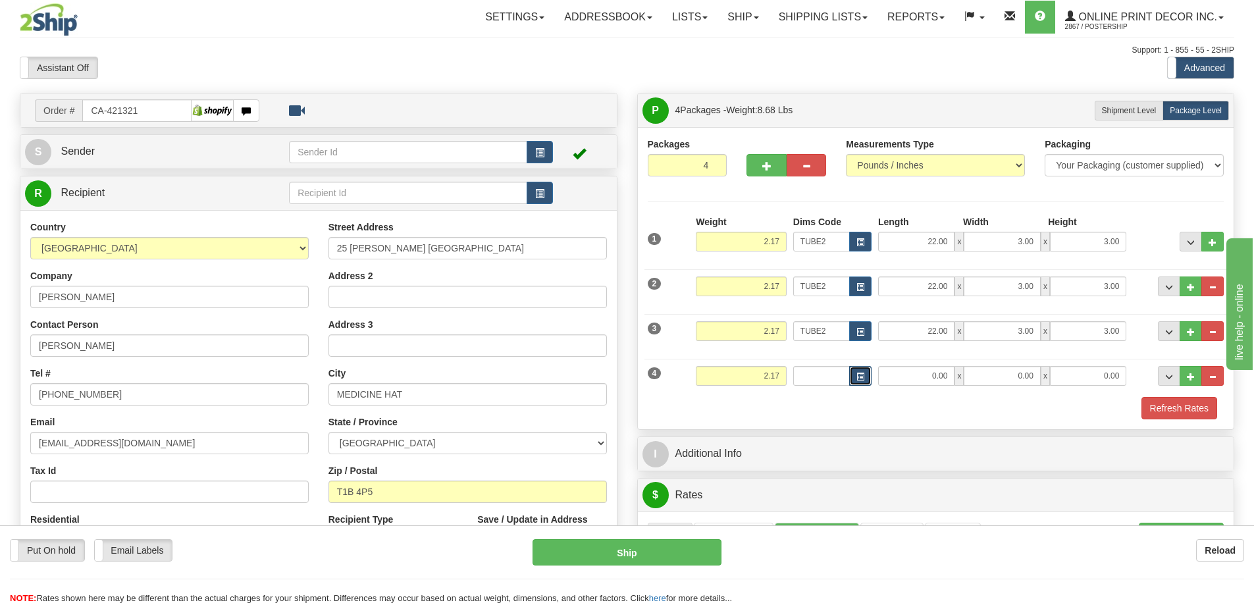
click at [867, 368] on button "button" at bounding box center [860, 376] width 22 height 20
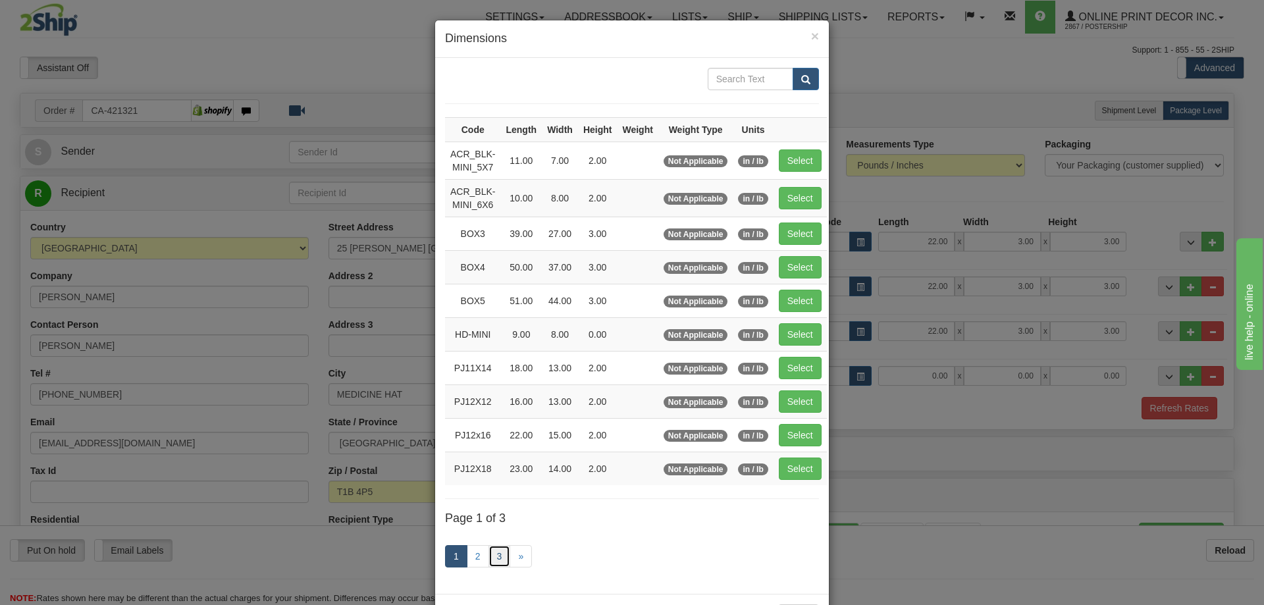
click at [496, 552] on link "3" at bounding box center [499, 556] width 22 height 22
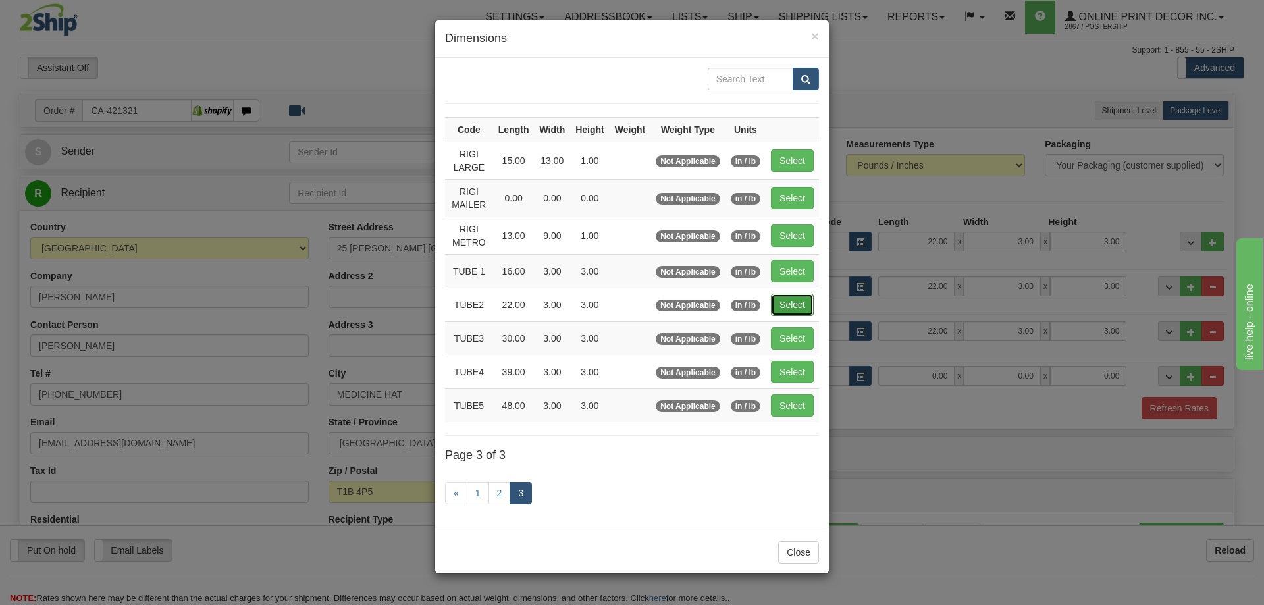
click at [782, 298] on button "Select" at bounding box center [792, 305] width 43 height 22
type input "TUBE2"
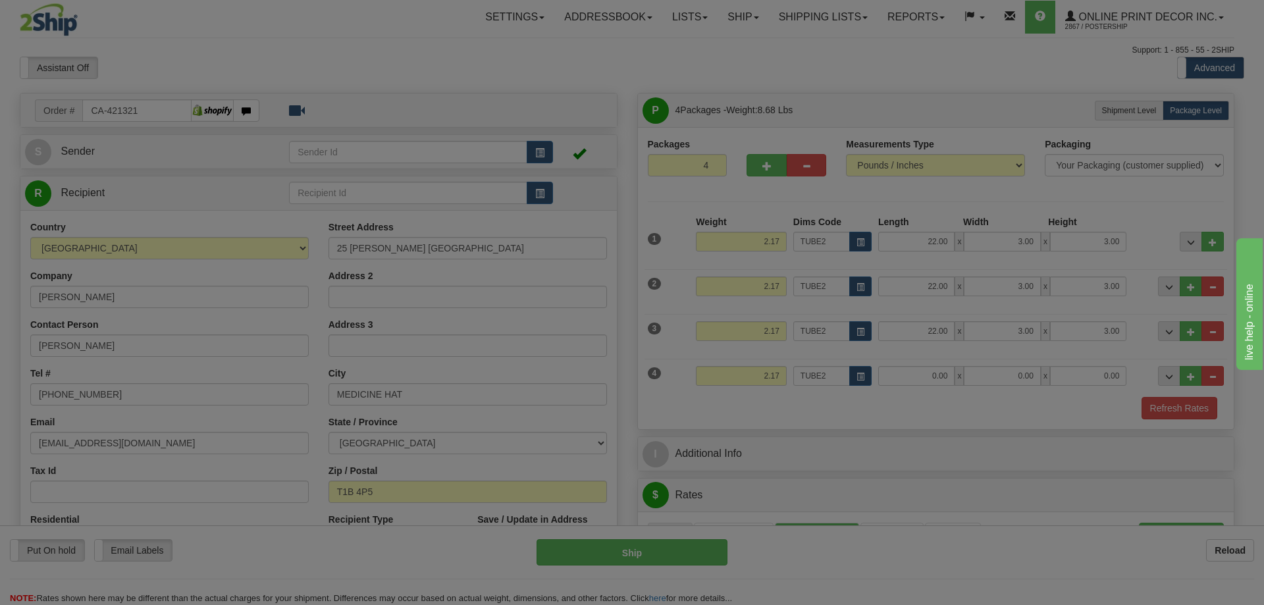
type input "22.00"
type input "3.00"
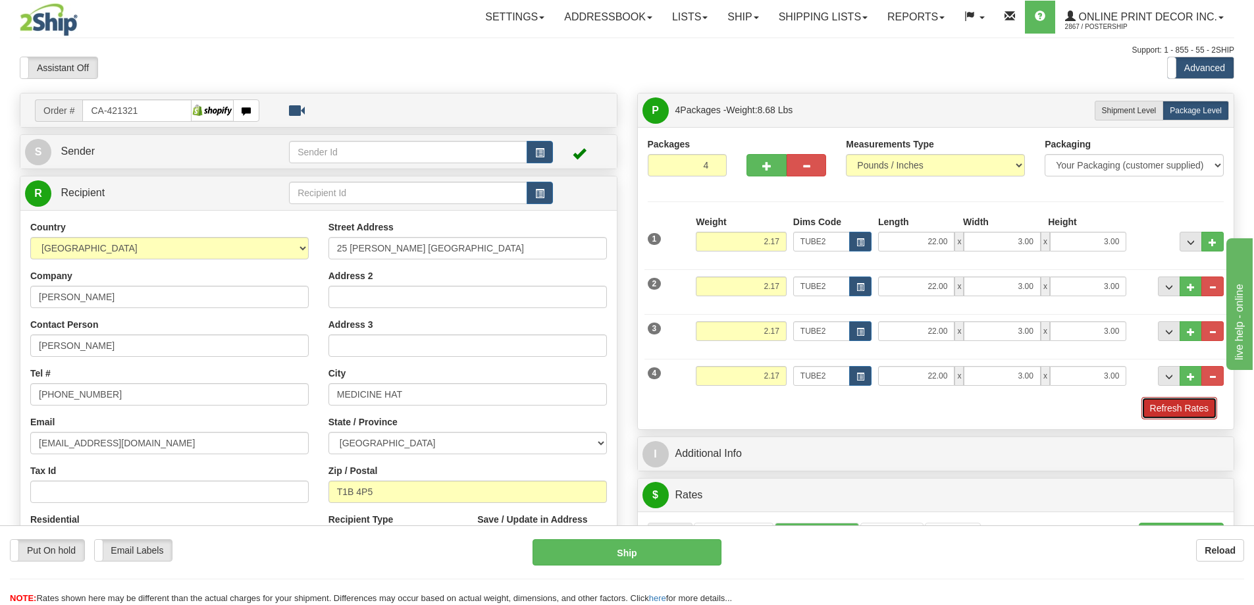
click at [1166, 410] on button "Refresh Rates" at bounding box center [1179, 408] width 76 height 22
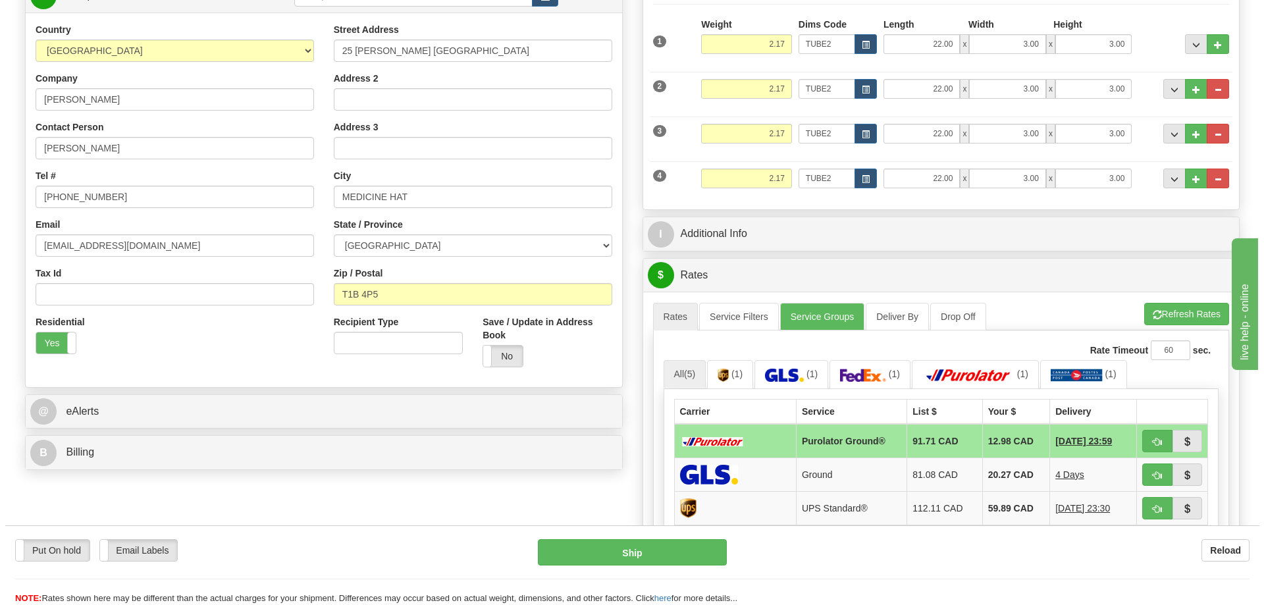
scroll to position [329, 0]
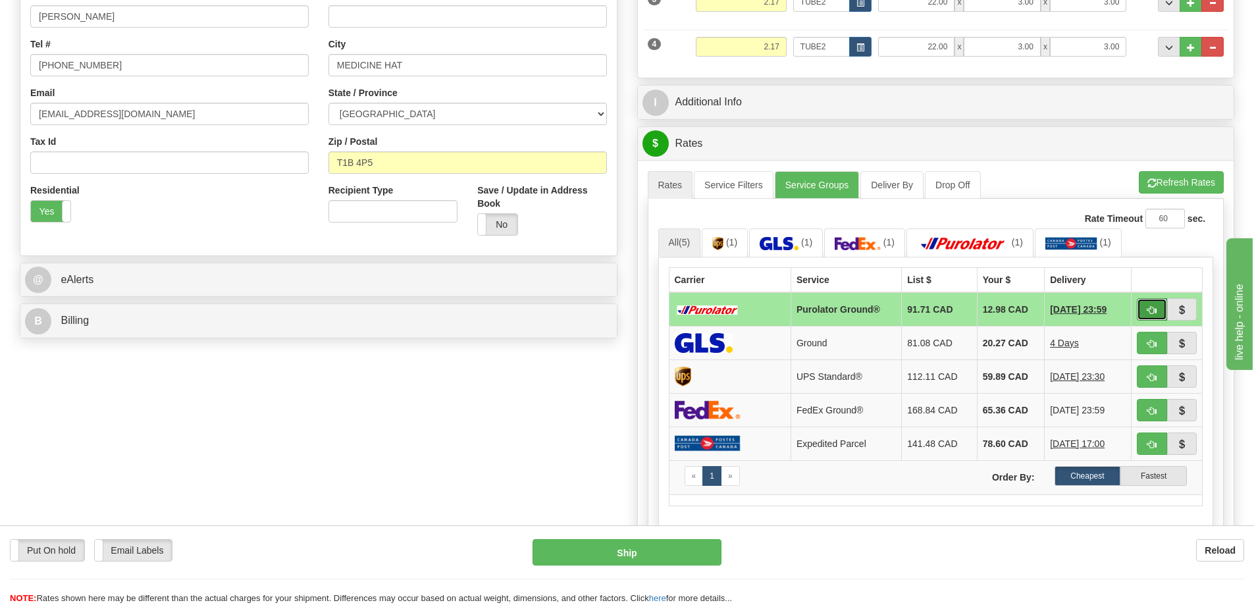
click at [1145, 311] on button "button" at bounding box center [1152, 309] width 30 height 22
type input "260"
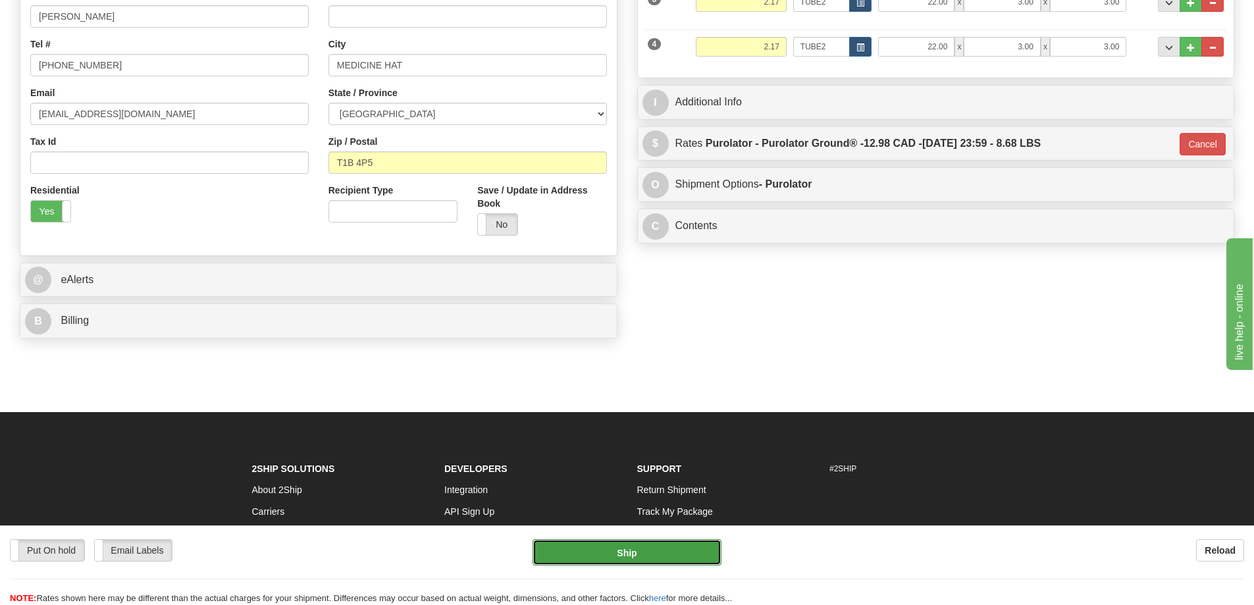
click at [653, 551] on button "Ship" at bounding box center [626, 552] width 189 height 26
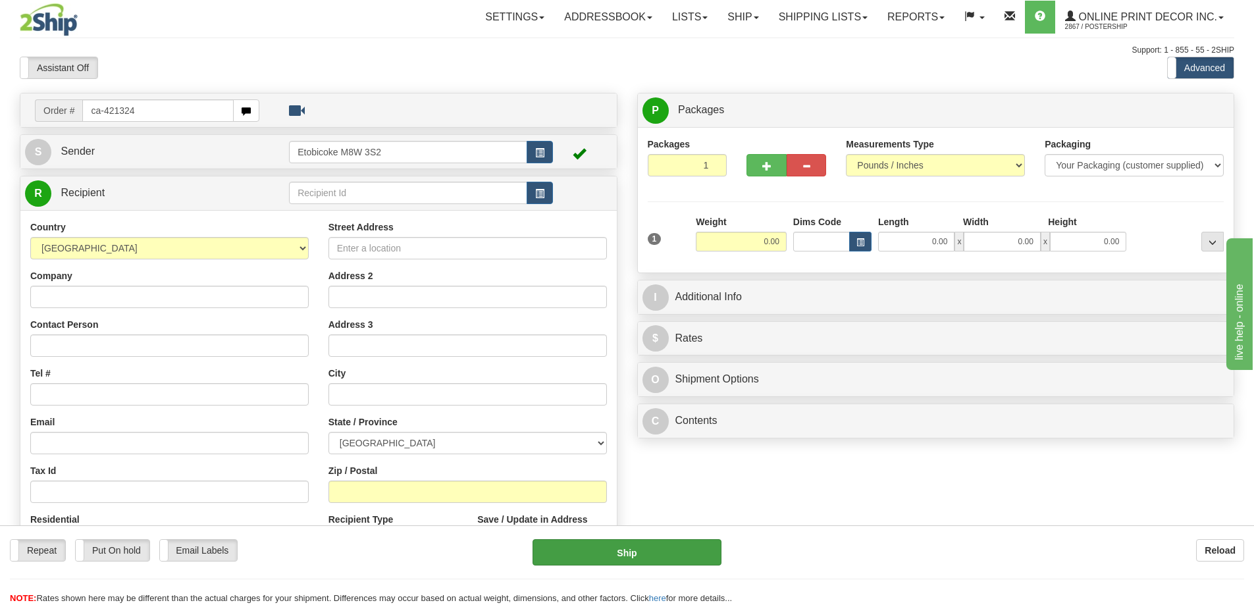
type input "ca-421324"
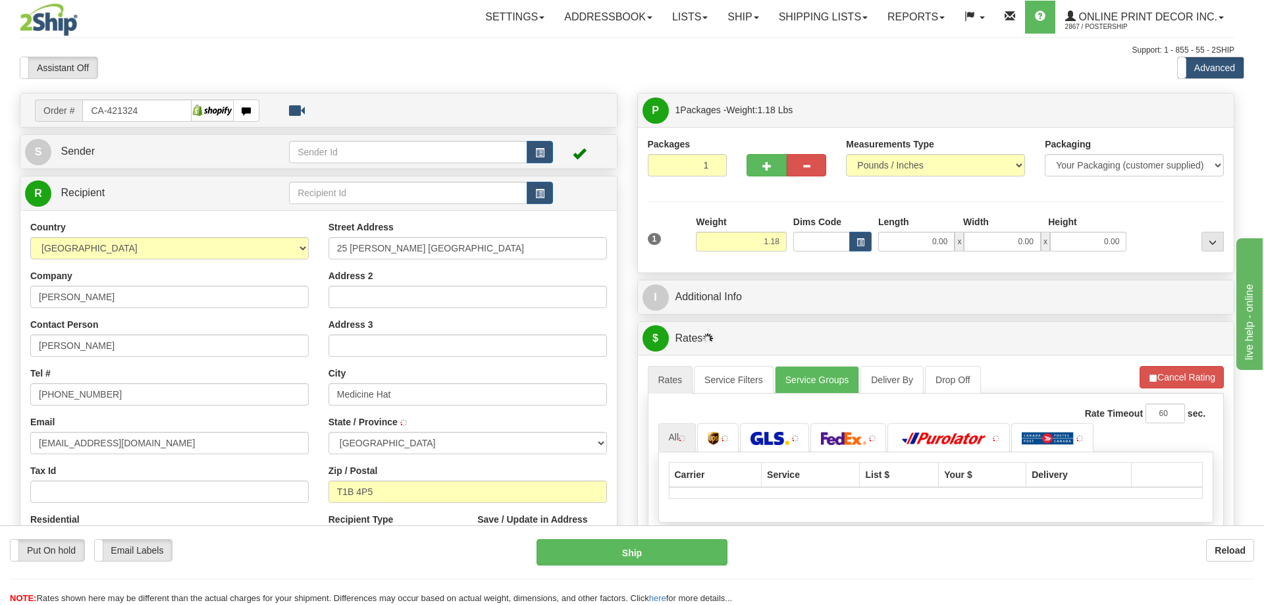
type input "MEDICINE HAT"
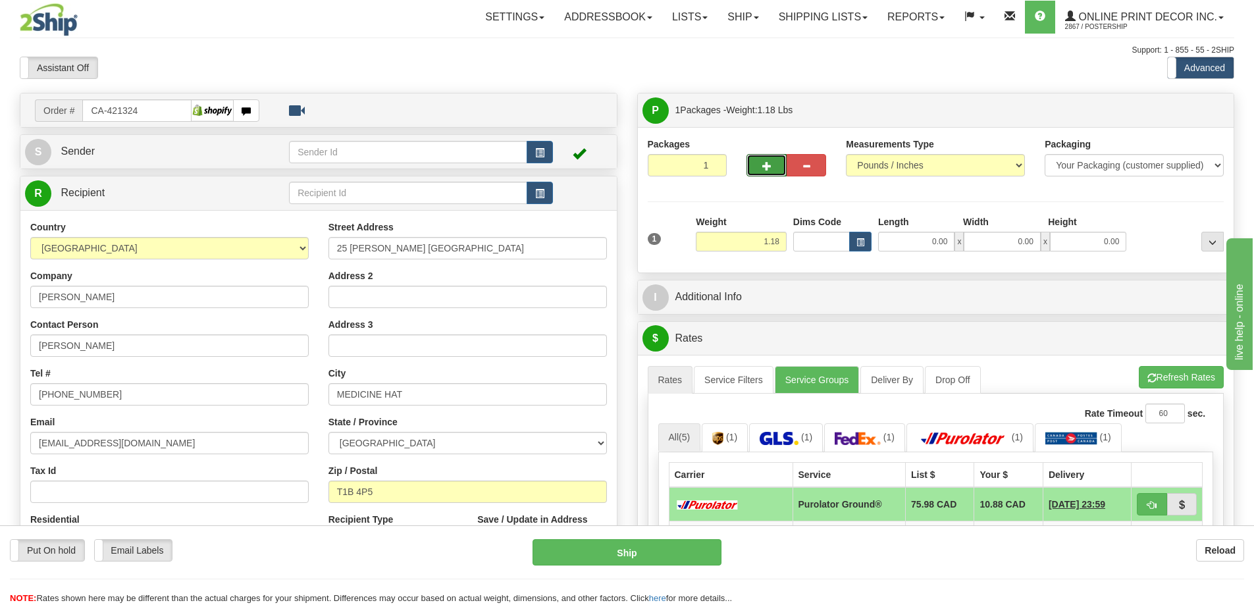
click at [773, 167] on button "button" at bounding box center [765, 165] width 39 height 22
radio input "true"
type input "2"
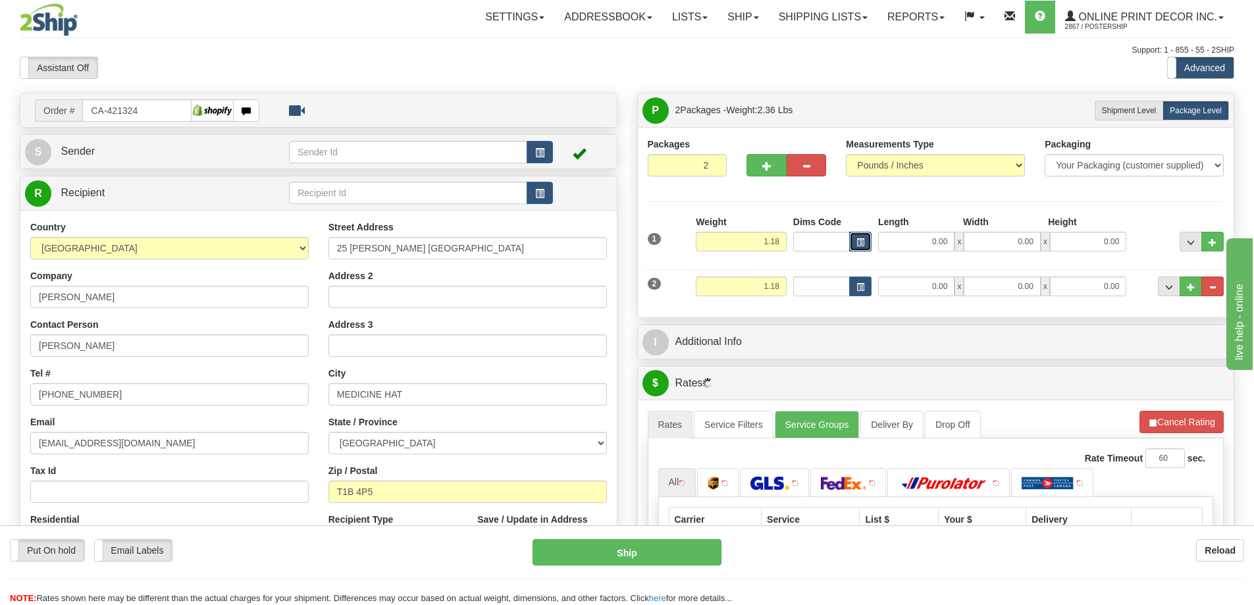
click at [856, 239] on span "button" at bounding box center [860, 242] width 8 height 7
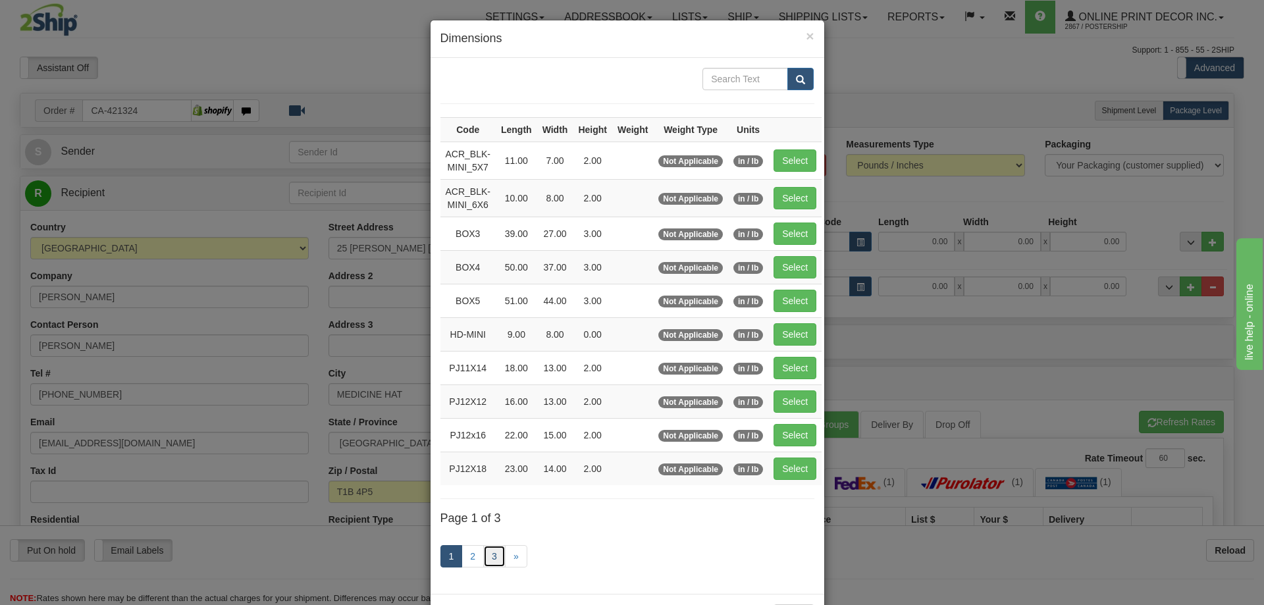
click at [494, 552] on link "3" at bounding box center [494, 556] width 22 height 22
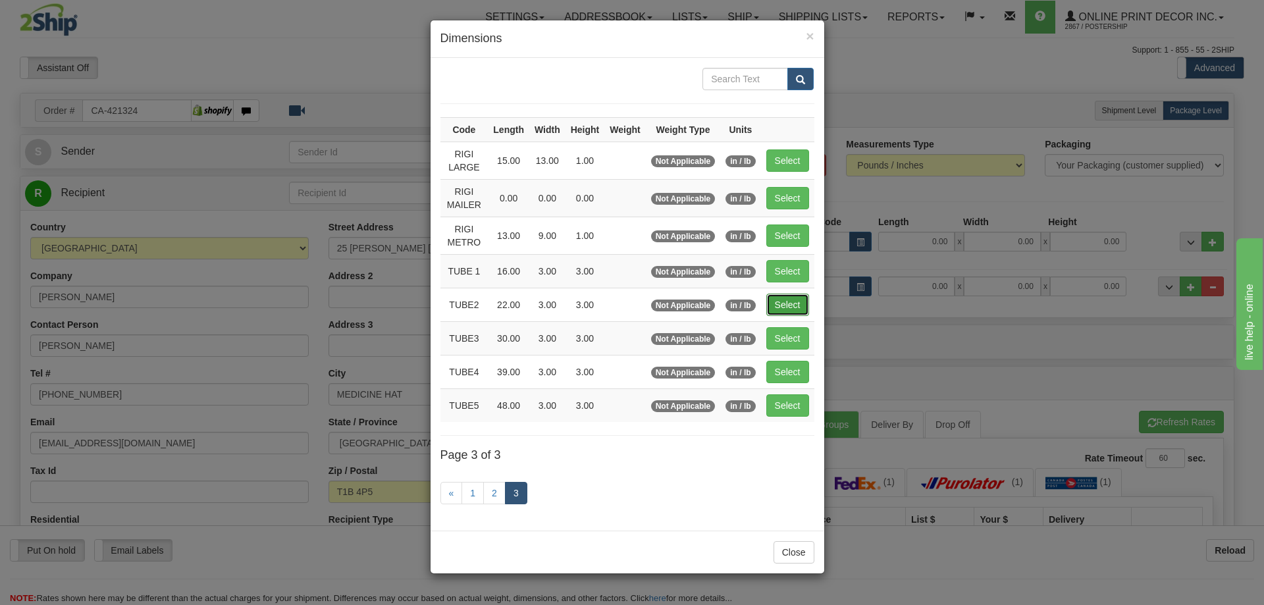
click at [786, 297] on button "Select" at bounding box center [787, 305] width 43 height 22
type input "TUBE2"
type input "22.00"
type input "3.00"
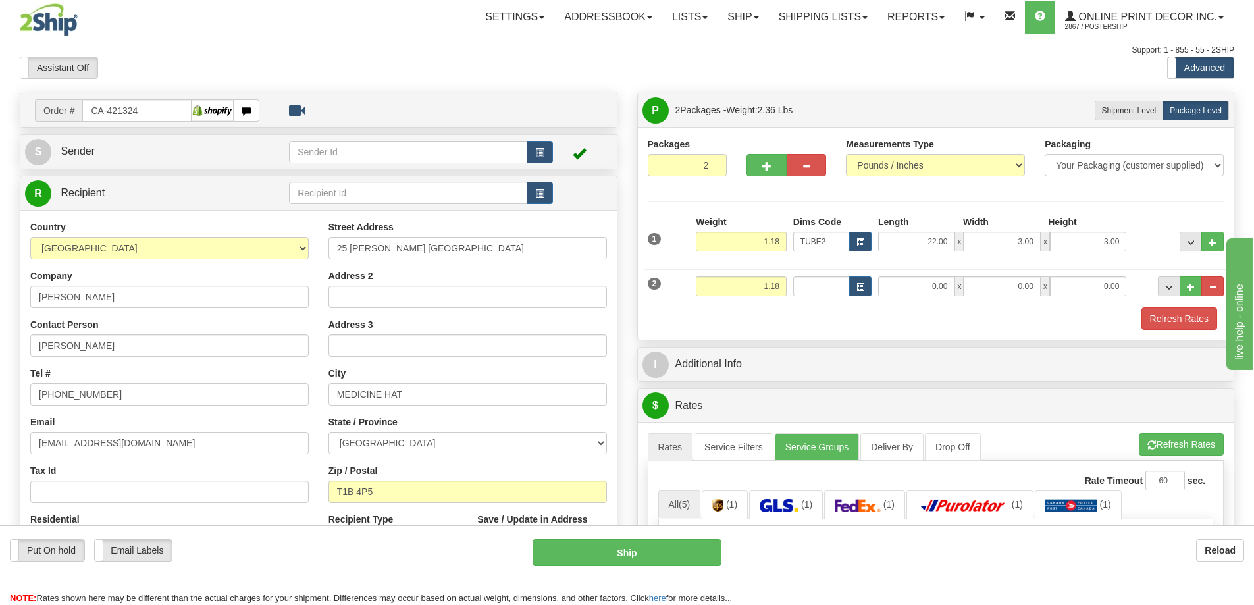
click at [856, 276] on div "2 Weight 1.18 Dims Code Length Width Height" at bounding box center [935, 285] width 583 height 44
click at [866, 287] on button "button" at bounding box center [860, 286] width 22 height 20
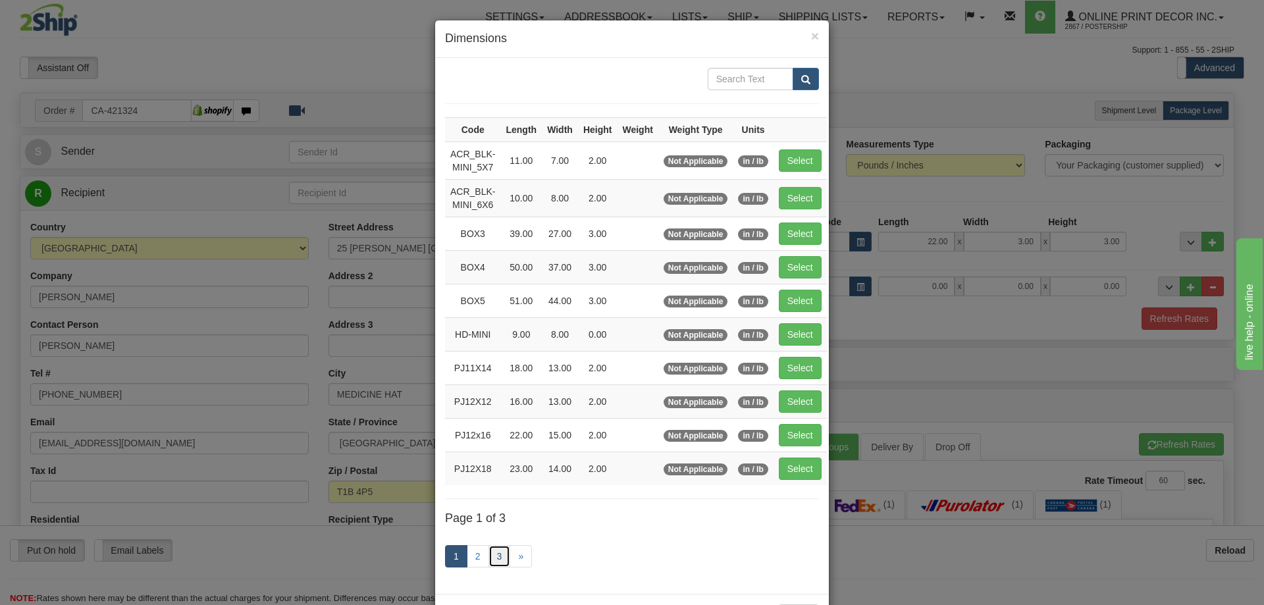
click at [488, 551] on link "3" at bounding box center [499, 556] width 22 height 22
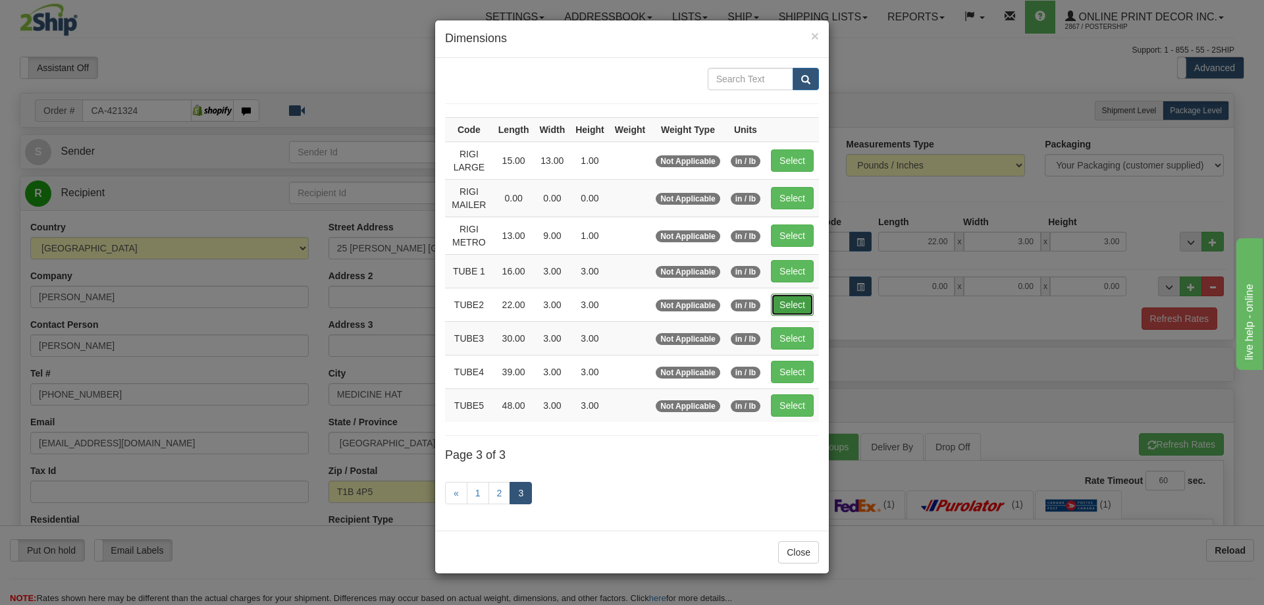
click at [792, 295] on button "Select" at bounding box center [792, 305] width 43 height 22
type input "TUBE2"
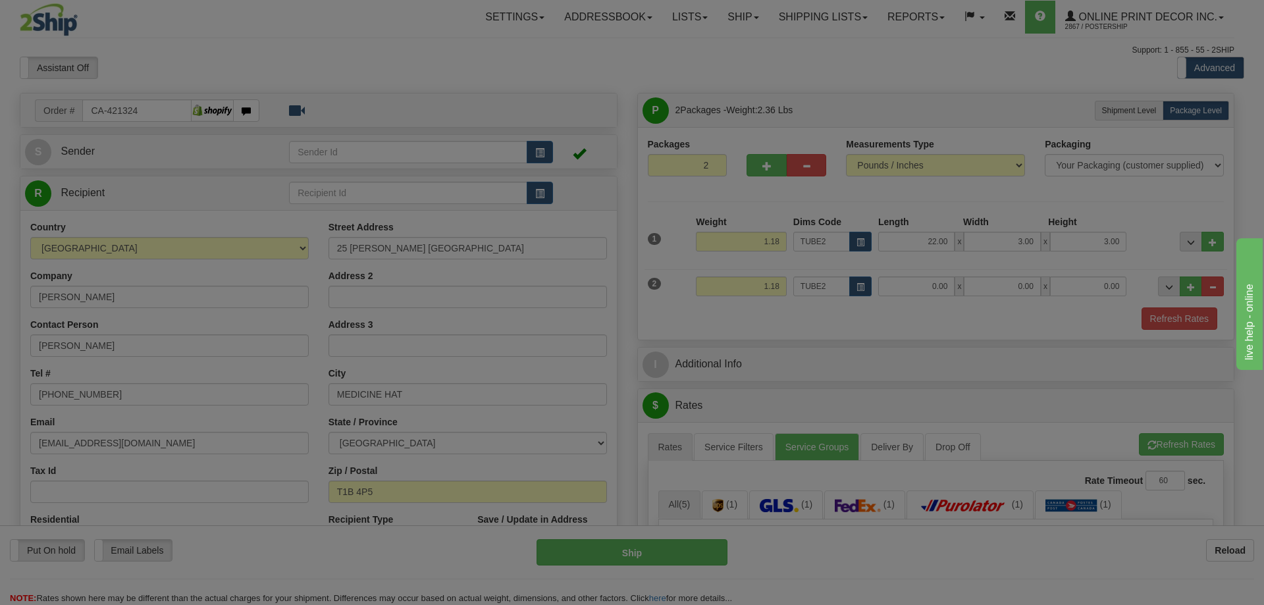
type input "22.00"
type input "3.00"
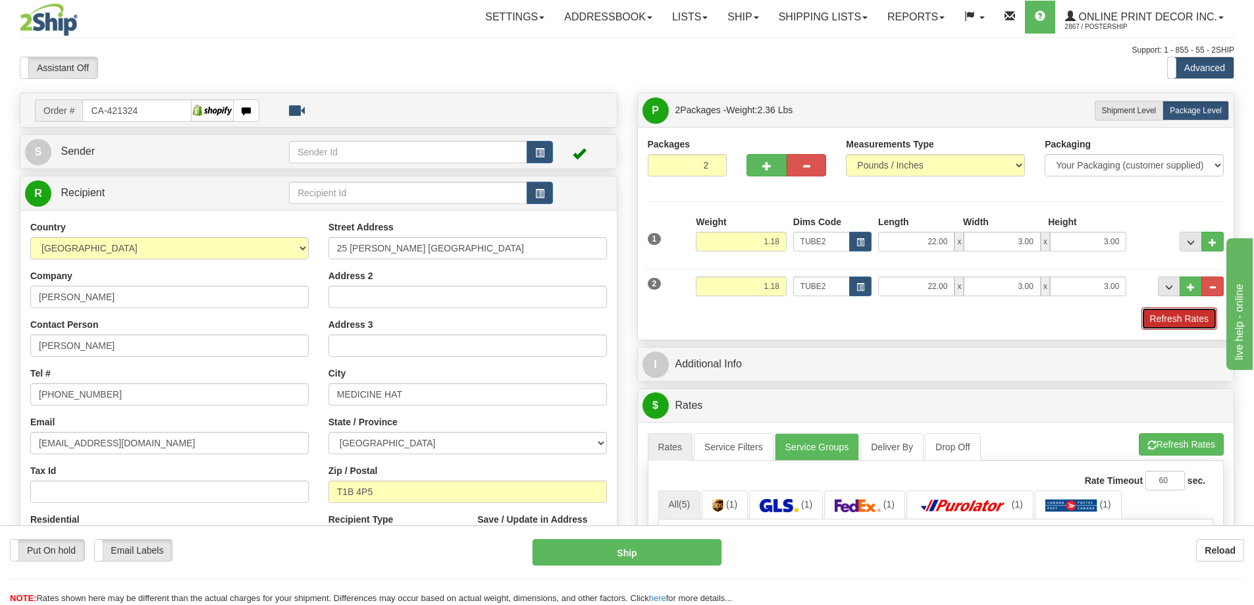
click at [1192, 317] on button "Refresh Rates" at bounding box center [1179, 318] width 76 height 22
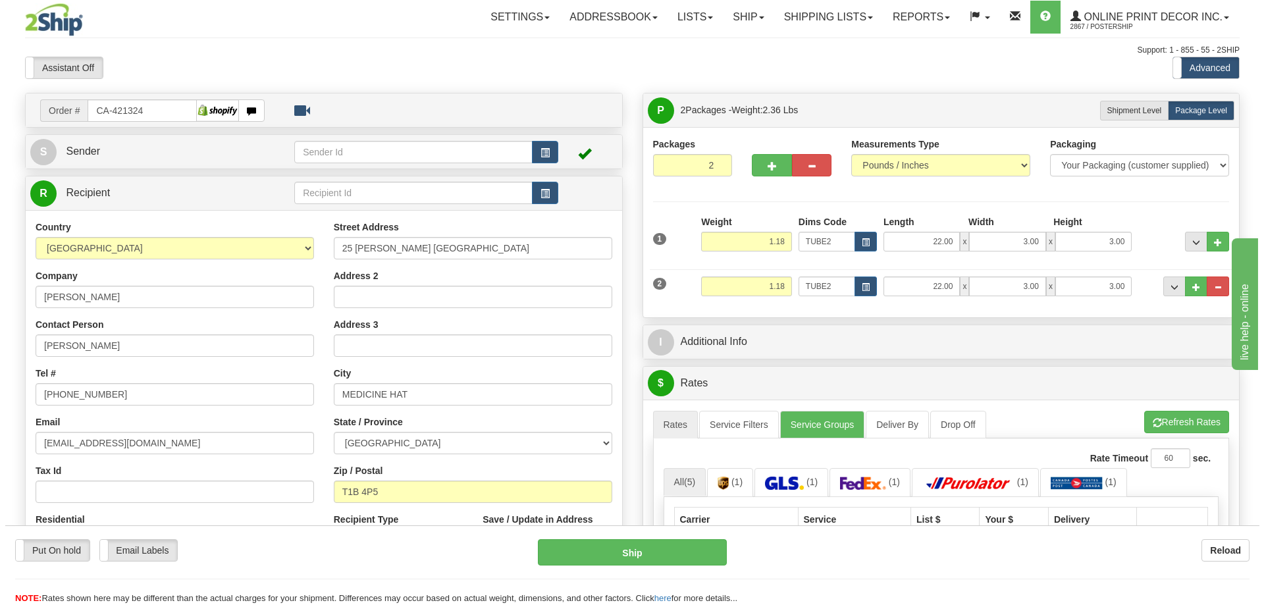
scroll to position [132, 0]
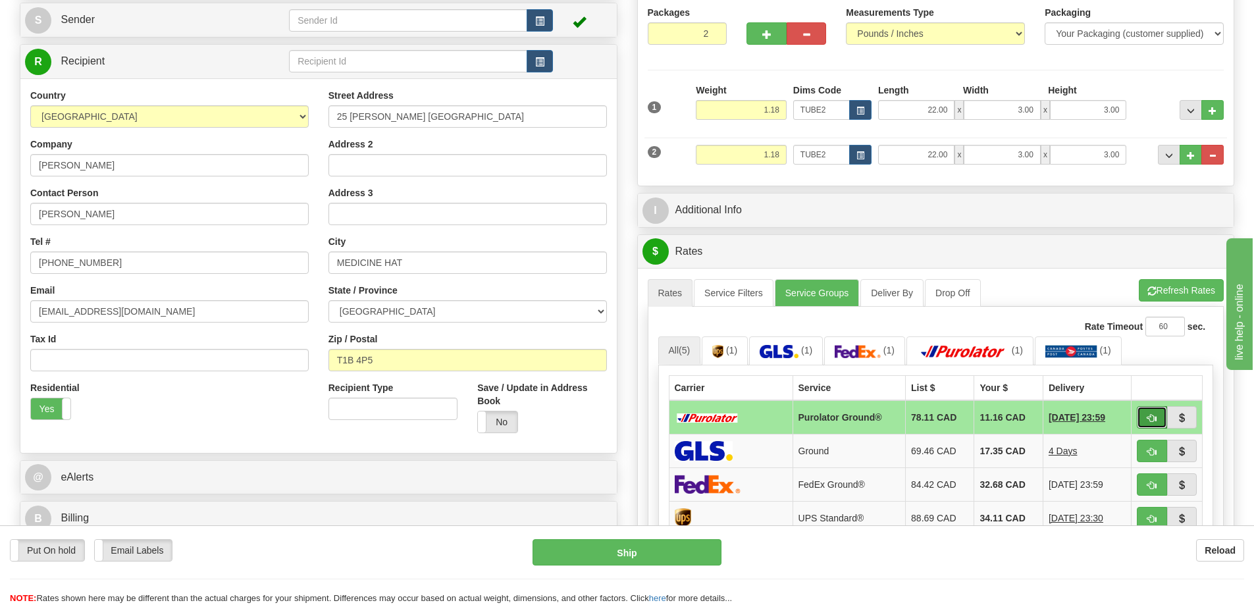
click at [1153, 415] on span "button" at bounding box center [1151, 418] width 9 height 9
type input "260"
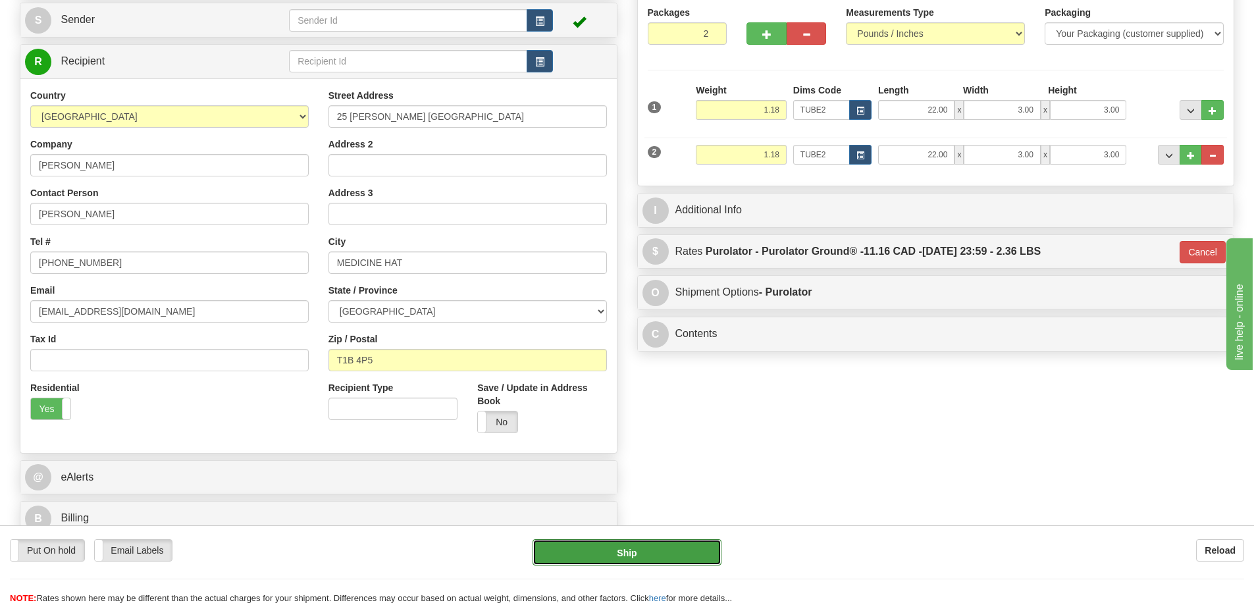
click at [641, 556] on button "Ship" at bounding box center [626, 552] width 189 height 26
